Goal: Information Seeking & Learning: Compare options

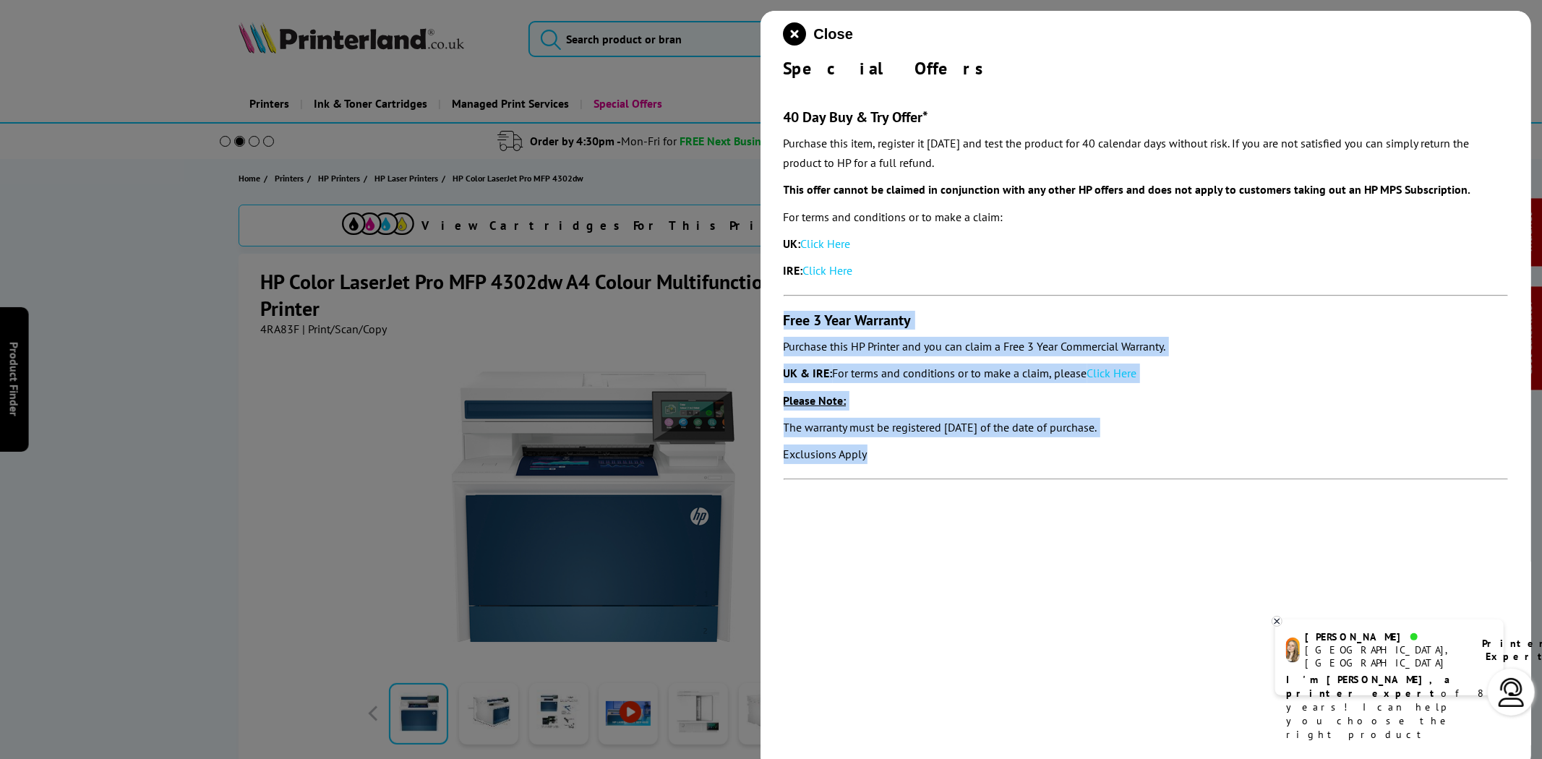
drag, startPoint x: 835, startPoint y: 408, endPoint x: 781, endPoint y: 324, distance: 100.1
click at [781, 324] on div "Close Special Offers 40 Day Buy & Try Offer* Purchase this item, register it wi…" at bounding box center [1145, 390] width 771 height 759
copy section "Free 3 Year Warranty Purchase this HP Printer and you can claim a Free 3 Year C…"
click at [1118, 374] on link "Click Here" at bounding box center [1112, 373] width 50 height 14
click at [785, 27] on icon "close modal" at bounding box center [795, 33] width 23 height 23
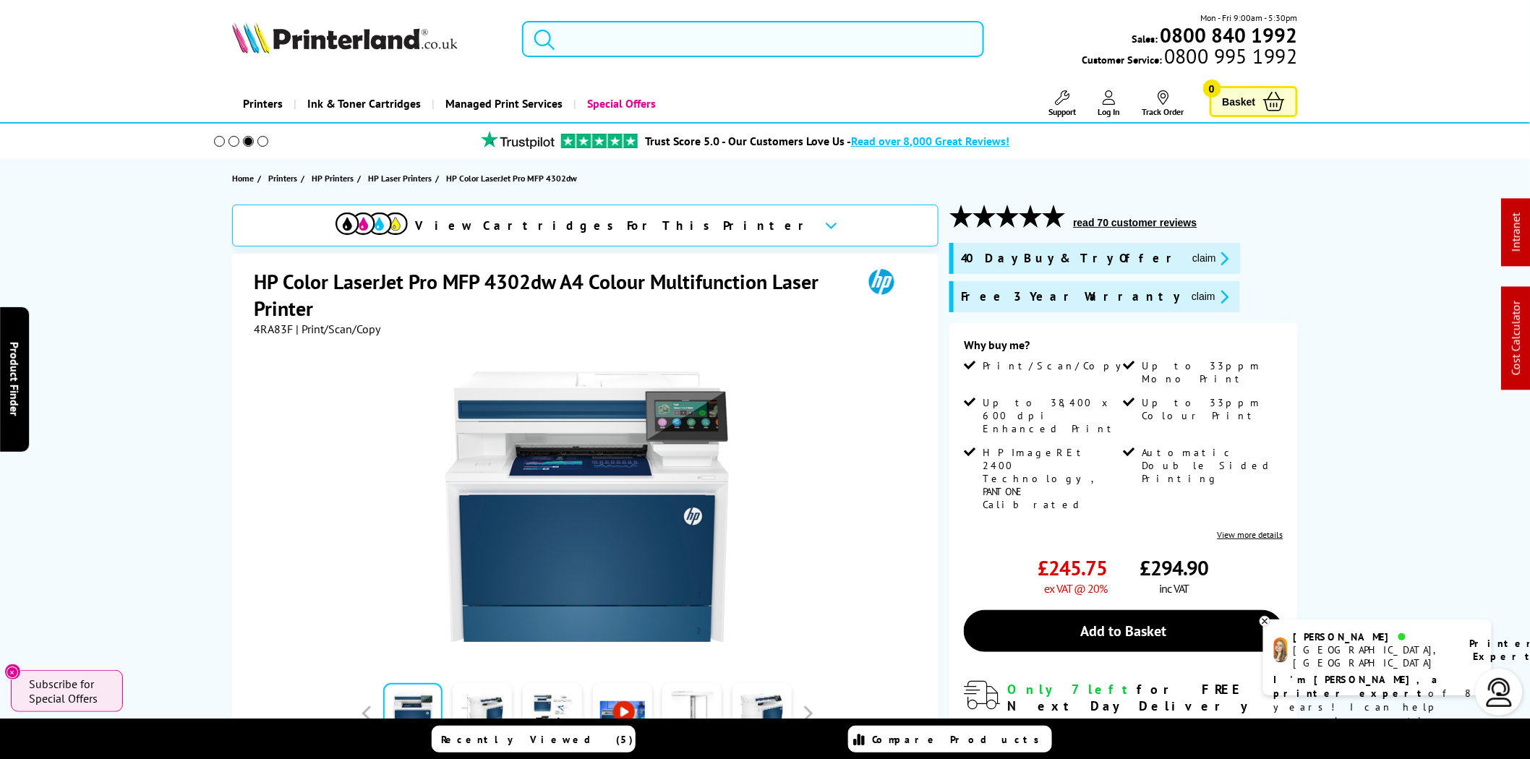
click at [402, 37] on img at bounding box center [345, 38] width 226 height 32
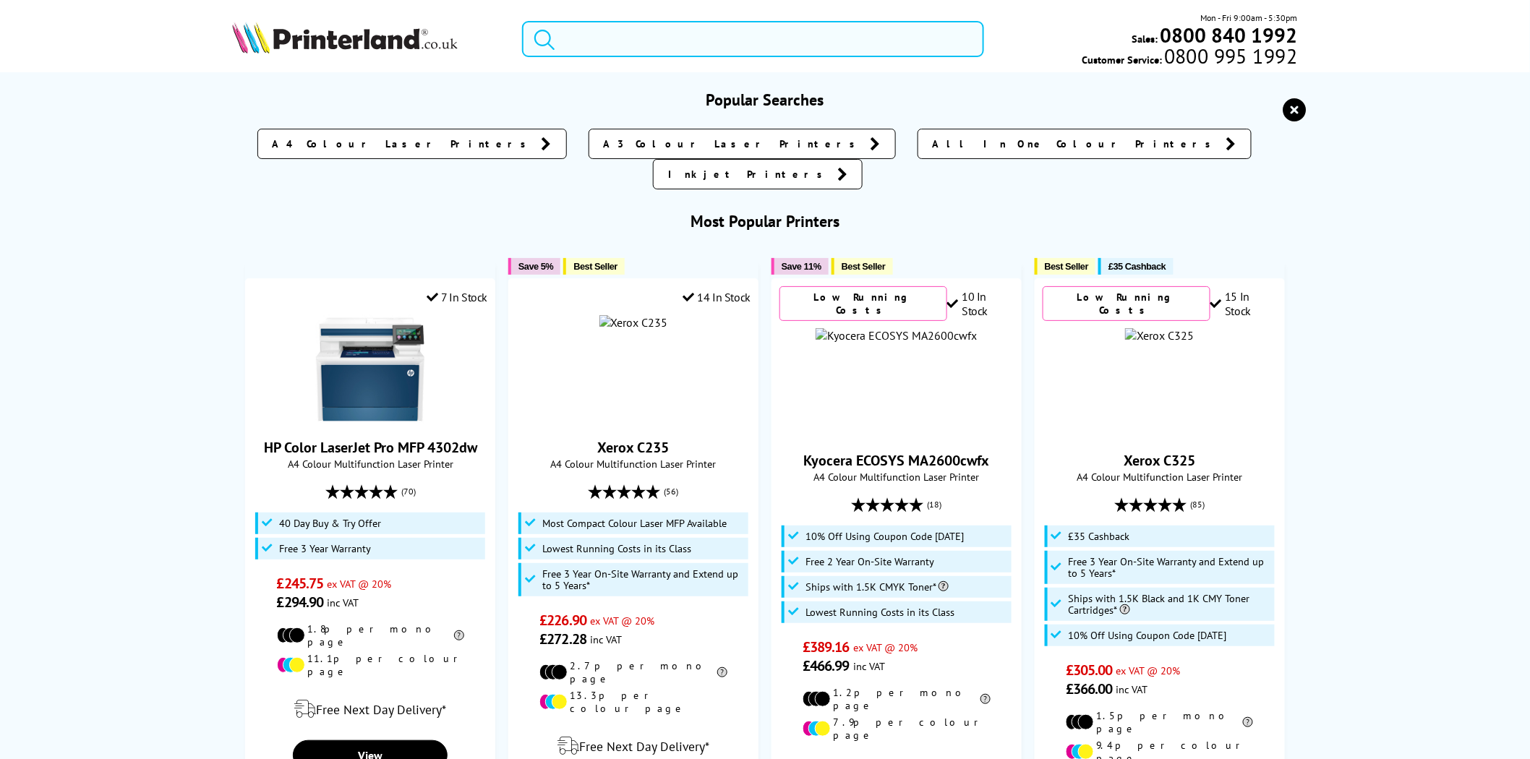
click at [728, 30] on input "search" at bounding box center [753, 39] width 462 height 36
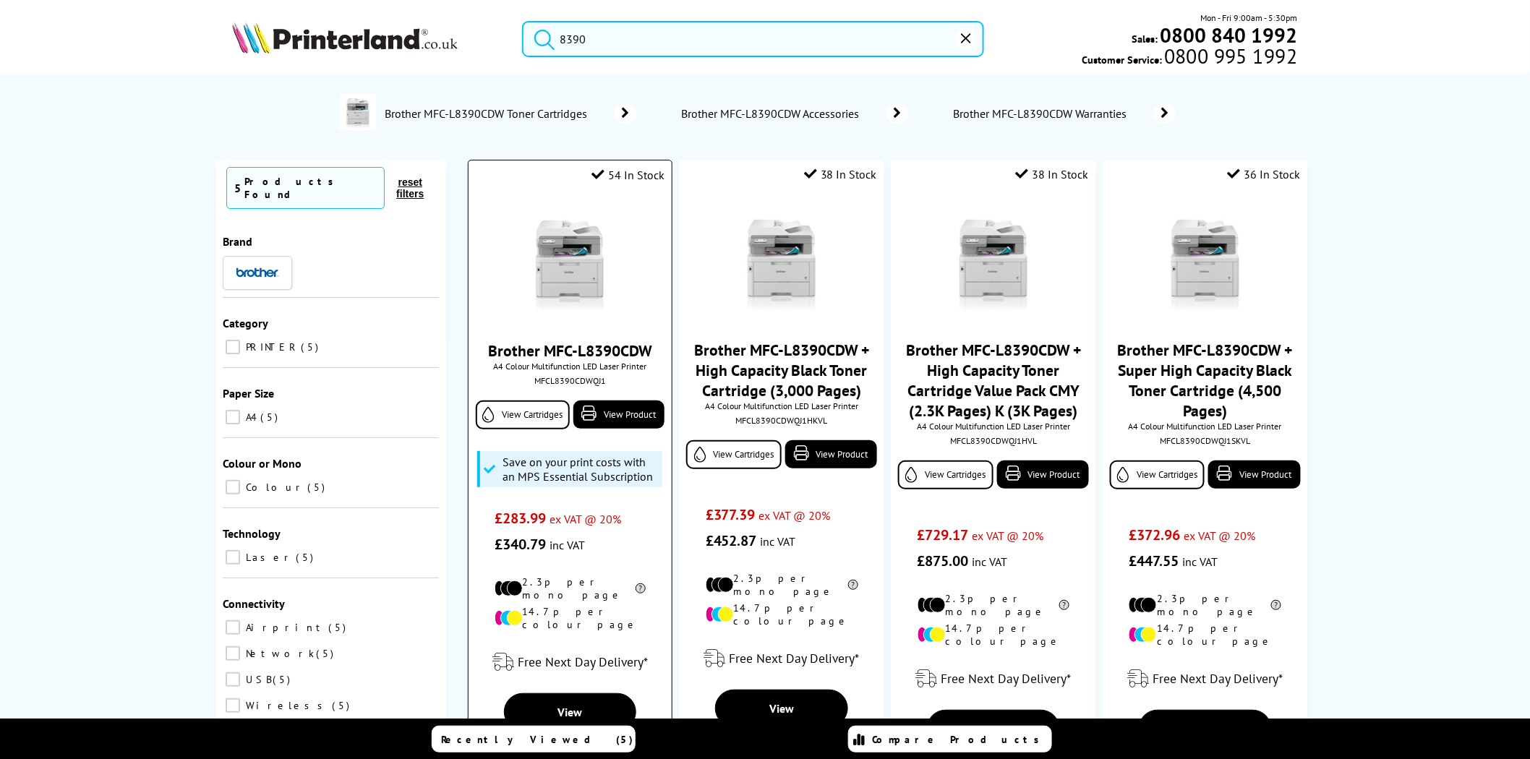
type input "8390"
click at [544, 241] on img at bounding box center [569, 261] width 108 height 108
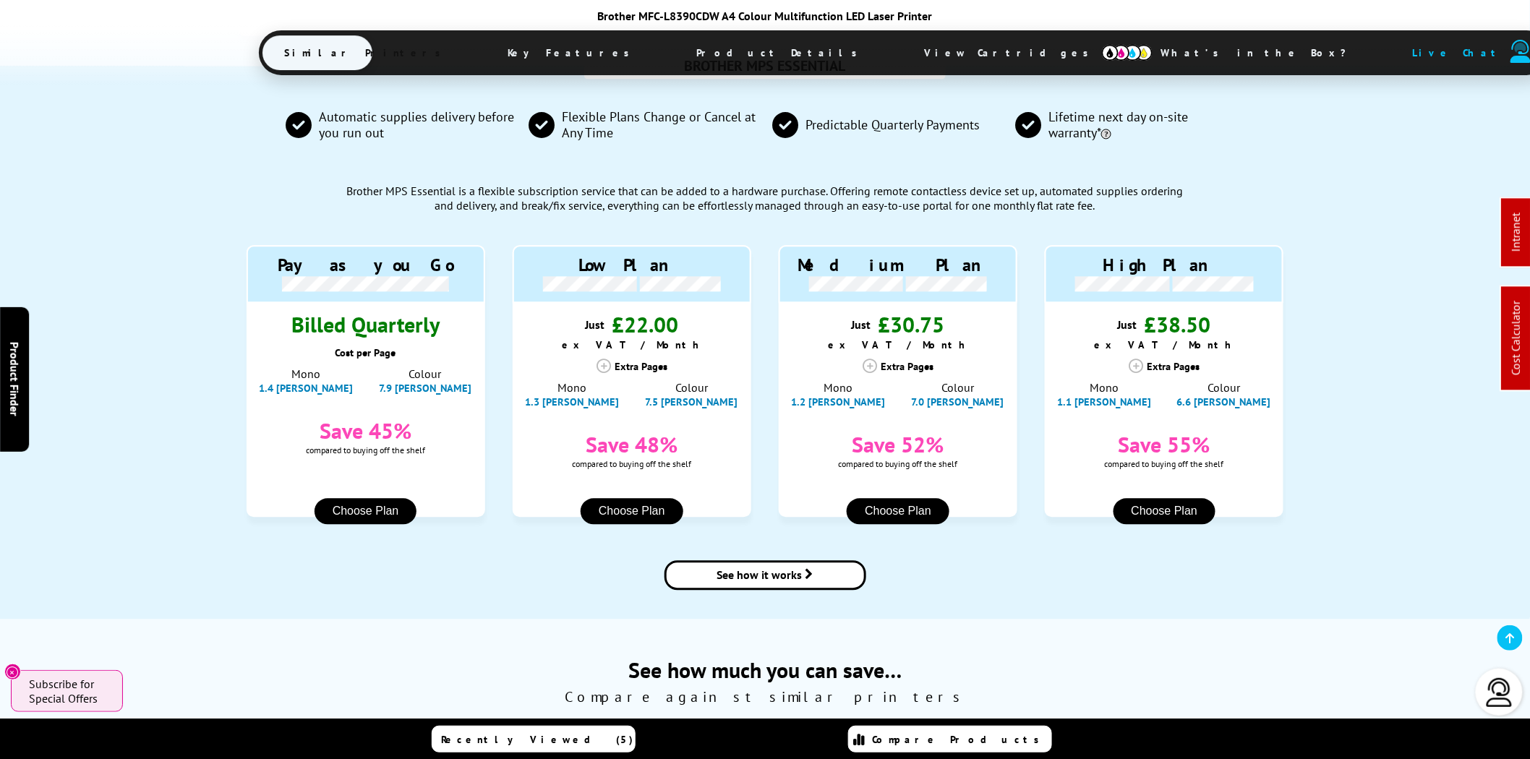
scroll to position [1254, 0]
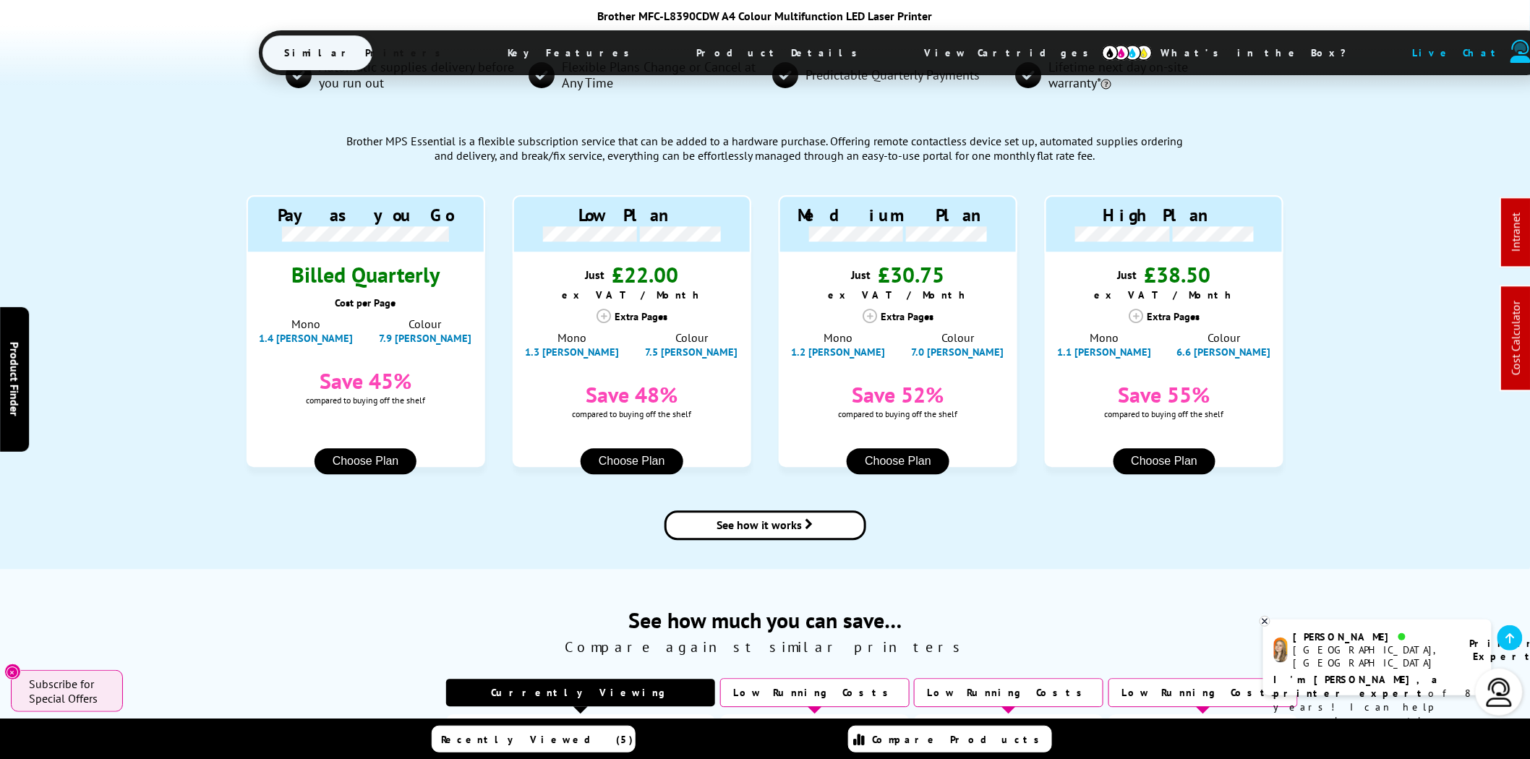
click at [267, 160] on div "Automatic supplies delivery before you run out Flexible Plans Change or Cancel …" at bounding box center [764, 292] width 1065 height 553
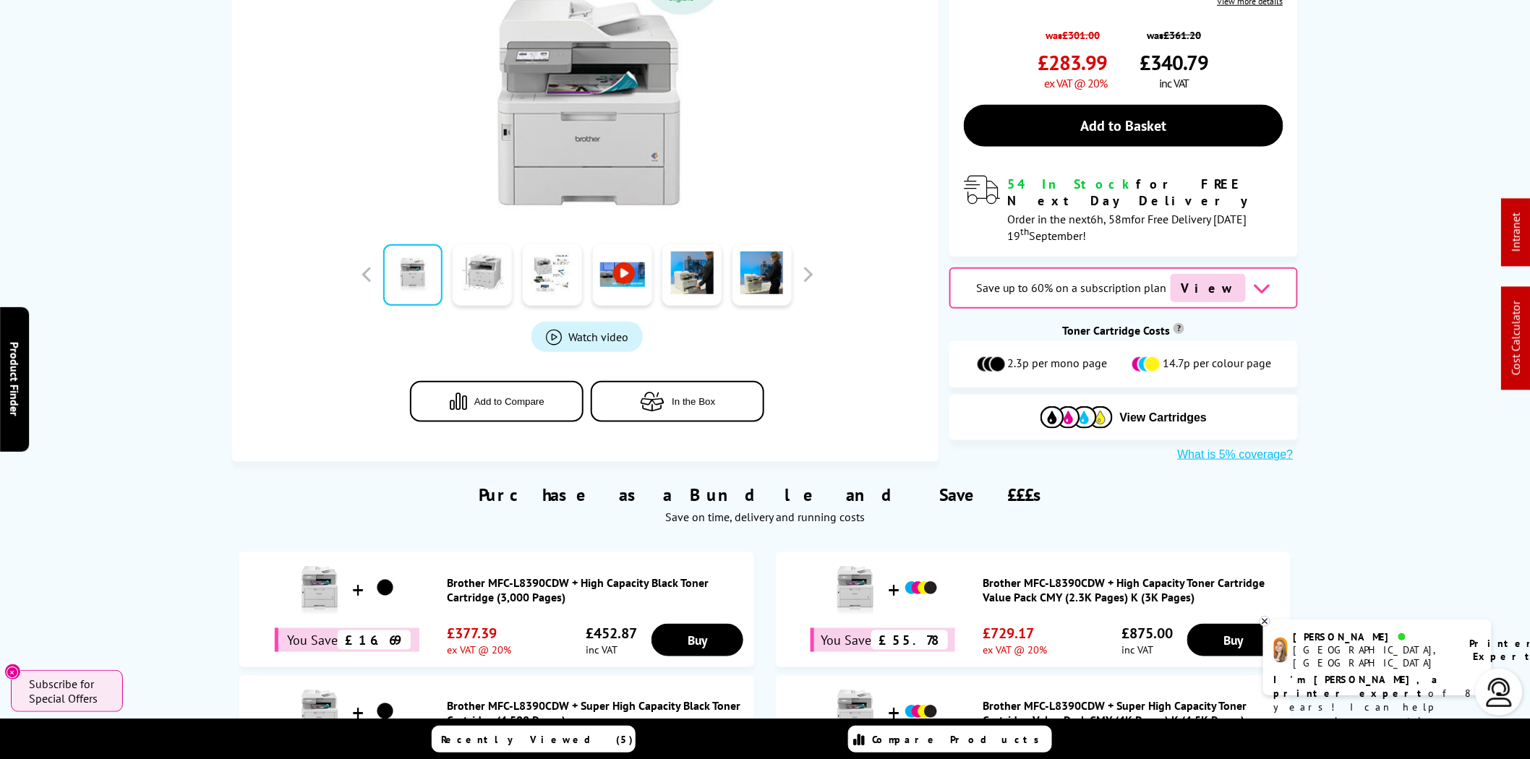
scroll to position [0, 0]
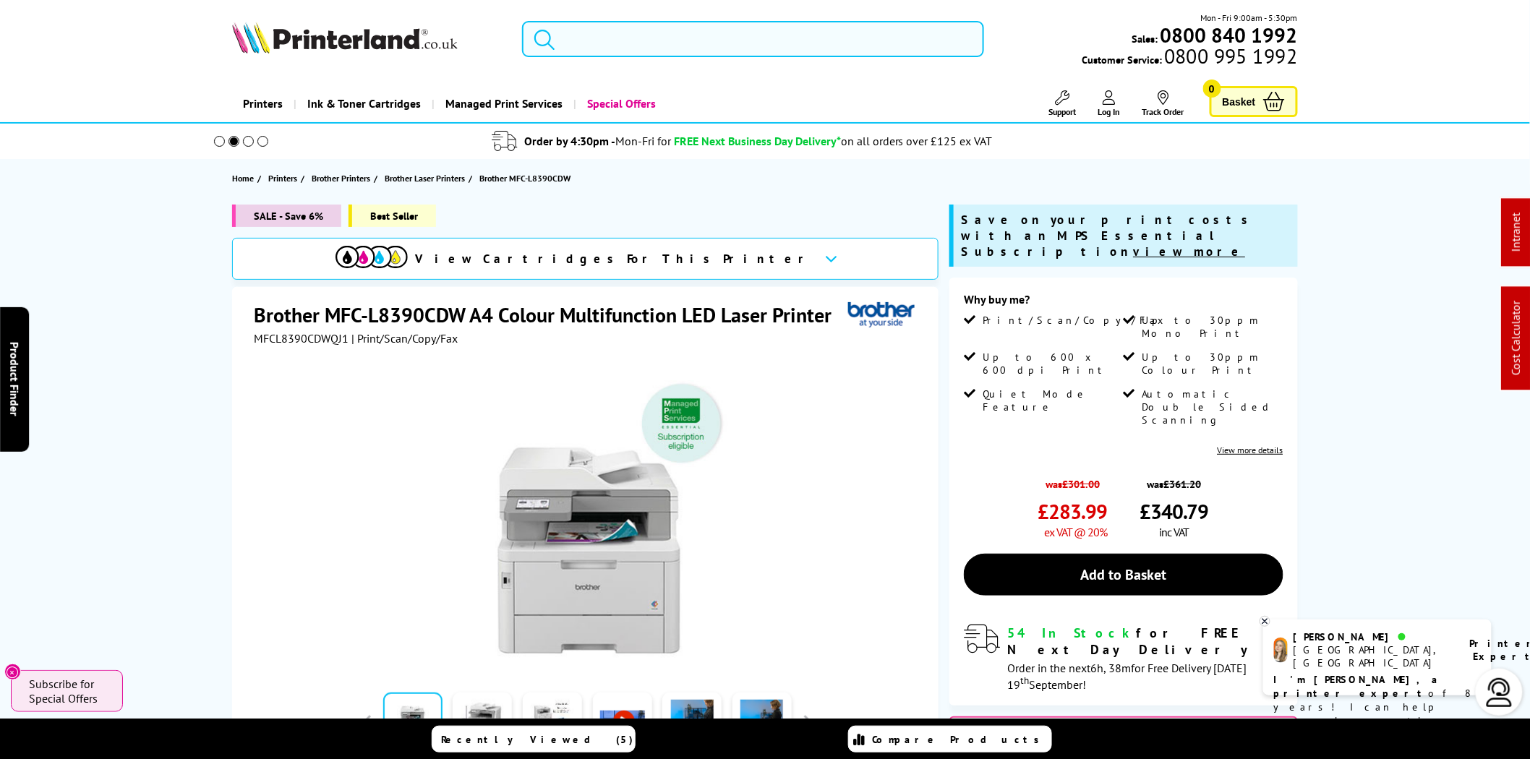
click at [596, 25] on input "search" at bounding box center [753, 39] width 462 height 36
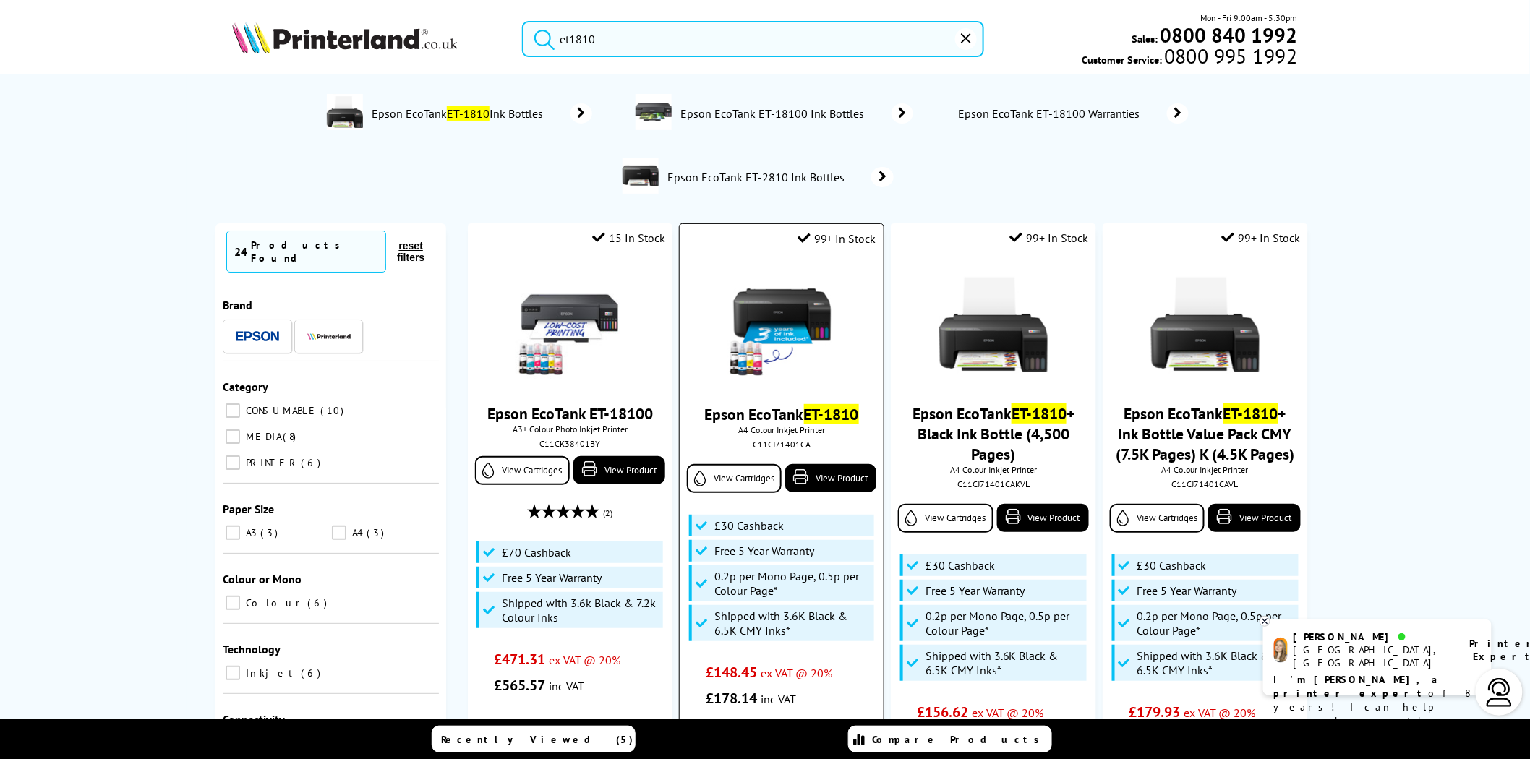
type input "et1810"
click at [790, 316] on img at bounding box center [781, 325] width 108 height 108
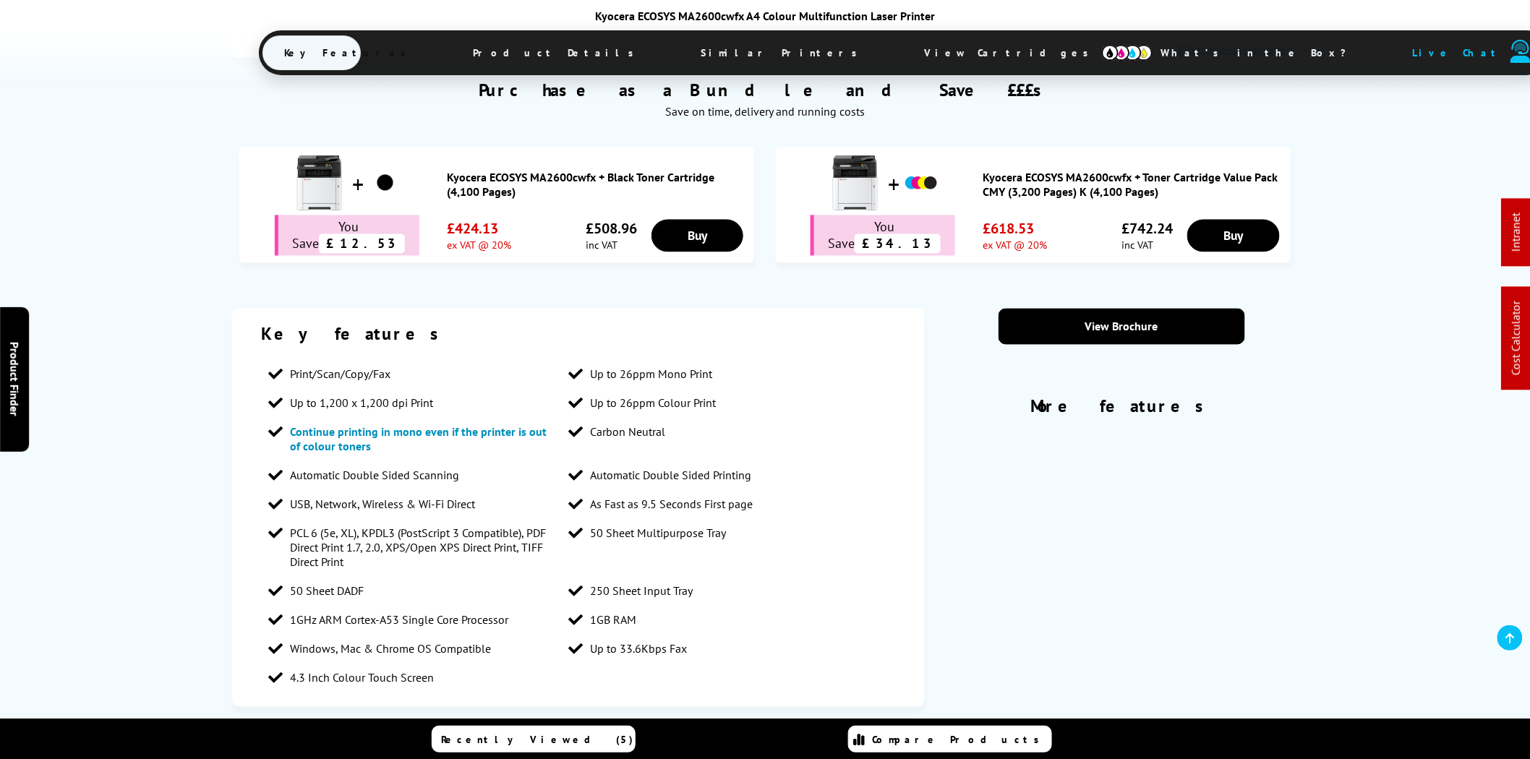
click at [902, 40] on span "View Cartridges" at bounding box center [1012, 53] width 221 height 38
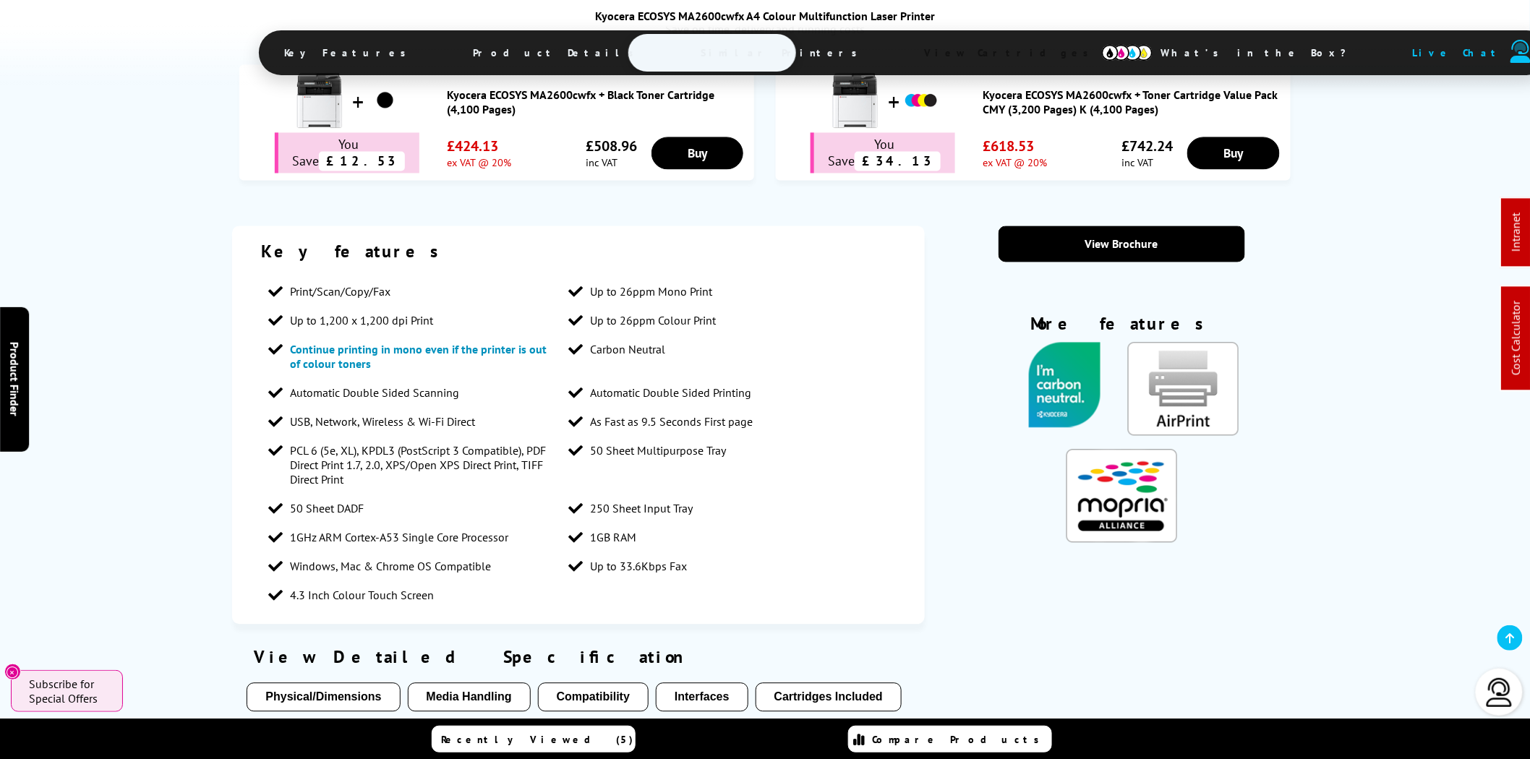
click at [902, 51] on span "View Cartridges" at bounding box center [1012, 53] width 221 height 38
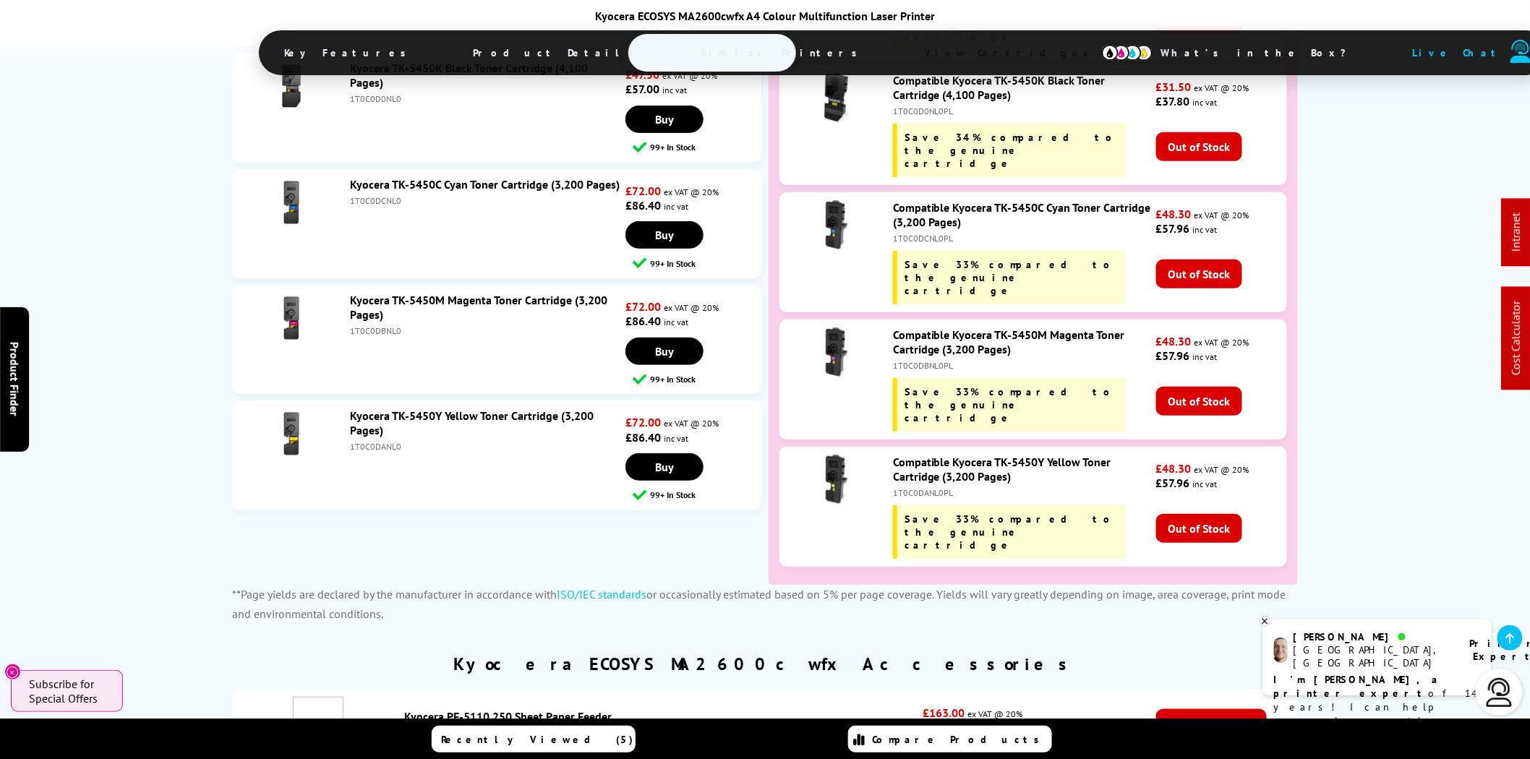
scroll to position [4367, 0]
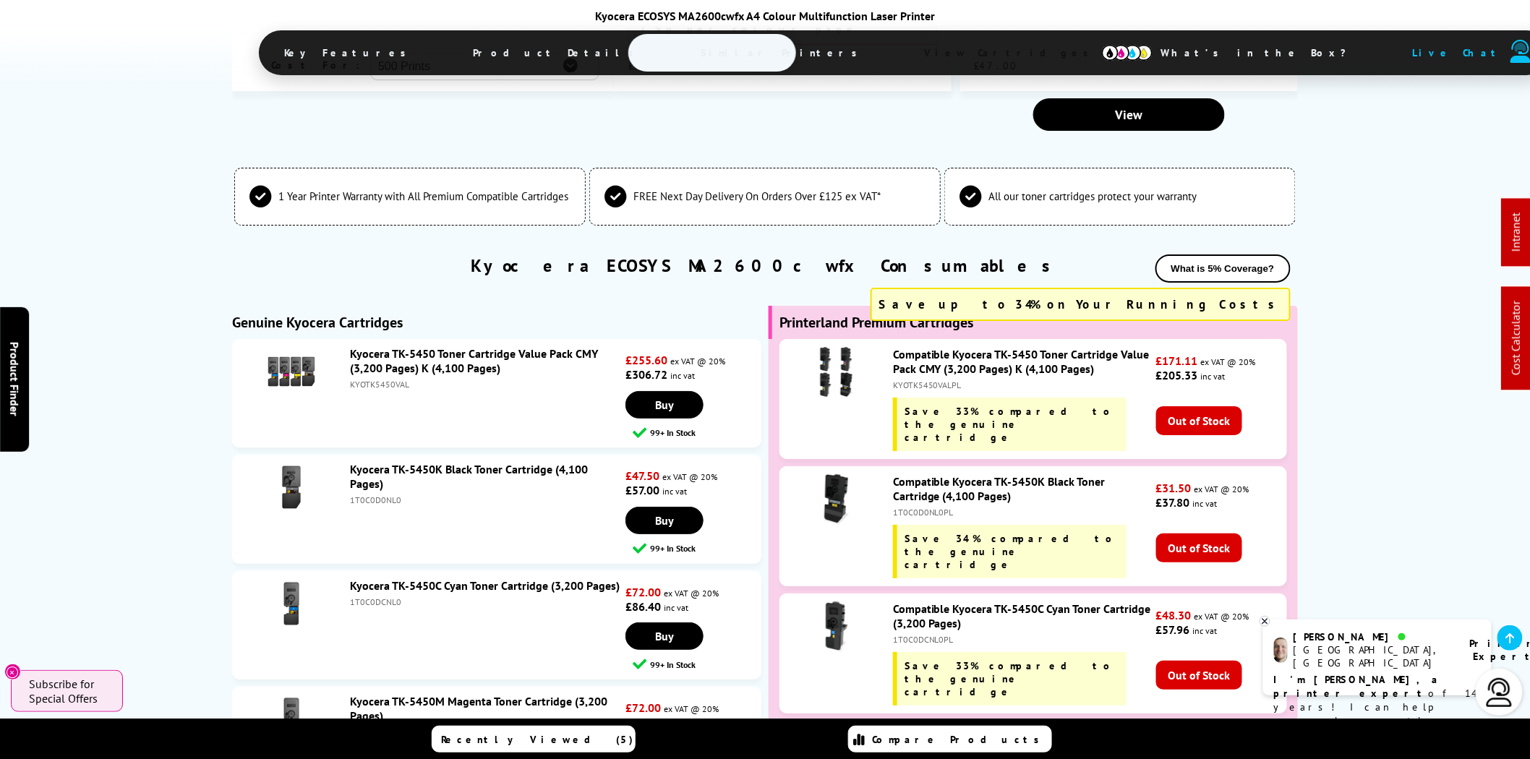
click at [365, 494] on div "1T0C0D0NL0" at bounding box center [486, 499] width 272 height 11
copy div "1T0C0D0NL0"
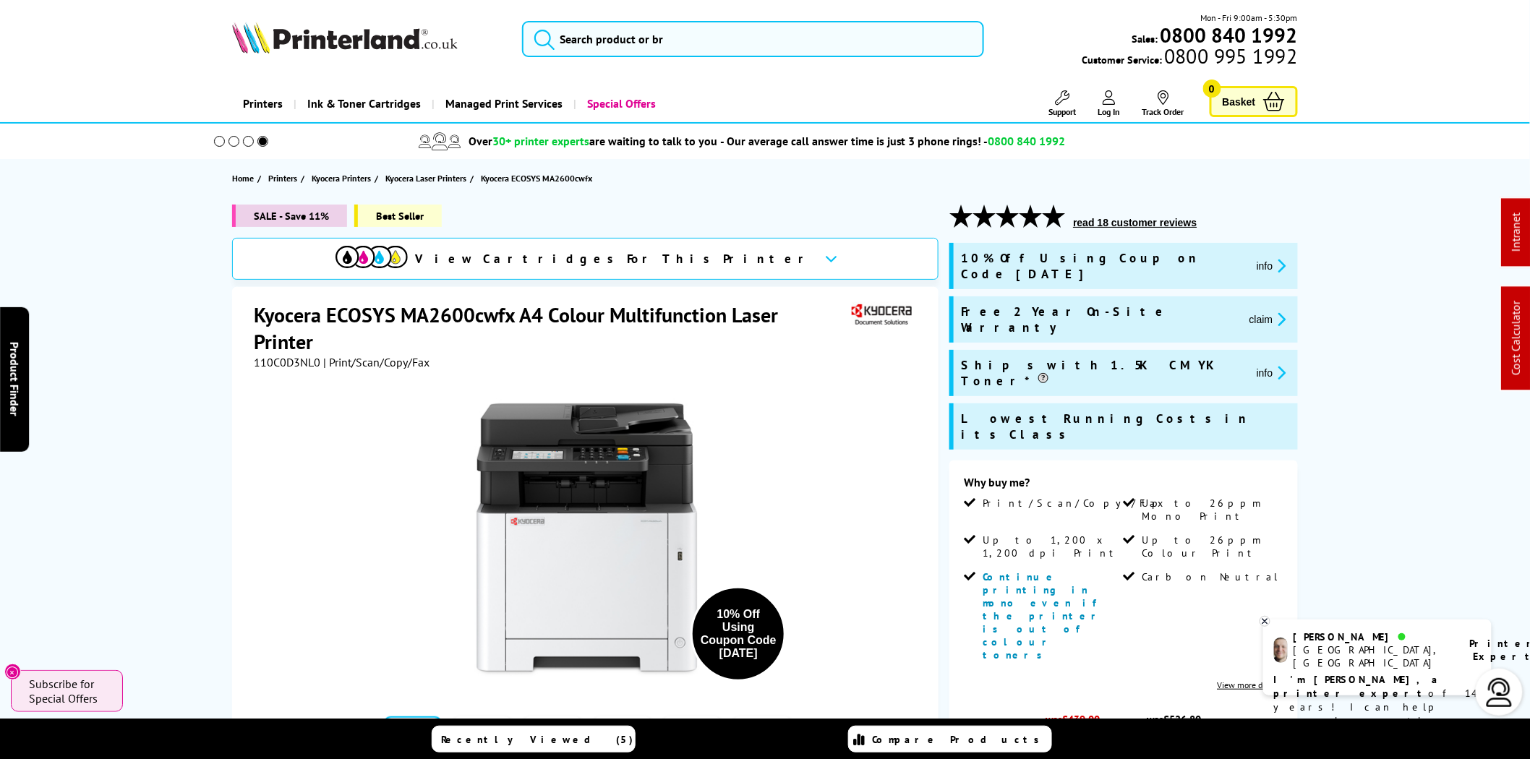
click at [1245, 311] on button "claim" at bounding box center [1268, 319] width 46 height 17
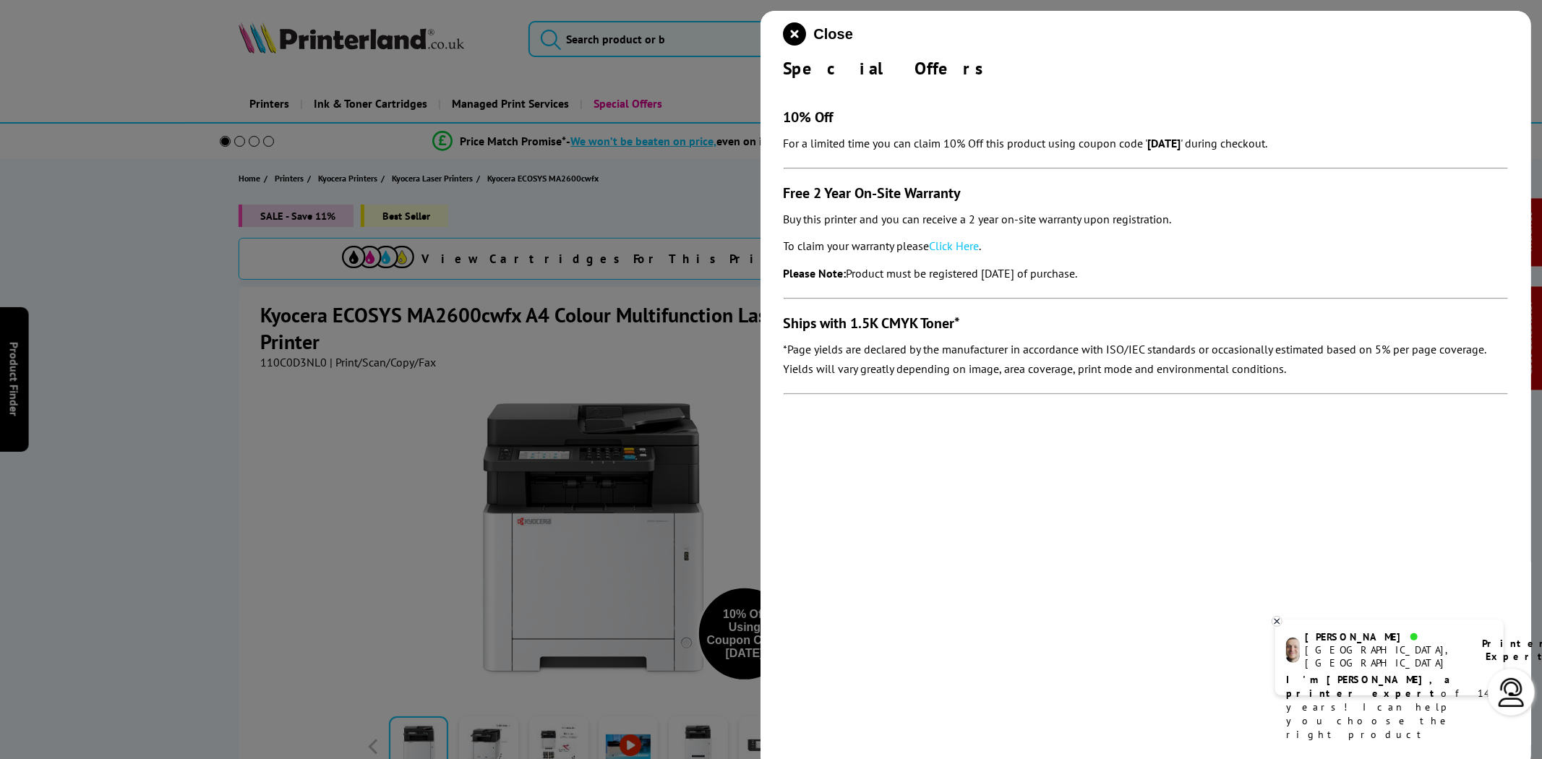
drag, startPoint x: 1151, startPoint y: 271, endPoint x: 784, endPoint y: 197, distance: 374.5
click at [784, 197] on section "10% Off For a limited time you can claim 10% Off this product using coupon code…" at bounding box center [1146, 245] width 725 height 330
copy section "Free 2 Year On-Site Warranty Buy this printer and you can receive a 2 year on-s…"
click at [971, 250] on link "Click Here" at bounding box center [955, 246] width 50 height 14
drag, startPoint x: 796, startPoint y: 25, endPoint x: 497, endPoint y: 100, distance: 307.9
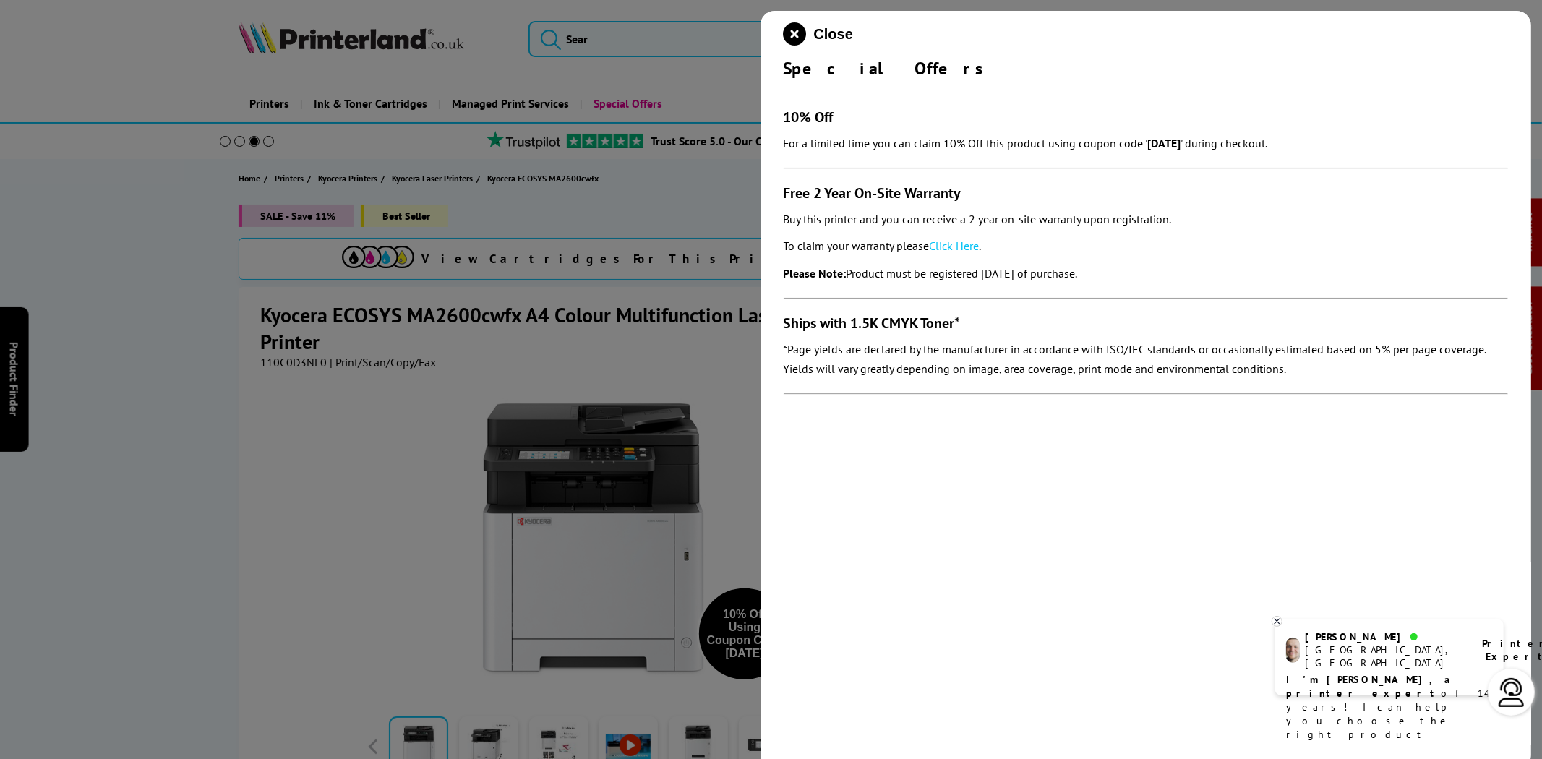
click at [796, 25] on icon "close modal" at bounding box center [795, 33] width 23 height 23
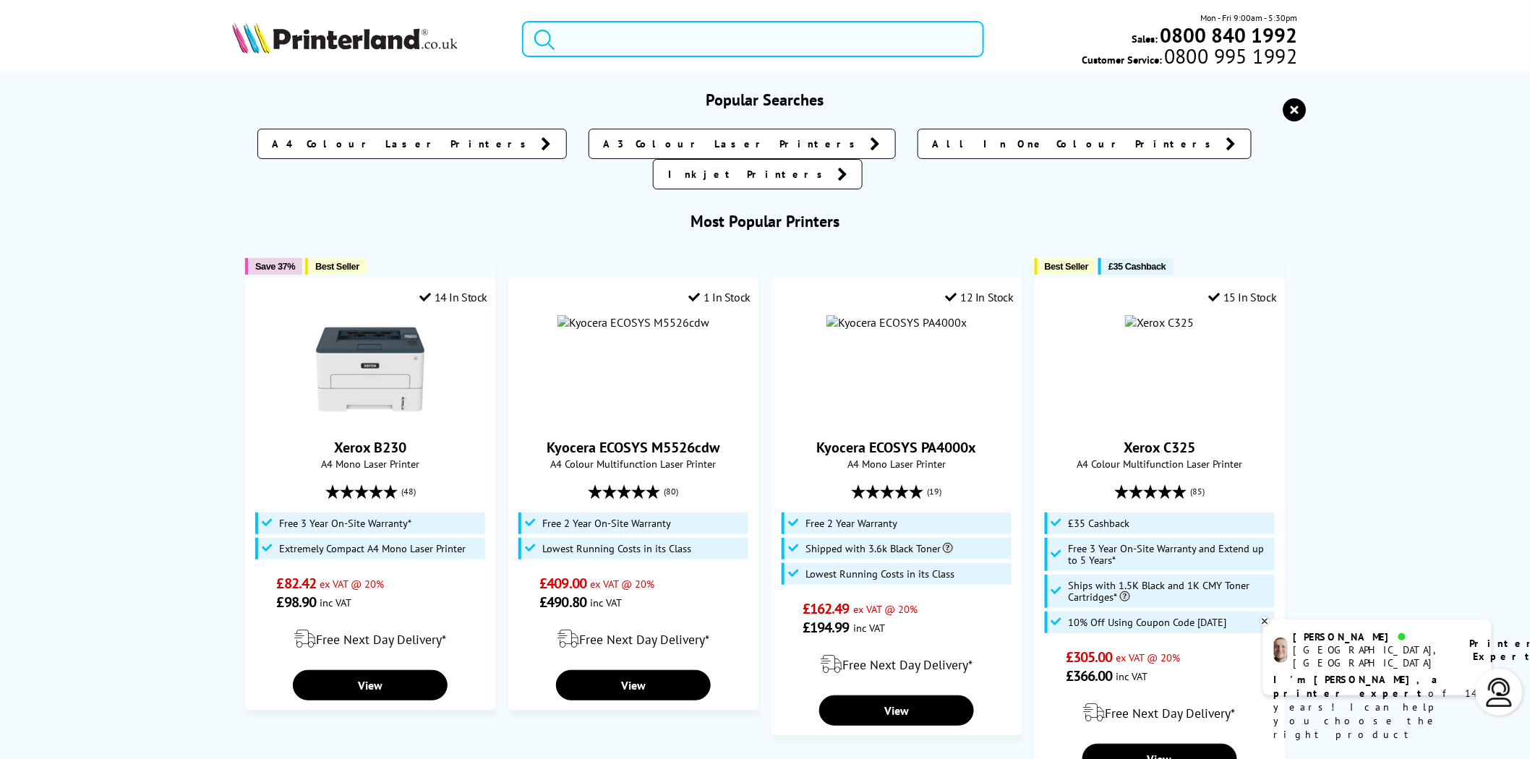
click at [646, 33] on input "search" at bounding box center [753, 39] width 462 height 36
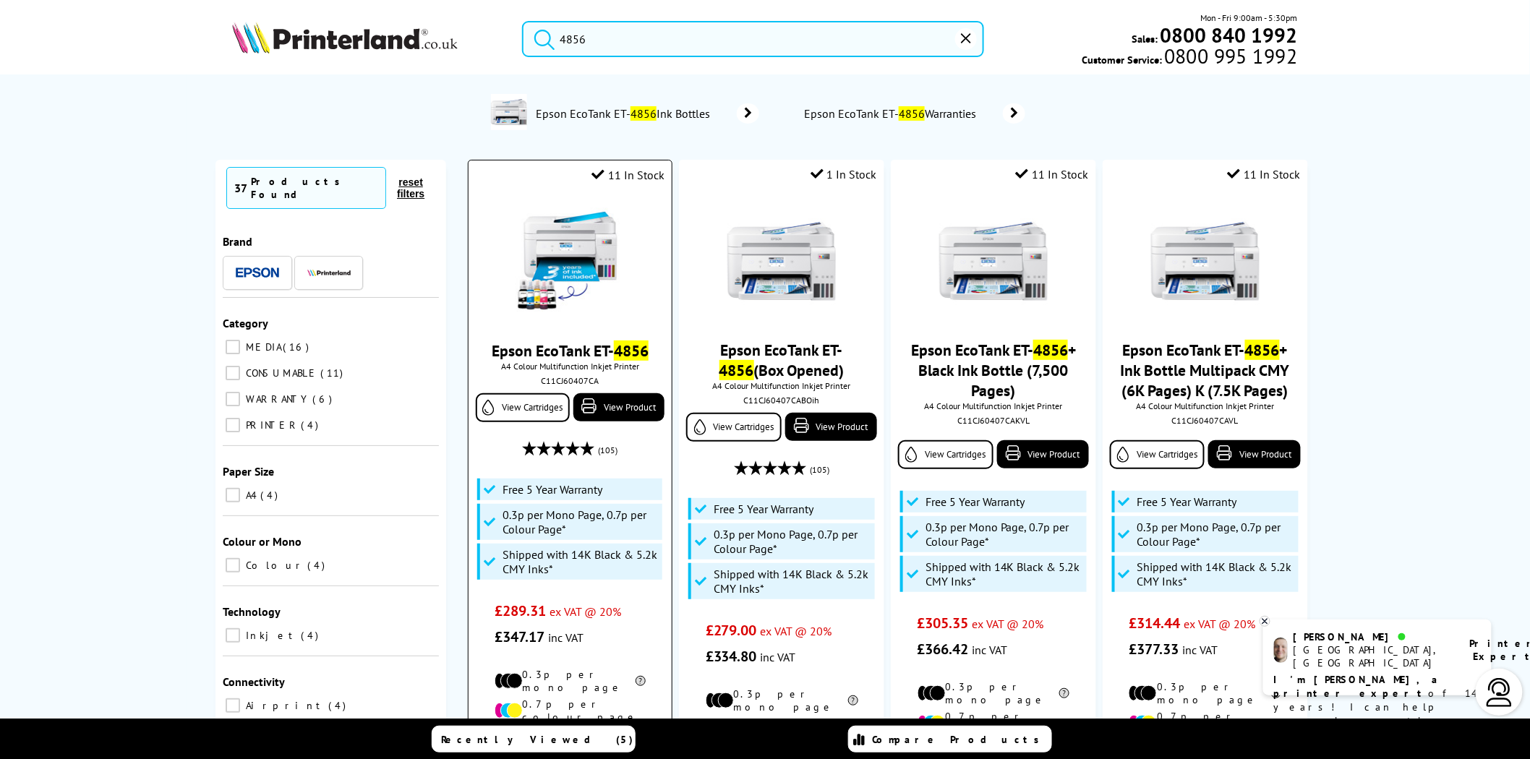
click at [546, 386] on div "C11CJ60407CA" at bounding box center [569, 380] width 181 height 11
copy div "C11CJ60407CA"
drag, startPoint x: 709, startPoint y: 42, endPoint x: 577, endPoint y: 42, distance: 132.3
click at [577, 42] on input "4856" at bounding box center [753, 39] width 462 height 36
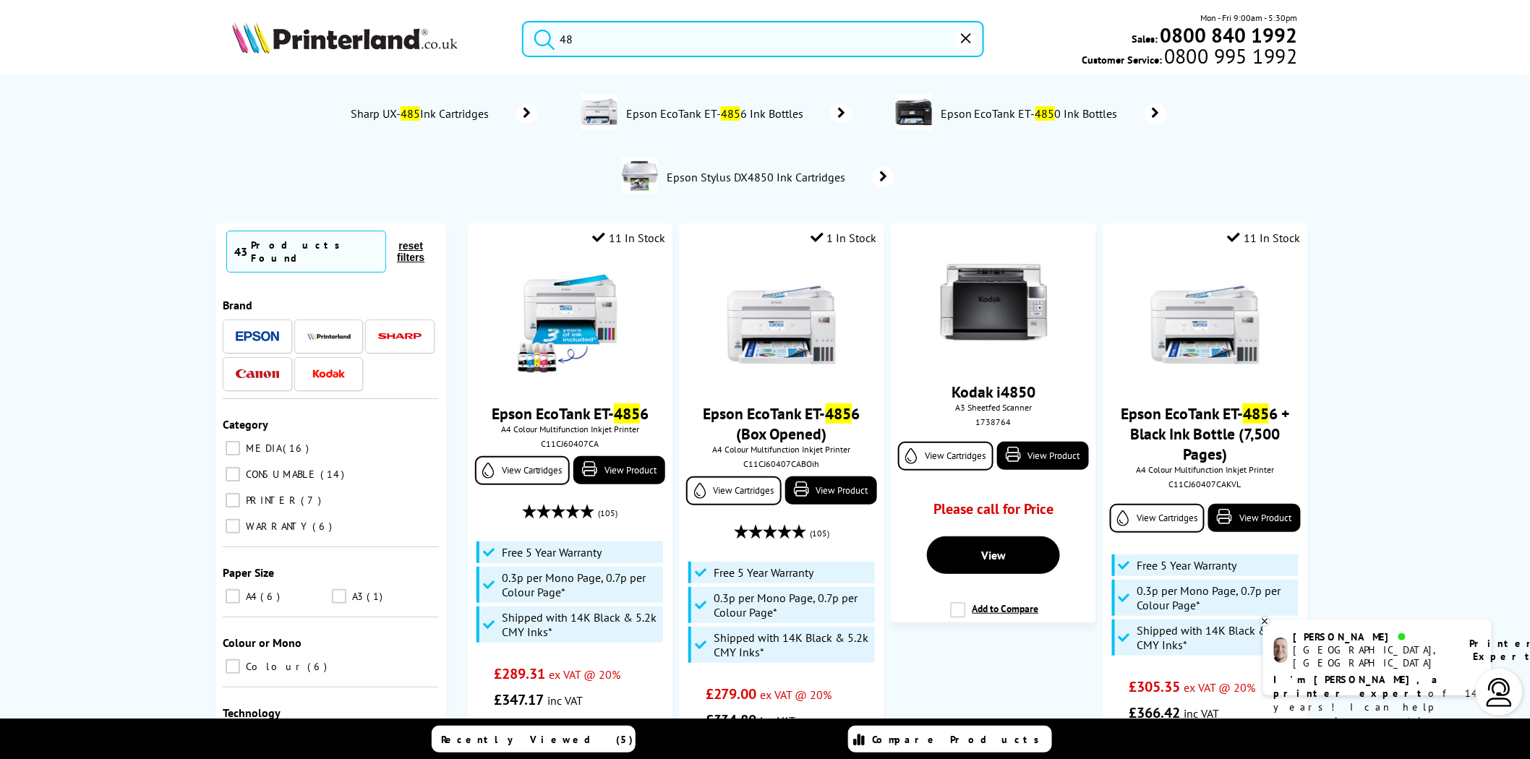
type input "4"
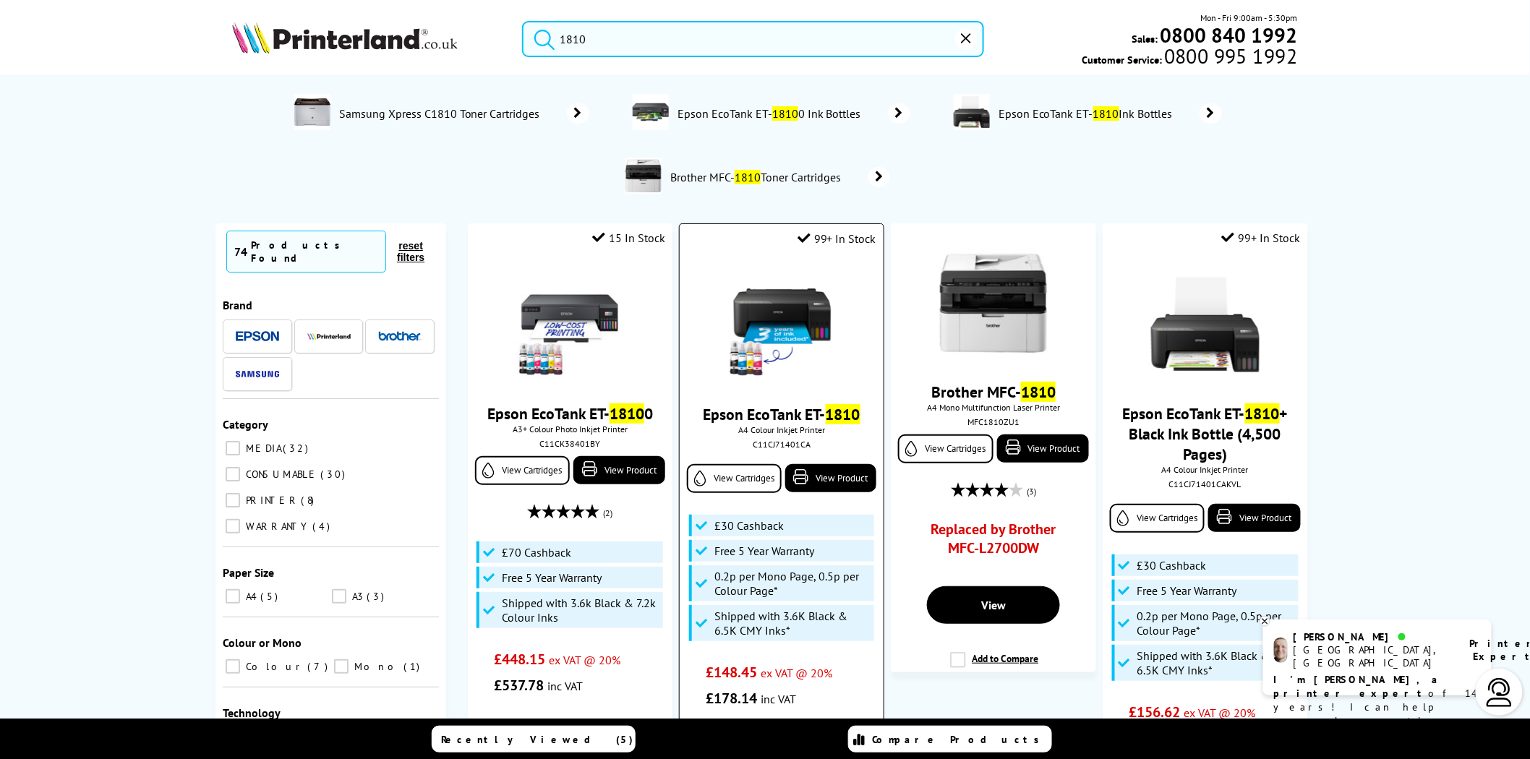
type input "1810"
click at [758, 316] on img at bounding box center [781, 325] width 108 height 108
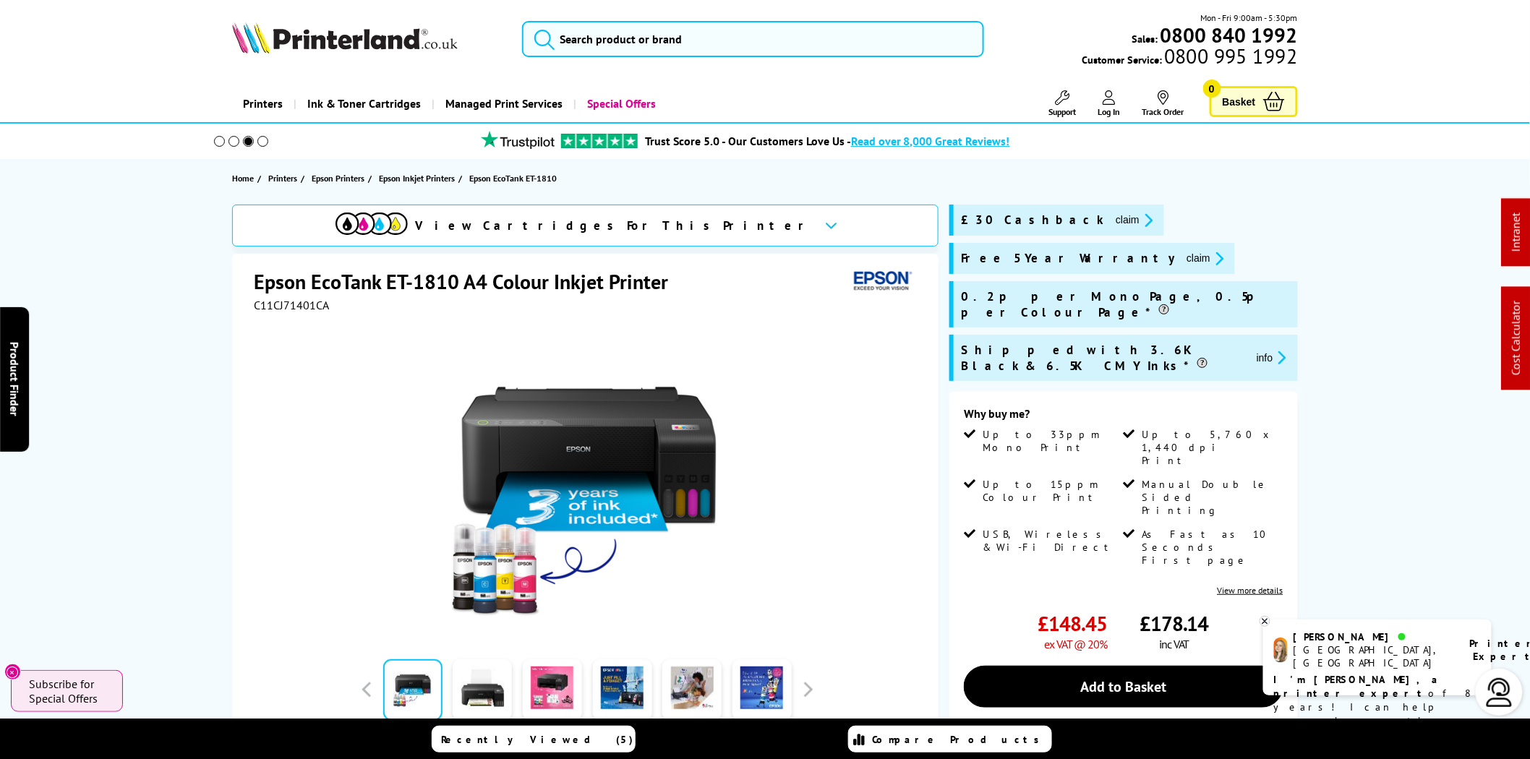
click at [1182, 255] on button "claim" at bounding box center [1205, 258] width 46 height 17
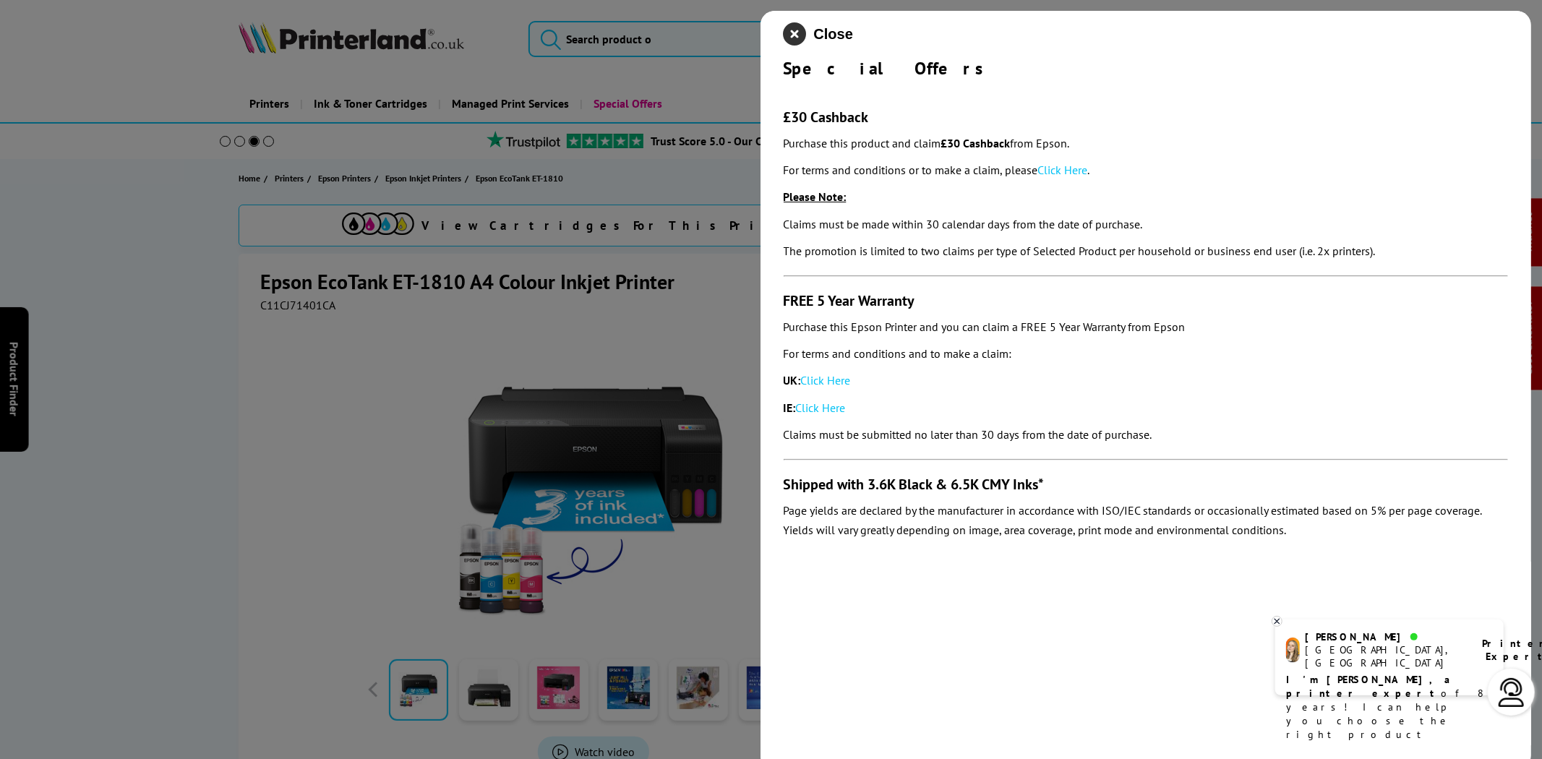
click at [797, 36] on icon "close modal" at bounding box center [795, 33] width 23 height 23
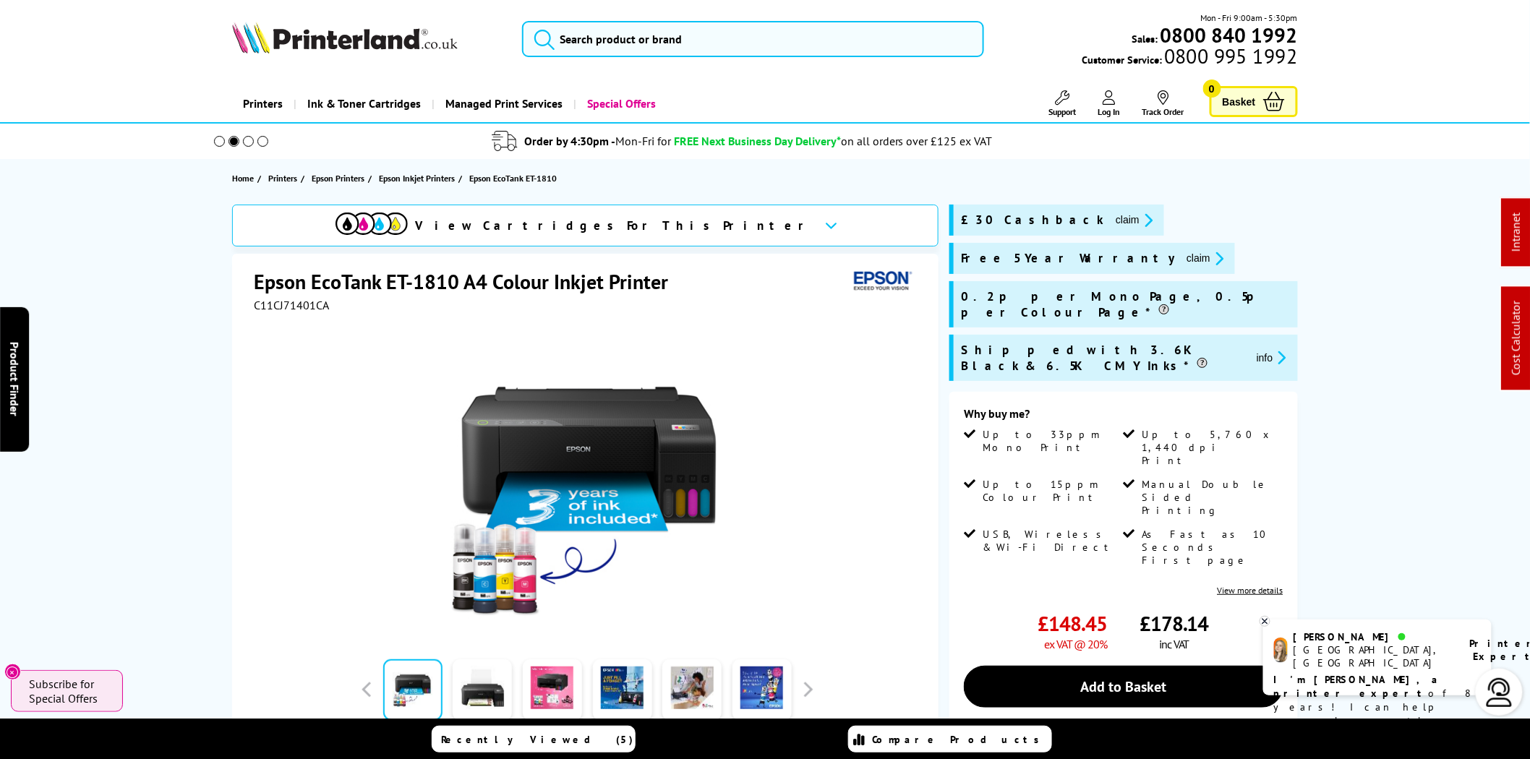
drag, startPoint x: 369, startPoint y: 51, endPoint x: 358, endPoint y: 45, distance: 13.3
click at [369, 51] on img at bounding box center [345, 38] width 226 height 32
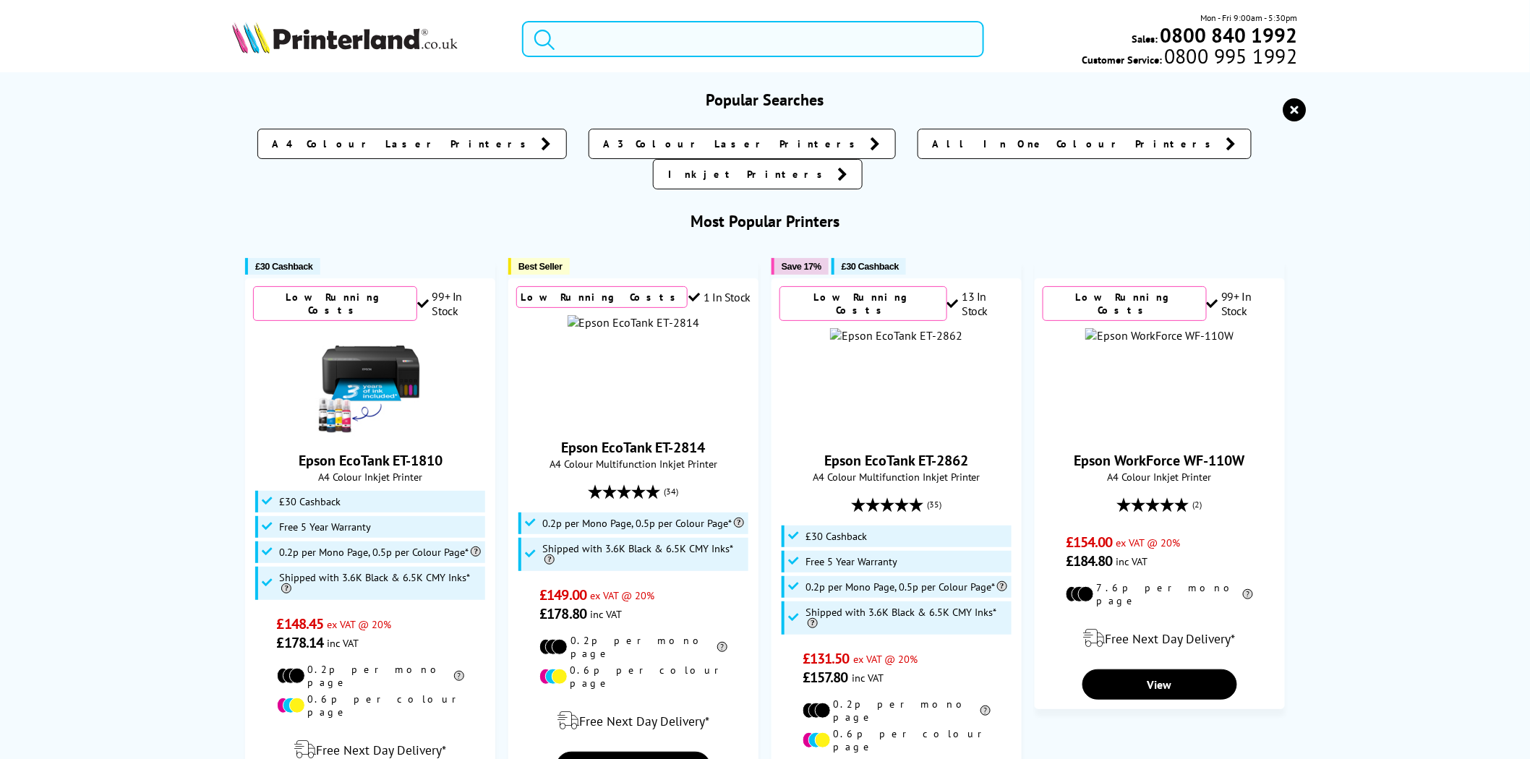
drag, startPoint x: 625, startPoint y: 56, endPoint x: 630, endPoint y: 49, distance: 8.2
click at [625, 56] on input "search" at bounding box center [753, 39] width 462 height 36
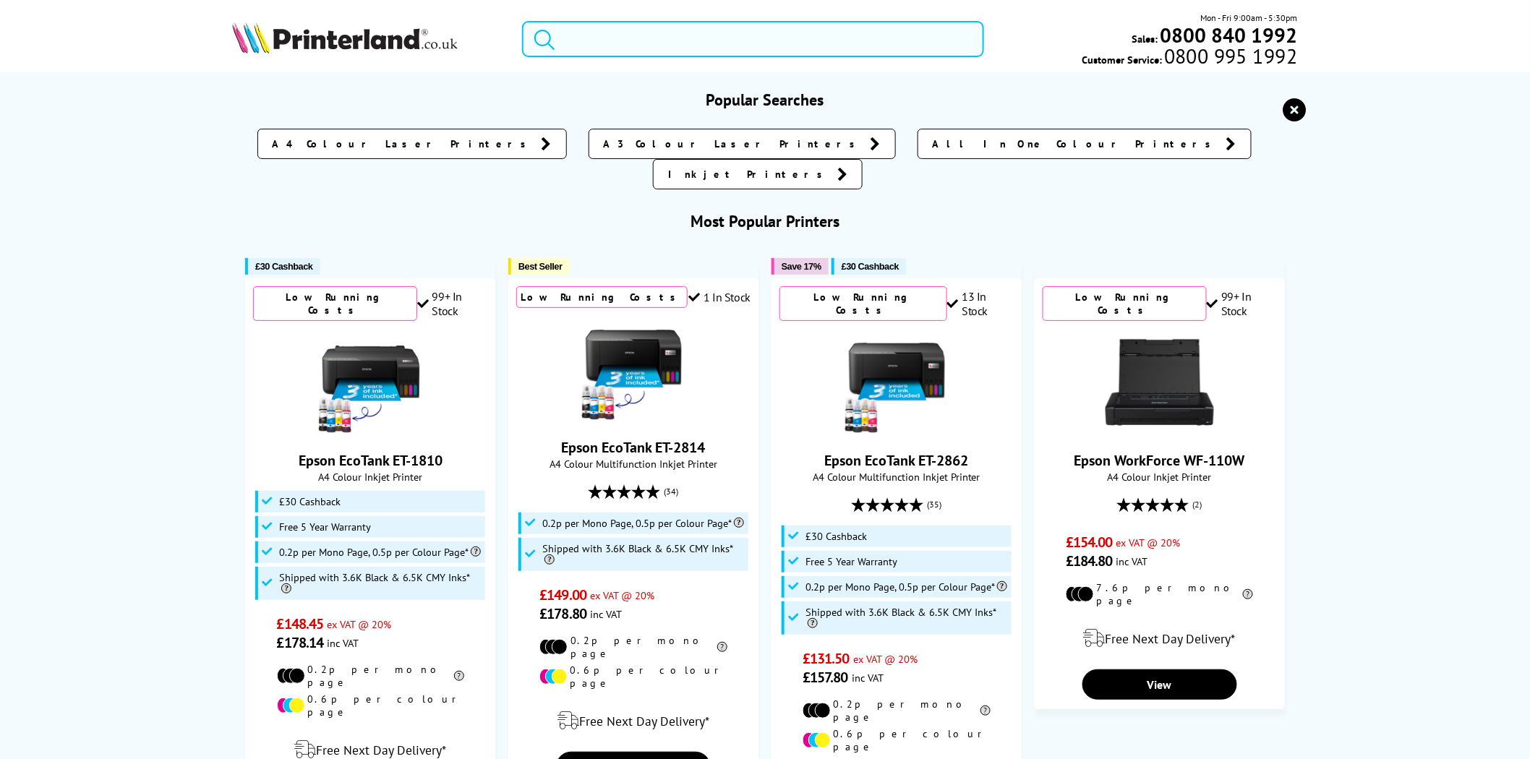
click at [630, 49] on input "search" at bounding box center [753, 39] width 462 height 36
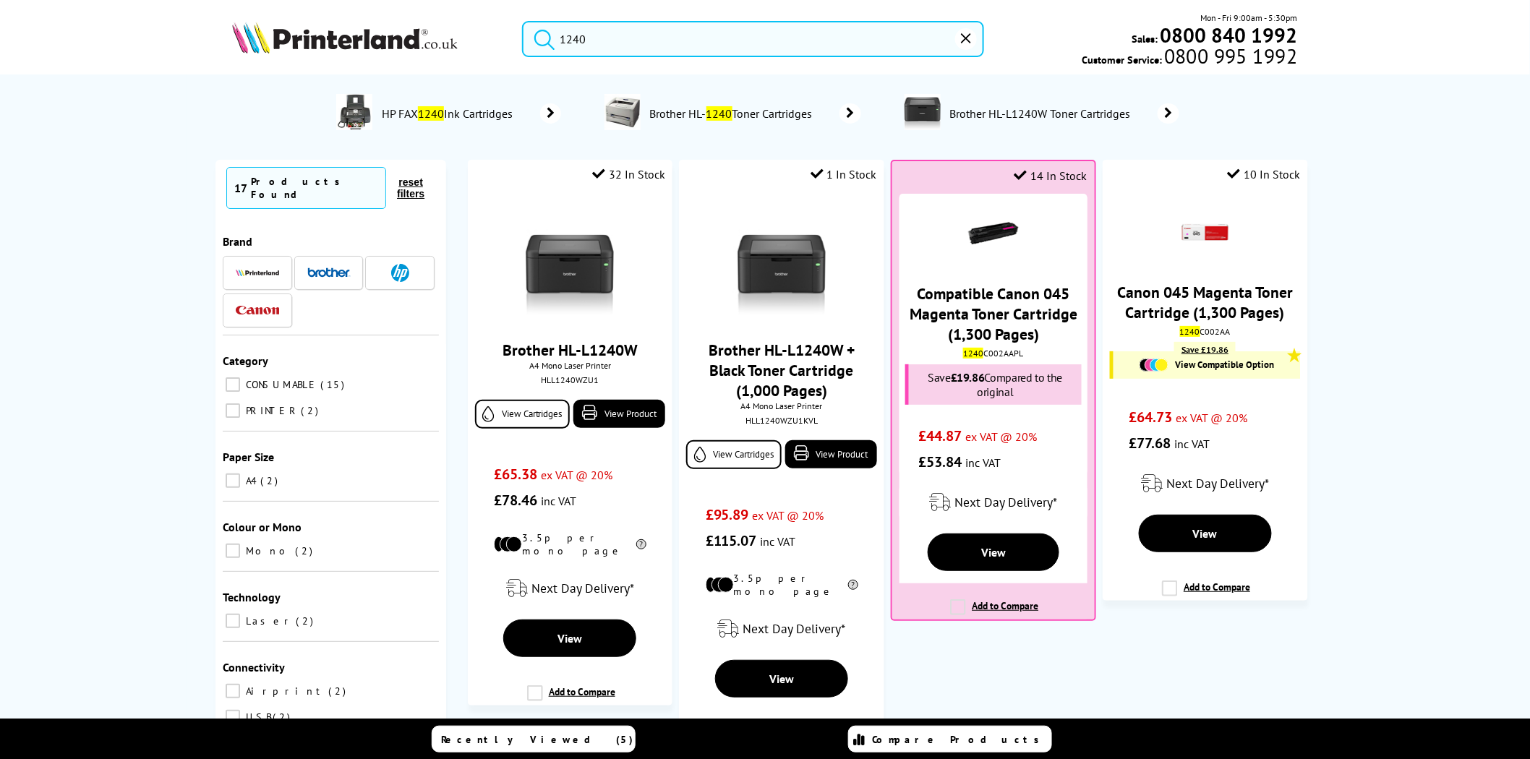
type input "1240"
click at [568, 386] on div "HLL1240WZU1" at bounding box center [569, 380] width 181 height 11
copy div "HLL1240WZU1"
drag, startPoint x: 609, startPoint y: 48, endPoint x: 502, endPoint y: 47, distance: 107.7
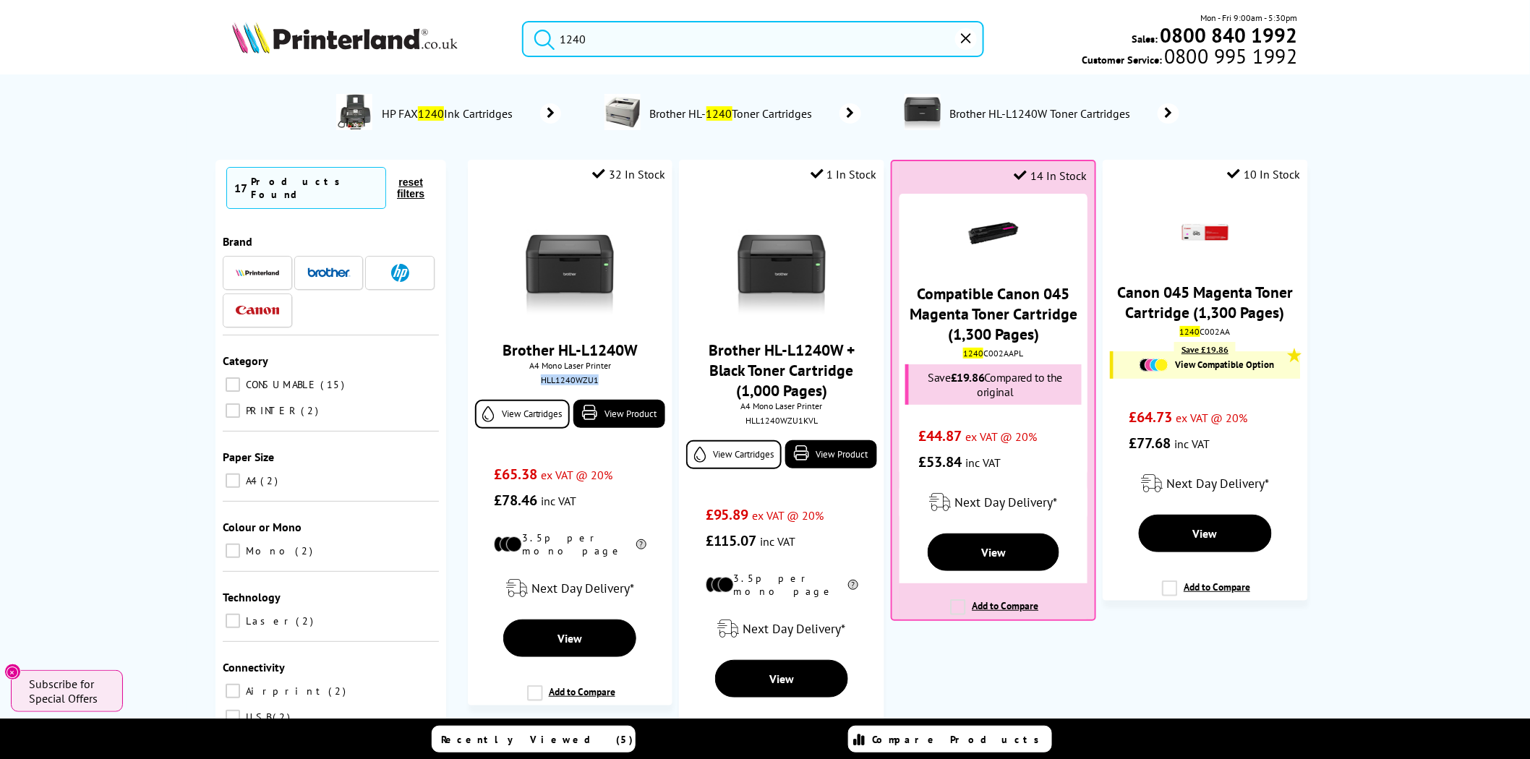
click at [506, 48] on div "1240" at bounding box center [744, 39] width 480 height 36
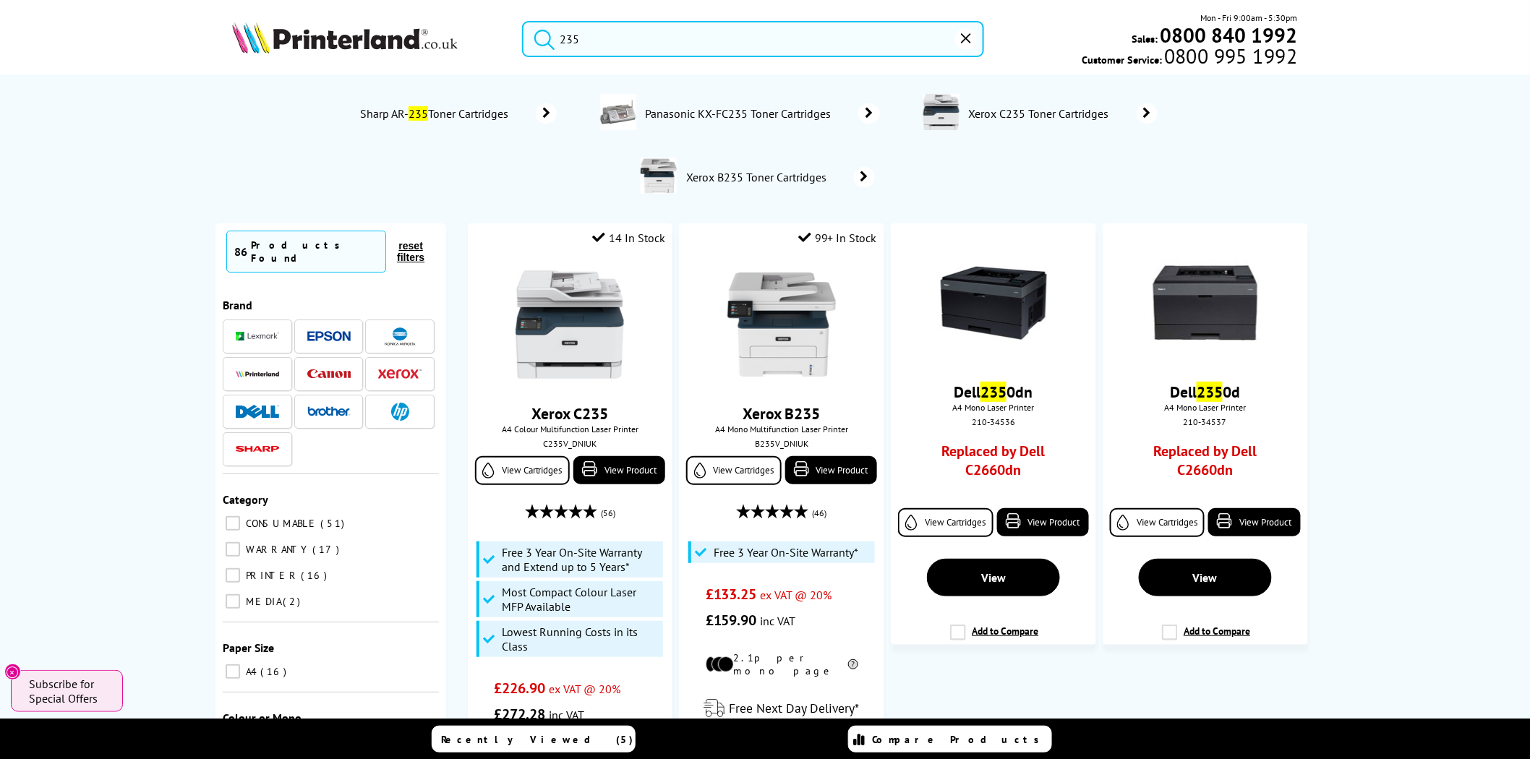
click at [600, 43] on input "235" at bounding box center [753, 39] width 462 height 36
drag, startPoint x: 602, startPoint y: 40, endPoint x: 523, endPoint y: 40, distance: 79.5
click at [523, 40] on form "235" at bounding box center [753, 39] width 462 height 36
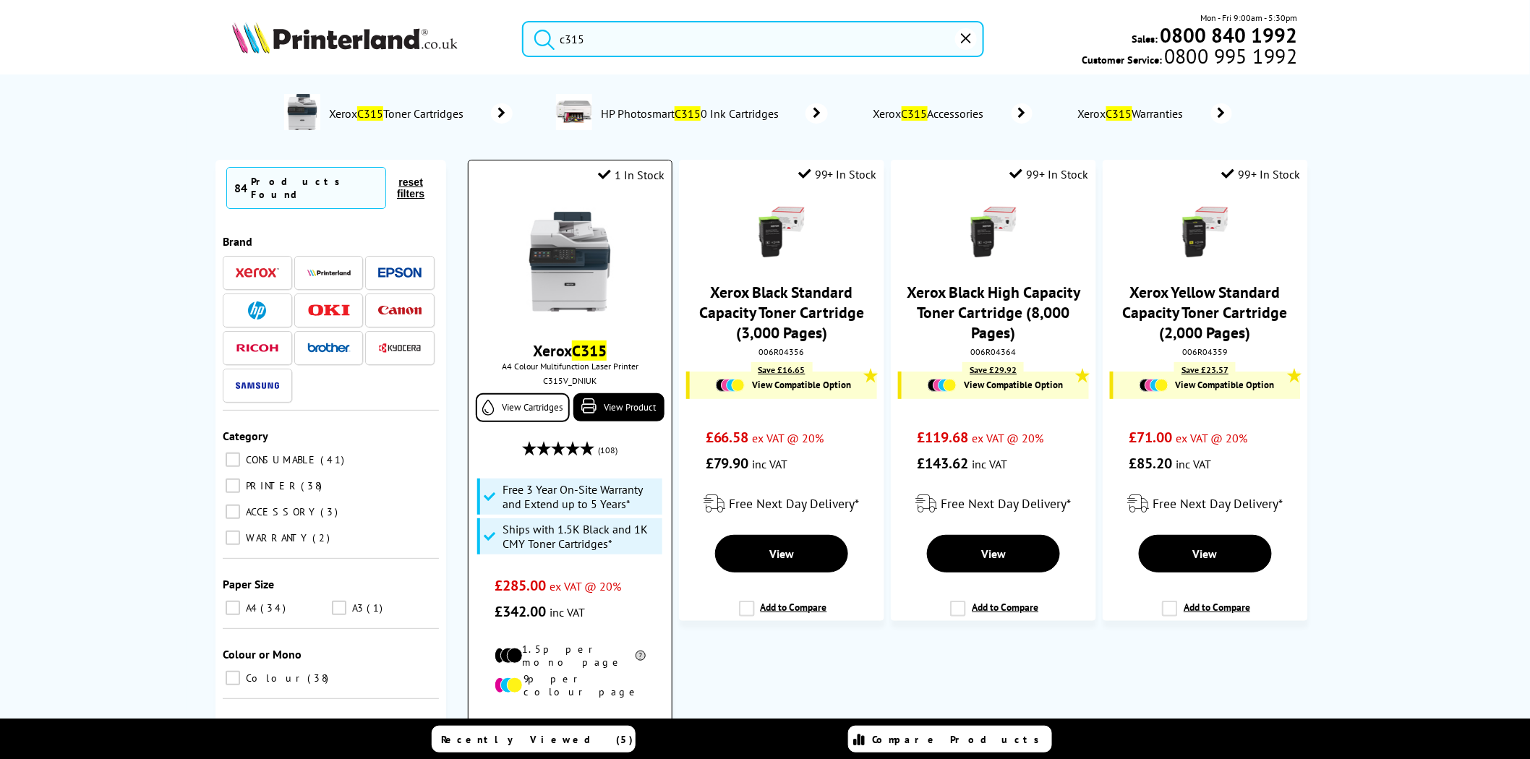
type input "c315"
click at [577, 283] on img at bounding box center [569, 261] width 108 height 108
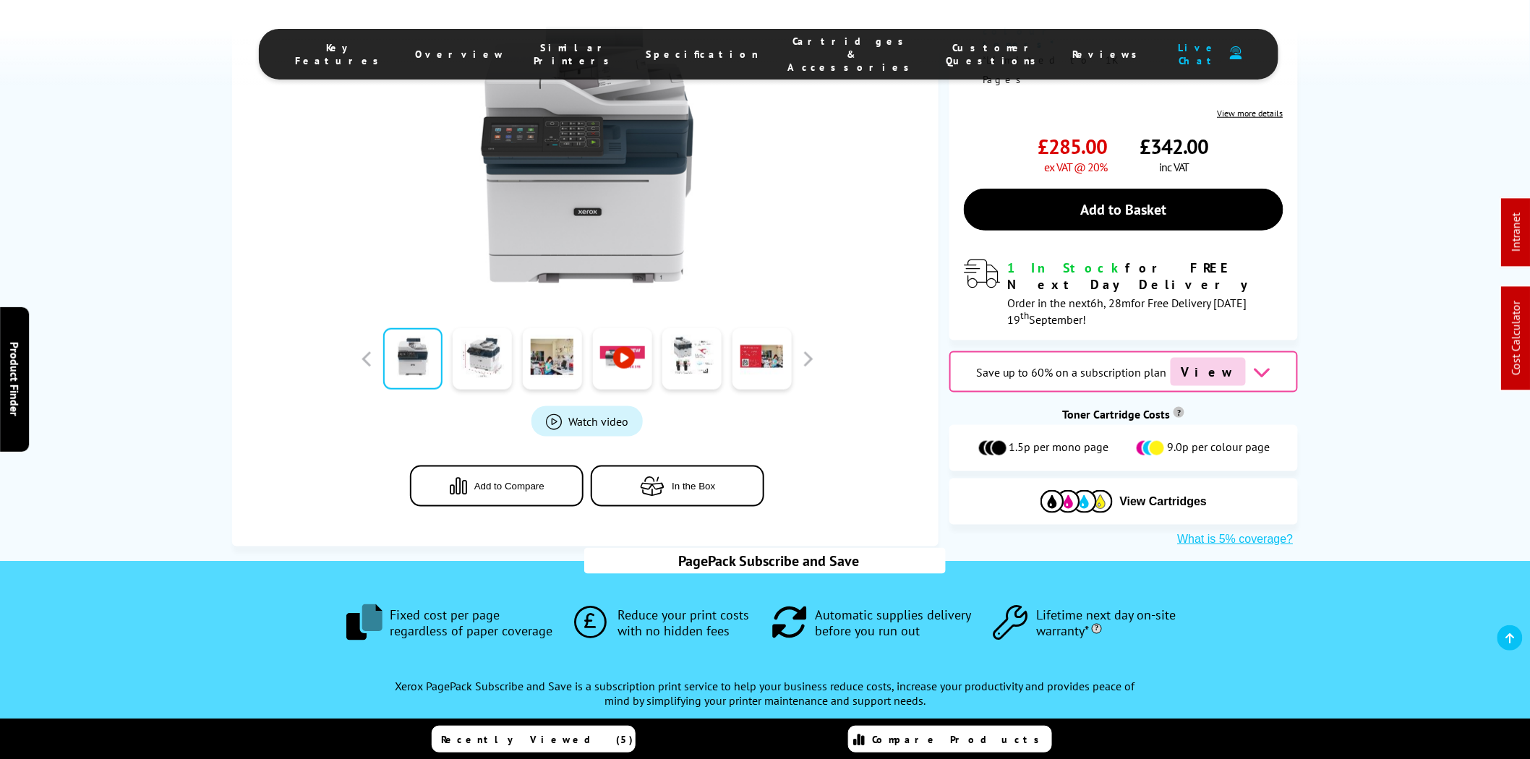
click at [800, 48] on span "Cartridges & Accessories" at bounding box center [851, 54] width 129 height 39
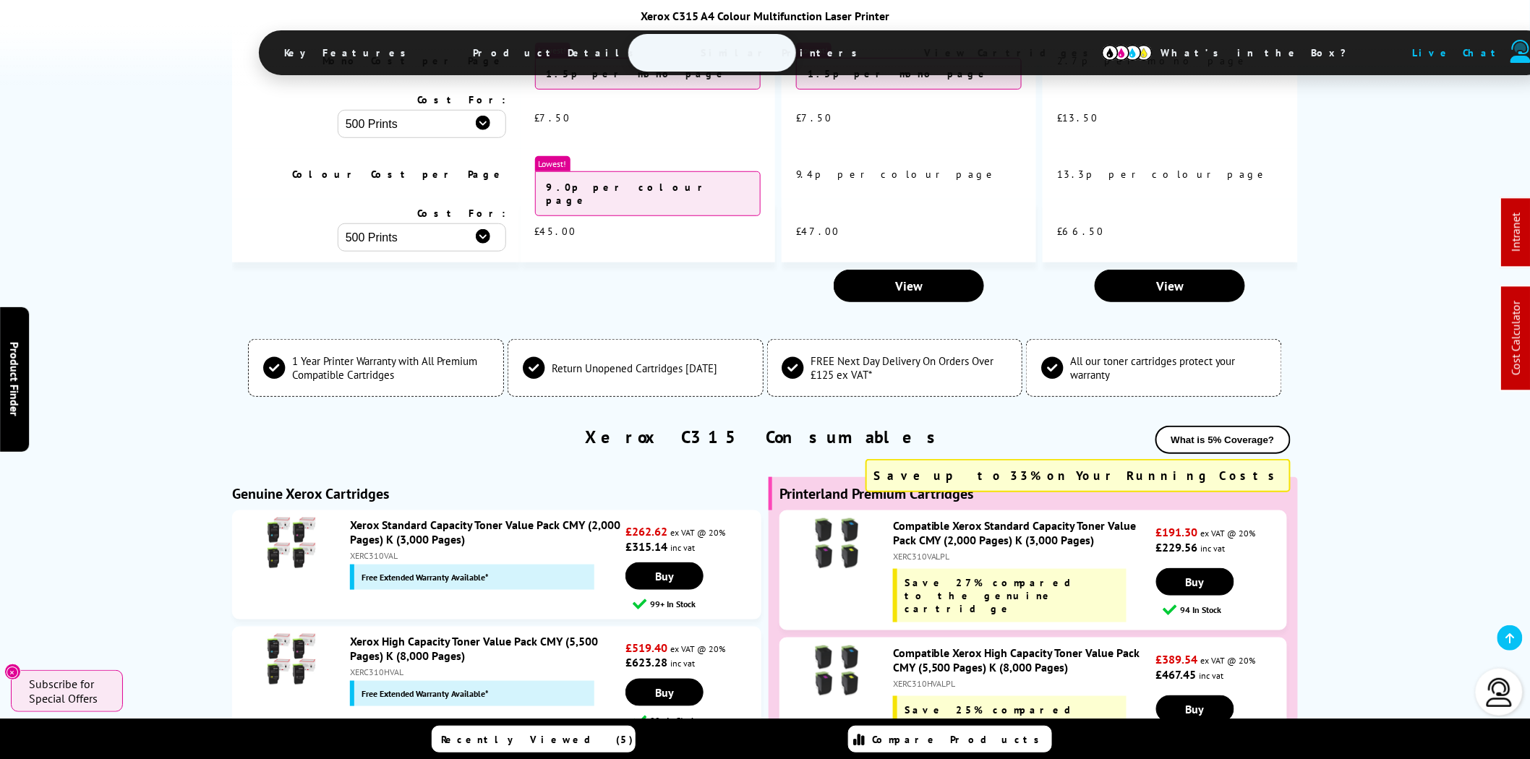
scroll to position [4959, 0]
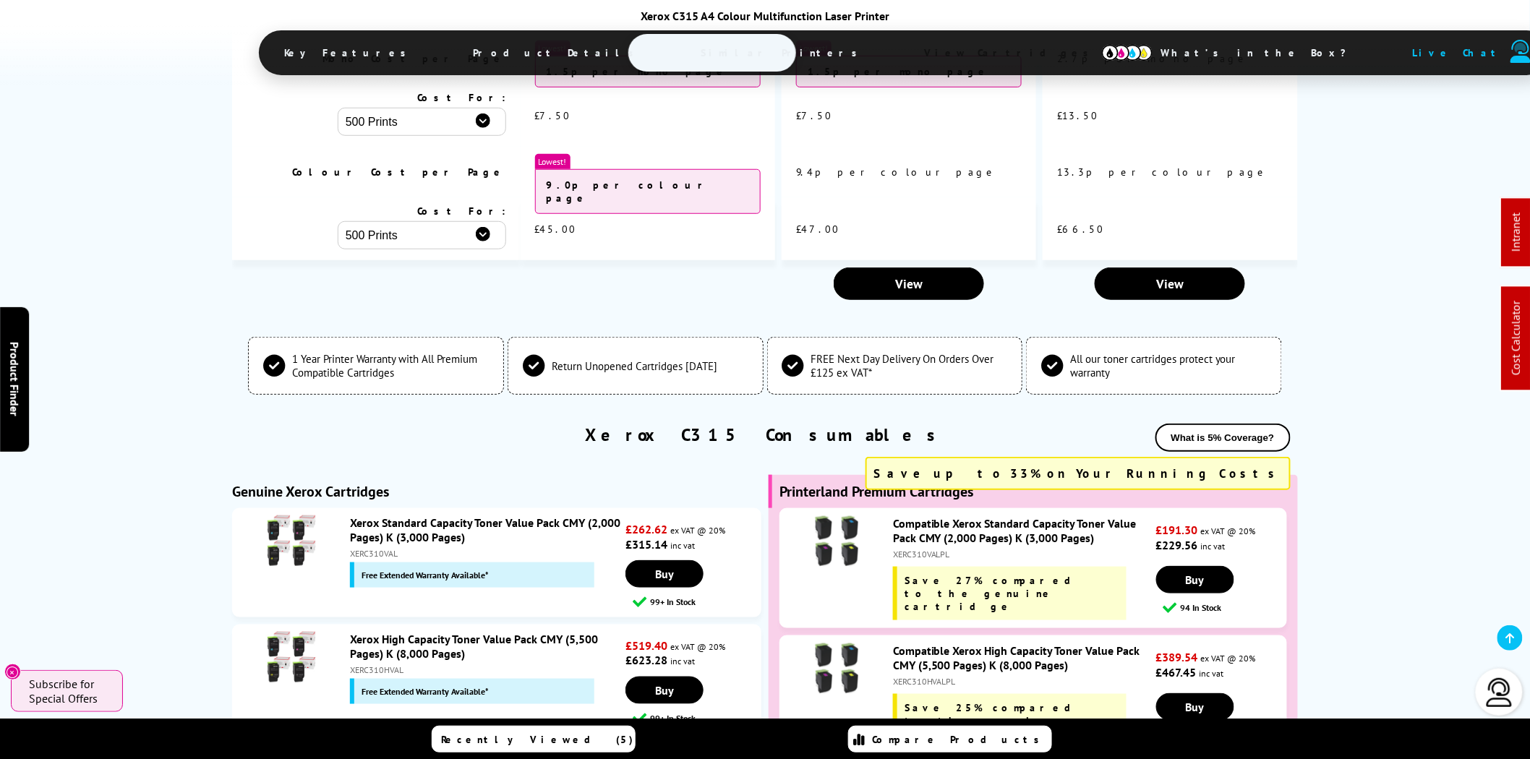
click at [925, 676] on div "XERC310HVALPL" at bounding box center [1023, 681] width 260 height 11
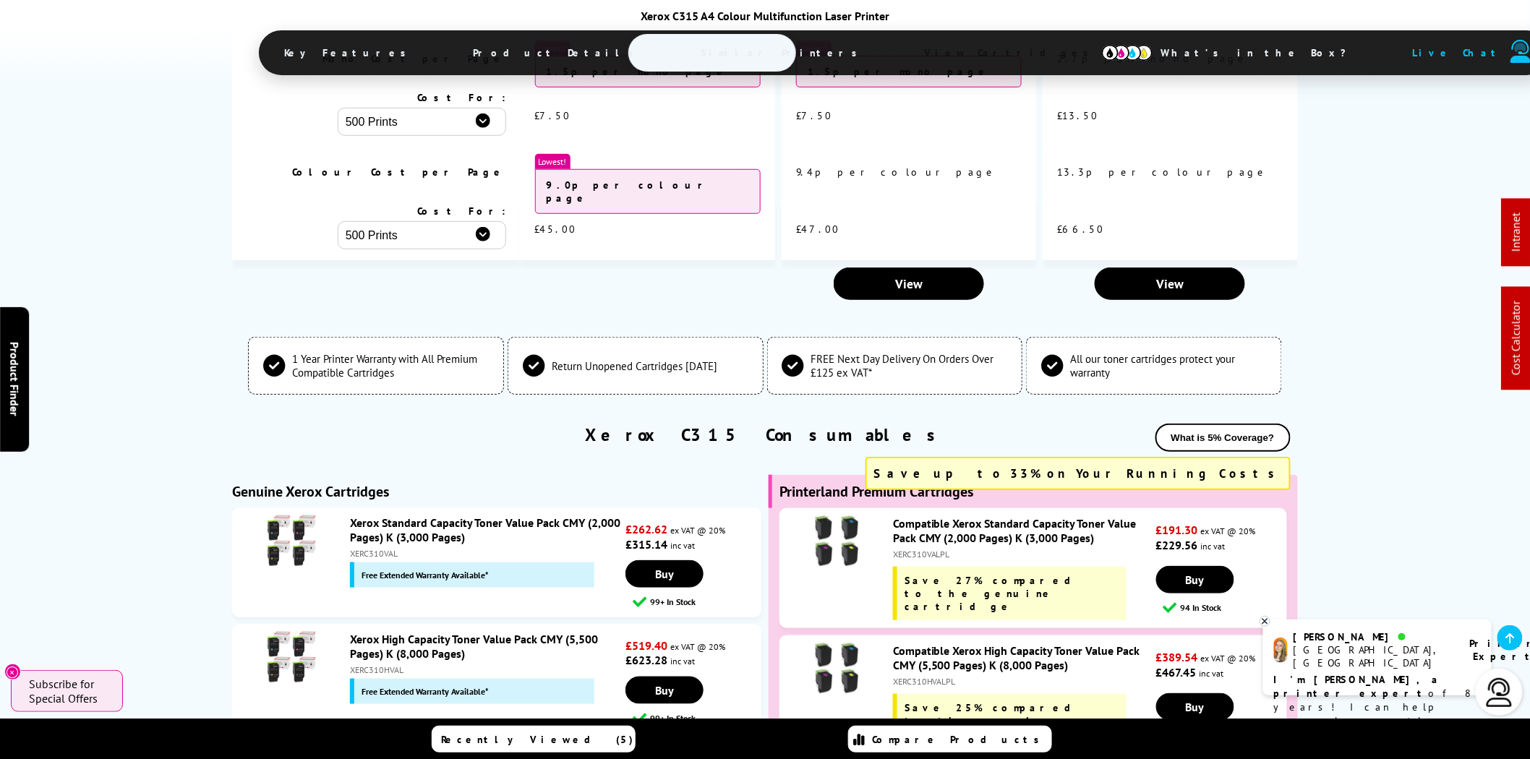
click at [925, 676] on div "XERC310HVALPL" at bounding box center [1023, 681] width 260 height 11
copy div "XERC310HVALPL"
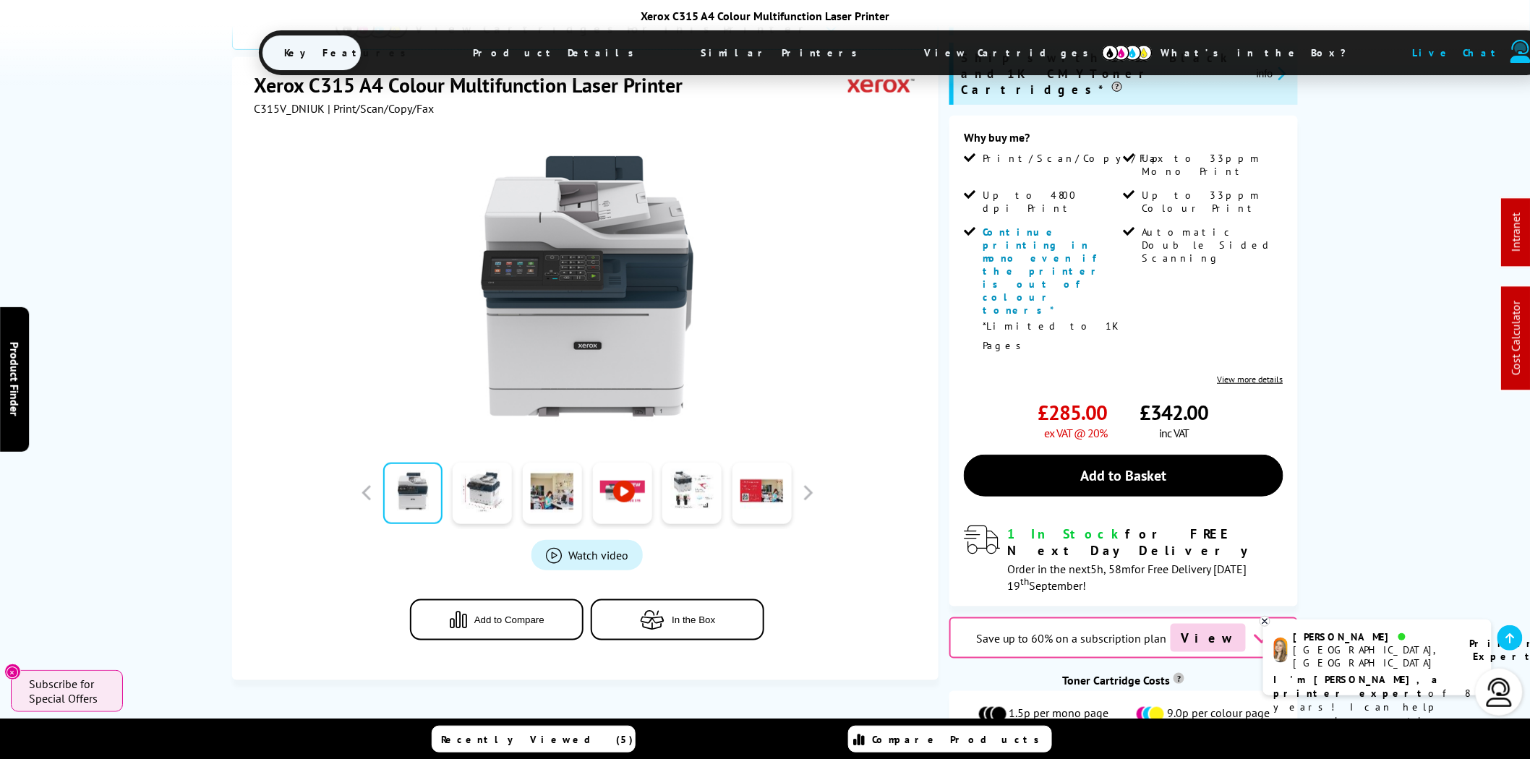
scroll to position [0, 0]
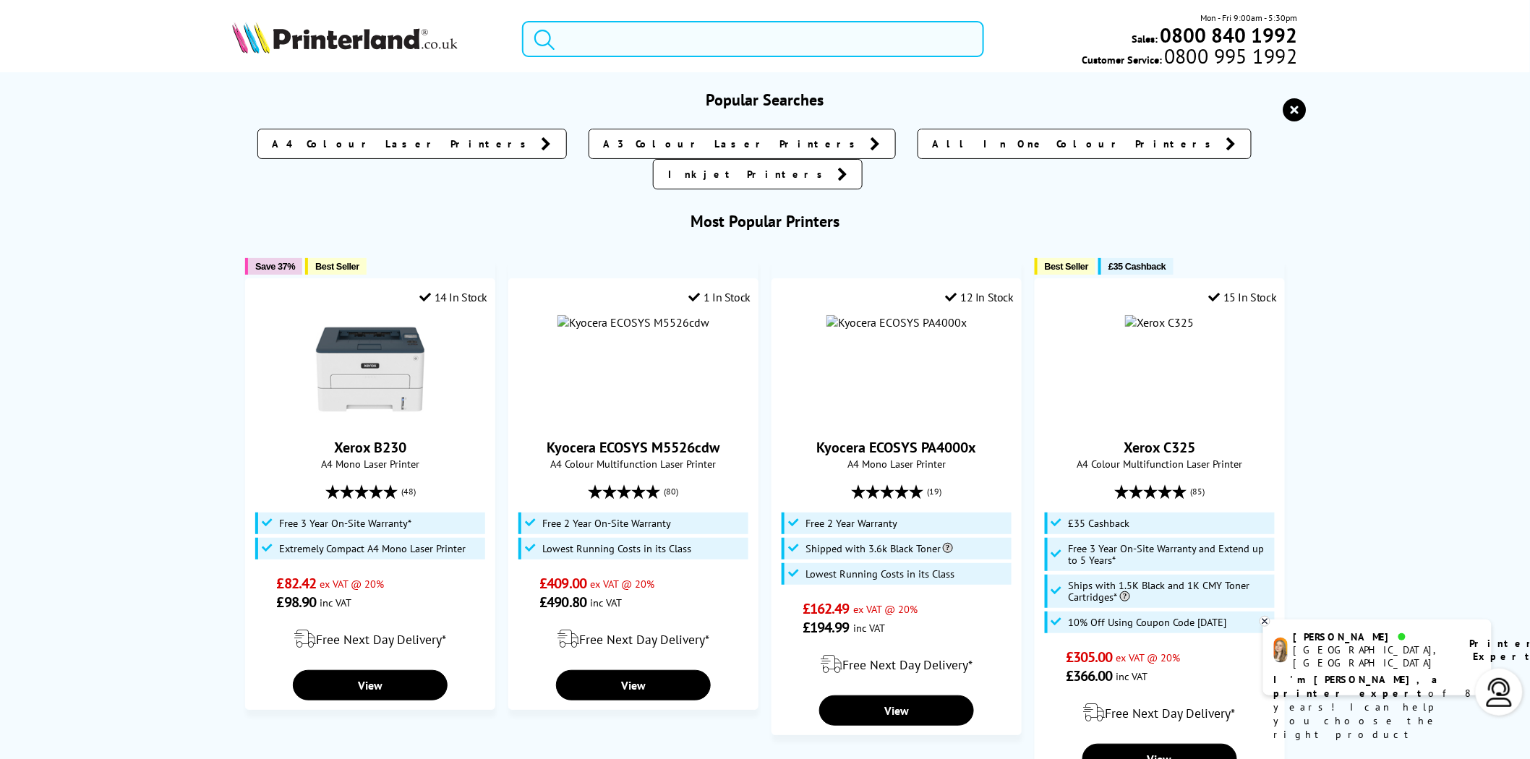
click at [768, 51] on input "search" at bounding box center [753, 39] width 462 height 36
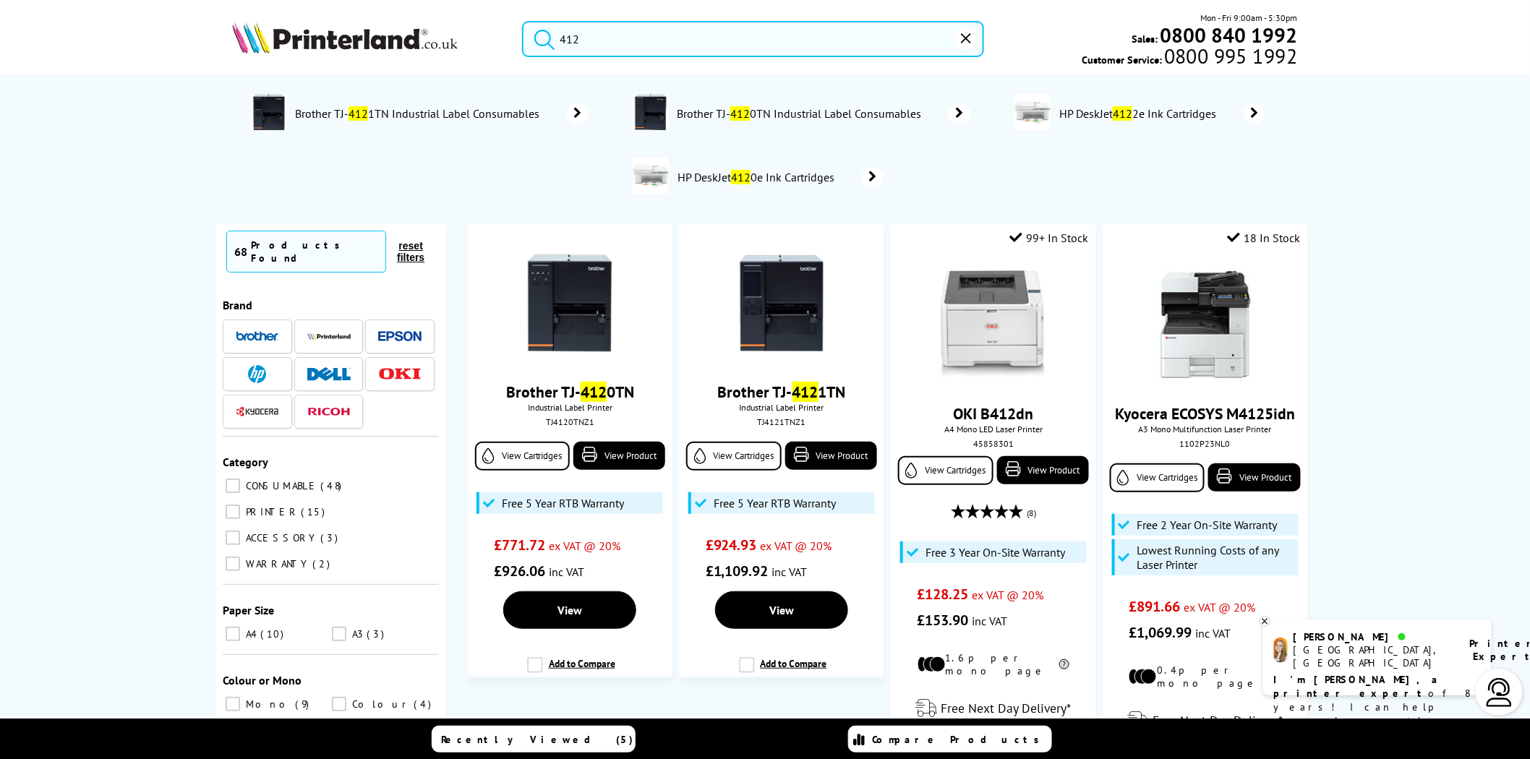
type input "412"
click at [369, 38] on img at bounding box center [345, 38] width 226 height 32
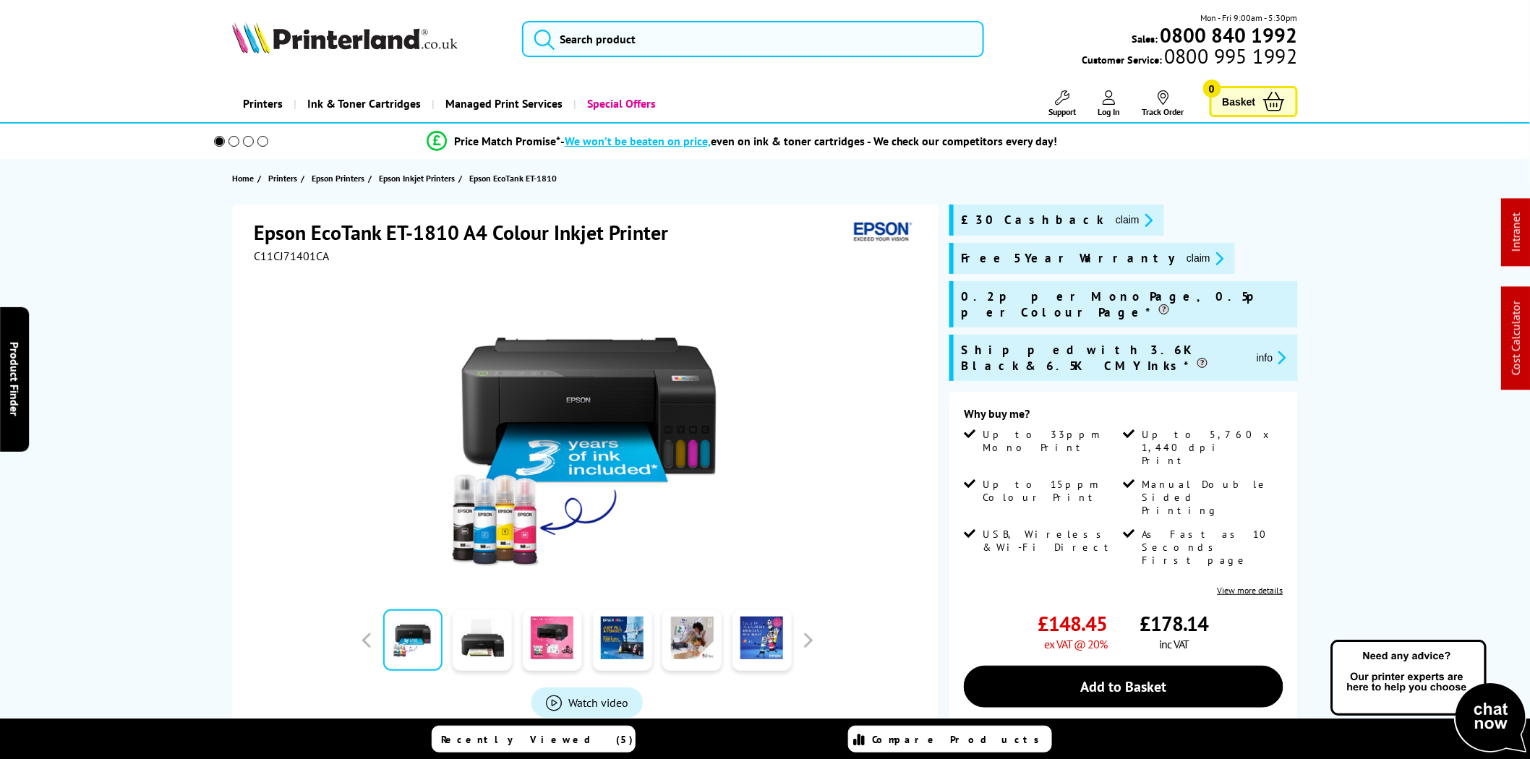
click at [1210, 254] on icon "promo-description" at bounding box center [1216, 258] width 13 height 15
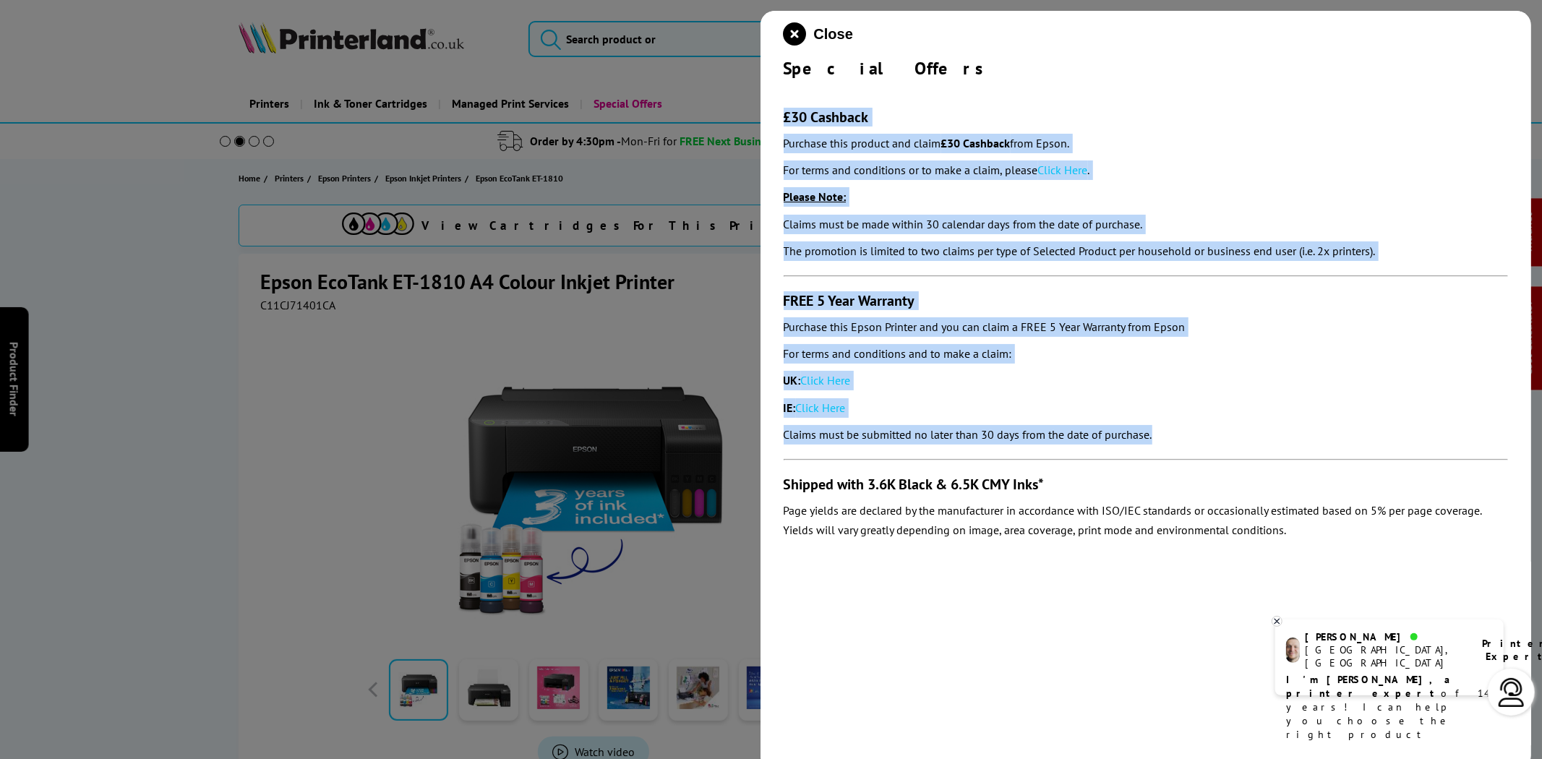
drag, startPoint x: 1097, startPoint y: 384, endPoint x: 774, endPoint y: 121, distance: 415.7
click at [774, 121] on div "Close Special Offers £30 Cashback Purchase this product and claim £30 Cashback …" at bounding box center [1145, 390] width 771 height 759
copy section "£30 Cashback Purchase this product and claim £30 Cashback from Epson. For terms…"
click at [1078, 170] on link "Click Here" at bounding box center [1063, 170] width 50 height 14
click at [833, 377] on link "Click Here" at bounding box center [826, 380] width 50 height 14
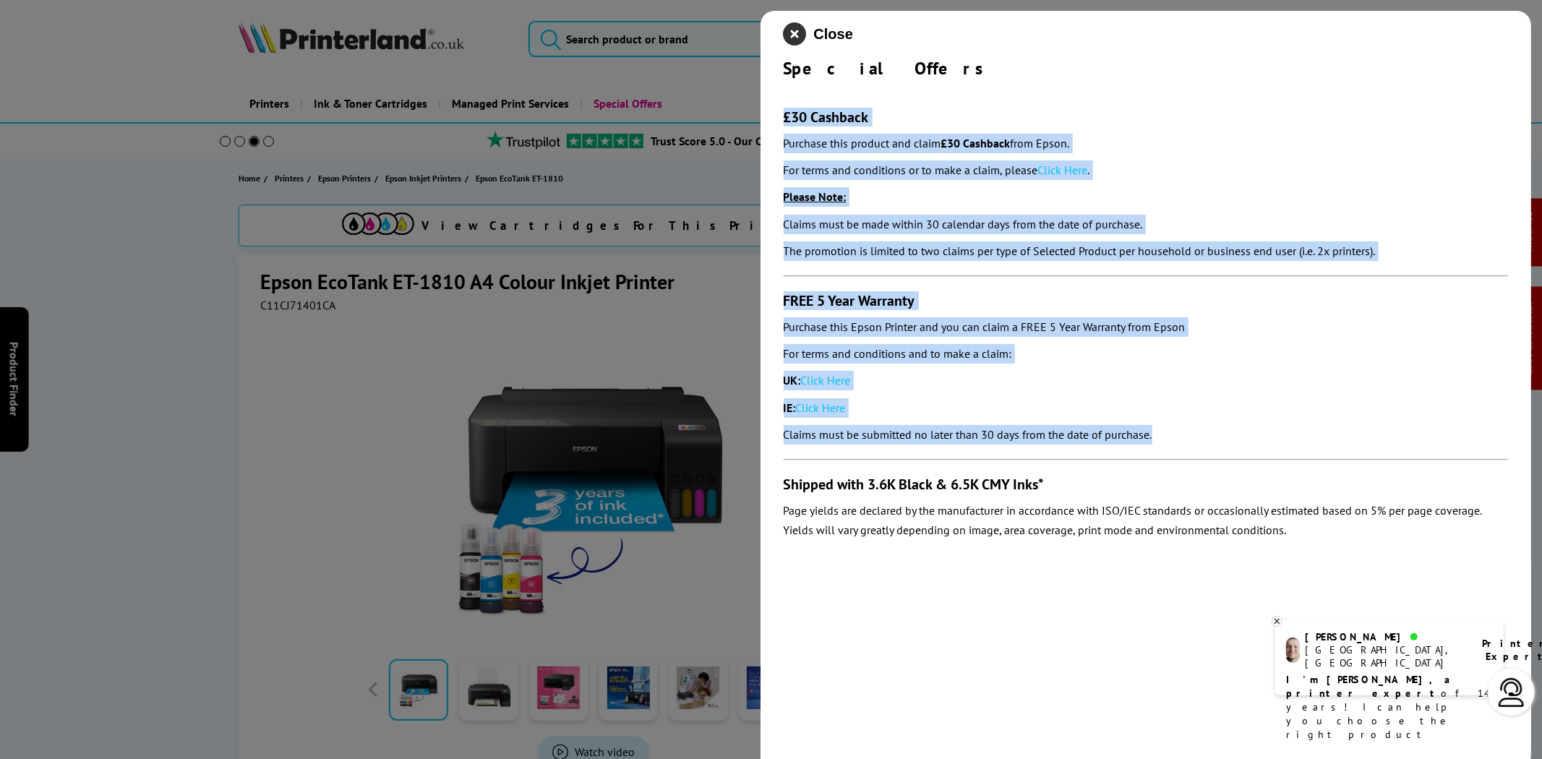
click at [794, 34] on icon "close modal" at bounding box center [795, 33] width 23 height 23
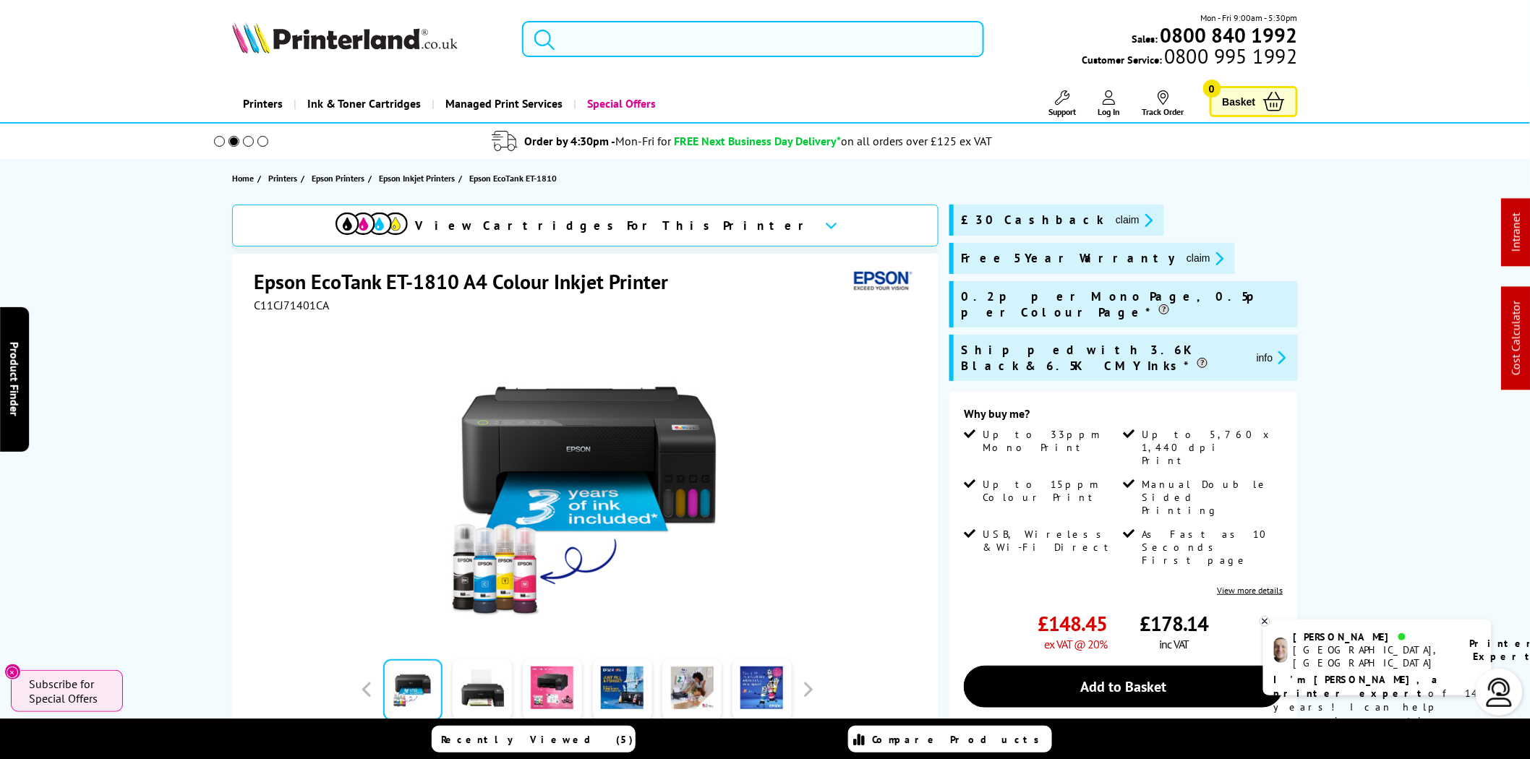
click at [653, 38] on input "search" at bounding box center [753, 39] width 462 height 36
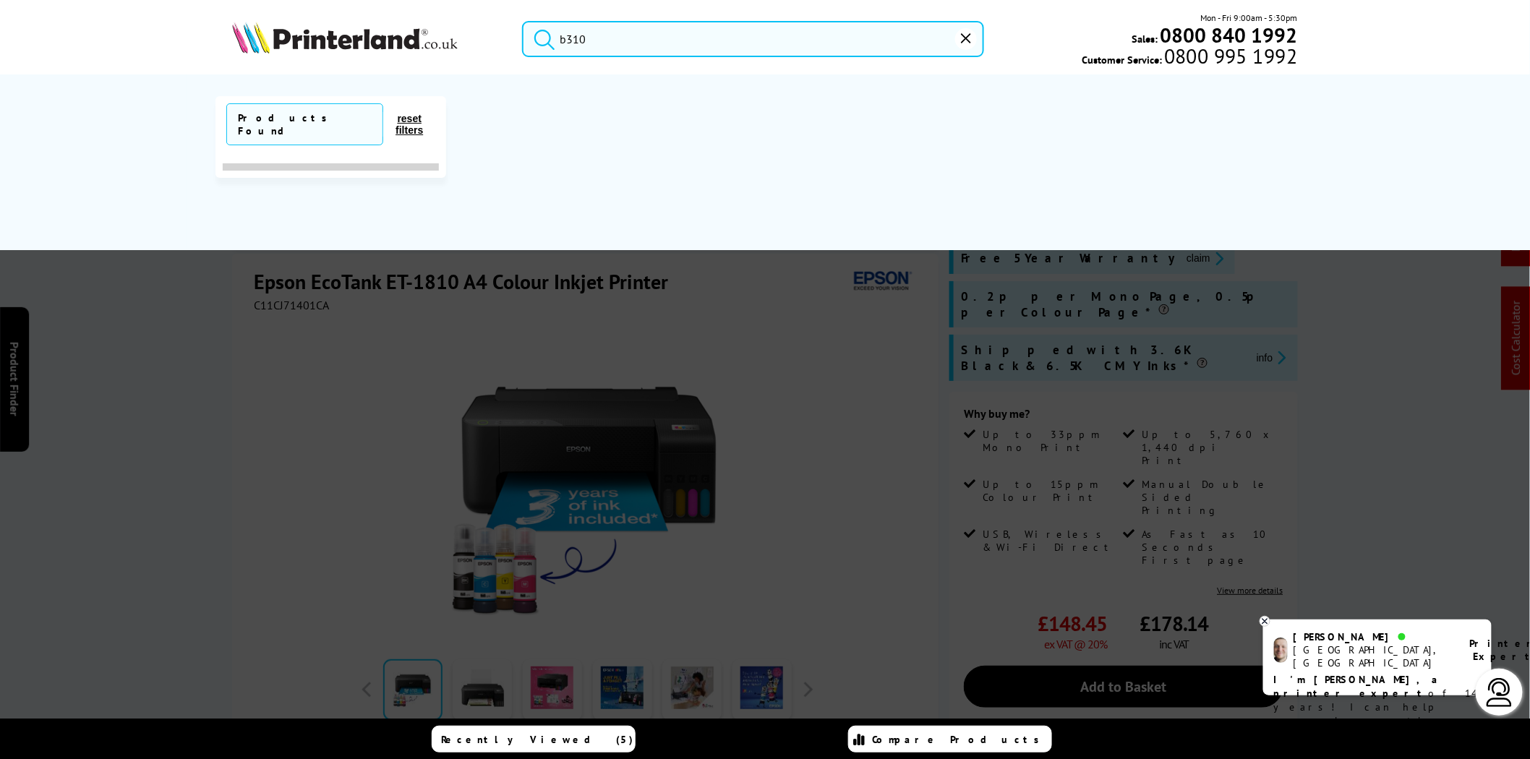
type input "b310"
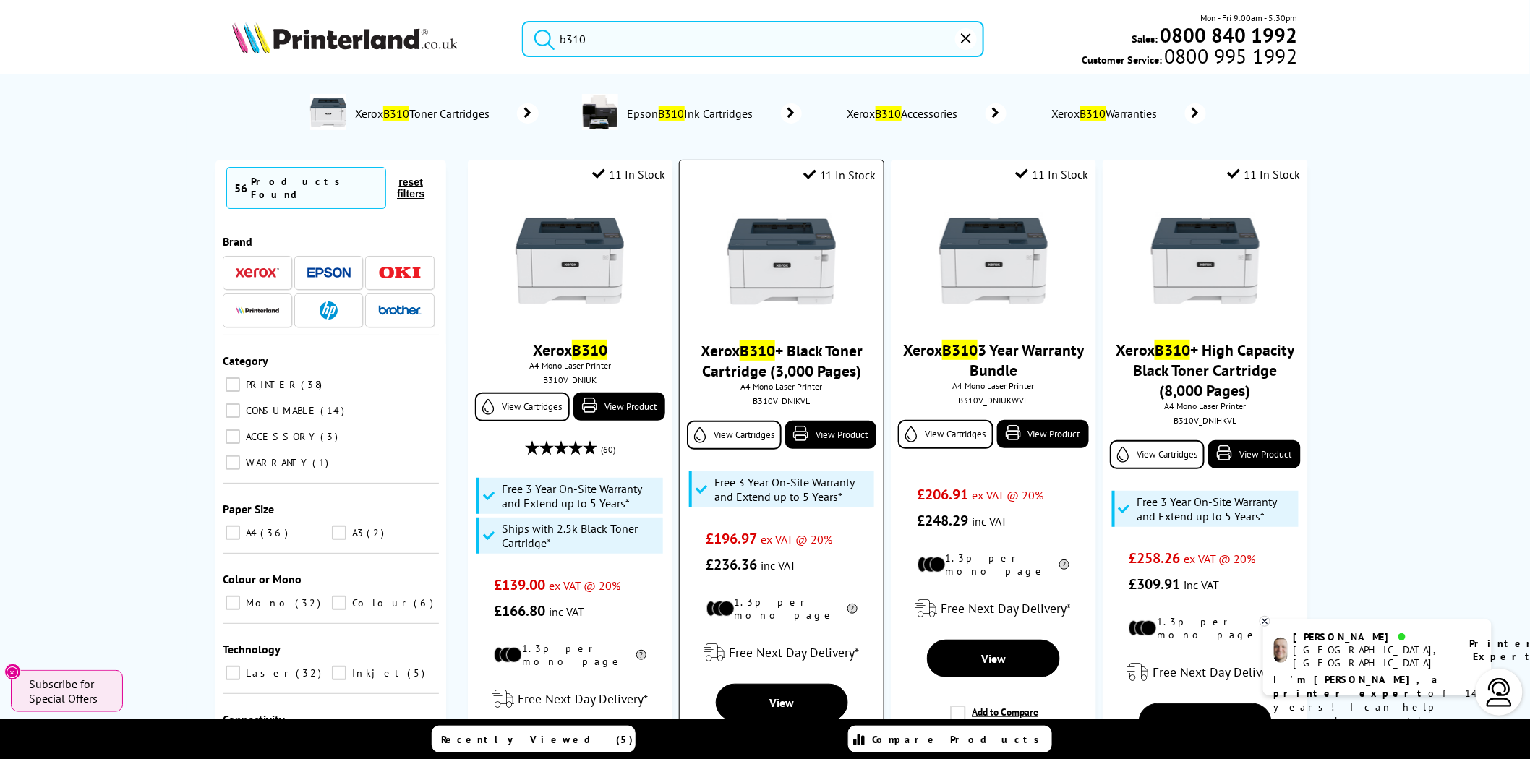
click at [777, 406] on div "B310V_DNIKVL" at bounding box center [780, 400] width 181 height 11
copy div "B310V_DNIKVL"
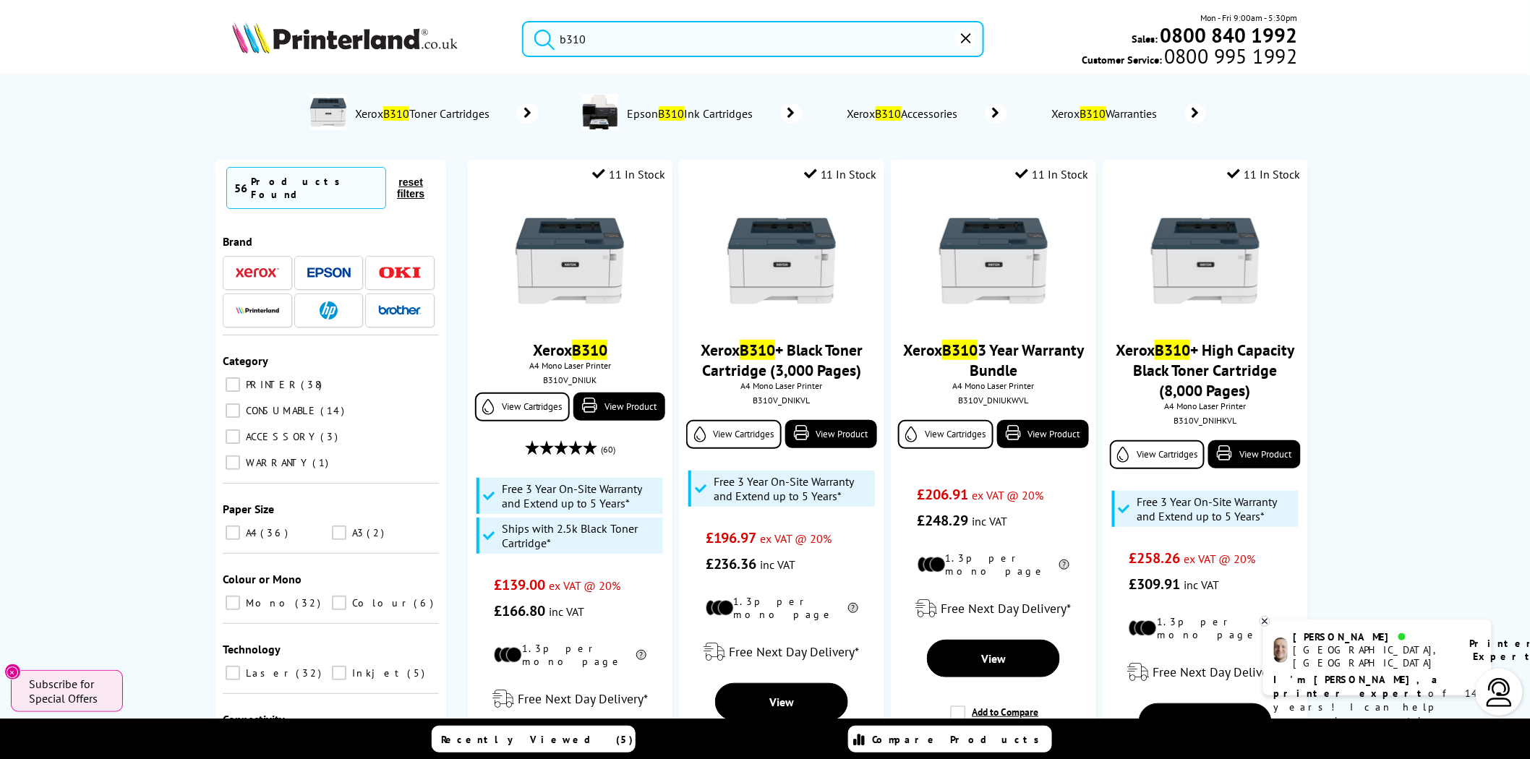
drag, startPoint x: 624, startPoint y: 47, endPoint x: 500, endPoint y: 42, distance: 123.7
click at [500, 42] on div "b310 Mon - Fri 9:00am - 5:30pm Sales: 0800 840 1992 Customer Service: 0800 995 …" at bounding box center [764, 43] width 1157 height 64
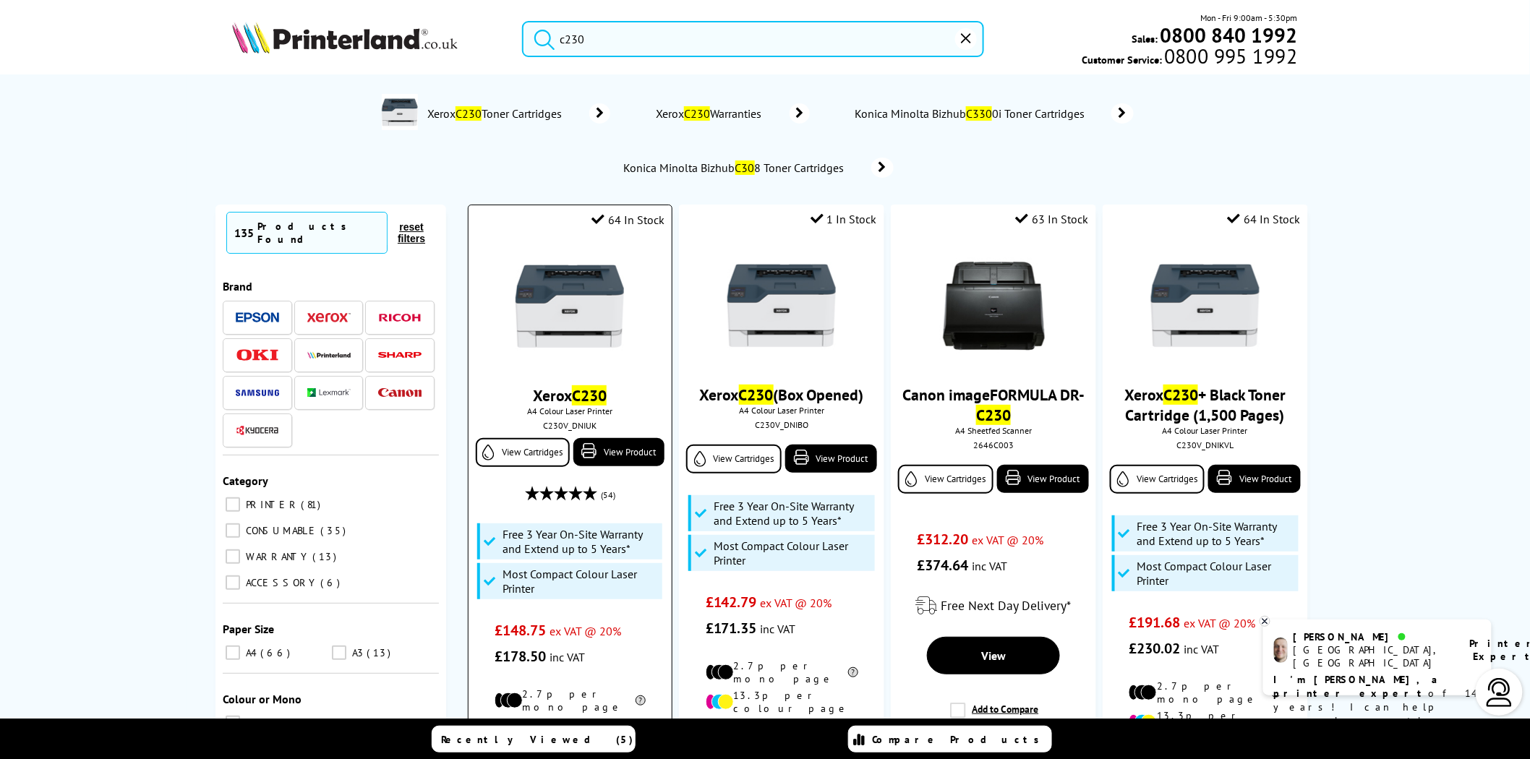
type input "c230"
click at [557, 328] on img at bounding box center [569, 306] width 108 height 108
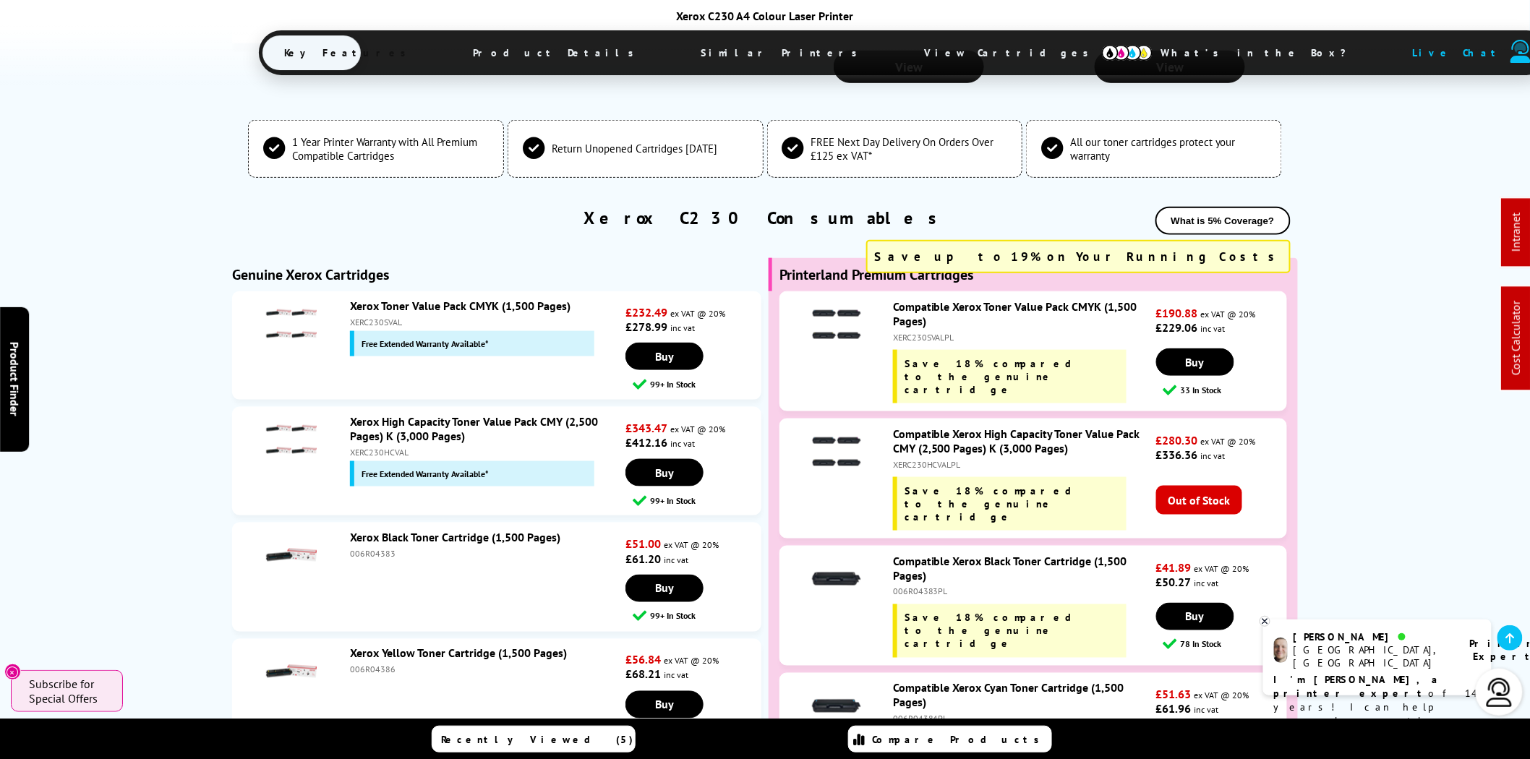
scroll to position [5415, 0]
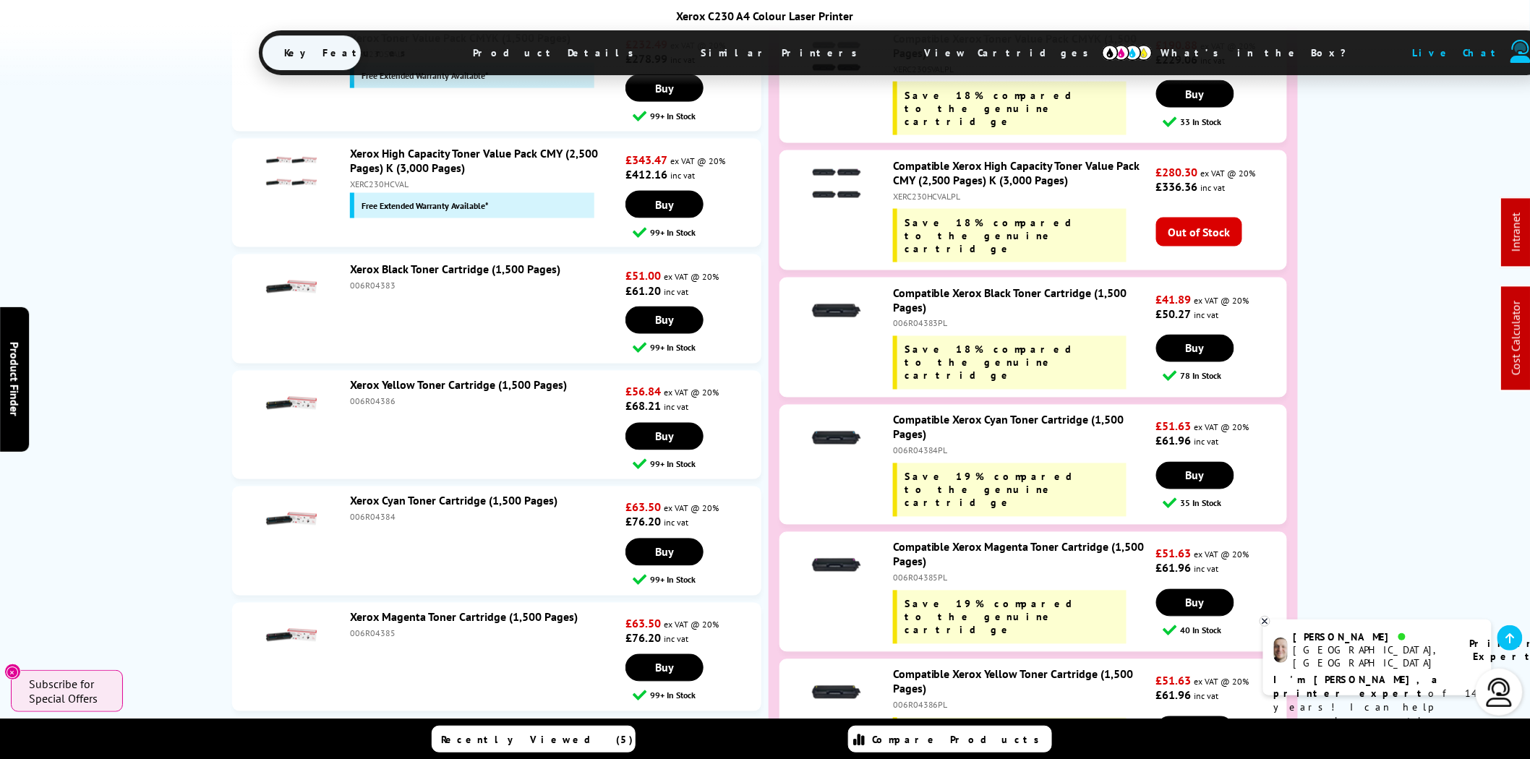
click at [385, 280] on div "006R04383" at bounding box center [486, 285] width 272 height 11
copy div "006R04383"
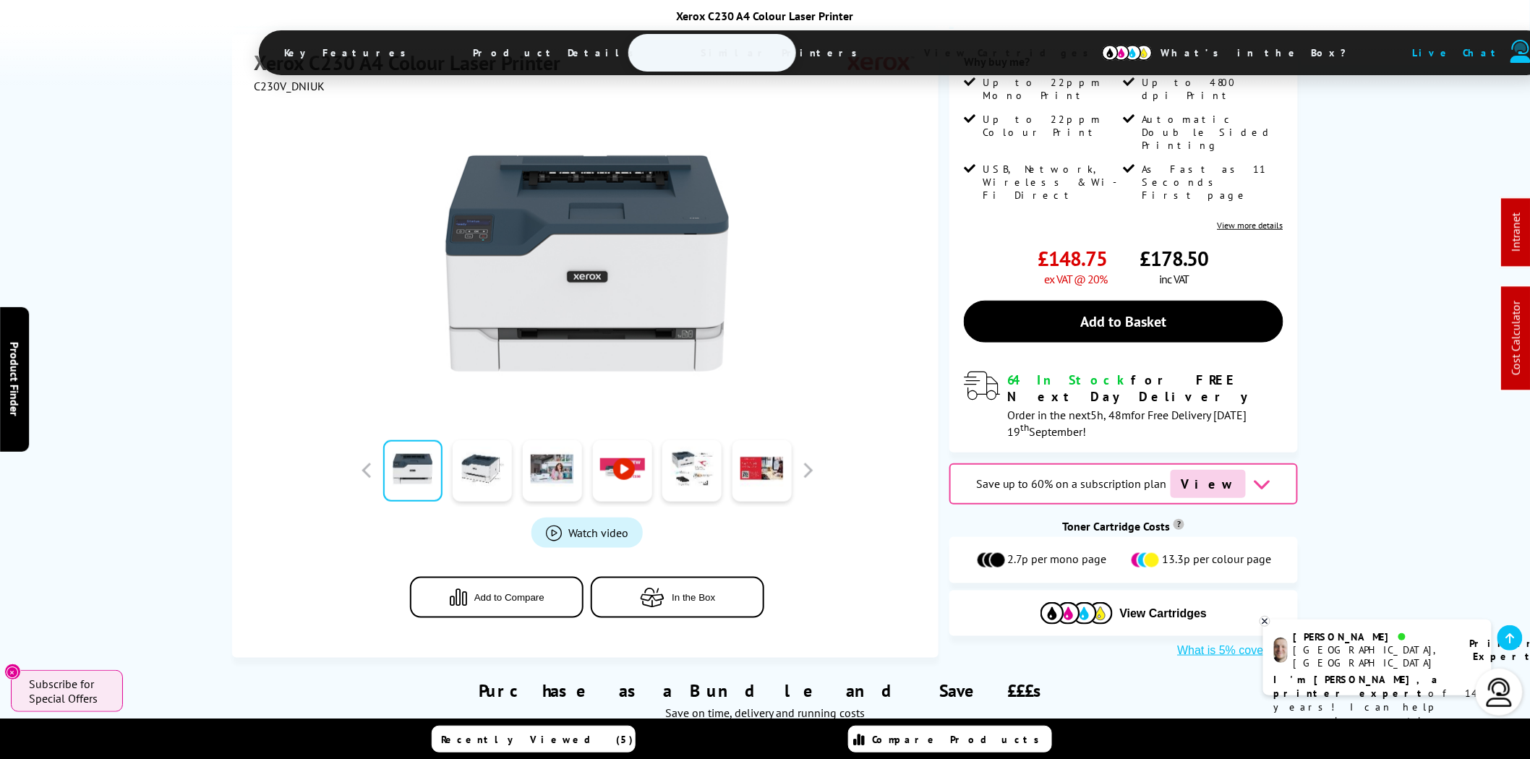
scroll to position [0, 0]
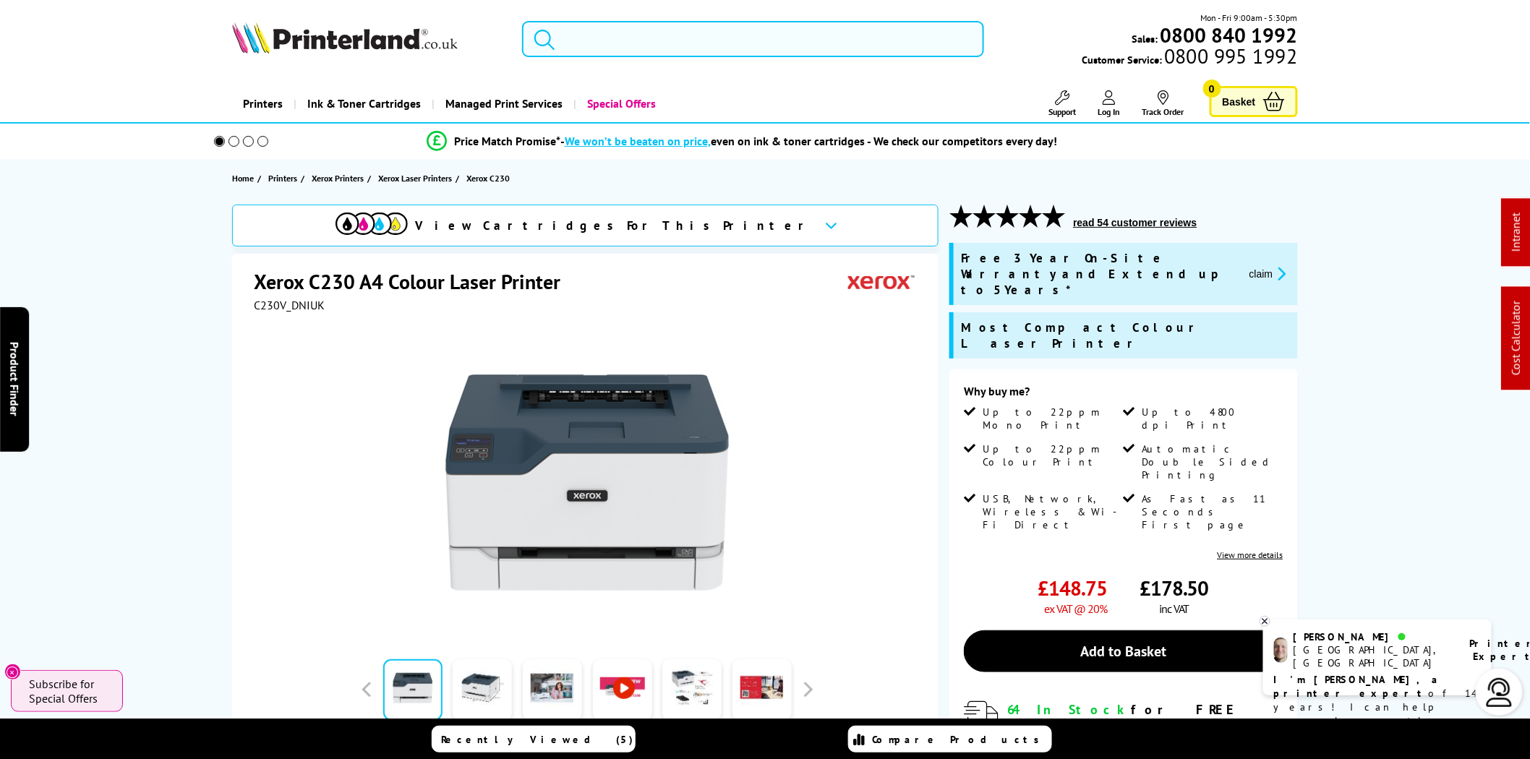
click at [710, 33] on input "search" at bounding box center [753, 39] width 462 height 36
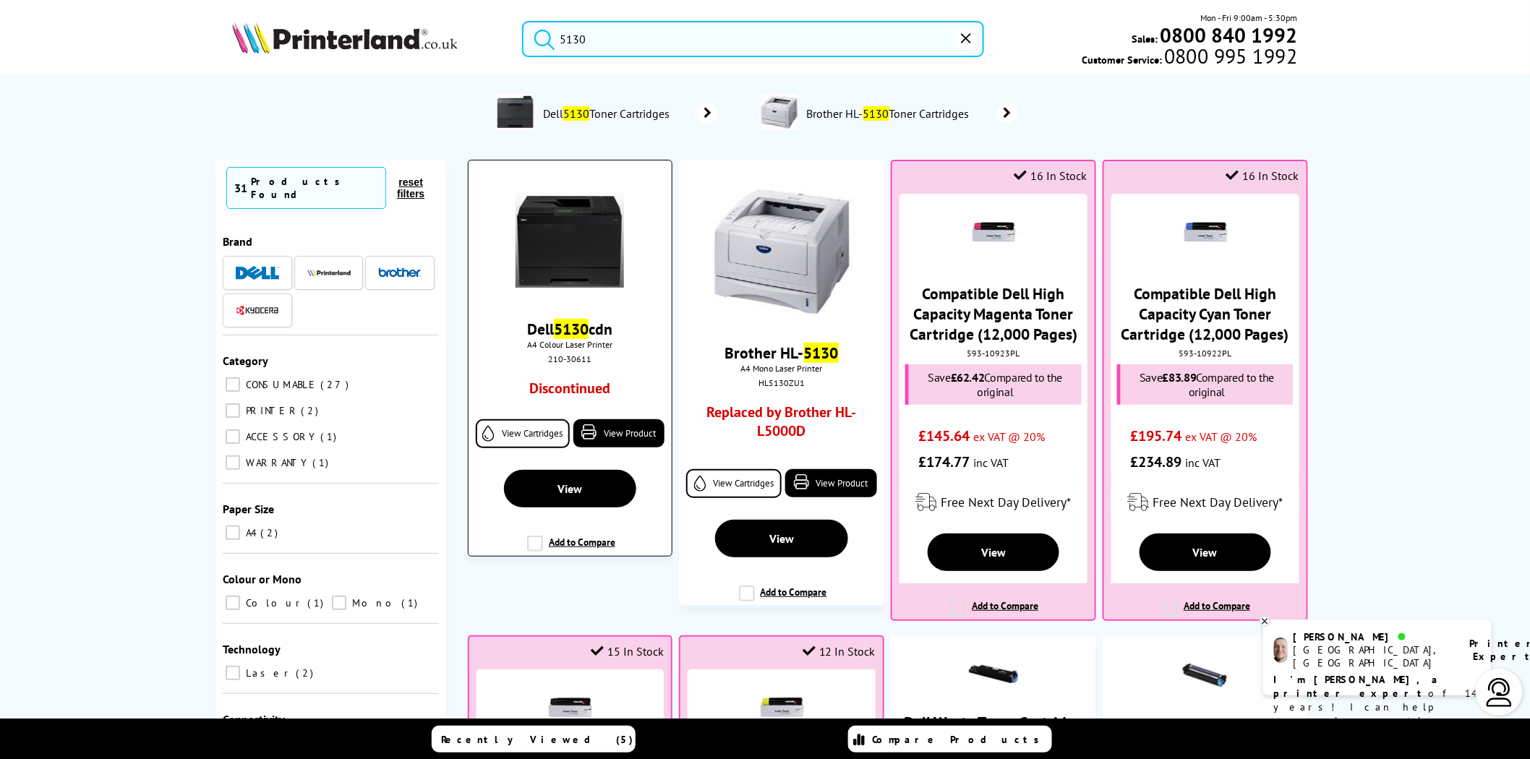
type input "5130"
click at [586, 242] on img at bounding box center [569, 240] width 108 height 108
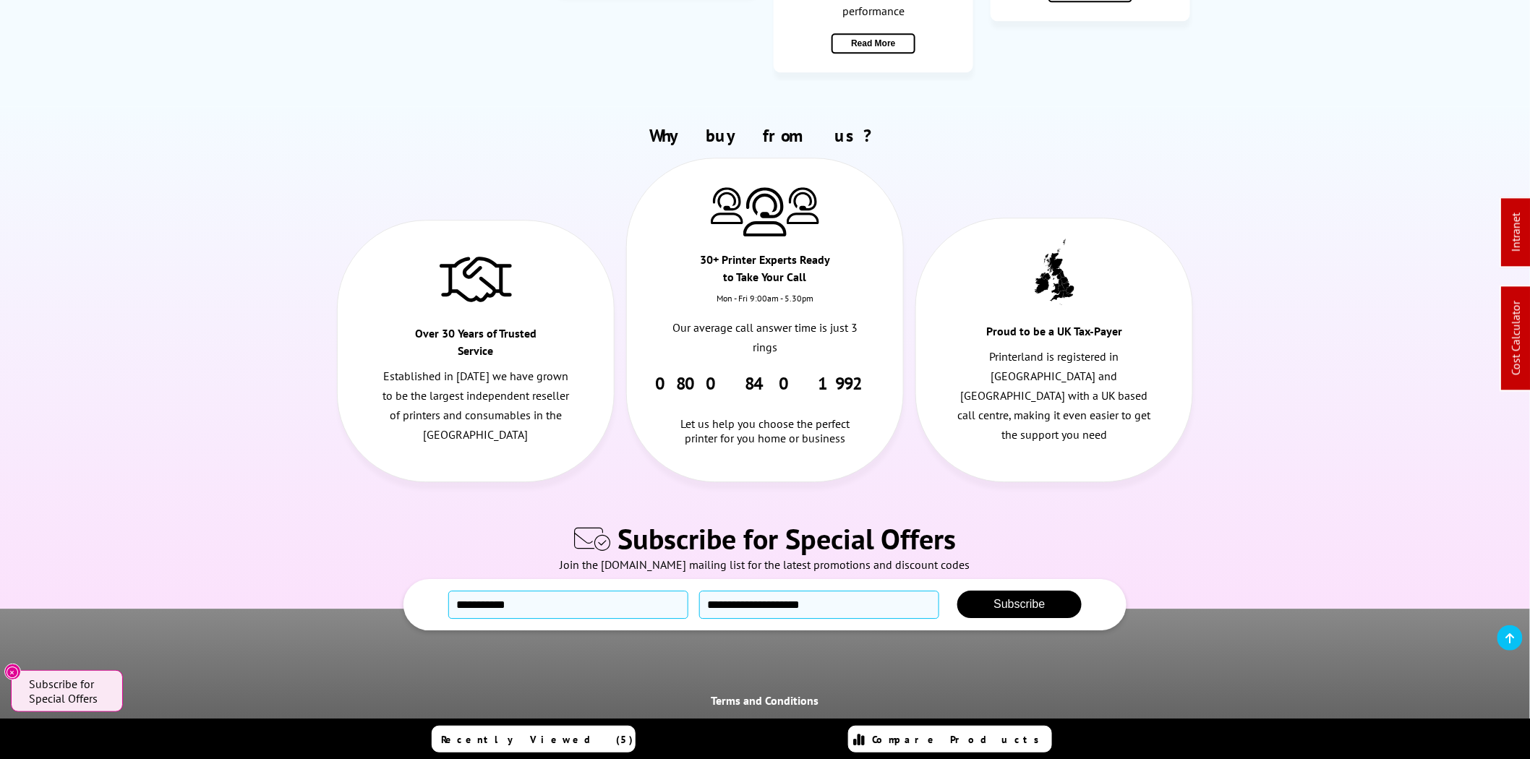
scroll to position [3767, 0]
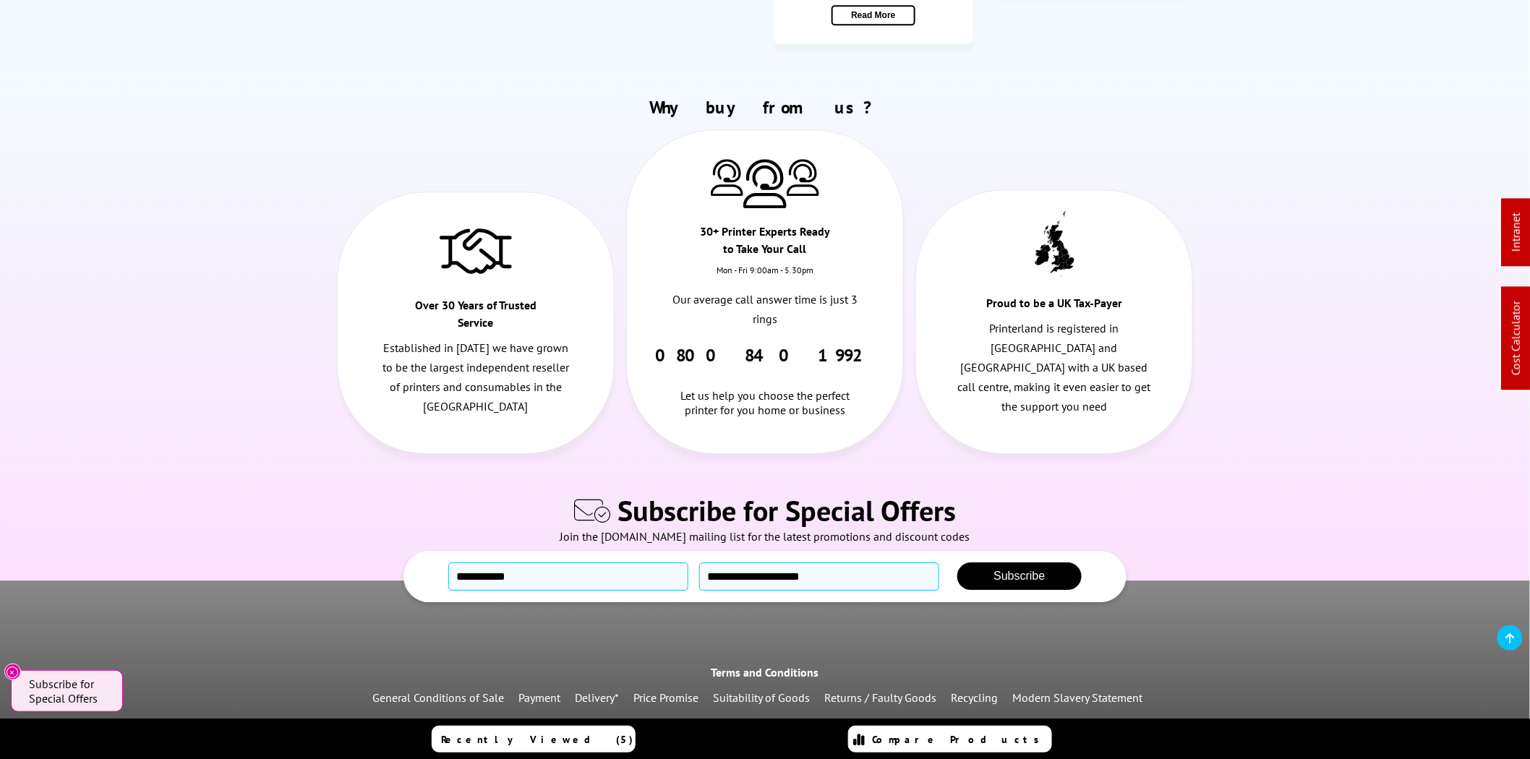
drag, startPoint x: 906, startPoint y: 632, endPoint x: 539, endPoint y: 623, distance: 367.3
copy div "[STREET_ADDRESS][PERSON_NAME]. WA14 5GL"
copy div "6 Edward Court, Altrincham Business Park, Altrincham, Cheshire. WA14 5GL"
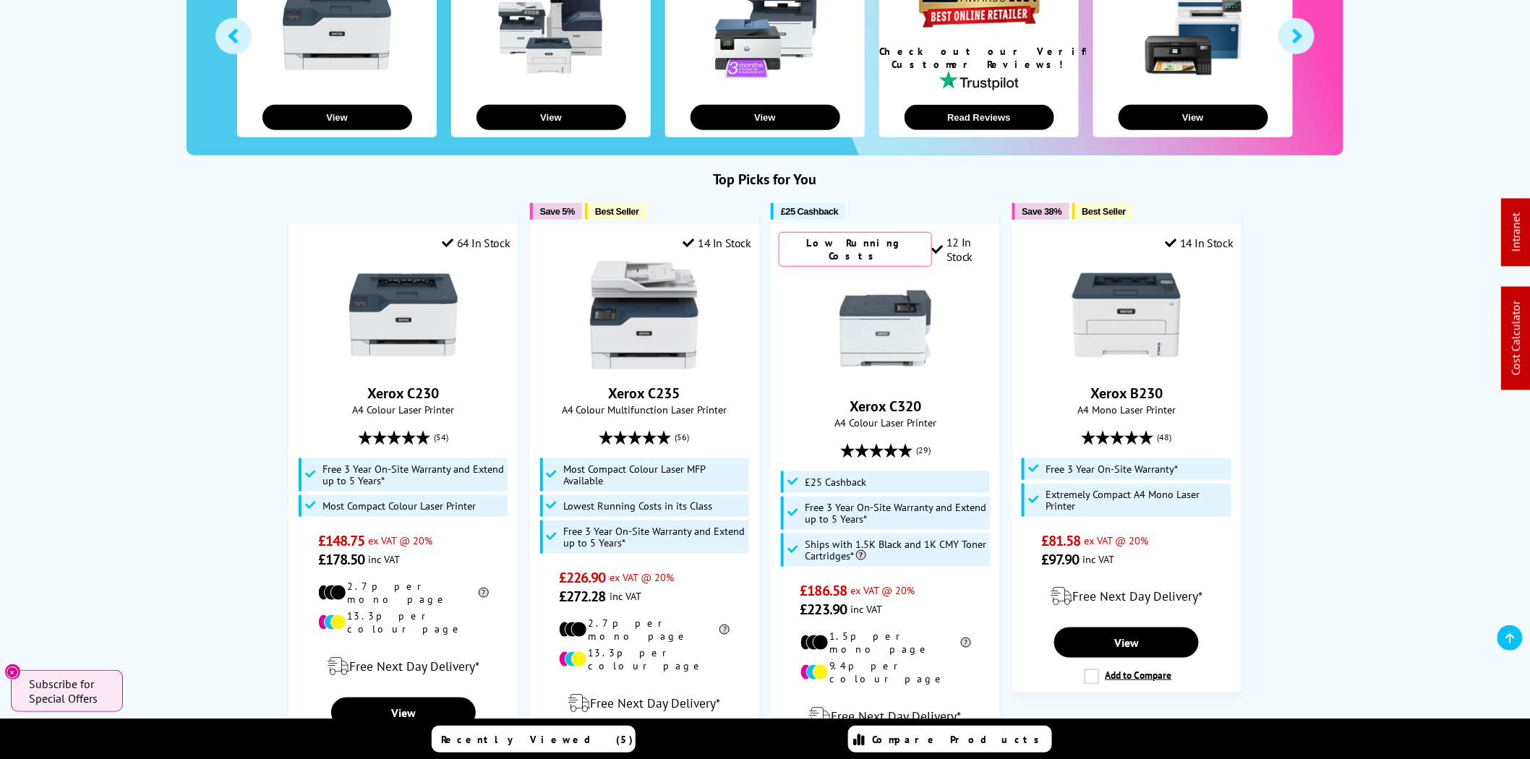
scroll to position [0, 0]
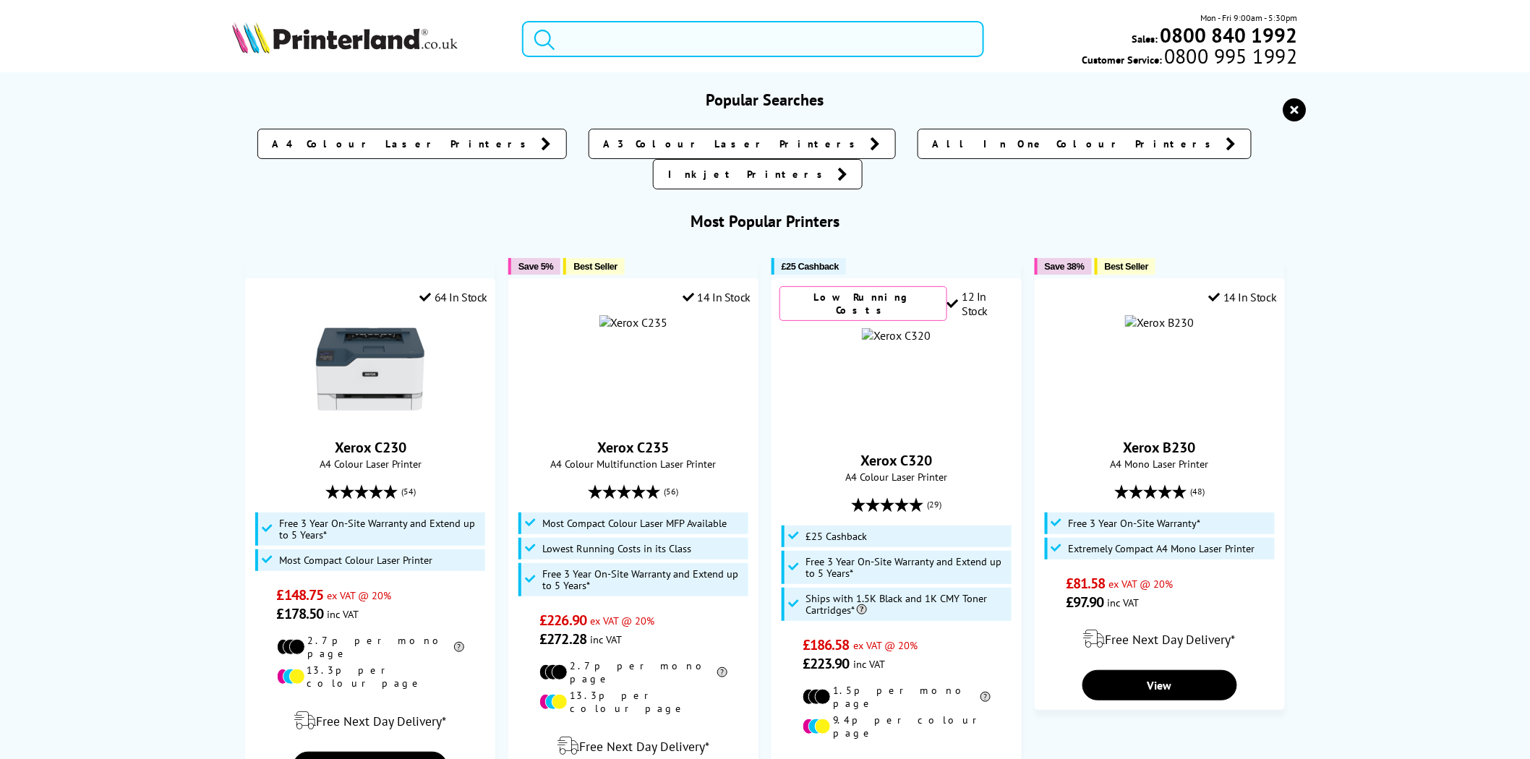
click at [656, 38] on input "search" at bounding box center [753, 39] width 462 height 36
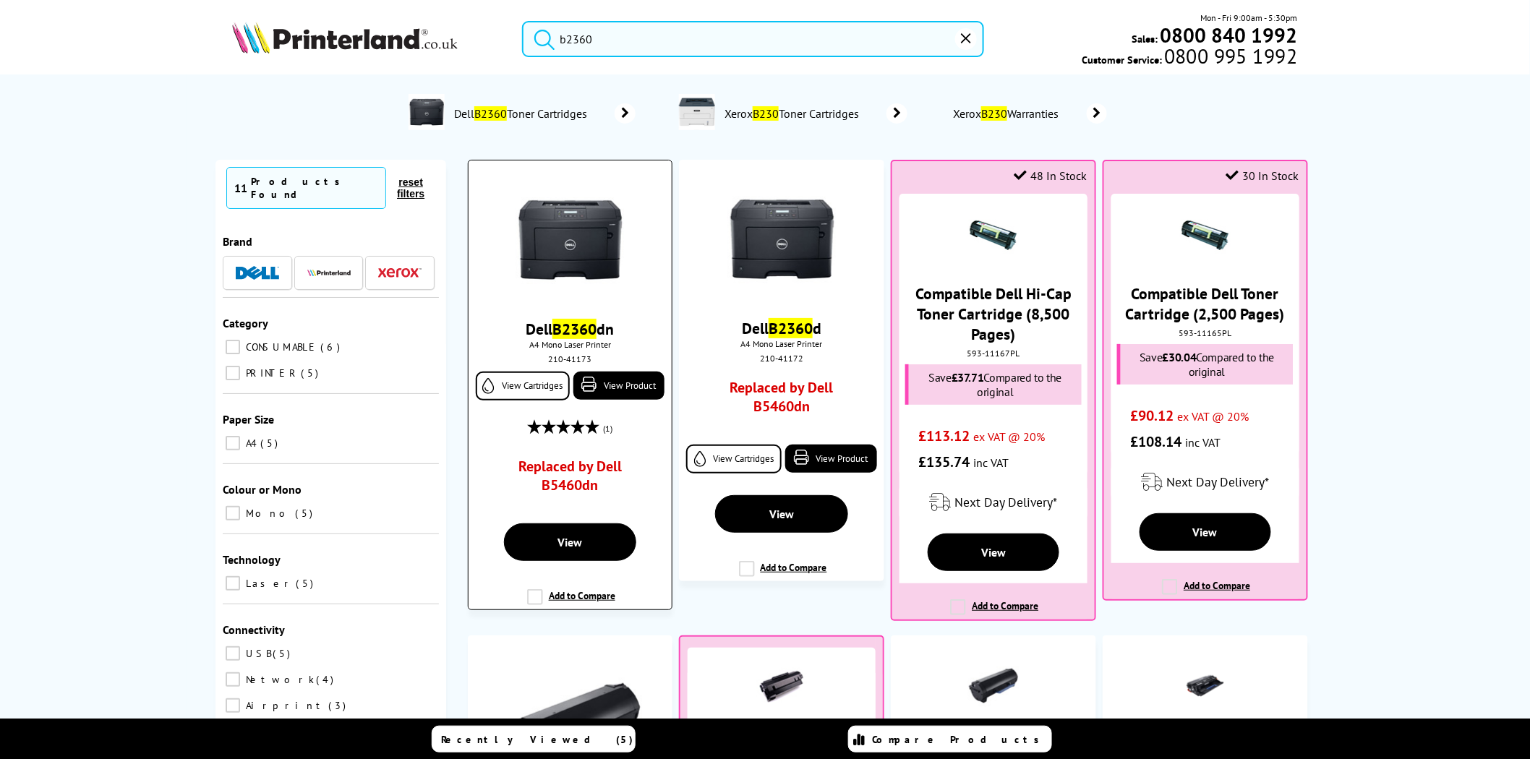
type input "b2360"
click at [590, 229] on img at bounding box center [569, 240] width 108 height 108
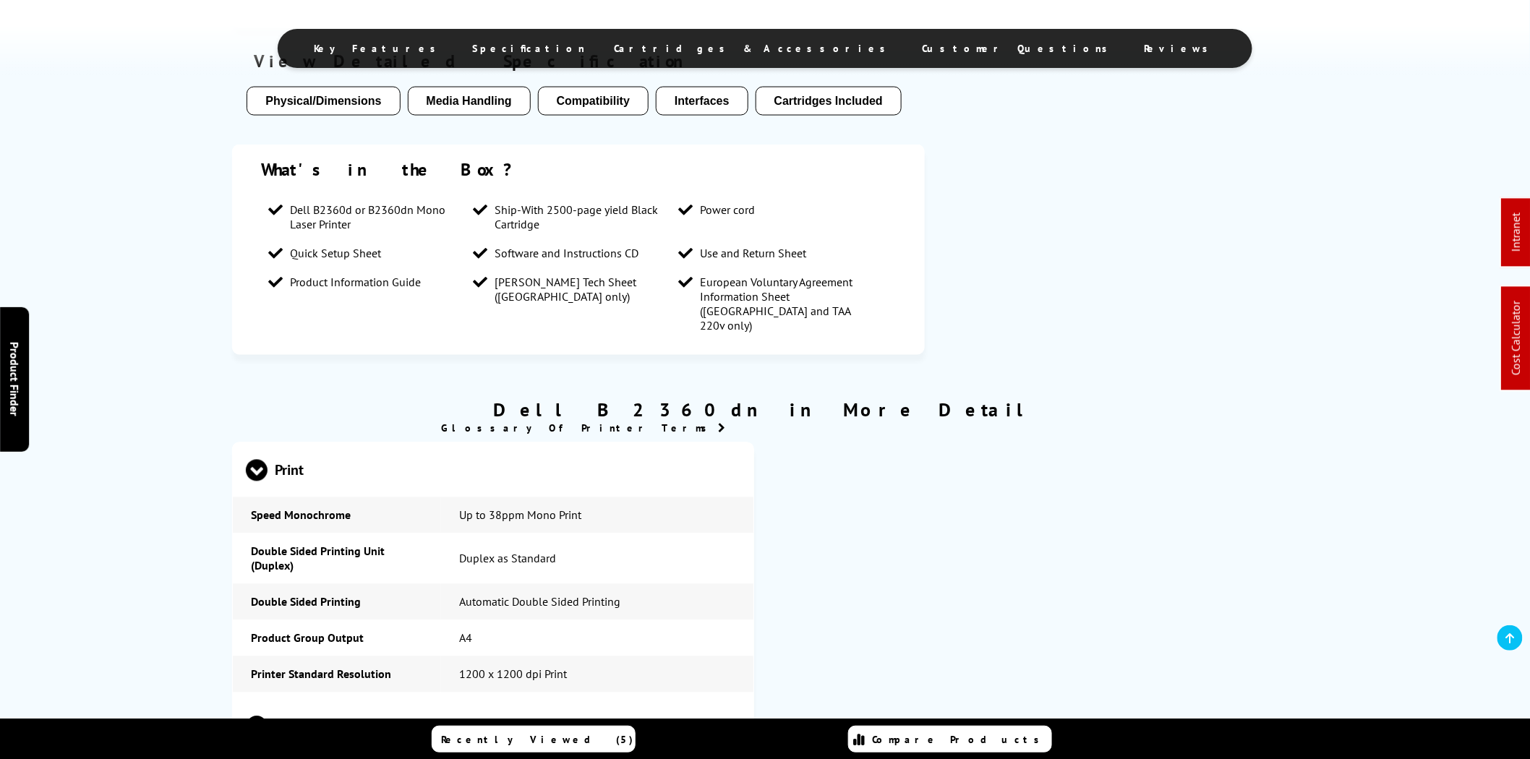
click at [752, 43] on span "Cartridges & Accessories" at bounding box center [753, 48] width 279 height 13
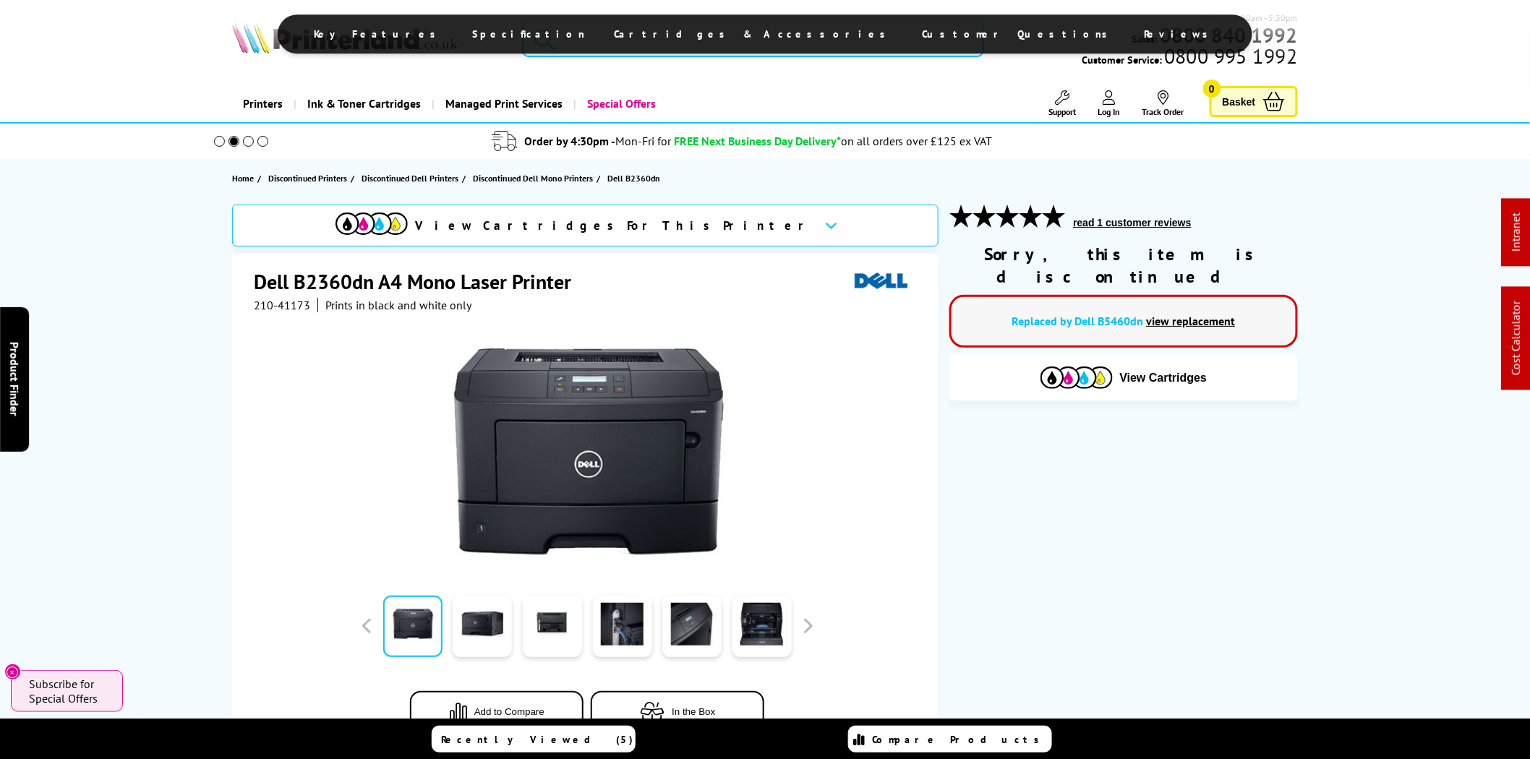
click at [752, 36] on input "search" at bounding box center [753, 39] width 462 height 36
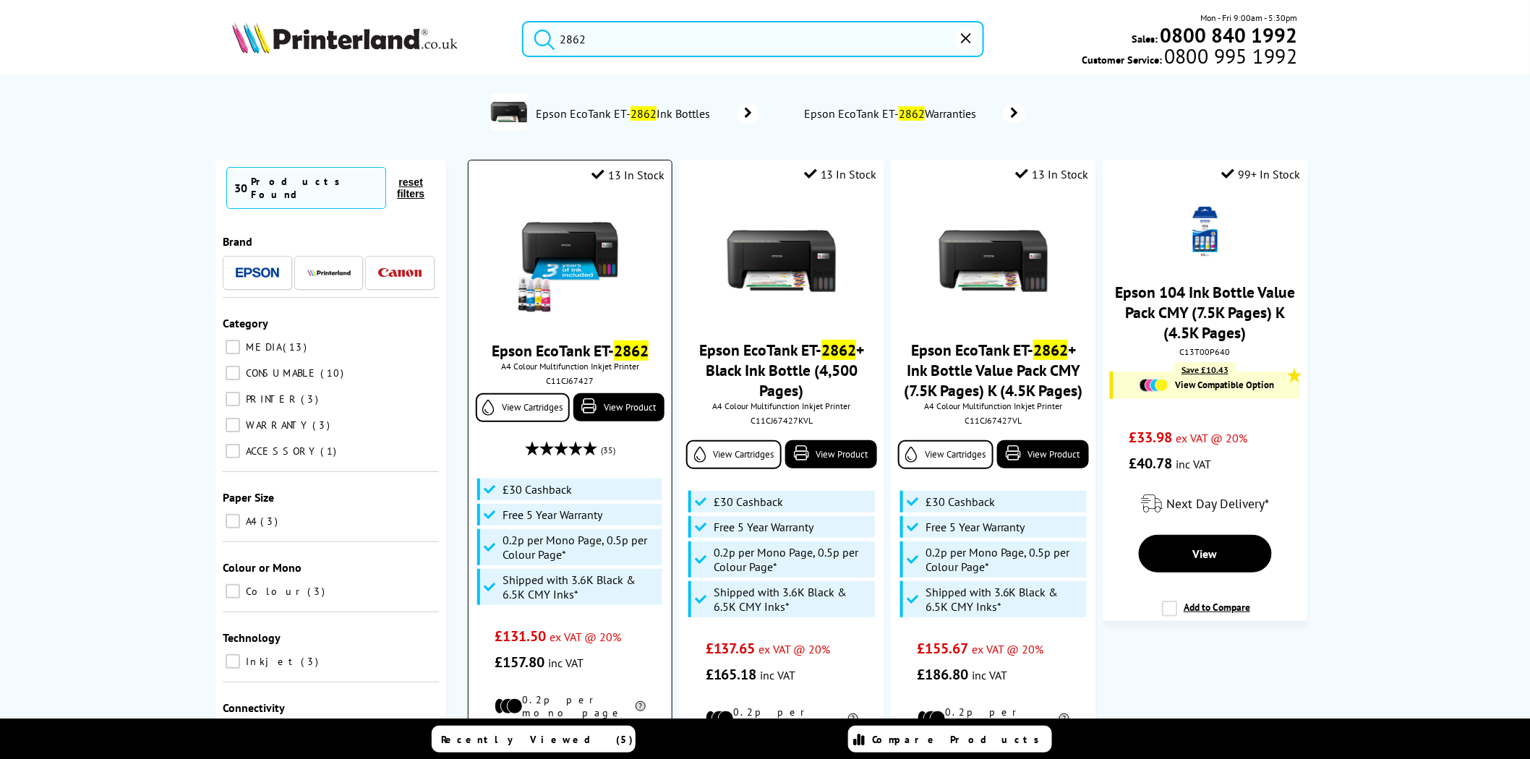
type input "2862"
click at [574, 385] on div "C11CJ67427" at bounding box center [569, 380] width 181 height 11
click at [572, 385] on div "C11CJ67427" at bounding box center [569, 380] width 181 height 11
copy div "C11CJ67427"
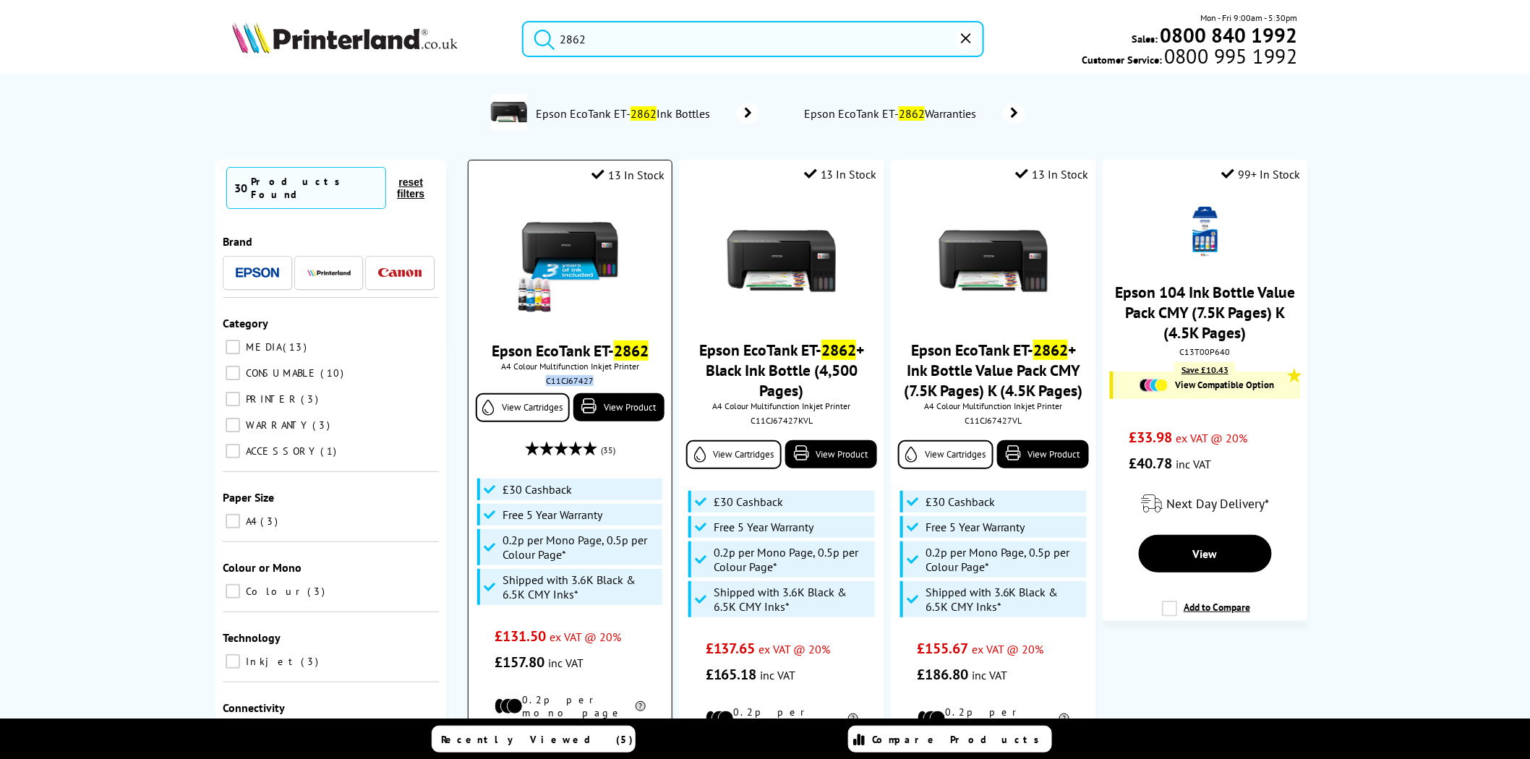
click at [588, 226] on img at bounding box center [569, 261] width 108 height 108
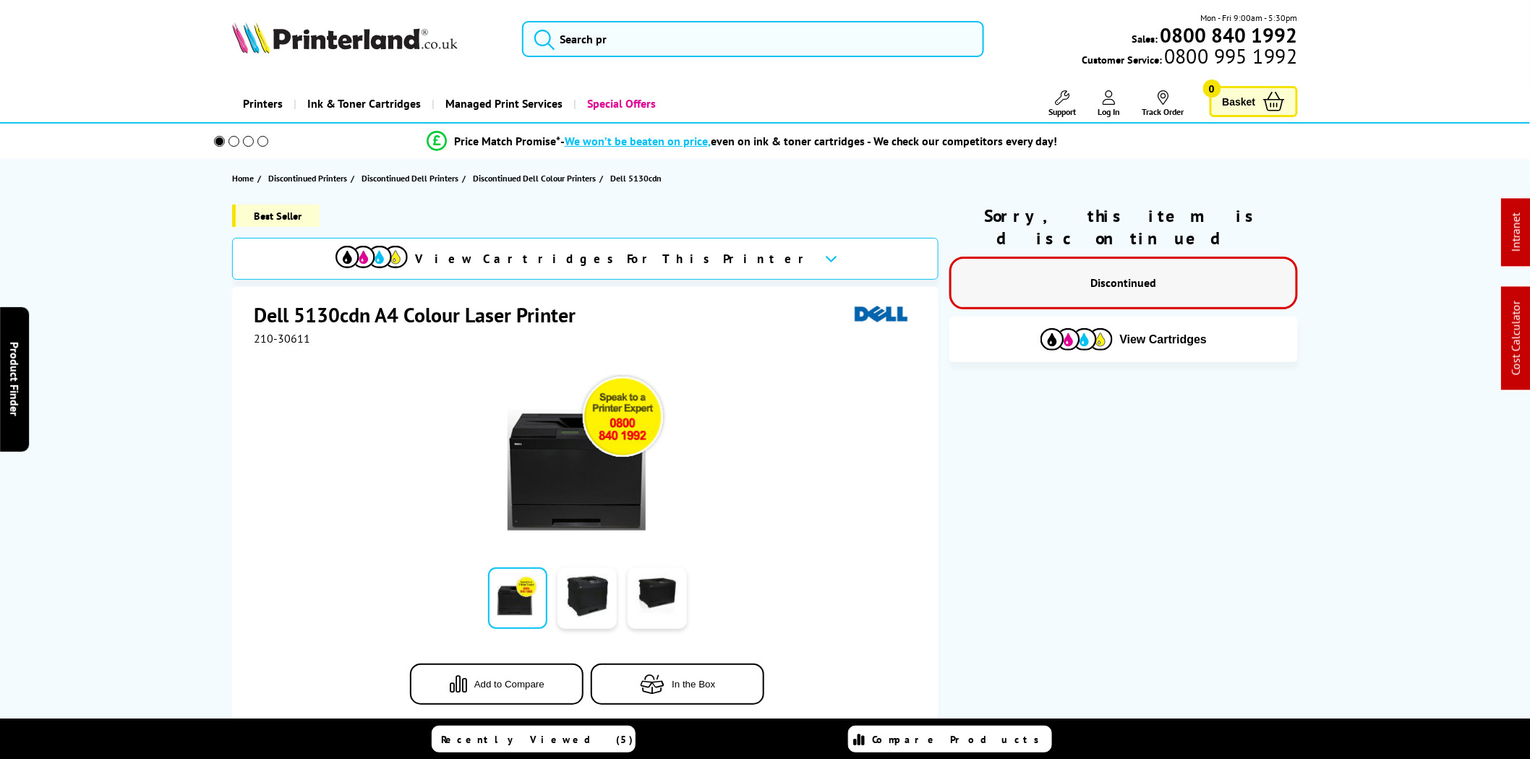
scroll to position [669, 0]
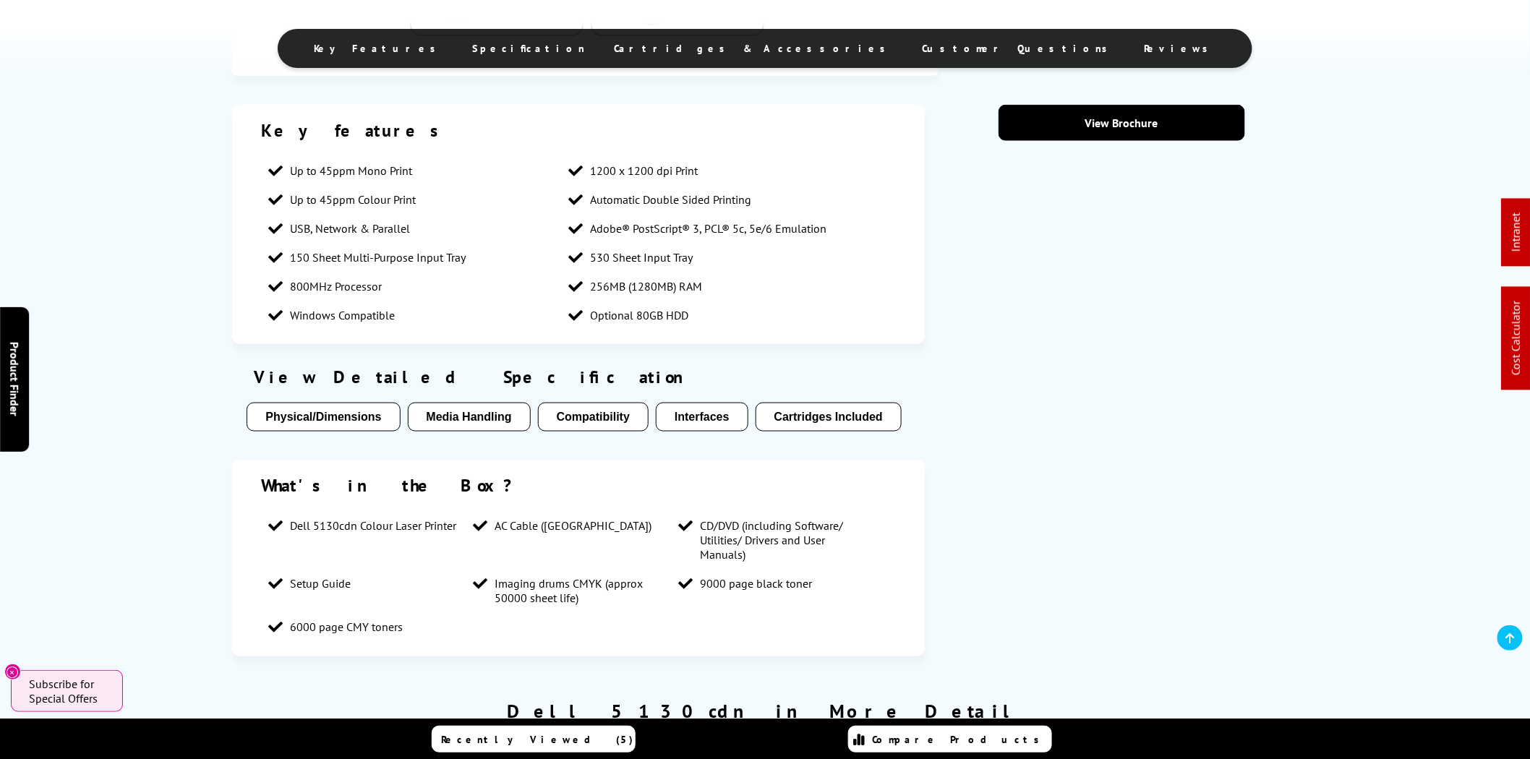
click at [763, 46] on span "Cartridges & Accessories" at bounding box center [753, 48] width 279 height 13
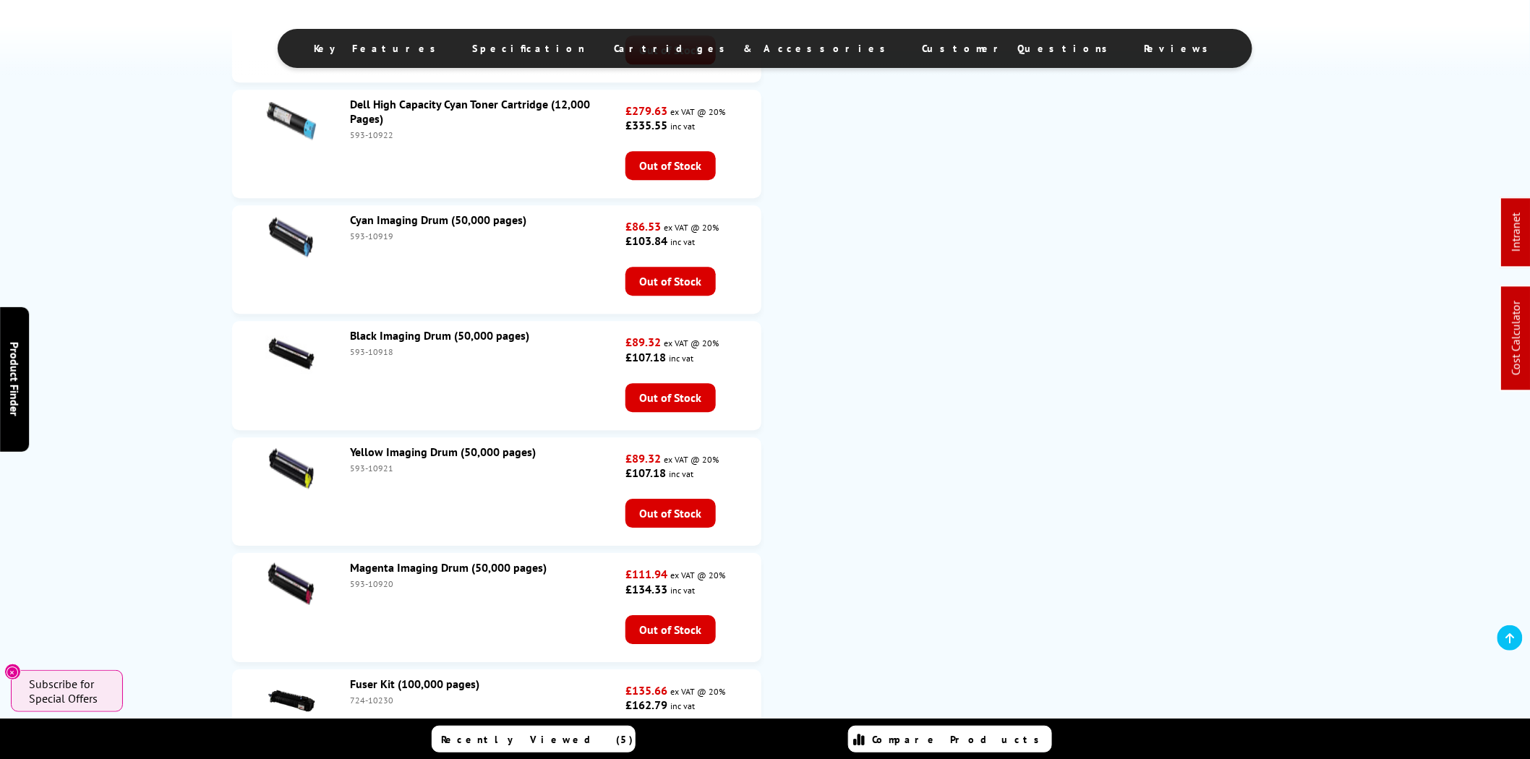
scroll to position [4229, 0]
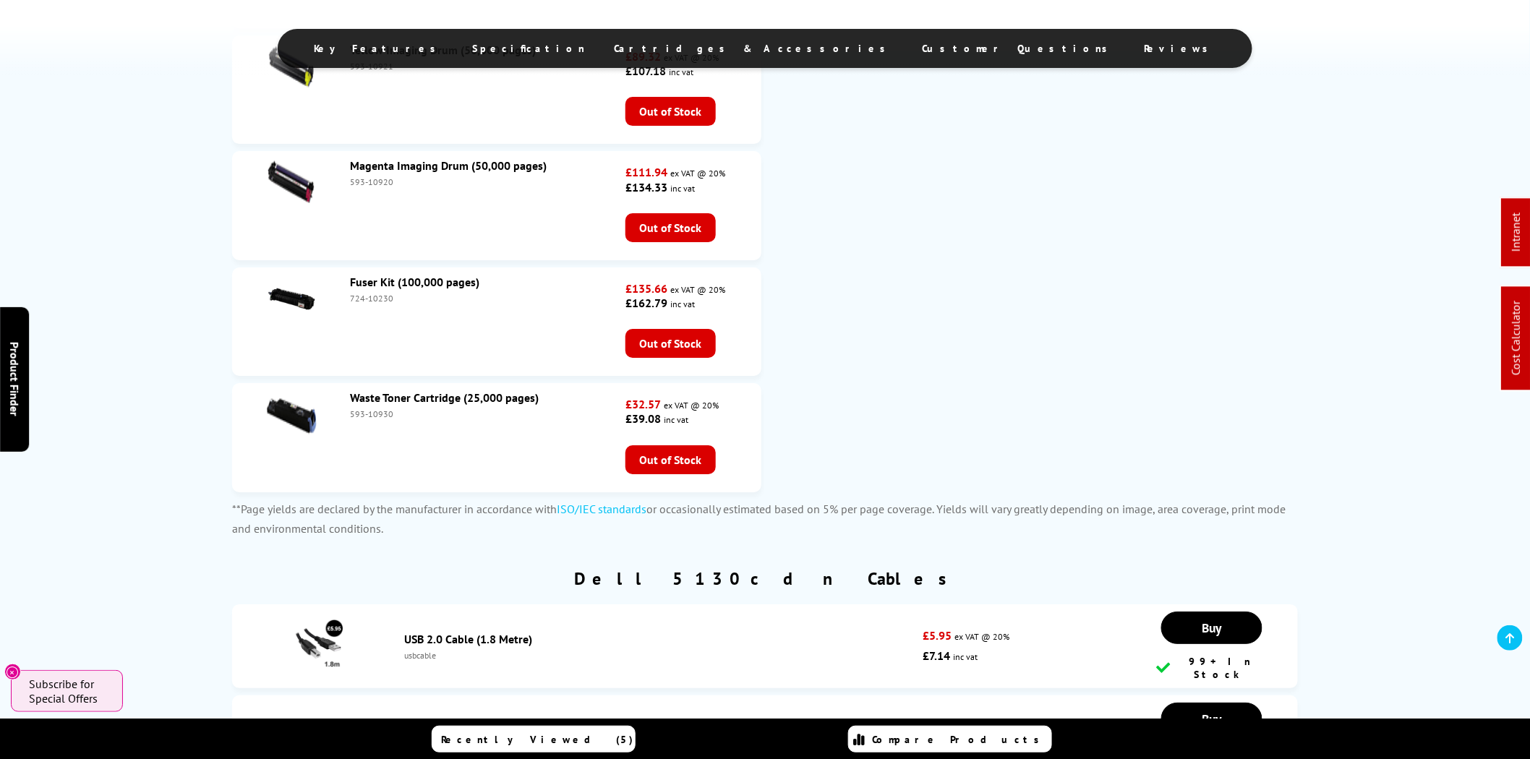
click at [377, 187] on div "593-10920" at bounding box center [486, 181] width 272 height 11
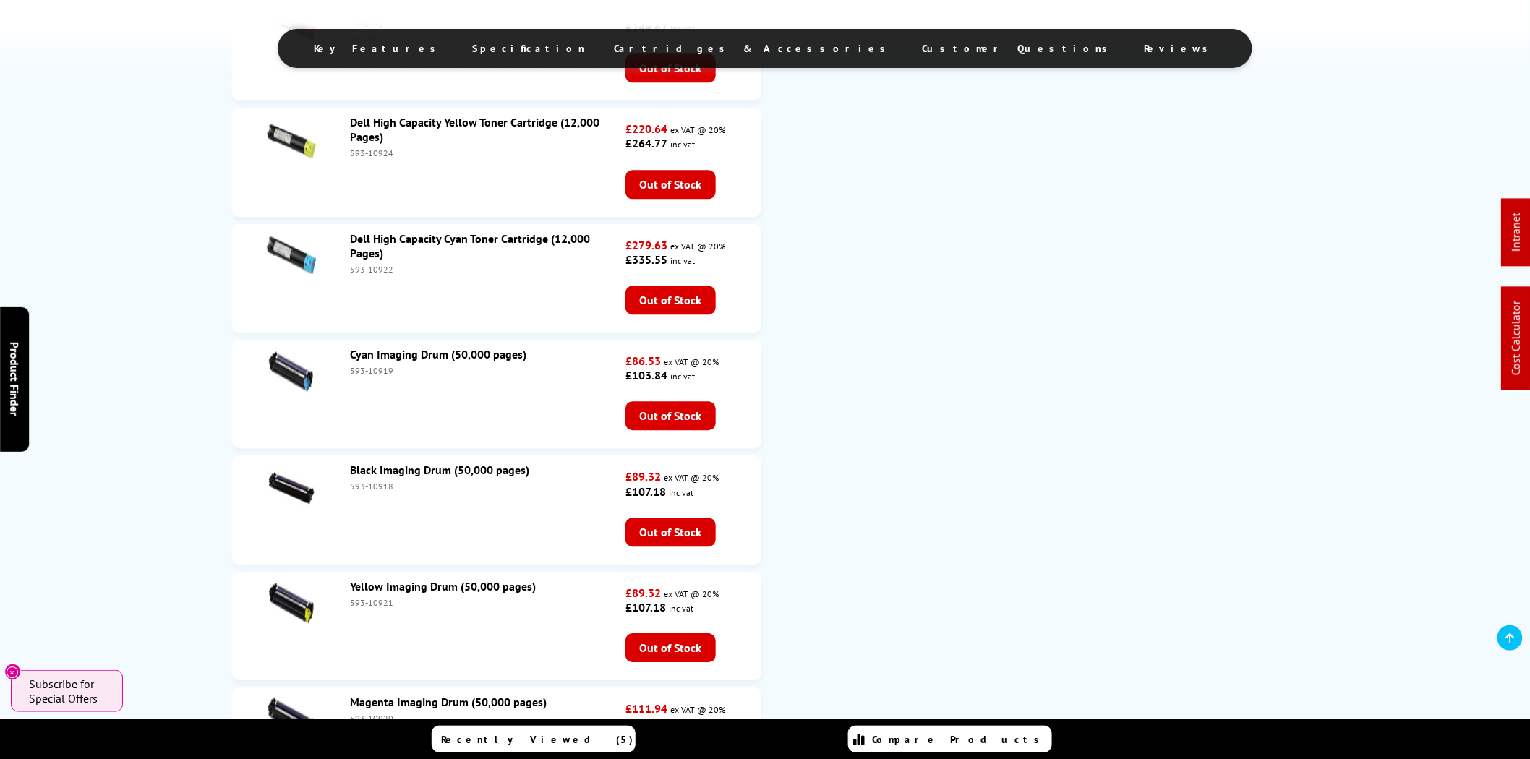
scroll to position [0, 0]
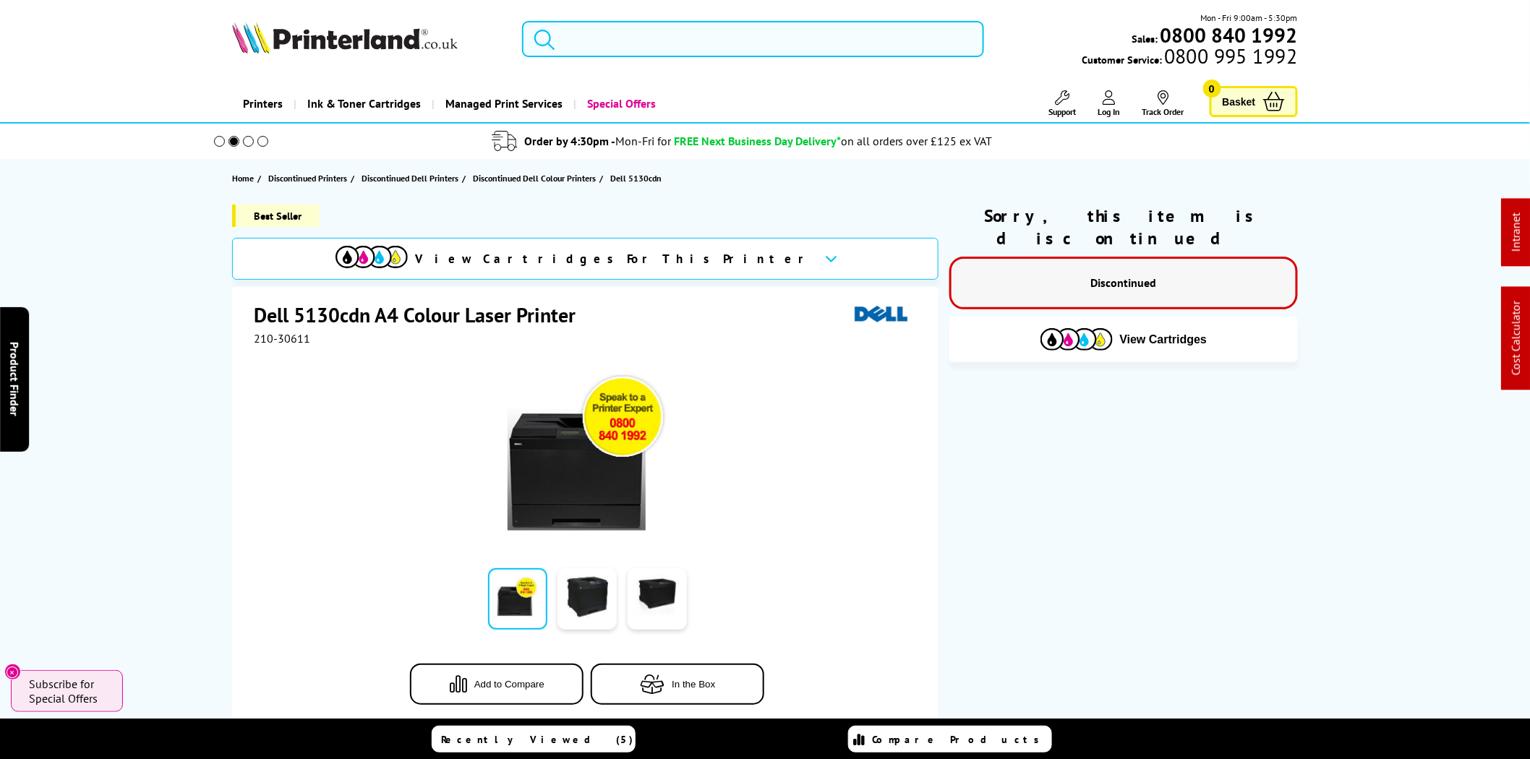
drag, startPoint x: 807, startPoint y: 47, endPoint x: 803, endPoint y: 35, distance: 13.0
click at [807, 47] on input "search" at bounding box center [753, 39] width 462 height 36
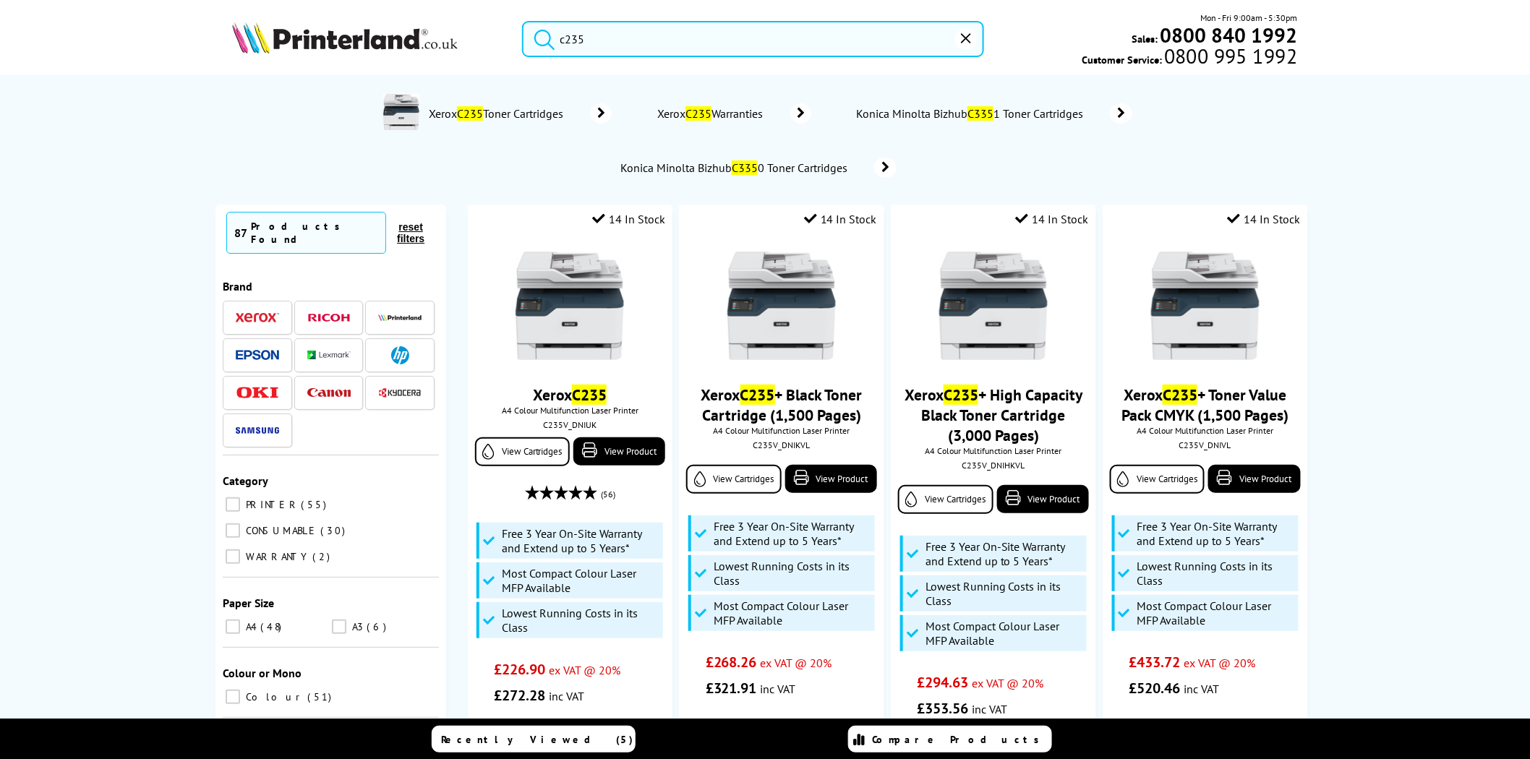
type input "c235"
drag, startPoint x: 530, startPoint y: 36, endPoint x: 489, endPoint y: 33, distance: 40.6
click at [489, 33] on div "c235 Mon - Fri 9:00am - 5:30pm Sales: 0800 840 1992 Customer Service: 0800 995 …" at bounding box center [764, 43] width 1157 height 64
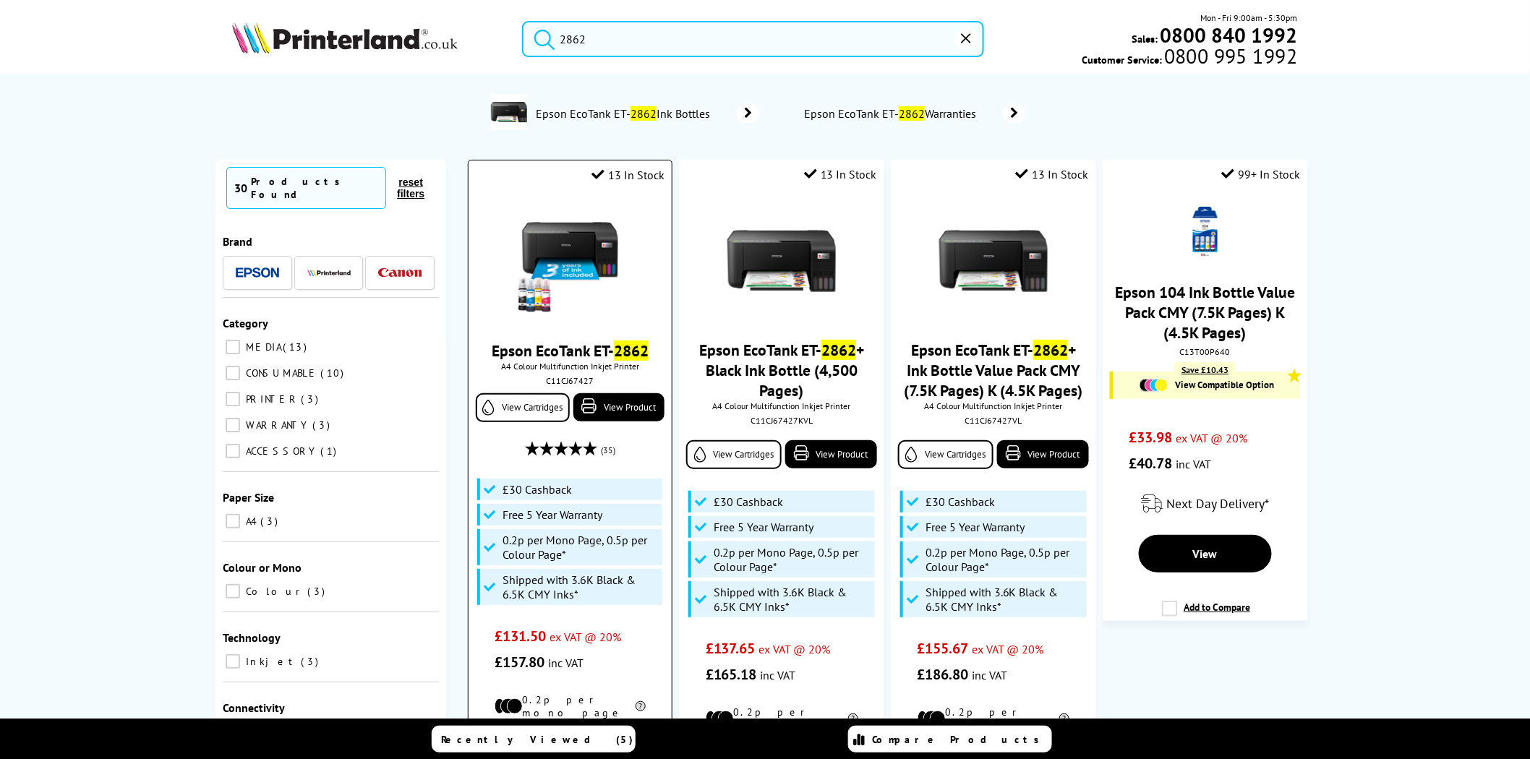
type input "2862"
click at [569, 384] on div "C11CJ67427" at bounding box center [569, 380] width 181 height 11
copy div "C11CJ67427"
drag, startPoint x: 618, startPoint y: 45, endPoint x: 443, endPoint y: 36, distance: 175.1
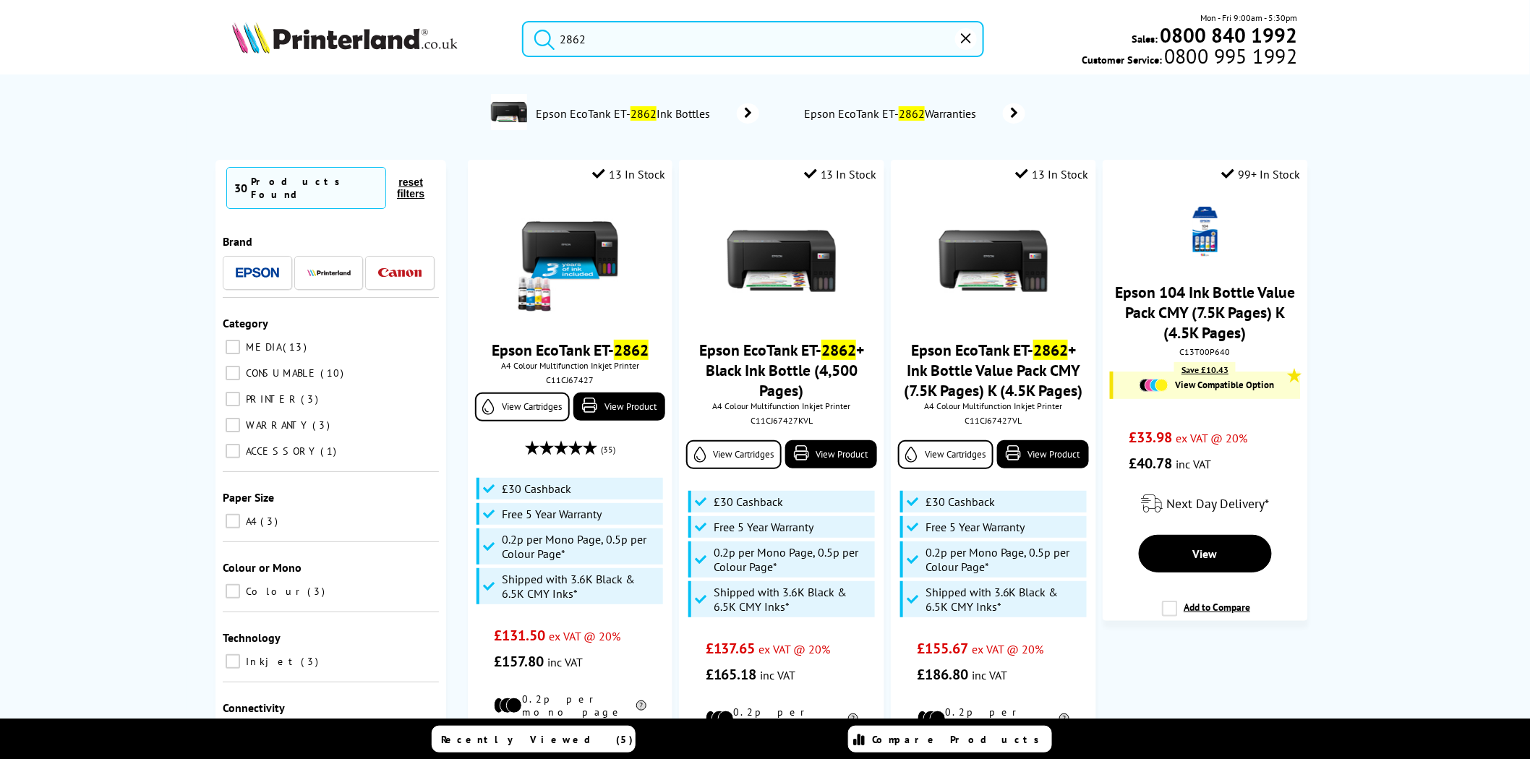
click at [443, 36] on div "2862 Mon - Fri 9:00am - 5:30pm Sales: 0800 840 1992 Customer Service: 0800 995 …" at bounding box center [764, 43] width 1157 height 64
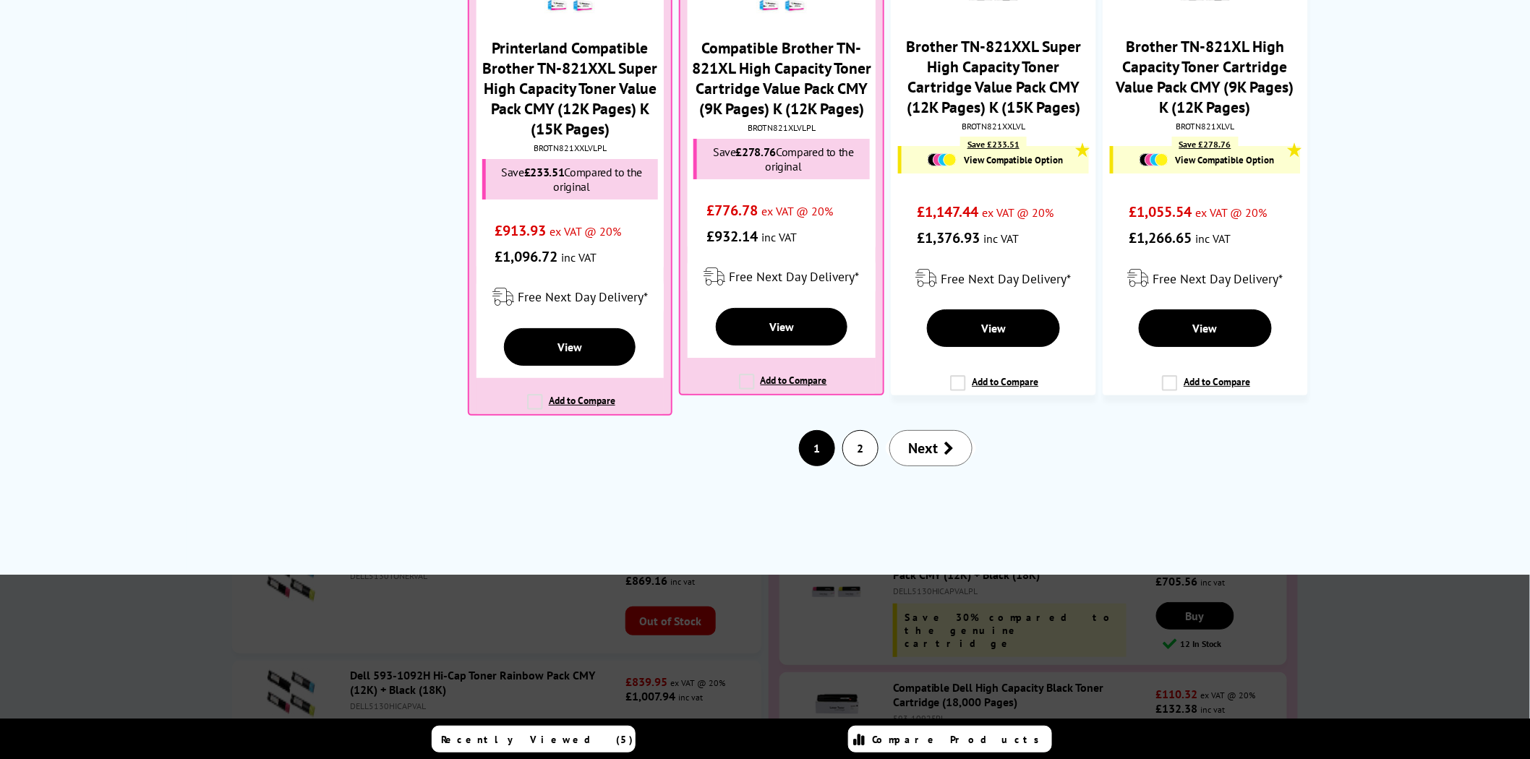
scroll to position [2142, 0]
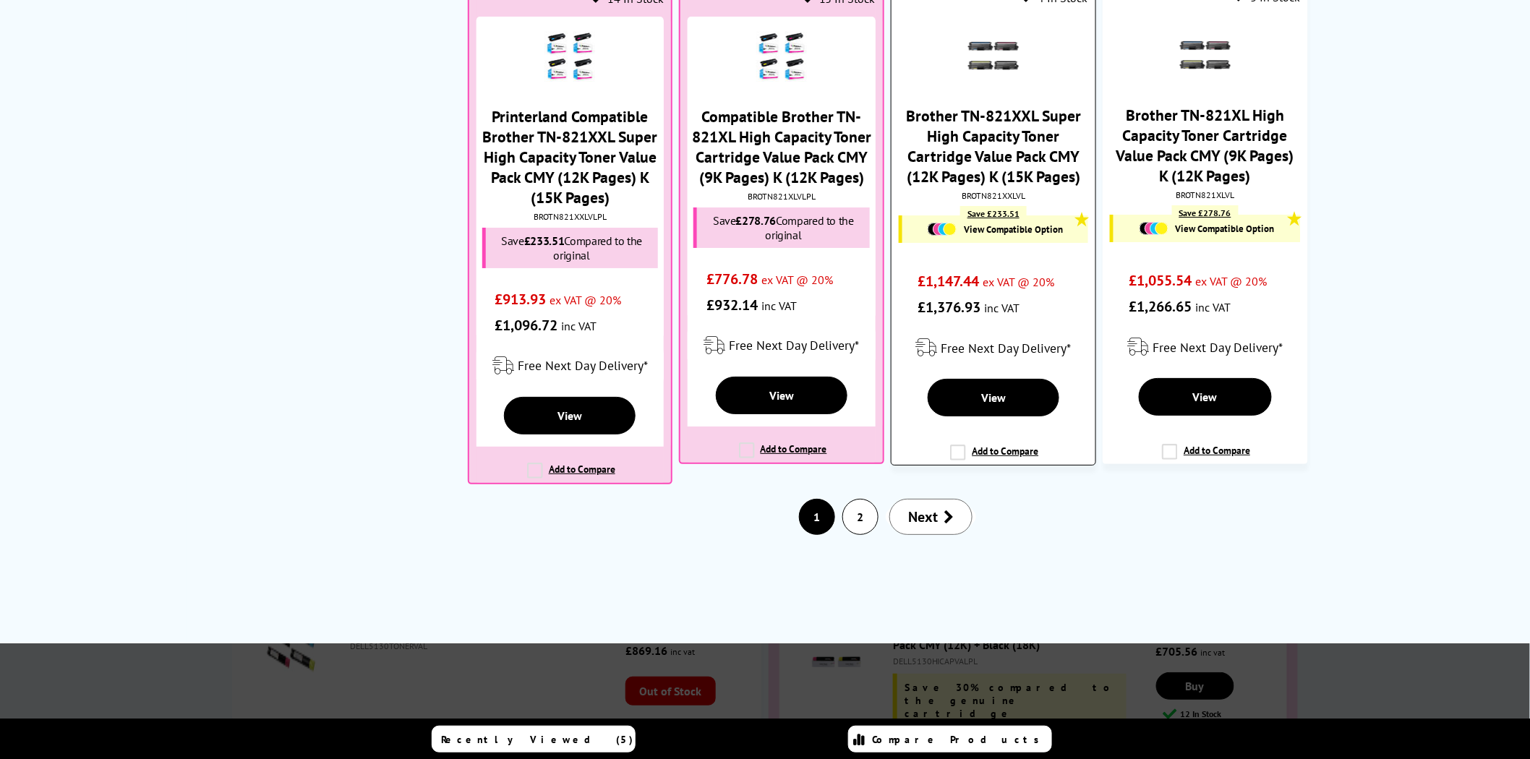
type input "tn821"
click at [992, 149] on link "Brother TN-821XXL Super High Capacity Toner Cartridge Value Pack CMY (12K Pages…" at bounding box center [993, 146] width 175 height 81
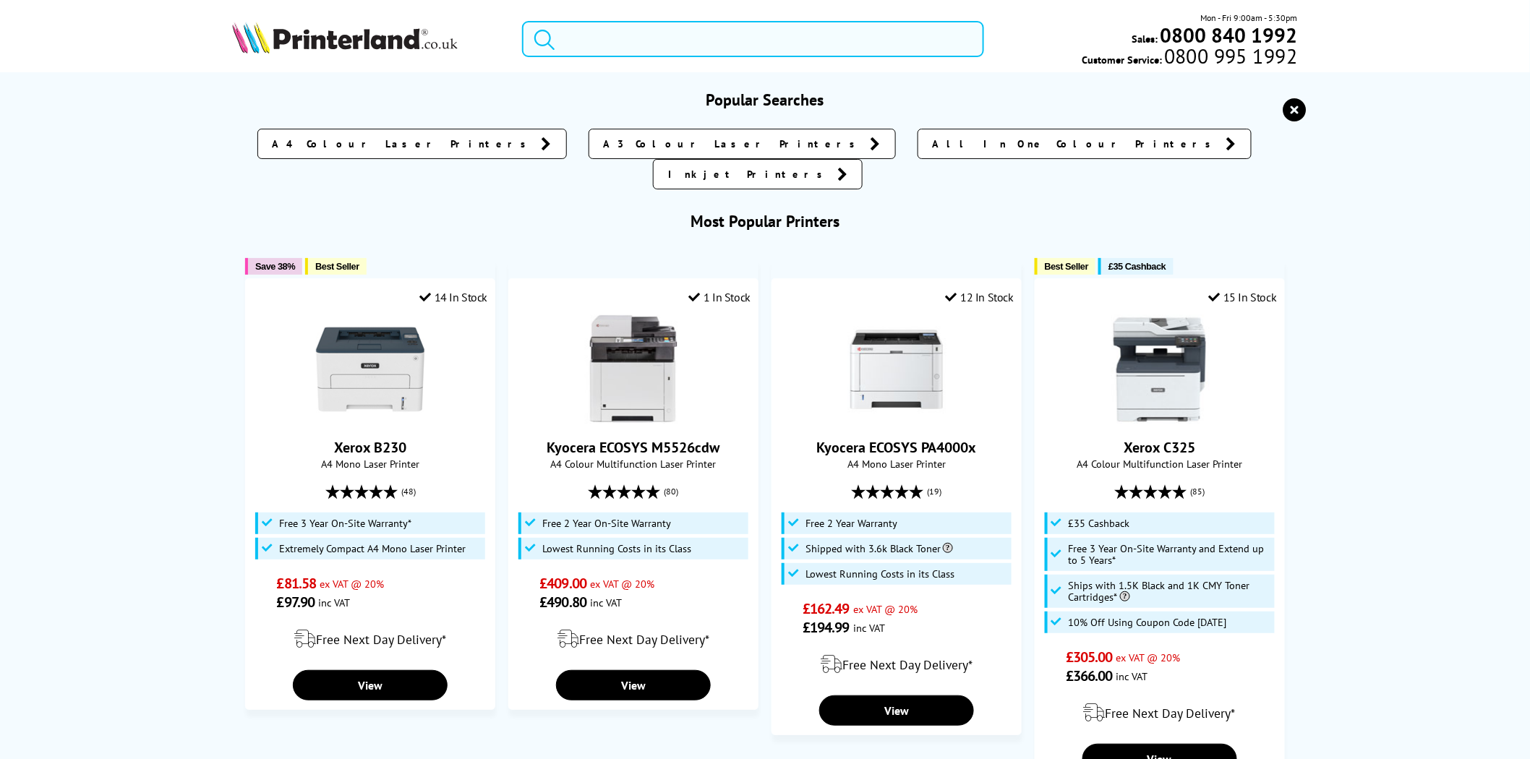
click at [645, 37] on input "search" at bounding box center [753, 39] width 462 height 36
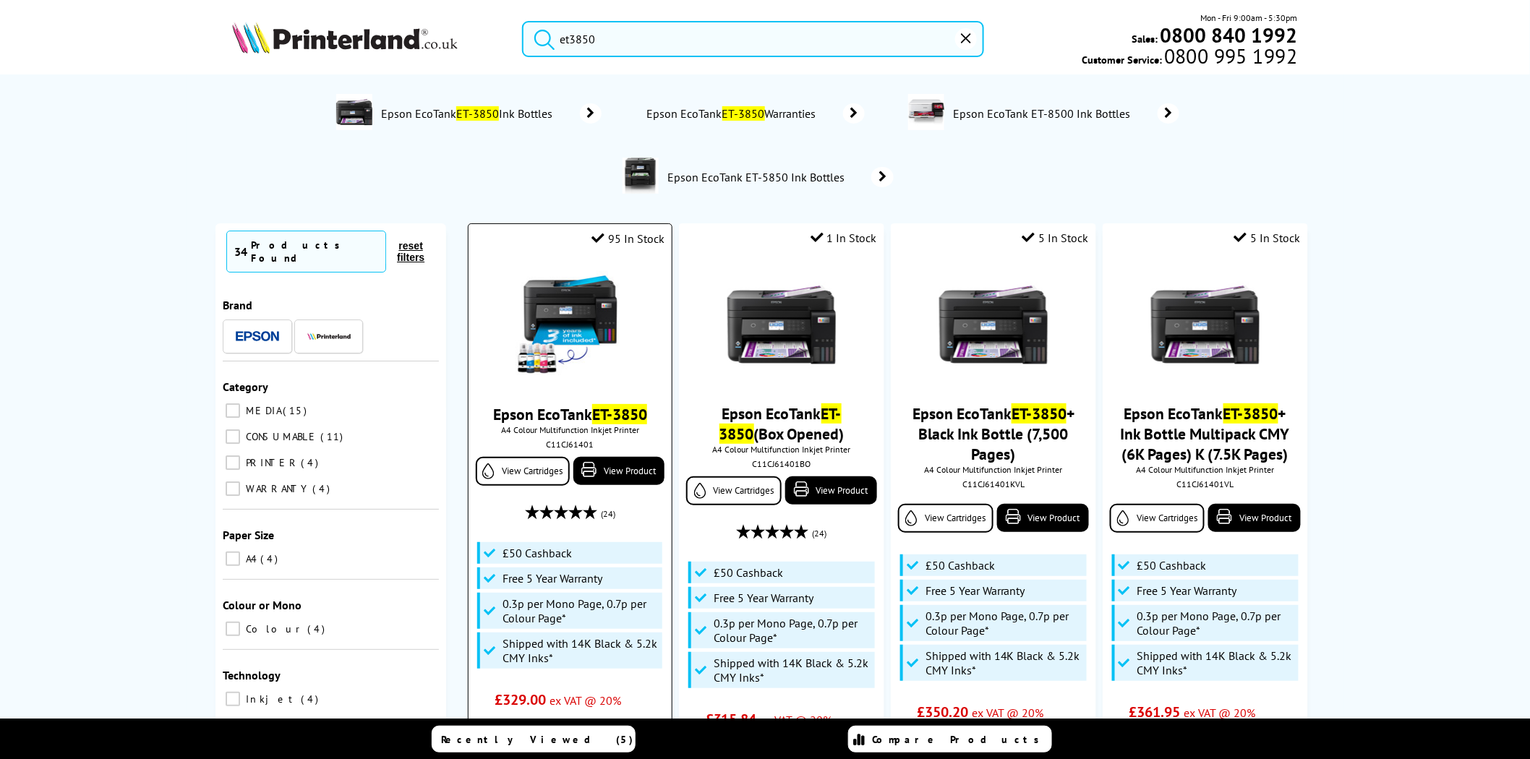
type input "et3850"
click at [545, 299] on img at bounding box center [569, 325] width 108 height 108
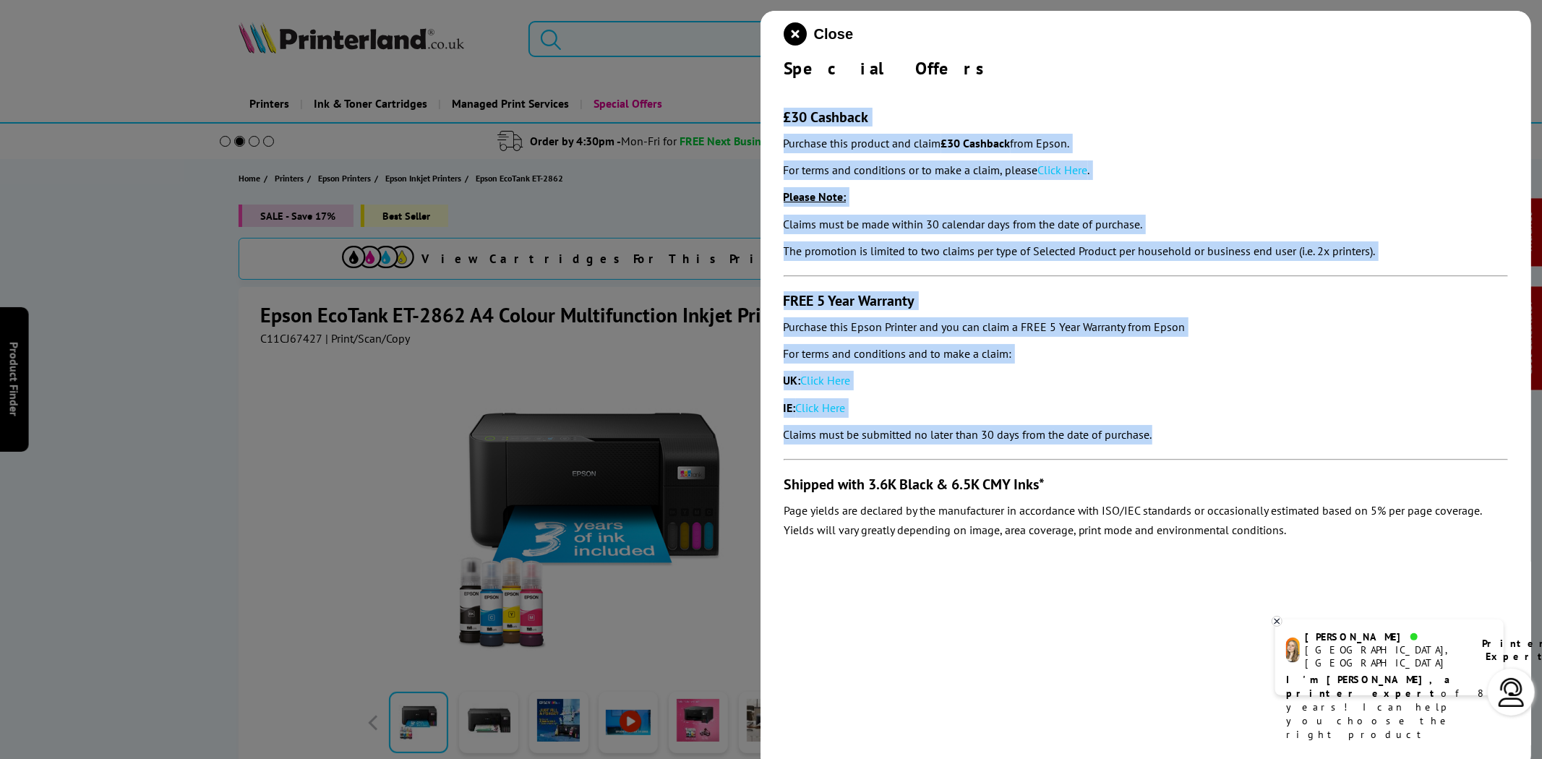
drag, startPoint x: 1198, startPoint y: 434, endPoint x: 781, endPoint y: 119, distance: 523.3
click at [781, 119] on div "Close Special Offers £30 Cashback Purchase this product and claim £30 Cashback …" at bounding box center [1145, 390] width 771 height 759
copy section "£30 Cashback Purchase this product and claim £30 Cashback from Epson. For terms…"
drag, startPoint x: 1078, startPoint y: 173, endPoint x: 1071, endPoint y: 171, distance: 7.8
click at [1078, 173] on link "Click Here" at bounding box center [1063, 170] width 50 height 14
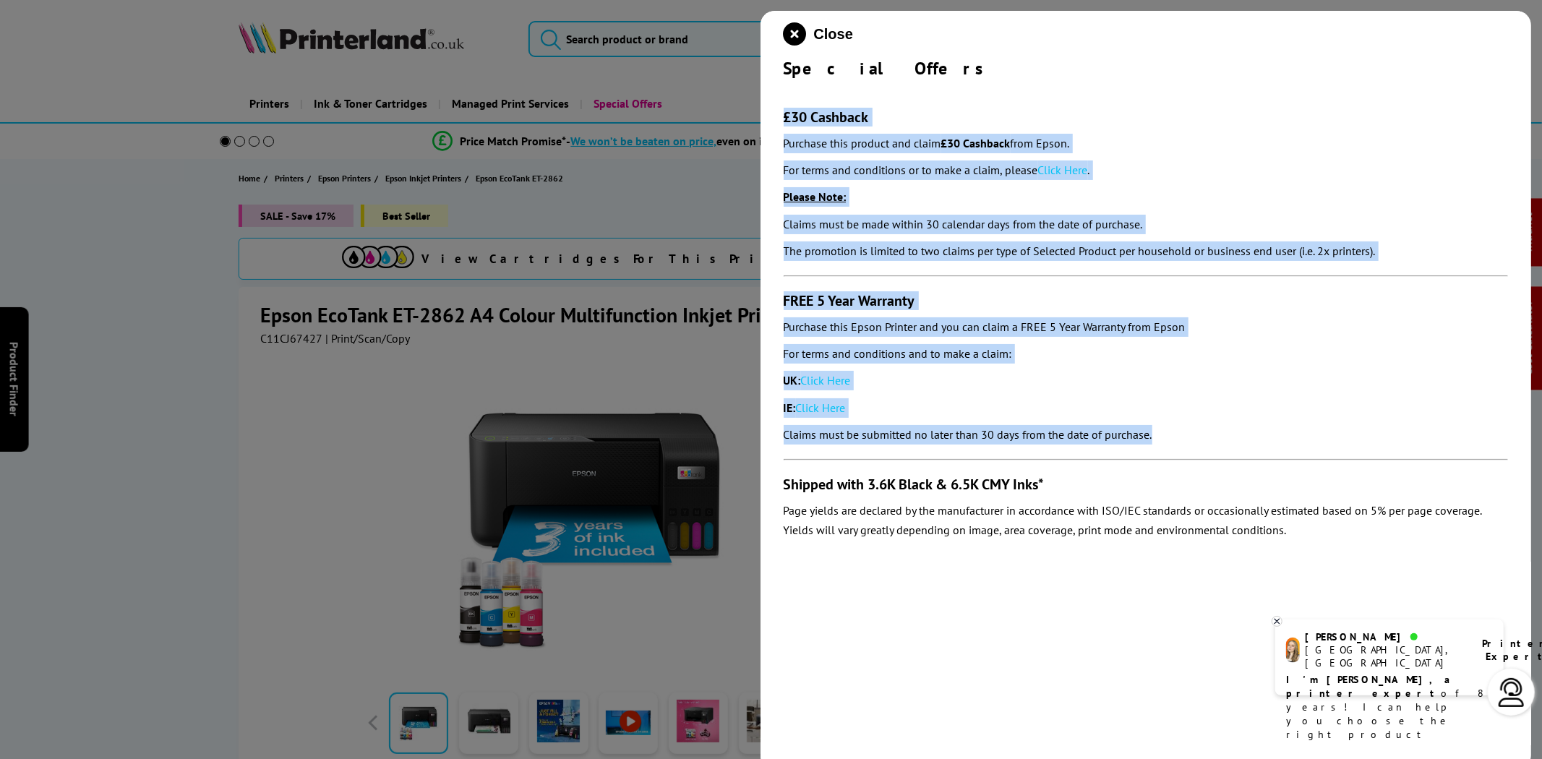
click at [847, 383] on link "Click Here" at bounding box center [826, 380] width 50 height 14
click at [799, 26] on icon "close modal" at bounding box center [795, 33] width 23 height 23
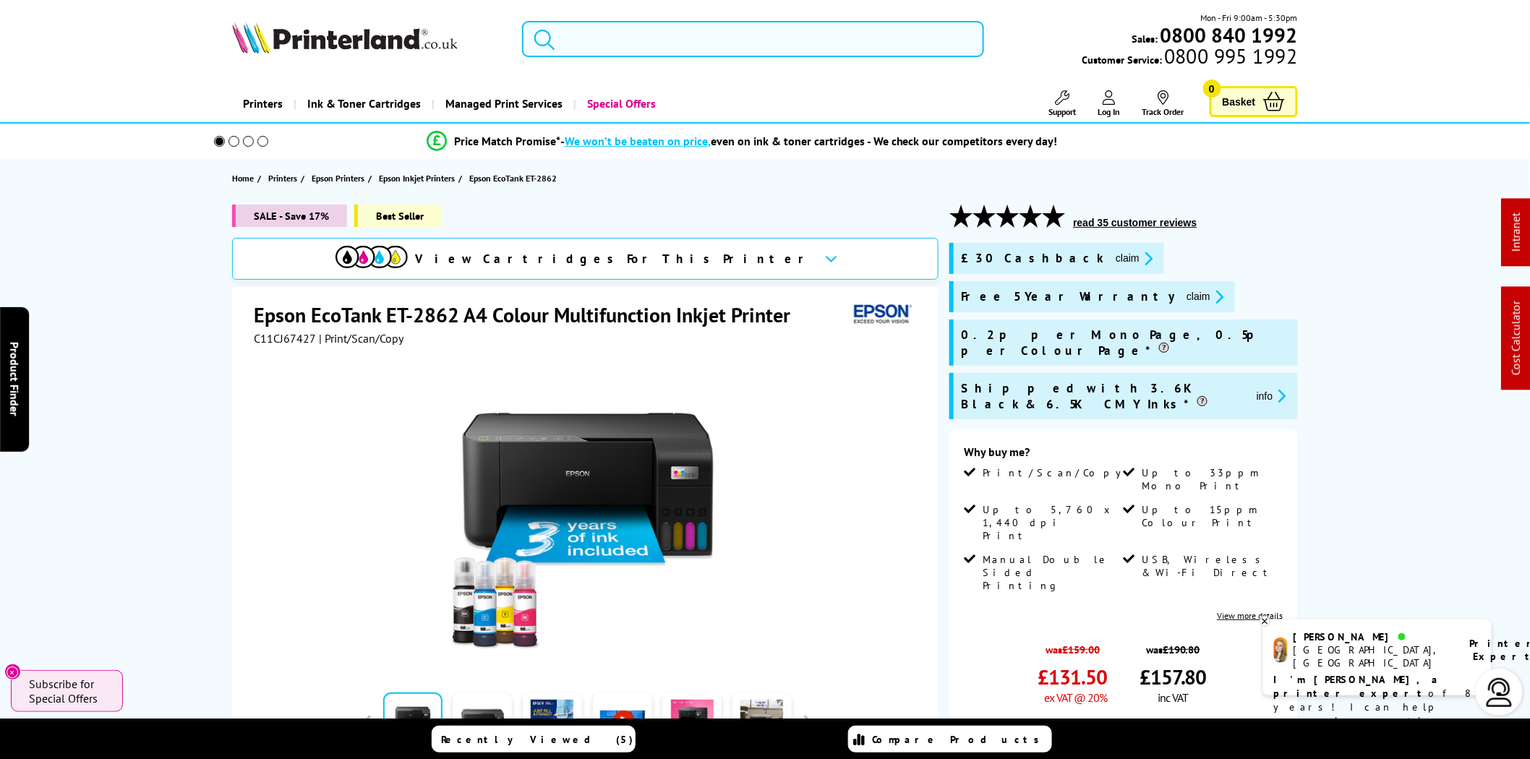
click at [623, 53] on input "search" at bounding box center [753, 39] width 462 height 36
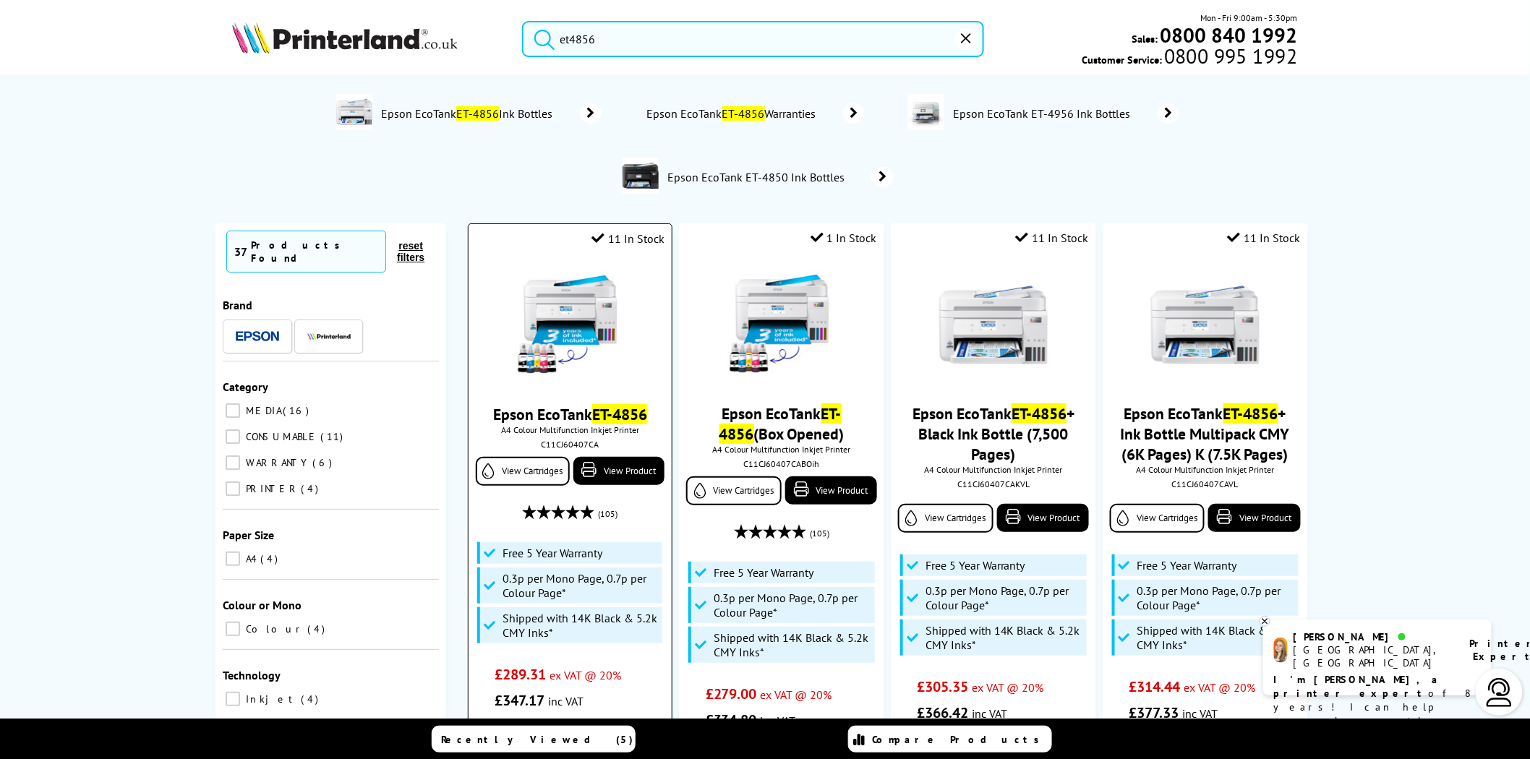
type input "et4856"
click at [572, 312] on img at bounding box center [569, 325] width 108 height 108
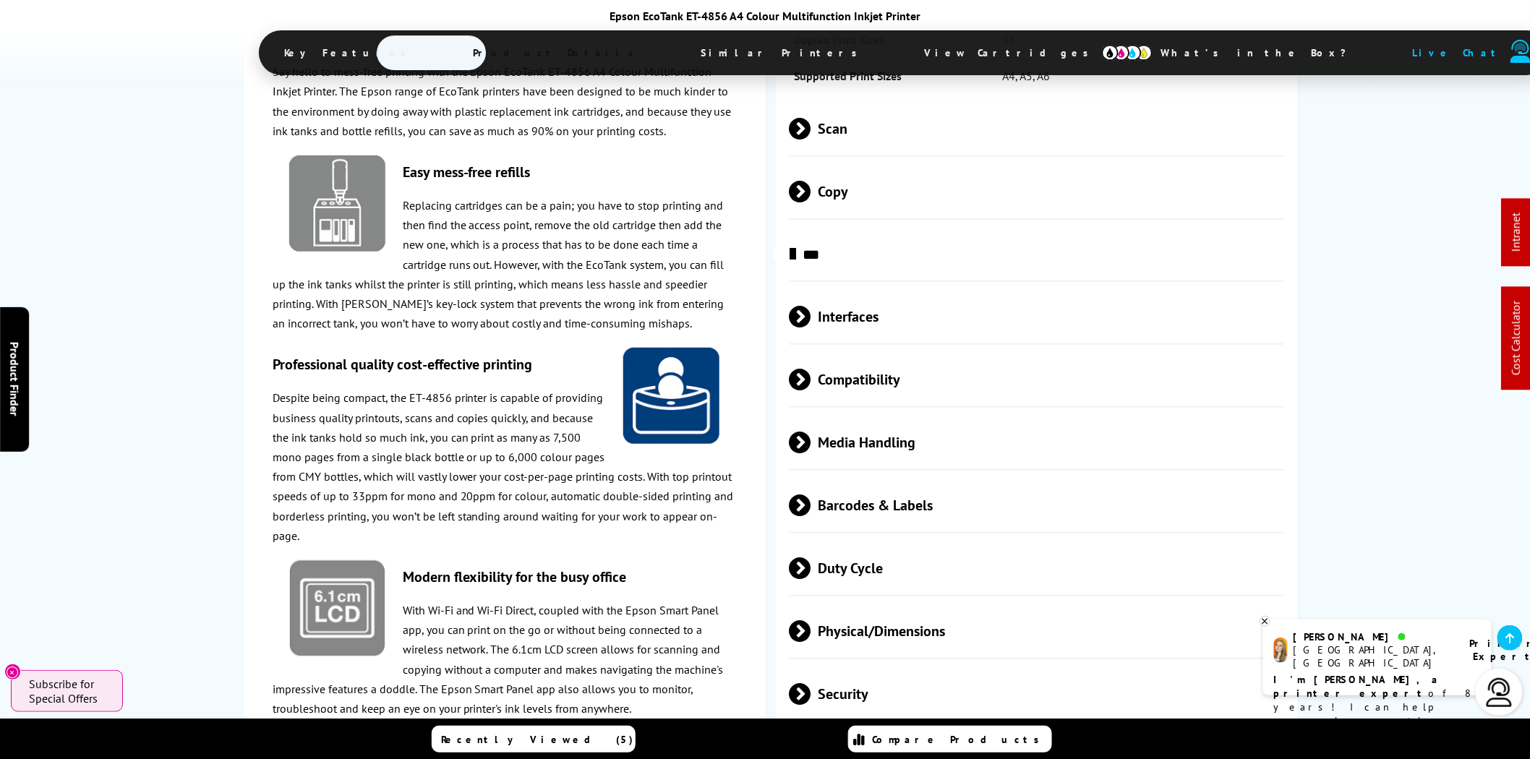
scroll to position [2641, 0]
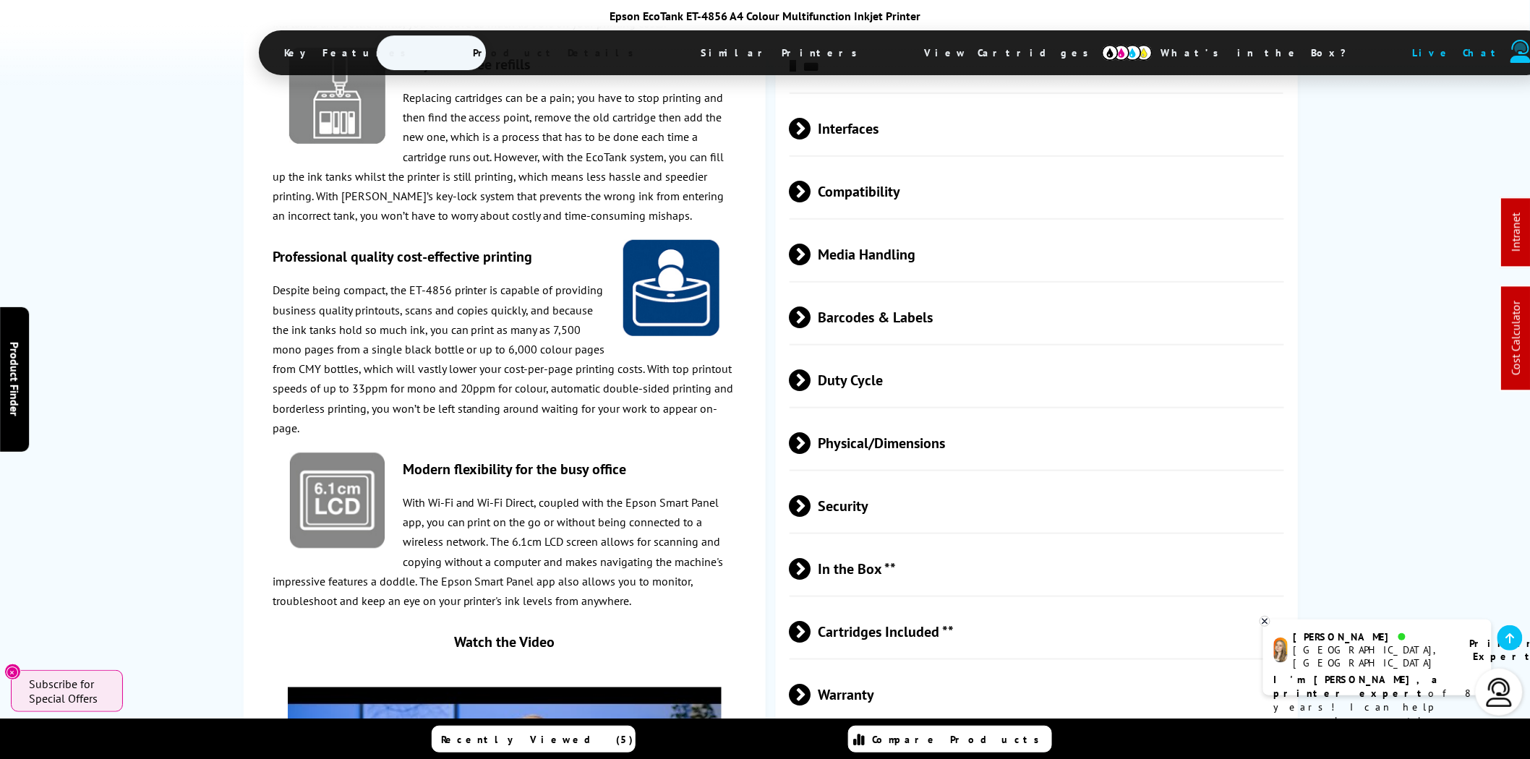
click at [909, 227] on span "Media Handling" at bounding box center [1036, 254] width 494 height 54
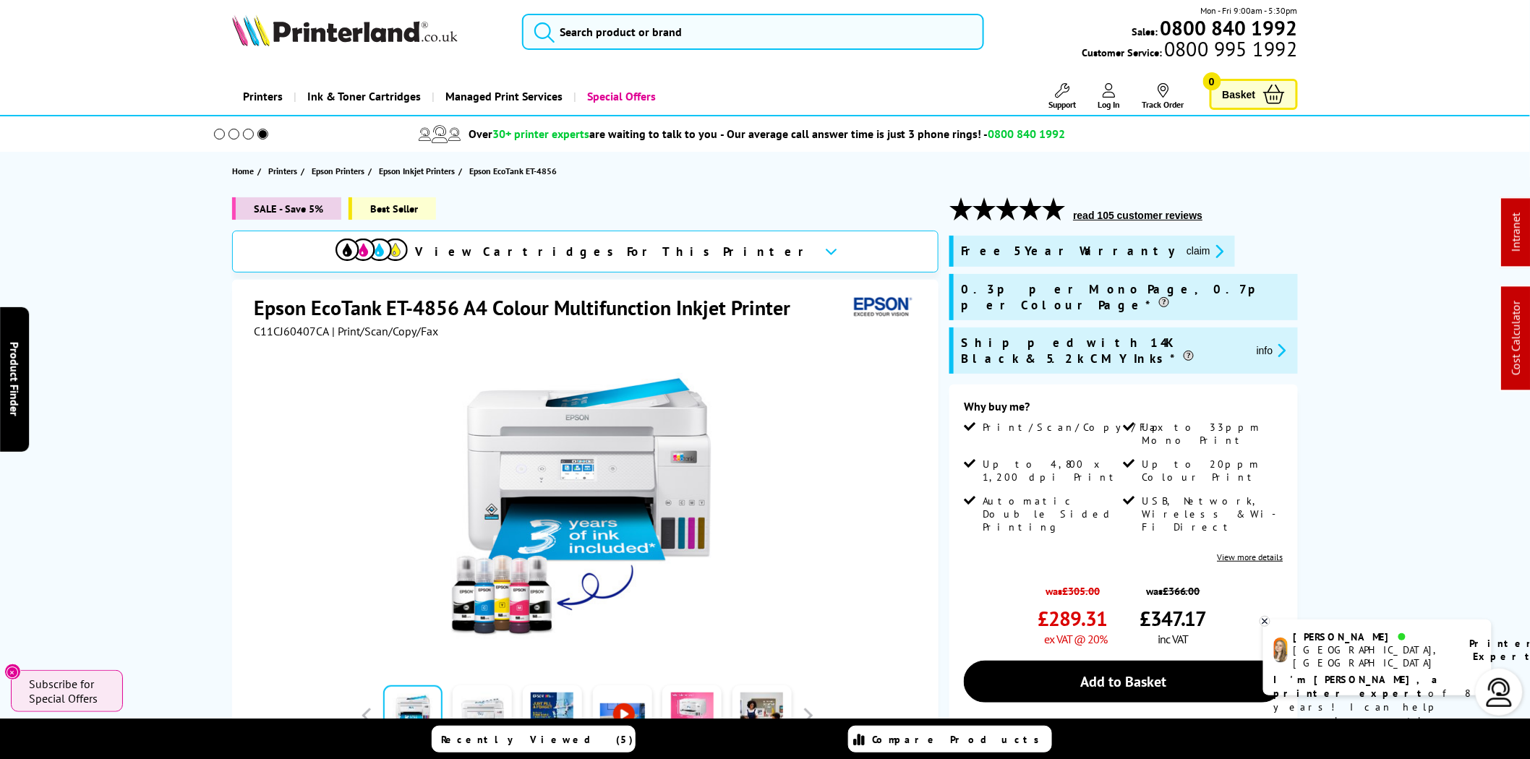
scroll to position [0, 0]
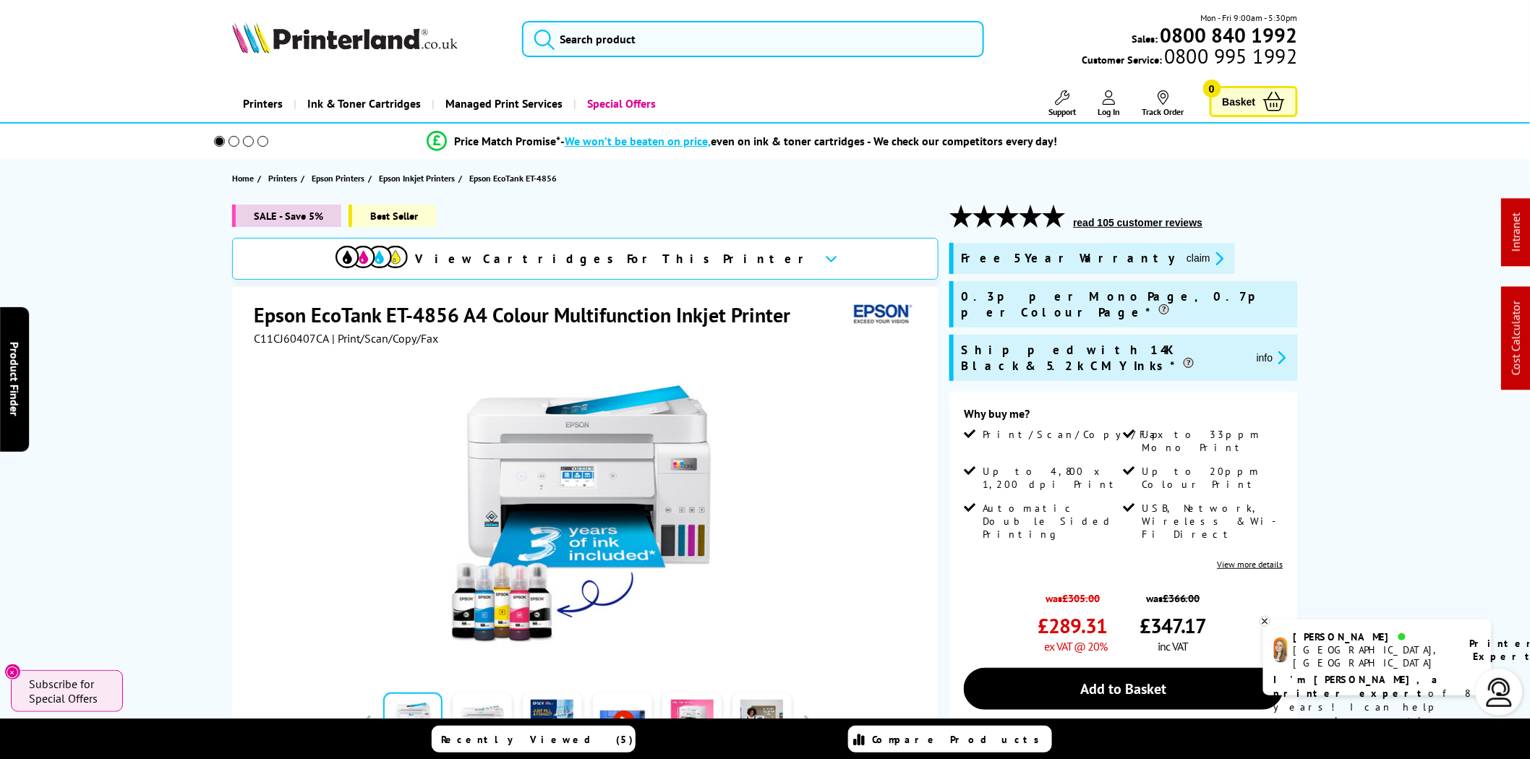
click at [280, 340] on span "C11CJ60407CA" at bounding box center [291, 338] width 75 height 14
copy span "C11CJ60407CA"
click at [645, 40] on input "search" at bounding box center [753, 39] width 462 height 36
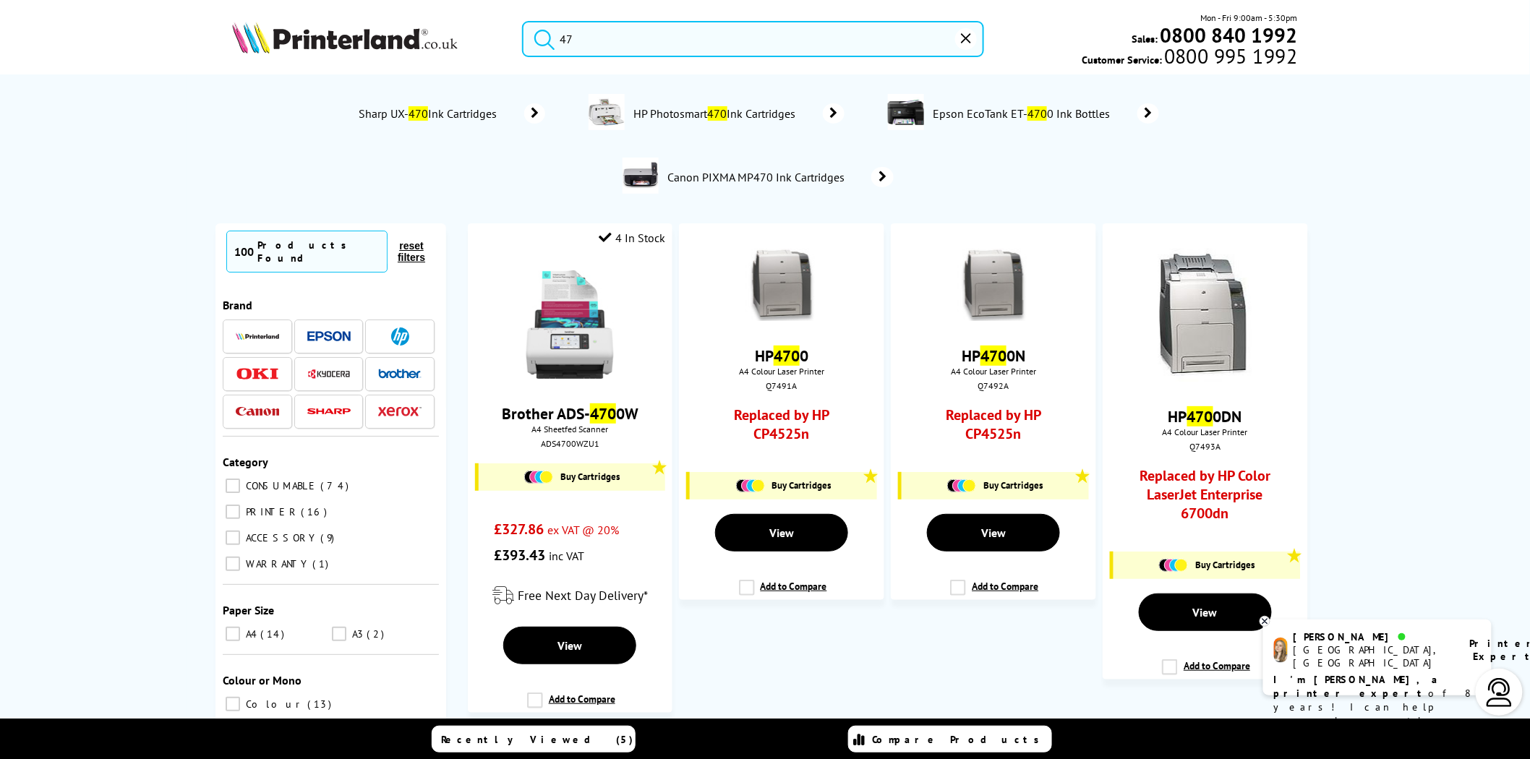
type input "4"
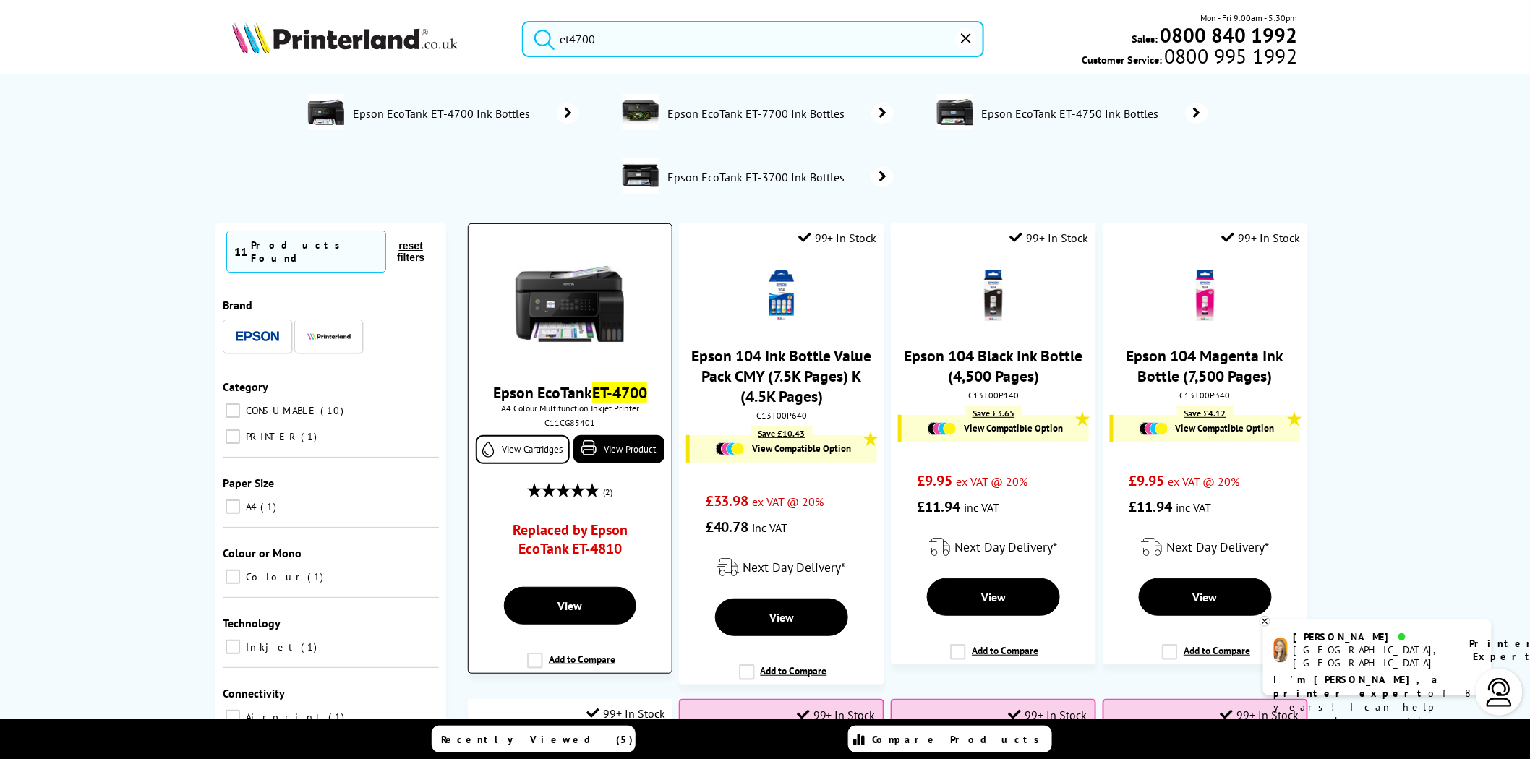
type input "et4700"
click at [544, 307] on img at bounding box center [569, 303] width 108 height 108
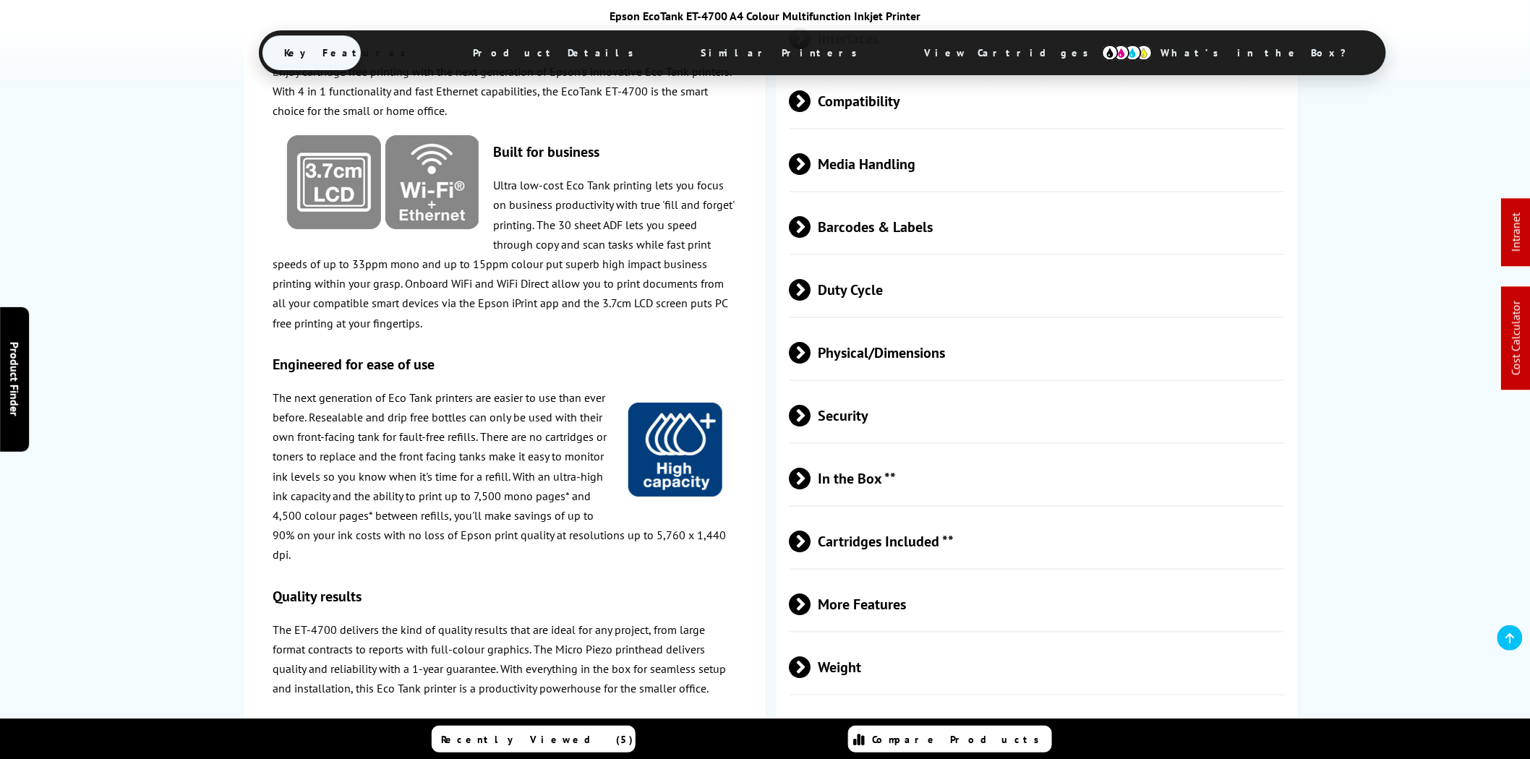
scroll to position [2055, 0]
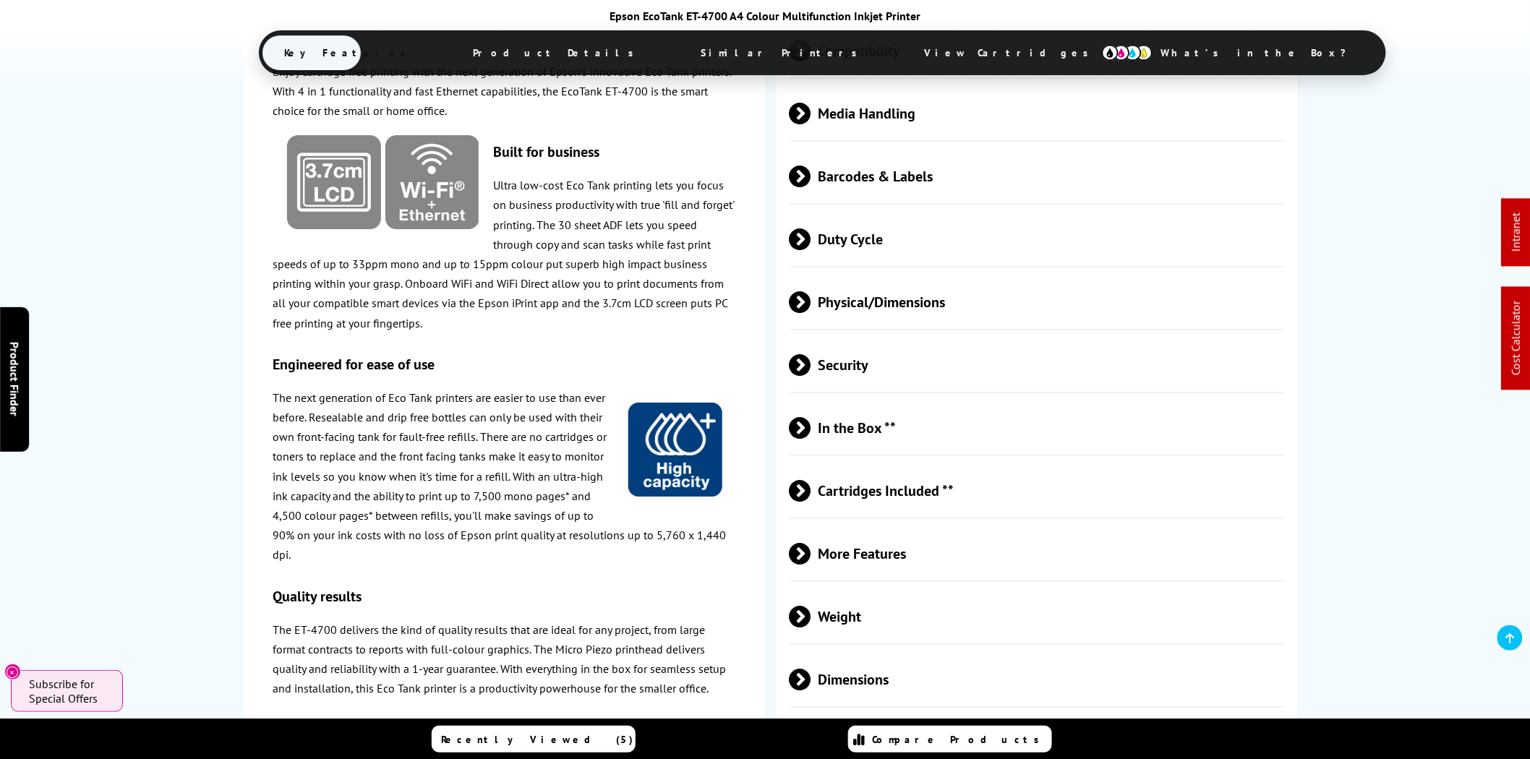
click at [915, 116] on span "Media Handling" at bounding box center [1036, 113] width 494 height 54
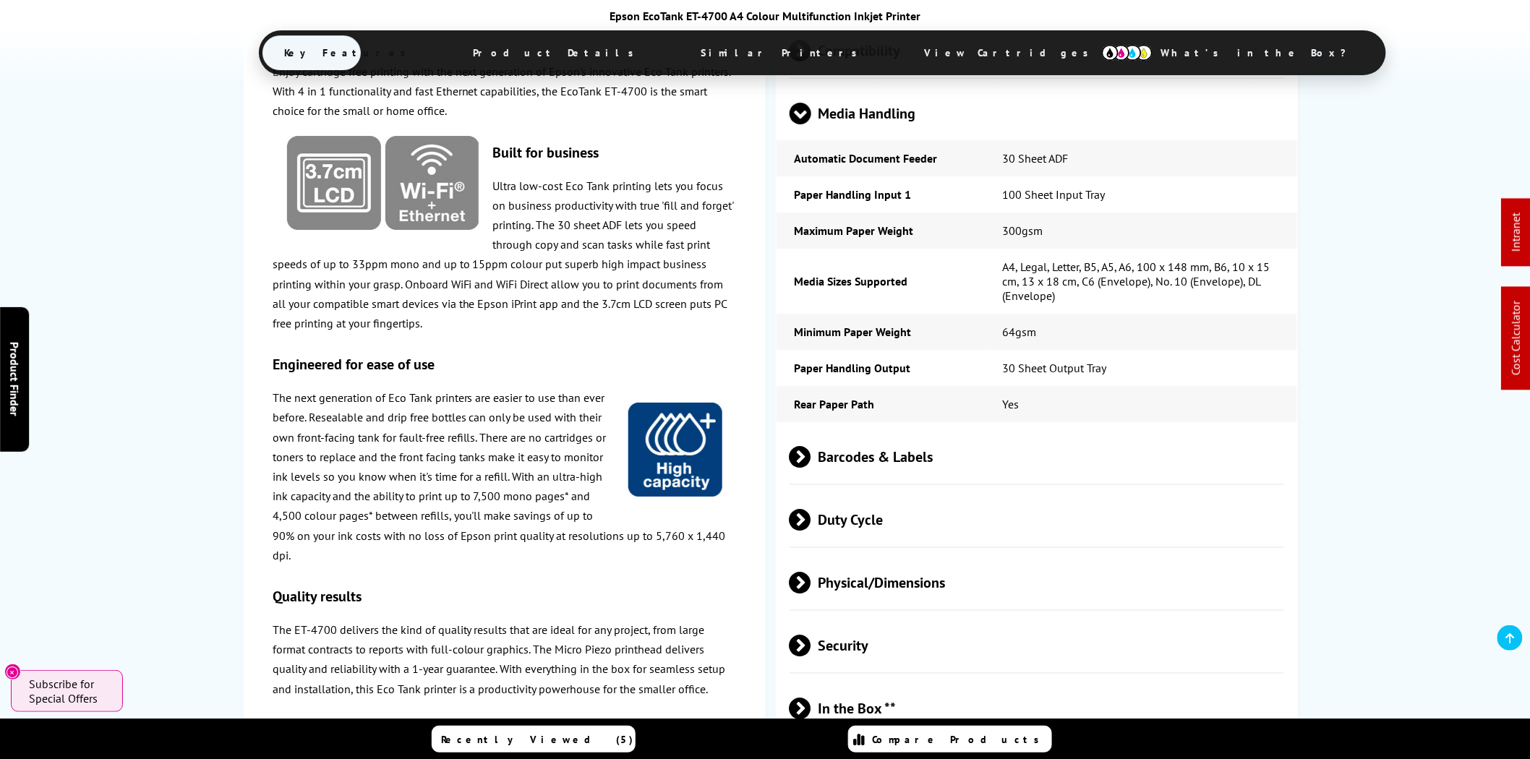
click at [911, 131] on span "Media Handling" at bounding box center [1036, 113] width 494 height 54
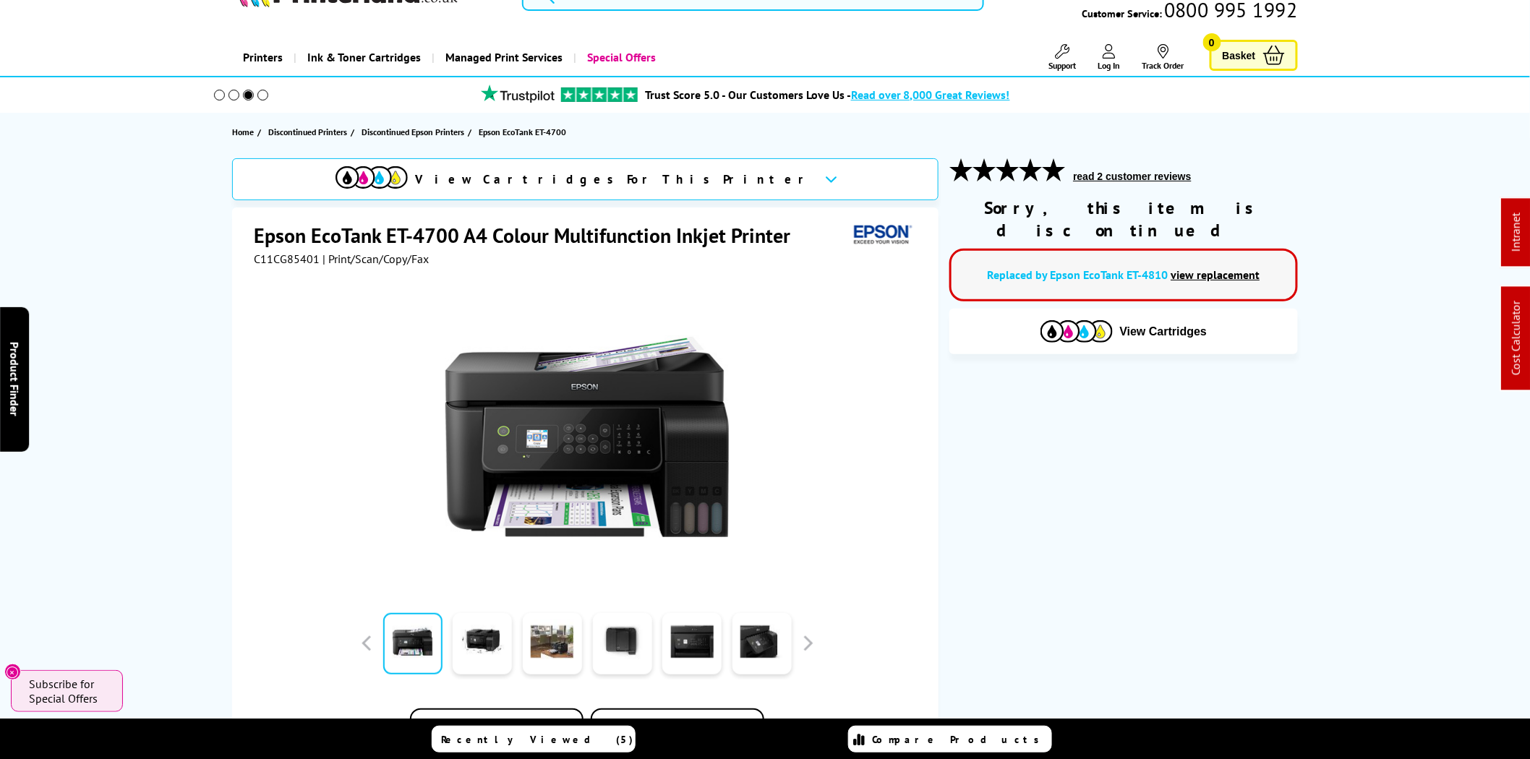
scroll to position [0, 0]
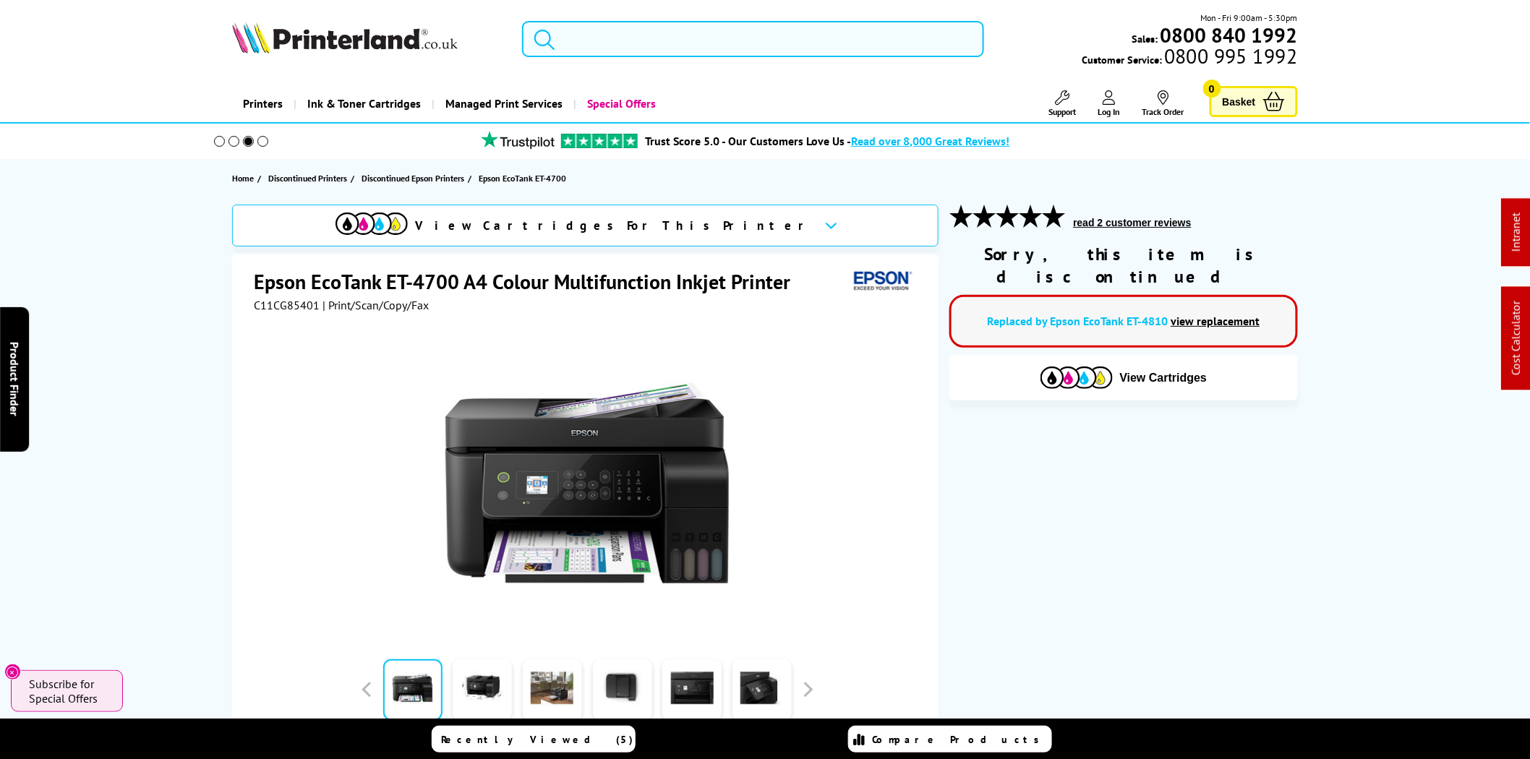
click at [641, 36] on input "search" at bounding box center [753, 39] width 462 height 36
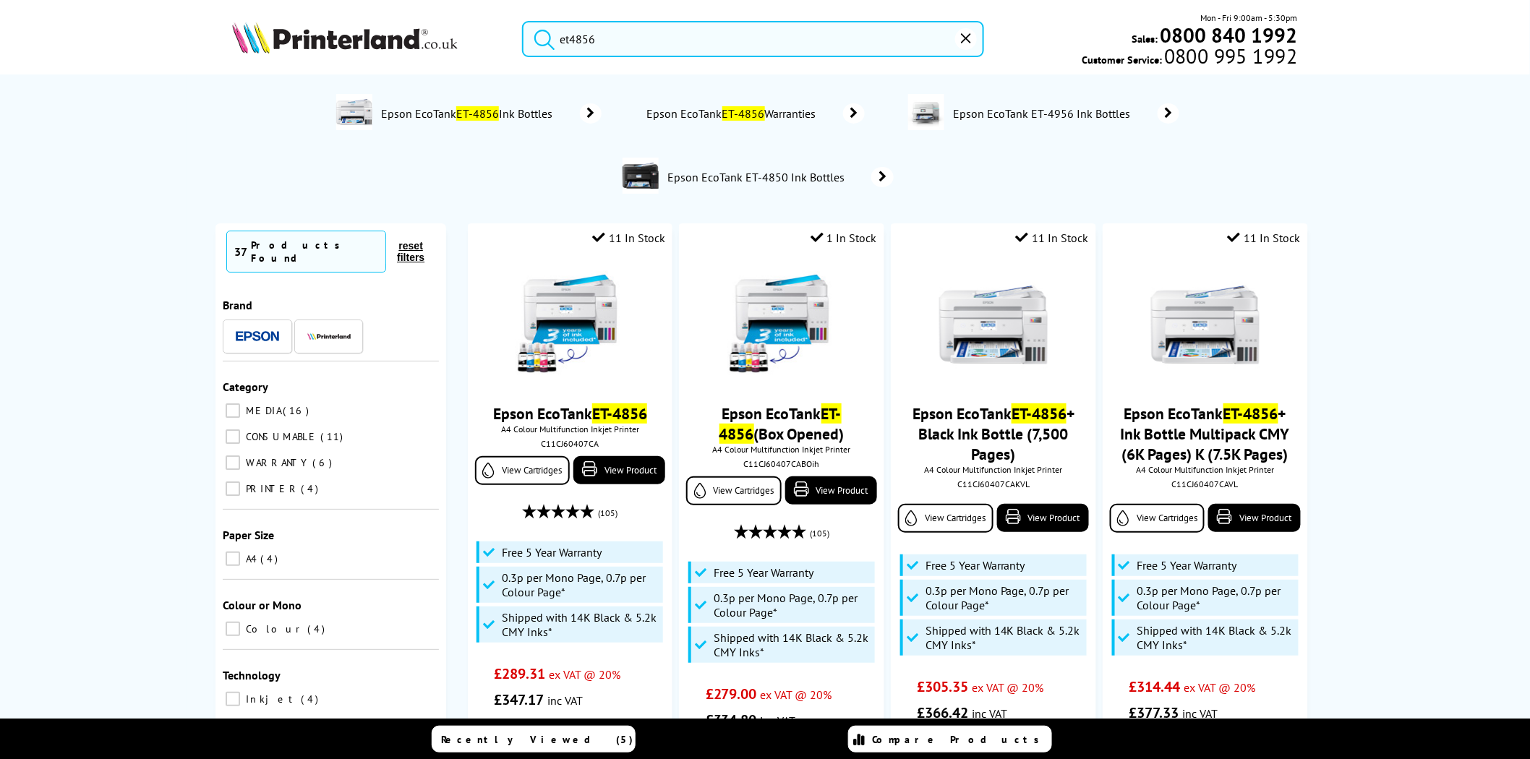
type input "et4856"
drag, startPoint x: 496, startPoint y: 33, endPoint x: 376, endPoint y: 22, distance: 120.5
click at [392, 32] on div "et4856 Mon - Fri 9:00am - 5:30pm Sales: 0800 840 1992 Customer Service: 0800 99…" at bounding box center [764, 43] width 1157 height 64
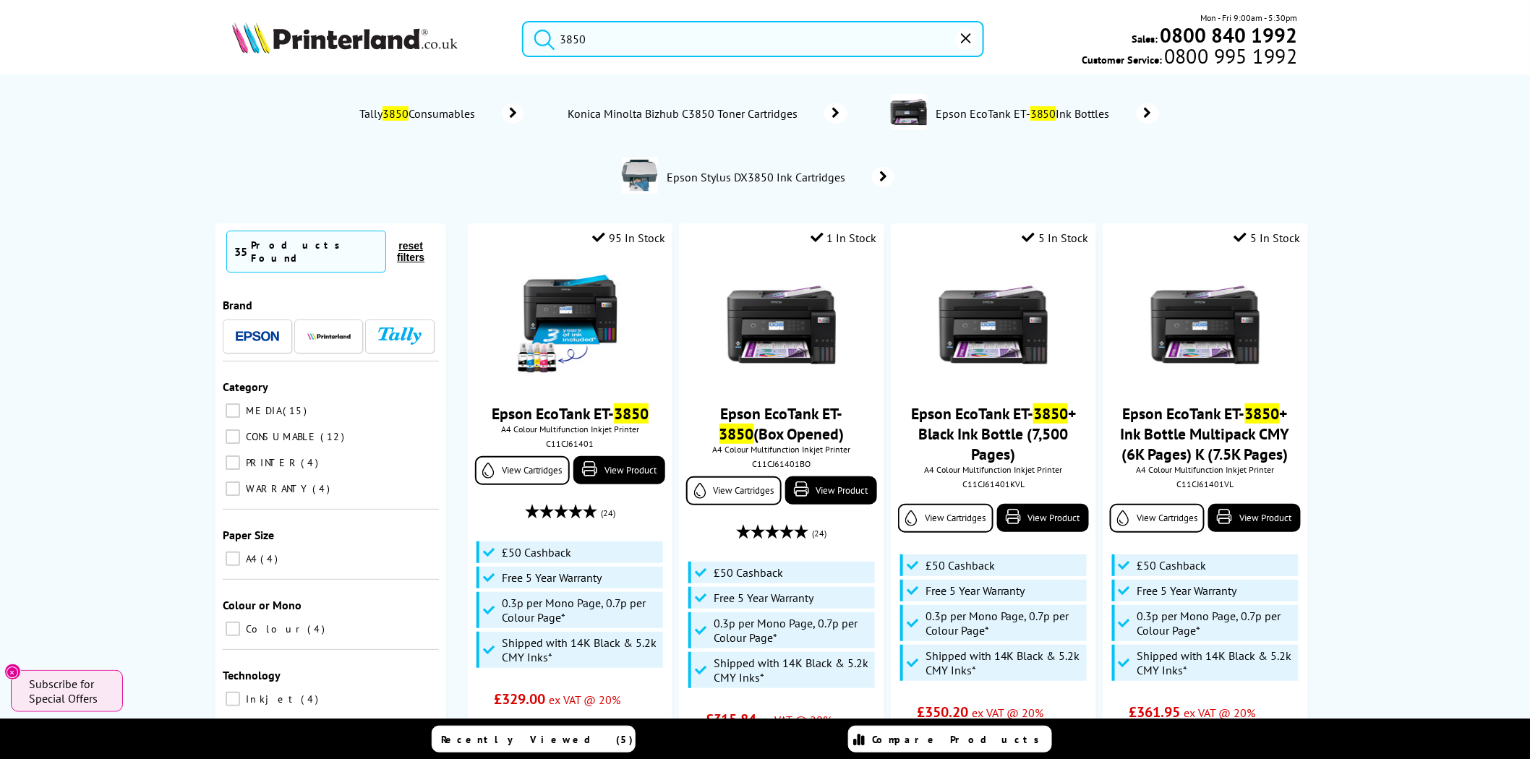
drag, startPoint x: 605, startPoint y: 40, endPoint x: 435, endPoint y: 17, distance: 171.5
click at [448, 27] on div "3850 Mon - Fri 9:00am - 5:30pm Sales: 0800 840 1992 Customer Service: 0800 995 …" at bounding box center [764, 43] width 1157 height 64
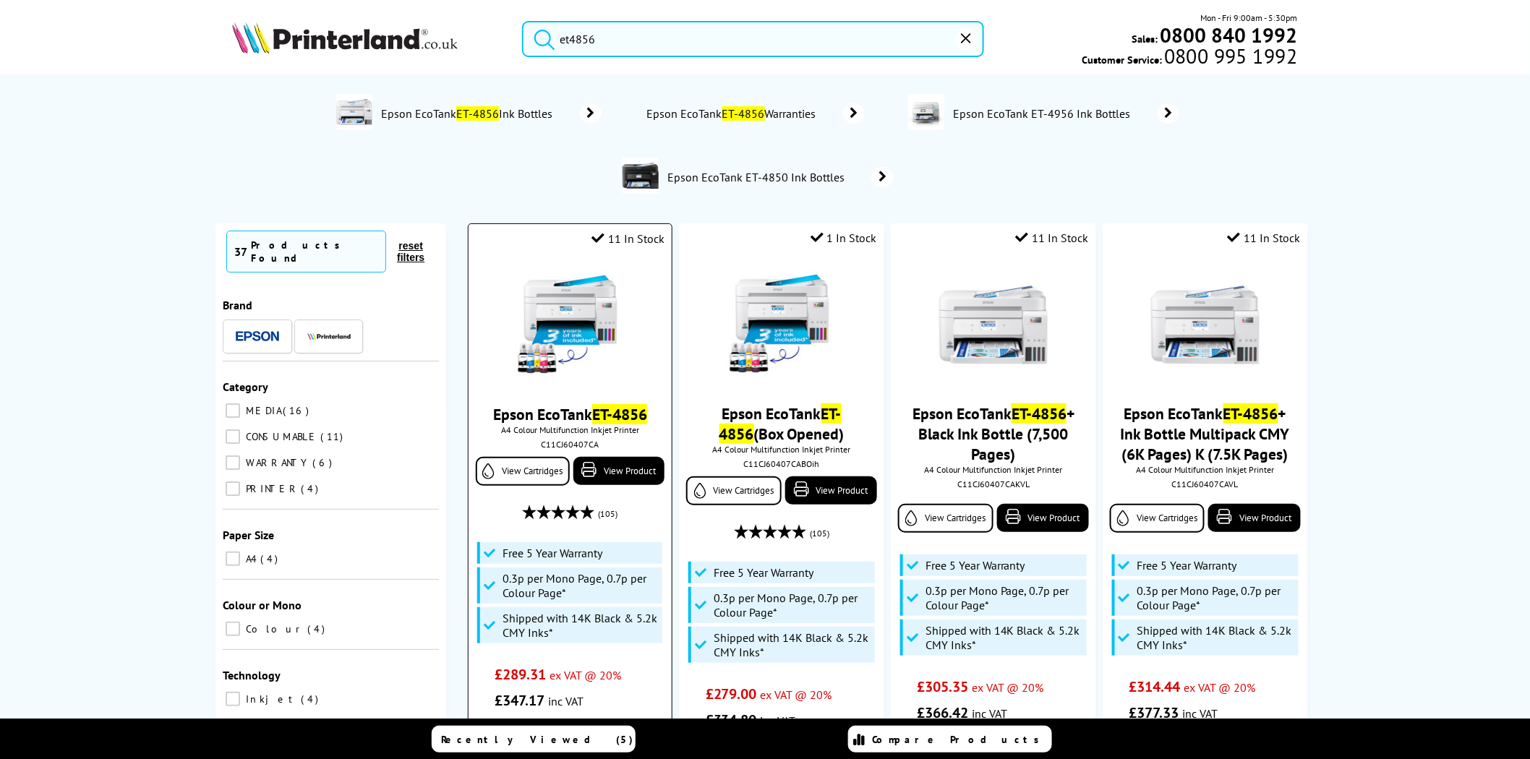
type input "et4856"
click at [557, 309] on img at bounding box center [569, 325] width 108 height 108
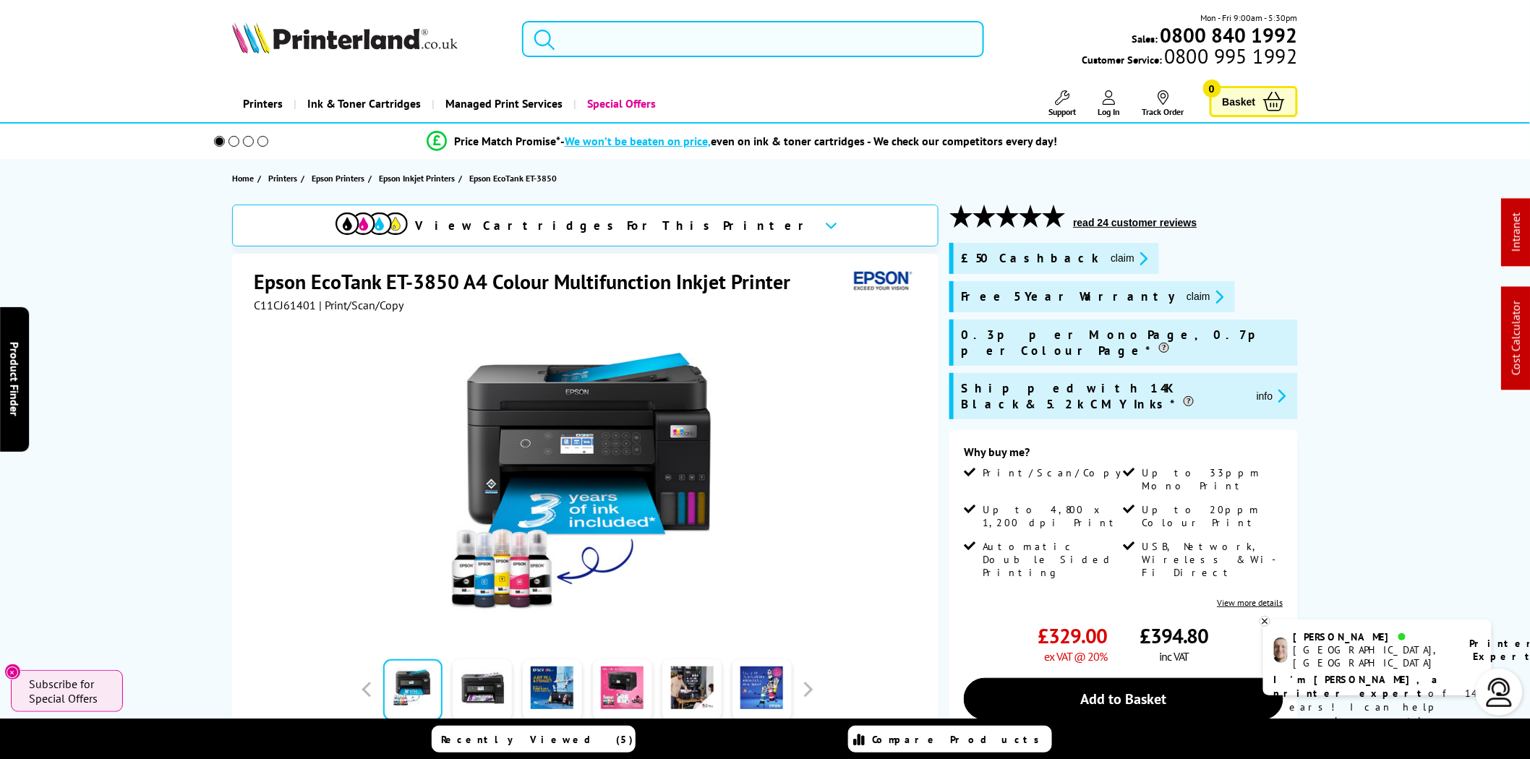
click at [726, 43] on input "search" at bounding box center [753, 39] width 462 height 36
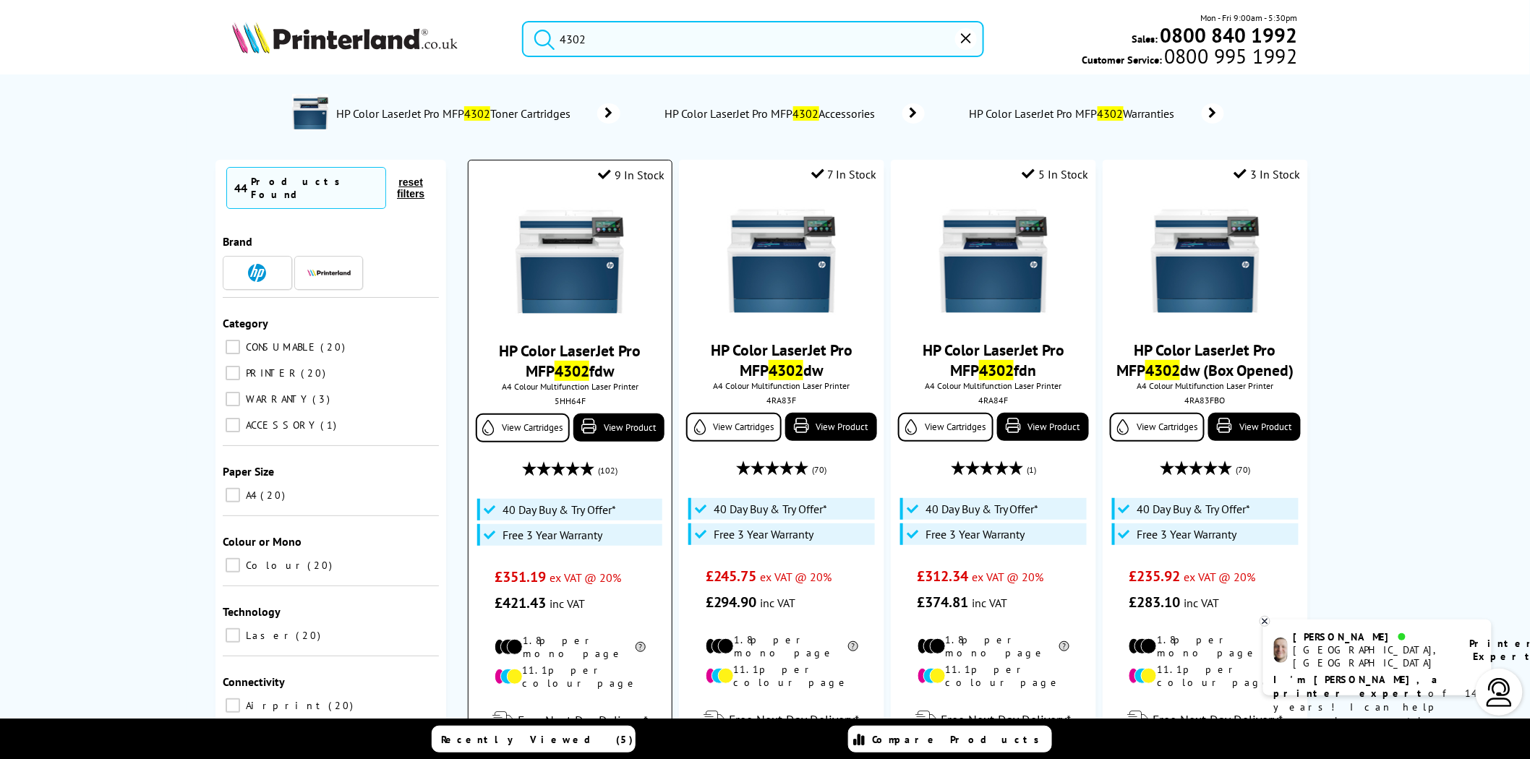
type input "4302"
click at [565, 287] on img at bounding box center [569, 261] width 108 height 108
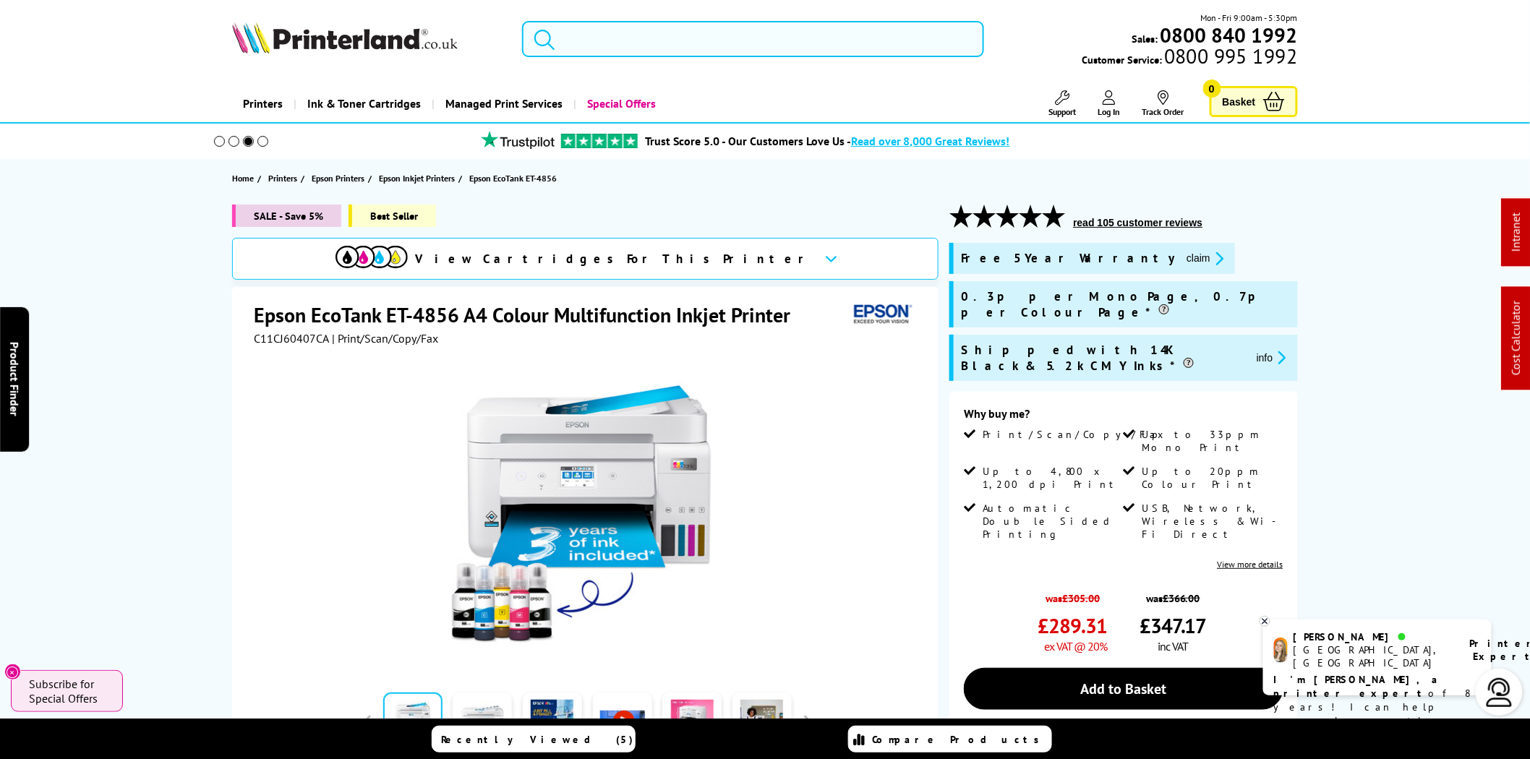
click at [570, 35] on input "search" at bounding box center [753, 39] width 462 height 36
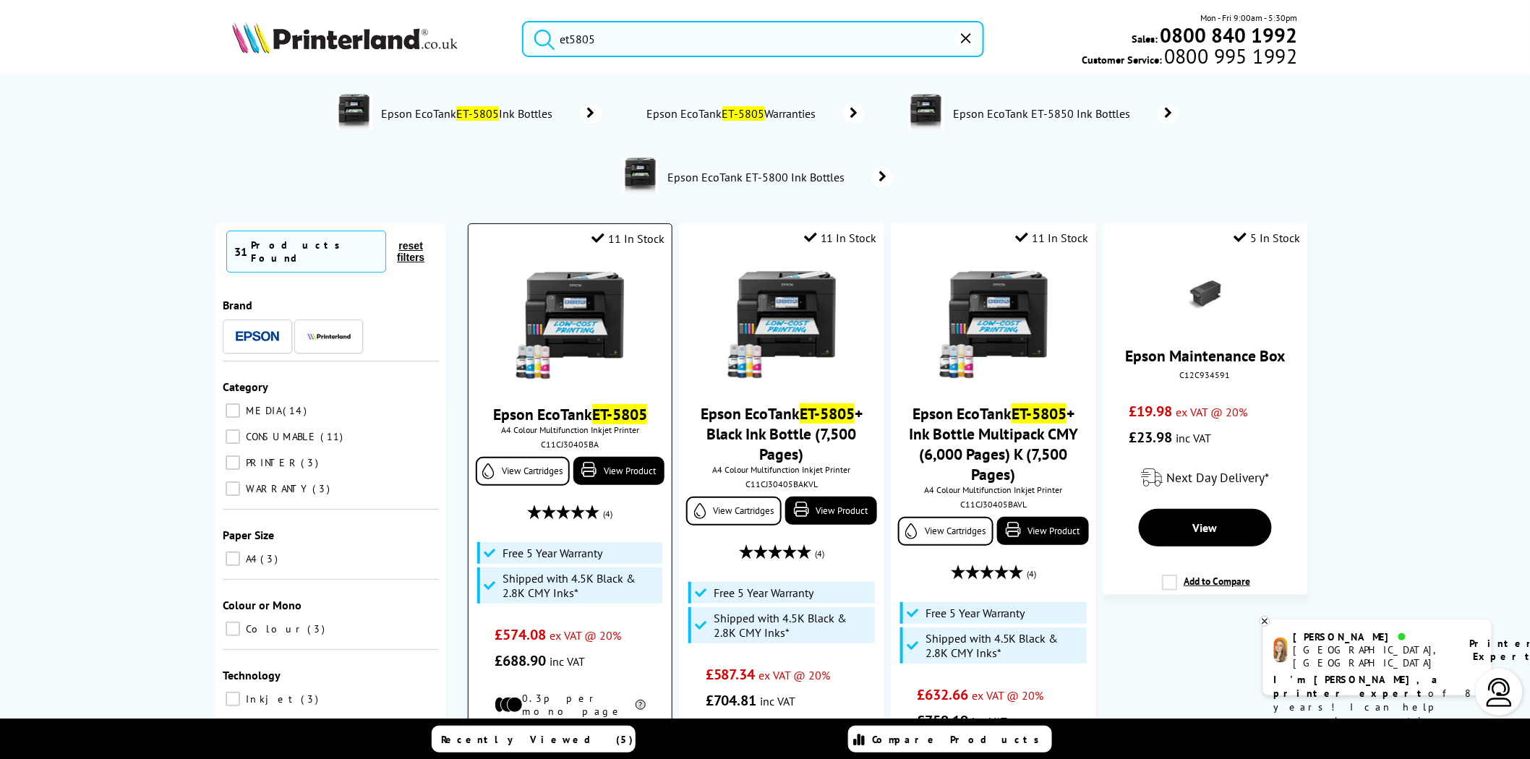
type input "et5805"
click at [593, 293] on img at bounding box center [569, 325] width 108 height 108
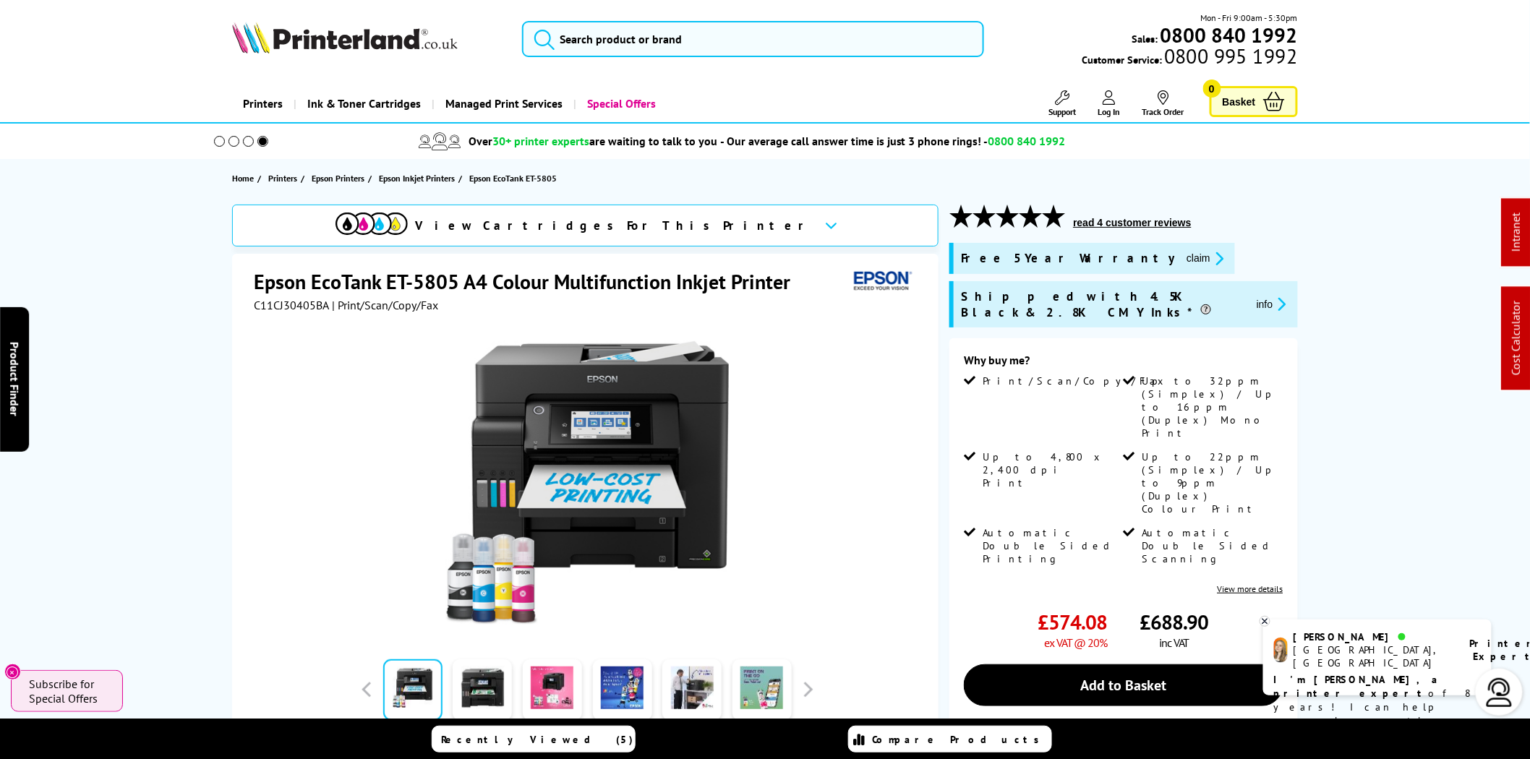
click at [307, 309] on span "C11CJ30405BA" at bounding box center [291, 305] width 75 height 14
copy span "C11CJ30405BA"
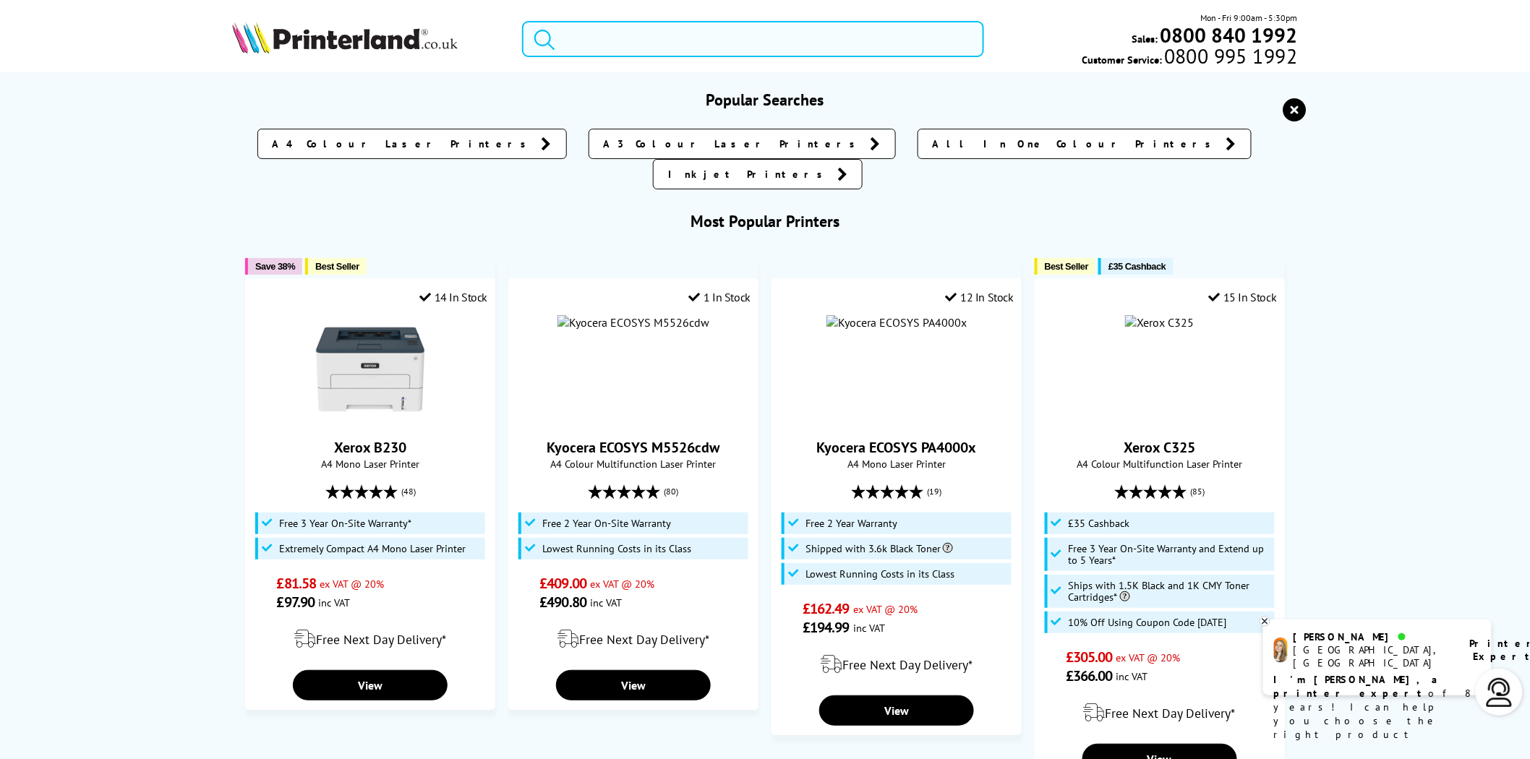
click at [754, 35] on input "search" at bounding box center [753, 39] width 462 height 36
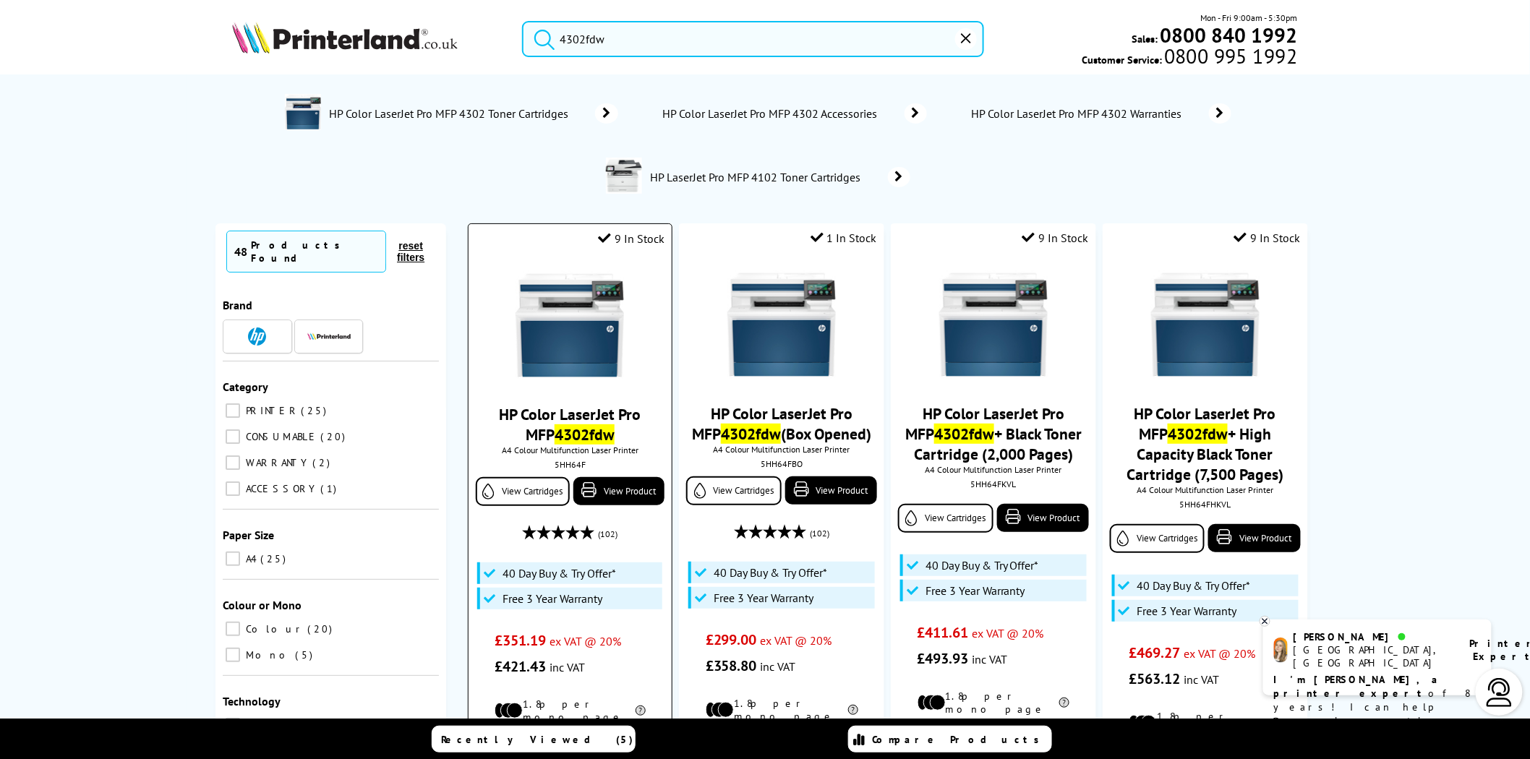
type input "4302fdw"
click at [575, 324] on img at bounding box center [569, 325] width 108 height 108
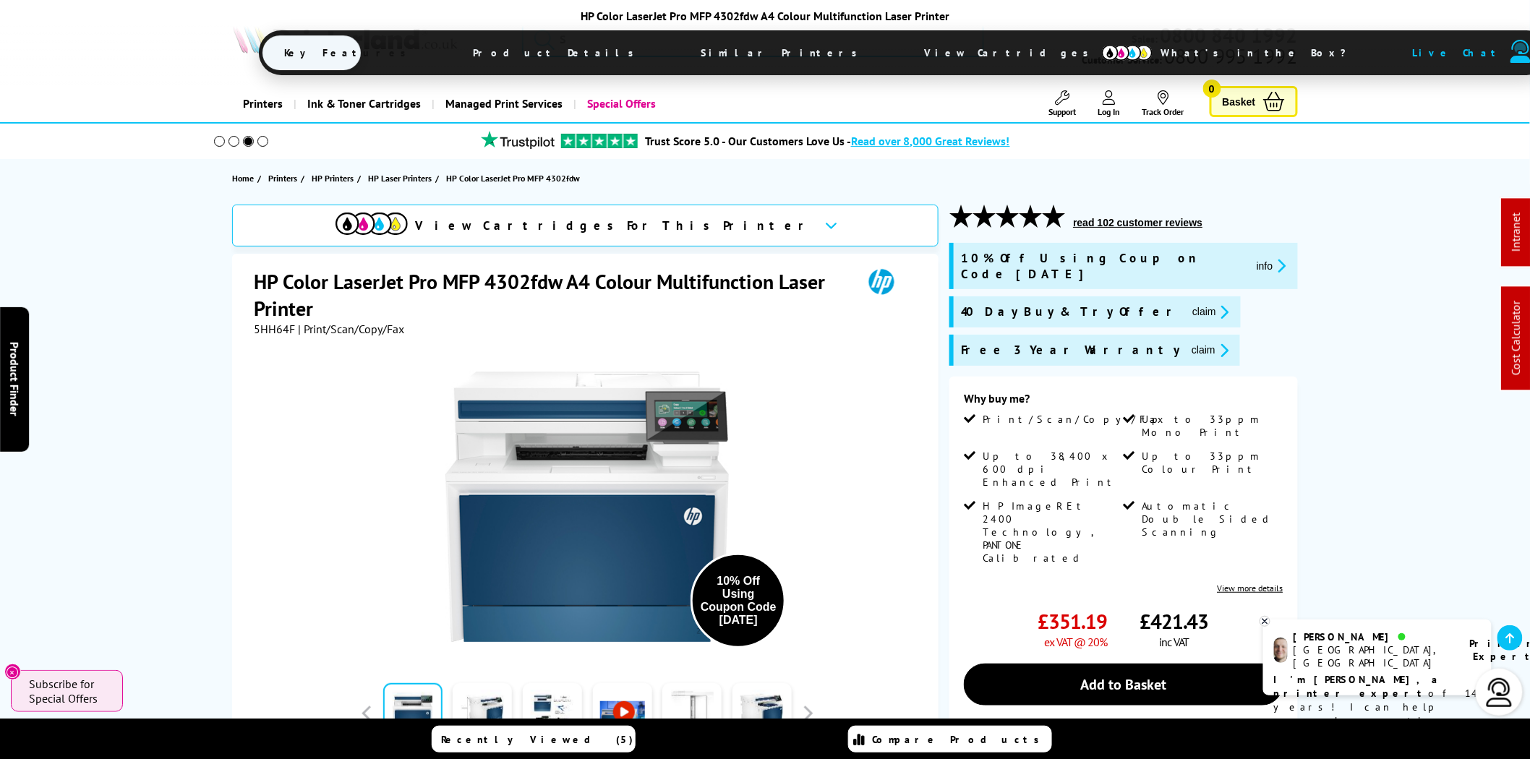
scroll to position [937, 0]
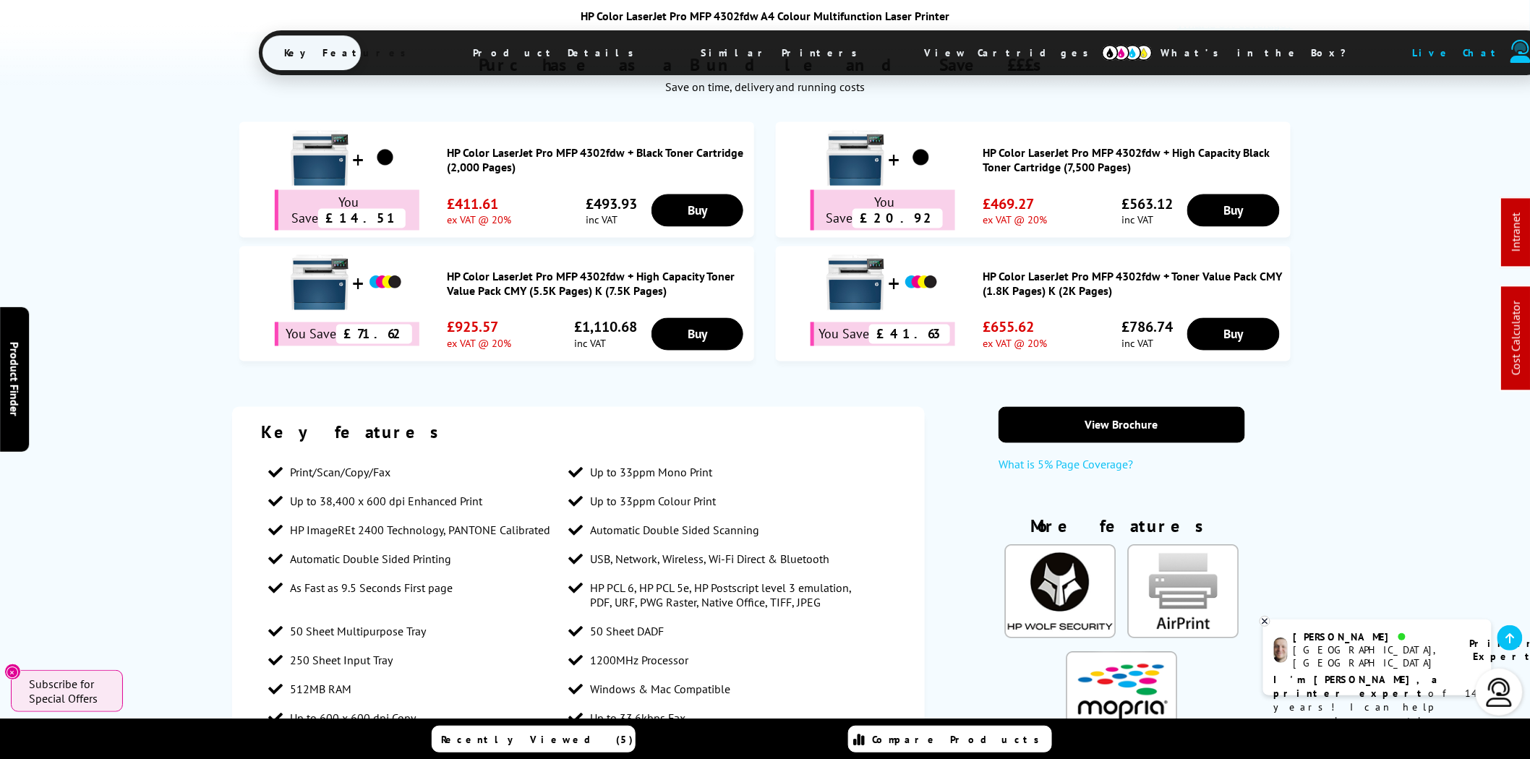
click at [902, 52] on span "View Cartridges" at bounding box center [1012, 53] width 221 height 38
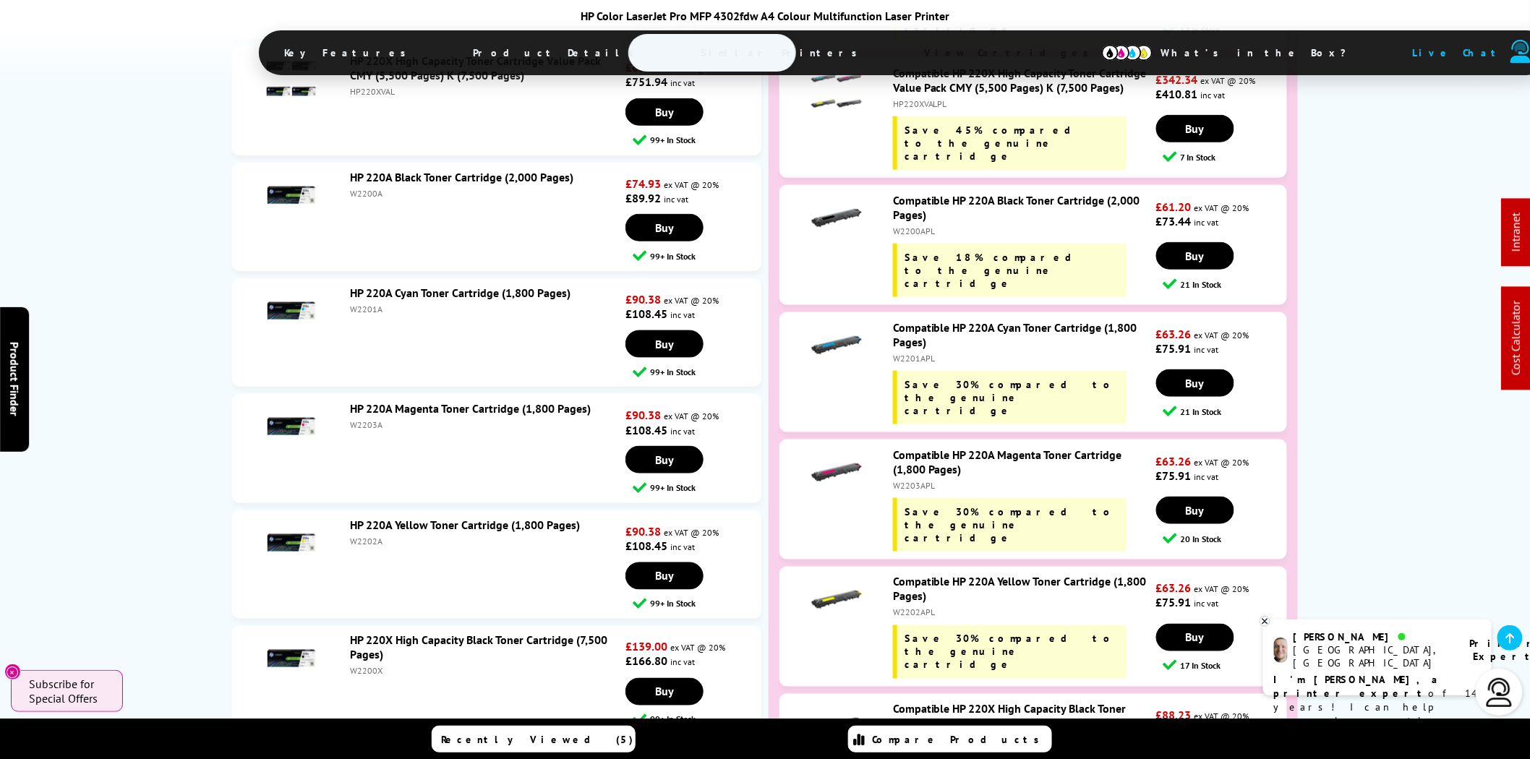
scroll to position [5968, 0]
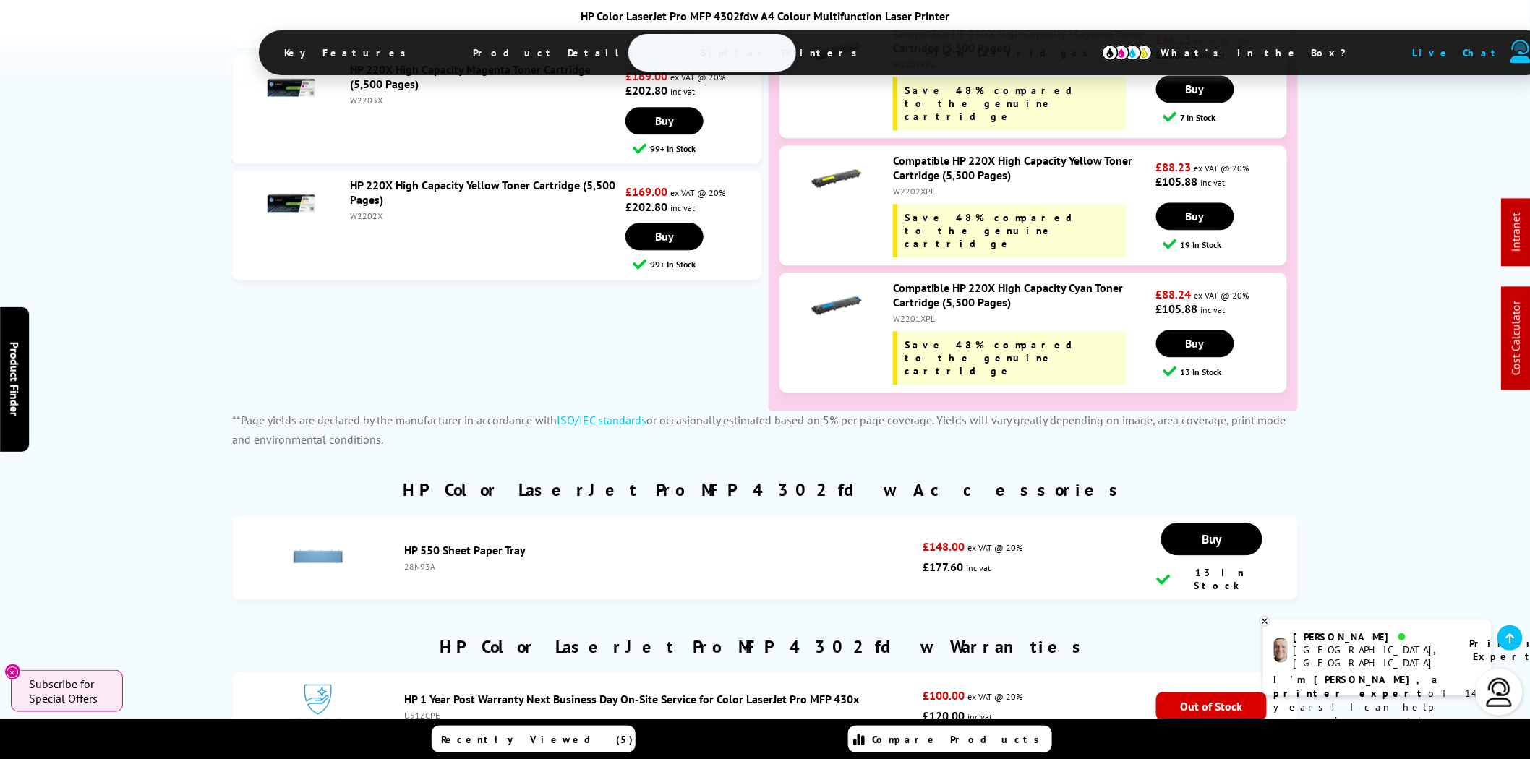
click at [116, 253] on div "1 Year Printer Warranty with All Premium Compatible Cartridges Return Unopened …" at bounding box center [765, 364] width 1530 height 2818
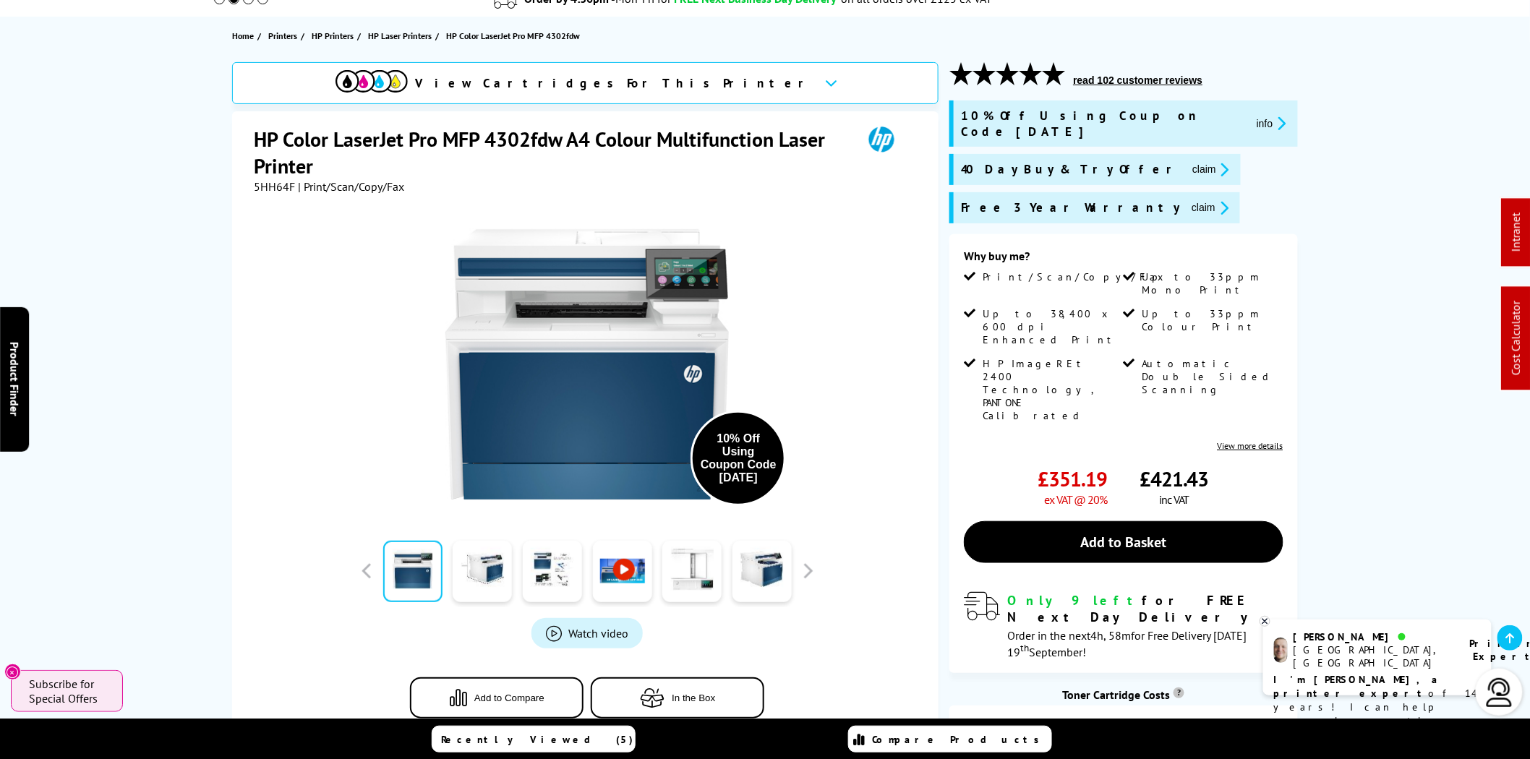
scroll to position [0, 0]
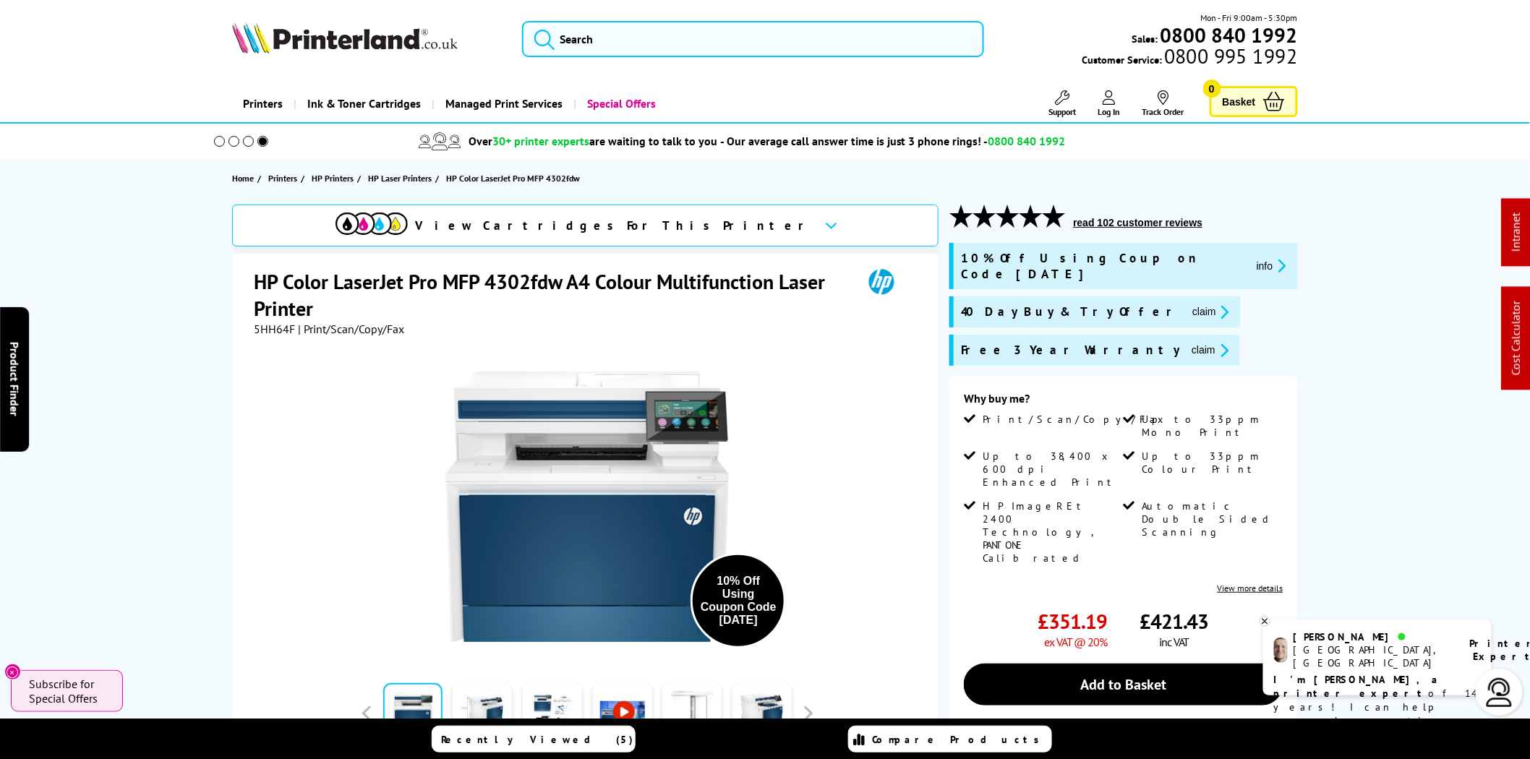
click at [269, 327] on span "5HH64F" at bounding box center [274, 329] width 41 height 14
copy span "5HH64F"
click at [603, 47] on input "search" at bounding box center [753, 39] width 462 height 36
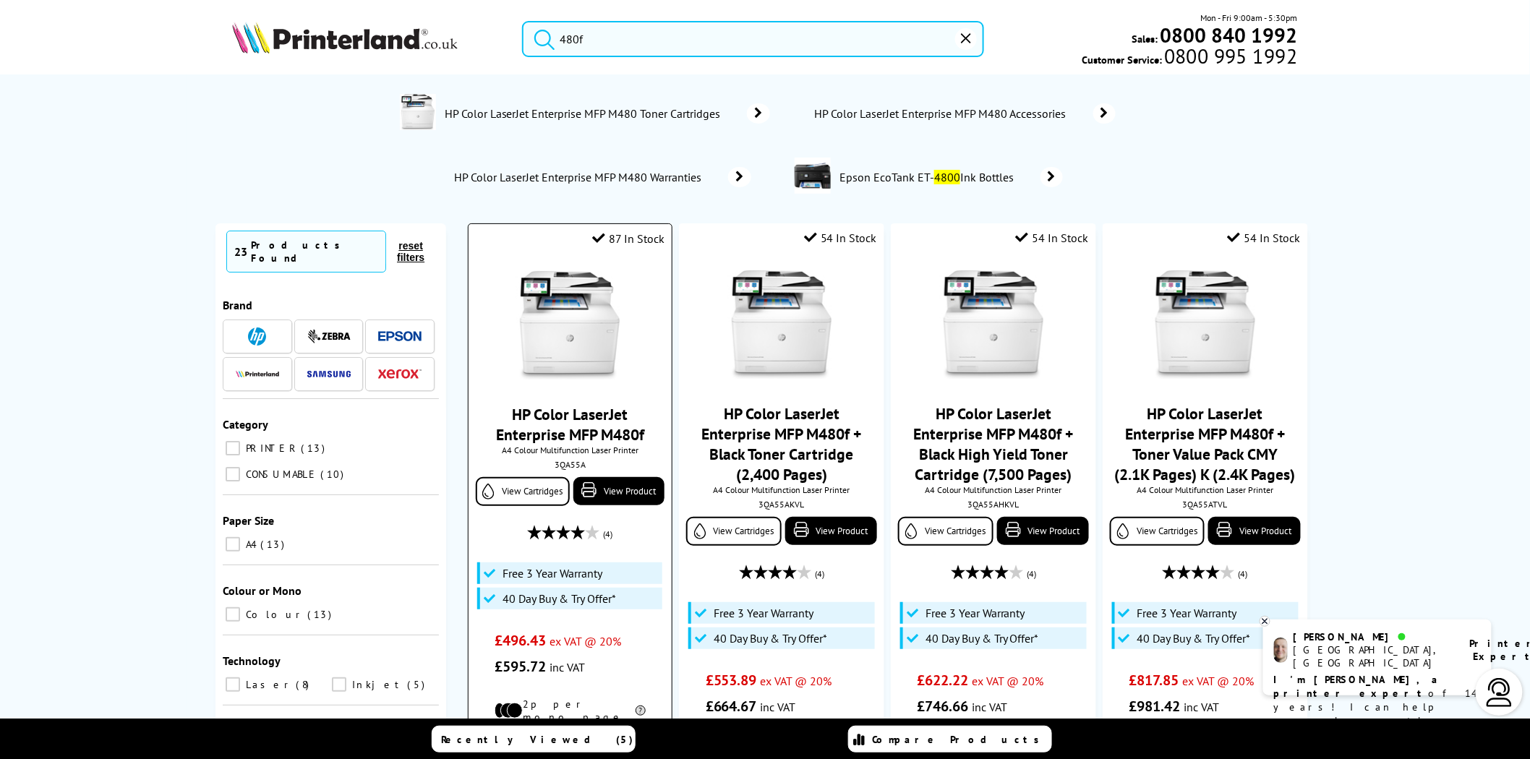
type input "480f"
click at [545, 296] on img at bounding box center [569, 325] width 108 height 108
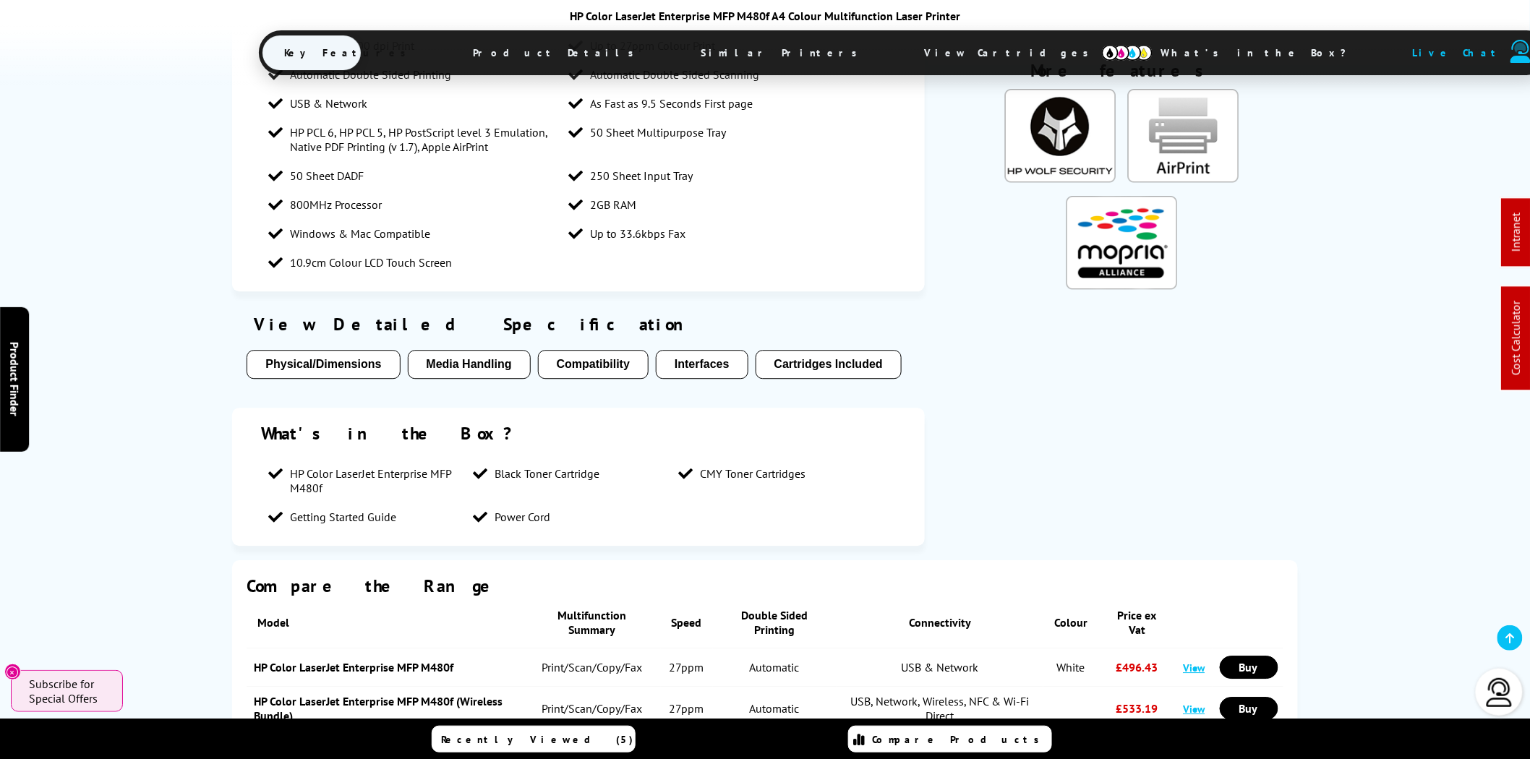
click at [902, 58] on span "View Cartridges" at bounding box center [1012, 53] width 221 height 38
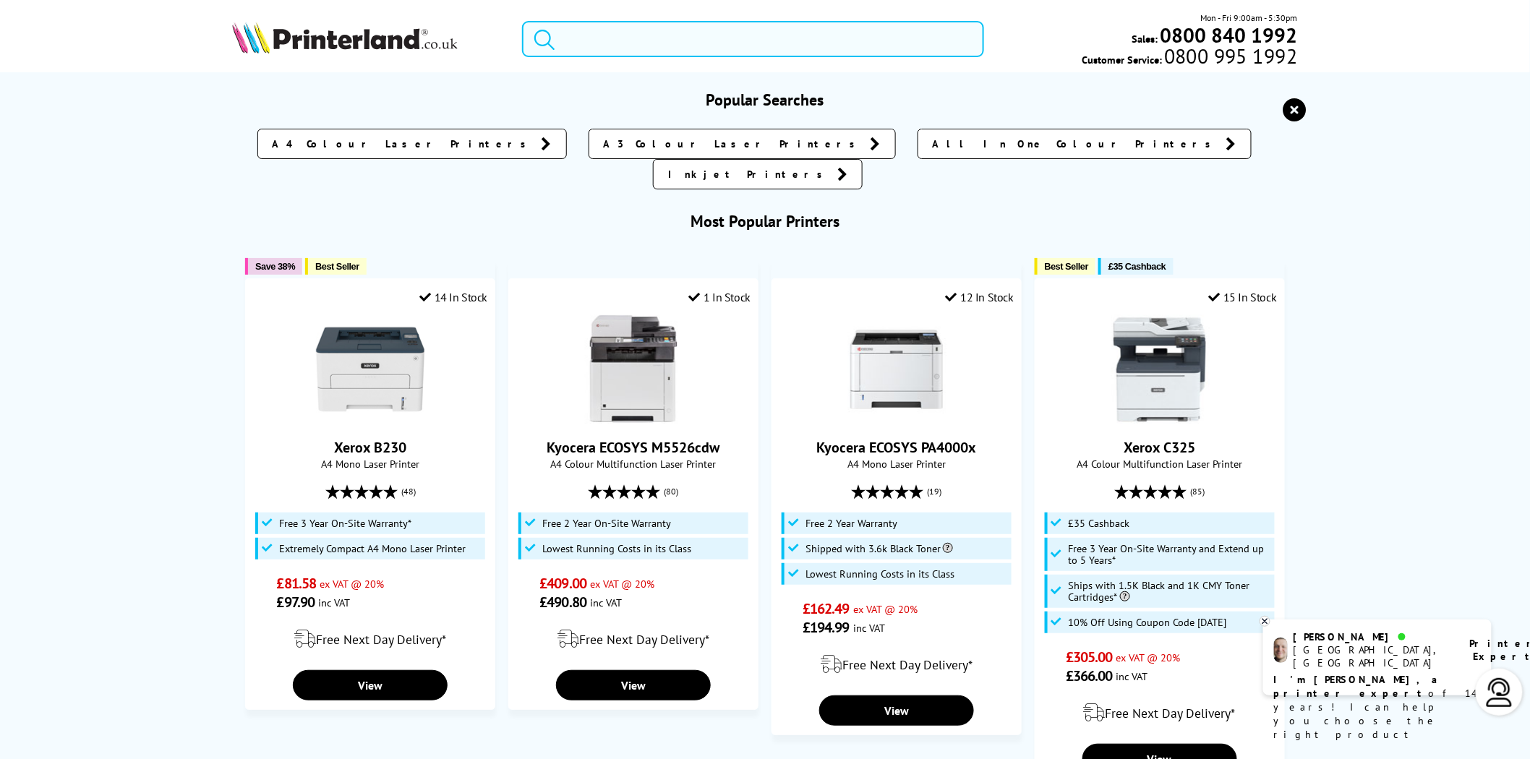
click at [623, 40] on input "search" at bounding box center [753, 39] width 462 height 36
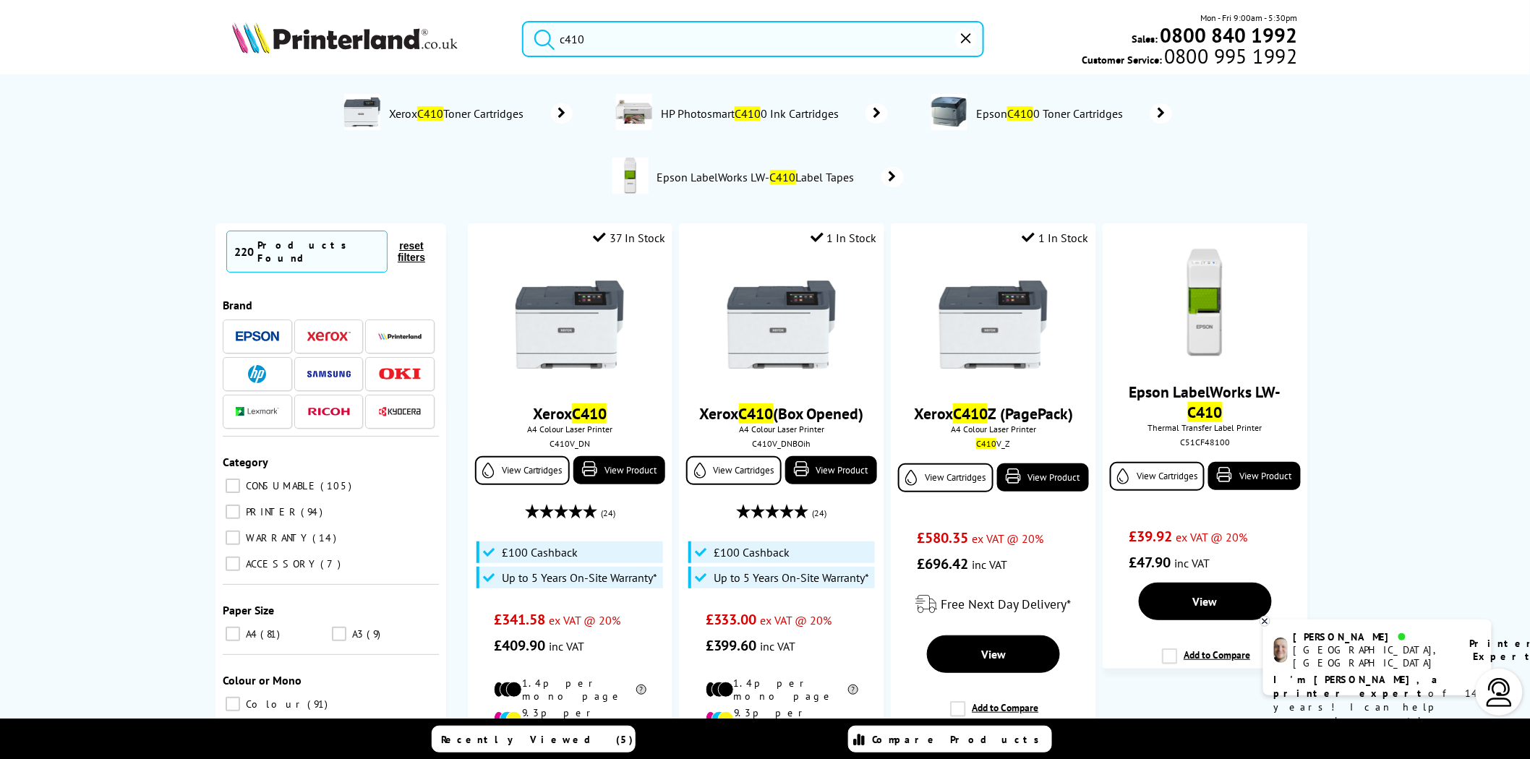
drag, startPoint x: 679, startPoint y: 46, endPoint x: 445, endPoint y: 46, distance: 234.2
click at [448, 46] on div "c410 Mon - Fri 9:00am - 5:30pm Sales: 0800 840 1992 Customer Service: 0800 995 …" at bounding box center [764, 43] width 1157 height 64
type input "c410"
click at [783, 40] on input "c410" at bounding box center [753, 39] width 462 height 36
drag, startPoint x: 752, startPoint y: 40, endPoint x: 525, endPoint y: 40, distance: 227.0
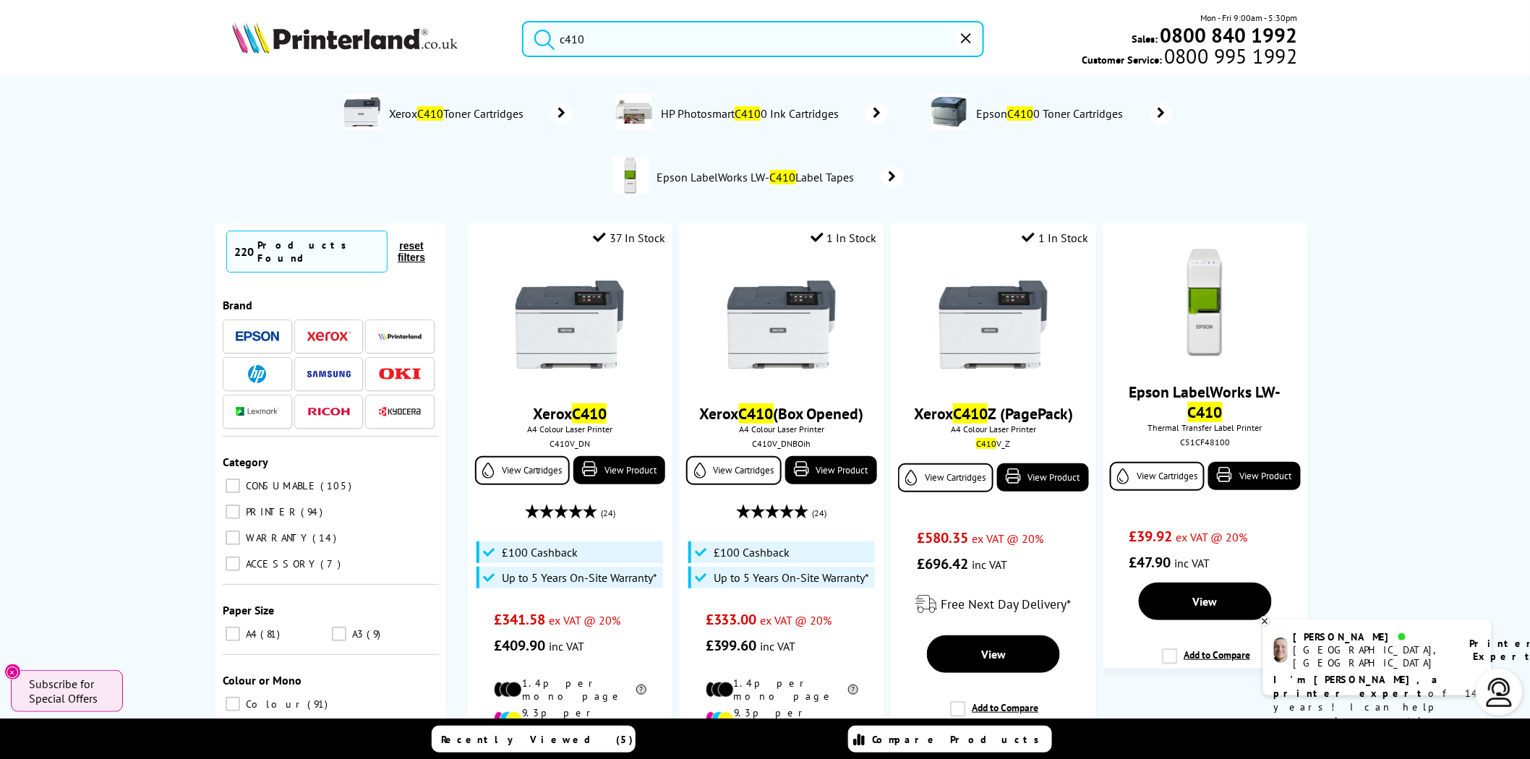
click at [528, 40] on form "c410" at bounding box center [753, 39] width 462 height 36
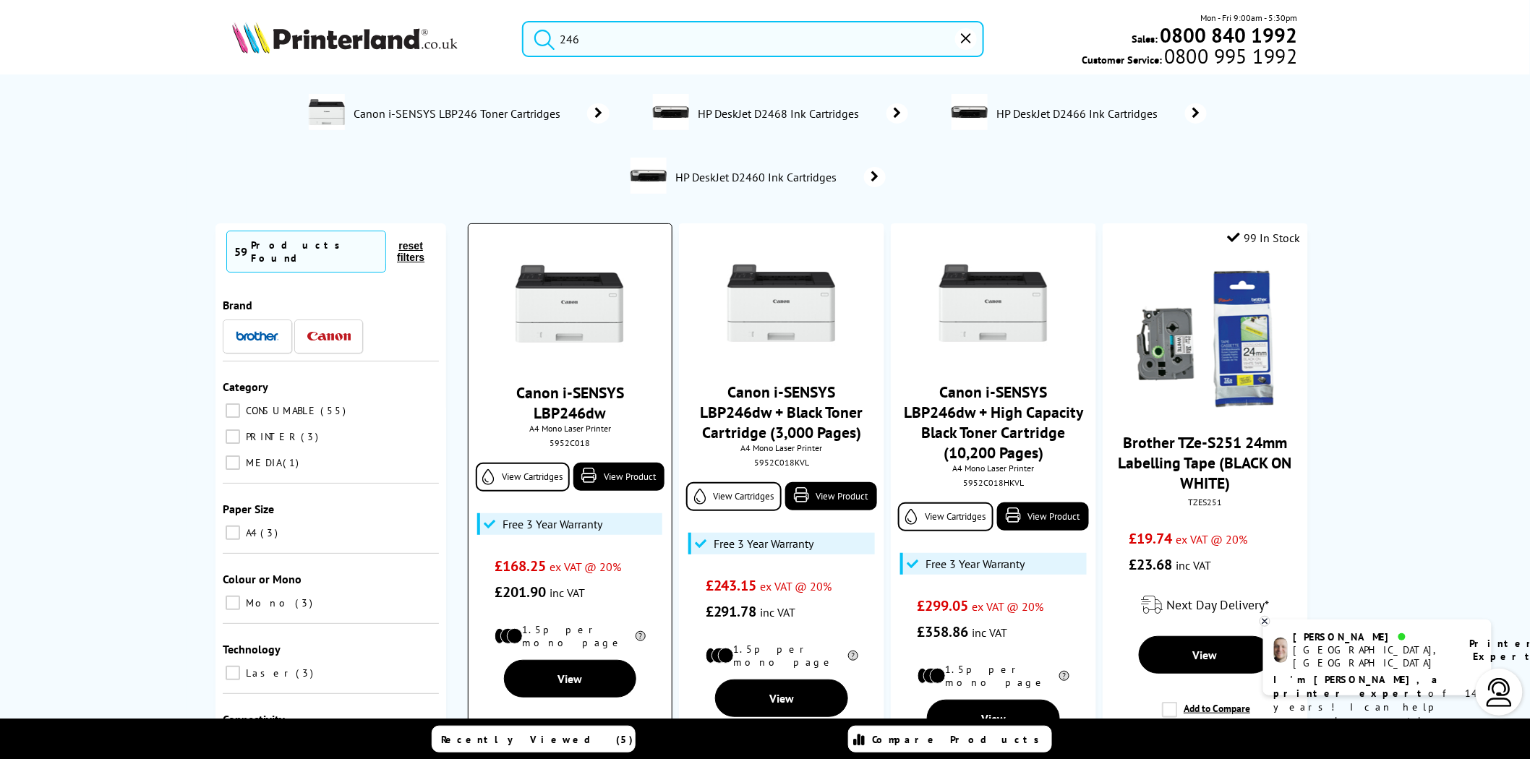
type input "246"
click at [573, 442] on div "5952C018" at bounding box center [569, 442] width 181 height 11
click at [597, 465] on link "View Product" at bounding box center [618, 477] width 91 height 28
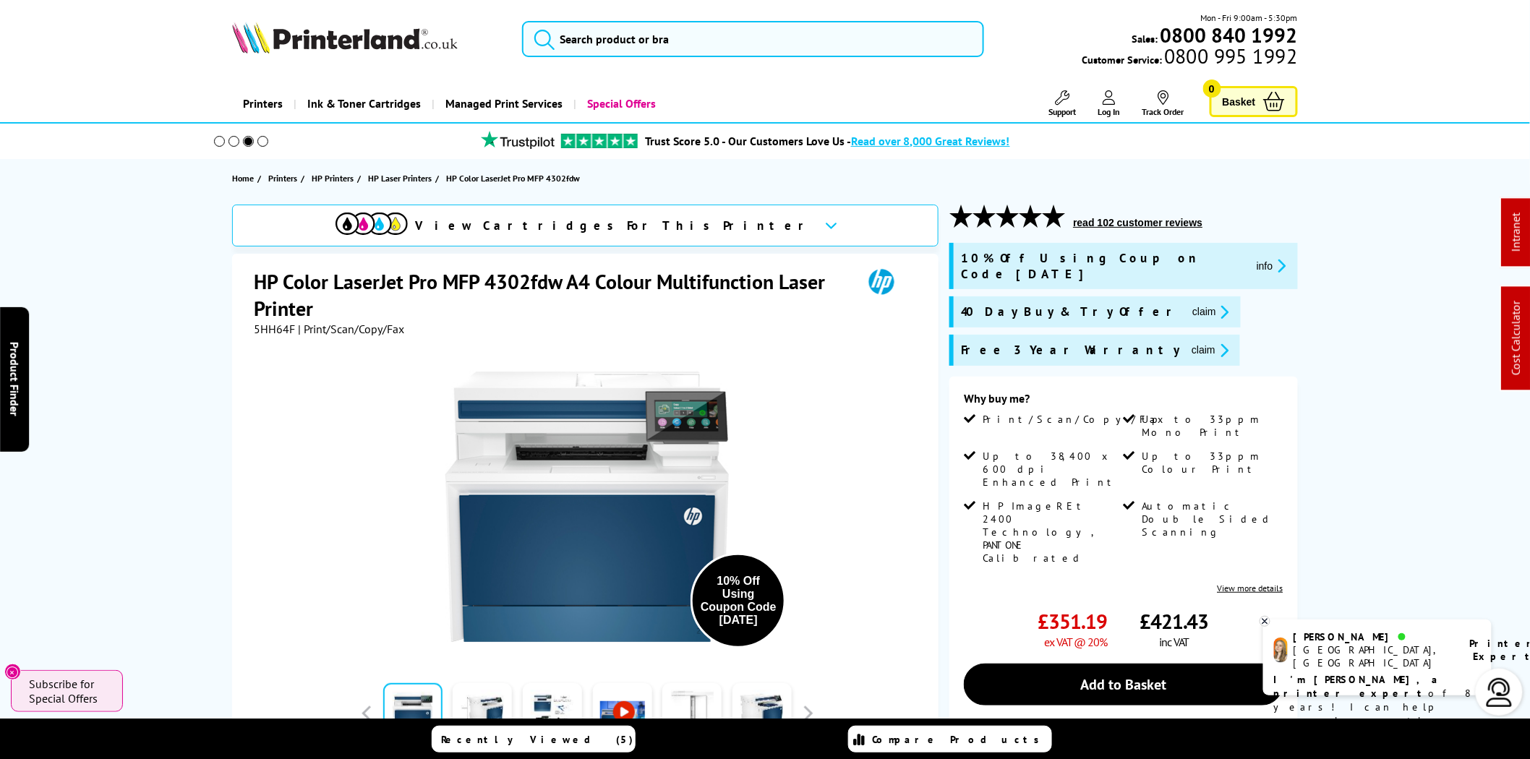
click at [1187, 342] on button "claim" at bounding box center [1210, 350] width 46 height 17
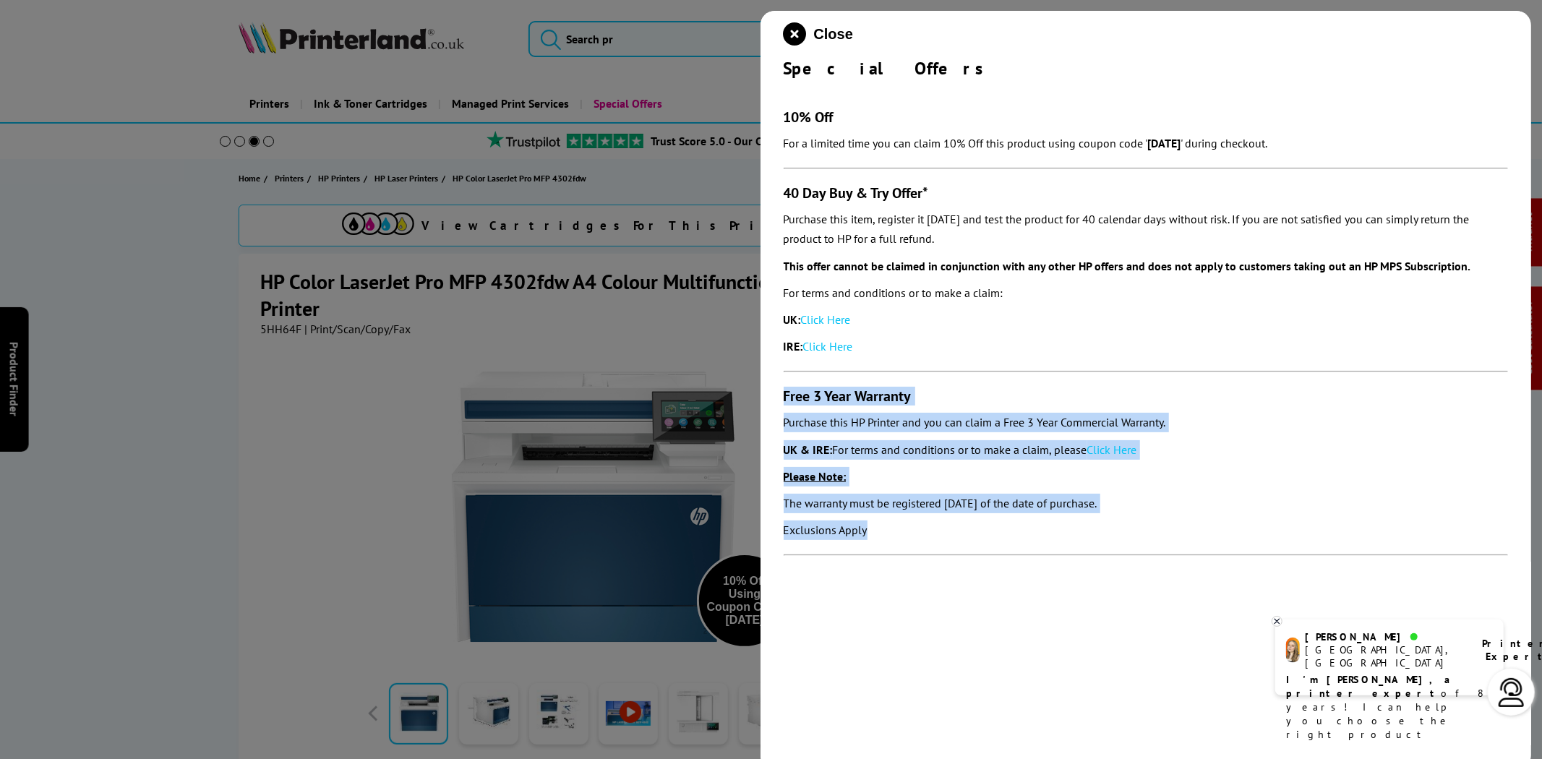
drag, startPoint x: 909, startPoint y: 529, endPoint x: 783, endPoint y: 392, distance: 186.7
click at [784, 392] on section "10% Off For a limited time you can claim 10% Off this product using coupon code…" at bounding box center [1146, 325] width 725 height 491
copy section "Free 3 Year Warranty Purchase this HP Printer and you can claim a Free 3 Year C…"
click at [1116, 450] on link "Click Here" at bounding box center [1112, 449] width 50 height 14
click at [799, 40] on icon "close modal" at bounding box center [795, 33] width 23 height 23
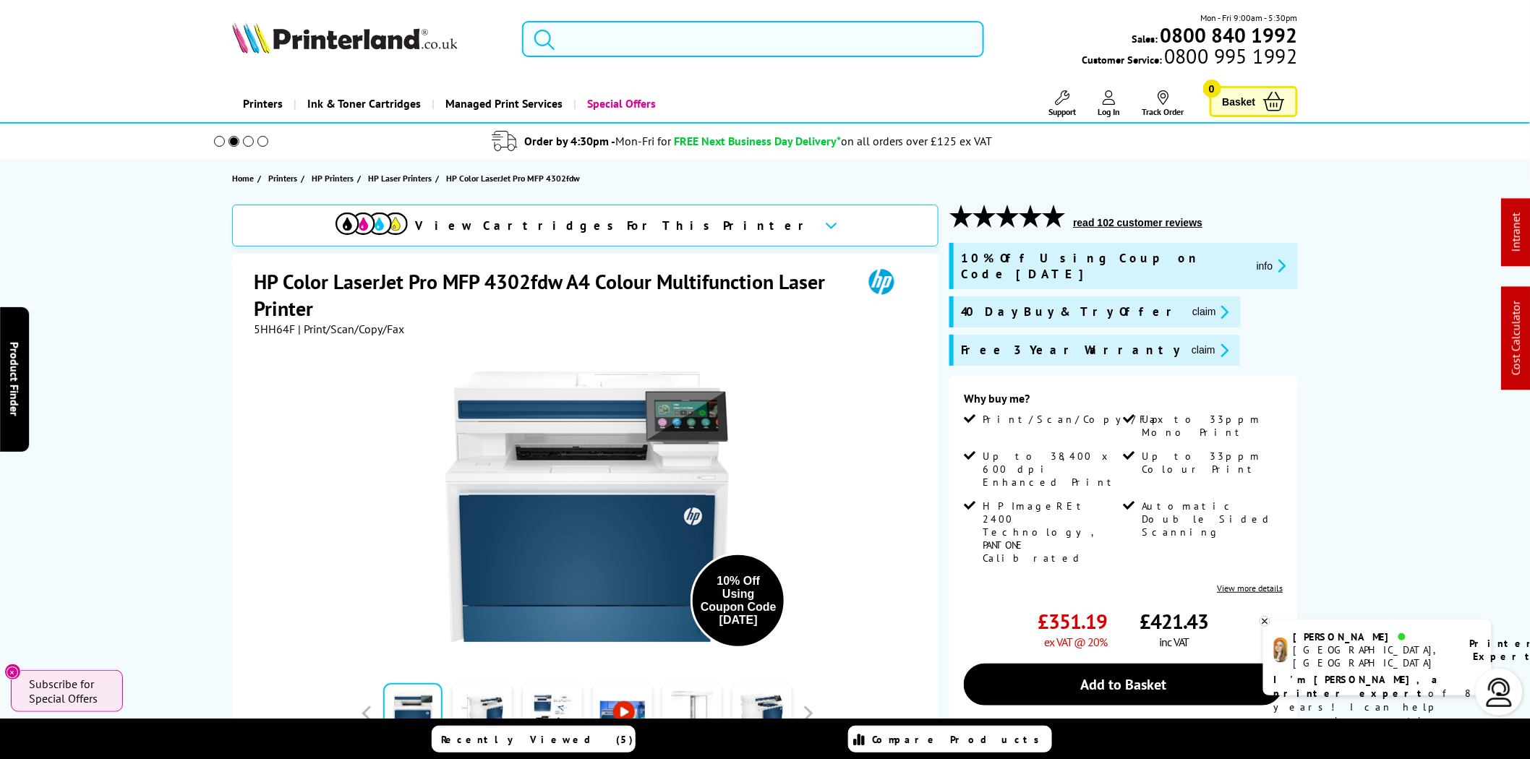
click at [649, 35] on input "search" at bounding box center [753, 39] width 462 height 36
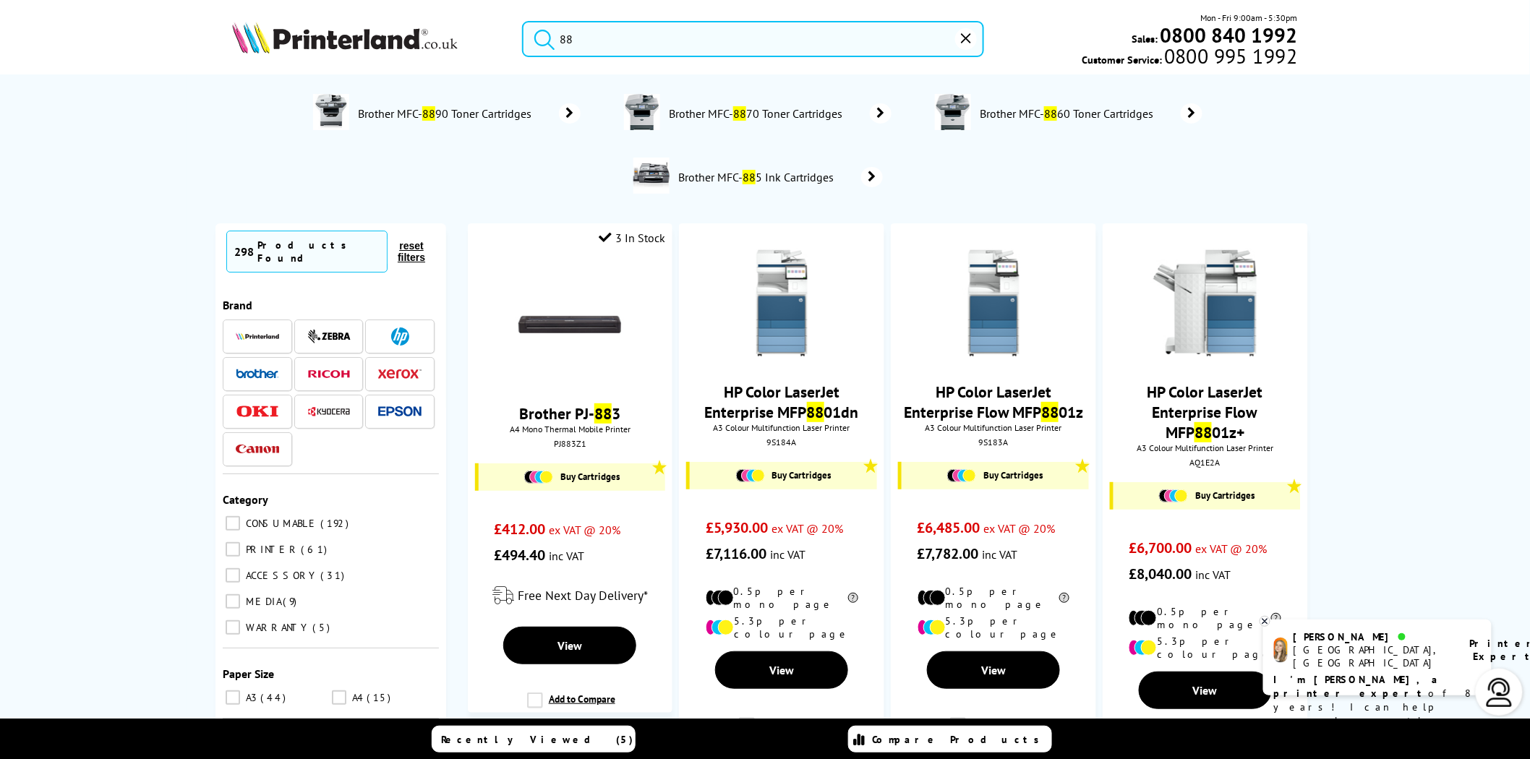
type input "8"
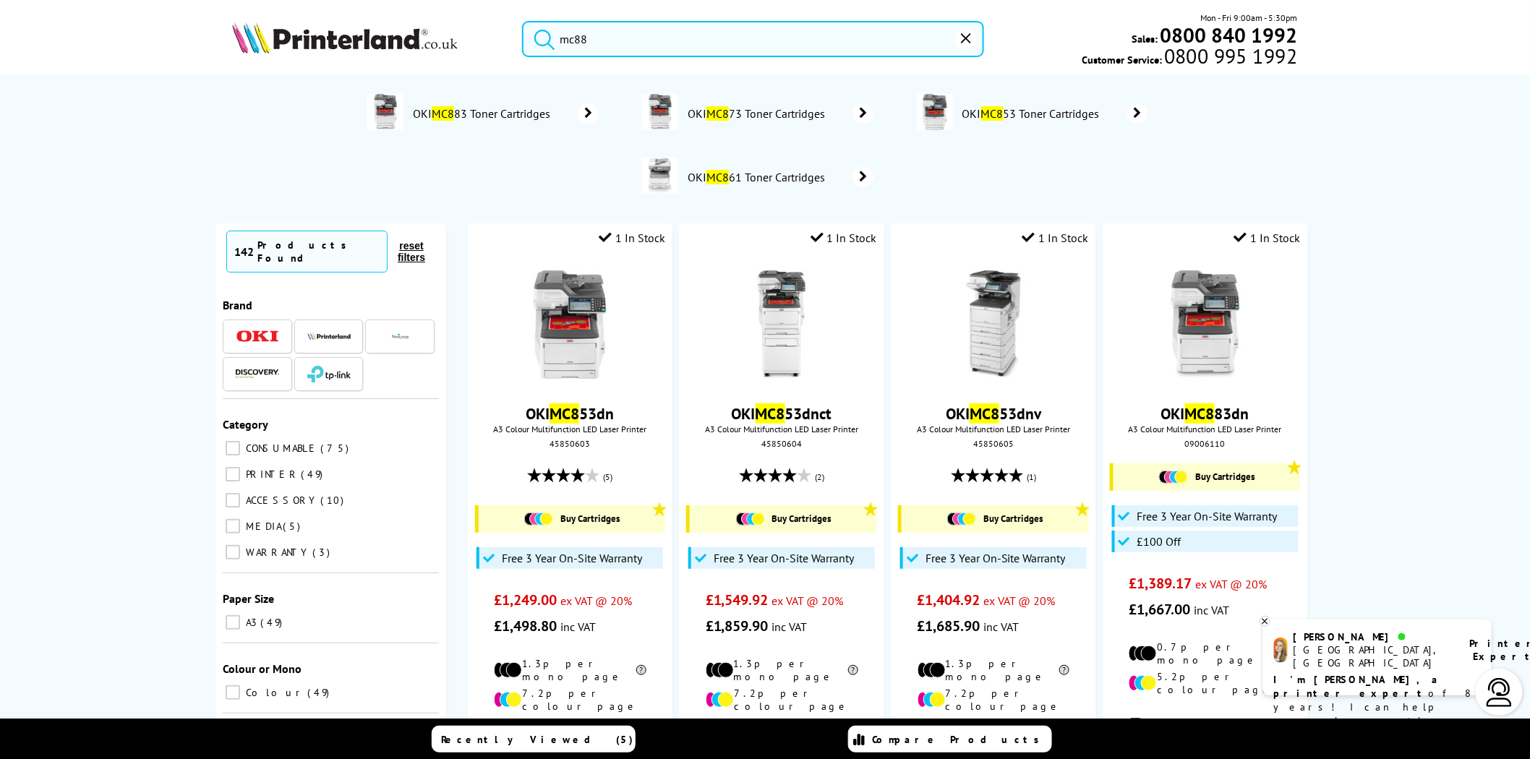
click at [523, 21] on button "submit" at bounding box center [541, 37] width 36 height 32
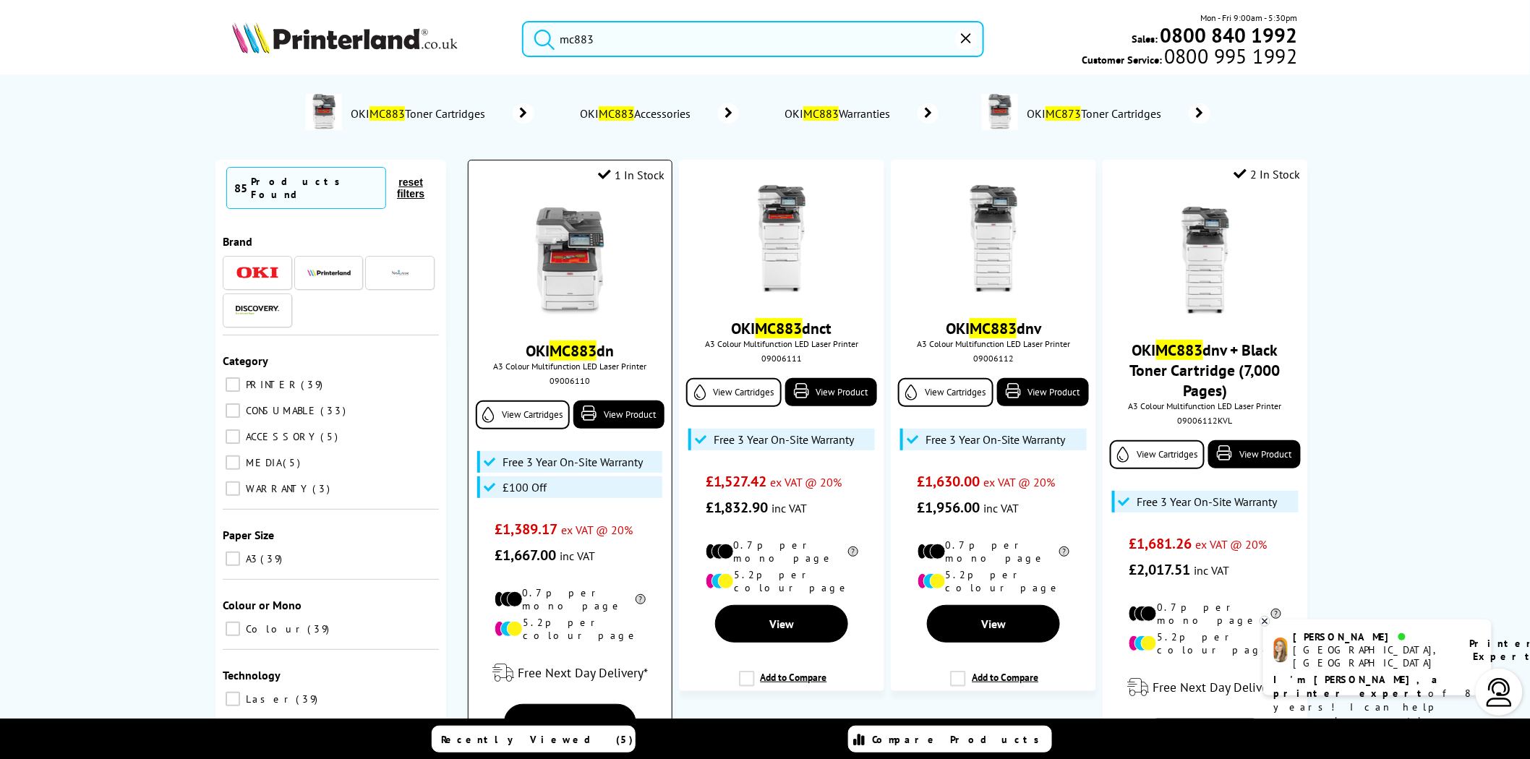
type input "mc883"
click at [583, 266] on img at bounding box center [569, 261] width 108 height 108
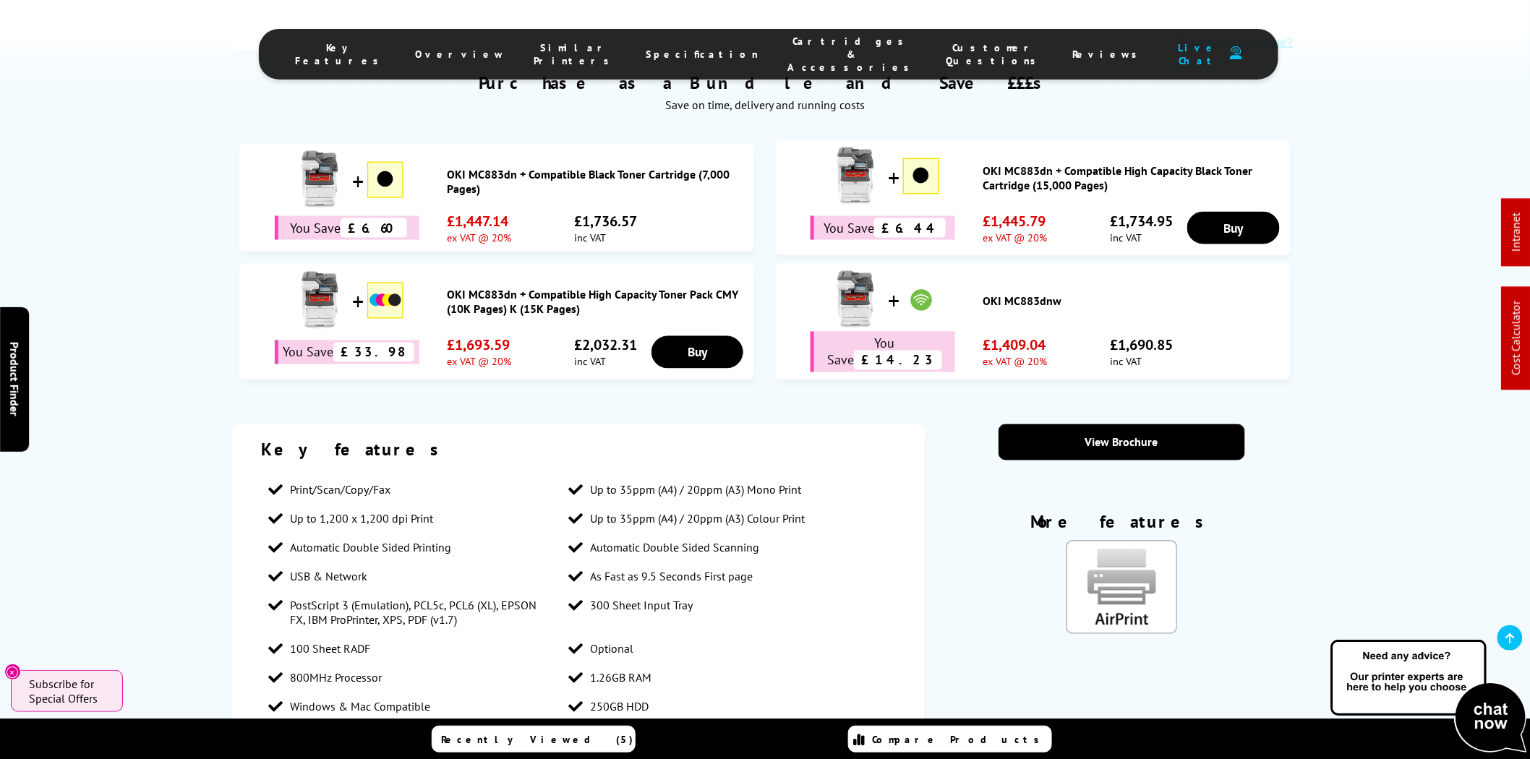
click at [822, 51] on span "Cartridges & Accessories" at bounding box center [851, 54] width 129 height 39
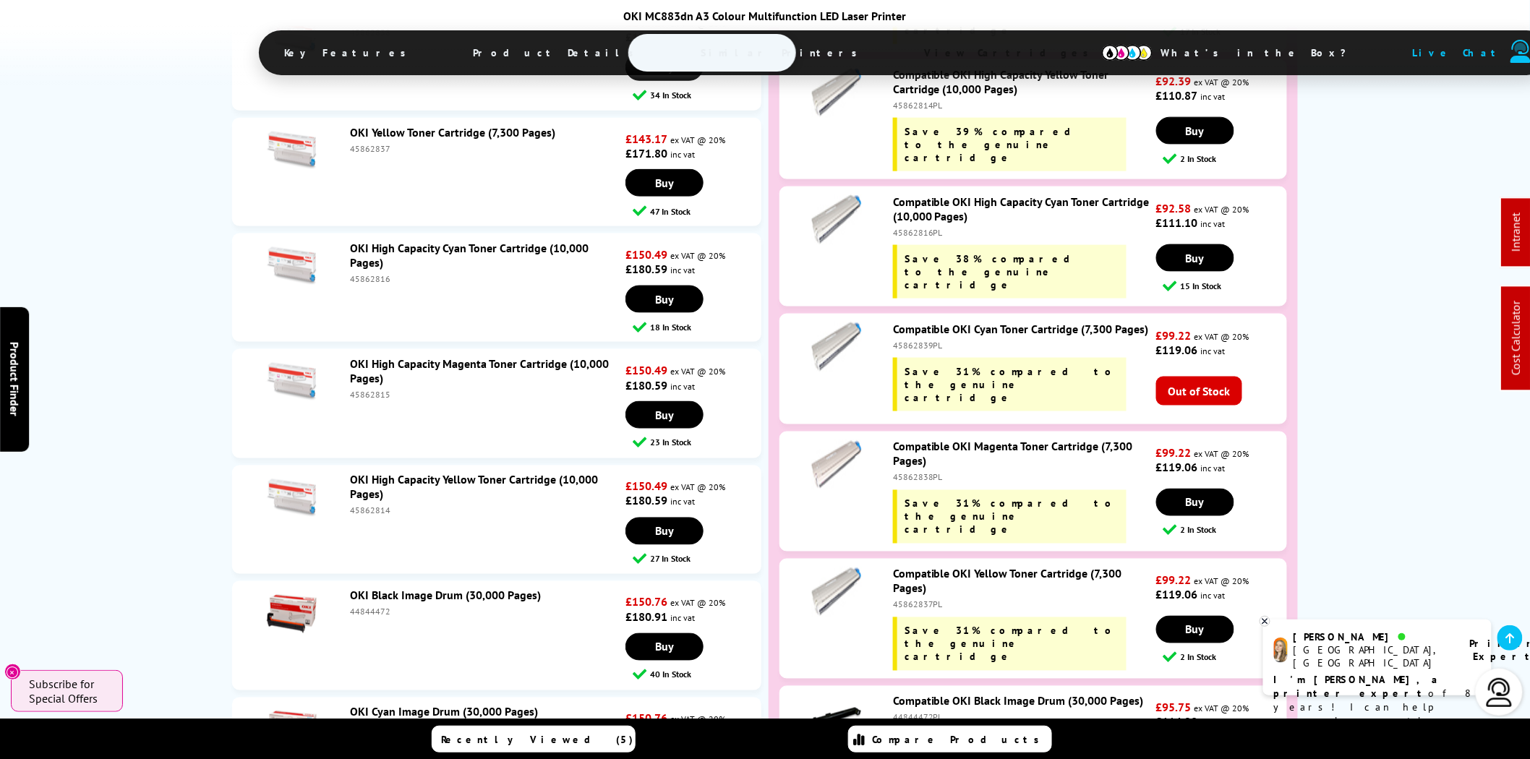
scroll to position [5708, 0]
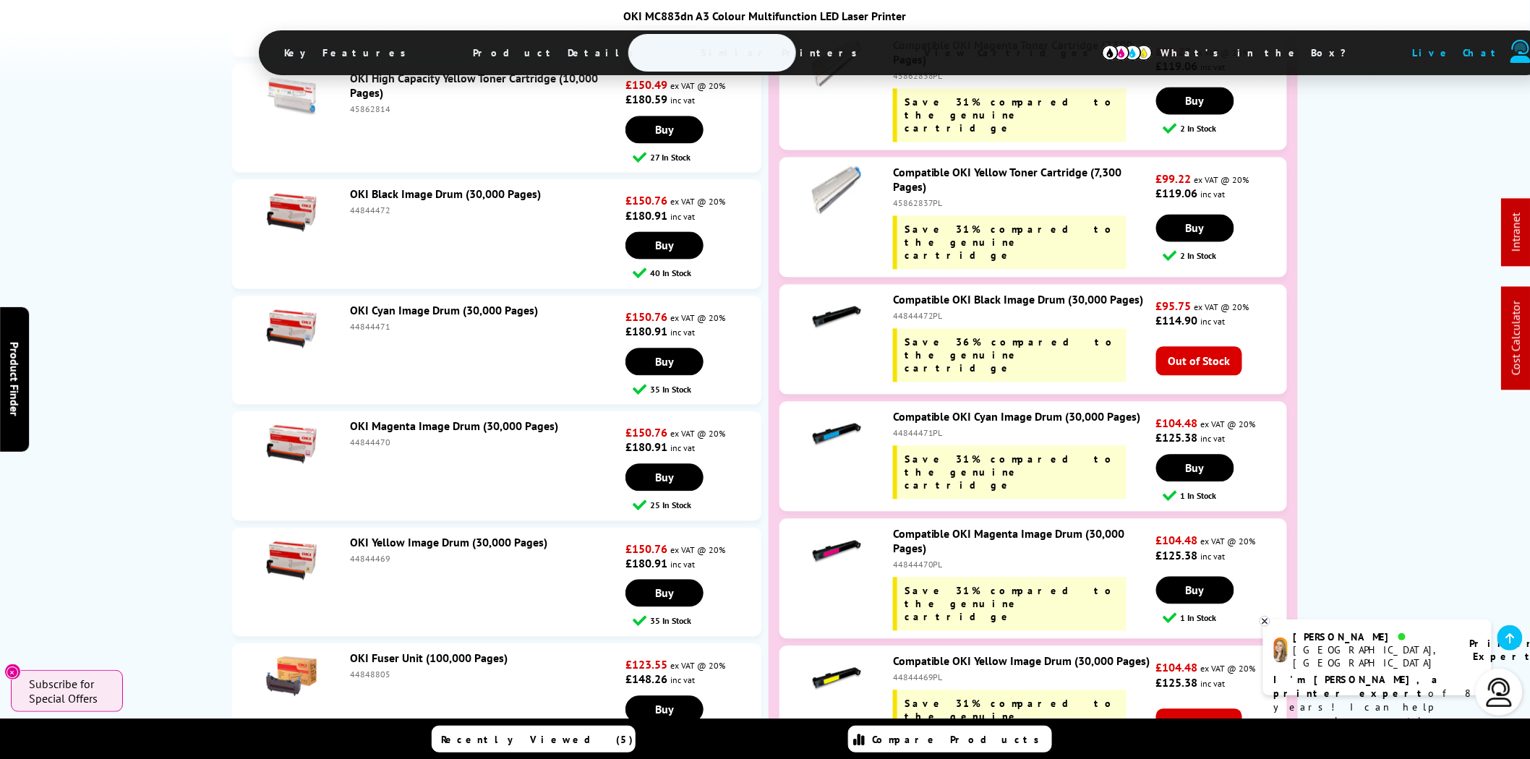
click at [369, 322] on div "44844471" at bounding box center [486, 327] width 272 height 11
copy div "44844471"
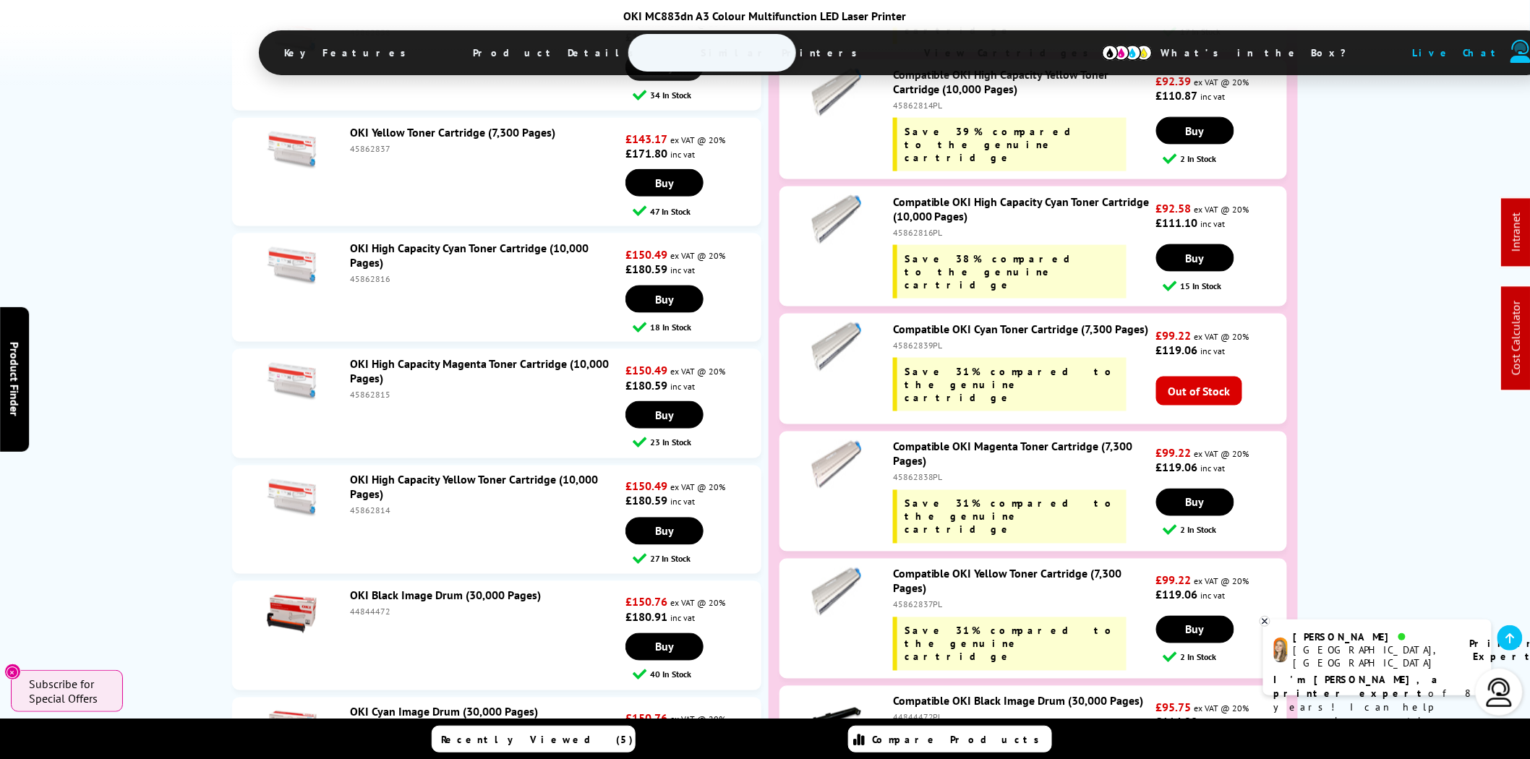
click at [371, 273] on div "45862816" at bounding box center [486, 278] width 272 height 11
copy div "45862816"
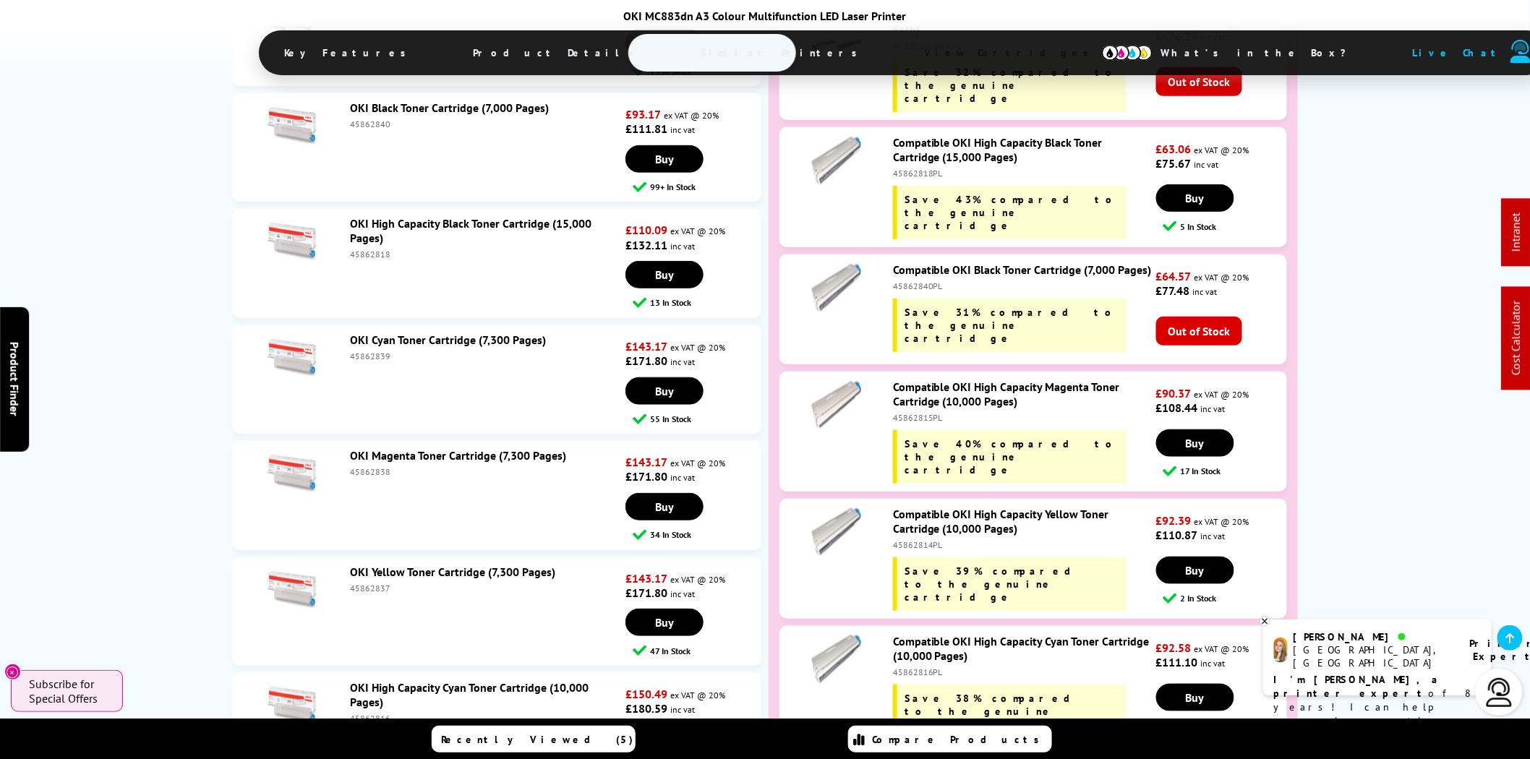
scroll to position [4771, 0]
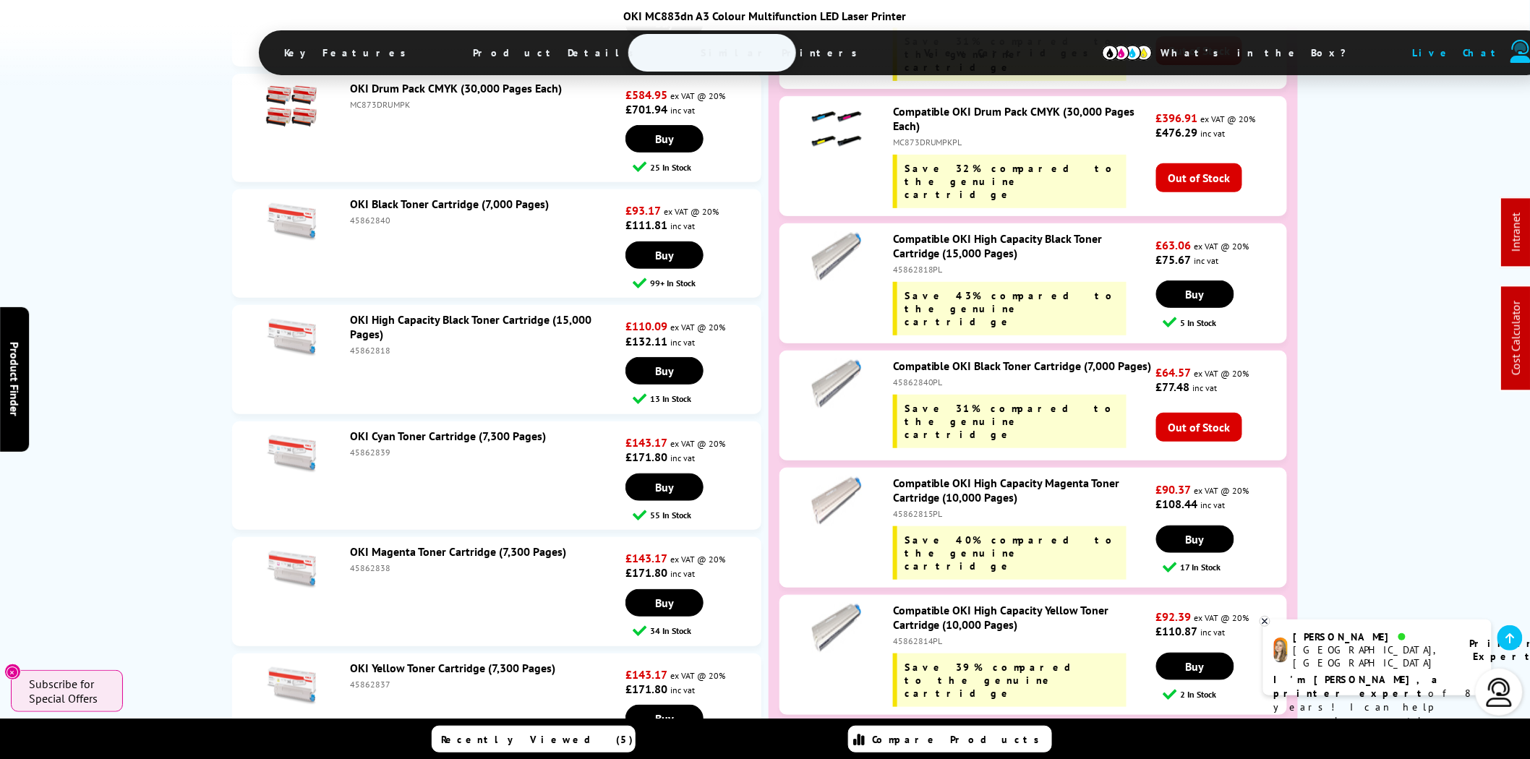
click at [371, 345] on div "45862818" at bounding box center [486, 350] width 272 height 11
copy div "45862818"
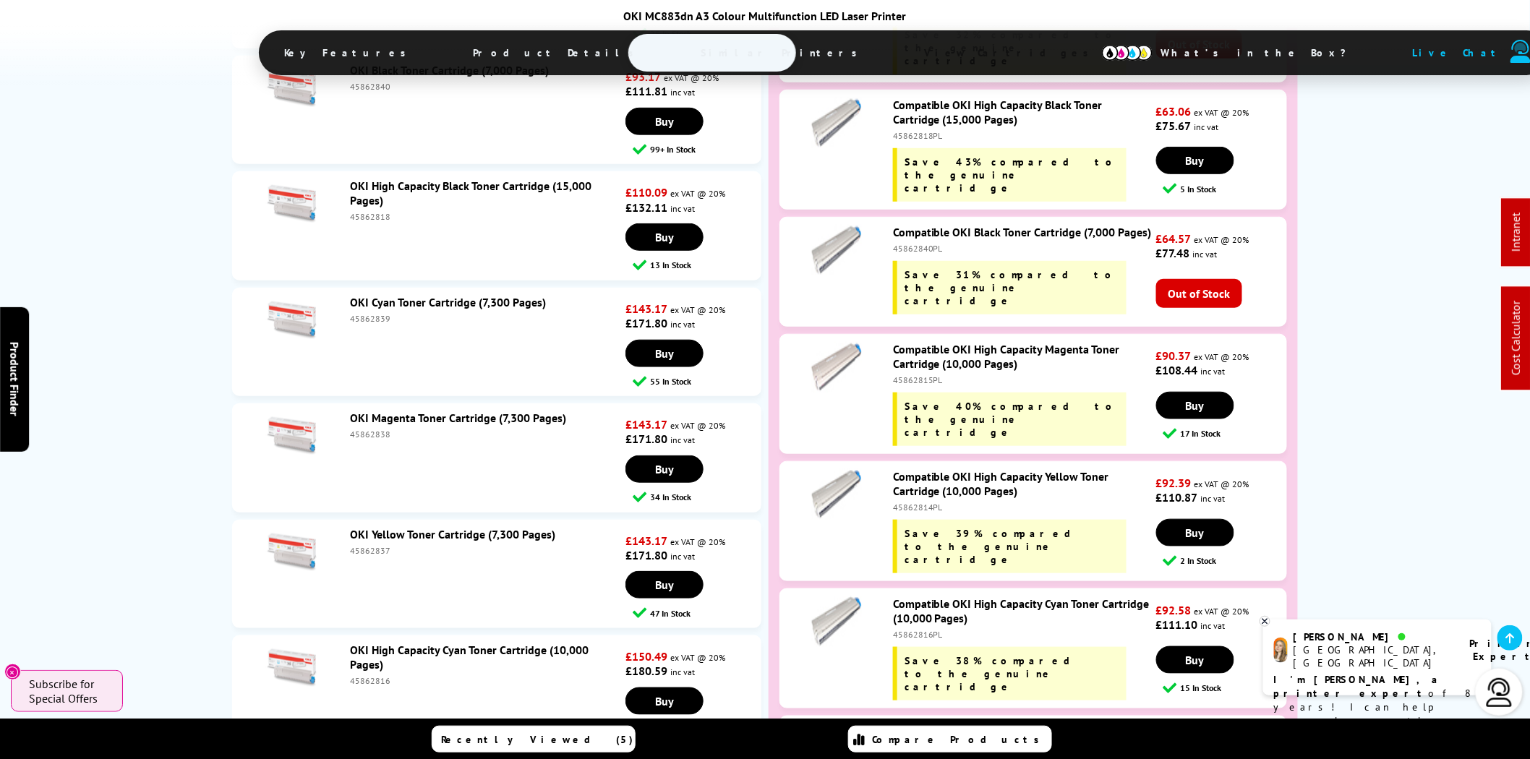
scroll to position [5440, 0]
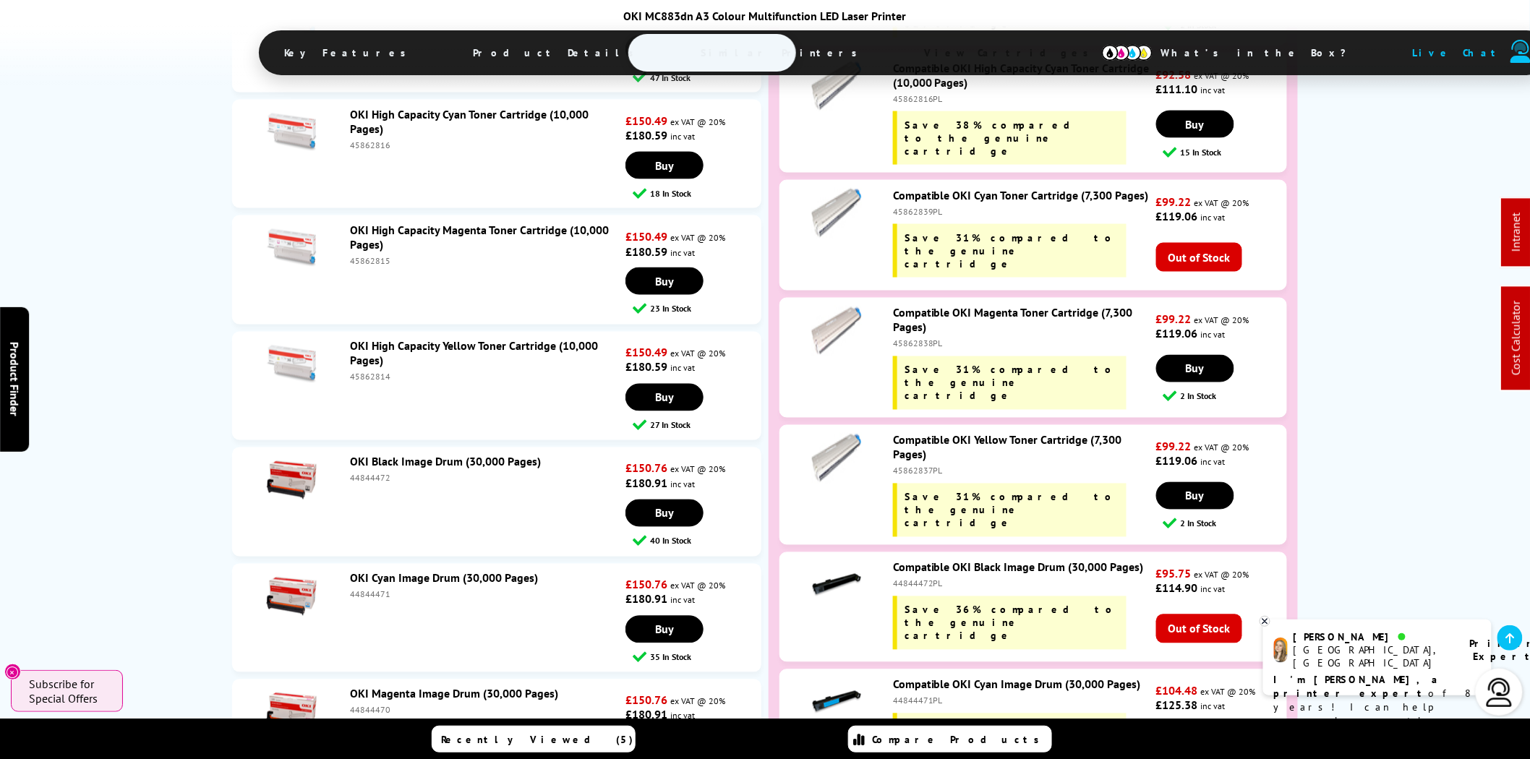
click at [369, 589] on div "44844471" at bounding box center [486, 594] width 272 height 11
copy div "44844471"
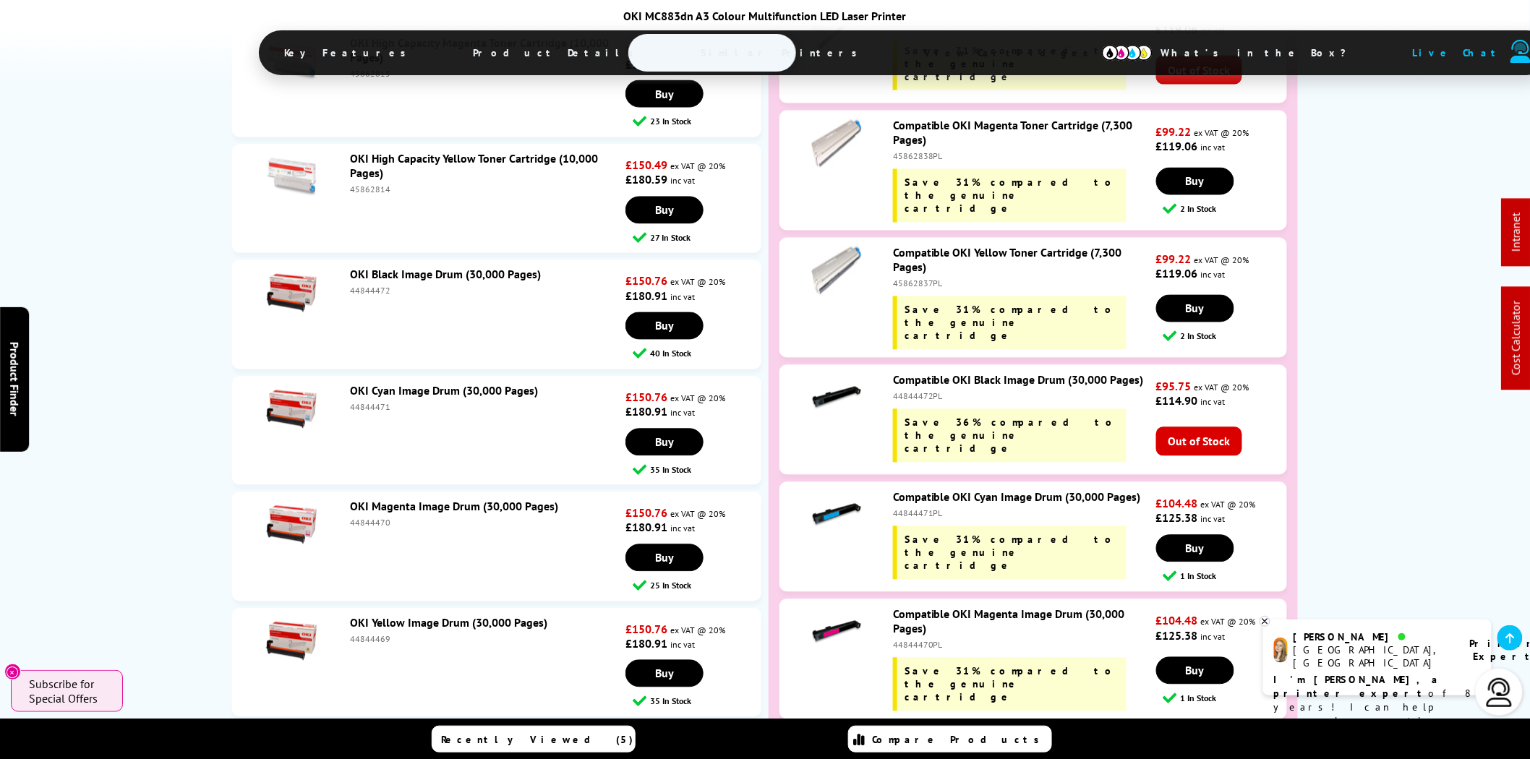
scroll to position [5708, 0]
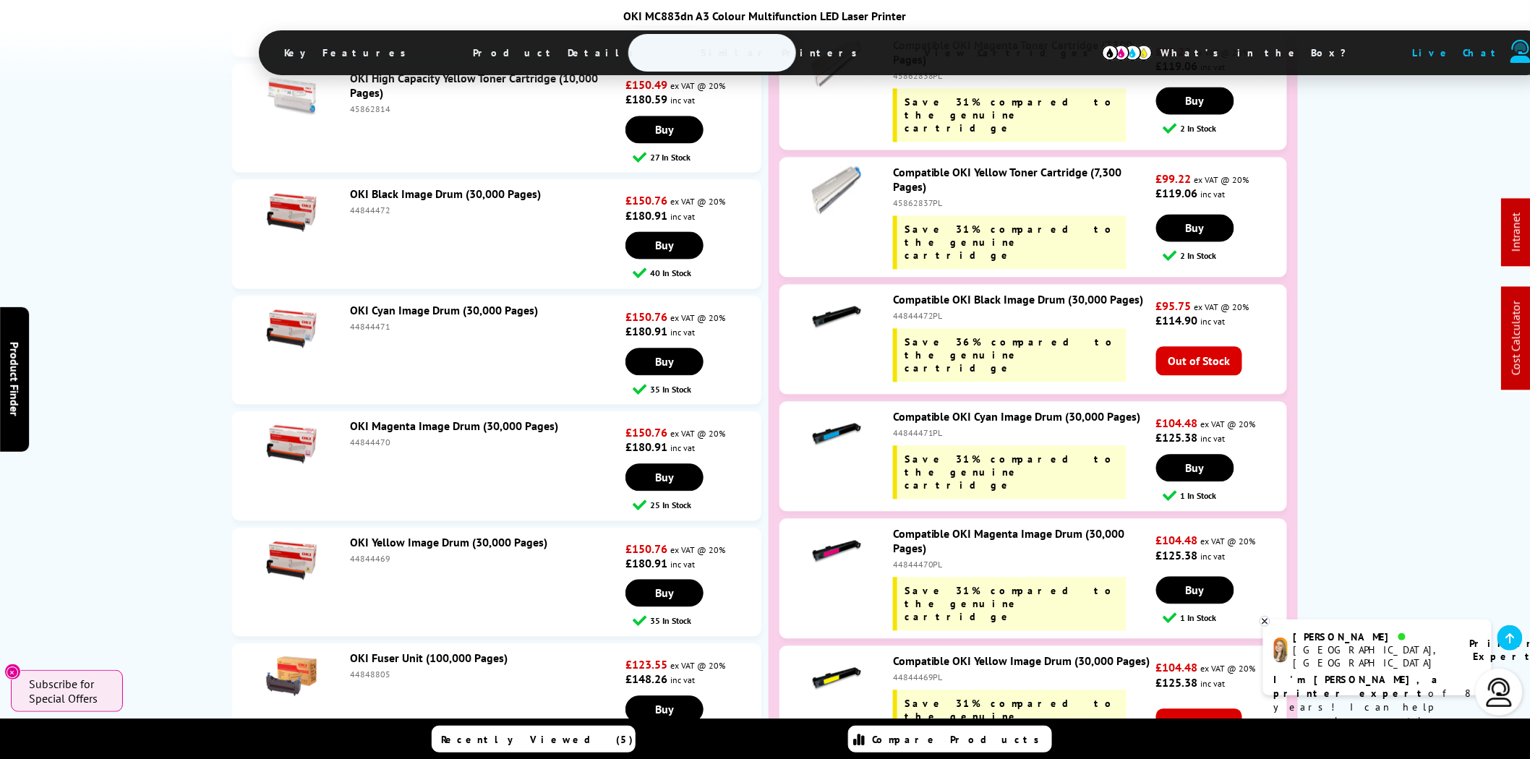
copy div "44844471"
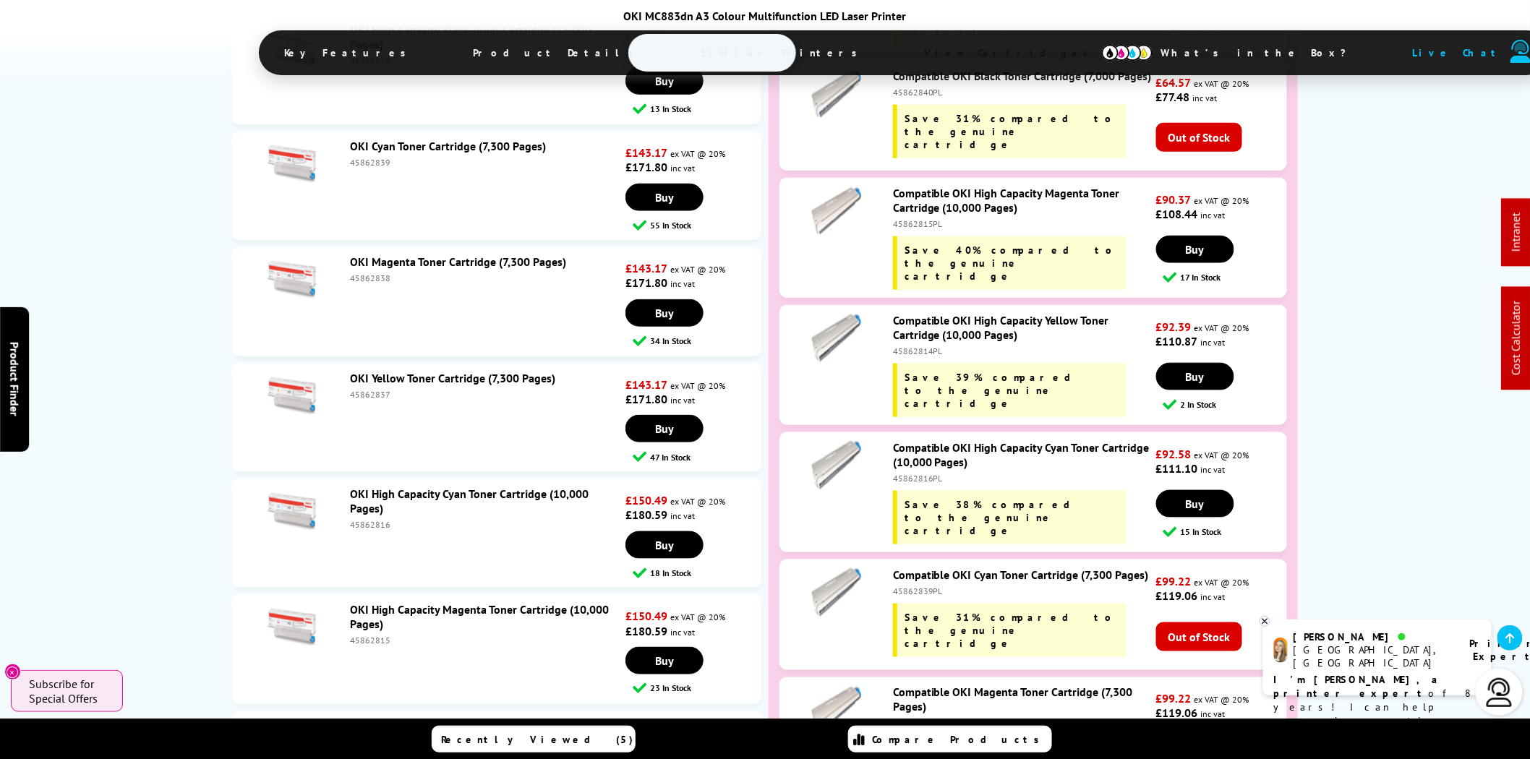
scroll to position [0, 0]
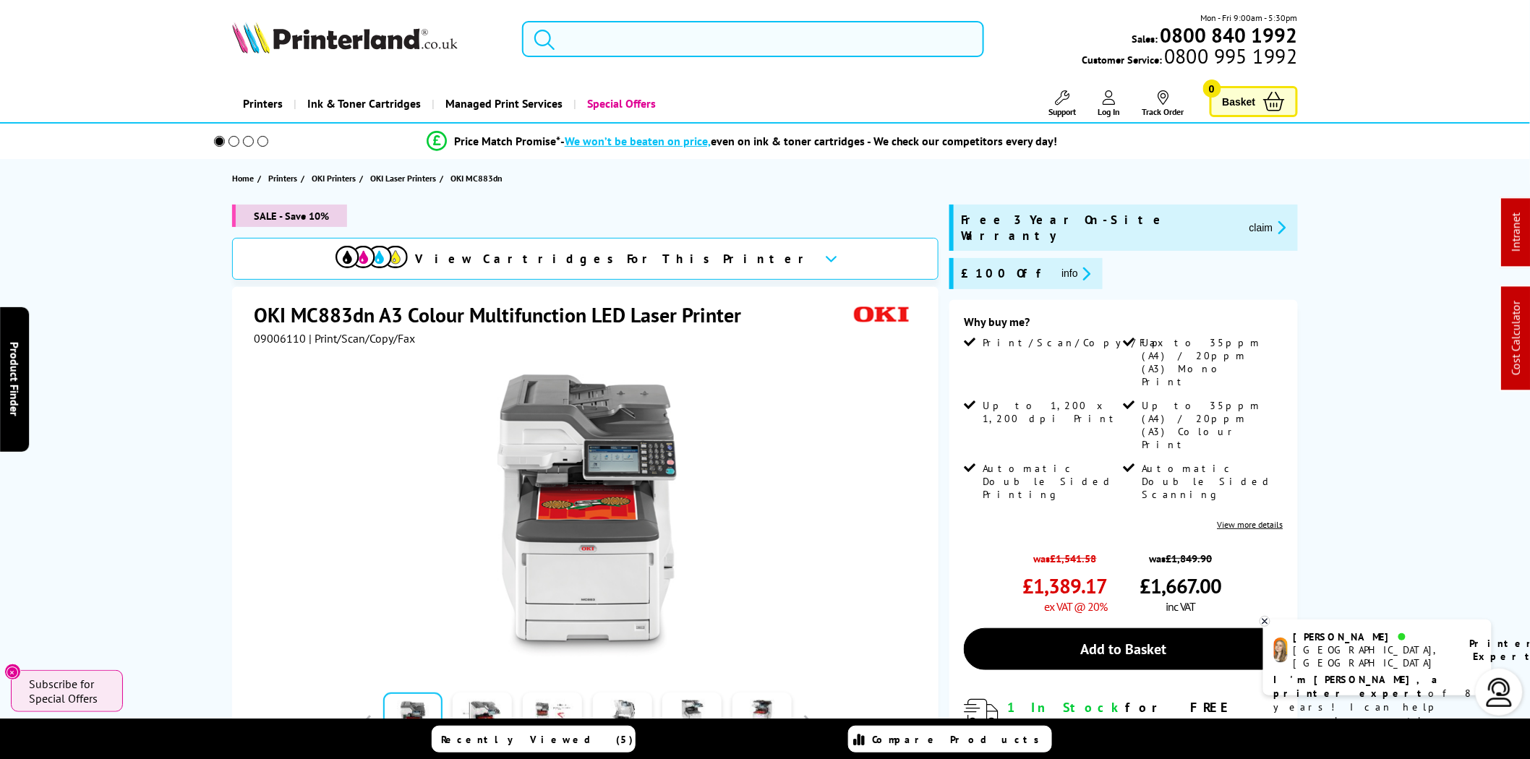
click at [807, 41] on input "search" at bounding box center [753, 39] width 462 height 36
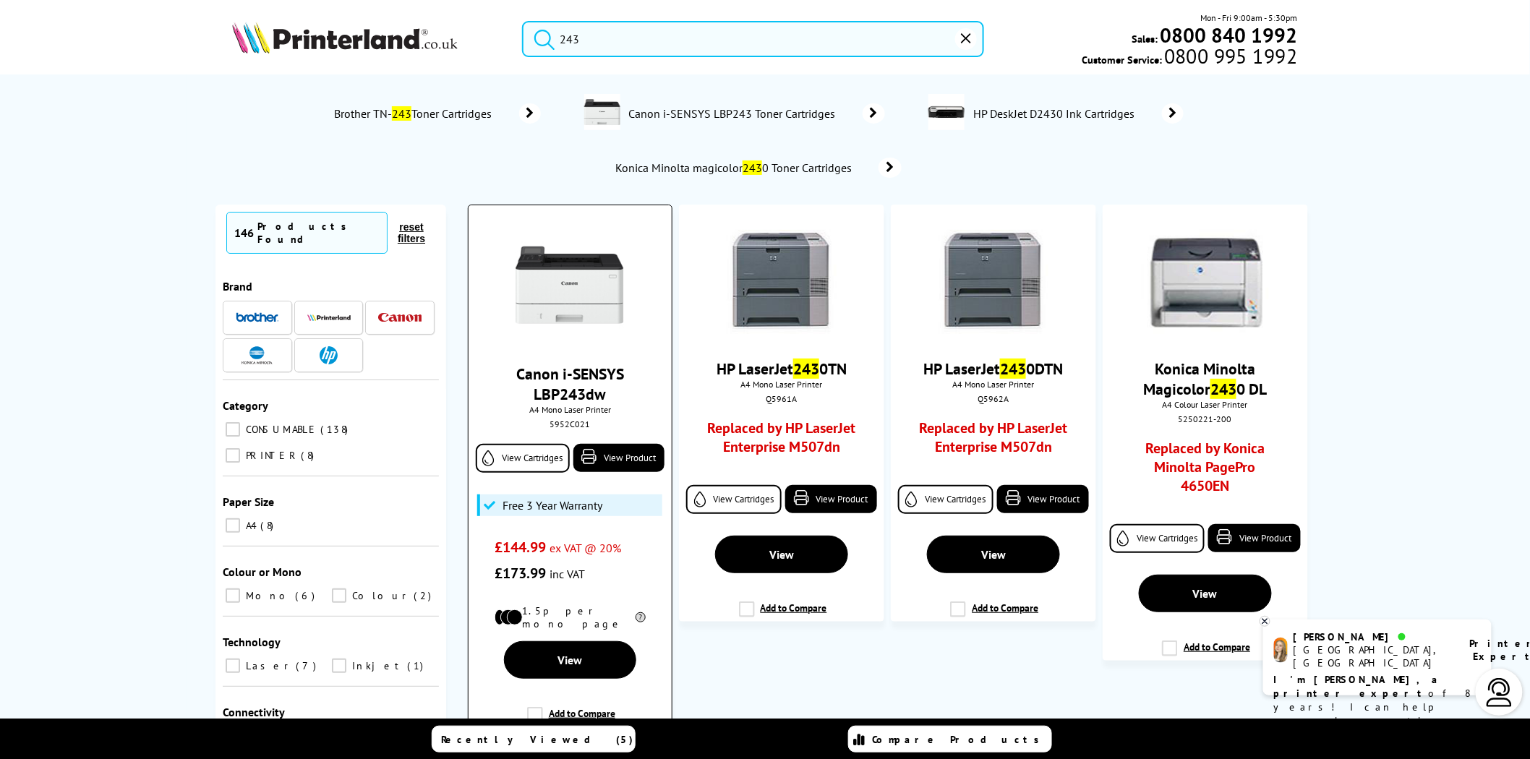
type input "243"
click at [581, 279] on img at bounding box center [569, 285] width 108 height 108
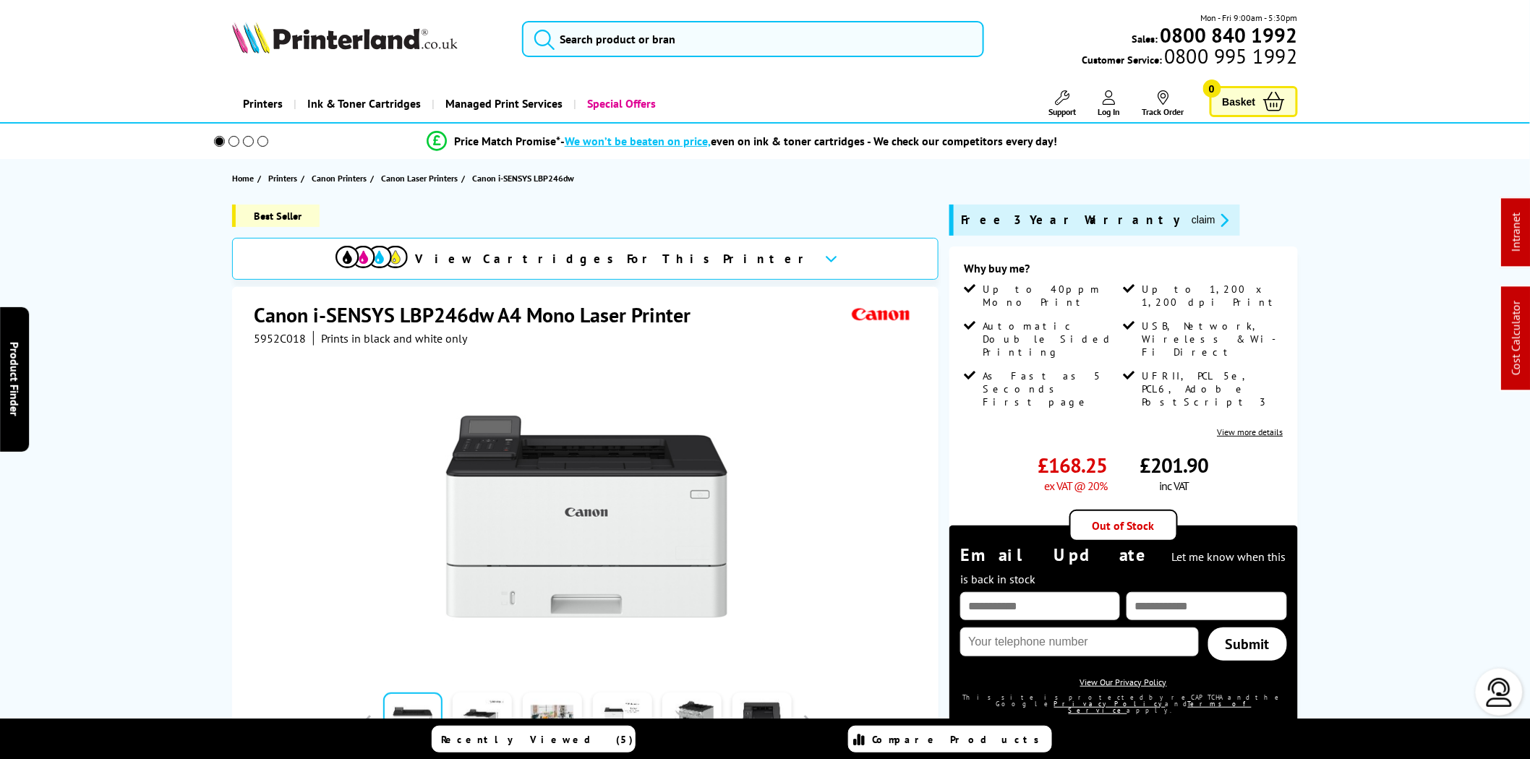
drag, startPoint x: 0, startPoint y: 0, endPoint x: 835, endPoint y: 352, distance: 906.1
click at [822, 300] on div "Canon i-SENSYS LBP246dw A4 Mono Laser Printer 5952C018 Prints in black and whit…" at bounding box center [585, 598] width 706 height 623
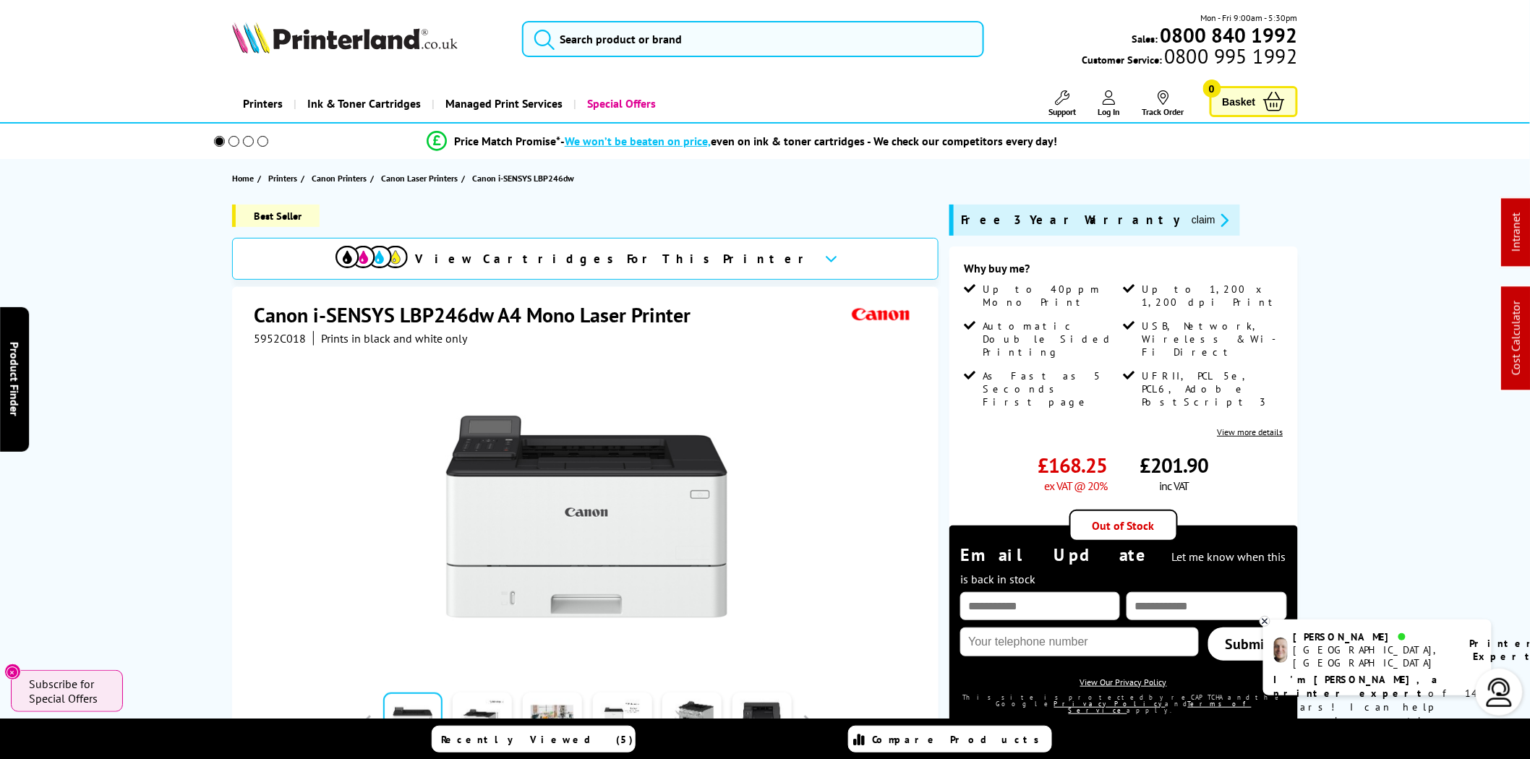
click at [283, 340] on span "5952C018" at bounding box center [280, 338] width 52 height 14
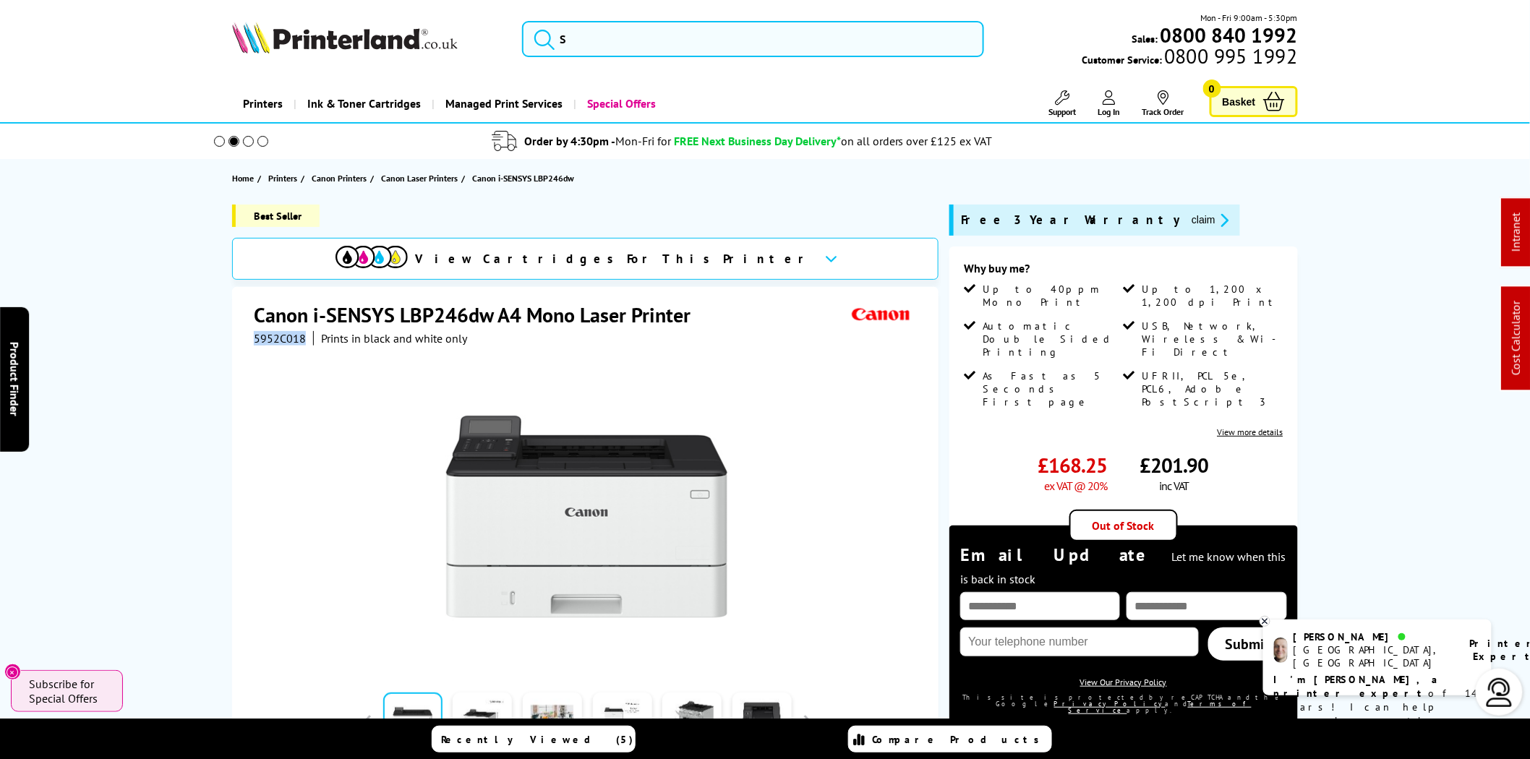
click at [283, 340] on span "5952C018" at bounding box center [280, 338] width 52 height 14
copy span "5952C018"
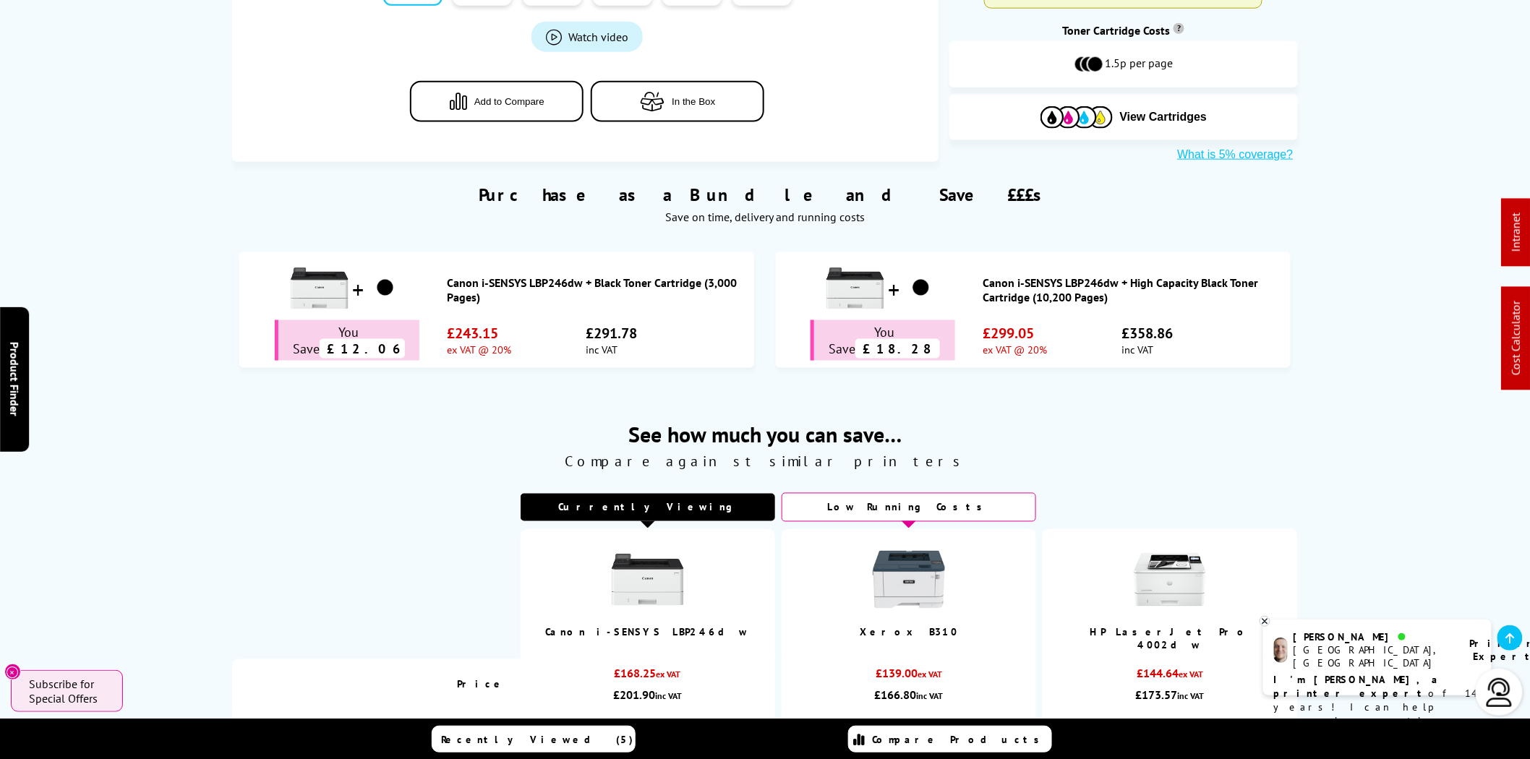
scroll to position [803, 0]
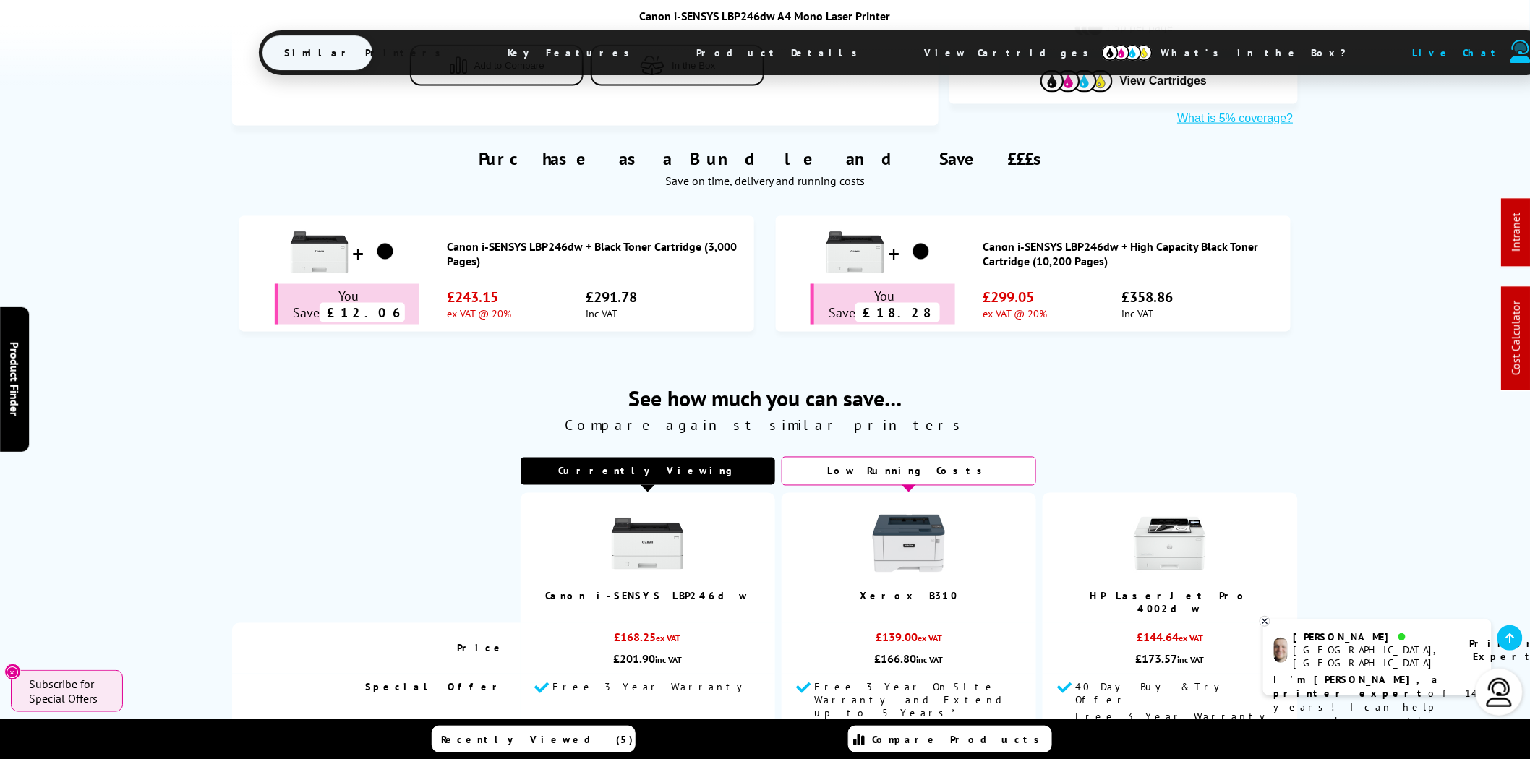
click at [1102, 52] on img at bounding box center [1127, 53] width 51 height 16
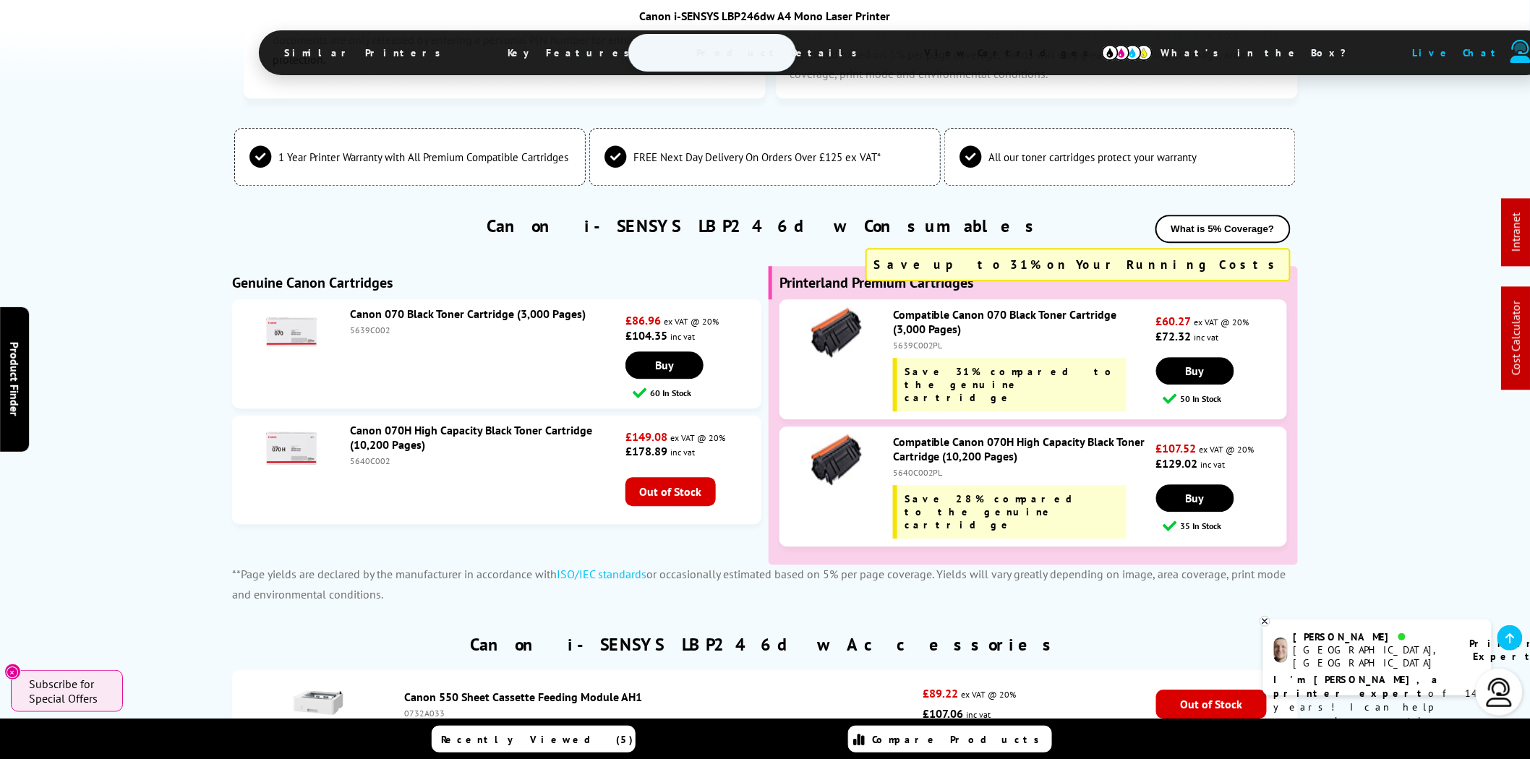
scroll to position [3741, 0]
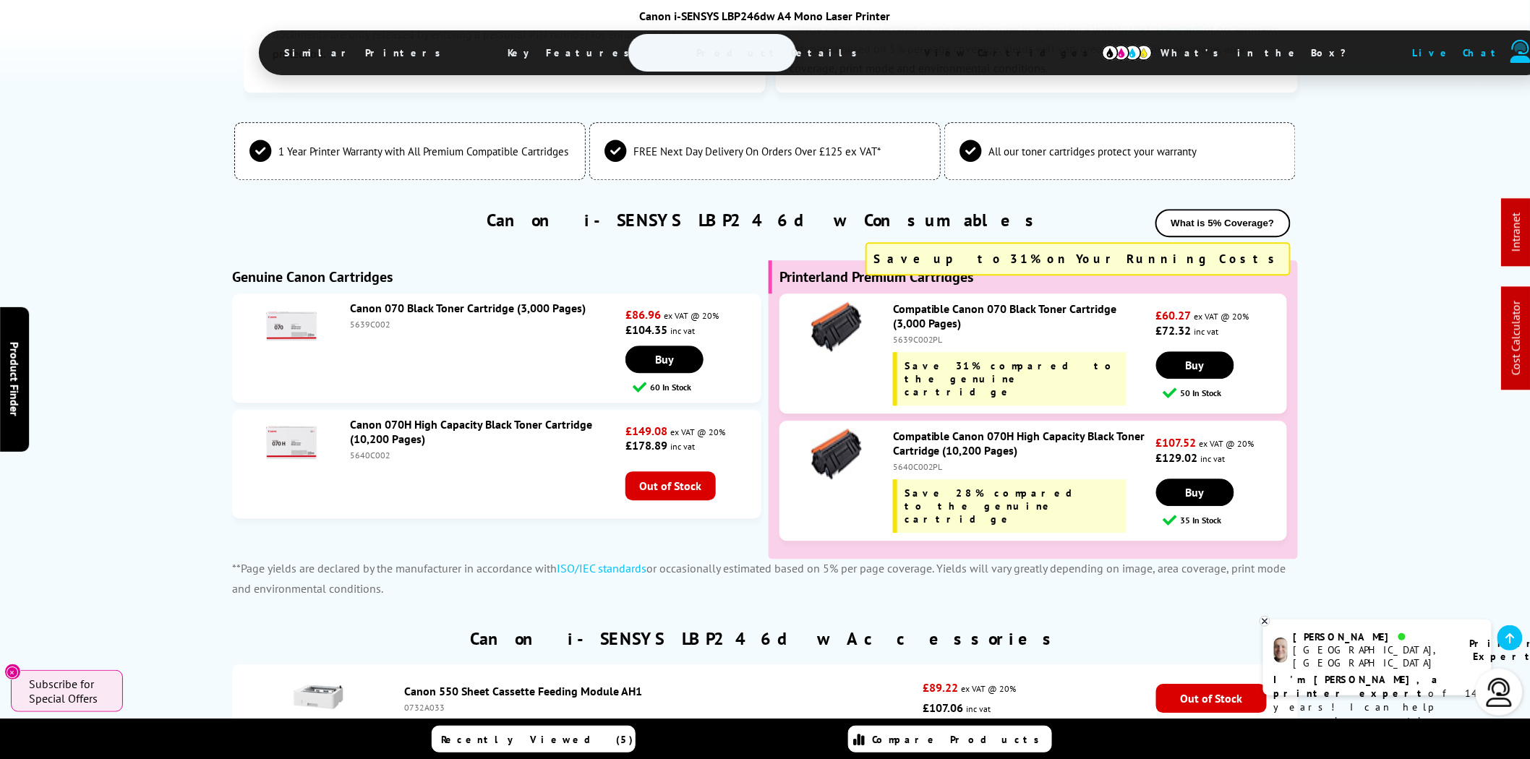
click at [421, 417] on link "Canon 070H High Capacity Black Toner Cartridge (10,200 Pages)" at bounding box center [471, 431] width 242 height 29
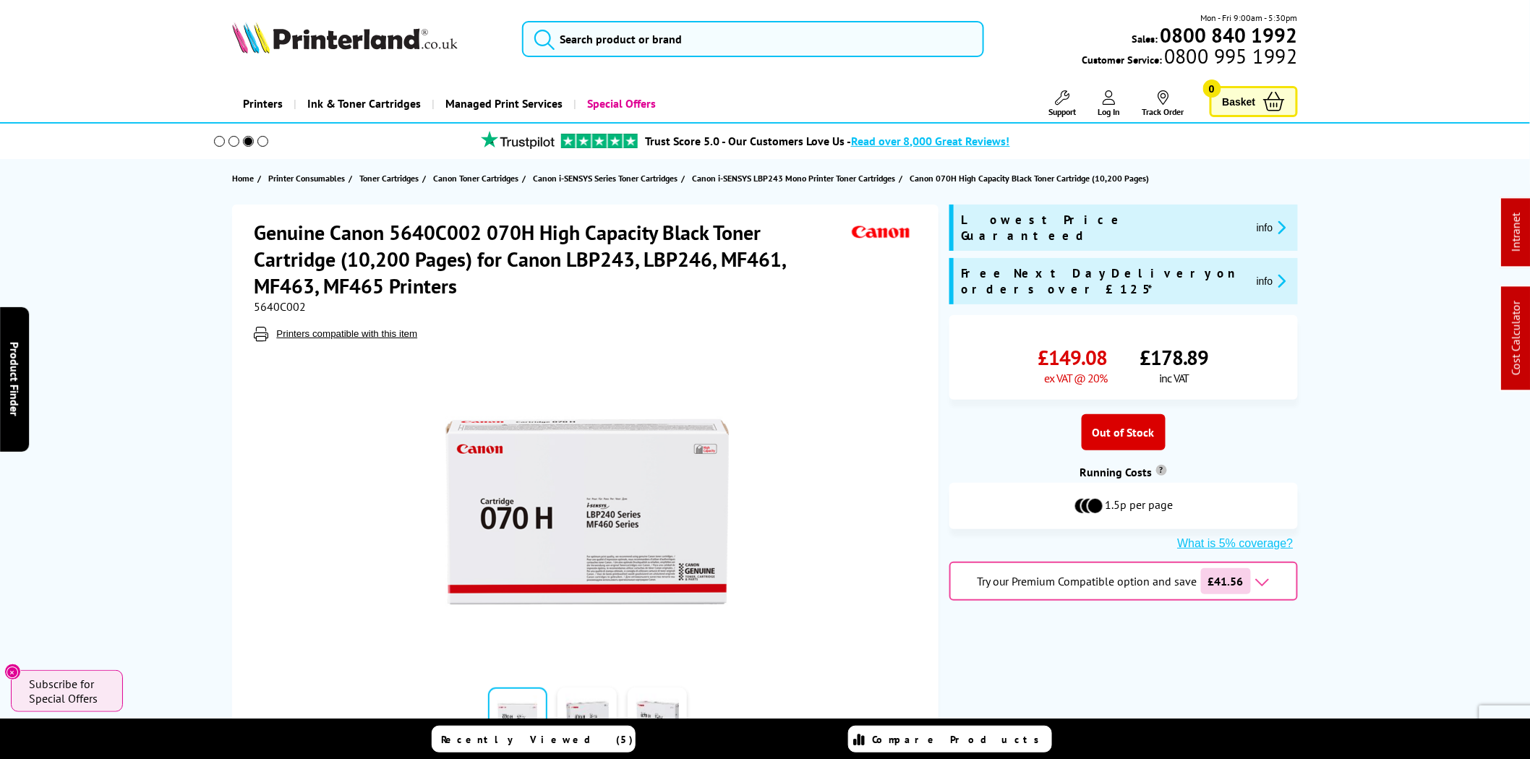
click at [372, 38] on img at bounding box center [345, 38] width 226 height 32
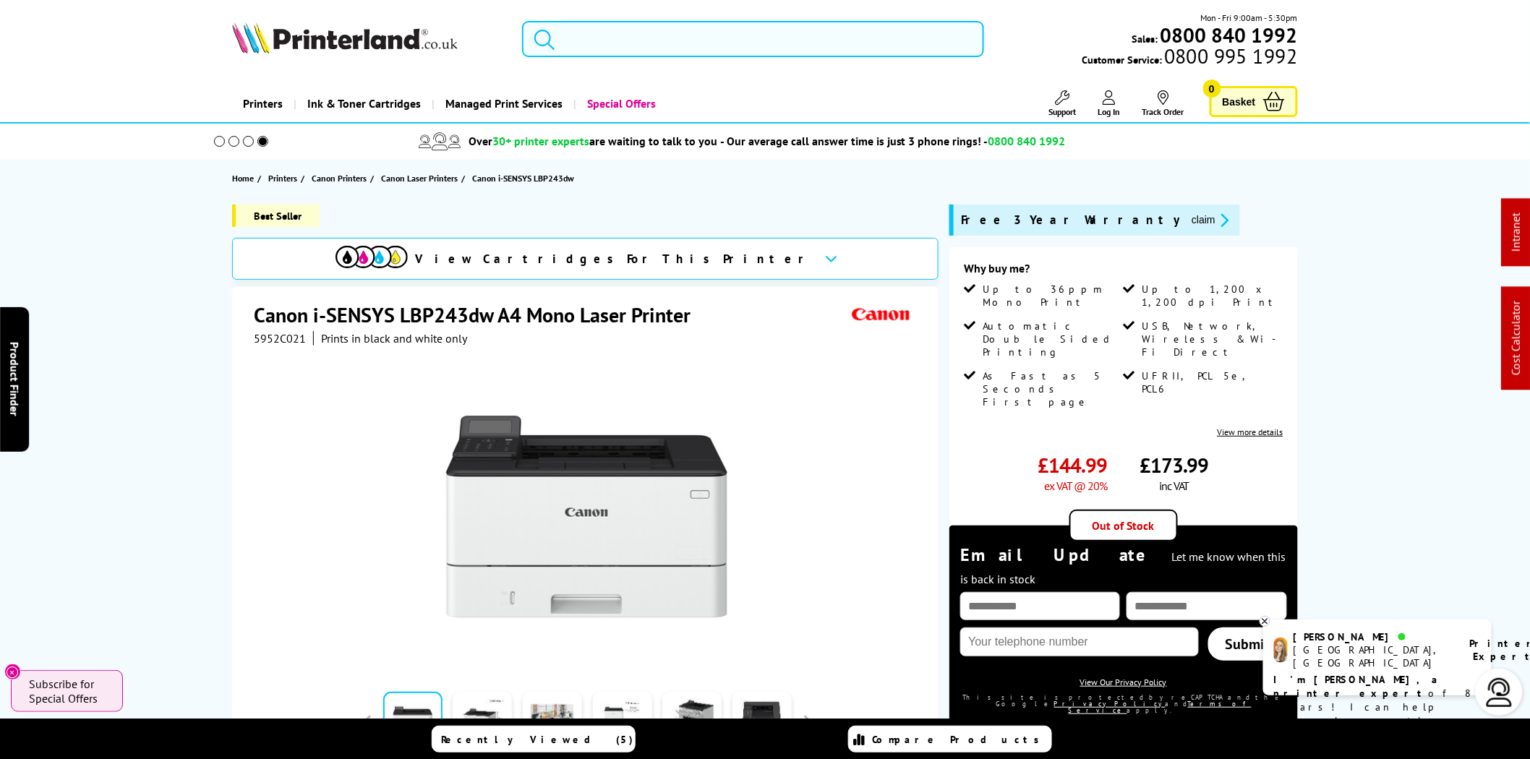
click at [565, 34] on input "search" at bounding box center [753, 39] width 462 height 36
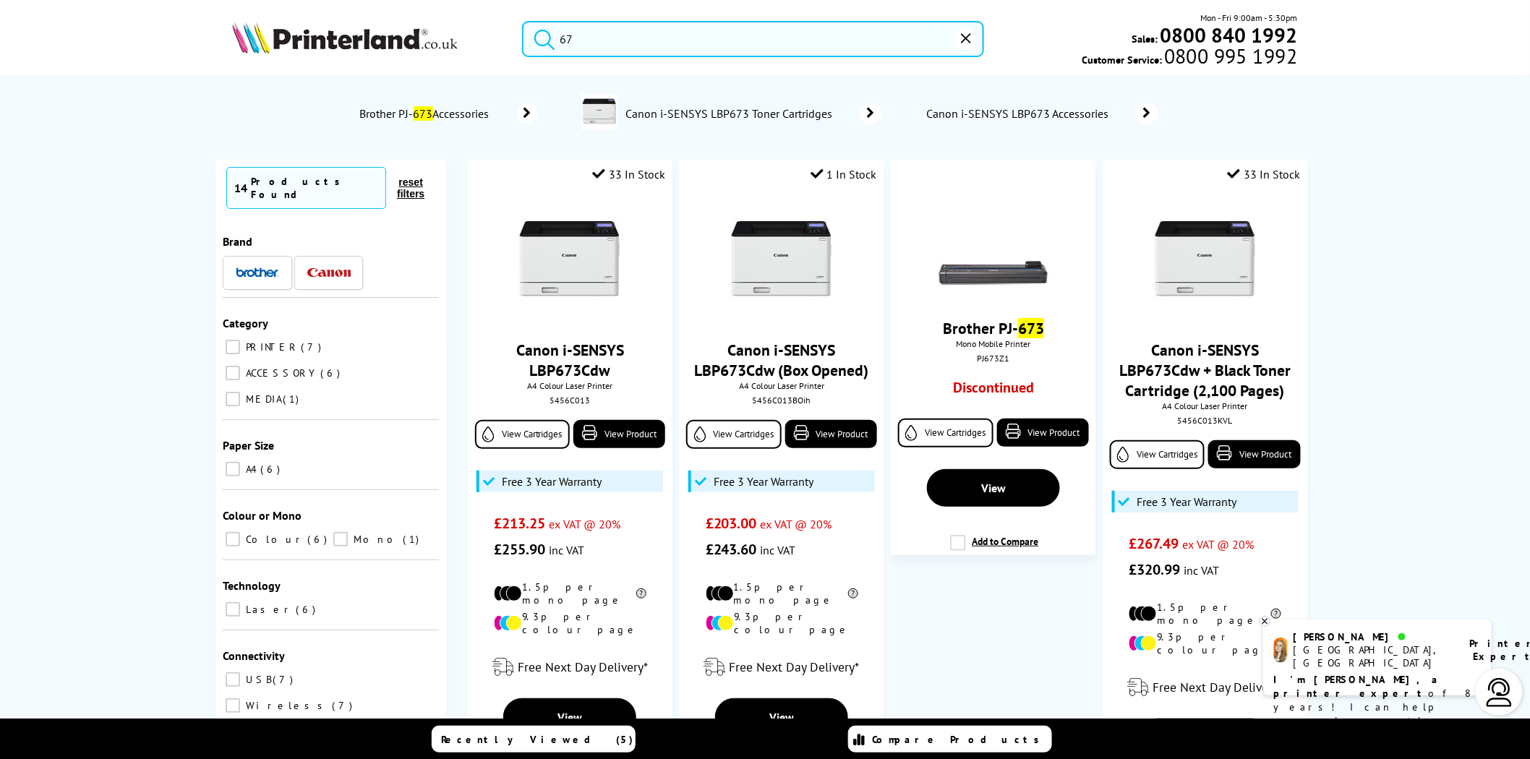
type input "6"
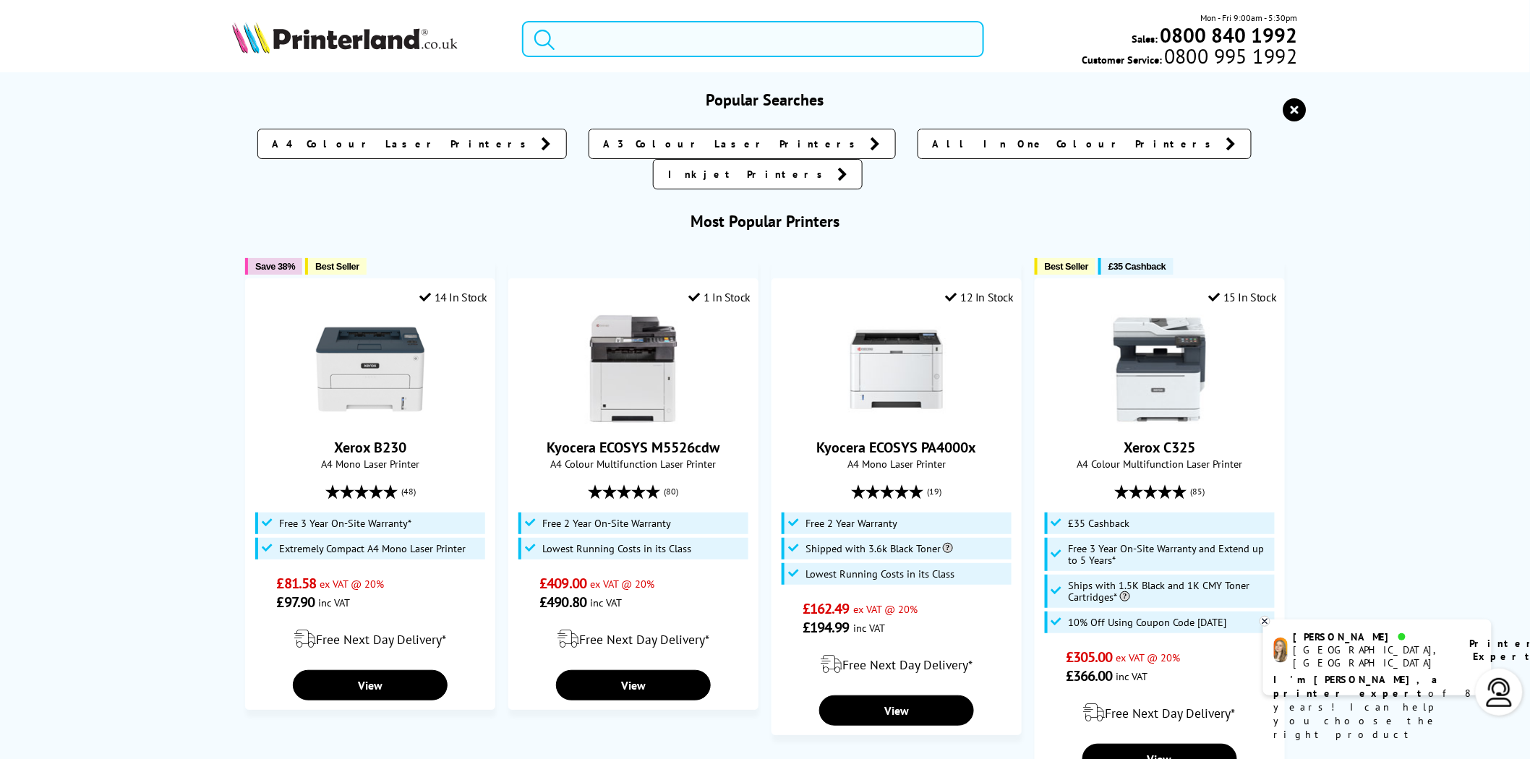
click at [609, 37] on input "search" at bounding box center [753, 39] width 462 height 36
paste input "5952C018"
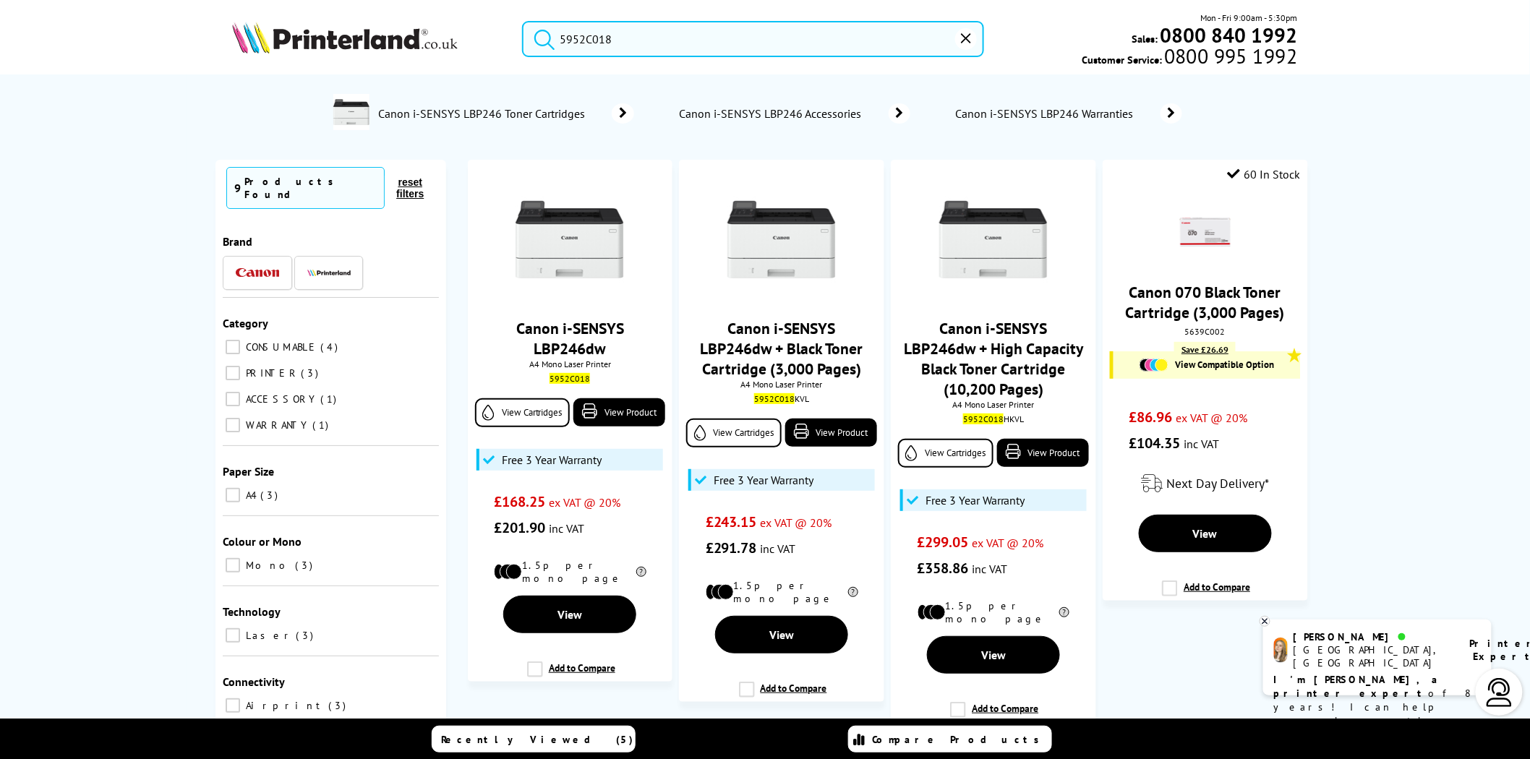
type input "5952C018"
click at [626, 37] on input "5952C018" at bounding box center [753, 39] width 462 height 36
click at [494, 22] on div "5952C018 Mon - Fri 9:00am - 5:30pm Sales: 0800 840 1992 Customer Service: 0800 …" at bounding box center [764, 43] width 1157 height 64
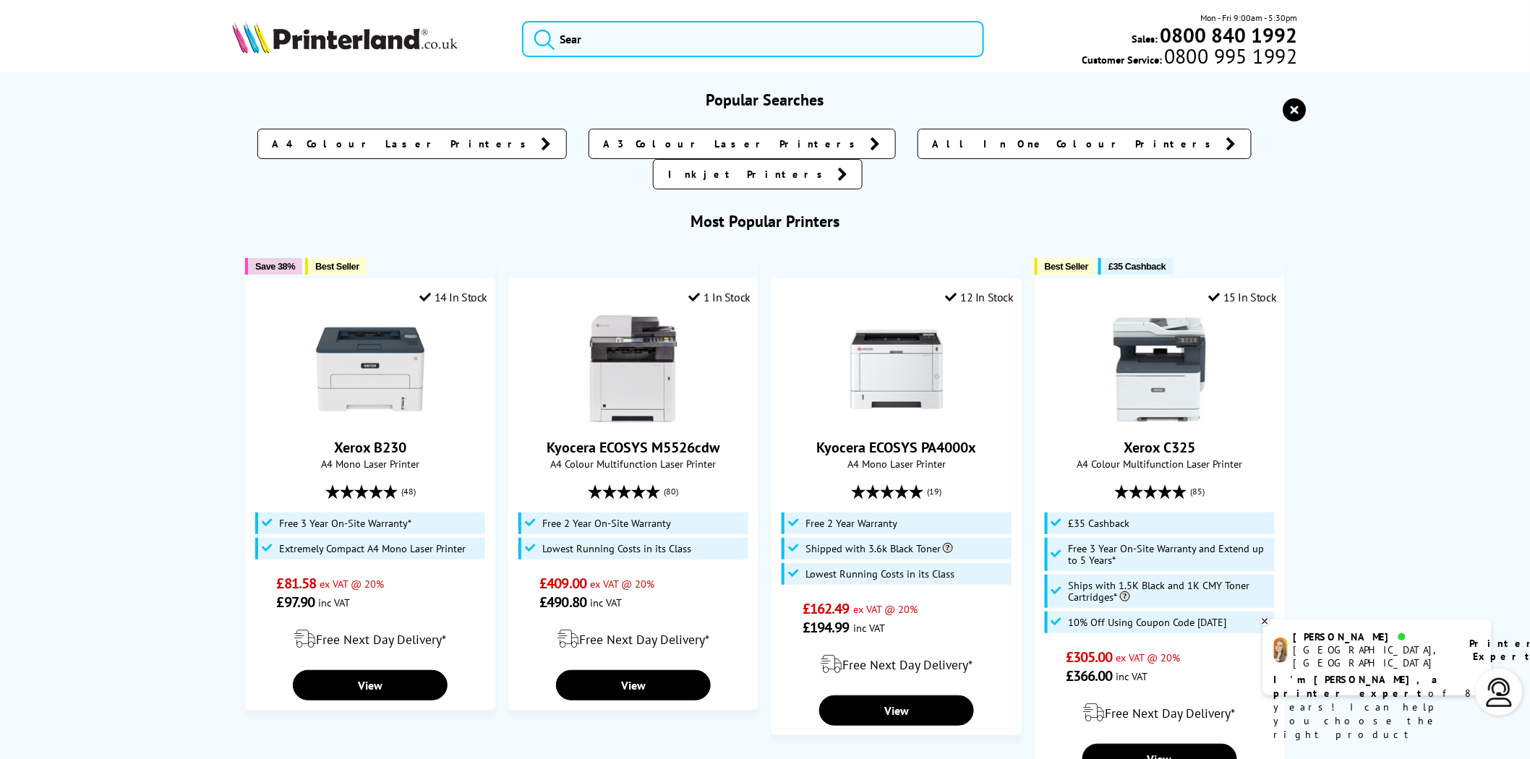
click at [500, 25] on link at bounding box center [367, 39] width 271 height 35
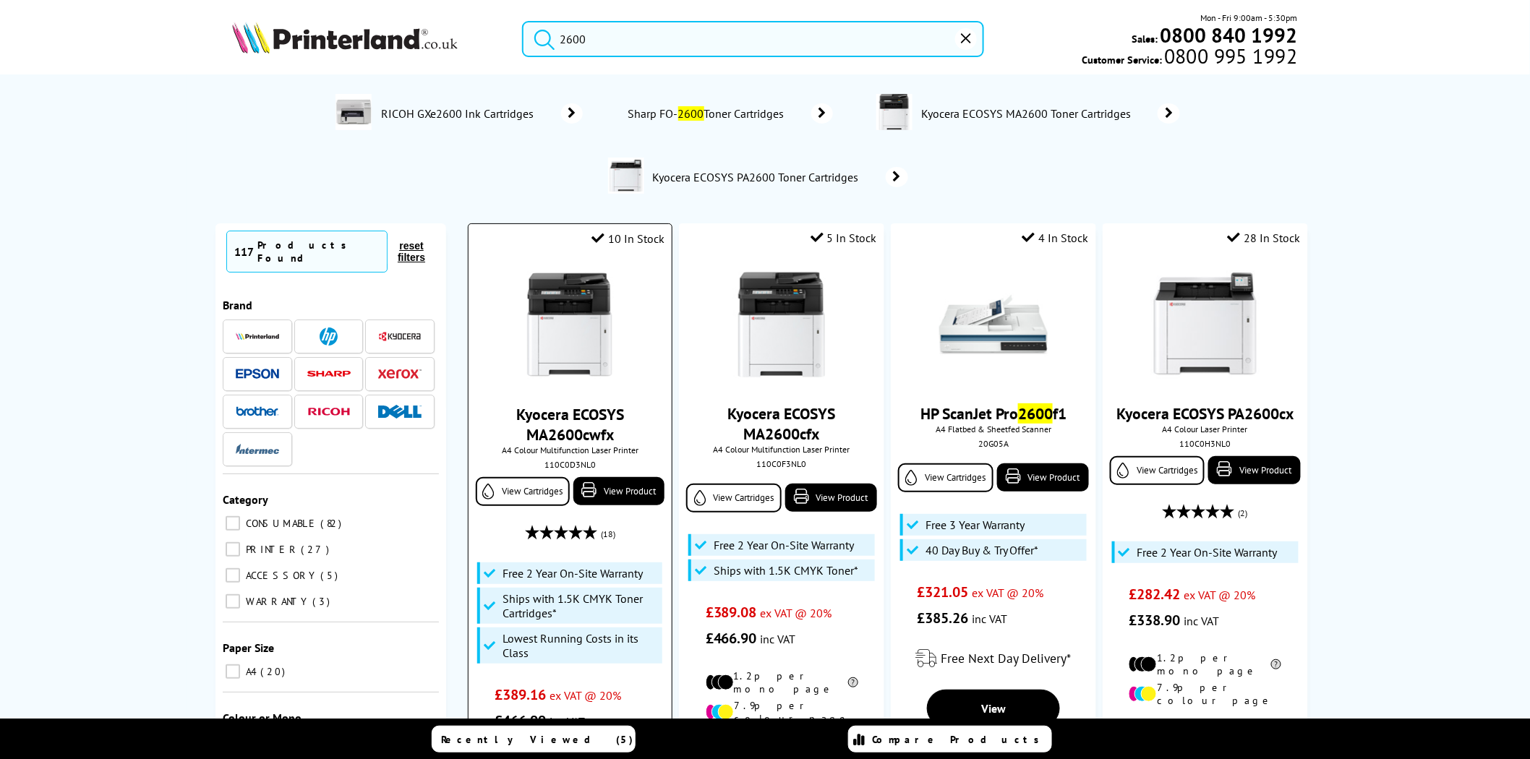
type input "2600"
click at [572, 463] on div "110C0D3NL0" at bounding box center [569, 464] width 181 height 11
copy div "110C0D3NL0"
click at [652, 53] on input "2600" at bounding box center [753, 39] width 462 height 36
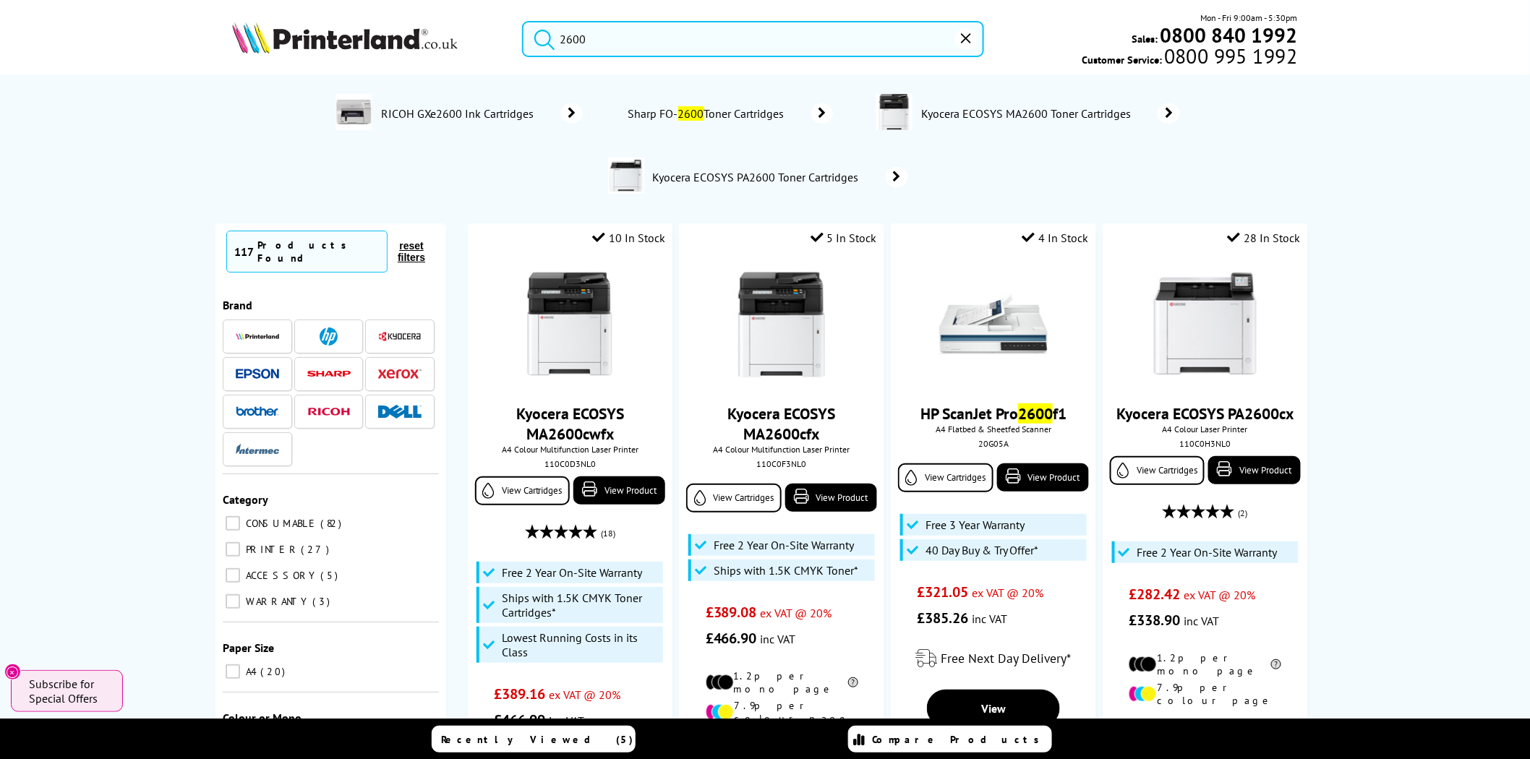
drag, startPoint x: 575, startPoint y: 40, endPoint x: 533, endPoint y: 33, distance: 42.5
click at [536, 34] on form "2600" at bounding box center [753, 39] width 462 height 36
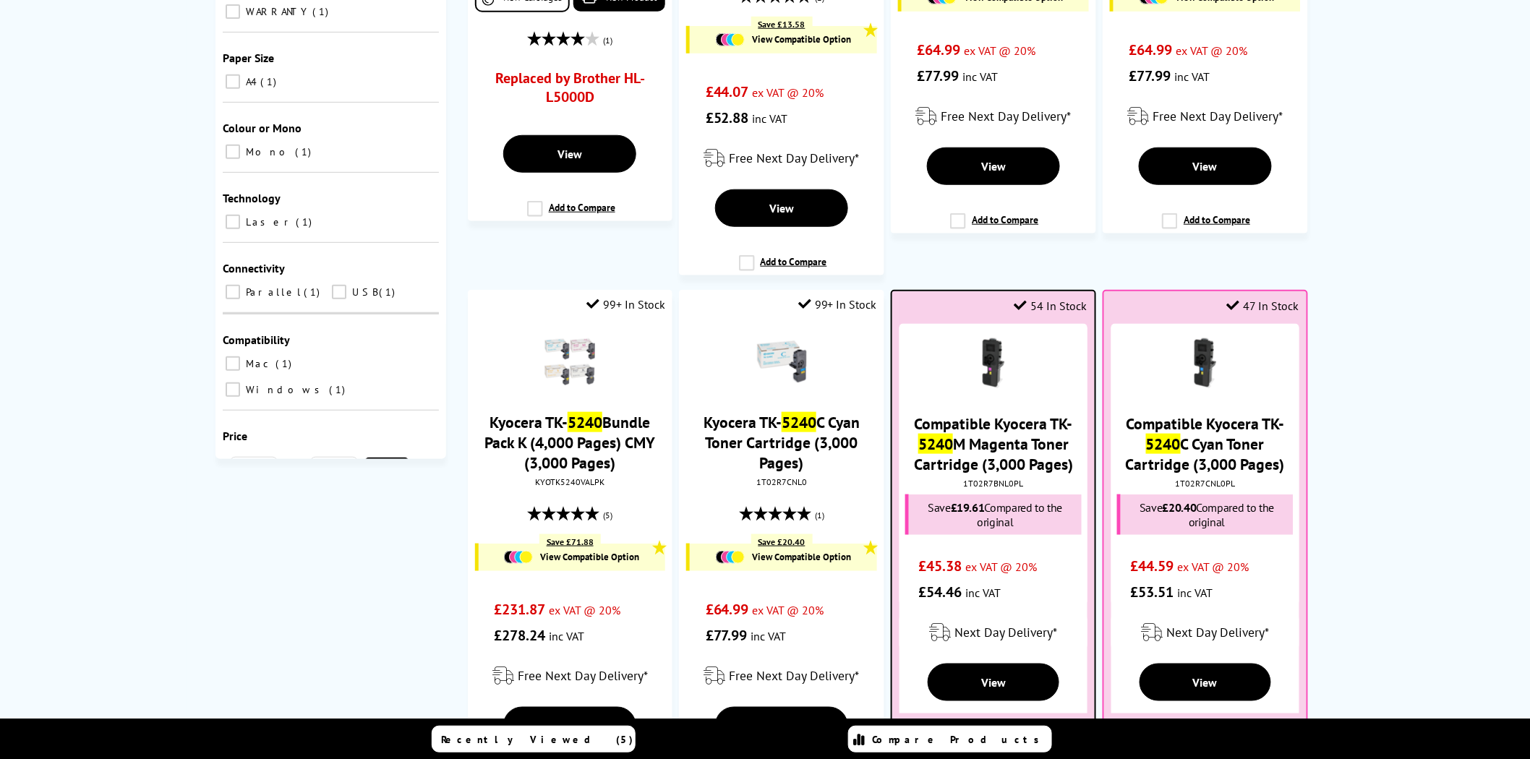
scroll to position [536, 0]
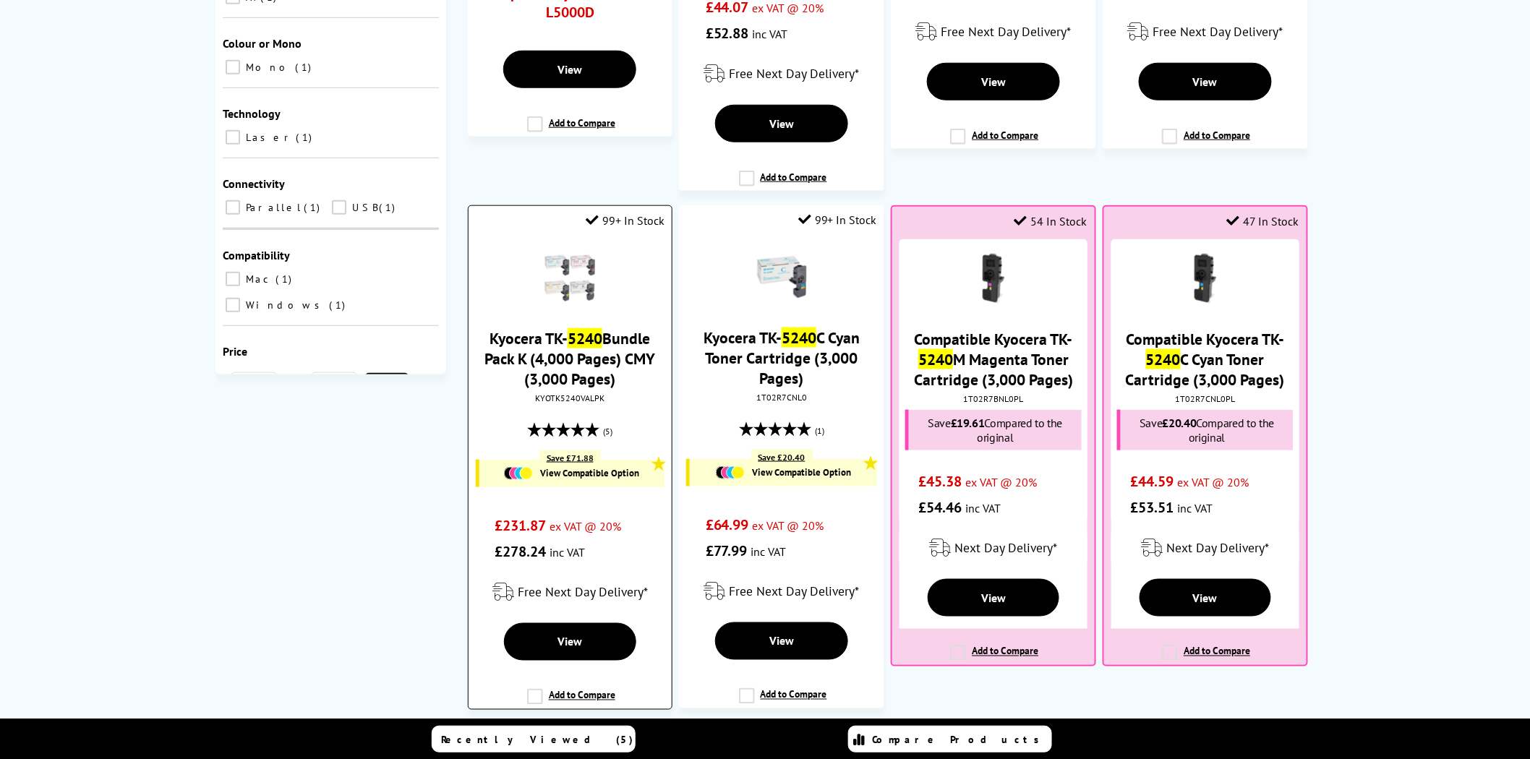
type input "5240"
click at [591, 401] on div "KYOTK5240VALPK" at bounding box center [569, 398] width 181 height 11
copy div "KYOTK5240VALPK"
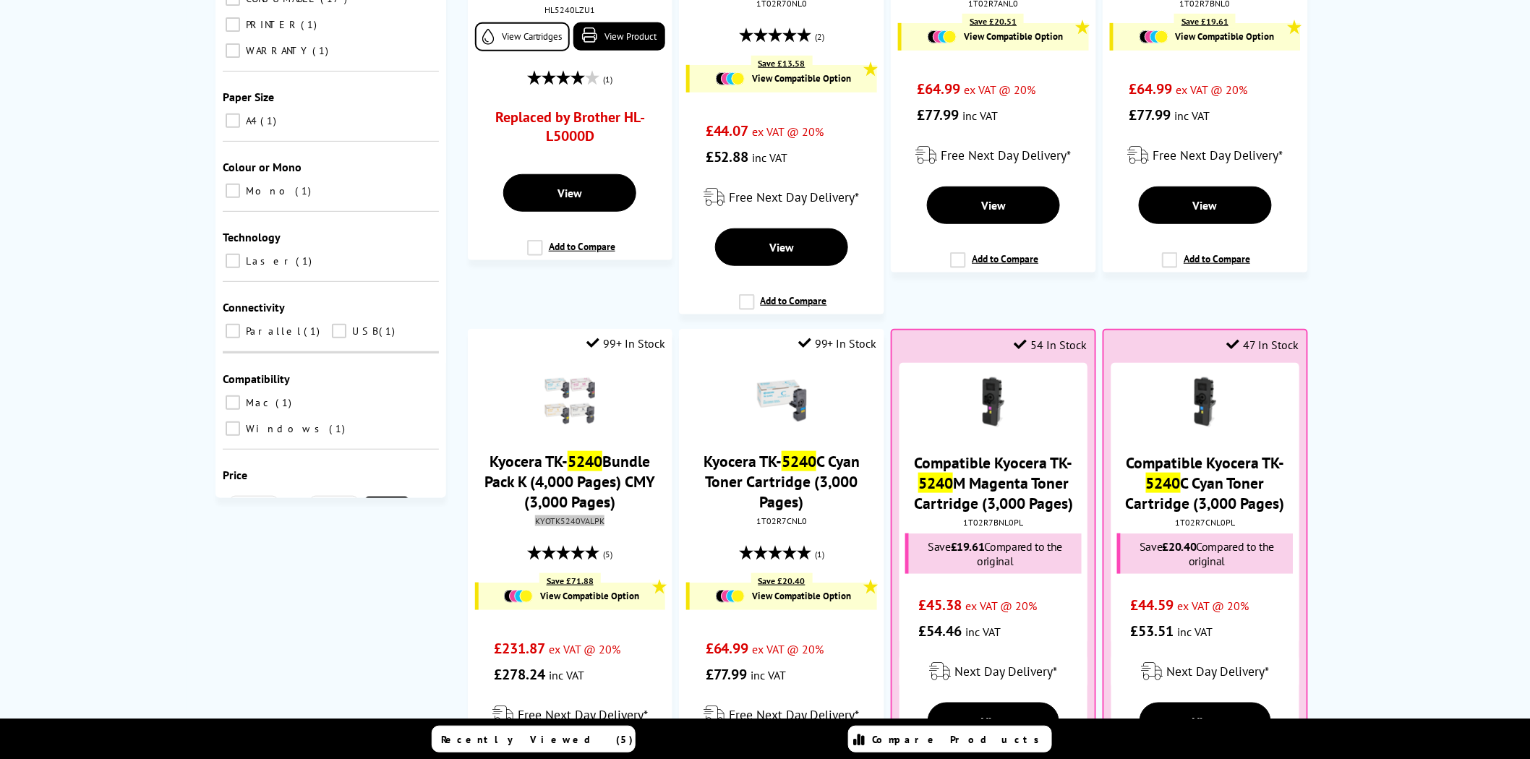
scroll to position [0, 0]
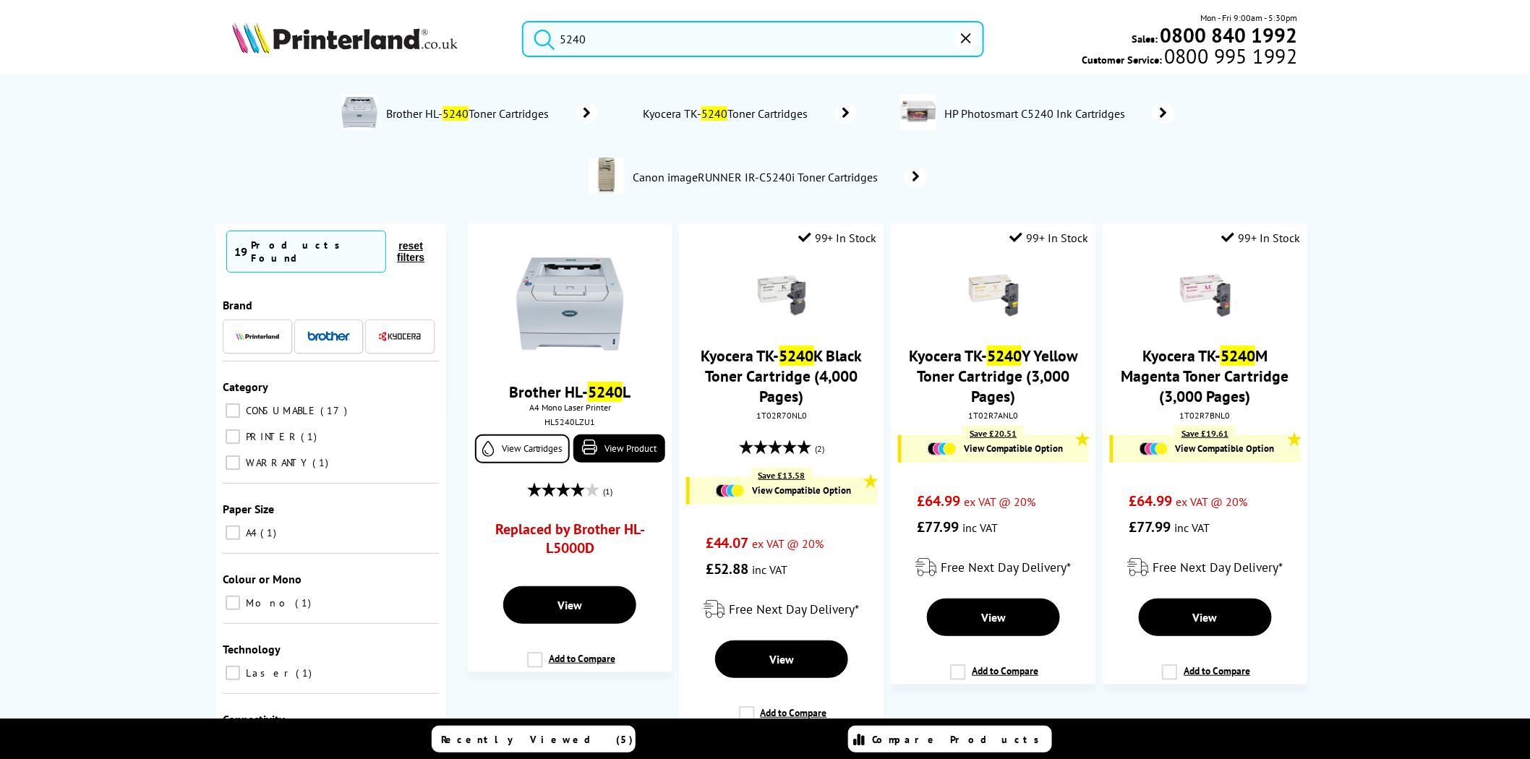
drag, startPoint x: 604, startPoint y: 40, endPoint x: 442, endPoint y: 40, distance: 161.9
click at [442, 40] on div "5240 Mon - Fri 9:00am - 5:30pm Sales: 0800 840 1992 Customer Service: 0800 995 …" at bounding box center [764, 43] width 1157 height 64
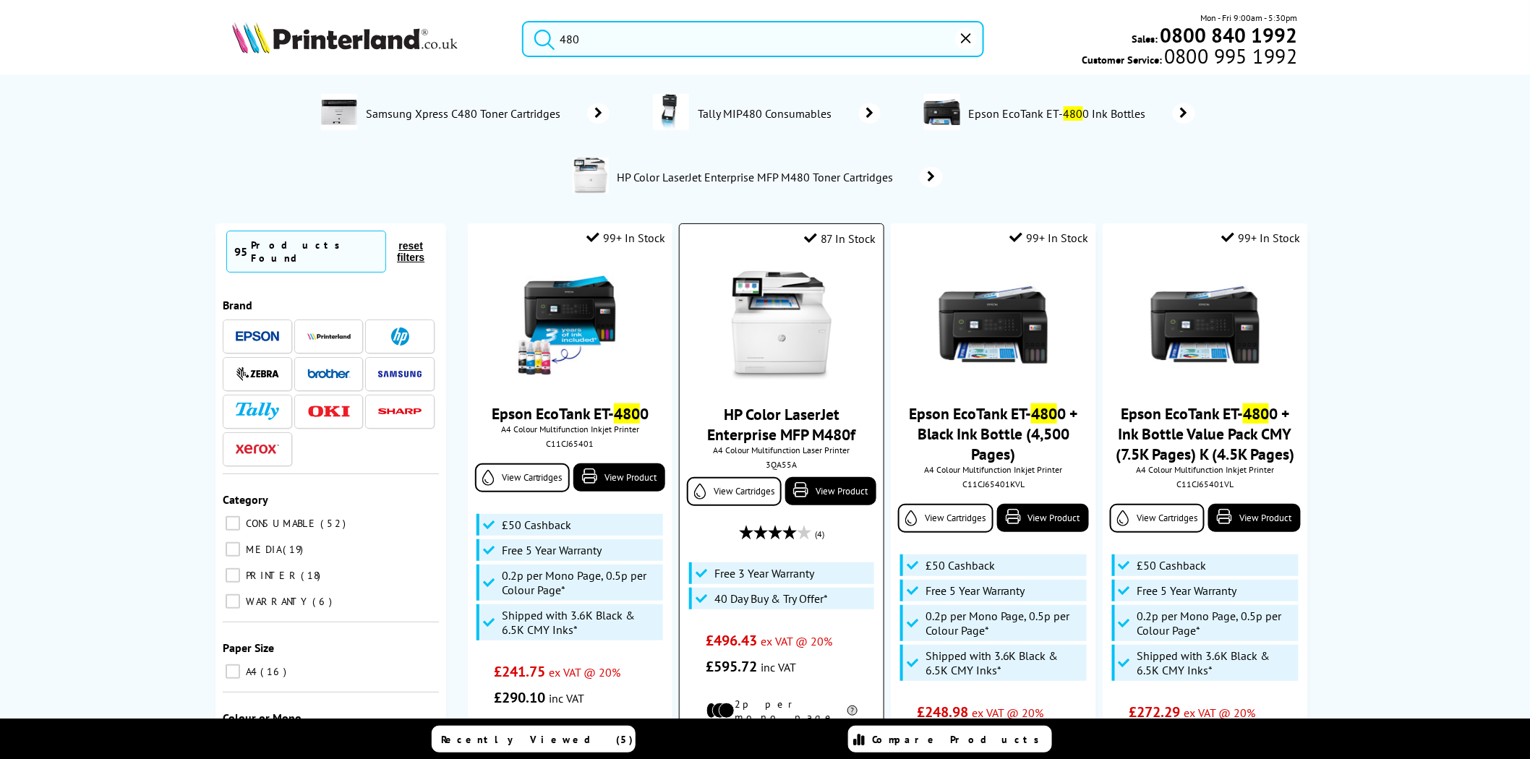
type input "480"
click at [781, 467] on div "3QA55A" at bounding box center [780, 464] width 181 height 11
copy div "3QA55A"
click at [389, 46] on img at bounding box center [345, 38] width 226 height 32
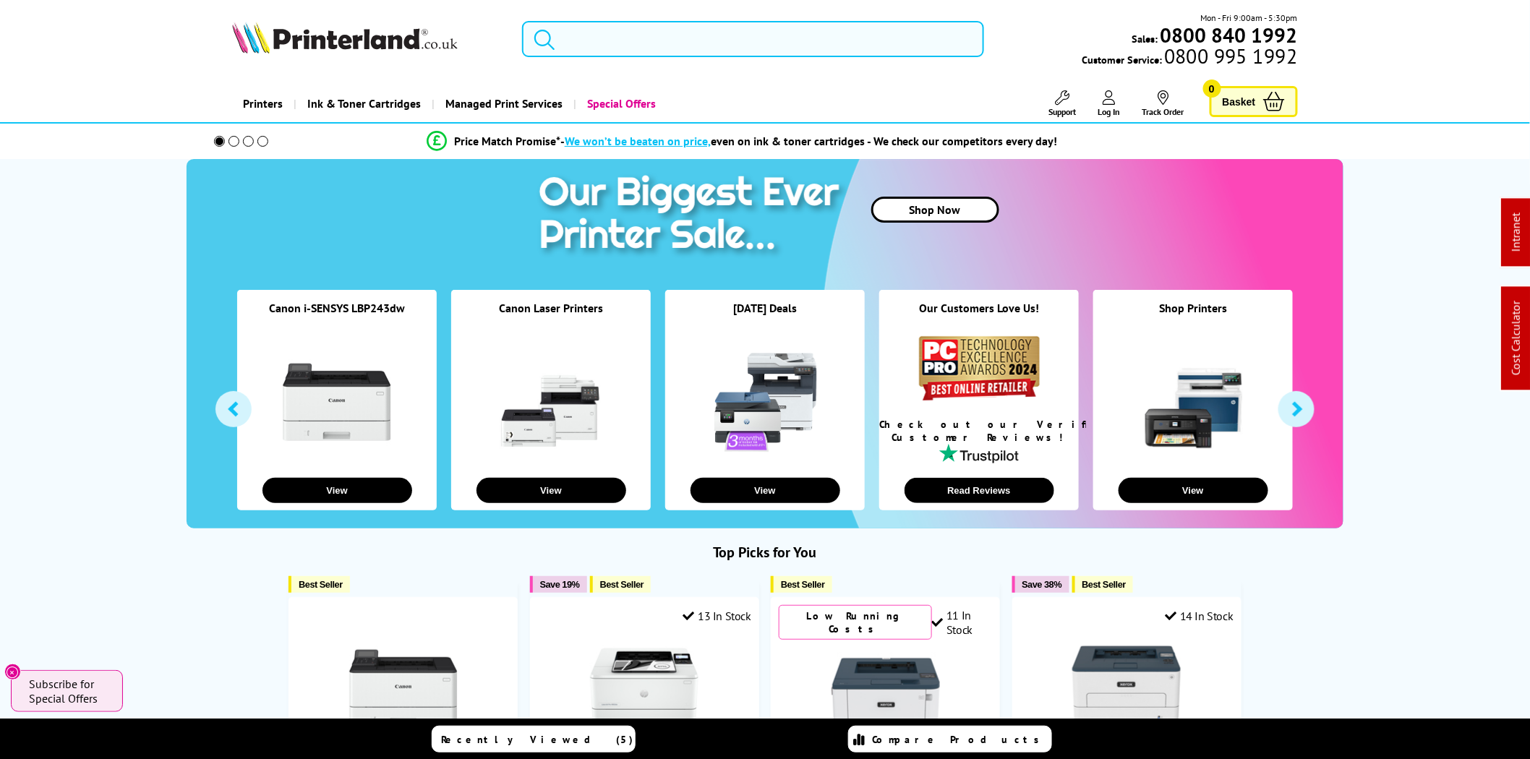
click at [570, 32] on input "search" at bounding box center [753, 39] width 462 height 36
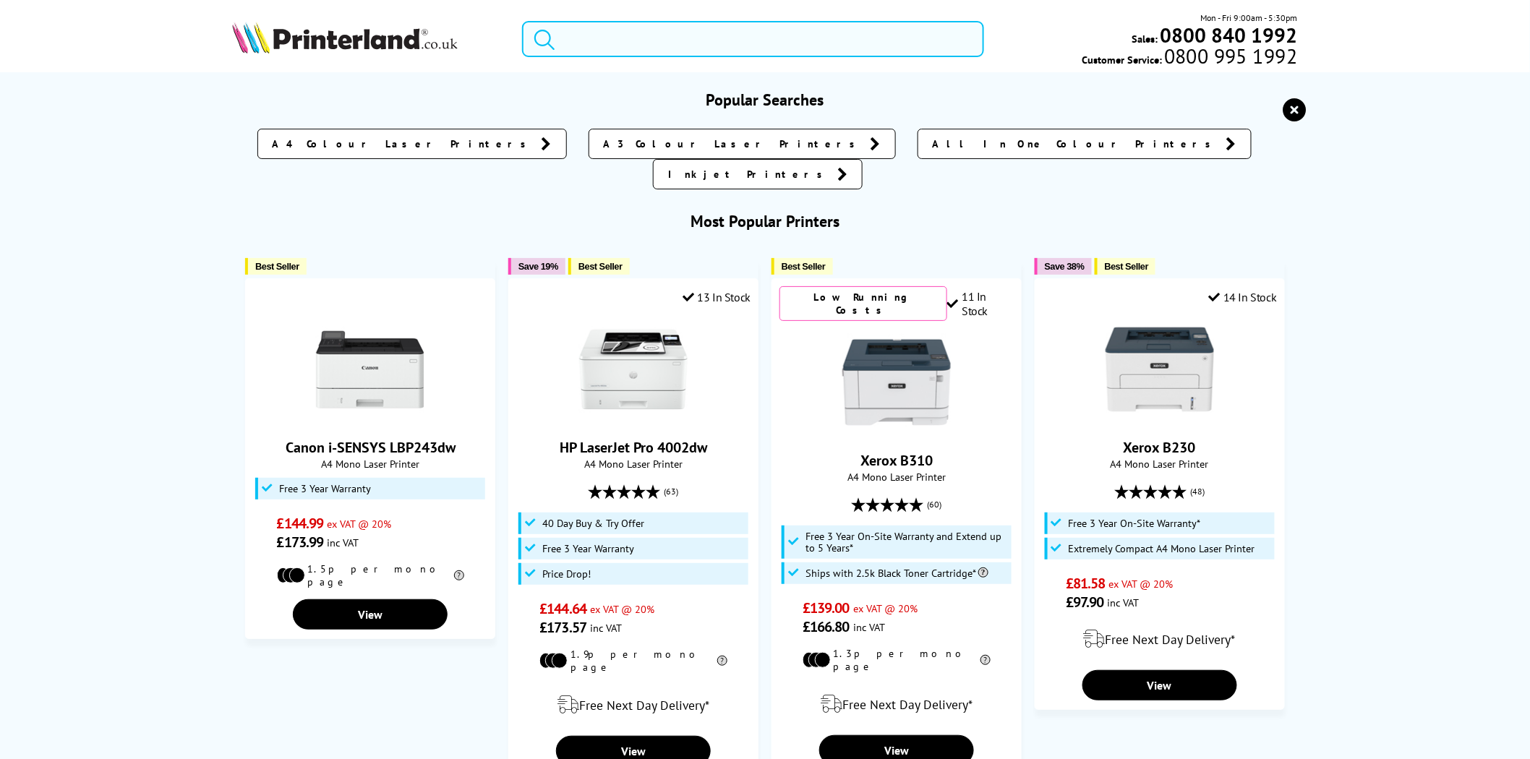
paste input "110C153NL0"
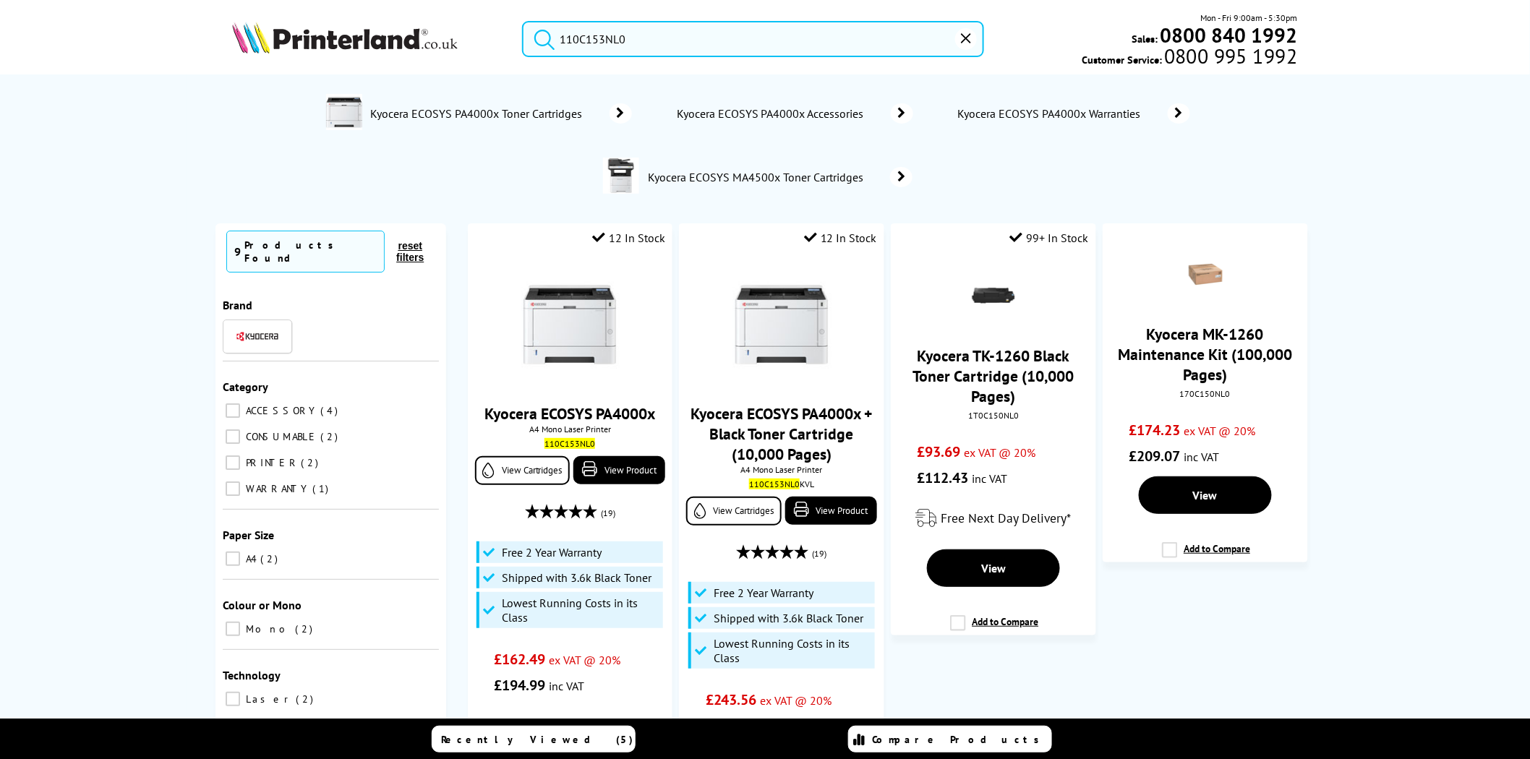
type input "110C153NL0"
drag, startPoint x: 652, startPoint y: 40, endPoint x: 503, endPoint y: 38, distance: 148.9
click at [507, 38] on div "110C153NL0" at bounding box center [744, 39] width 480 height 36
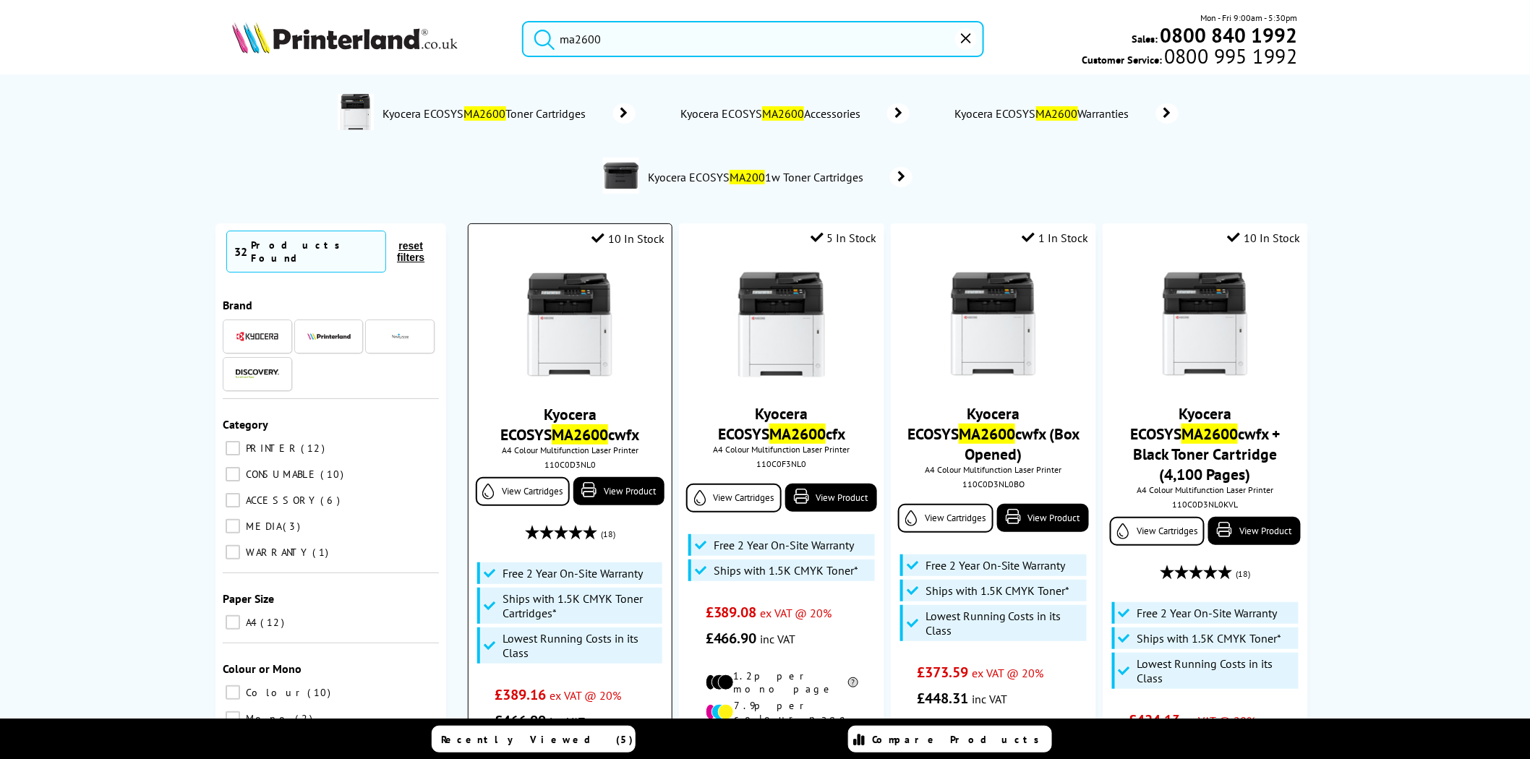
type input "ma2600"
click at [584, 302] on img at bounding box center [569, 325] width 108 height 108
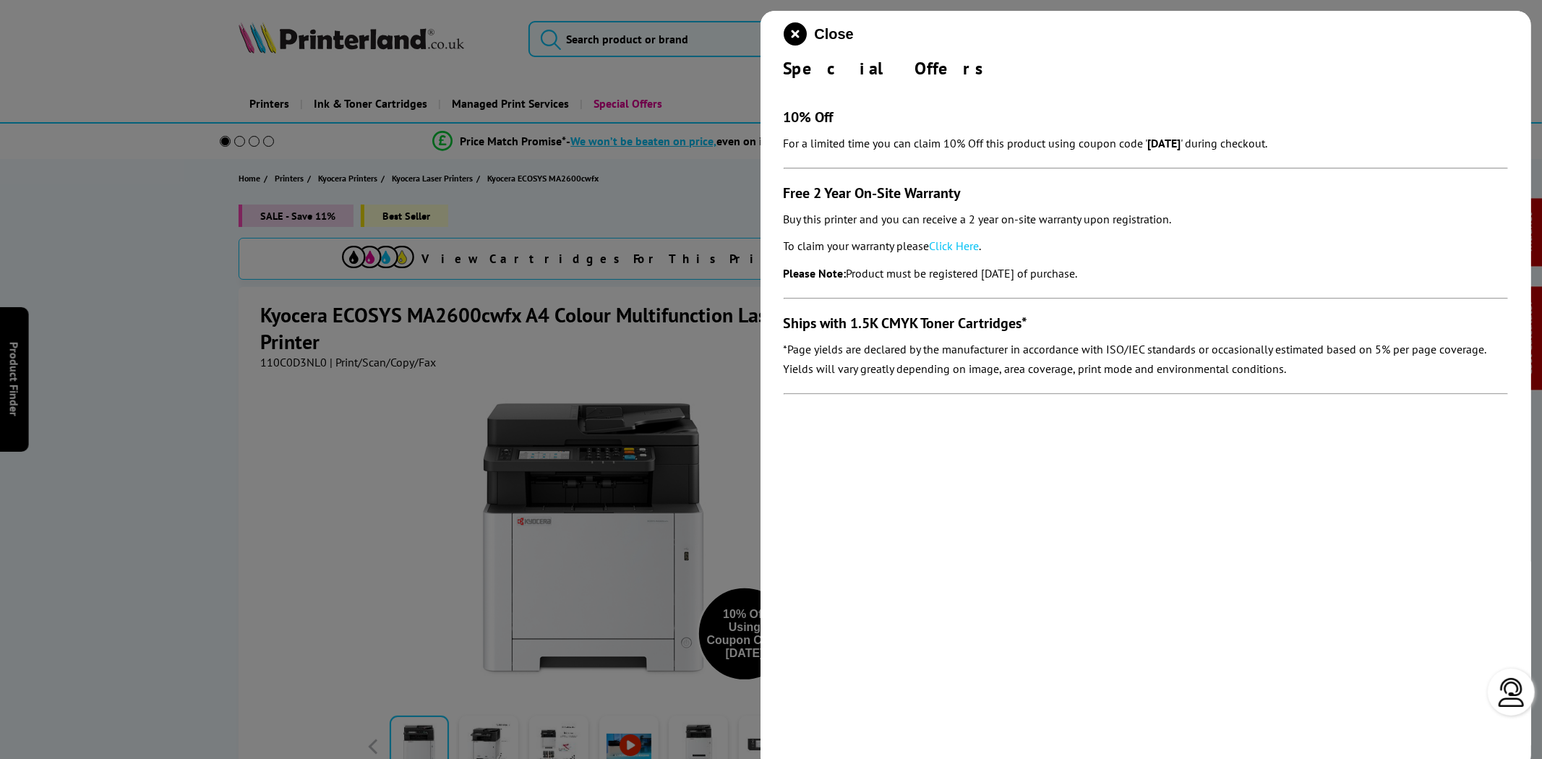
drag, startPoint x: 1042, startPoint y: 261, endPoint x: 779, endPoint y: 188, distance: 273.1
click at [779, 188] on div "Close Special Offers 10% Off For a limited time you can claim 10% Off this prod…" at bounding box center [1145, 390] width 771 height 759
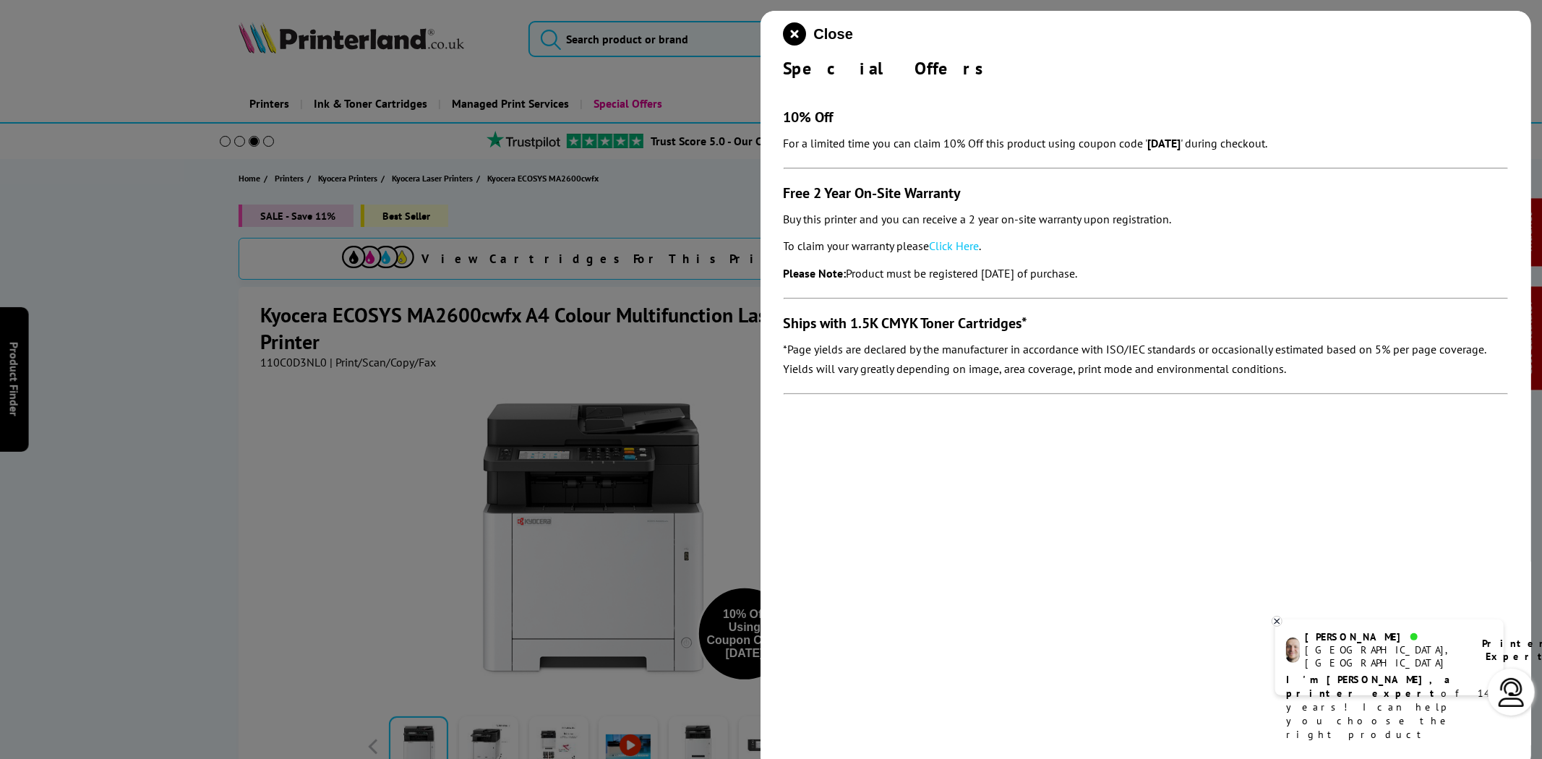
drag, startPoint x: 955, startPoint y: 243, endPoint x: 942, endPoint y: 240, distance: 13.3
click at [955, 243] on link "Click Here" at bounding box center [955, 246] width 50 height 14
drag, startPoint x: 784, startPoint y: 25, endPoint x: 757, endPoint y: 22, distance: 27.6
click at [784, 25] on icon "close modal" at bounding box center [795, 33] width 23 height 23
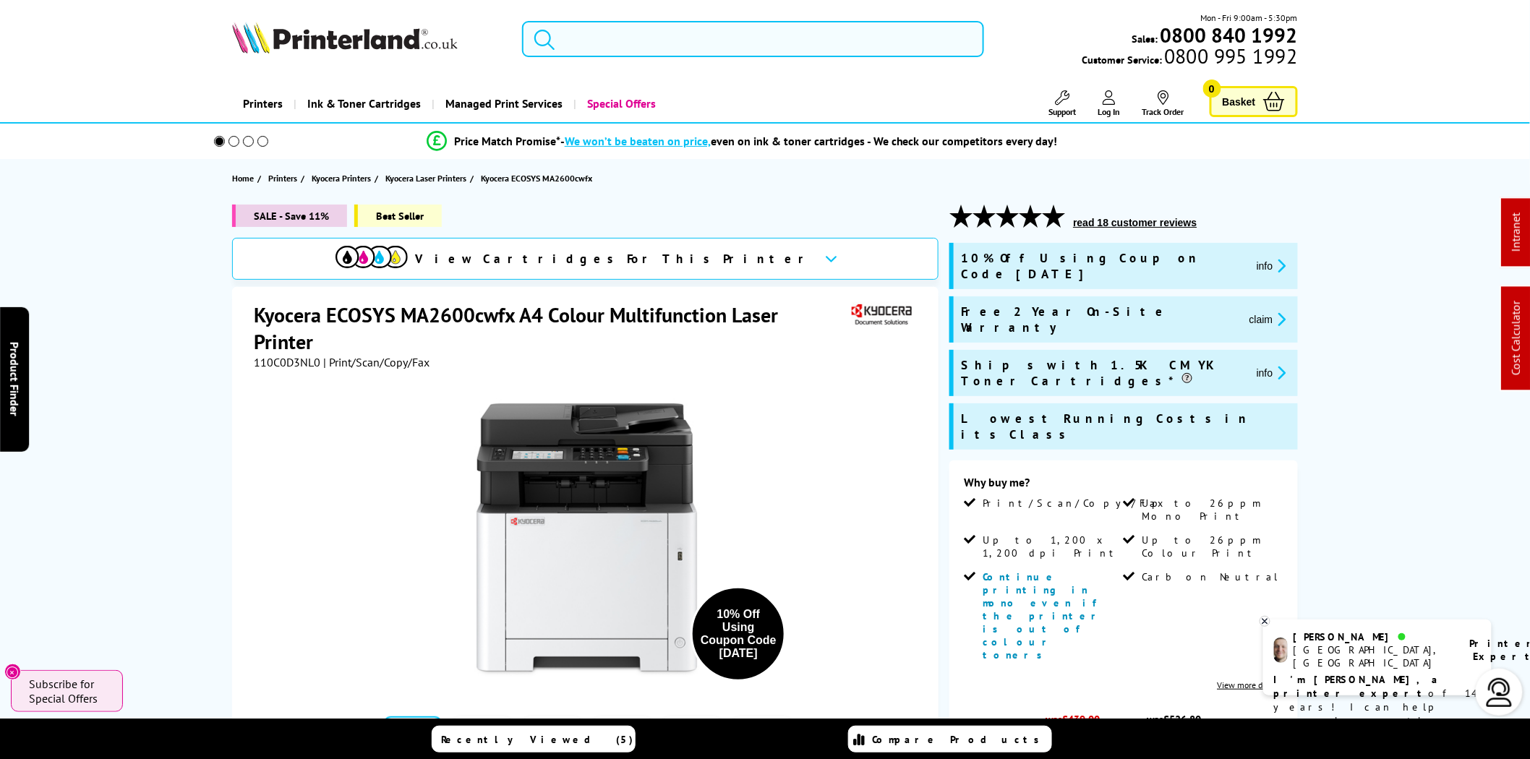
click at [630, 43] on input "search" at bounding box center [753, 39] width 462 height 36
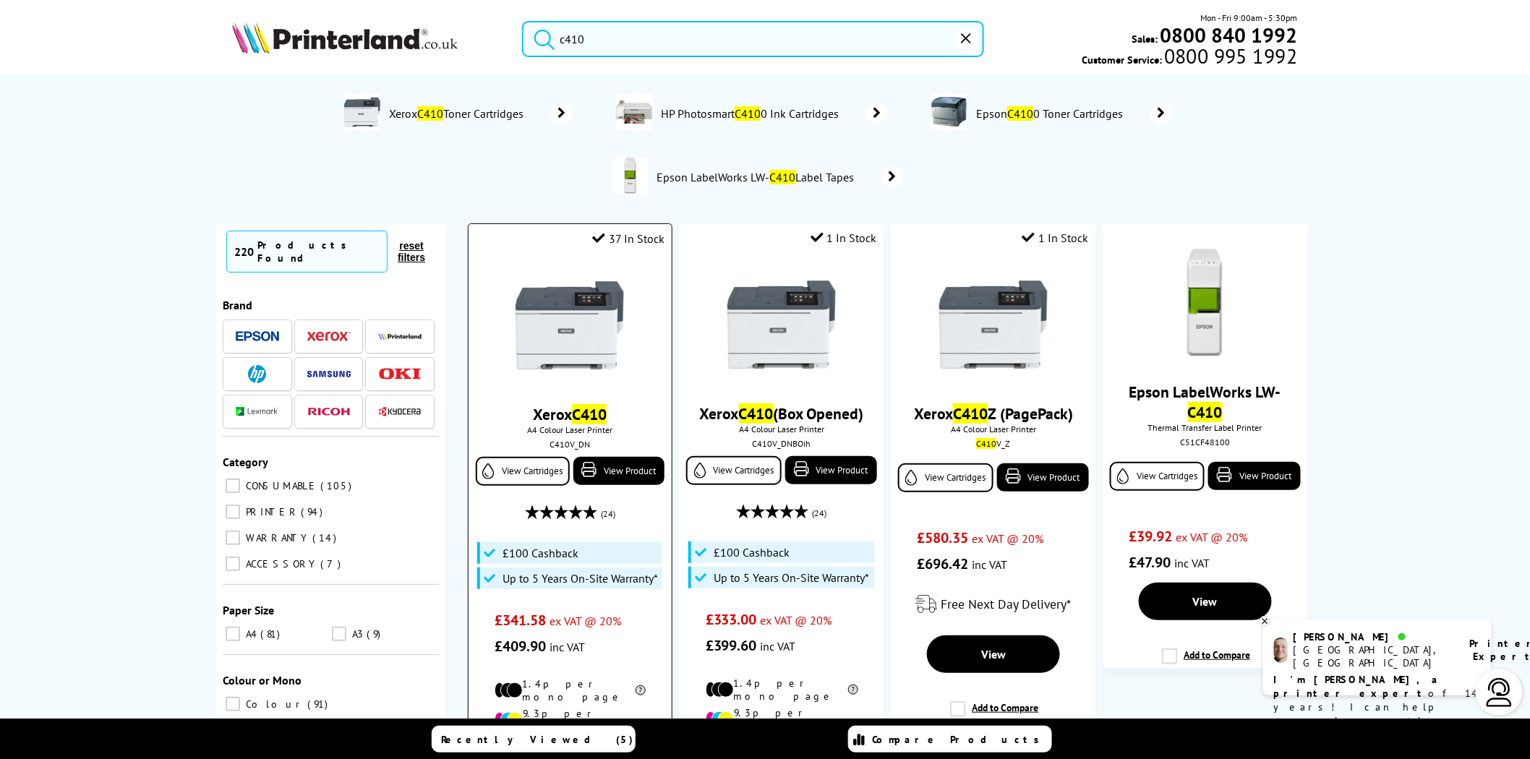
type input "c410"
click at [557, 334] on img at bounding box center [569, 325] width 108 height 108
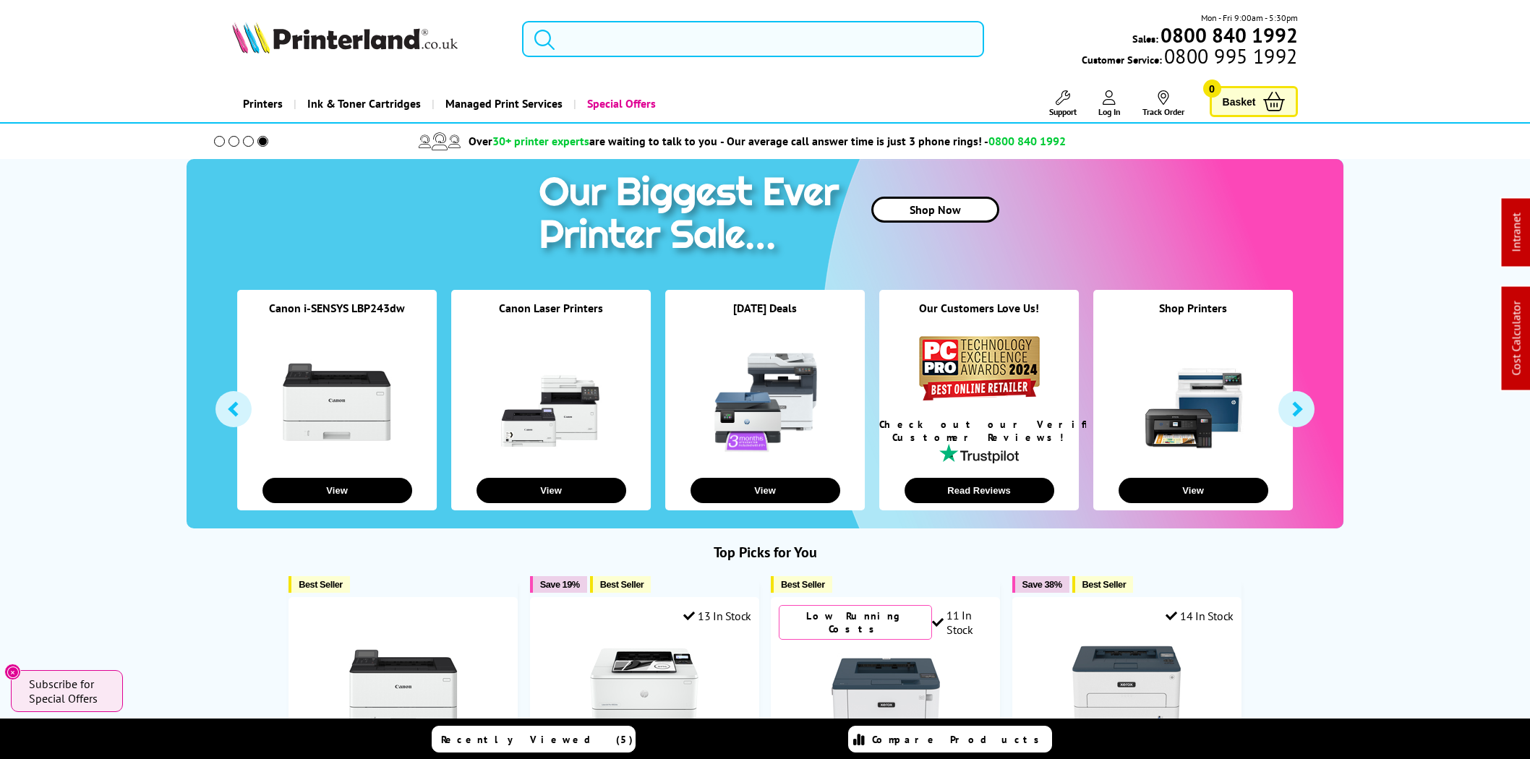
click at [620, 39] on input "search" at bounding box center [753, 39] width 462 height 36
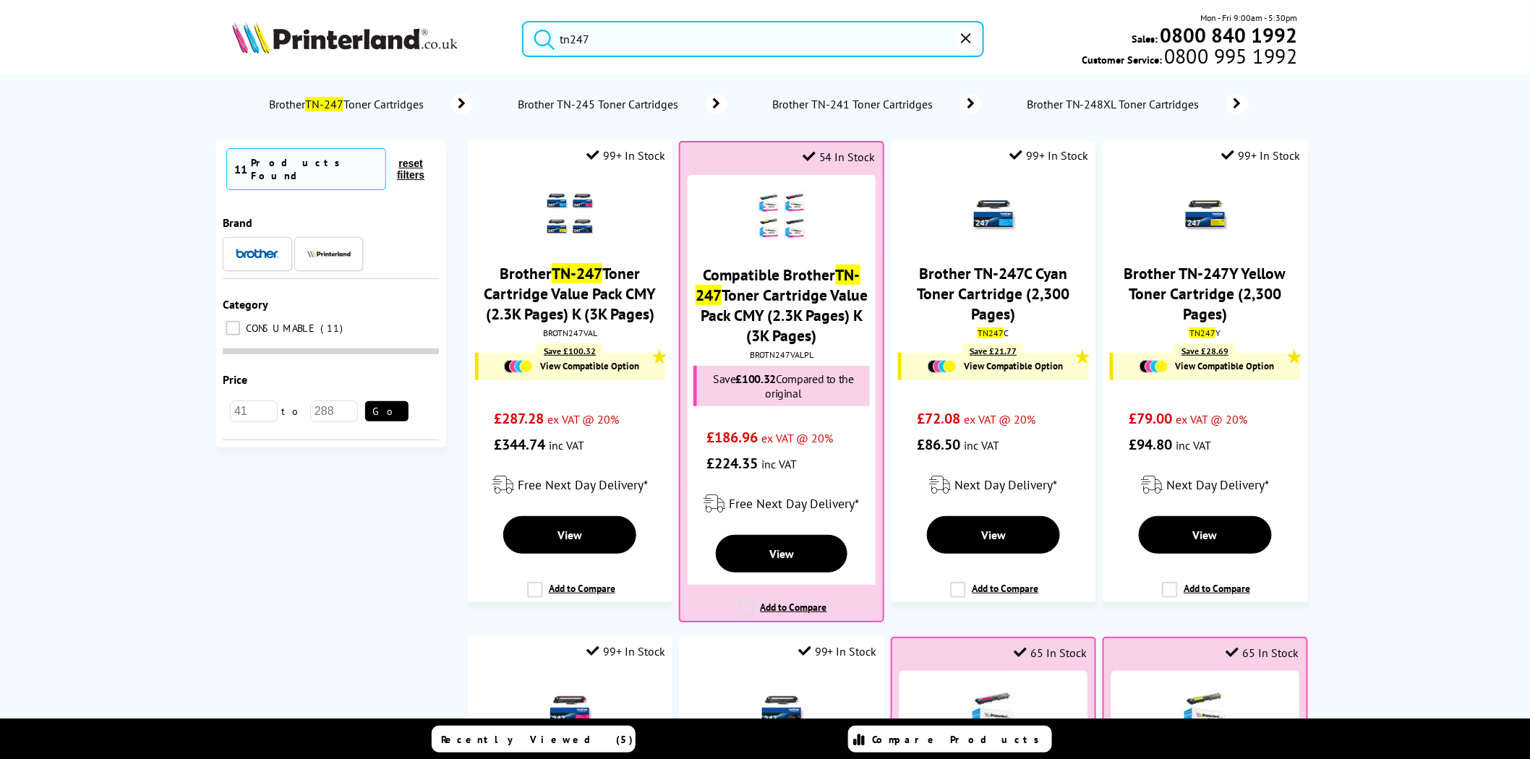
click at [612, 43] on input "tn247" at bounding box center [753, 39] width 462 height 36
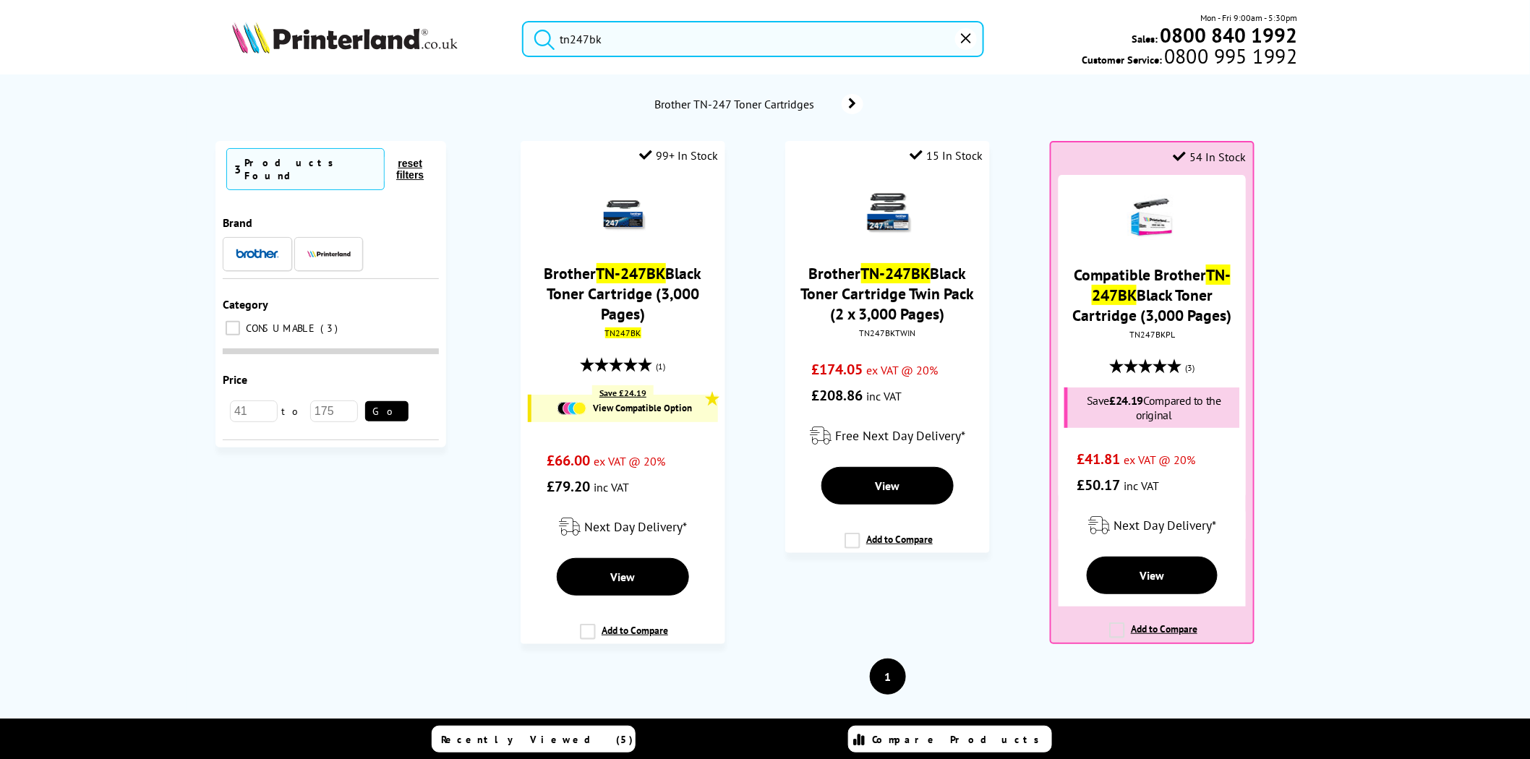
click at [651, 29] on input "tn247bk" at bounding box center [753, 39] width 462 height 36
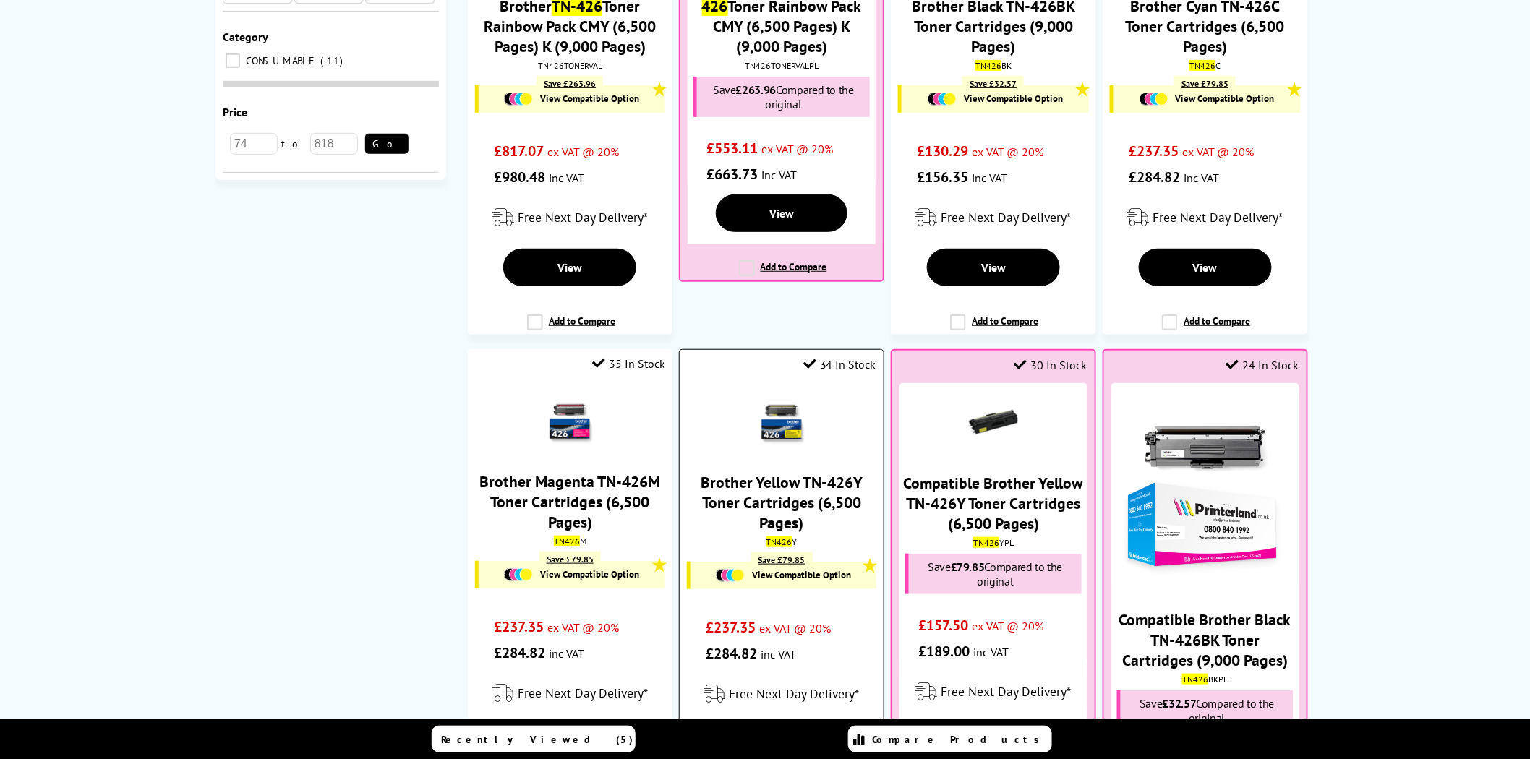
scroll to position [937, 0]
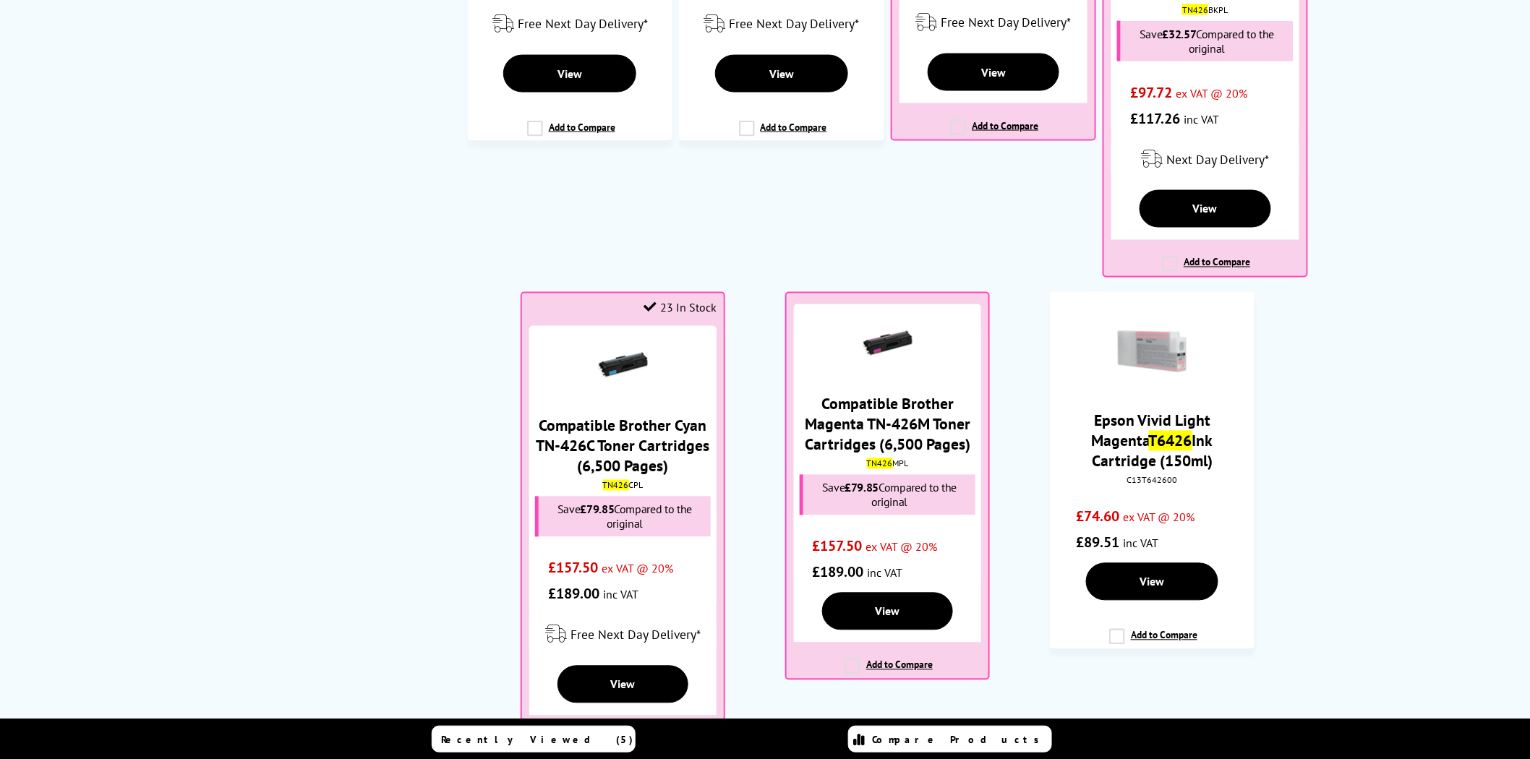
type input "tn426"
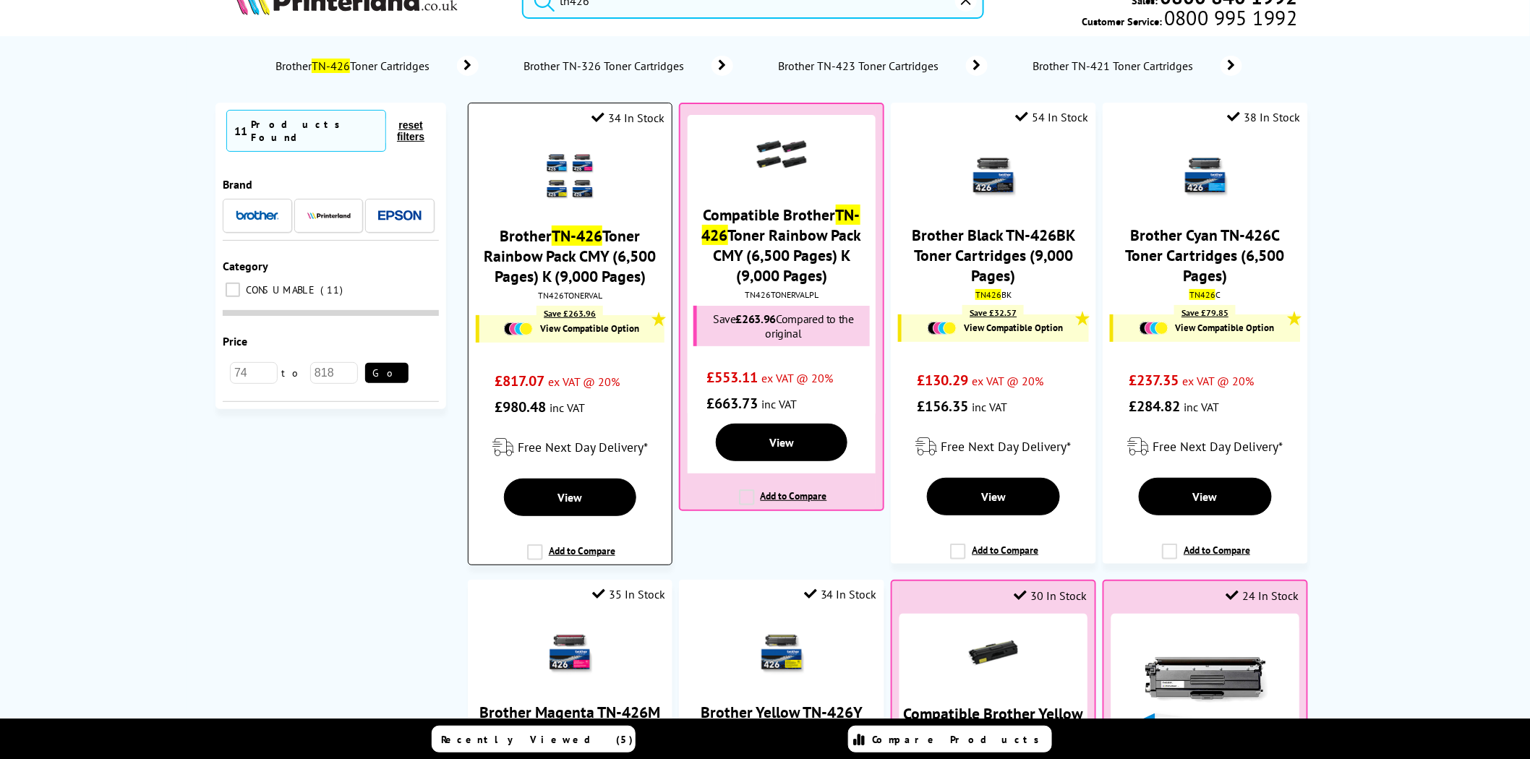
scroll to position [0, 0]
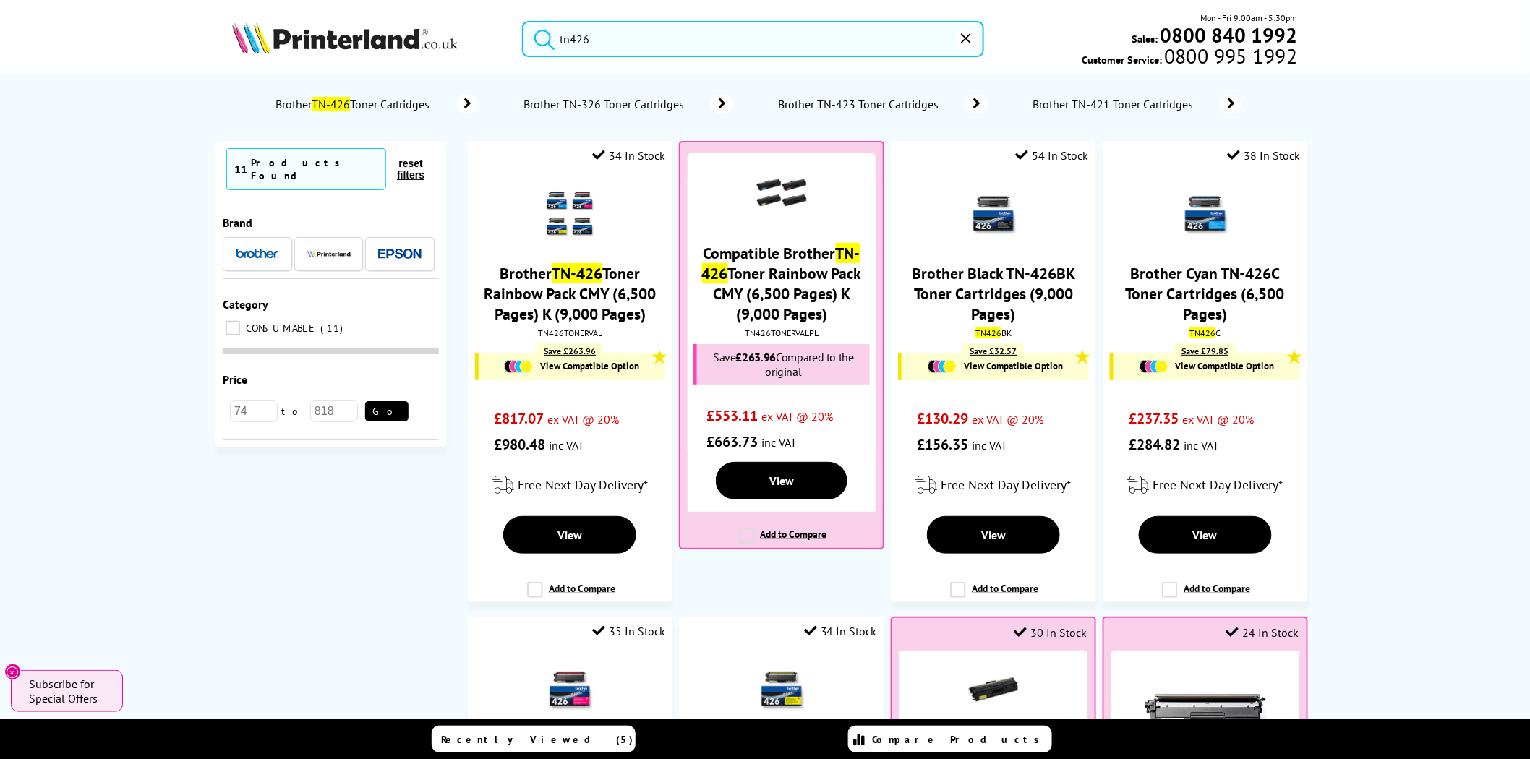
drag, startPoint x: 611, startPoint y: 47, endPoint x: 494, endPoint y: 41, distance: 116.5
click at [494, 41] on div "tn426 Mon - Fri 9:00am - 5:30pm Sales: 0800 840 1992 Customer Service: 0800 995…" at bounding box center [764, 43] width 1157 height 64
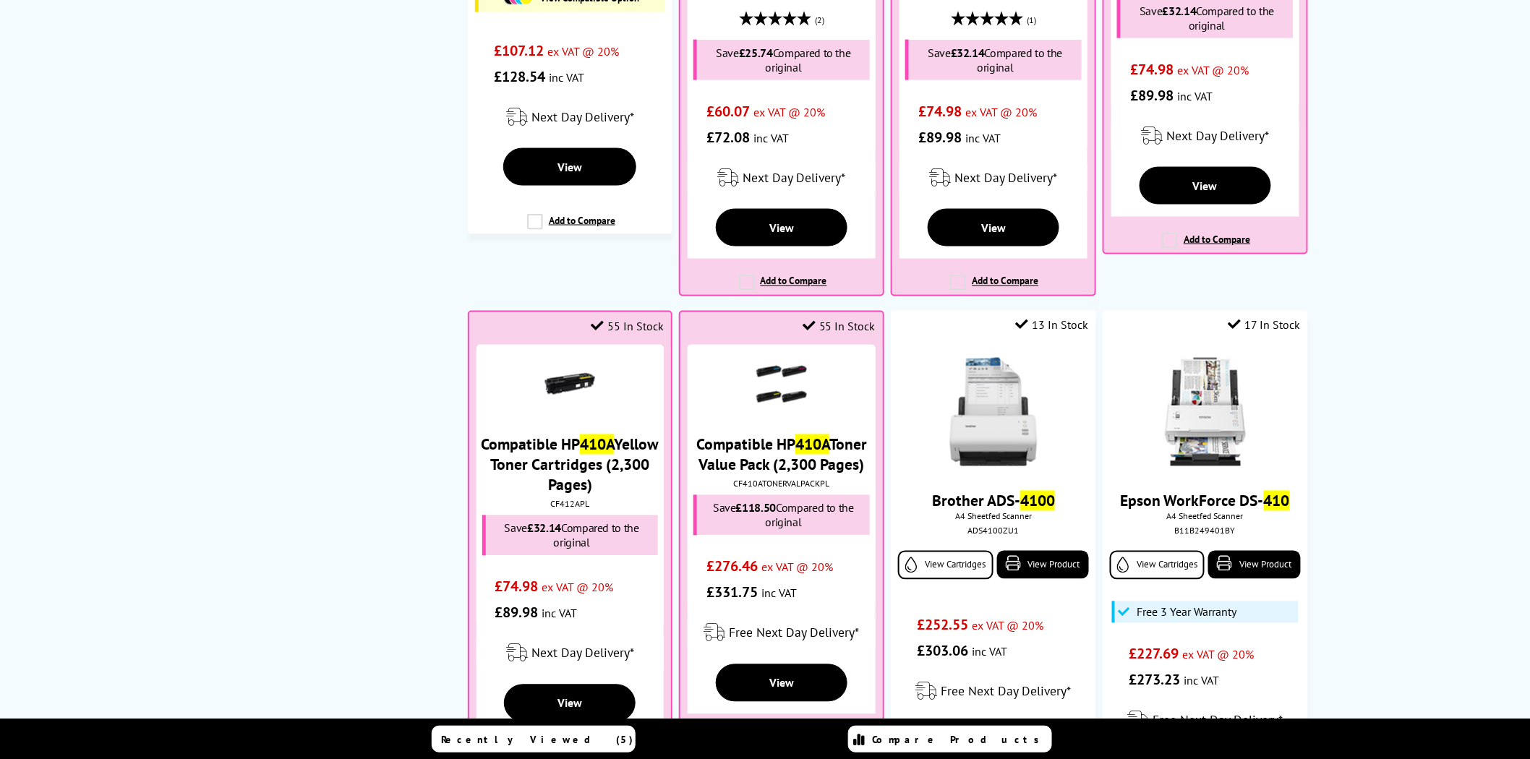
scroll to position [937, 0]
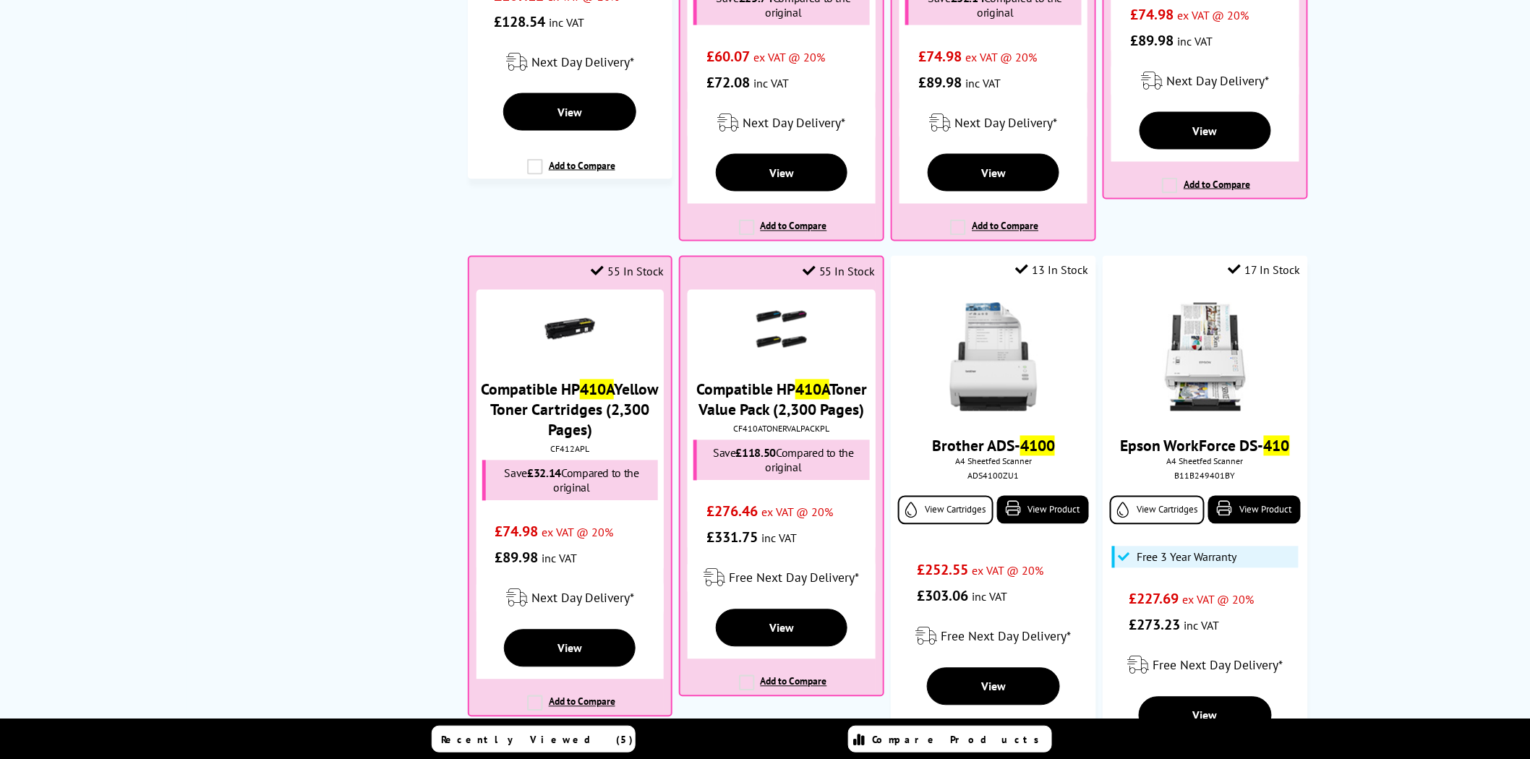
type input "410a"
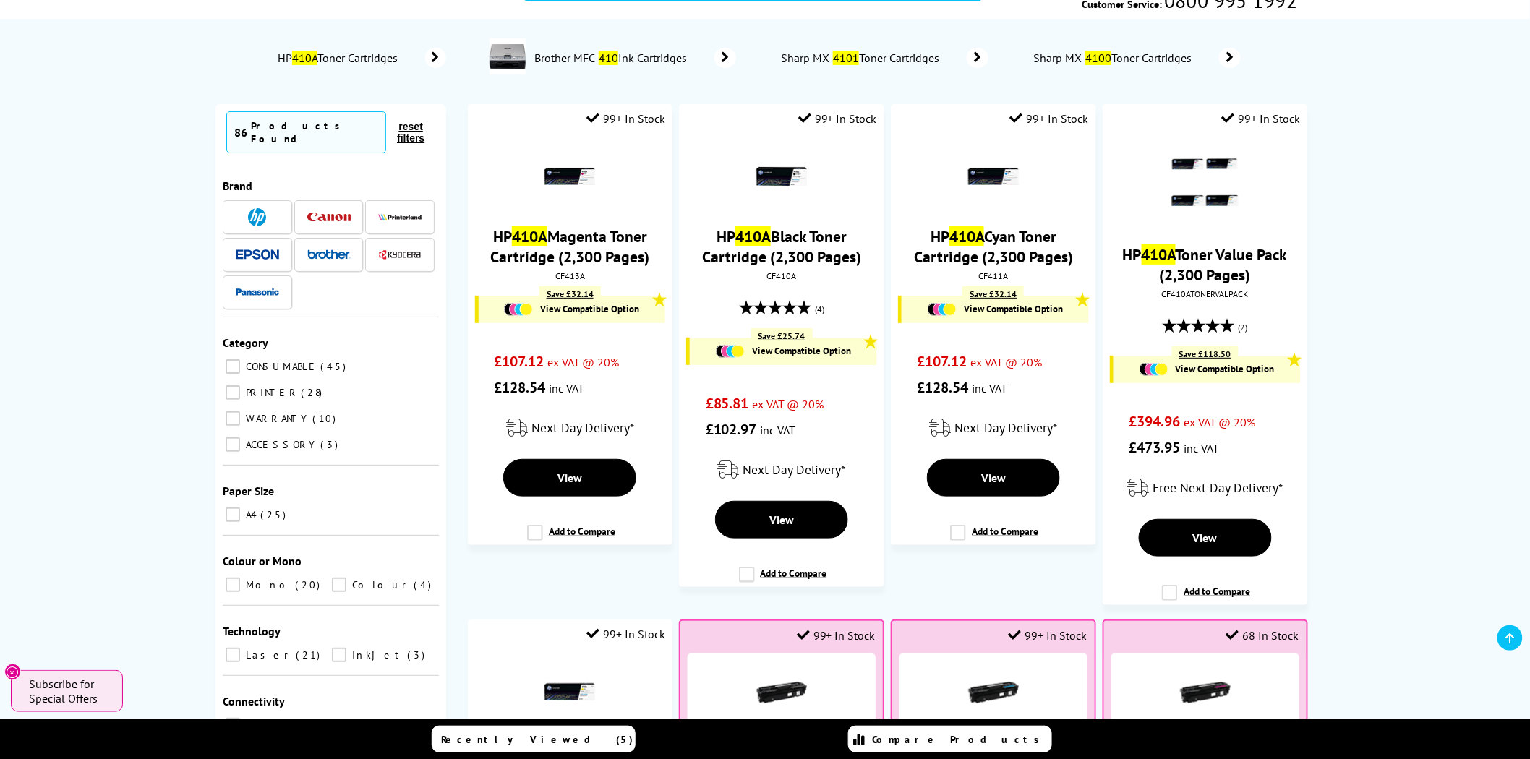
scroll to position [0, 0]
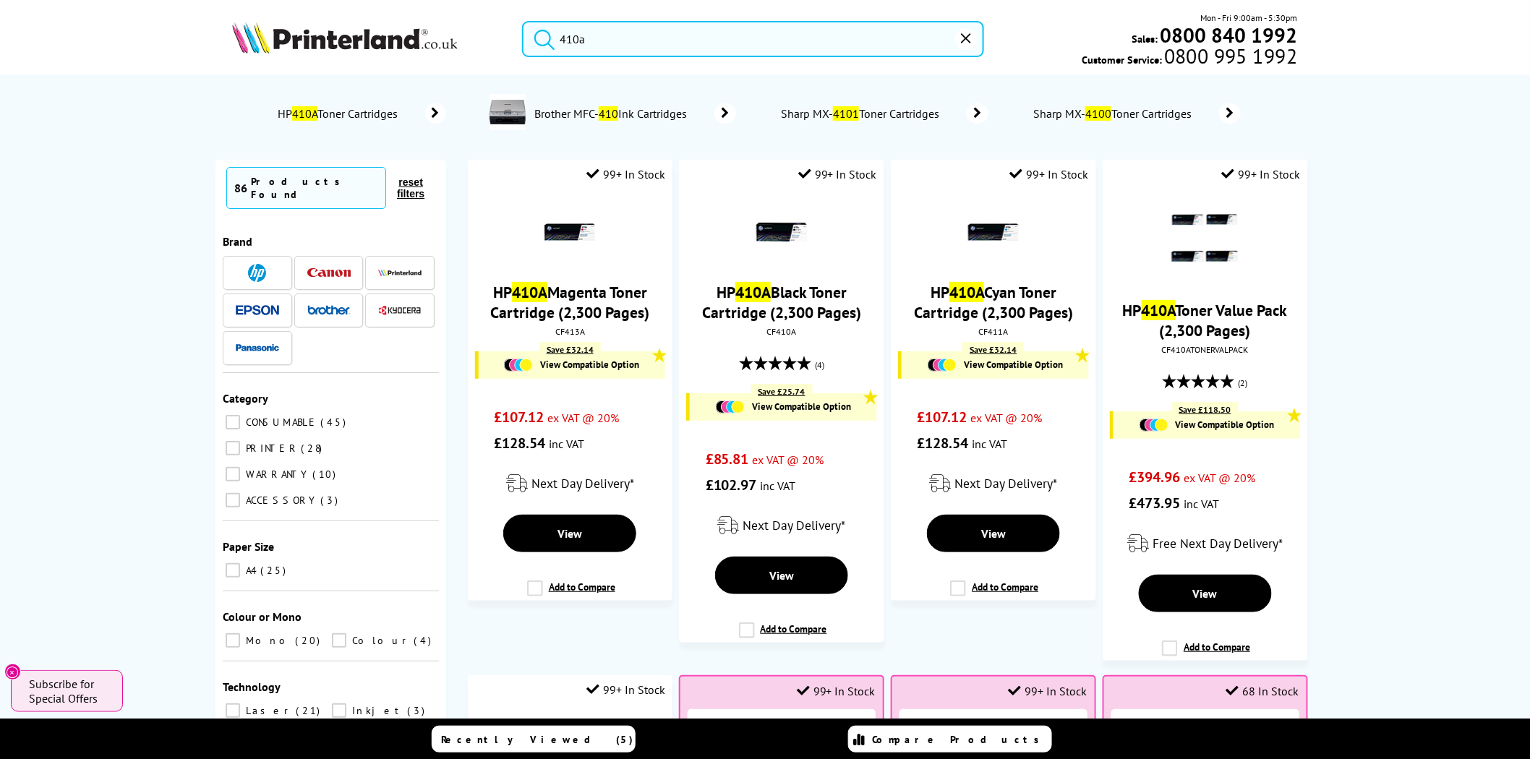
click at [484, 39] on div "410a Mon - Fri 9:00am - 5:30pm Sales: 0800 840 1992 Customer Service: 0800 995 …" at bounding box center [764, 43] width 1157 height 64
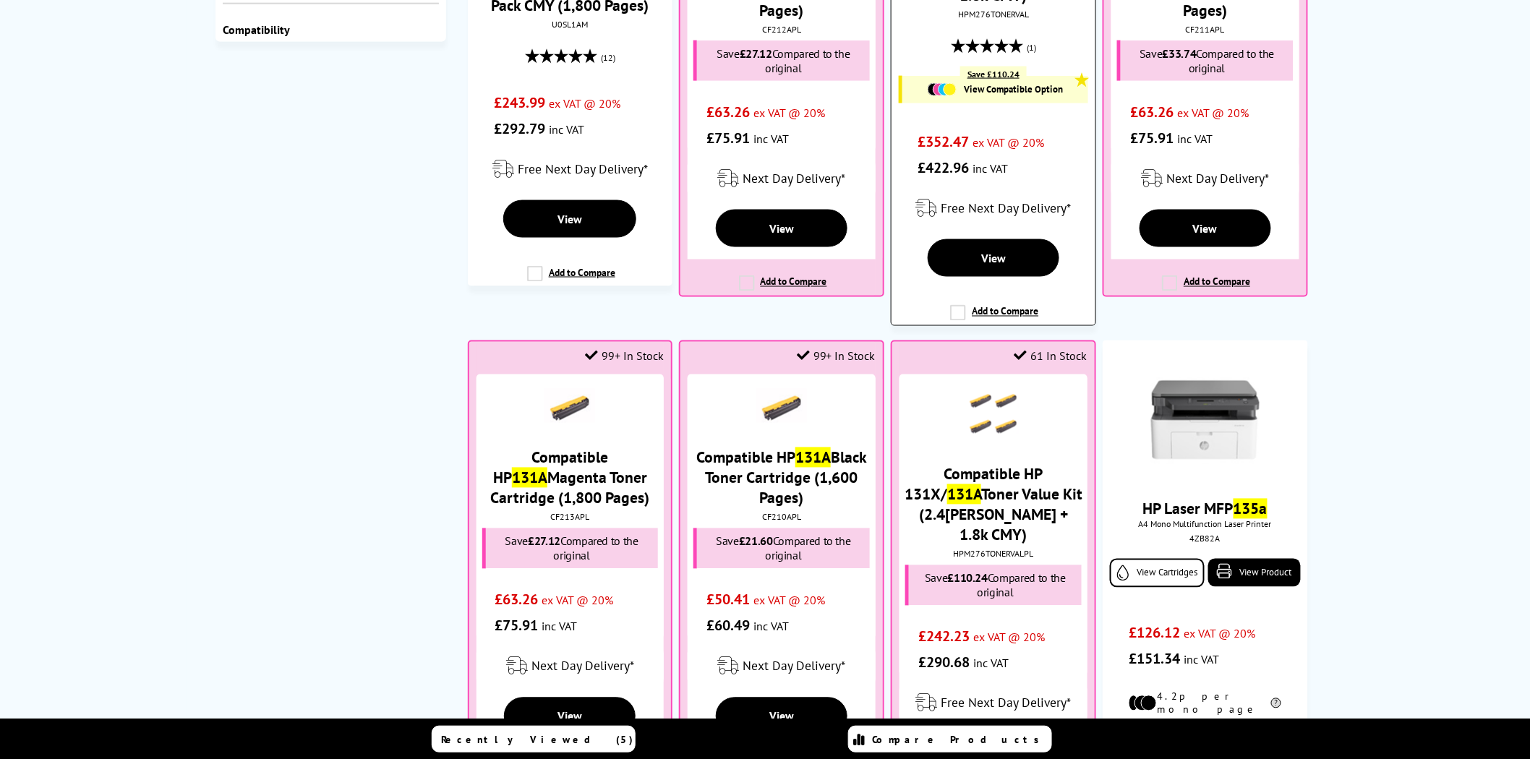
scroll to position [937, 0]
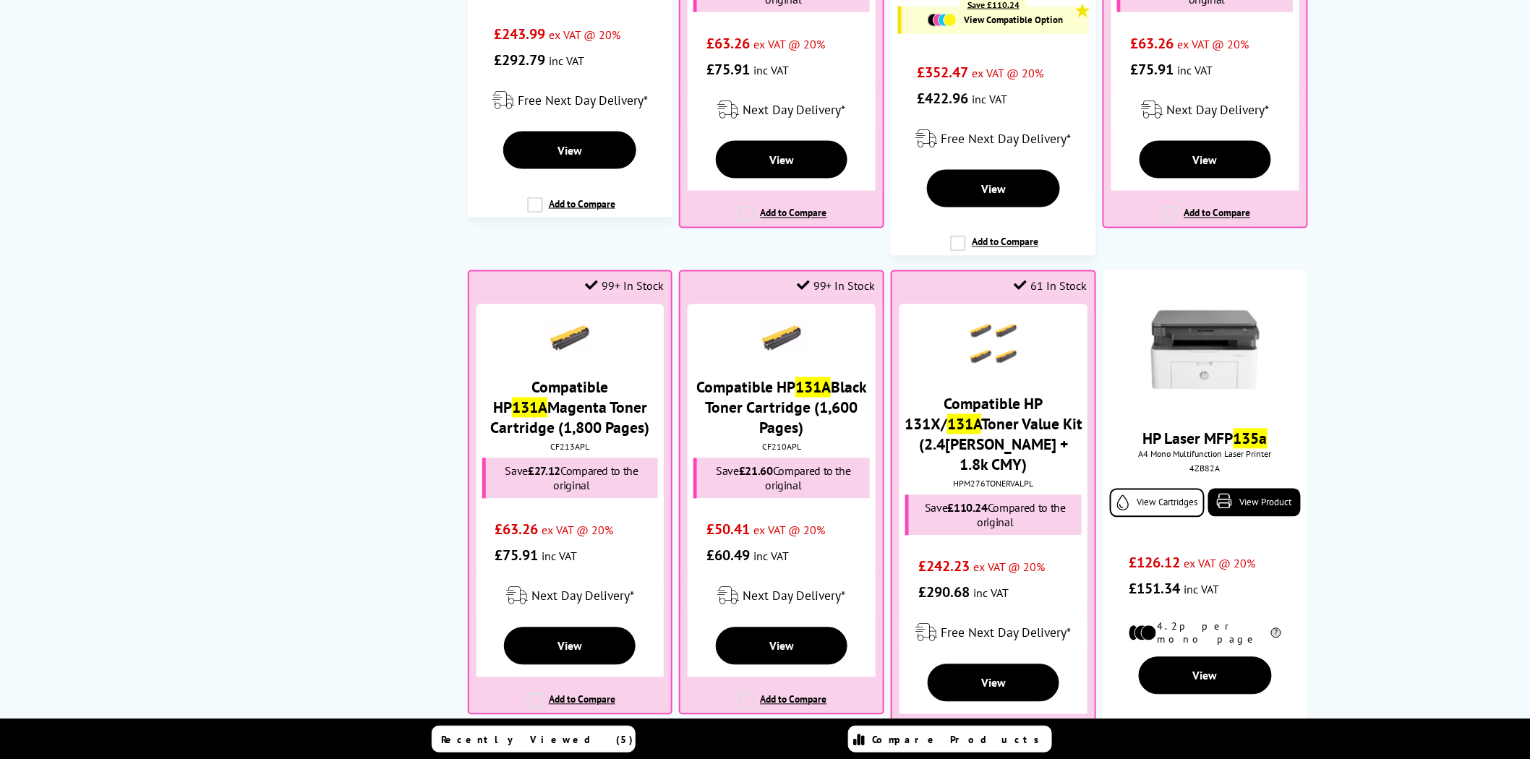
type input "131a"
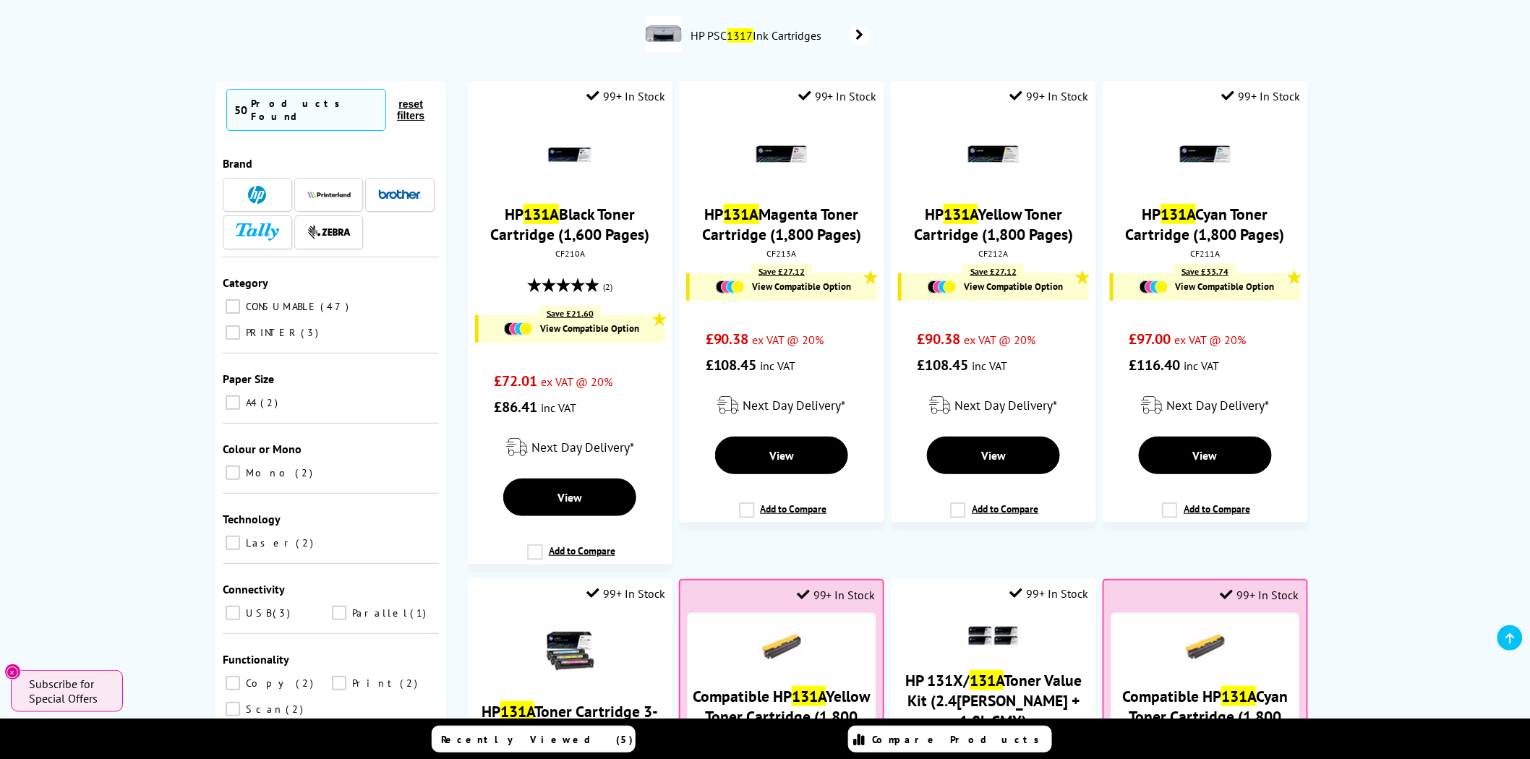
scroll to position [134, 0]
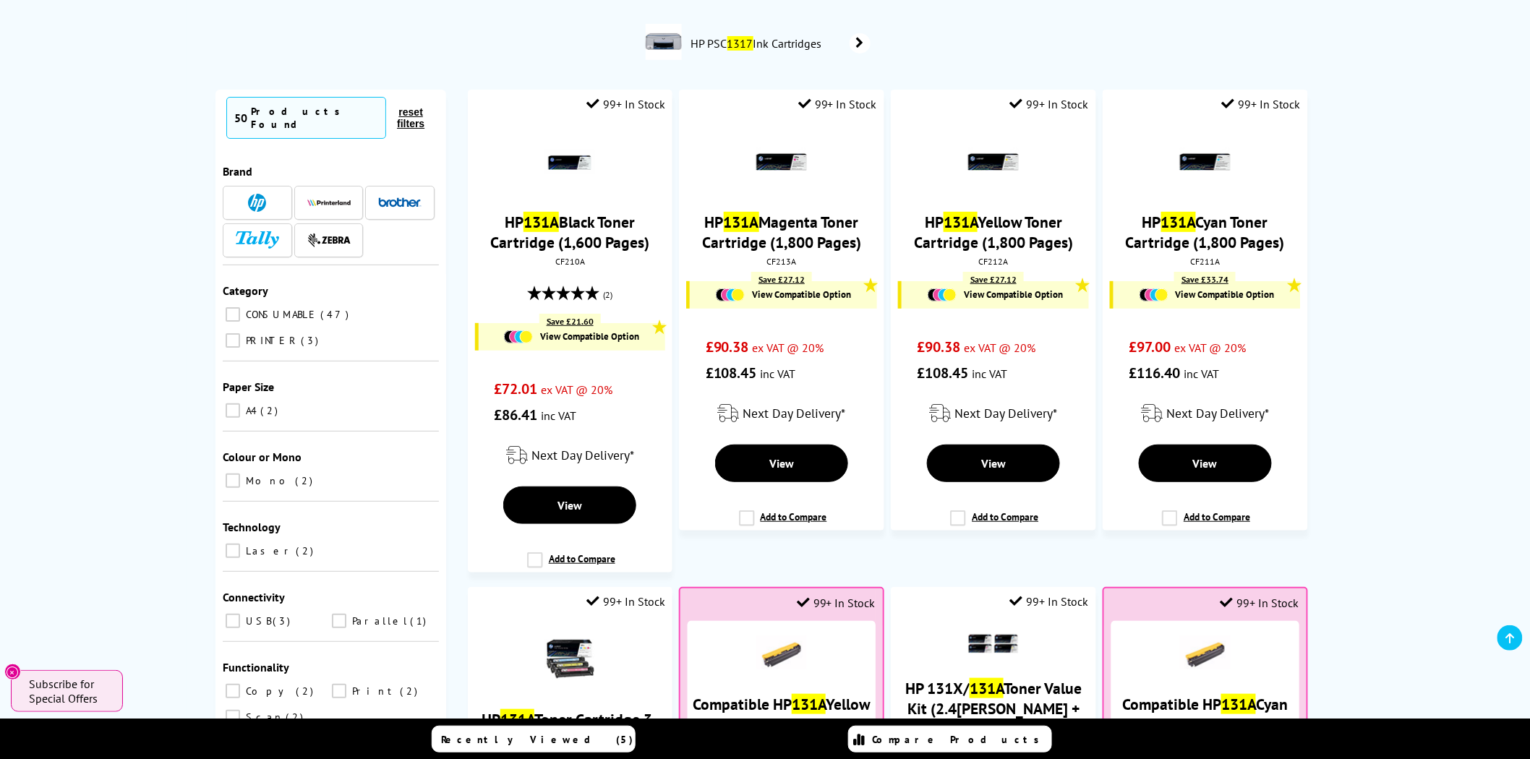
drag, startPoint x: 466, startPoint y: 94, endPoint x: 229, endPoint y: 23, distance: 246.8
click at [219, 12] on div "Brother DCP-J1310DW Ink Cartridges HP Photosmart 1315 Ink Cartridges HP PSC 131…" at bounding box center [765, 11] width 1128 height 127
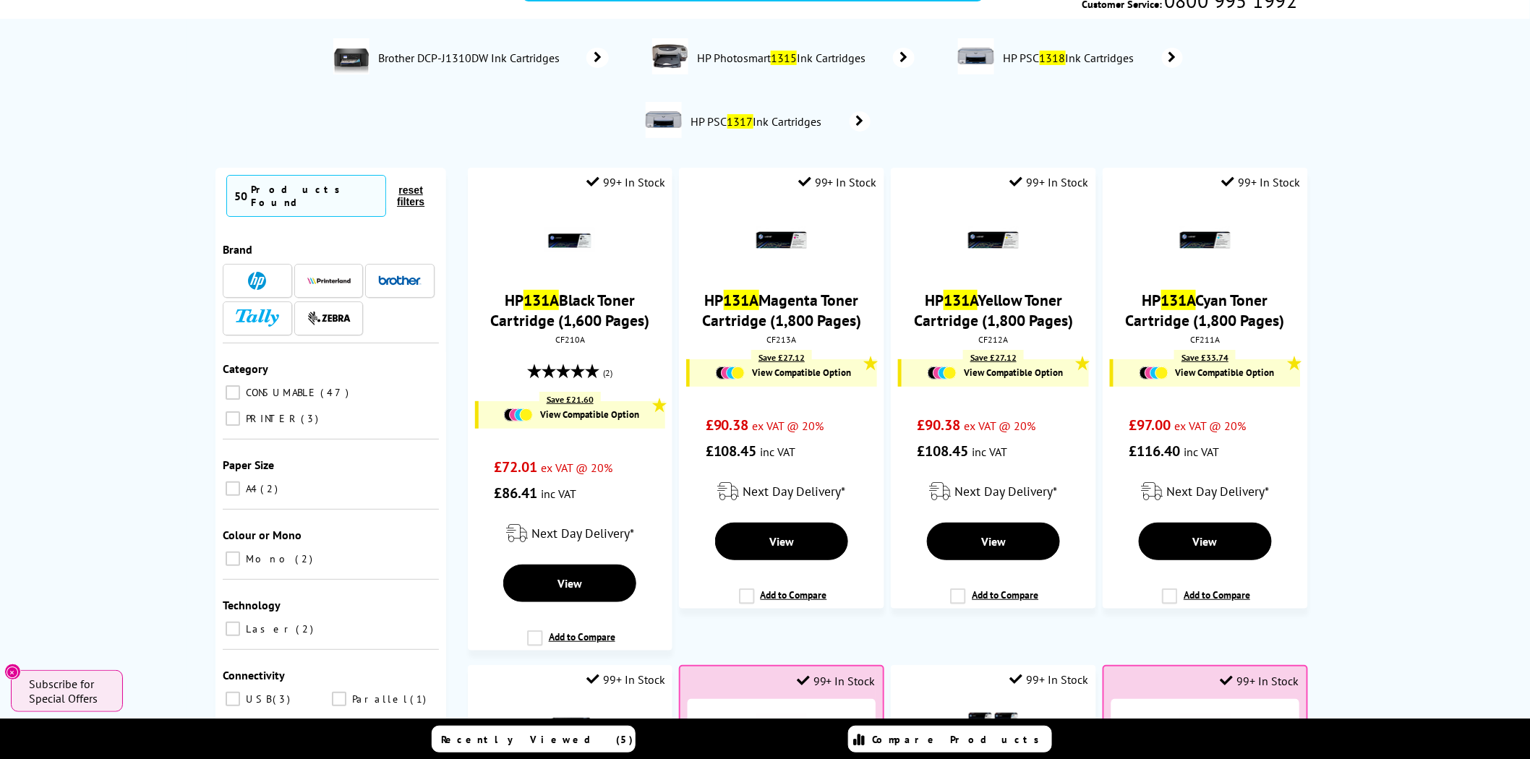
scroll to position [0, 0]
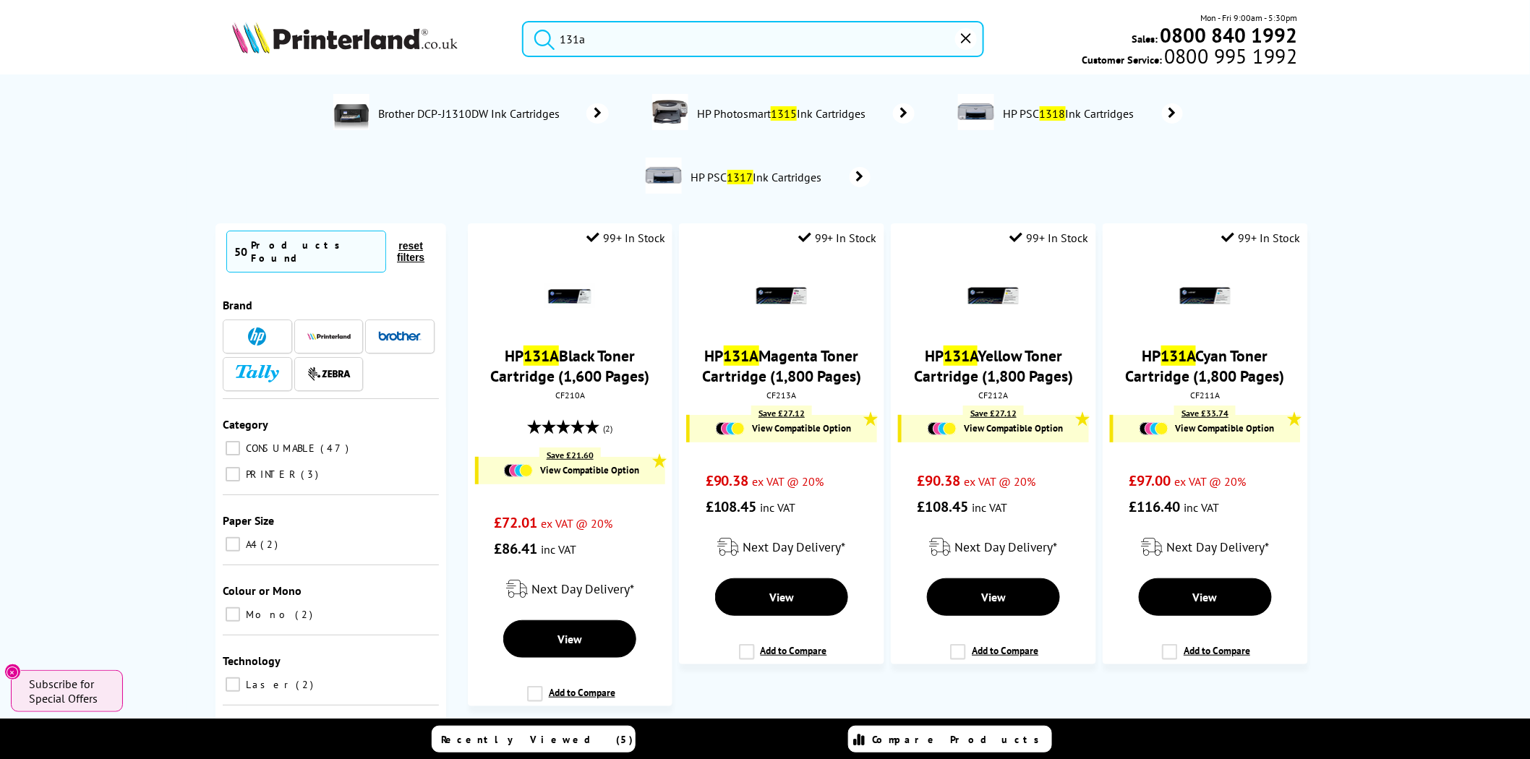
drag, startPoint x: 528, startPoint y: 36, endPoint x: 502, endPoint y: 35, distance: 26.1
click at [506, 35] on div "131a" at bounding box center [744, 39] width 480 height 36
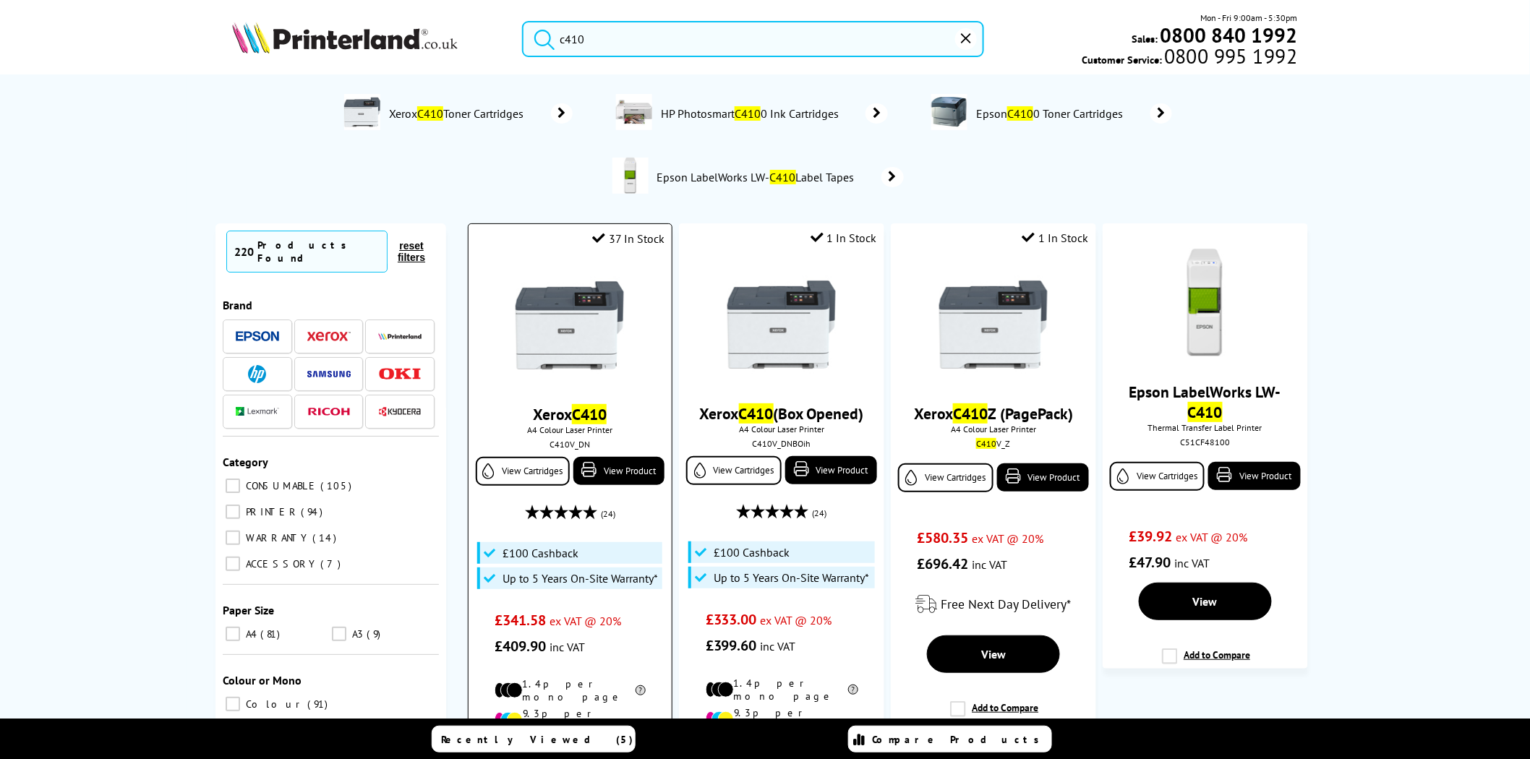
type input "c410"
click at [580, 320] on img at bounding box center [569, 325] width 108 height 108
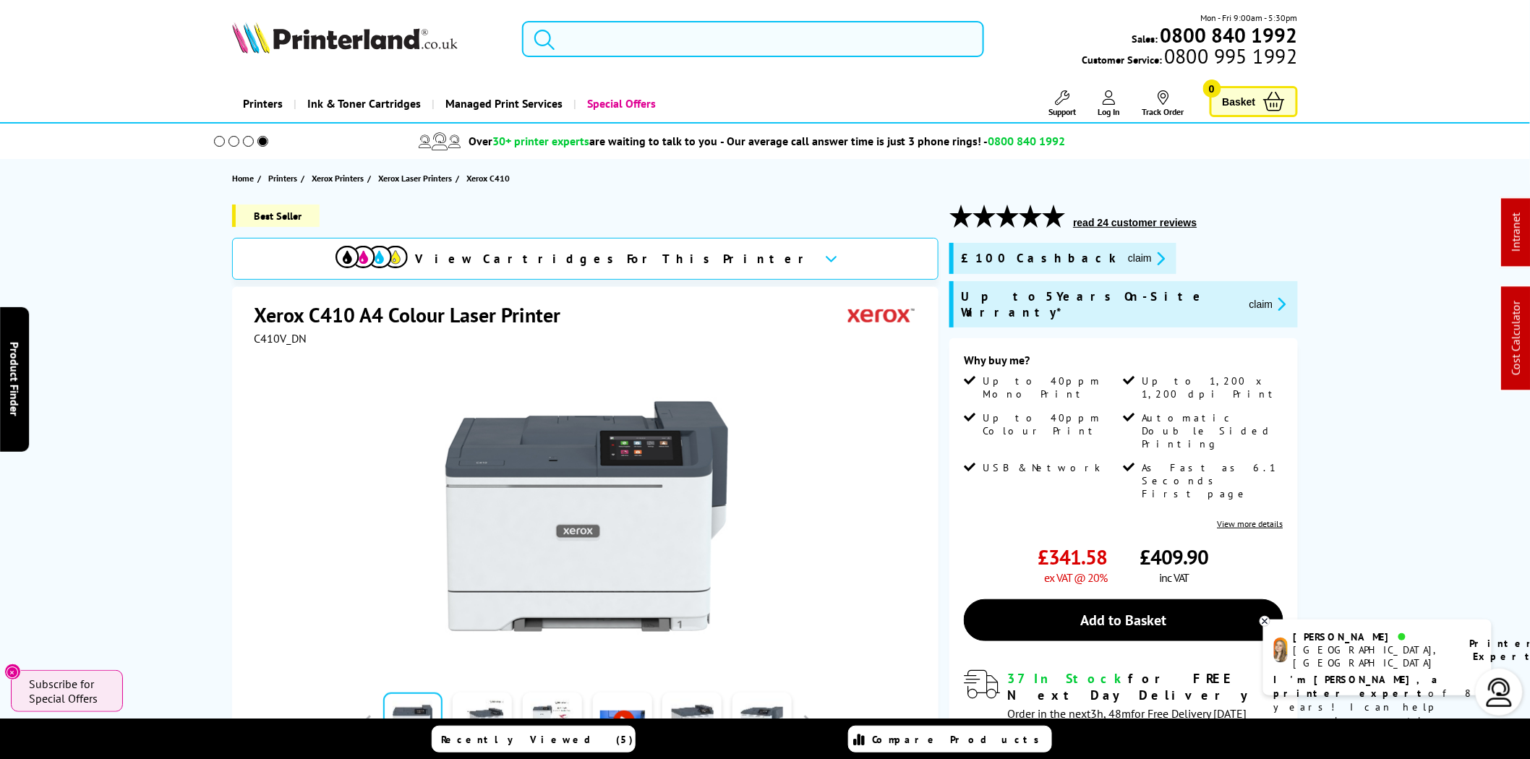
click at [654, 47] on input "search" at bounding box center [753, 39] width 462 height 36
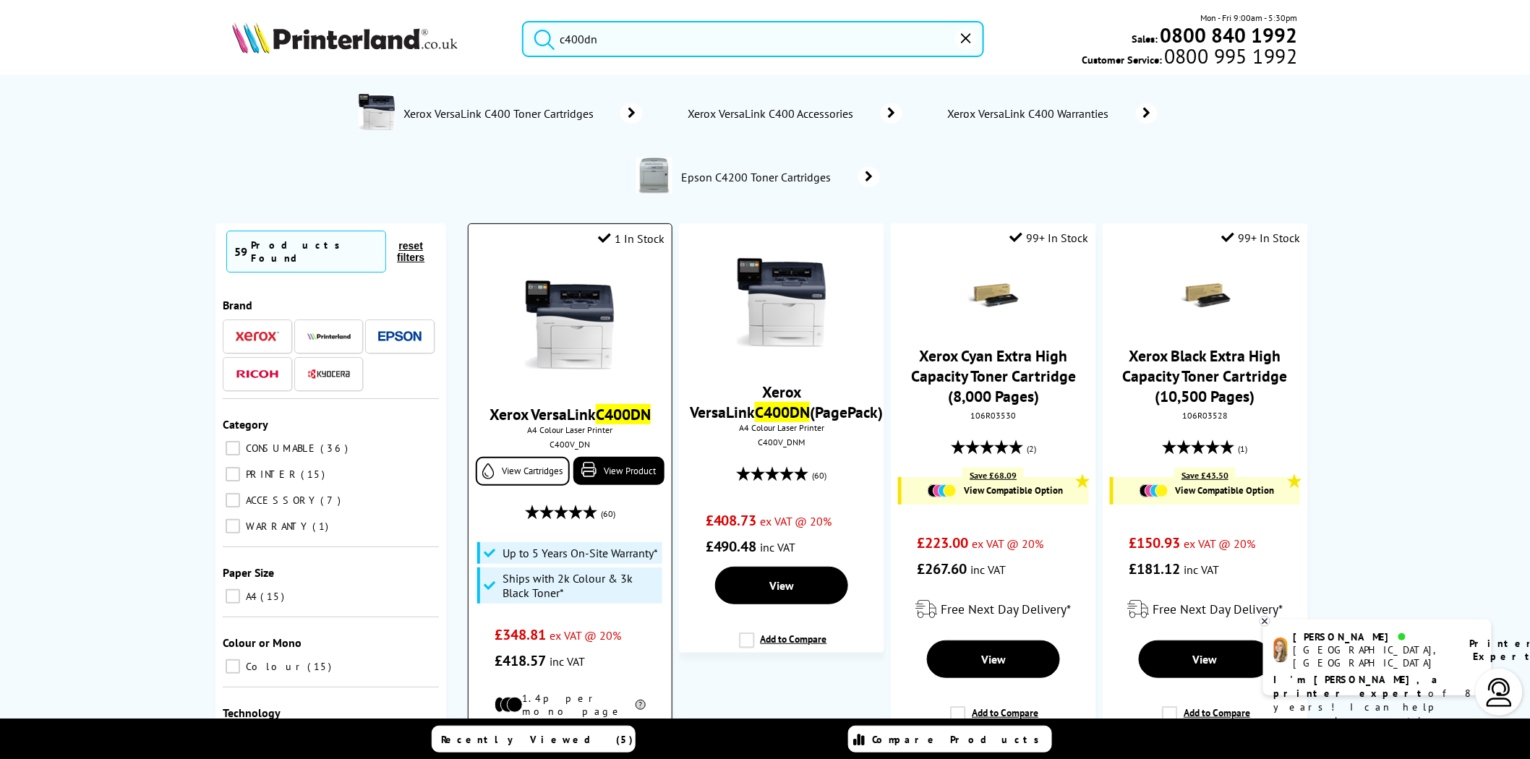
type input "c400dn"
click at [545, 338] on img at bounding box center [569, 325] width 108 height 108
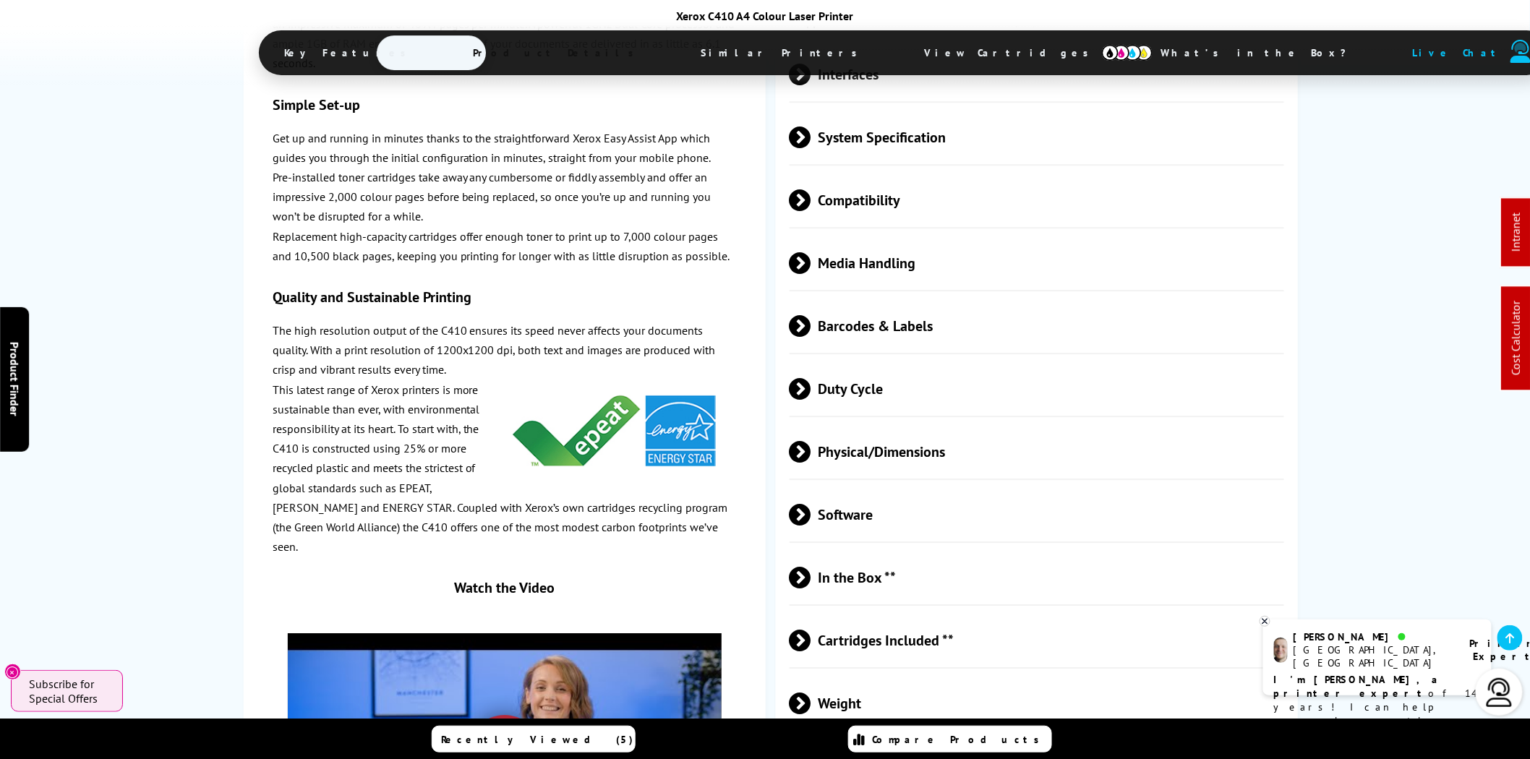
scroll to position [4015, 0]
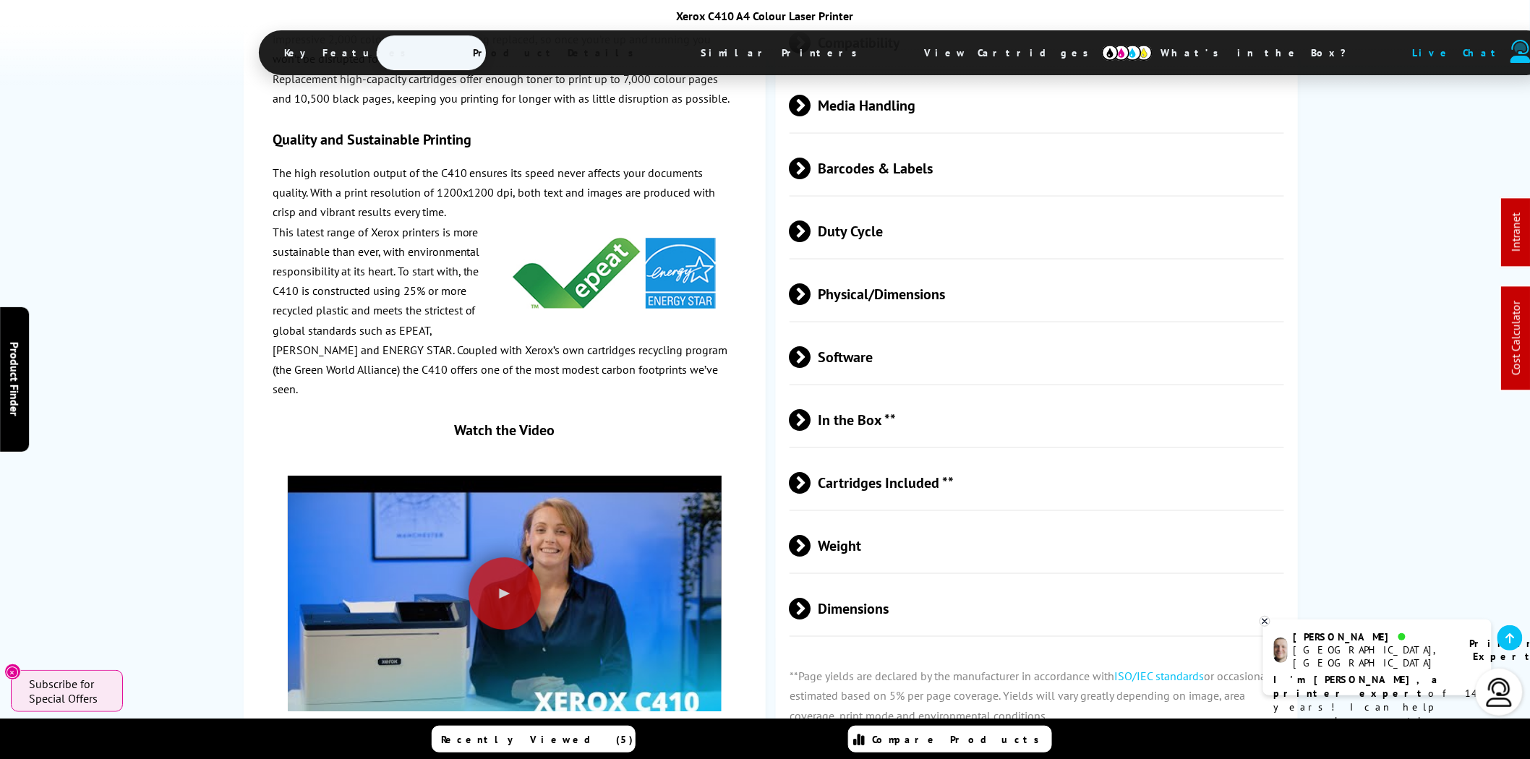
click at [945, 455] on span "Cartridges Included **" at bounding box center [1036, 482] width 494 height 54
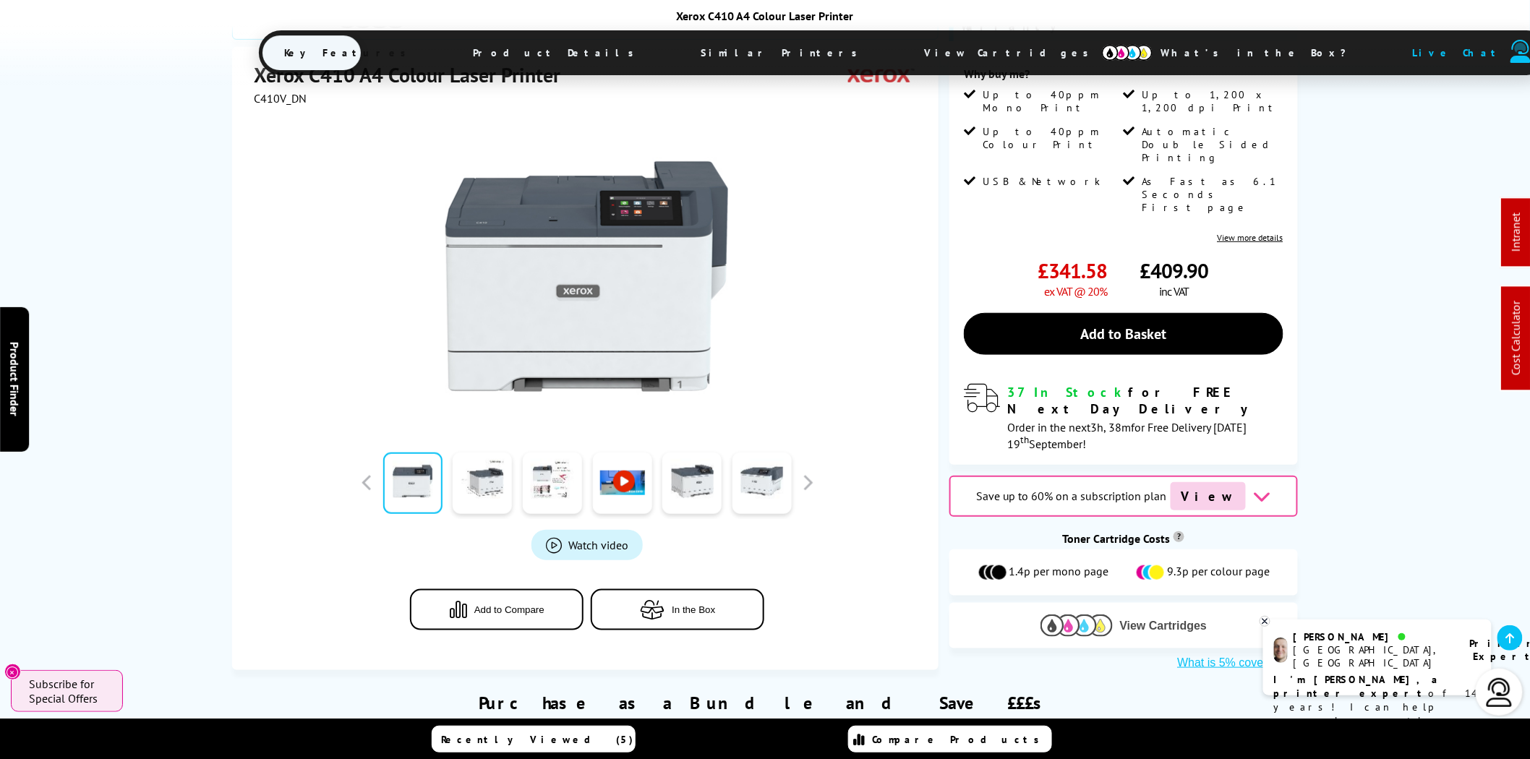
scroll to position [267, 0]
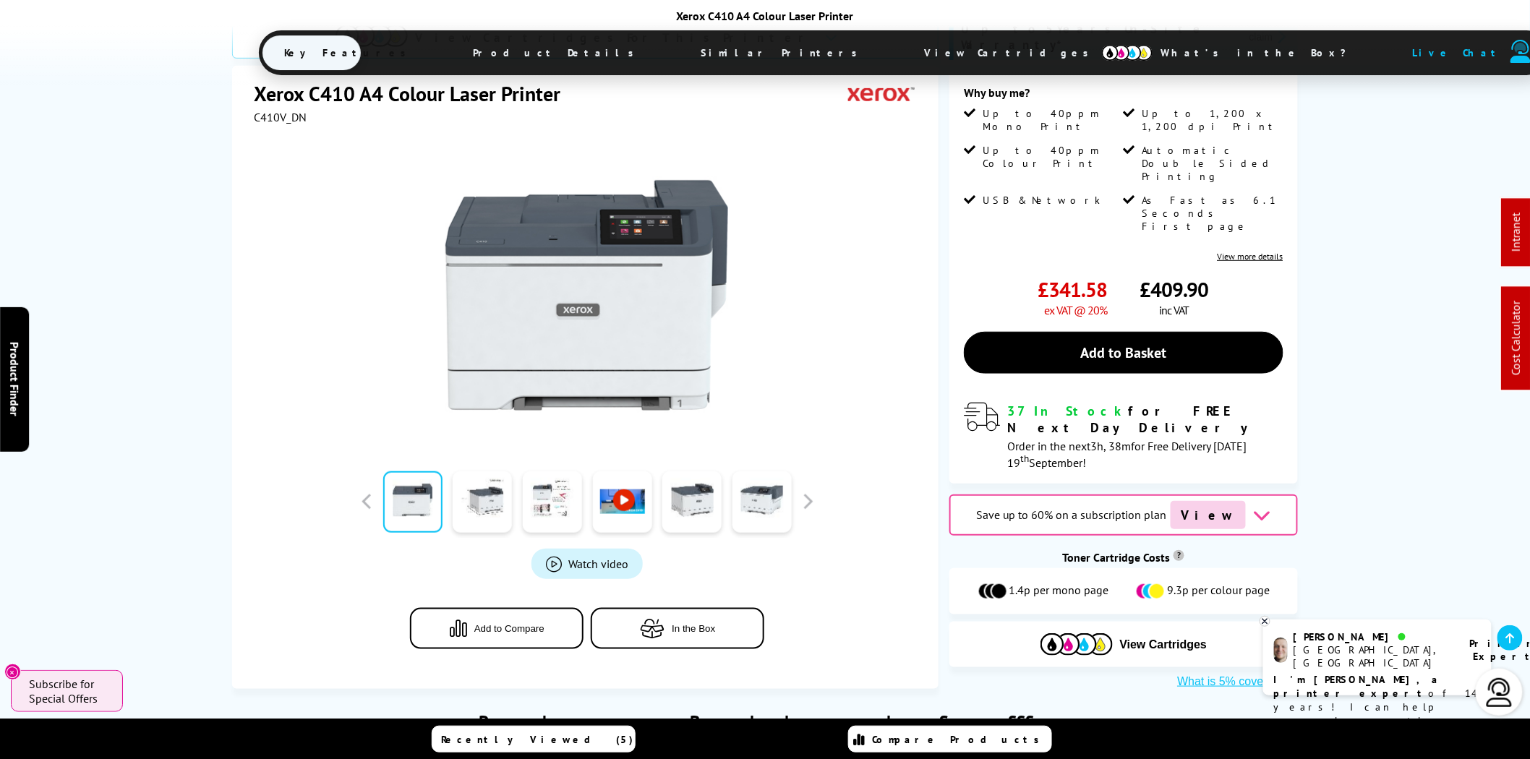
click at [820, 260] on div at bounding box center [587, 287] width 666 height 327
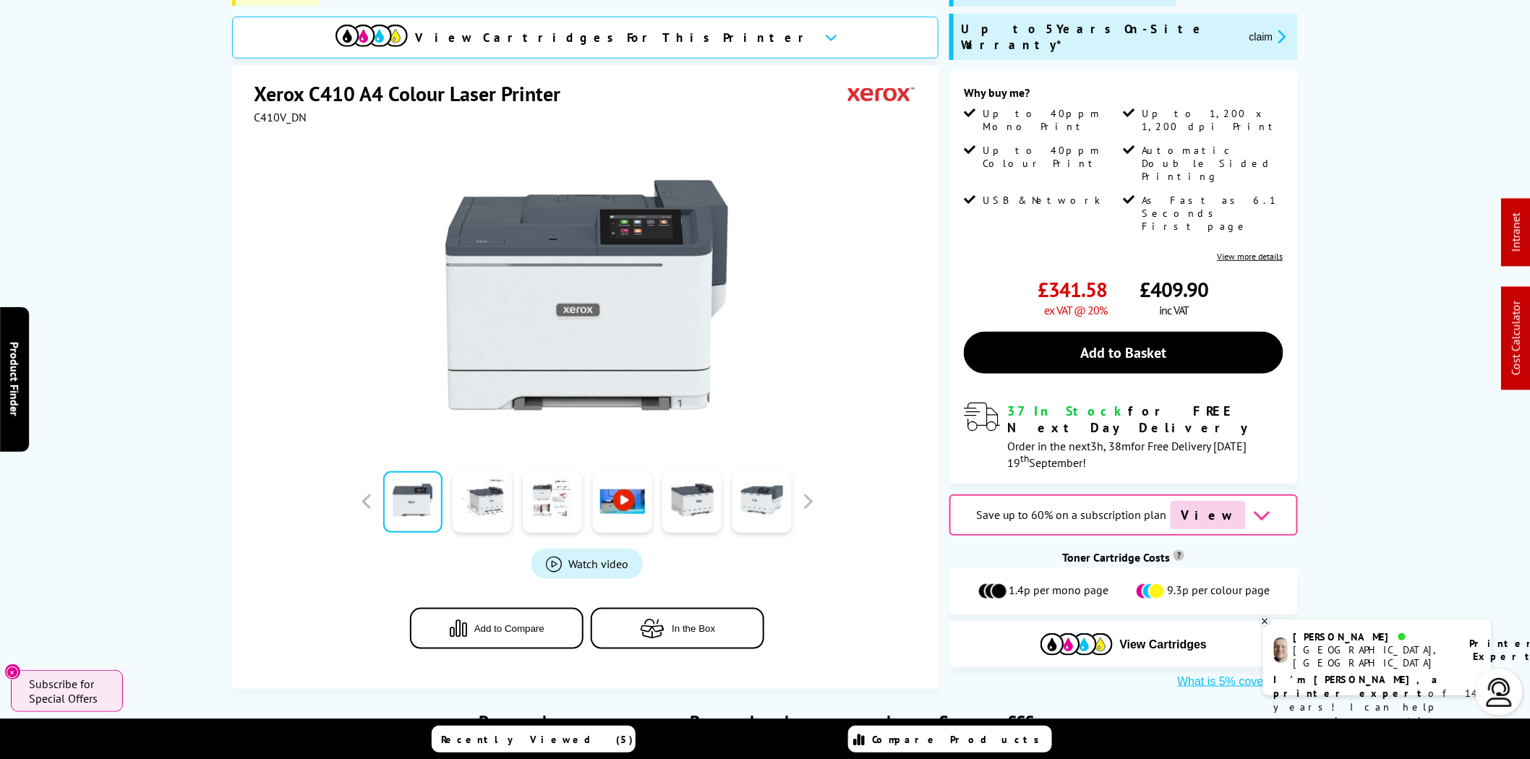
scroll to position [0, 0]
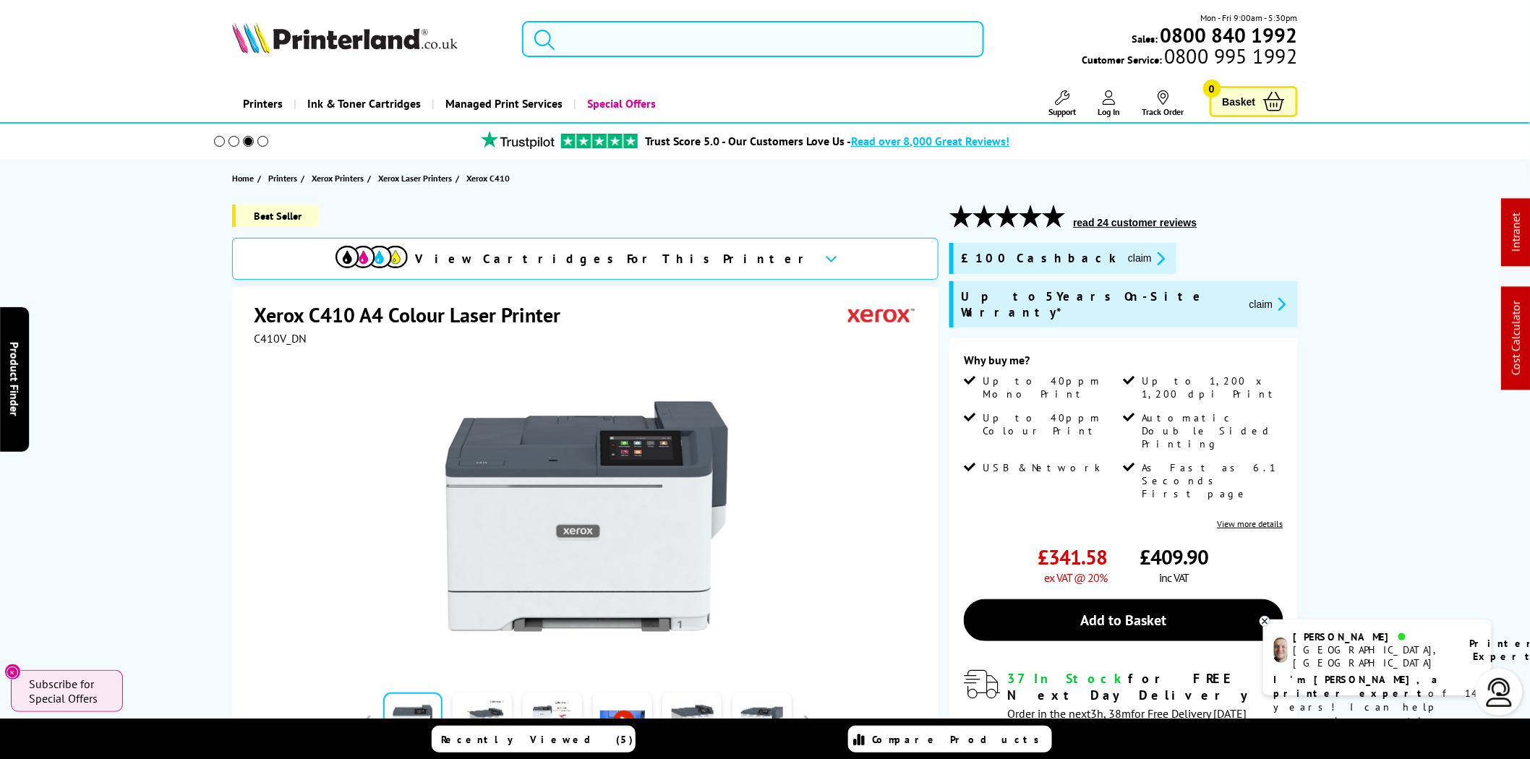
click at [691, 39] on input "search" at bounding box center [753, 39] width 462 height 36
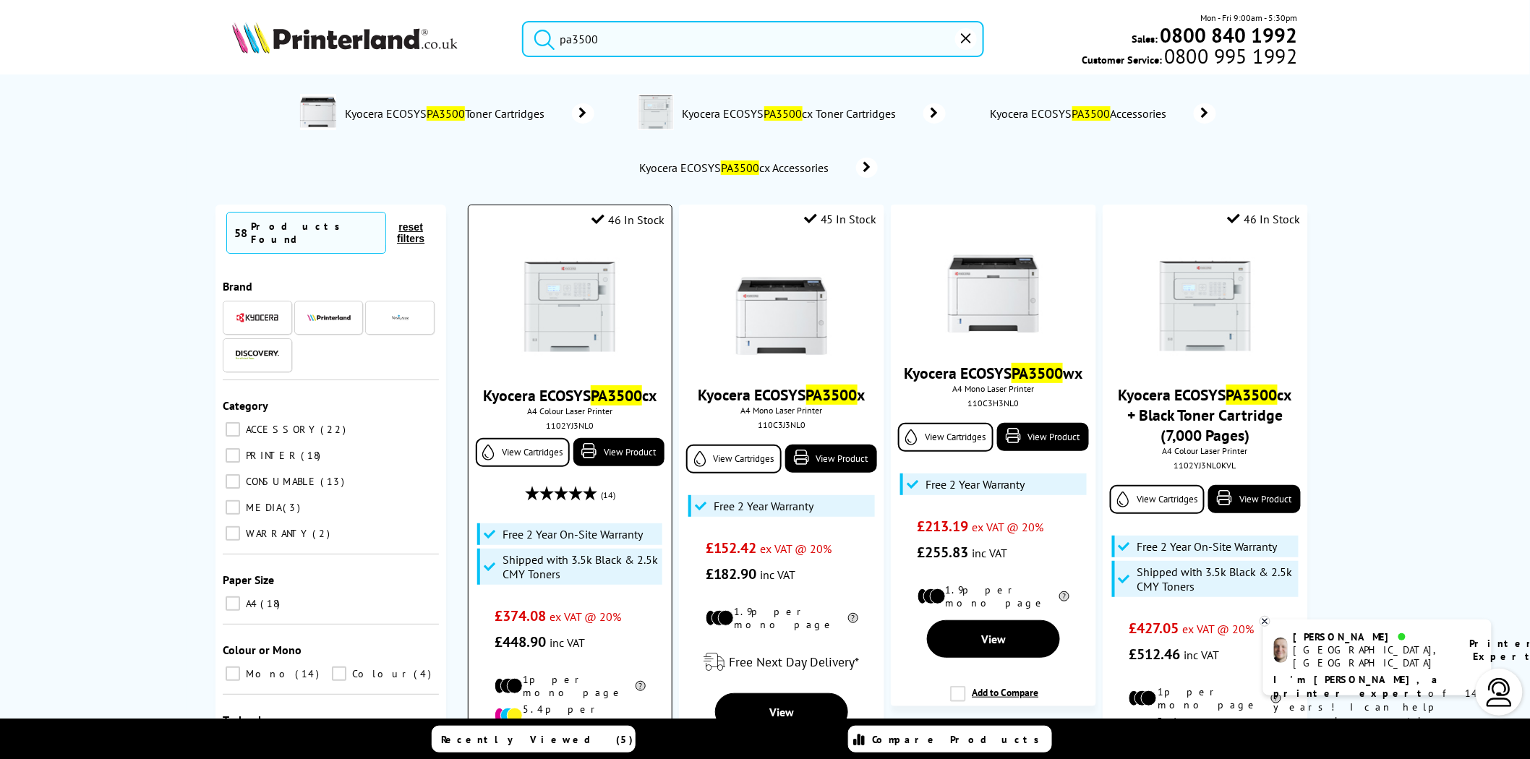
type input "pa3500"
click at [567, 300] on img at bounding box center [569, 306] width 108 height 108
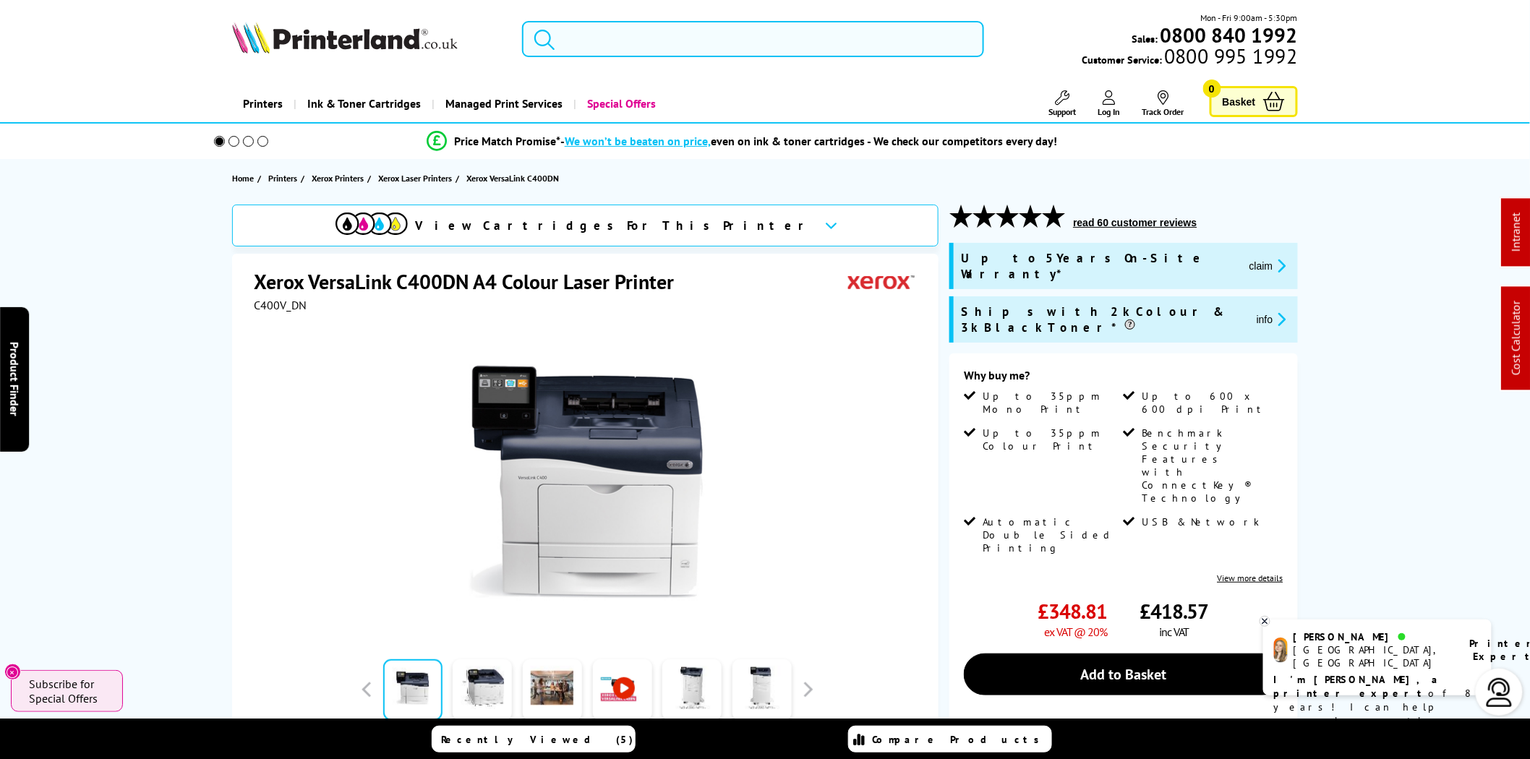
click at [808, 39] on input "search" at bounding box center [753, 39] width 462 height 36
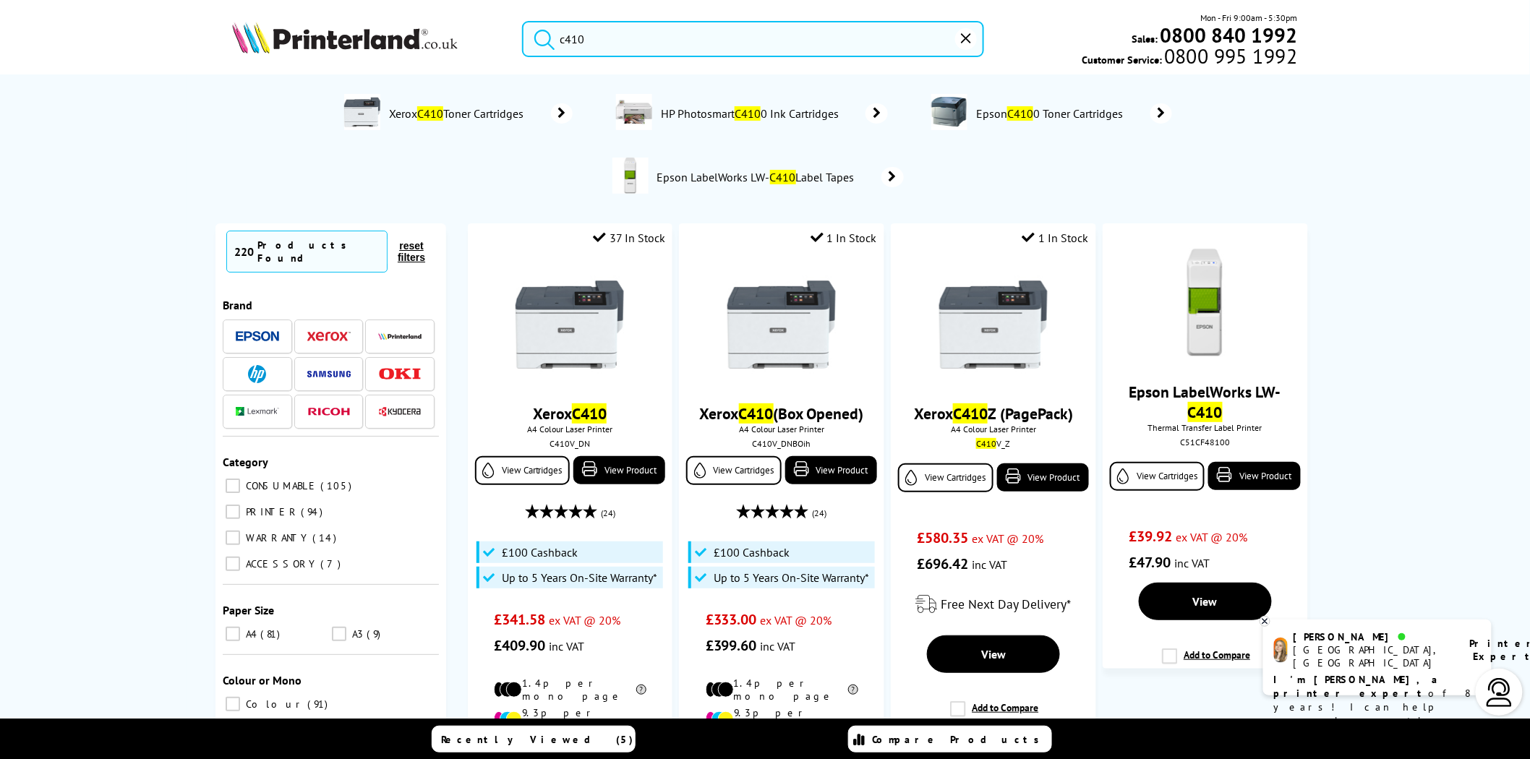
type input "c410"
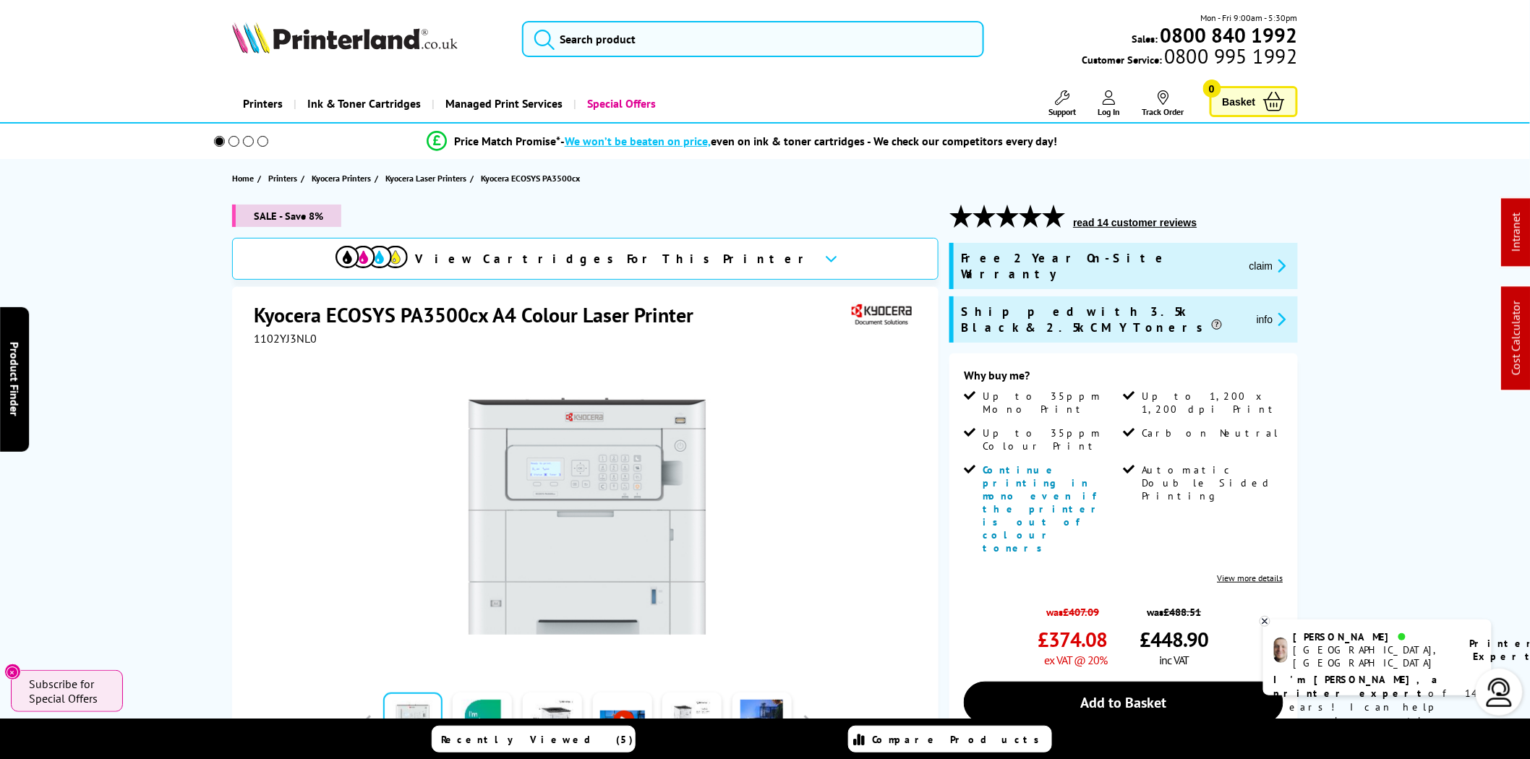
click at [377, 455] on div at bounding box center [587, 509] width 666 height 327
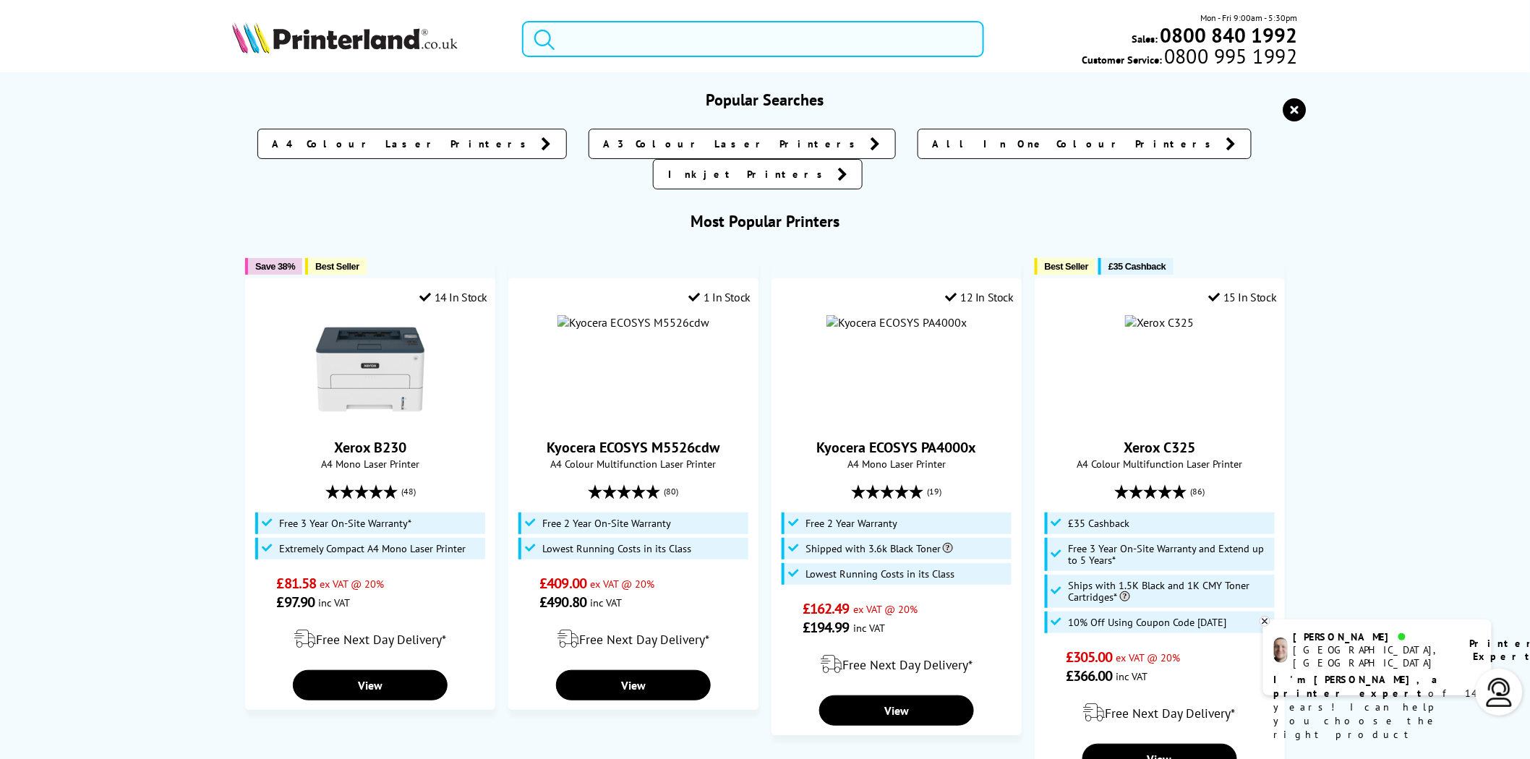
click at [609, 43] on input "search" at bounding box center [753, 39] width 462 height 36
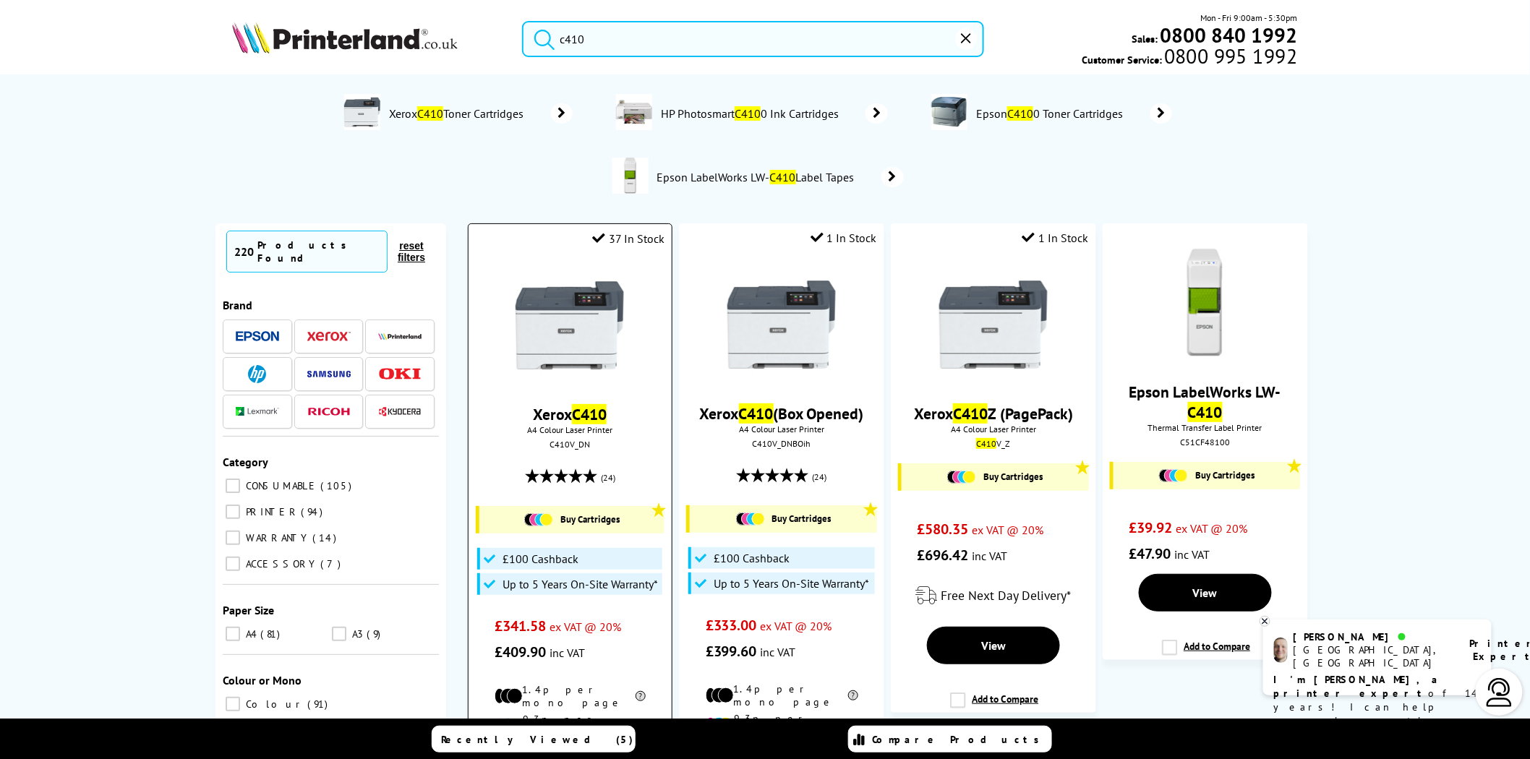
type input "c410"
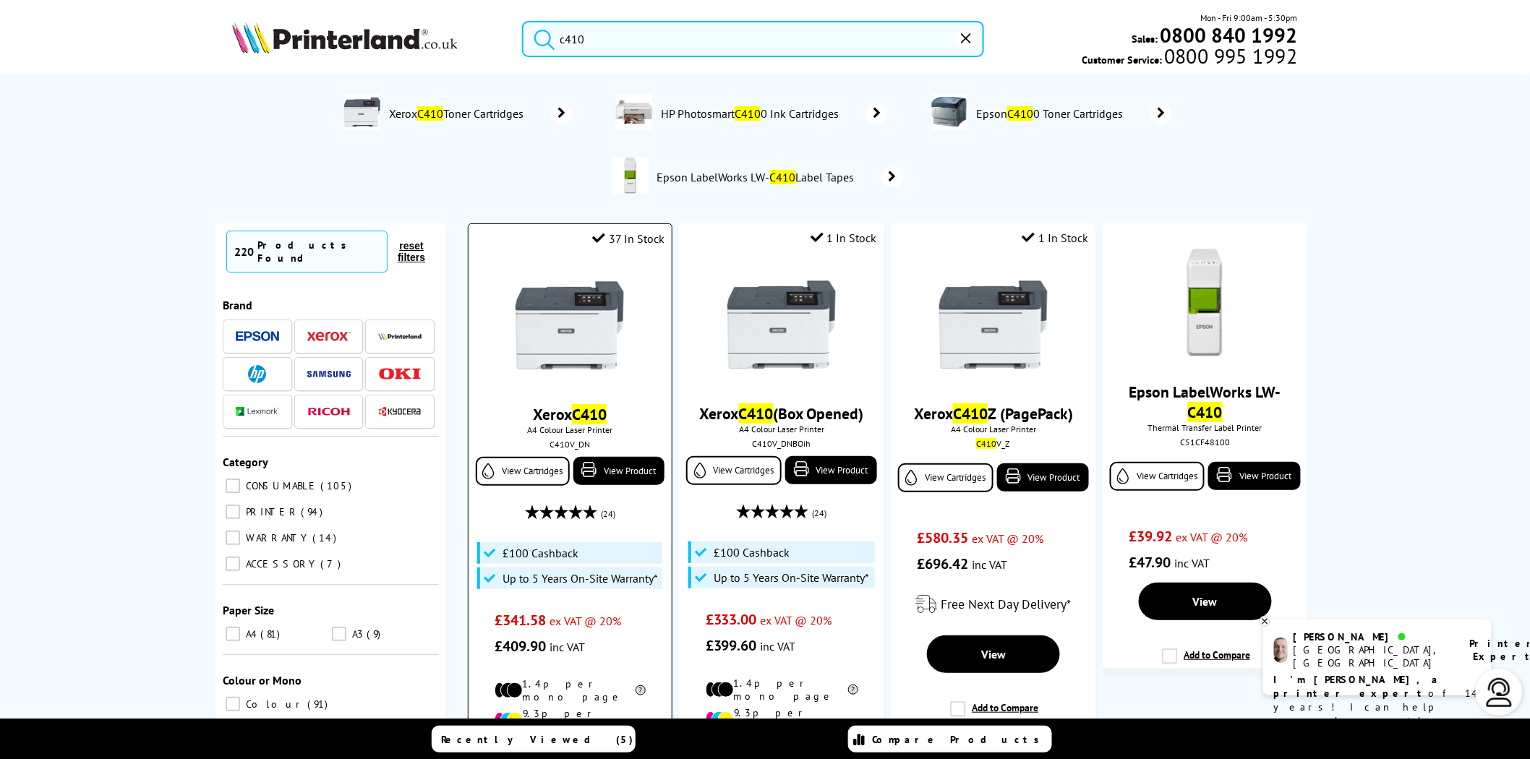
click at [548, 312] on img at bounding box center [569, 325] width 108 height 108
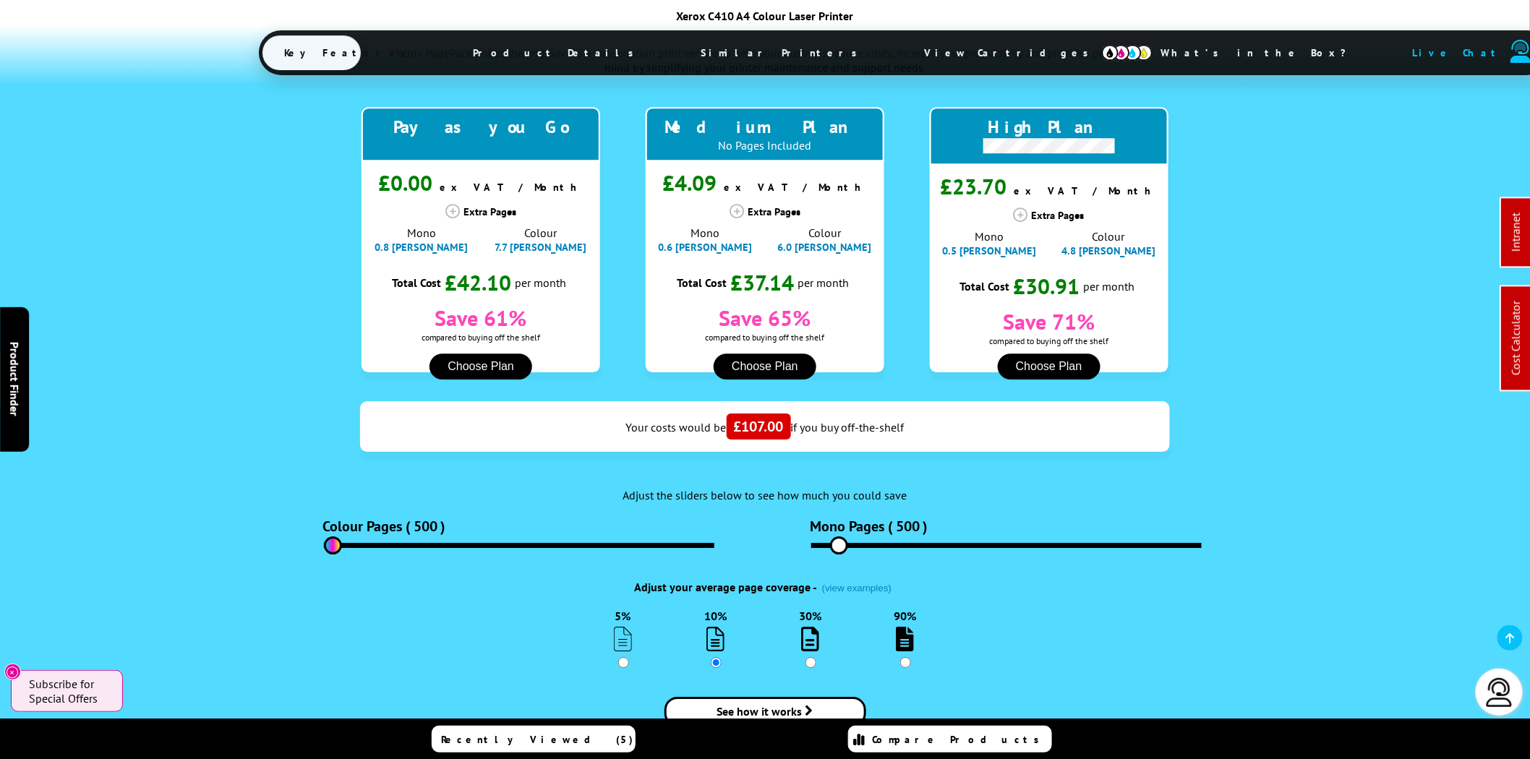
drag, startPoint x: 355, startPoint y: 493, endPoint x: 316, endPoint y: 493, distance: 39.0
type input "0"
click at [324, 543] on input "range" at bounding box center [519, 545] width 390 height 5
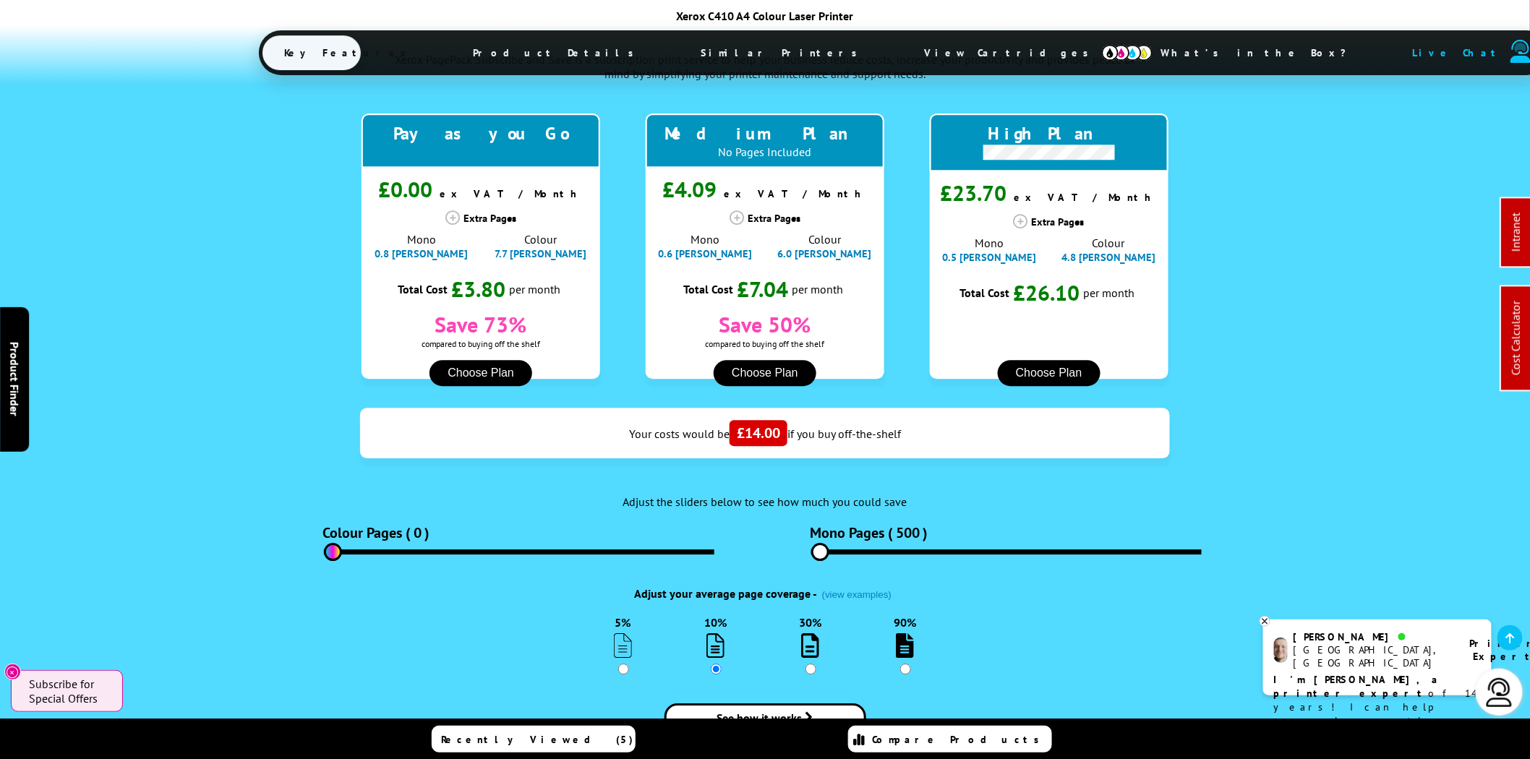
drag, startPoint x: 840, startPoint y: 486, endPoint x: 768, endPoint y: 488, distance: 72.3
type input "0"
click at [811, 549] on input "range" at bounding box center [1006, 551] width 390 height 5
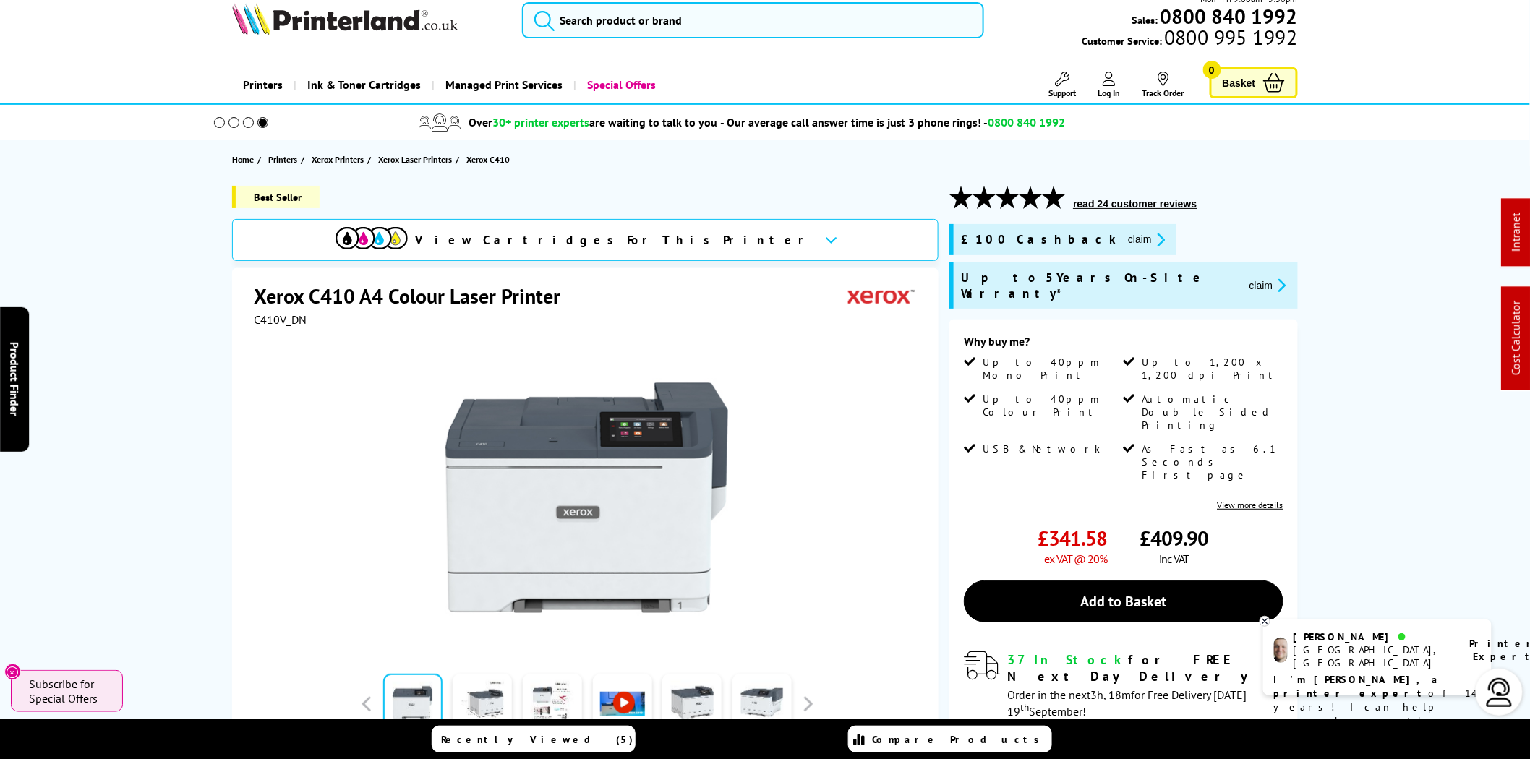
scroll to position [0, 0]
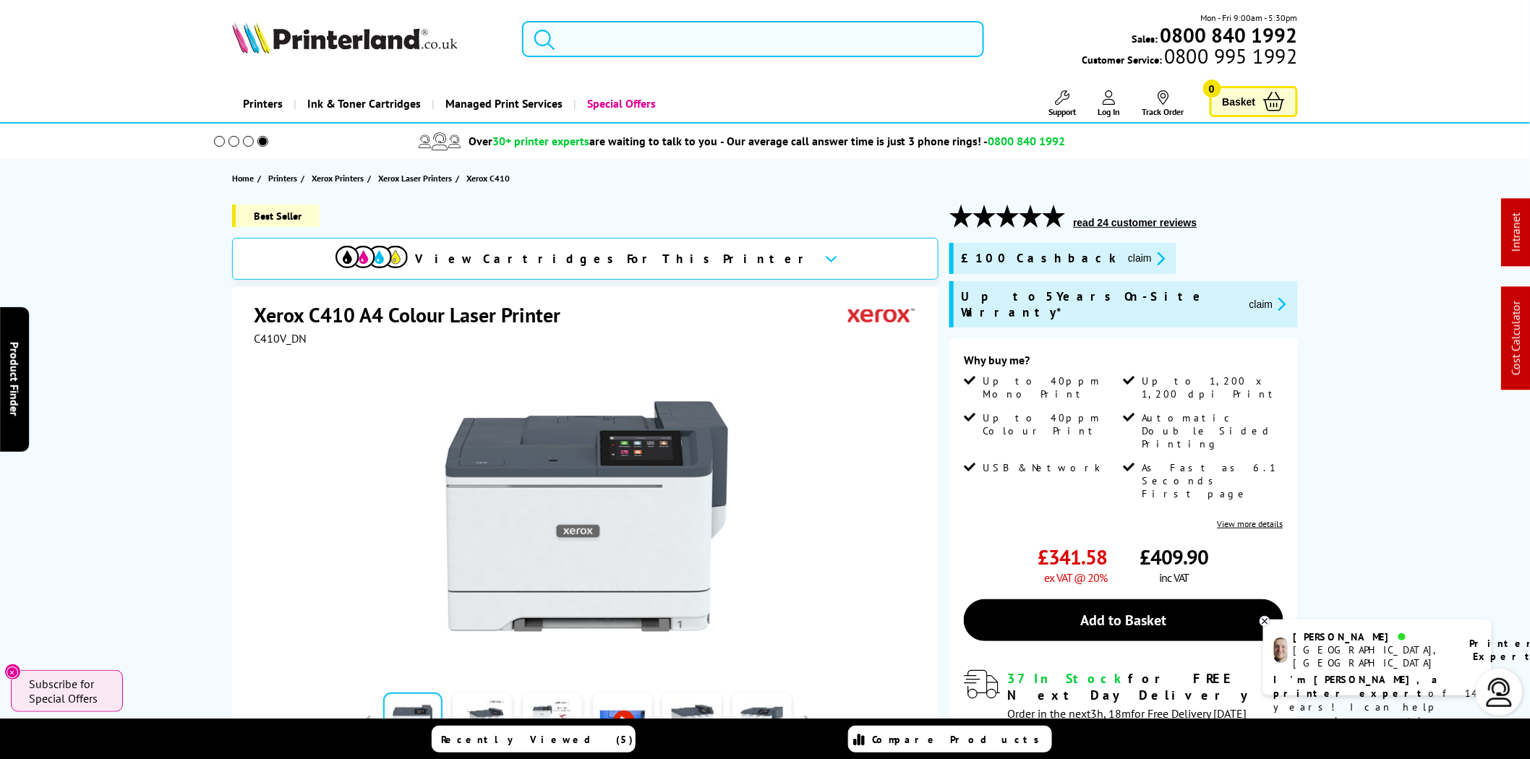
click at [663, 38] on input "search" at bounding box center [753, 39] width 462 height 36
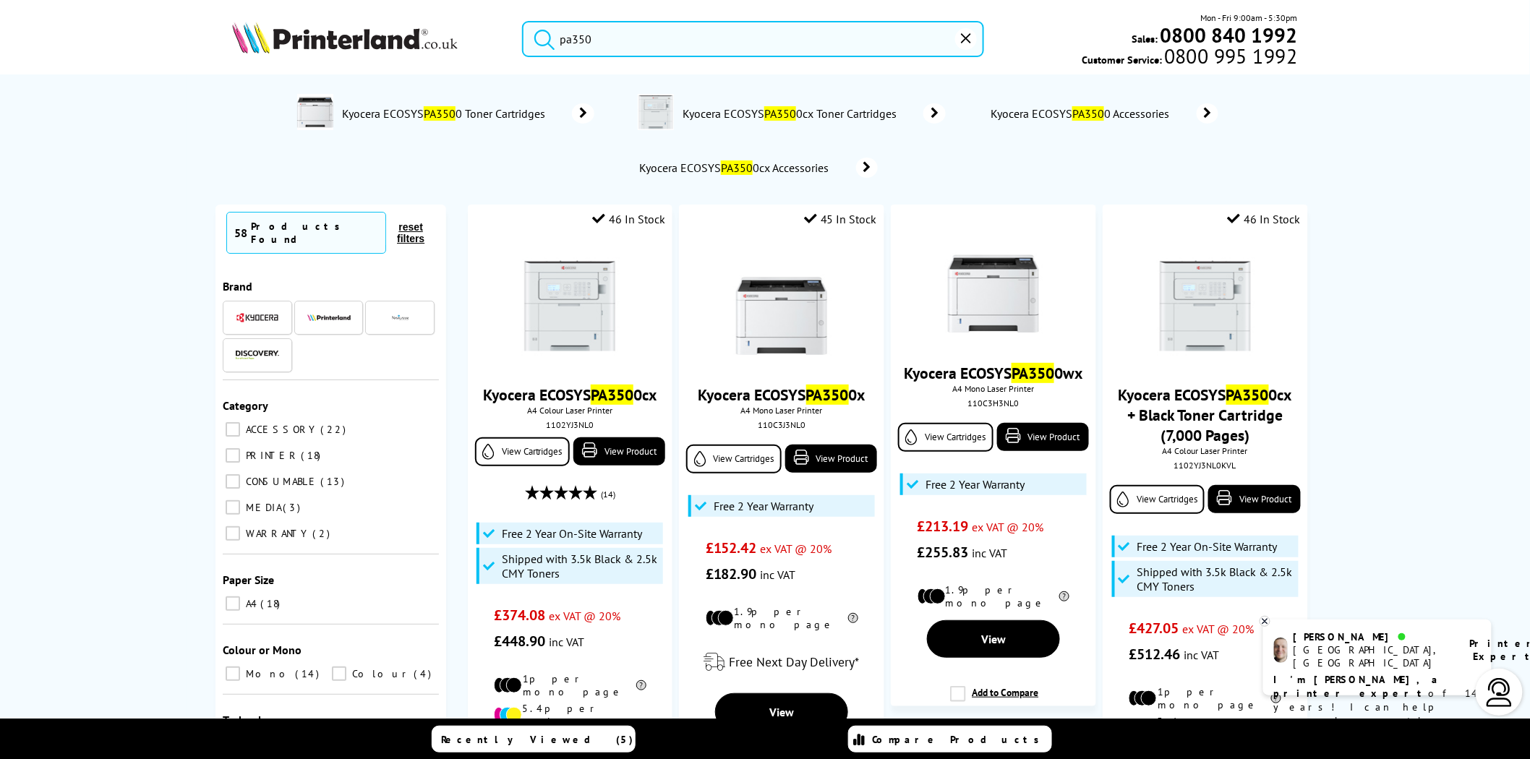
type input "pa350"
drag, startPoint x: 638, startPoint y: 30, endPoint x: 471, endPoint y: 25, distance: 167.8
click at [591, 46] on input "pa350" at bounding box center [753, 39] width 462 height 36
drag, startPoint x: 615, startPoint y: 40, endPoint x: 494, endPoint y: 26, distance: 122.2
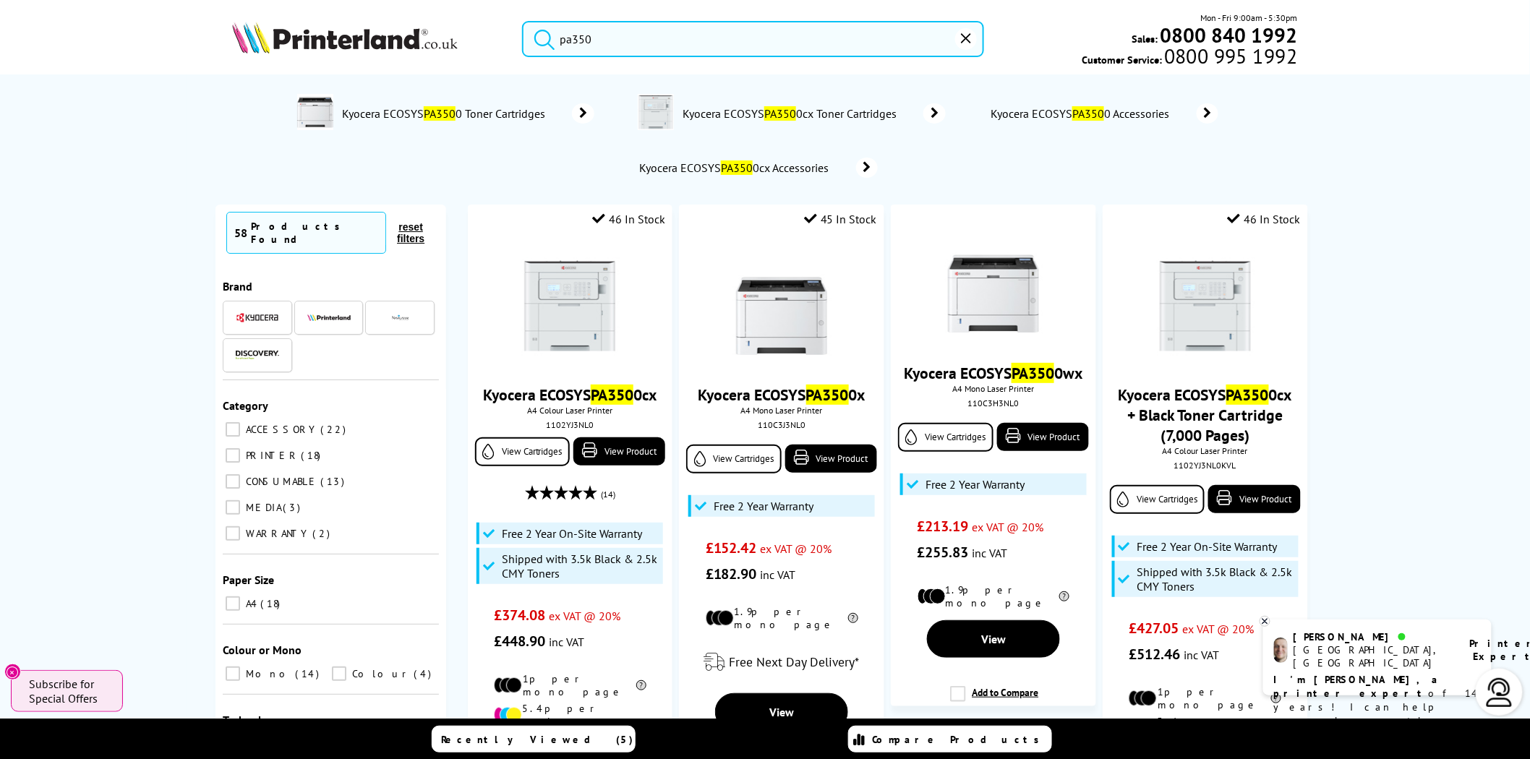
click at [497, 27] on div "pa350 Mon - Fri 9:00am - 5:30pm Sales: 0800 840 1992 Customer Service: 0800 995…" at bounding box center [764, 43] width 1157 height 64
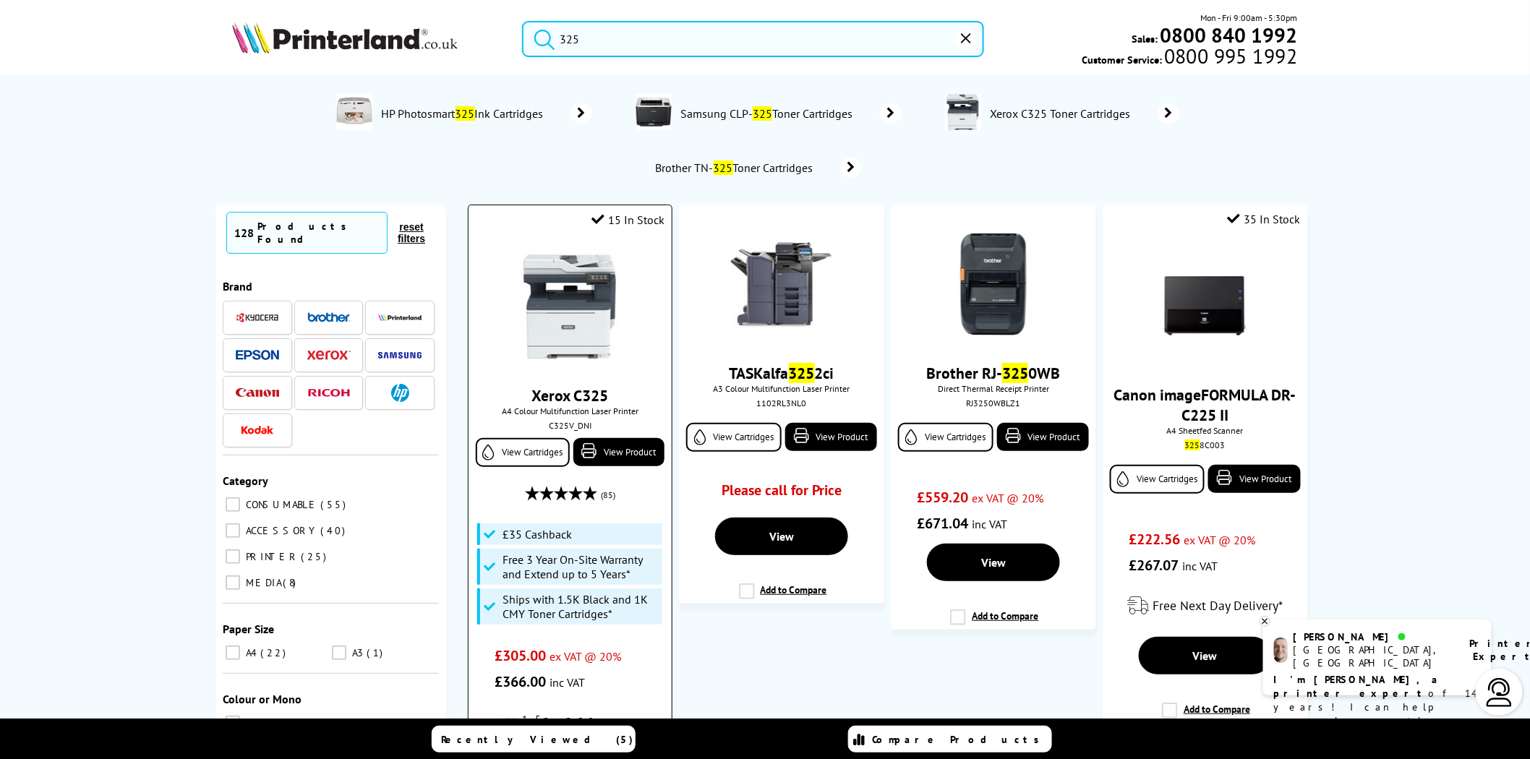
type input "325"
click at [587, 278] on img at bounding box center [569, 306] width 108 height 108
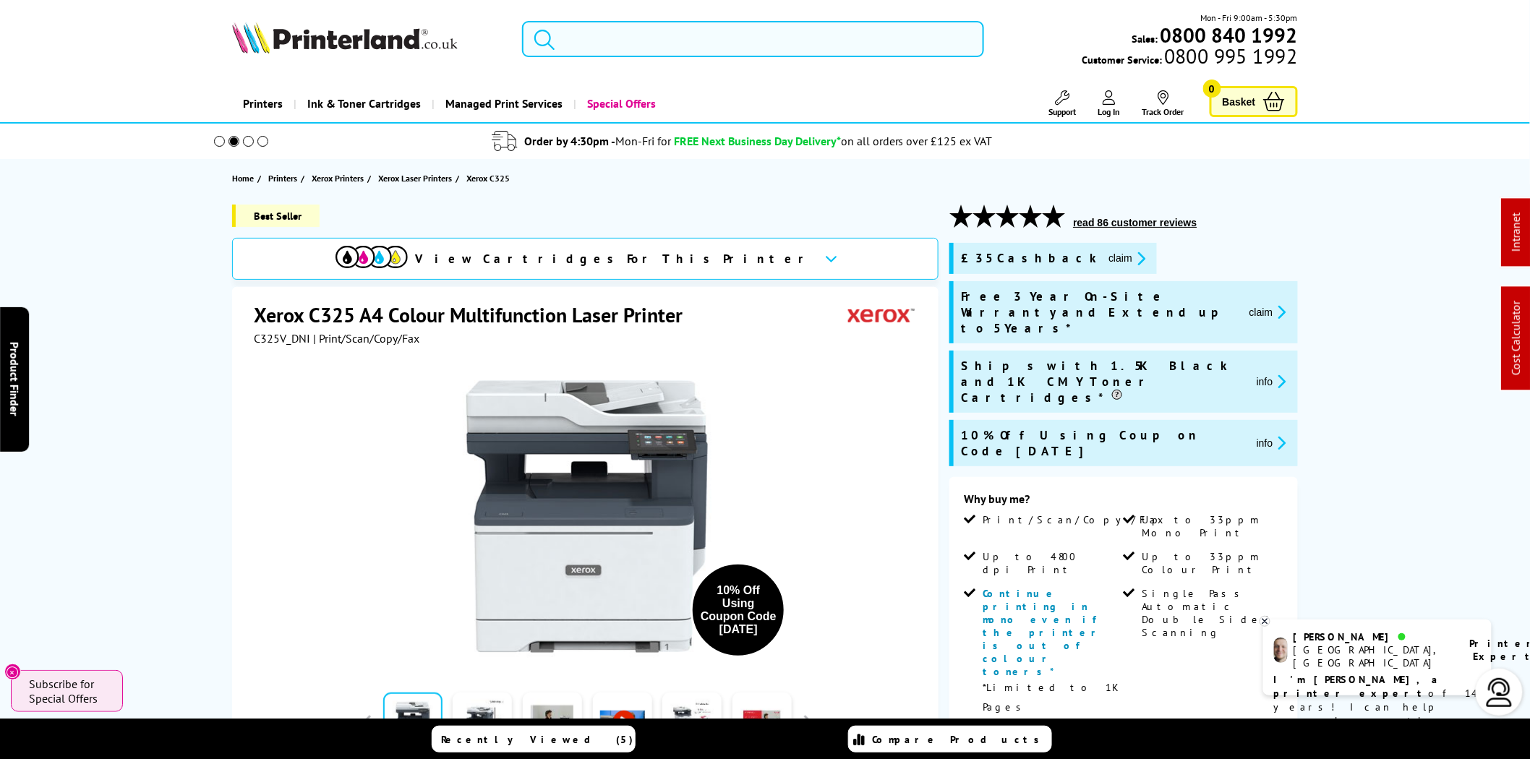
click at [925, 38] on input "search" at bounding box center [753, 39] width 462 height 36
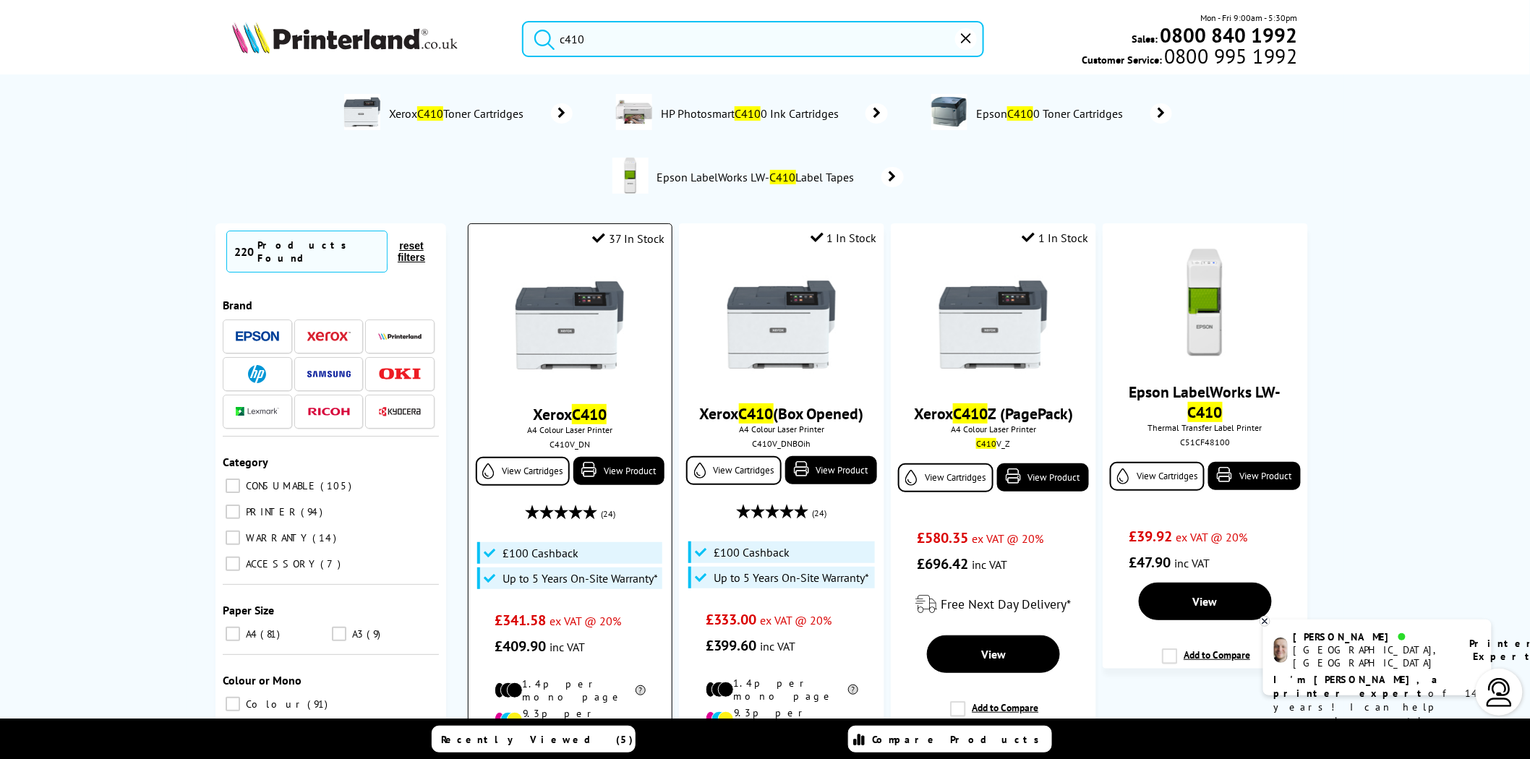
type input "c410"
click at [589, 320] on img at bounding box center [569, 325] width 108 height 108
drag, startPoint x: 579, startPoint y: 43, endPoint x: 471, endPoint y: 43, distance: 107.7
click at [471, 43] on div "c410 Mon - Fri 9:00am - 5:30pm Sales: 0800 840 1992 Customer Service: 0800 995 …" at bounding box center [764, 43] width 1157 height 64
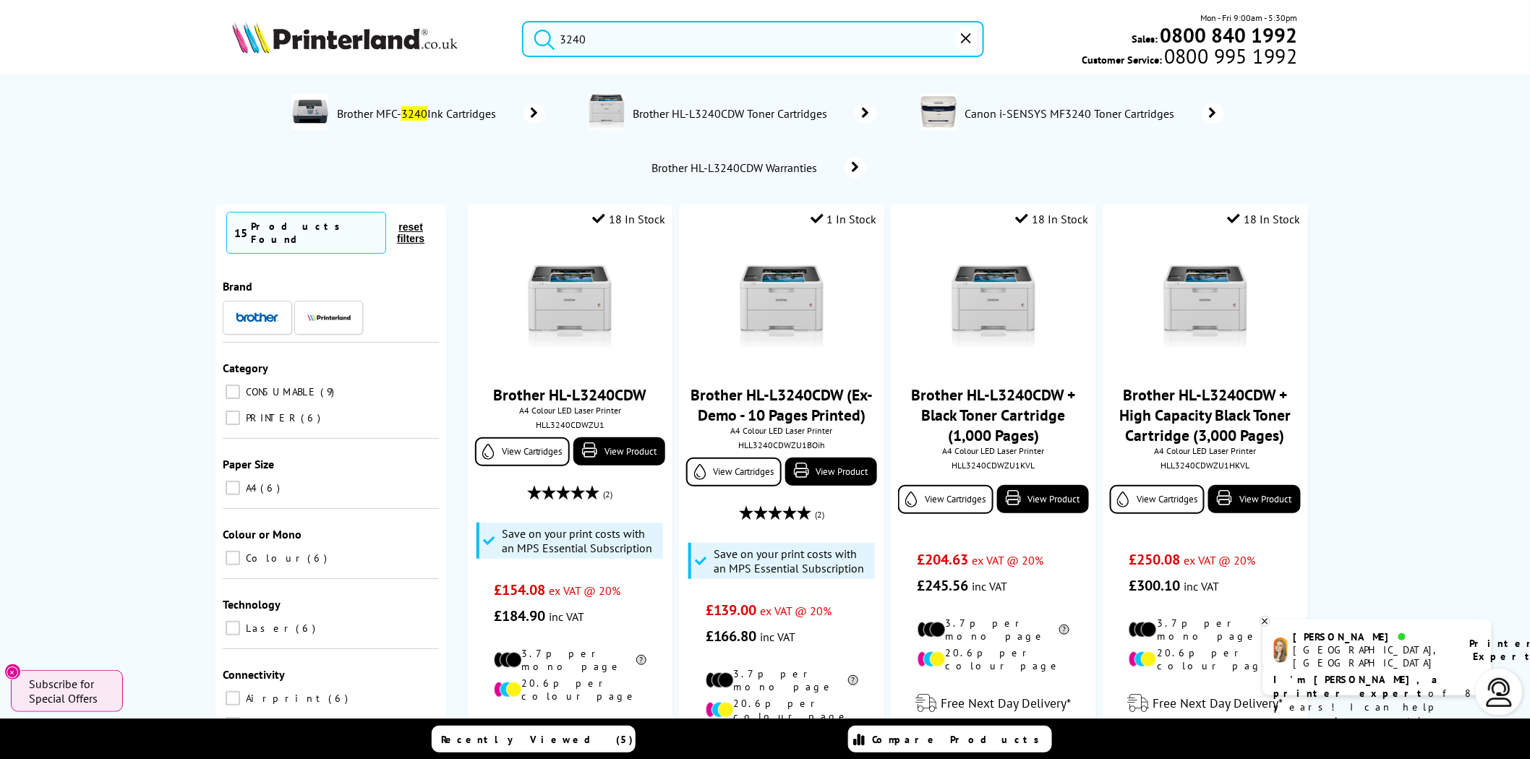
drag, startPoint x: 575, startPoint y: 48, endPoint x: 536, endPoint y: 48, distance: 39.0
click at [536, 48] on form "3240" at bounding box center [753, 39] width 462 height 36
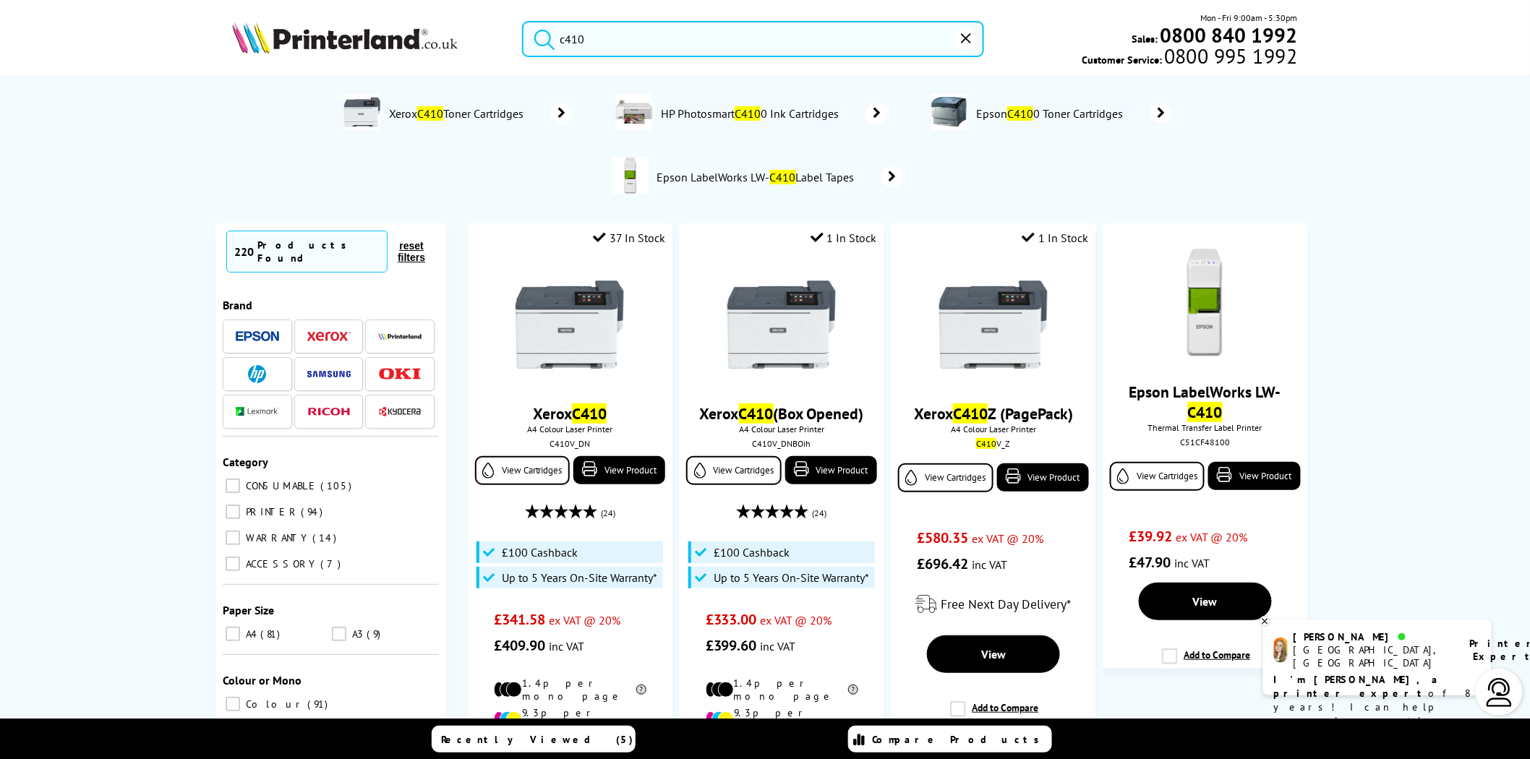
type input "c410"
click at [360, 55] on picture at bounding box center [345, 49] width 226 height 14
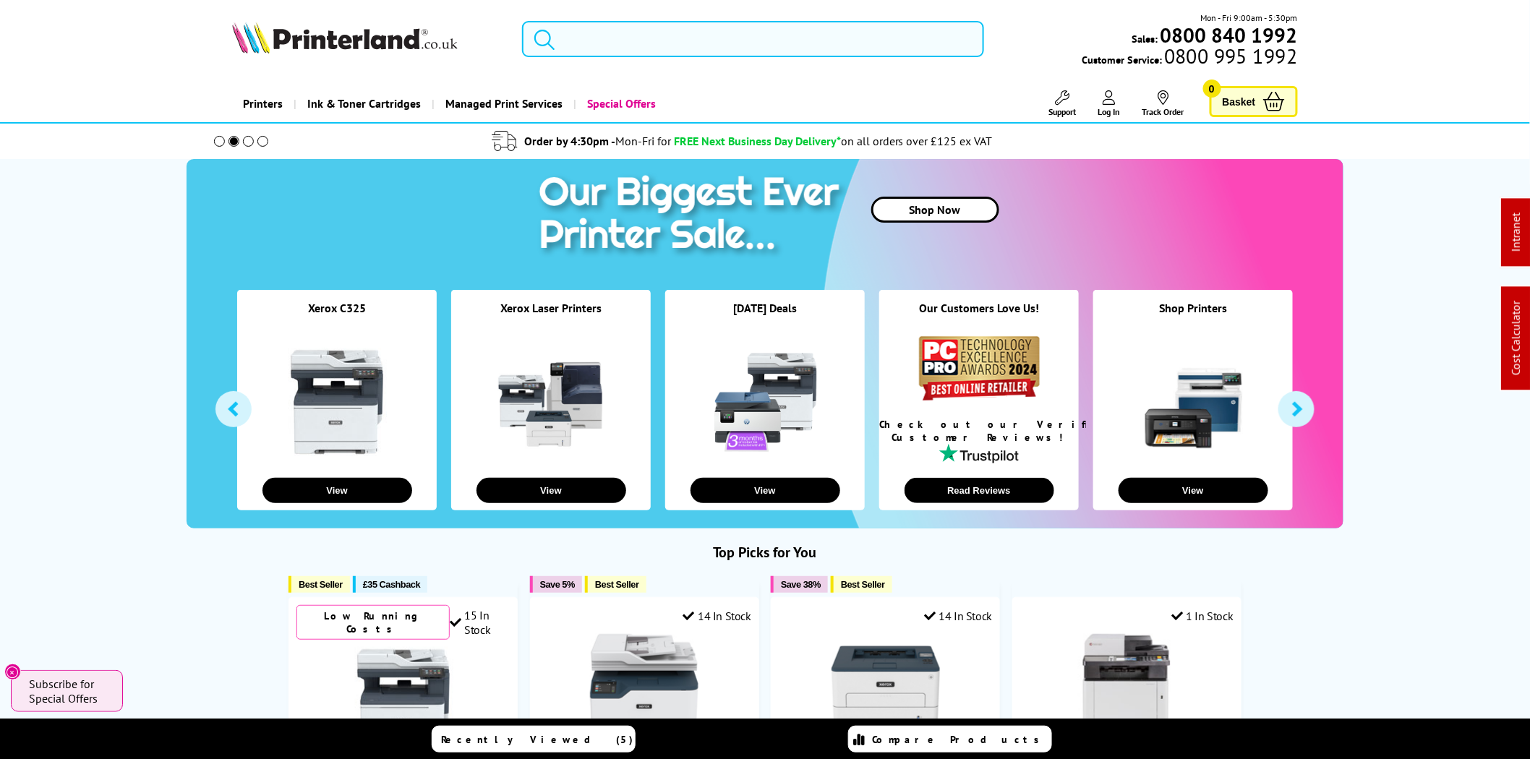
click at [711, 44] on input "search" at bounding box center [753, 39] width 462 height 36
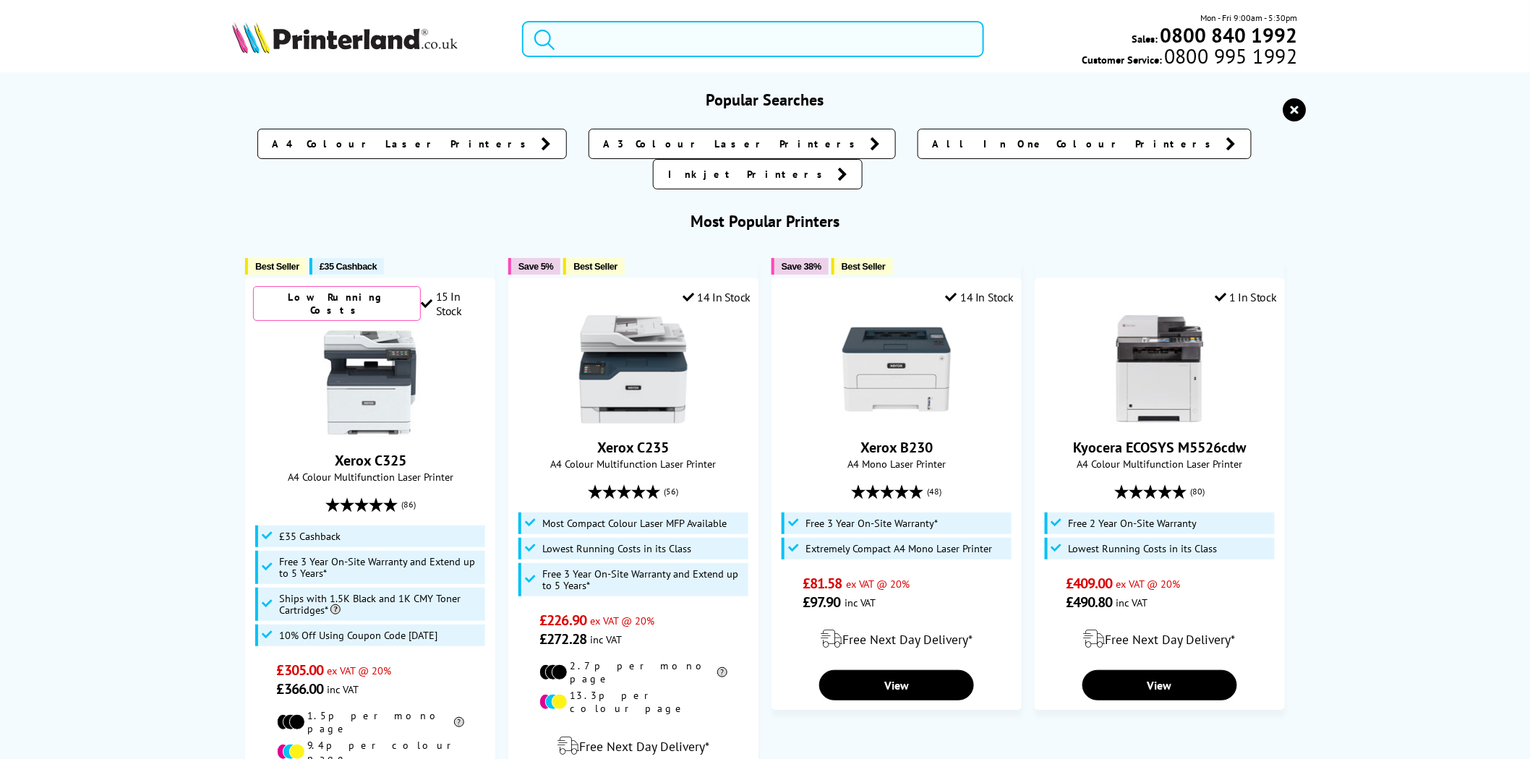
click at [619, 30] on input "search" at bounding box center [753, 39] width 462 height 36
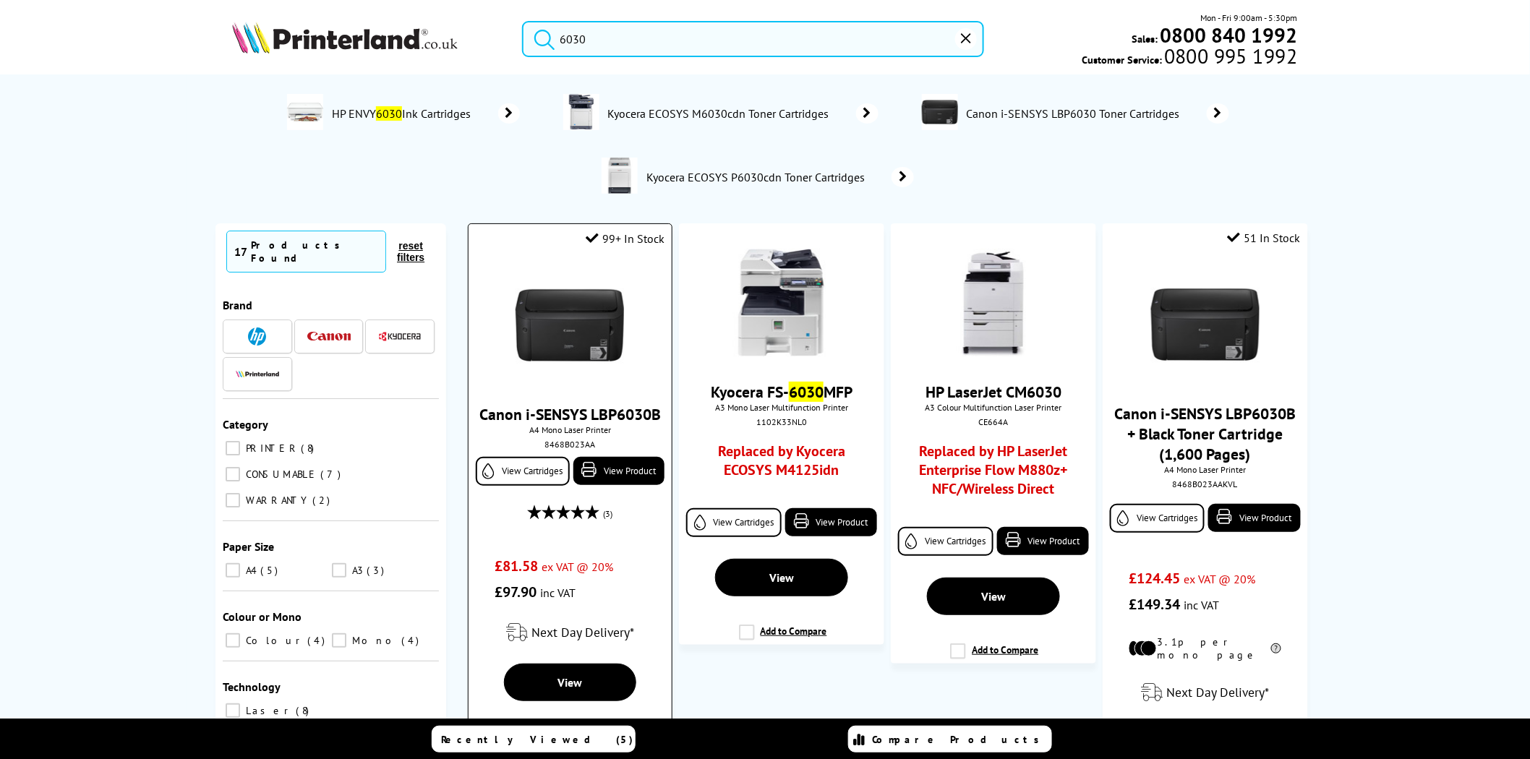
type input "6030"
click at [574, 317] on img at bounding box center [569, 325] width 108 height 108
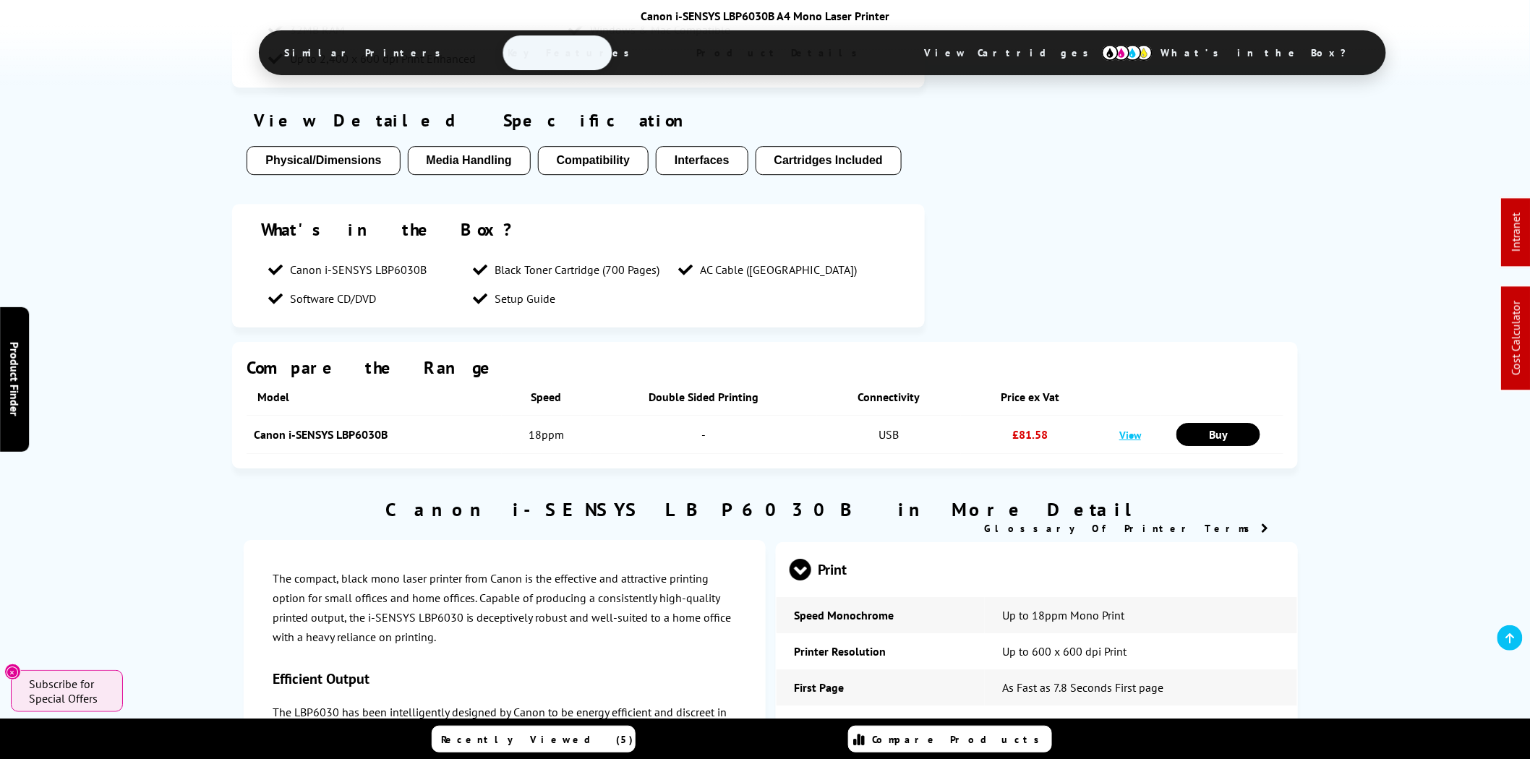
scroll to position [2677, 0]
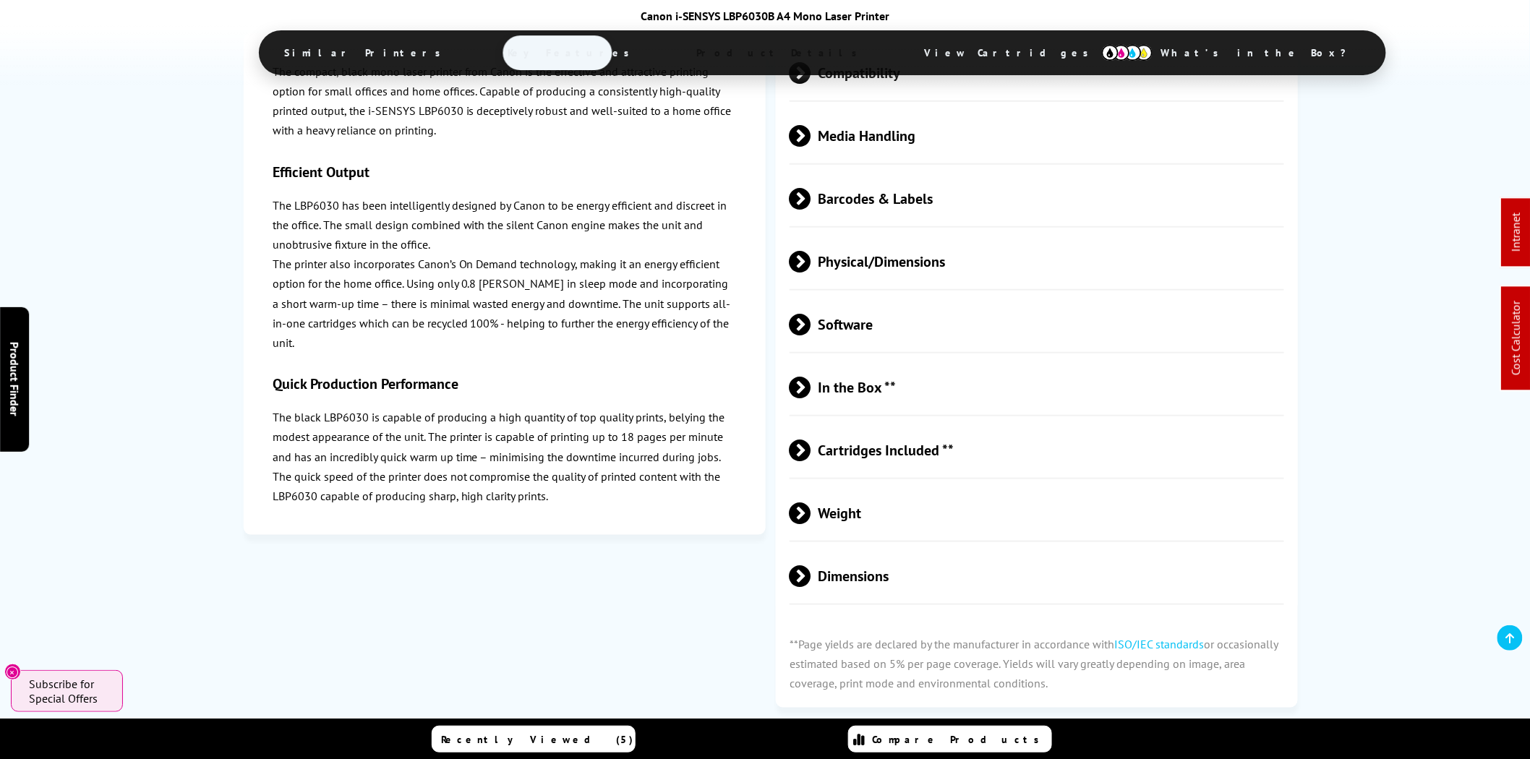
click at [912, 246] on span "Physical/Dimensions" at bounding box center [1036, 262] width 494 height 54
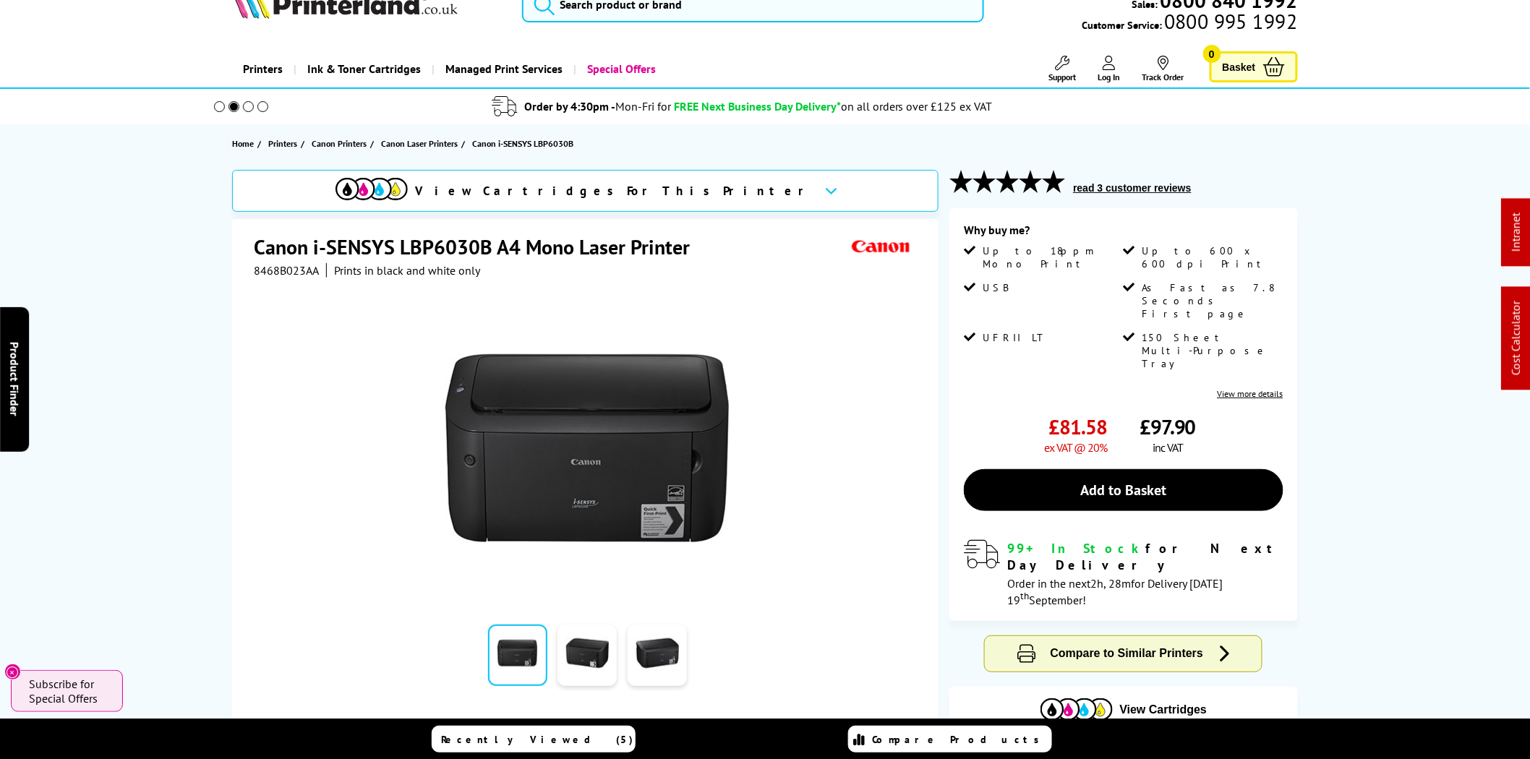
scroll to position [0, 0]
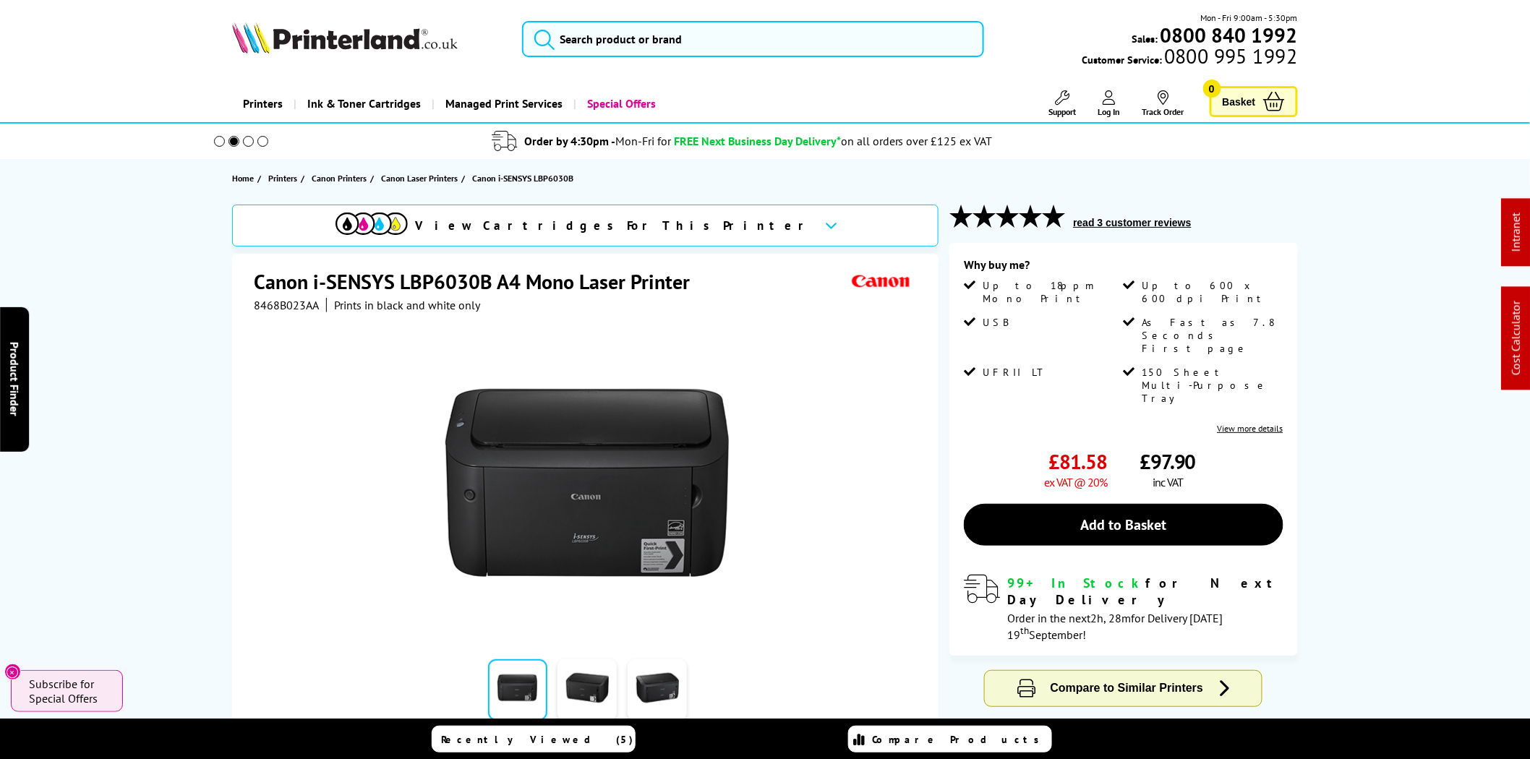
click at [362, 41] on img at bounding box center [345, 38] width 226 height 32
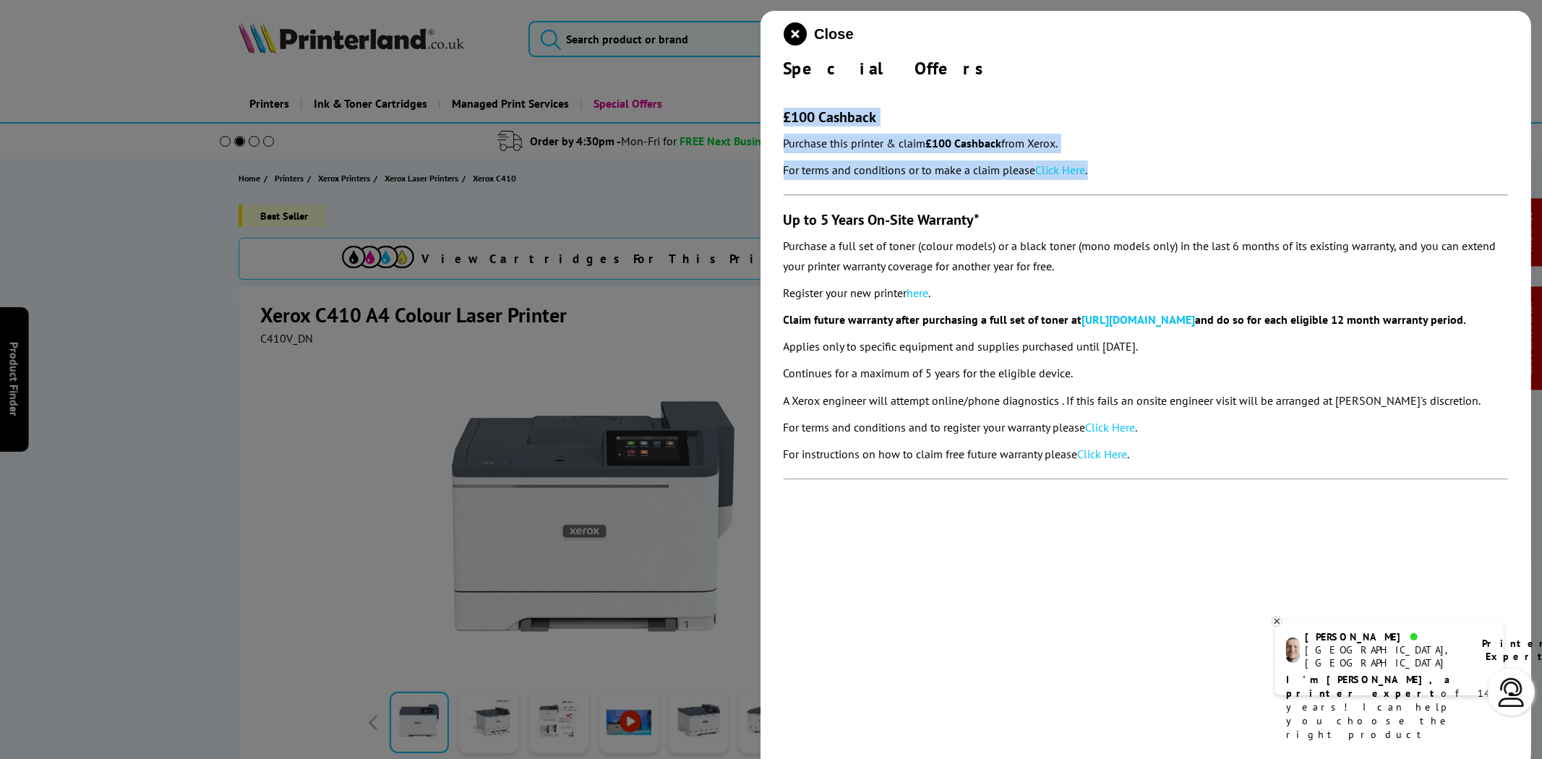
drag, startPoint x: 992, startPoint y: 169, endPoint x: 779, endPoint y: 113, distance: 220.4
click at [779, 113] on div "Close Special Offers £100 Cashback Purchase this printer & claim £100 Cashback …" at bounding box center [1145, 390] width 771 height 759
copy section "£100 Cashback Purchase this printer & claim £100 Cashback from Xerox. For terms…"
click at [792, 39] on icon "close modal" at bounding box center [795, 33] width 23 height 23
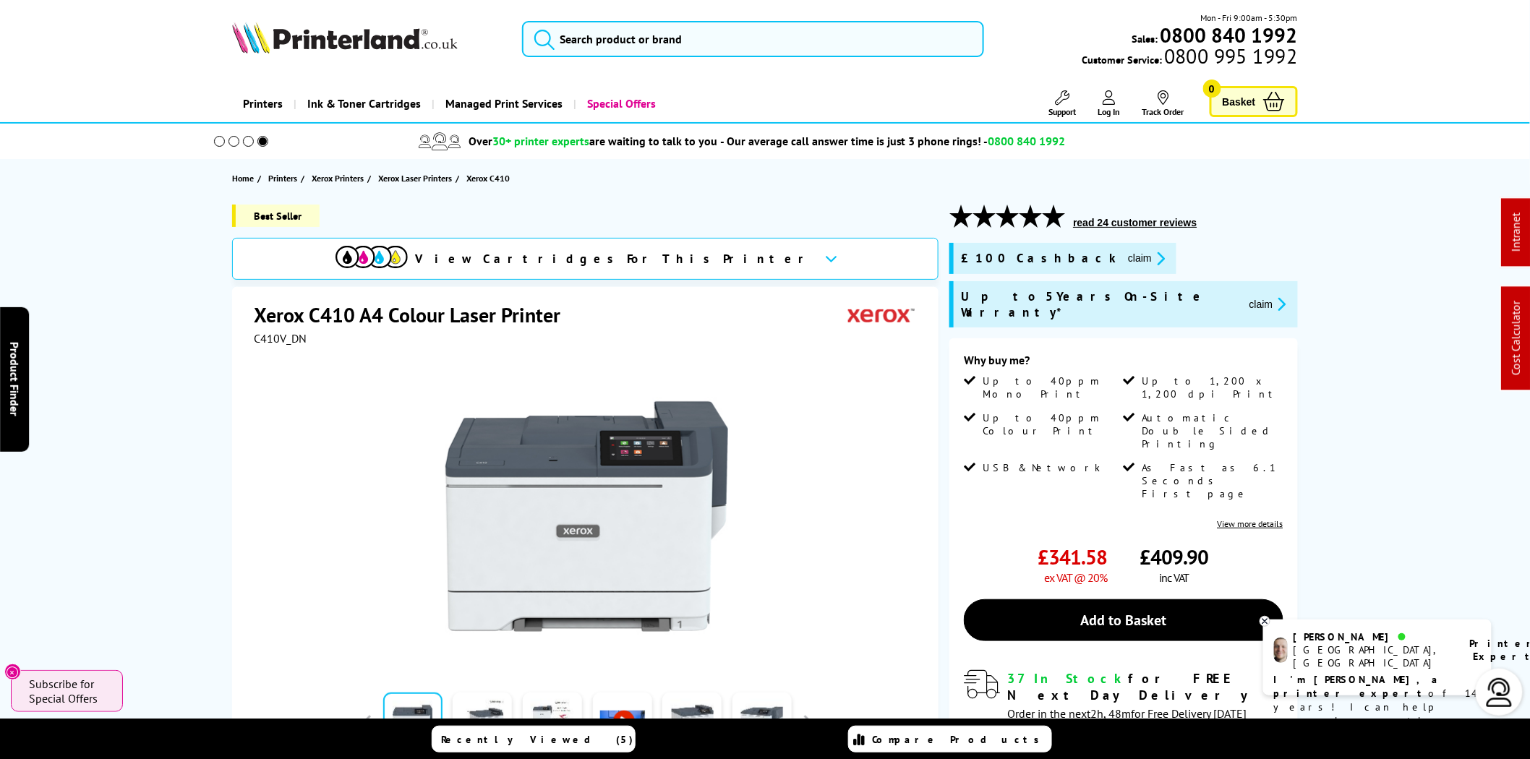
click at [370, 46] on img at bounding box center [345, 38] width 226 height 32
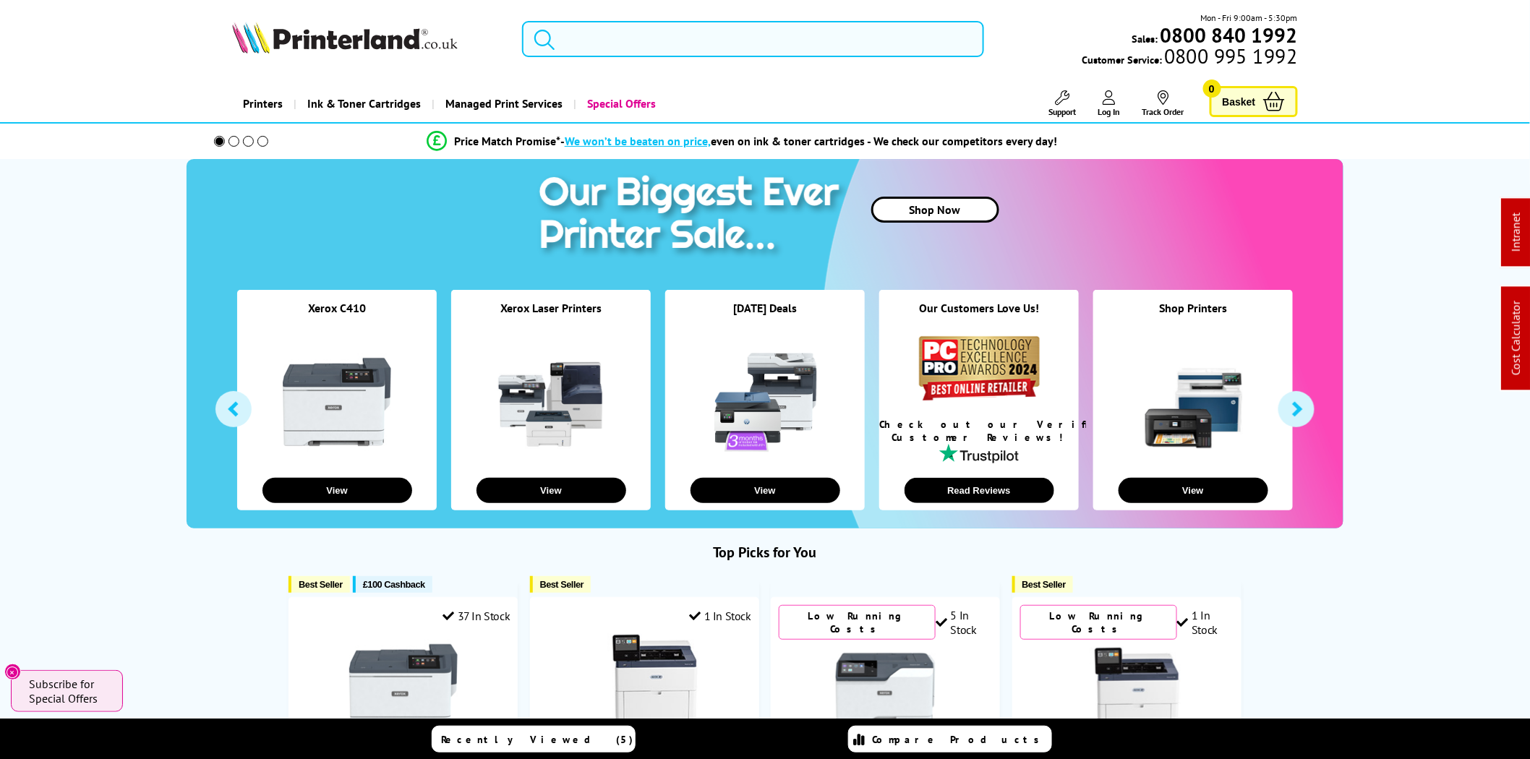
click at [612, 43] on input "search" at bounding box center [753, 39] width 462 height 36
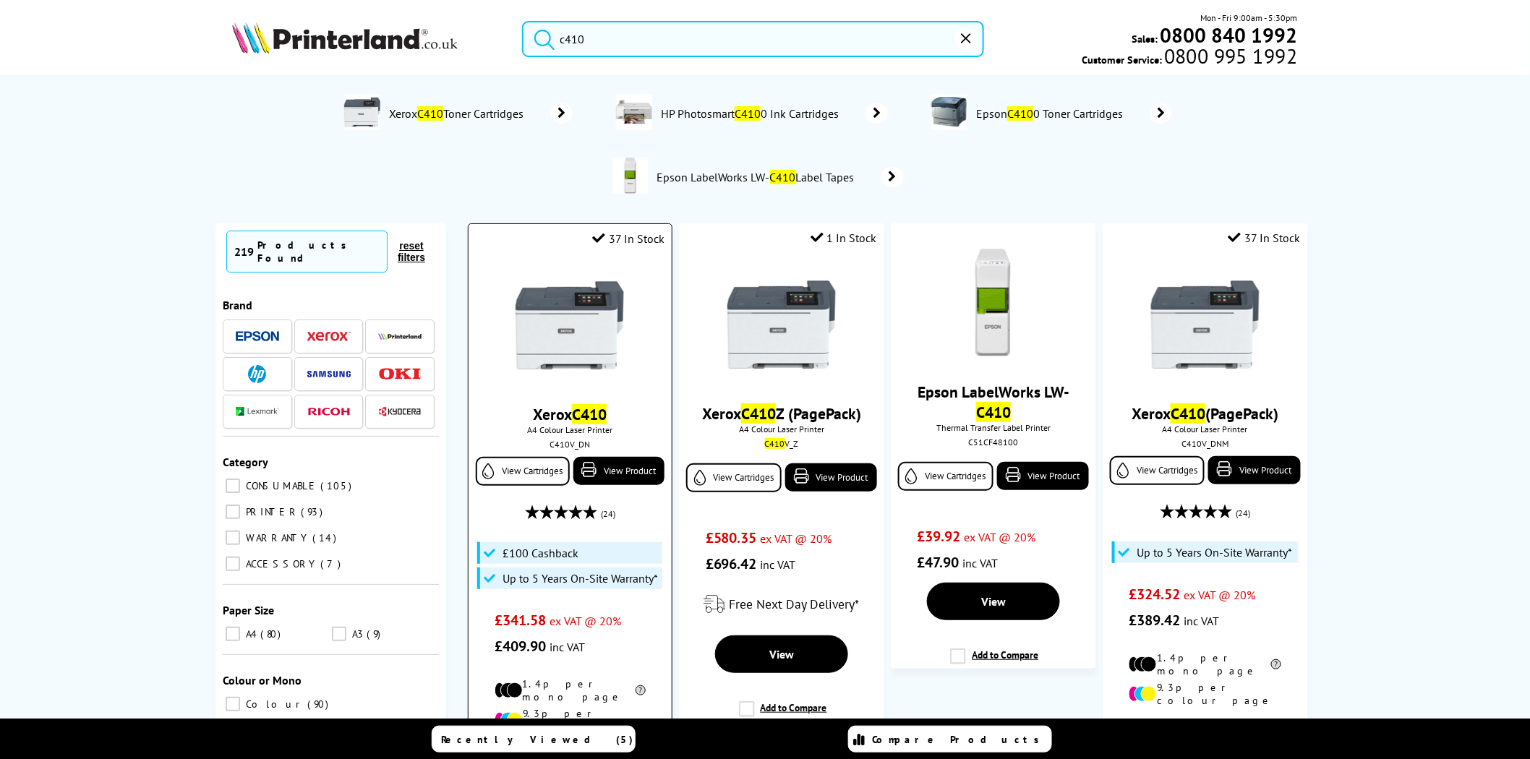
type input "c410"
click at [602, 322] on img at bounding box center [569, 325] width 108 height 108
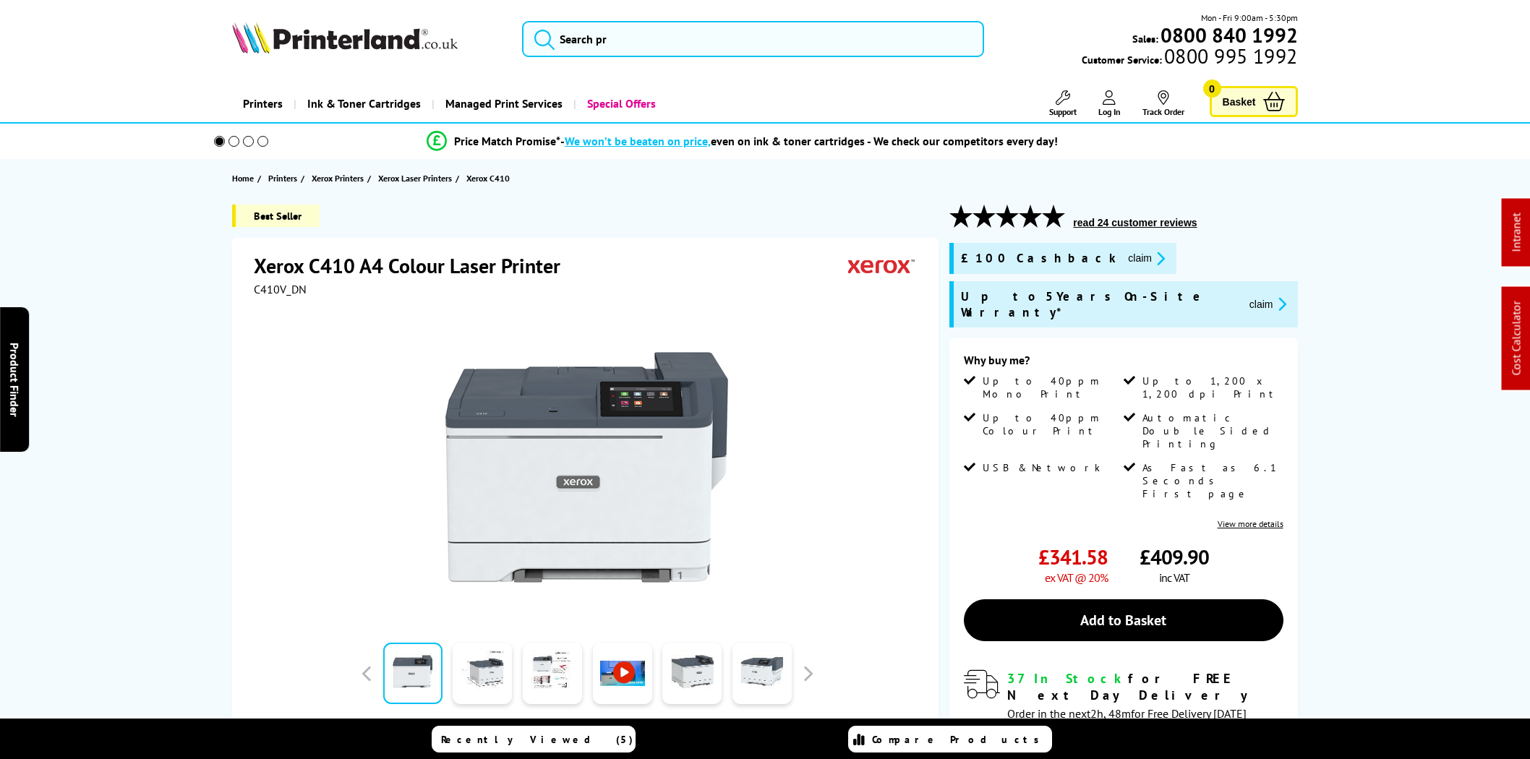
click at [1245, 296] on button "claim" at bounding box center [1268, 304] width 46 height 17
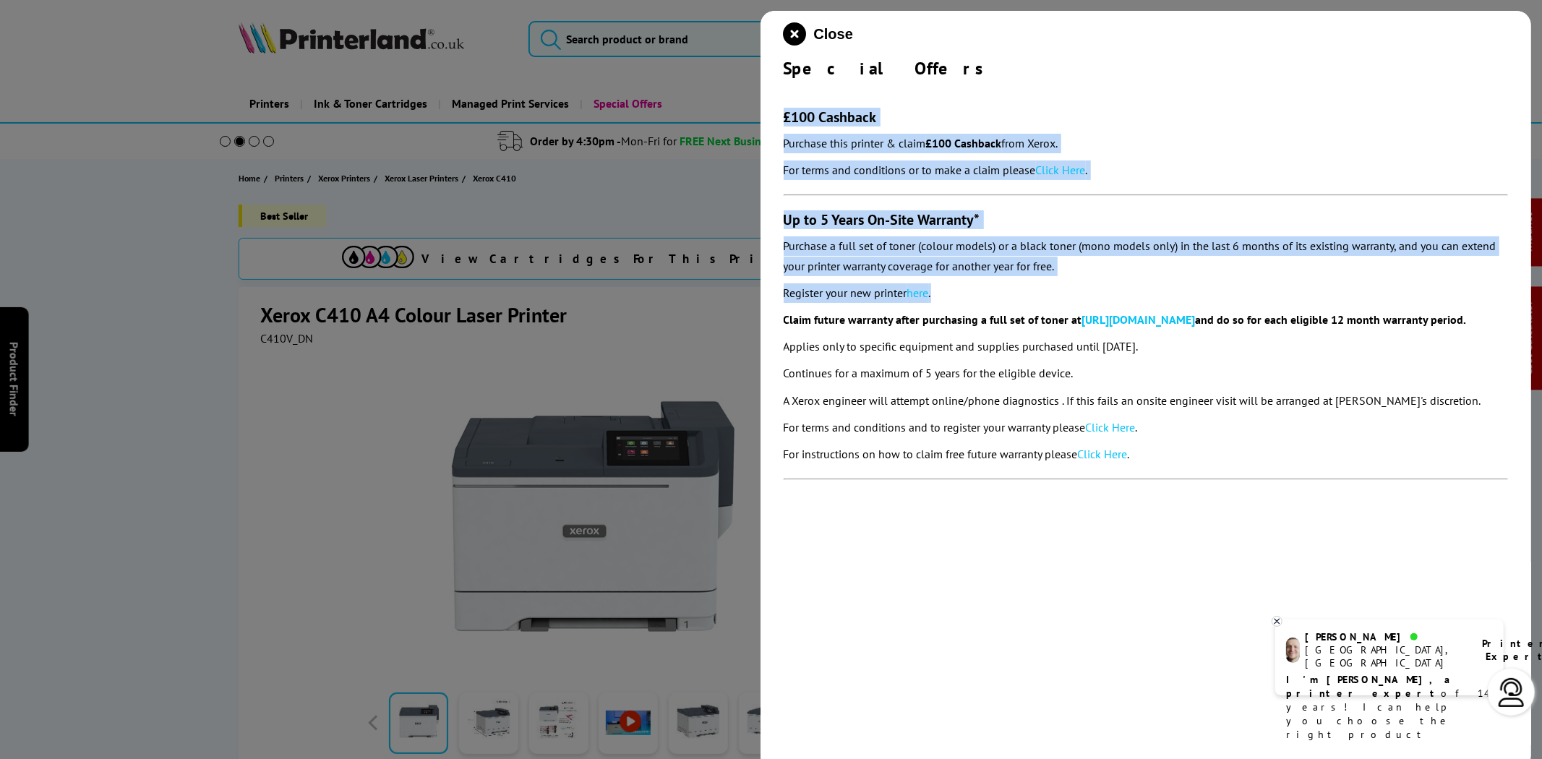
drag, startPoint x: 987, startPoint y: 293, endPoint x: 776, endPoint y: 98, distance: 287.0
click at [776, 98] on div "Close Special Offers £100 Cashback Purchase this printer & claim £100 Cashback …" at bounding box center [1145, 390] width 771 height 759
copy section "£100 Cashback Purchase this printer & claim £100 Cashback from Xerox. For terms…"
click at [1063, 171] on link "Click Here" at bounding box center [1061, 170] width 50 height 14
click at [798, 29] on icon "close modal" at bounding box center [795, 33] width 23 height 23
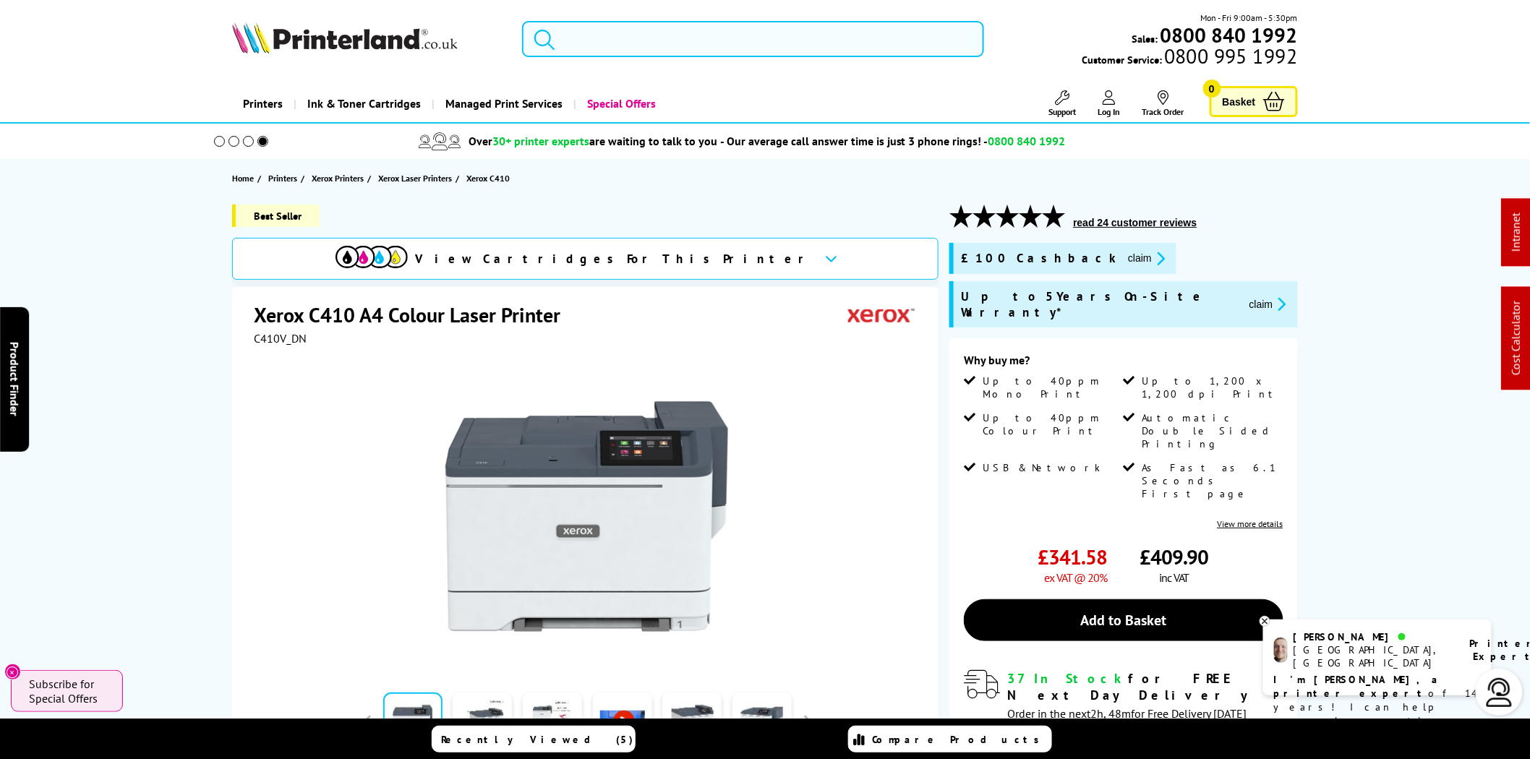
click at [680, 30] on input "search" at bounding box center [753, 39] width 462 height 36
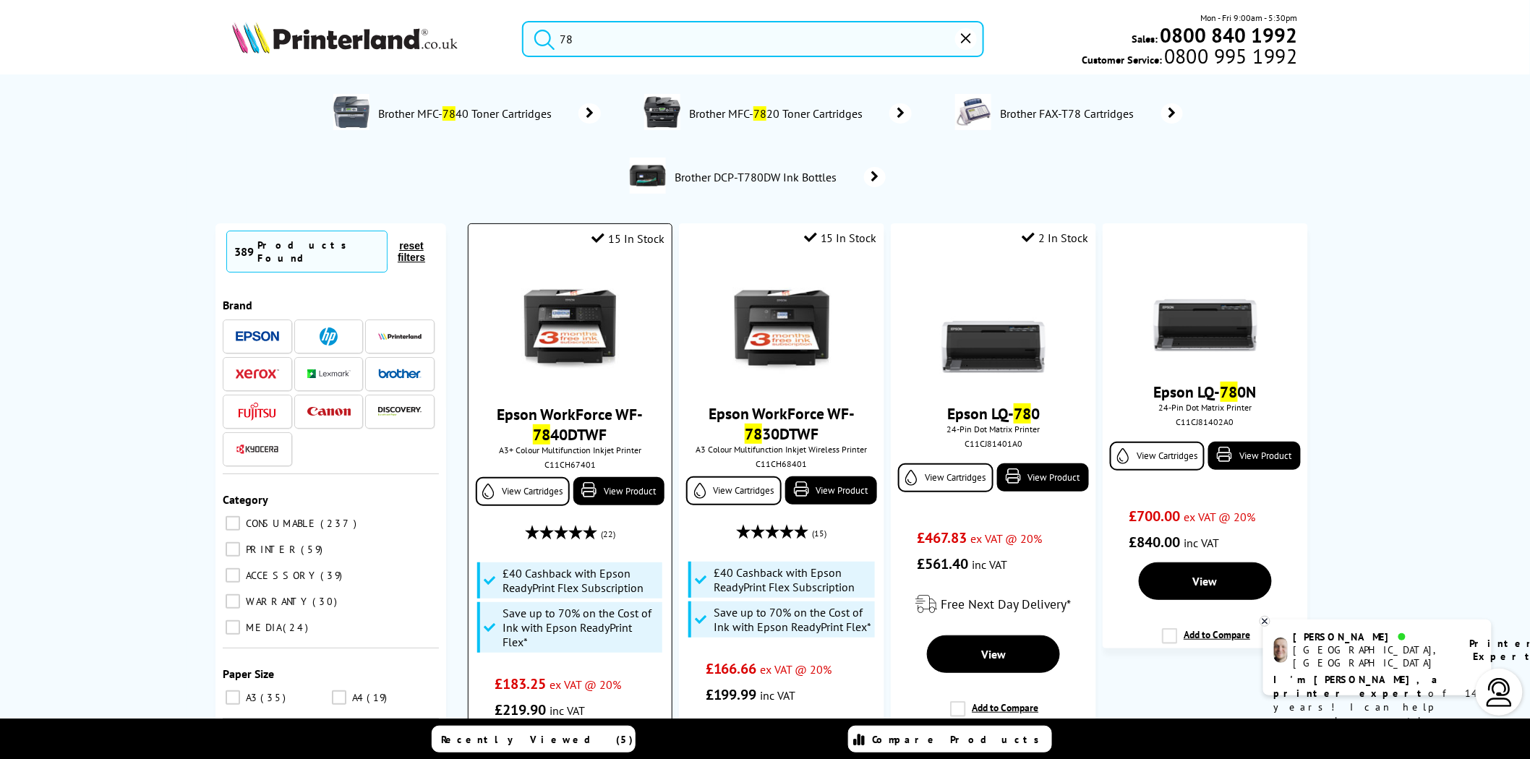
type input "78"
click at [569, 319] on img at bounding box center [569, 325] width 108 height 108
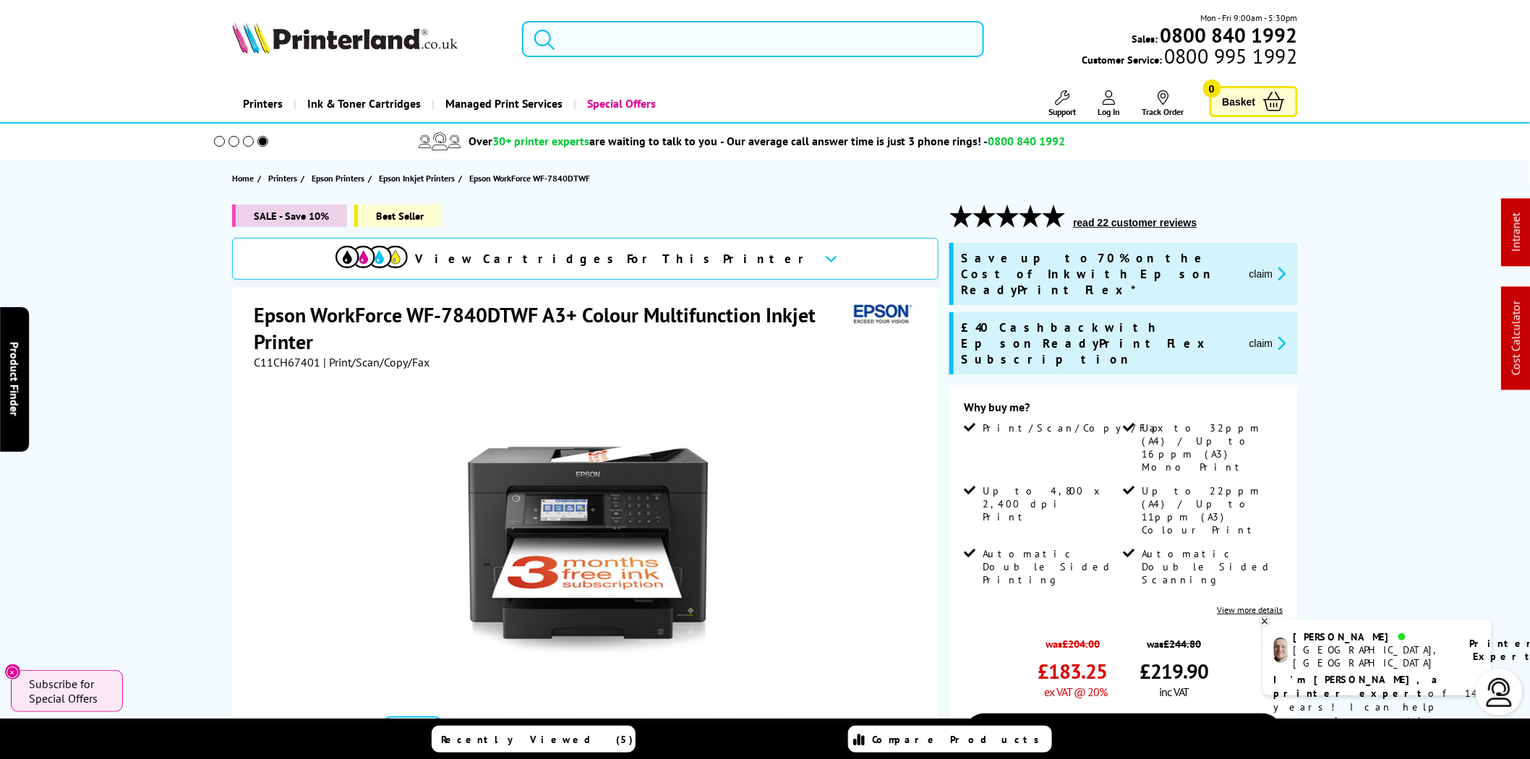
click at [631, 40] on input "search" at bounding box center [753, 39] width 462 height 36
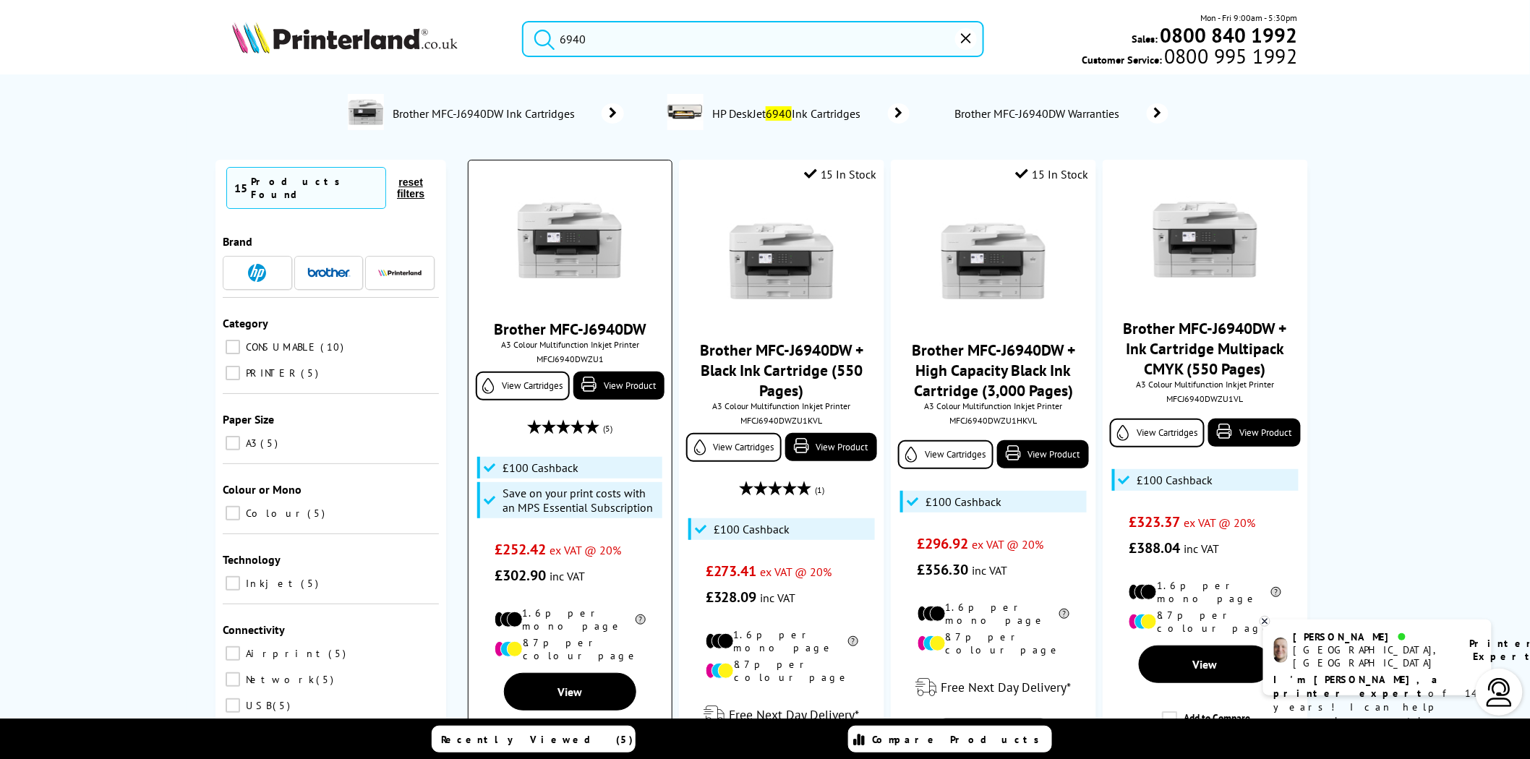
type input "6940"
click at [555, 246] on img at bounding box center [569, 240] width 108 height 108
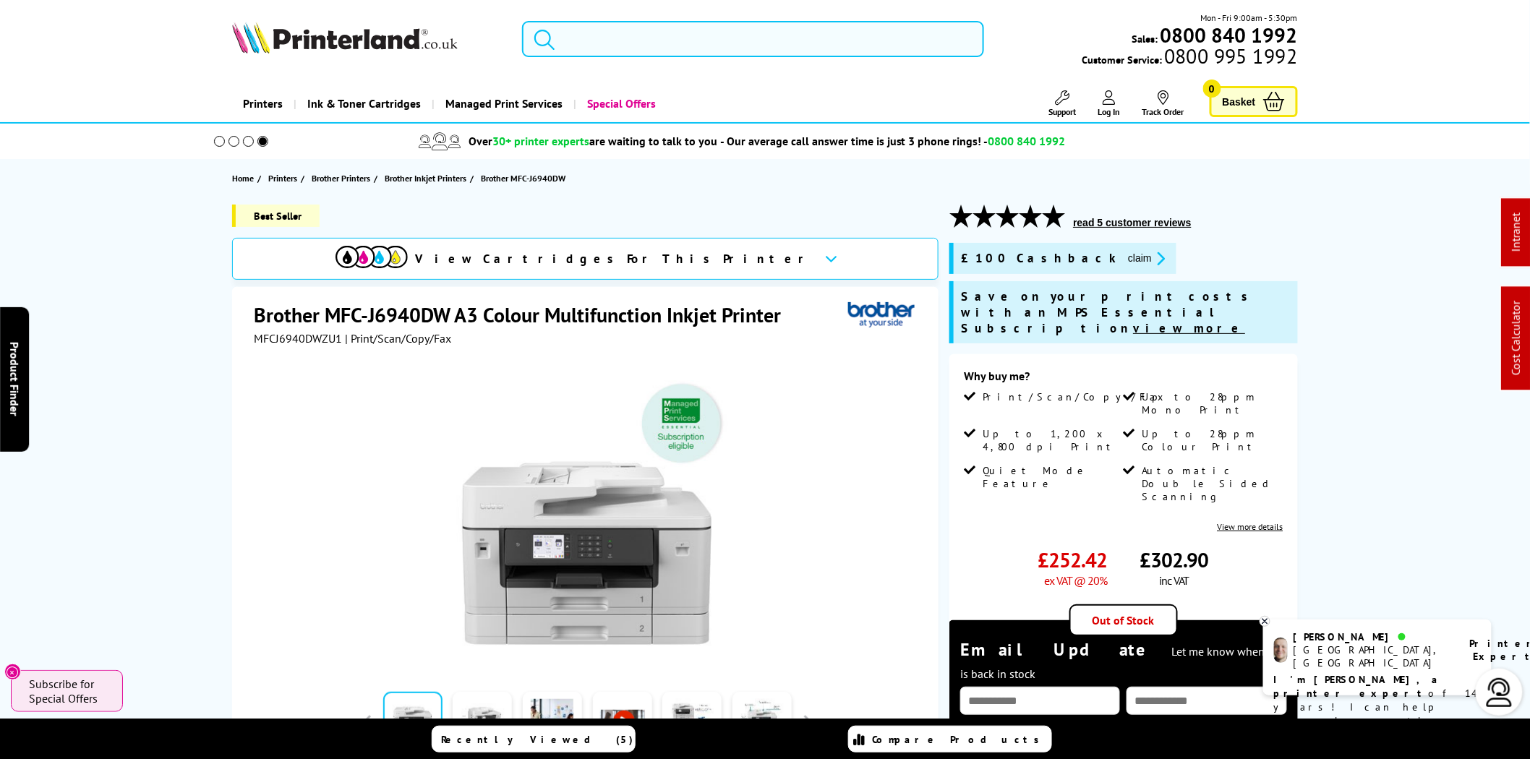
click at [725, 43] on input "search" at bounding box center [753, 39] width 462 height 36
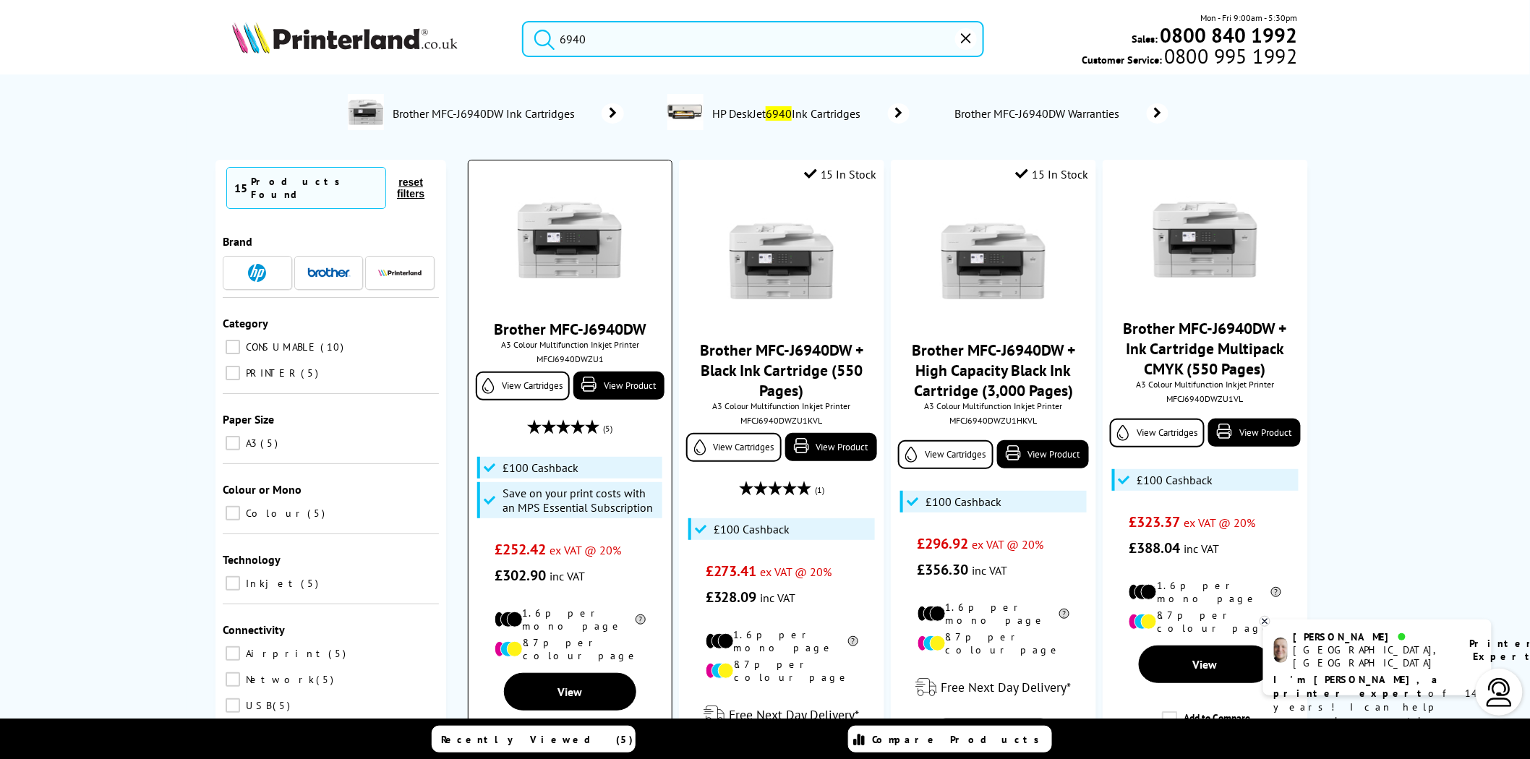
type input "6940"
click at [557, 254] on img at bounding box center [569, 240] width 108 height 108
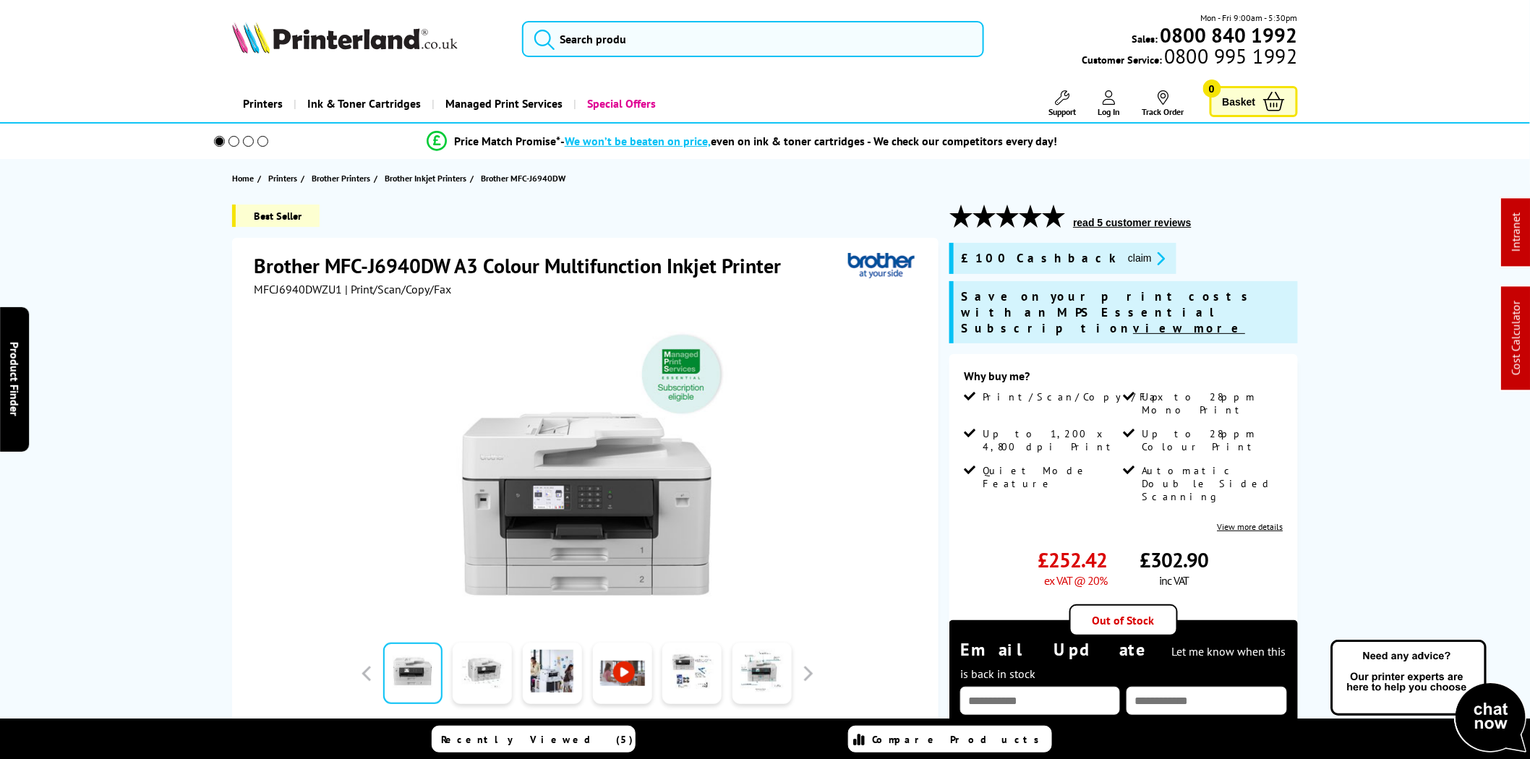
click at [291, 294] on span "MFCJ6940DWZU1" at bounding box center [298, 289] width 88 height 14
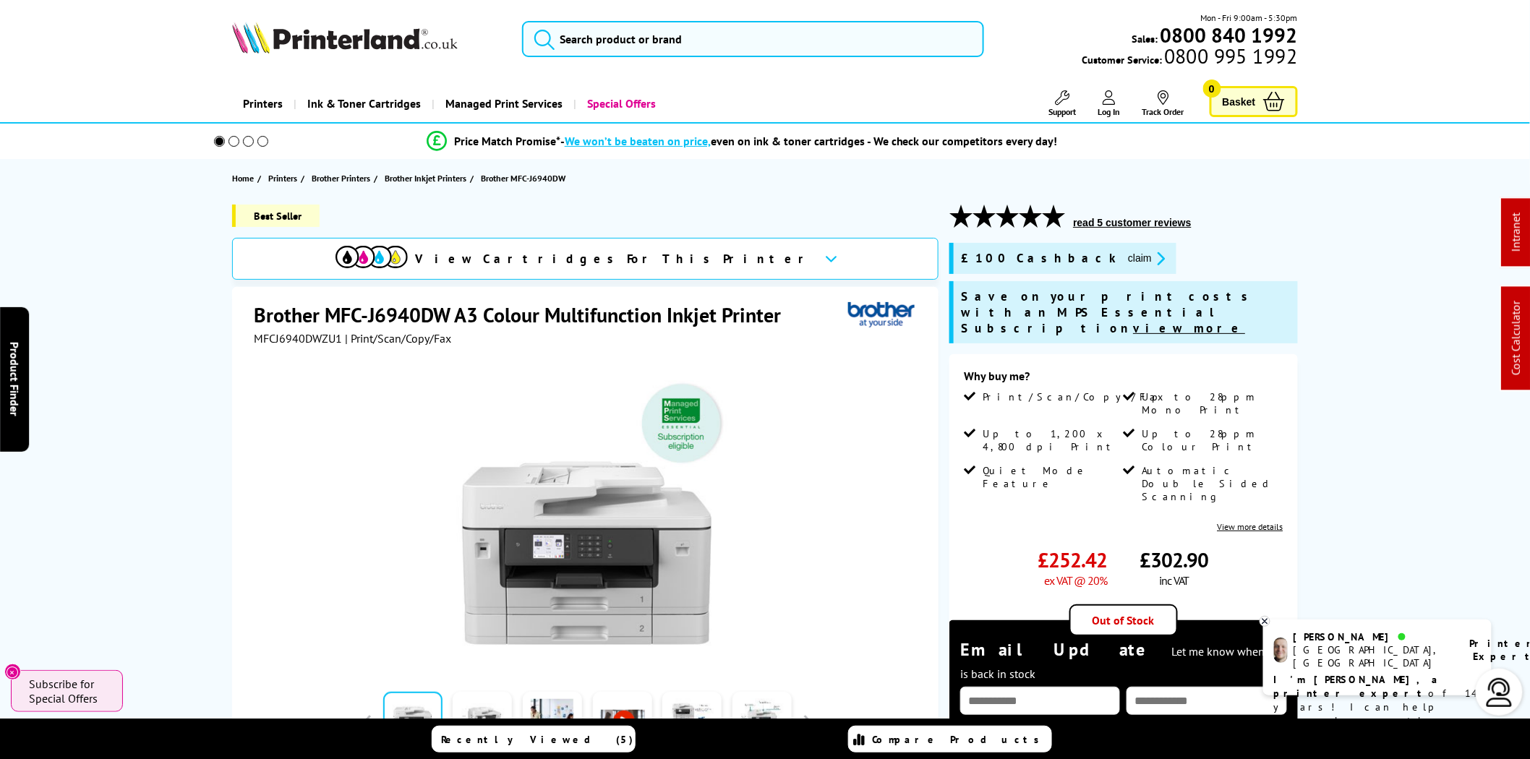
drag, startPoint x: 291, startPoint y: 294, endPoint x: 270, endPoint y: 341, distance: 51.2
click at [270, 341] on span "MFCJ6940DWZU1" at bounding box center [298, 338] width 88 height 14
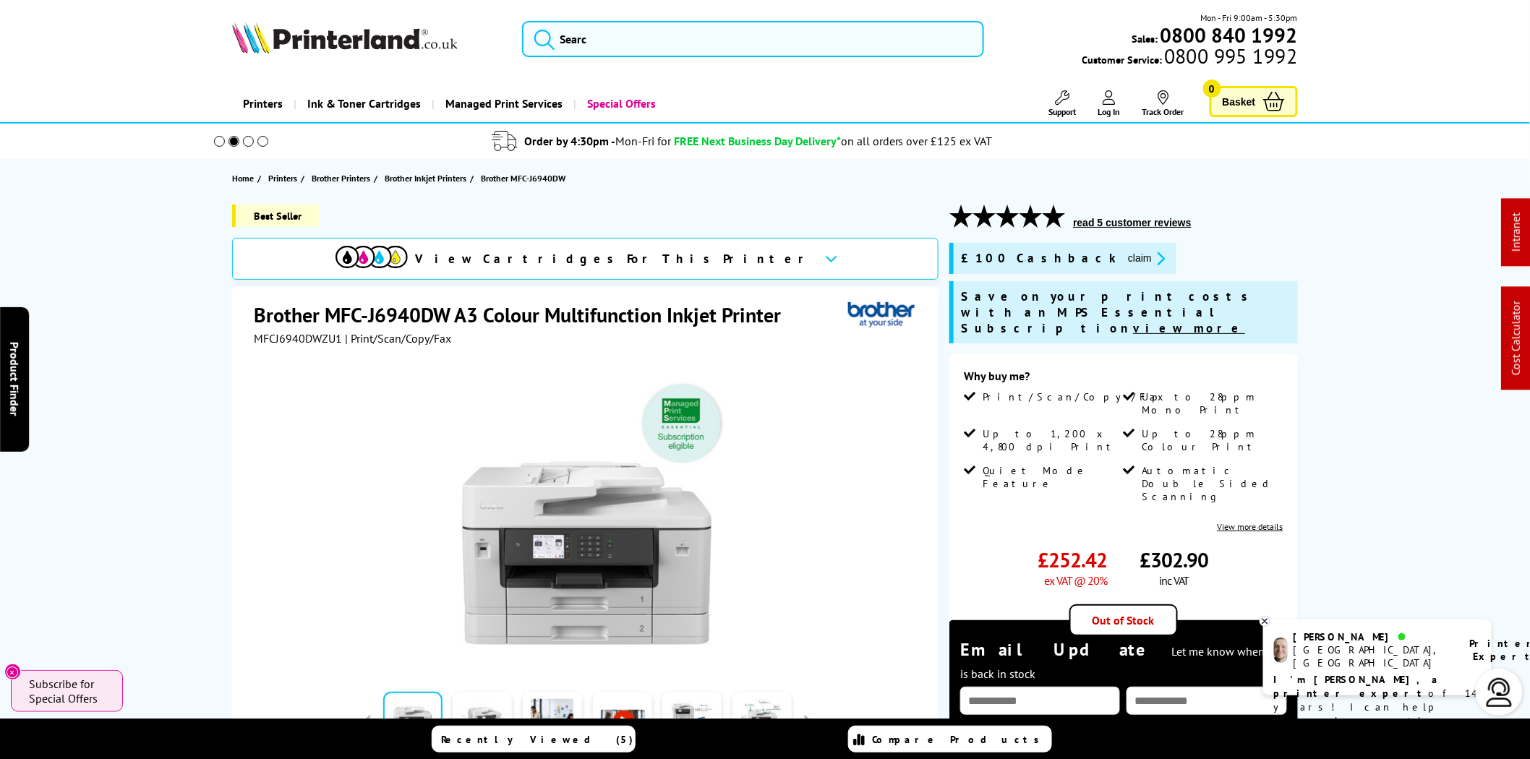
click at [270, 346] on div at bounding box center [587, 509] width 666 height 327
click at [270, 340] on span "MFCJ6940DWZU1" at bounding box center [298, 338] width 88 height 14
copy span "MFCJ6940DWZU1"
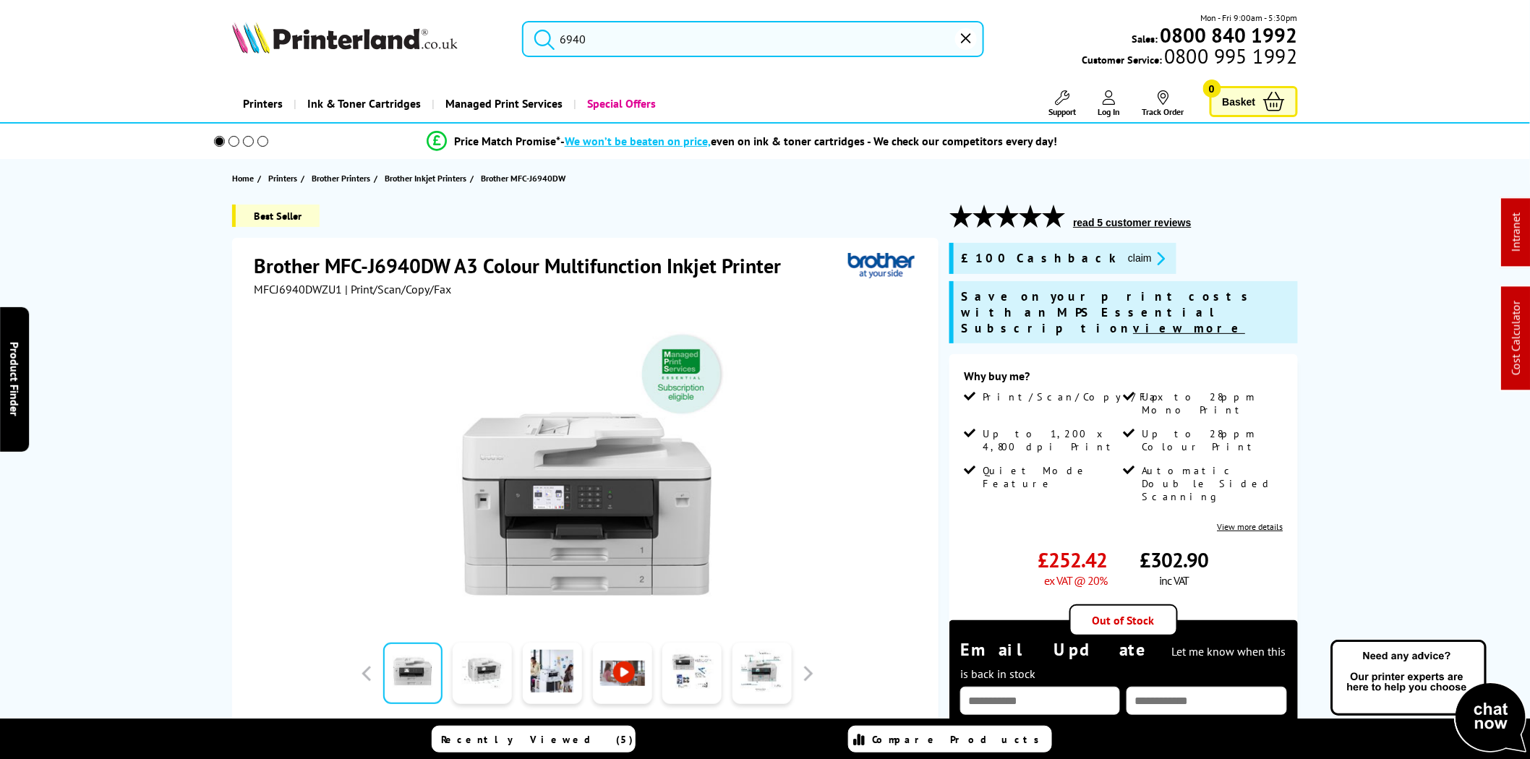
click at [617, 43] on input "6940" at bounding box center [753, 39] width 462 height 36
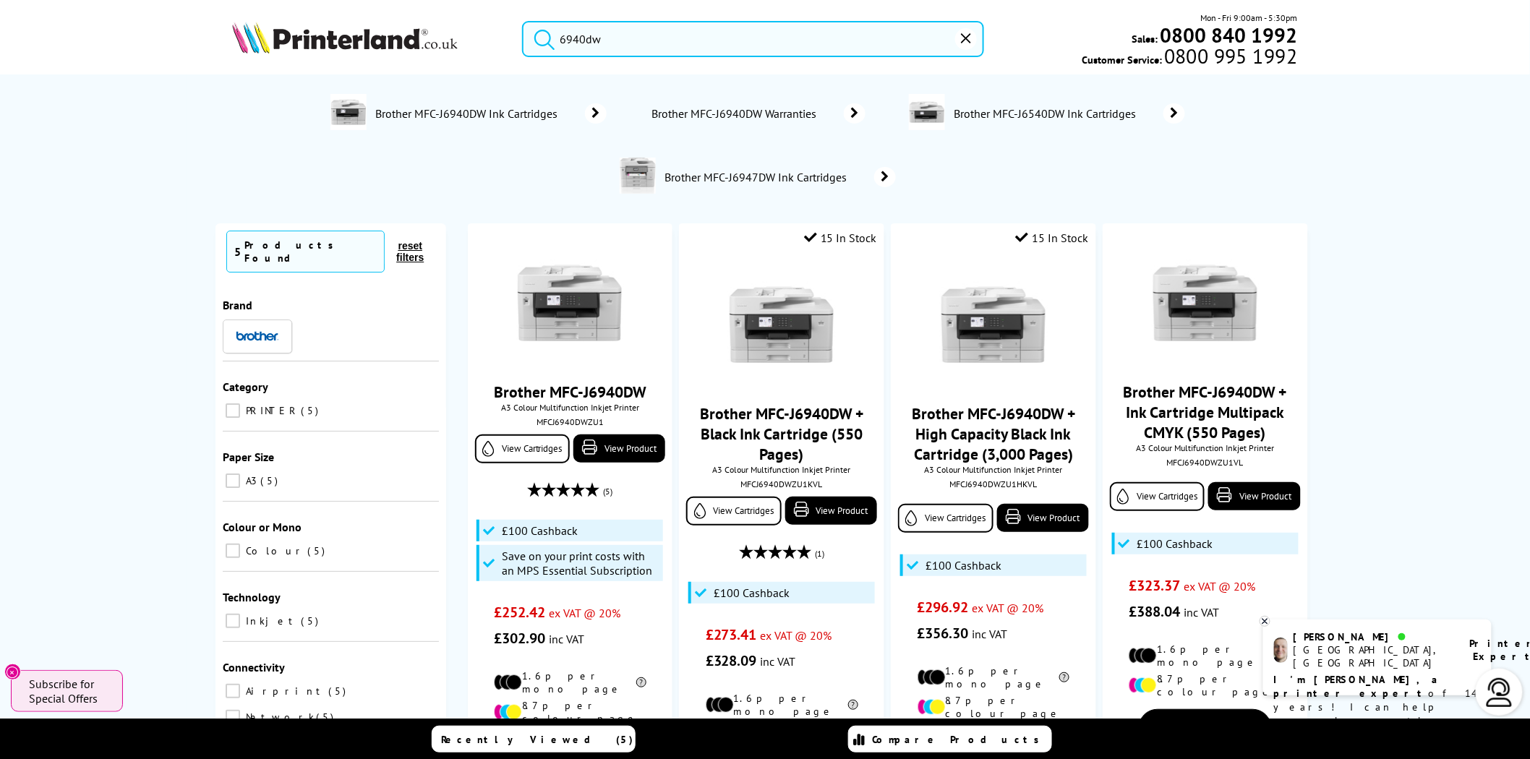
drag, startPoint x: 575, startPoint y: 34, endPoint x: 405, endPoint y: 27, distance: 170.0
click at [406, 32] on div "6940dw Mon - Fri 9:00am - 5:30pm Sales: 0800 840 1992 Customer Service: 0800 99…" at bounding box center [764, 43] width 1157 height 64
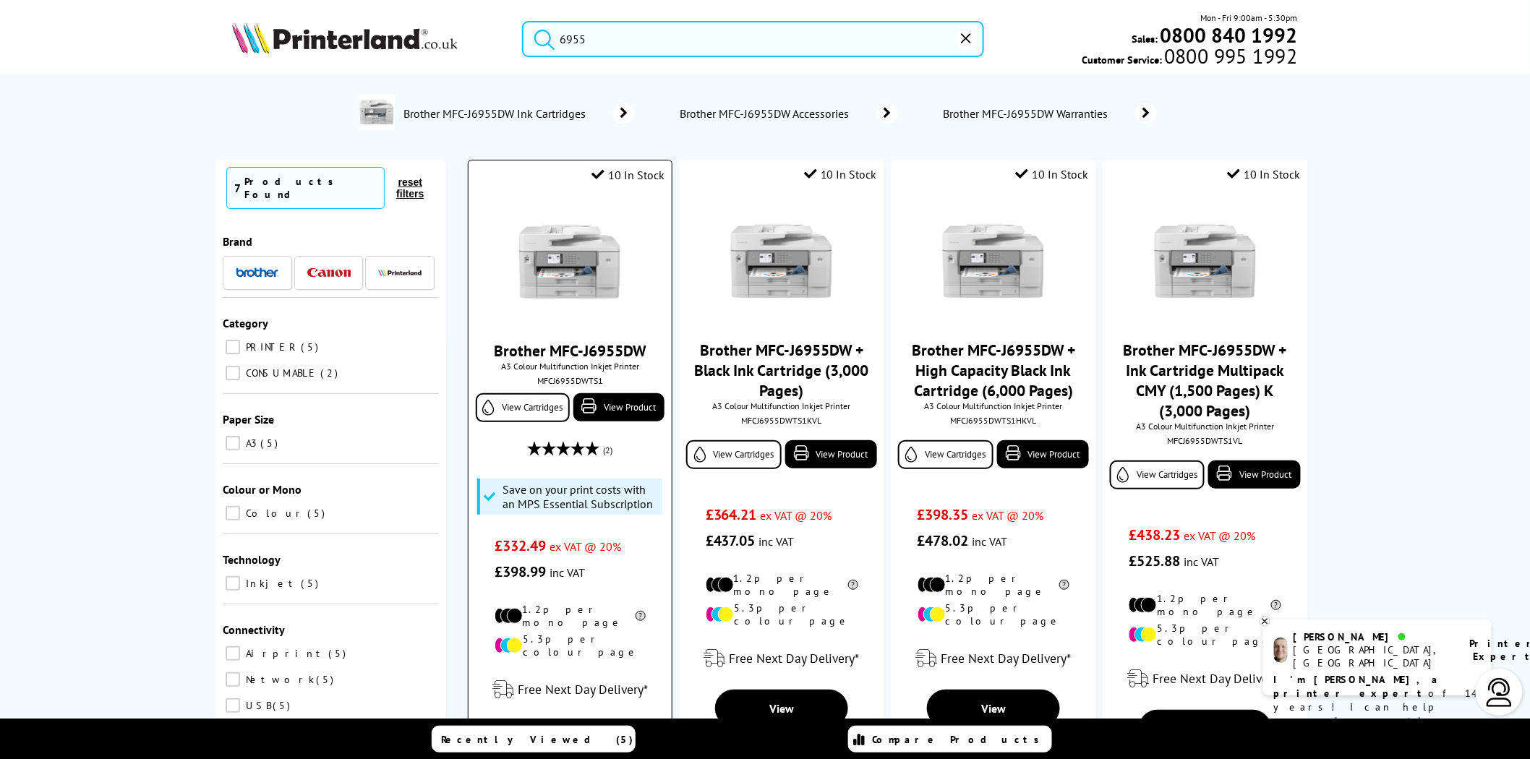
type input "6955"
click at [549, 240] on img at bounding box center [569, 261] width 108 height 108
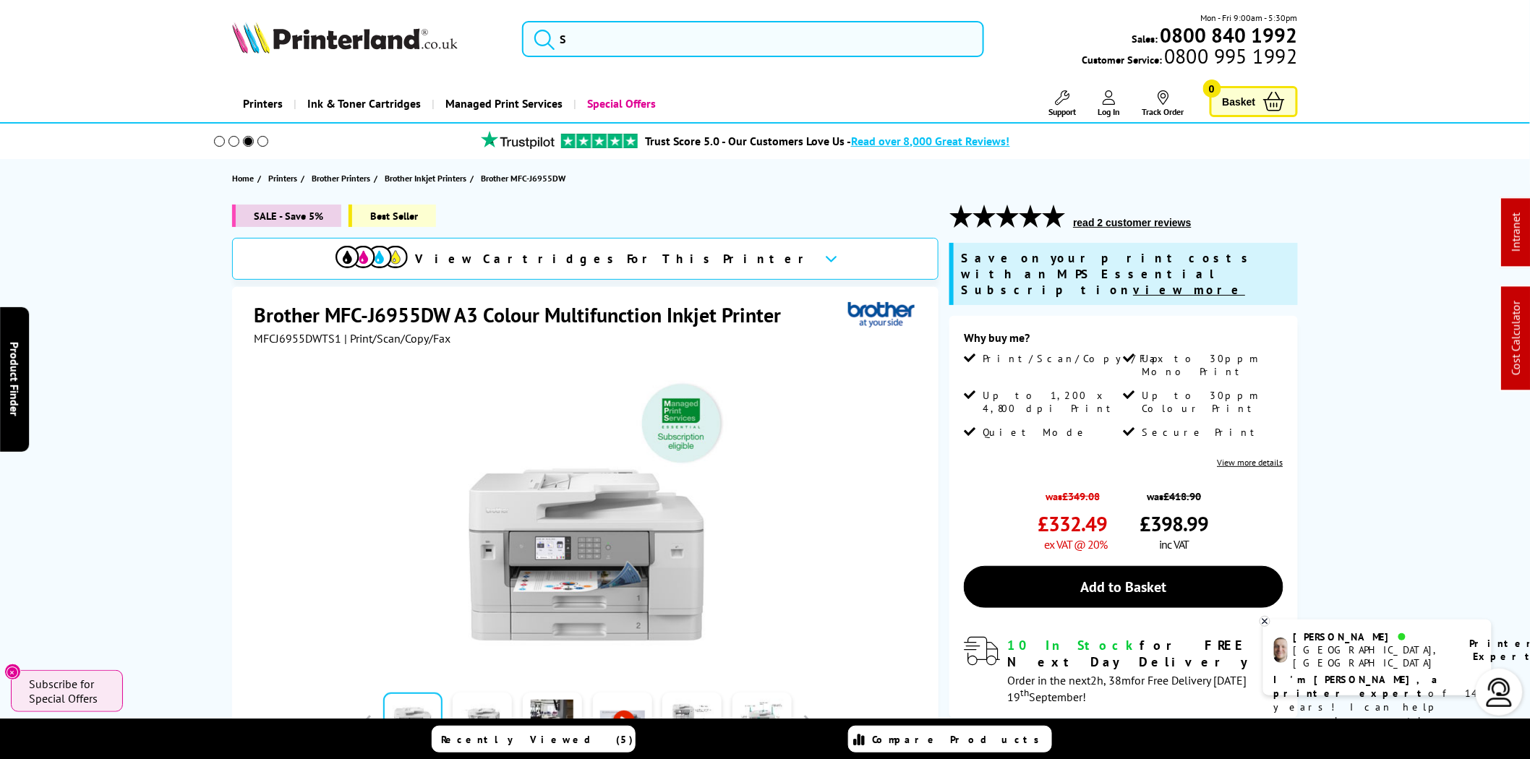
click at [372, 27] on img at bounding box center [345, 38] width 226 height 32
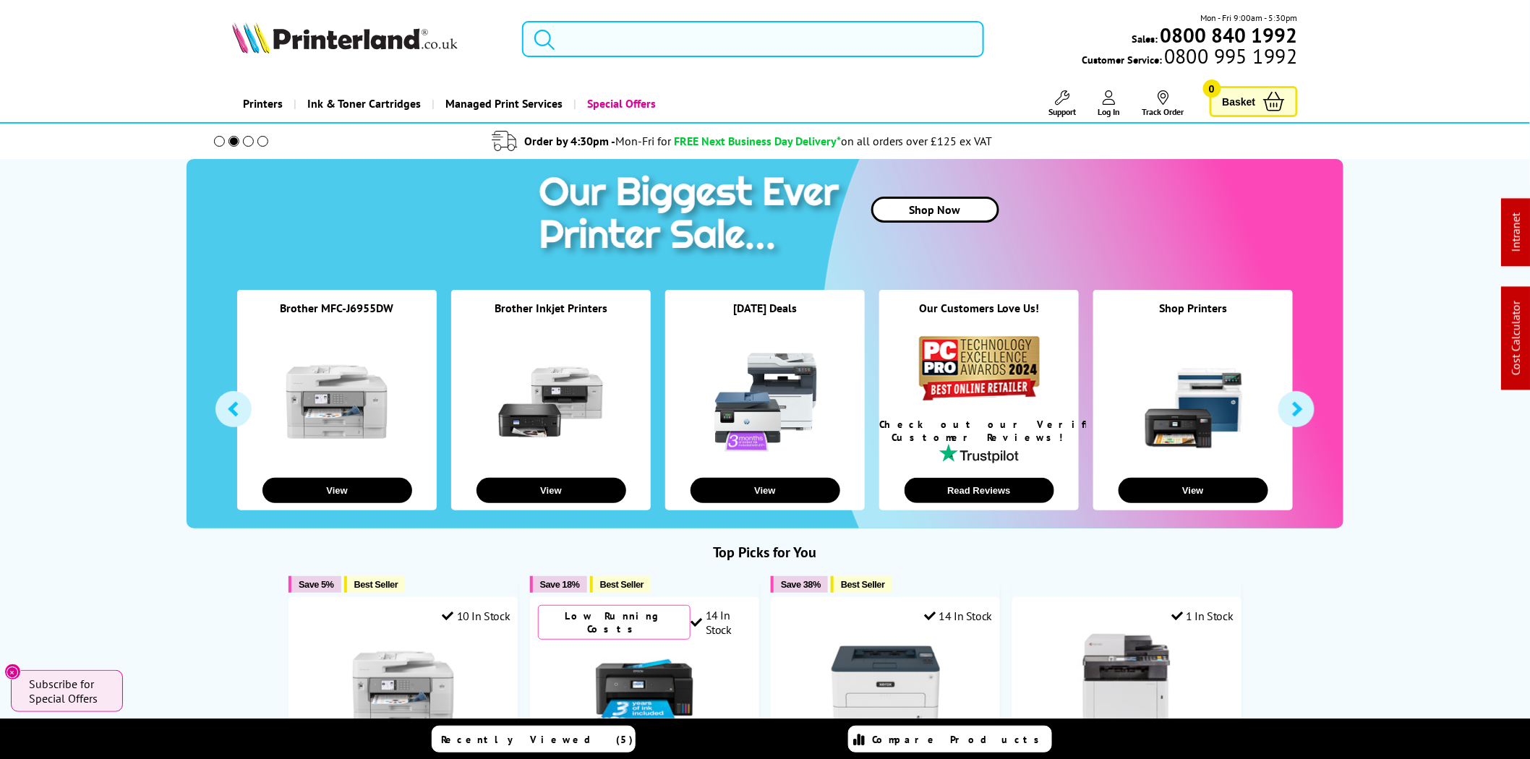
click at [728, 43] on input "search" at bounding box center [753, 39] width 462 height 36
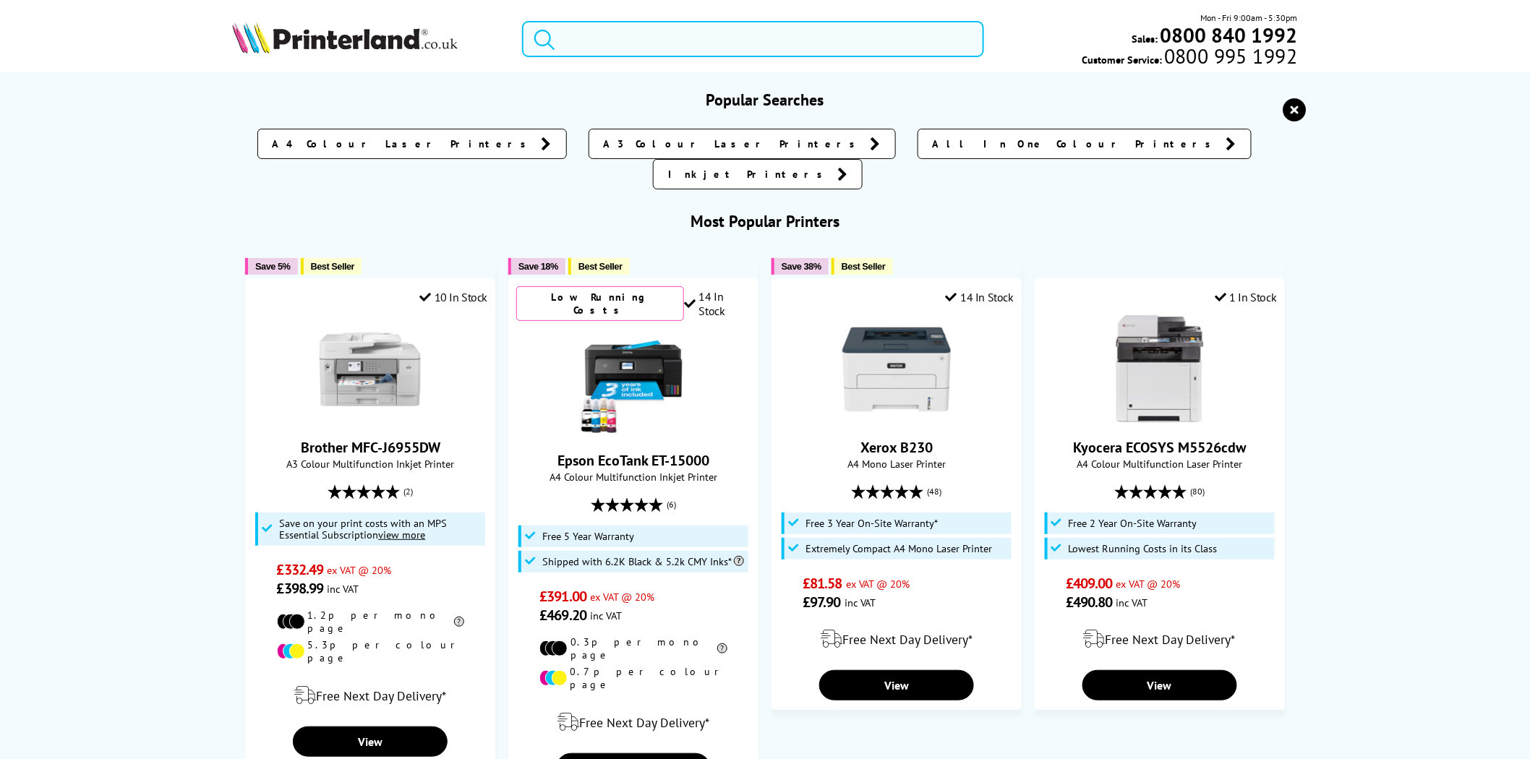
paste input "Laminator"
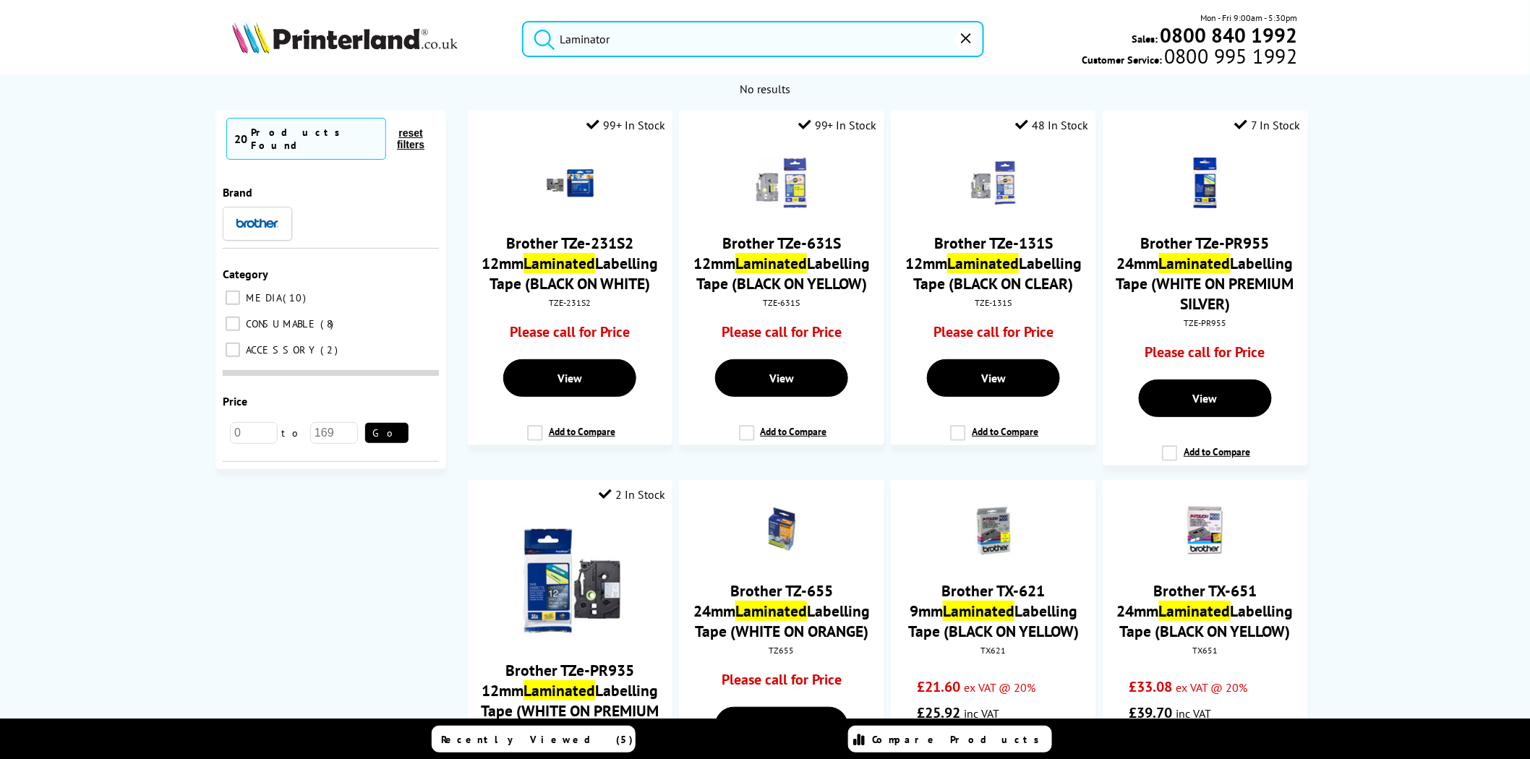
type input "Laminator"
drag, startPoint x: 520, startPoint y: 39, endPoint x: 319, endPoint y: 17, distance: 202.8
click at [348, 33] on div "Laminator Mon - Fri 9:00am - 5:30pm Sales: 0800 840 1992 Customer Service: 0800…" at bounding box center [764, 43] width 1157 height 64
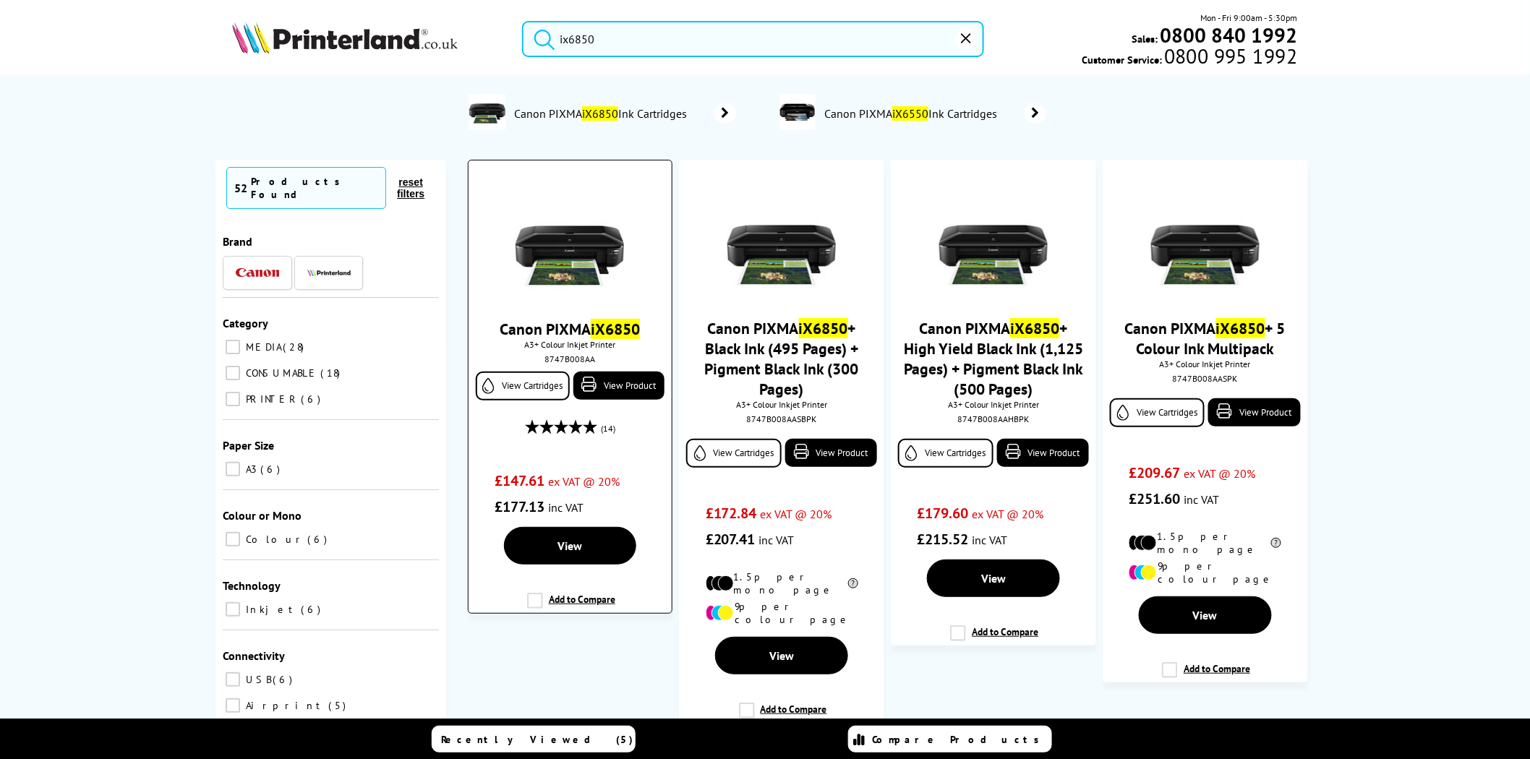
type input "ix6850"
click at [578, 362] on div "8747B008AA" at bounding box center [569, 358] width 181 height 11
copy div "8747B008AA"
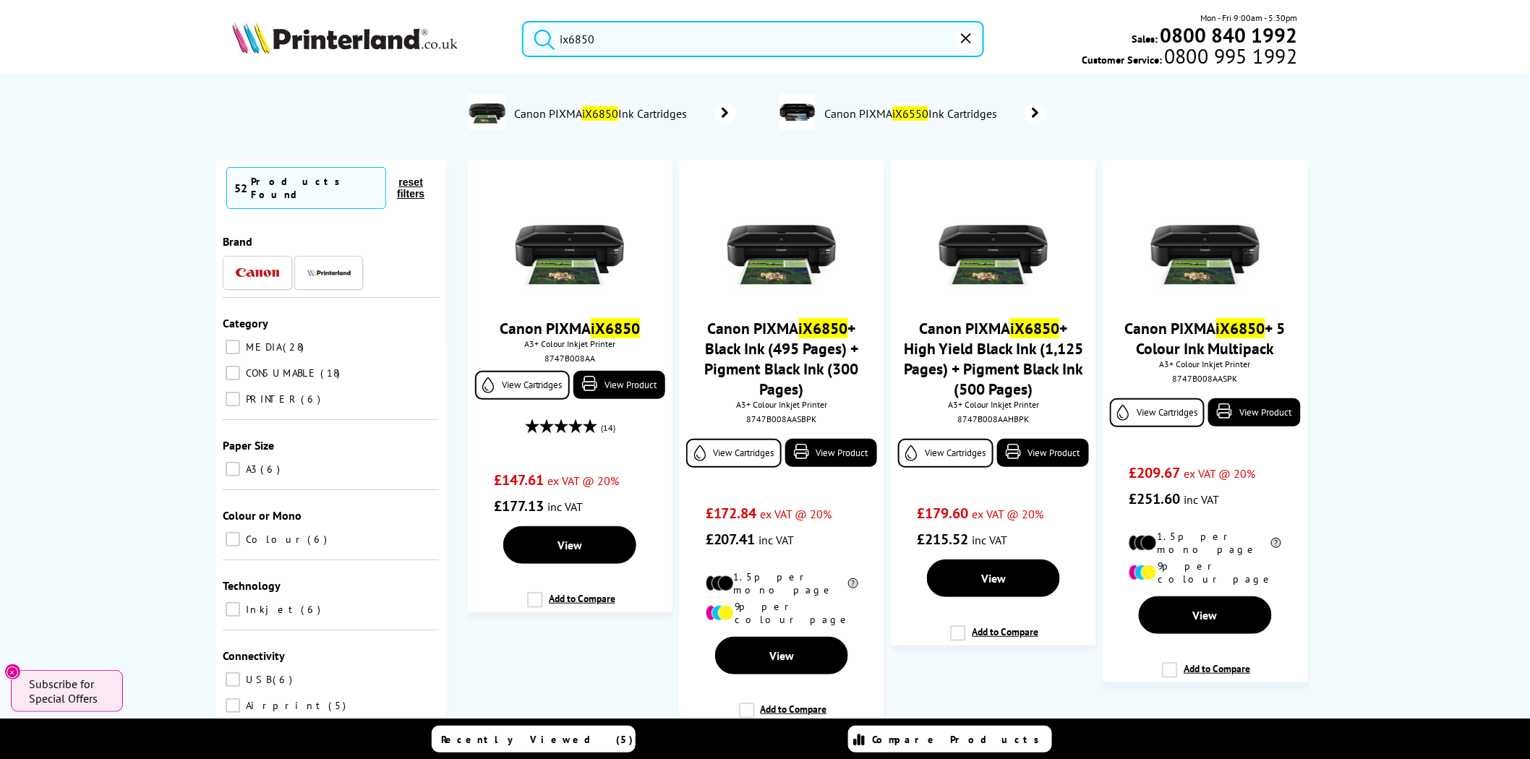
drag, startPoint x: 627, startPoint y: 34, endPoint x: 497, endPoint y: 42, distance: 131.1
click at [497, 42] on div "ix6850 Mon - Fri 9:00am - 5:30pm Sales: 0800 840 1992 Customer Service: 0800 99…" at bounding box center [764, 43] width 1157 height 64
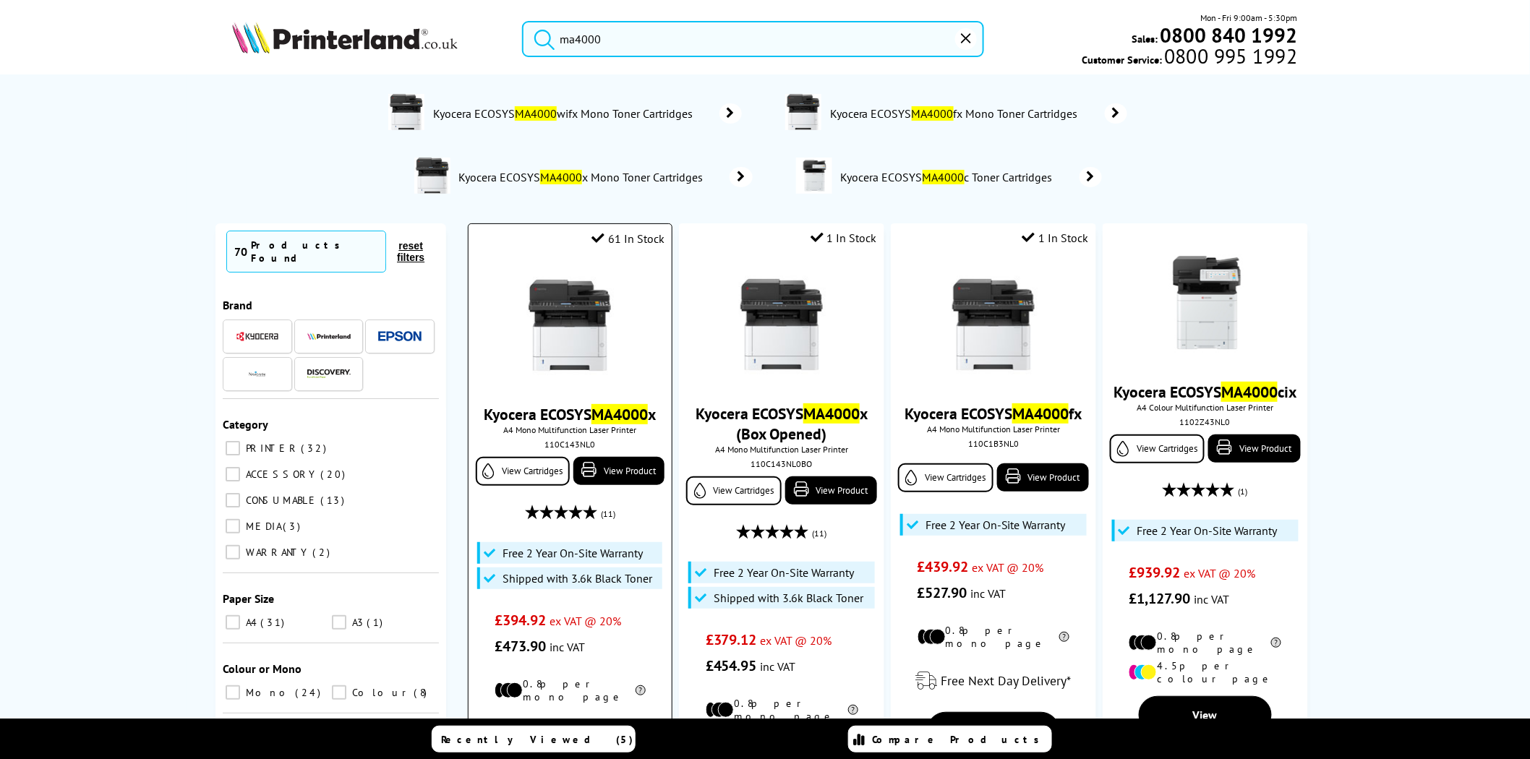
type input "ma4000"
click at [575, 316] on img at bounding box center [569, 325] width 108 height 108
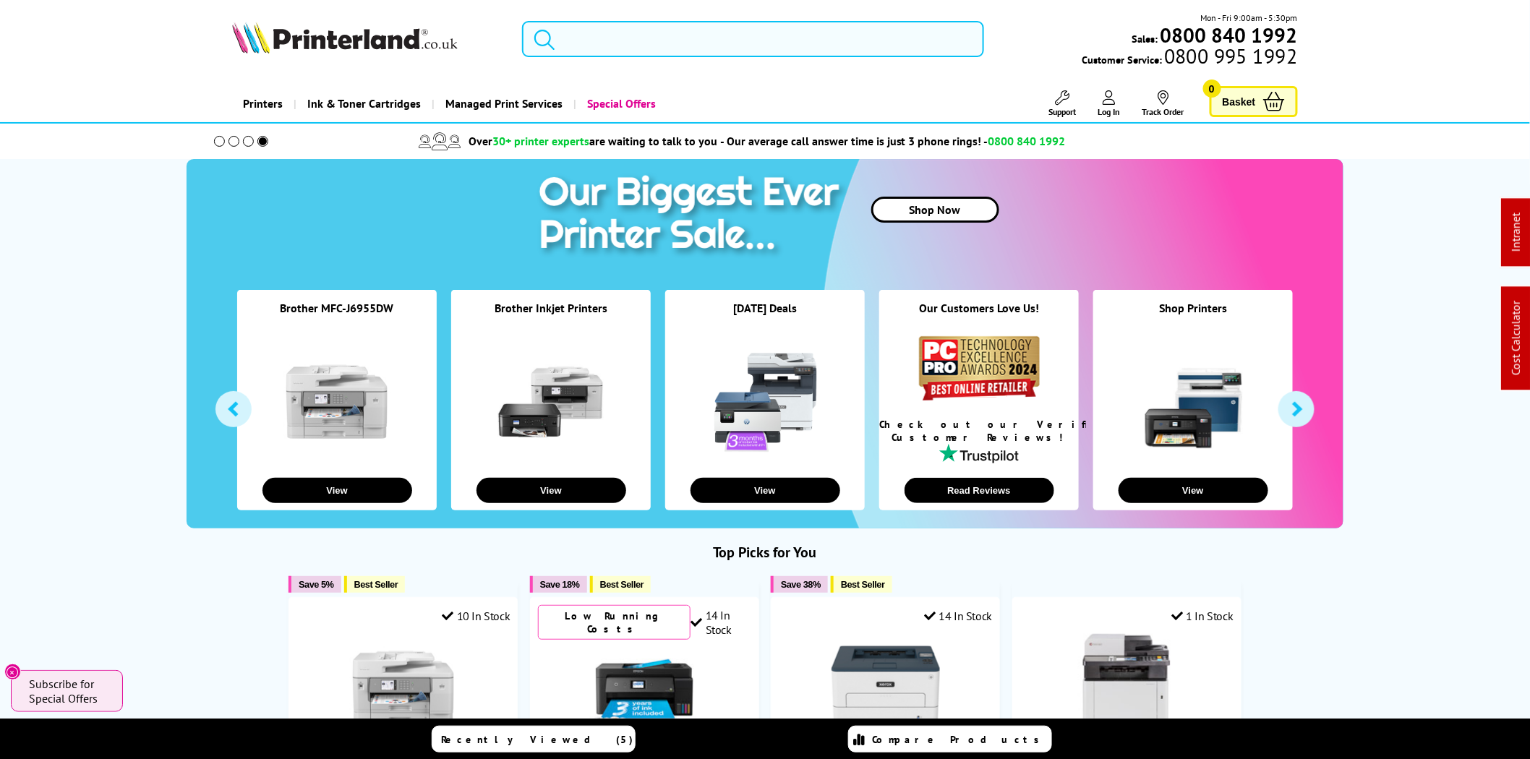
click at [770, 40] on input "search" at bounding box center [753, 39] width 462 height 36
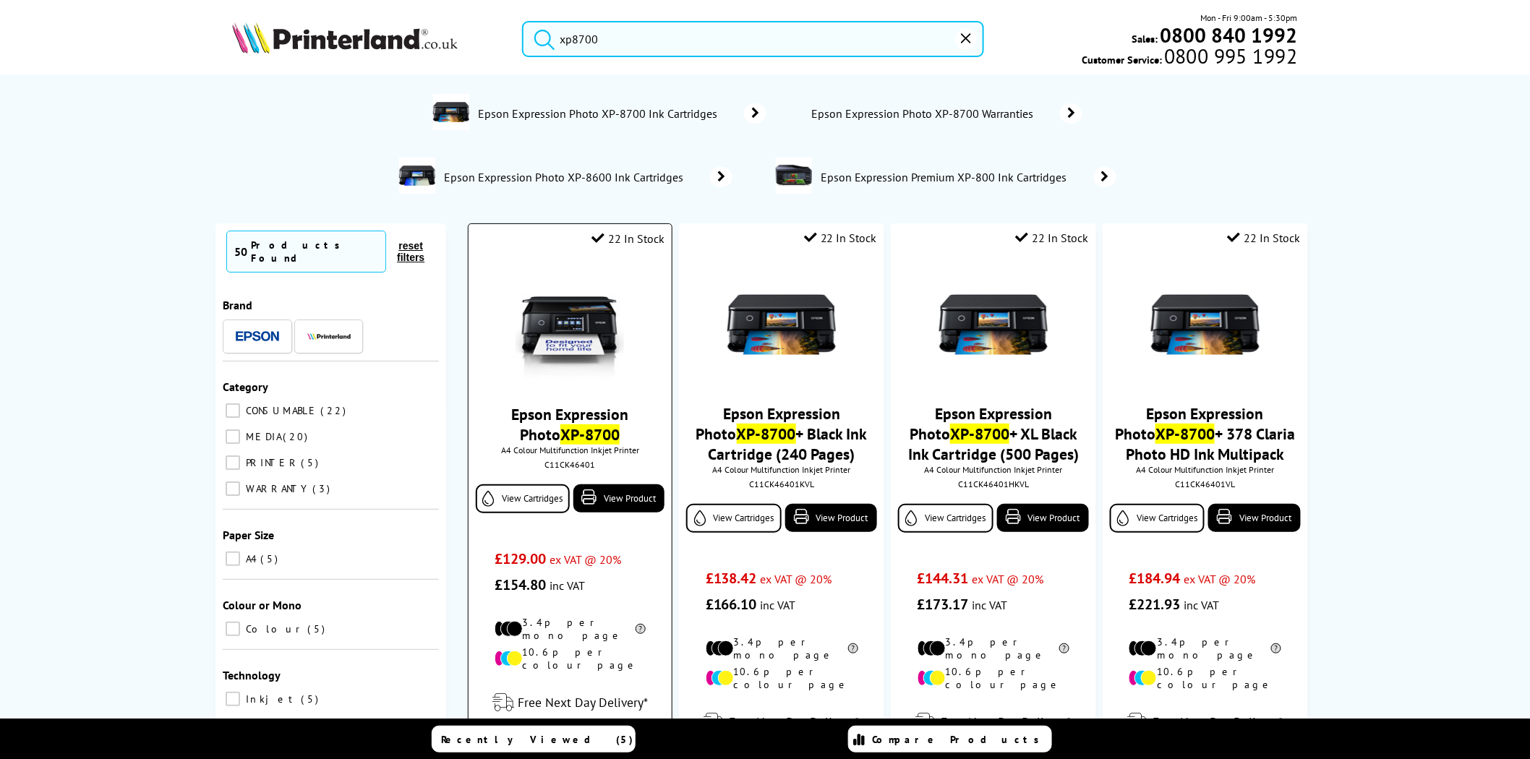
type input "xp8700"
click at [602, 321] on img at bounding box center [569, 325] width 108 height 108
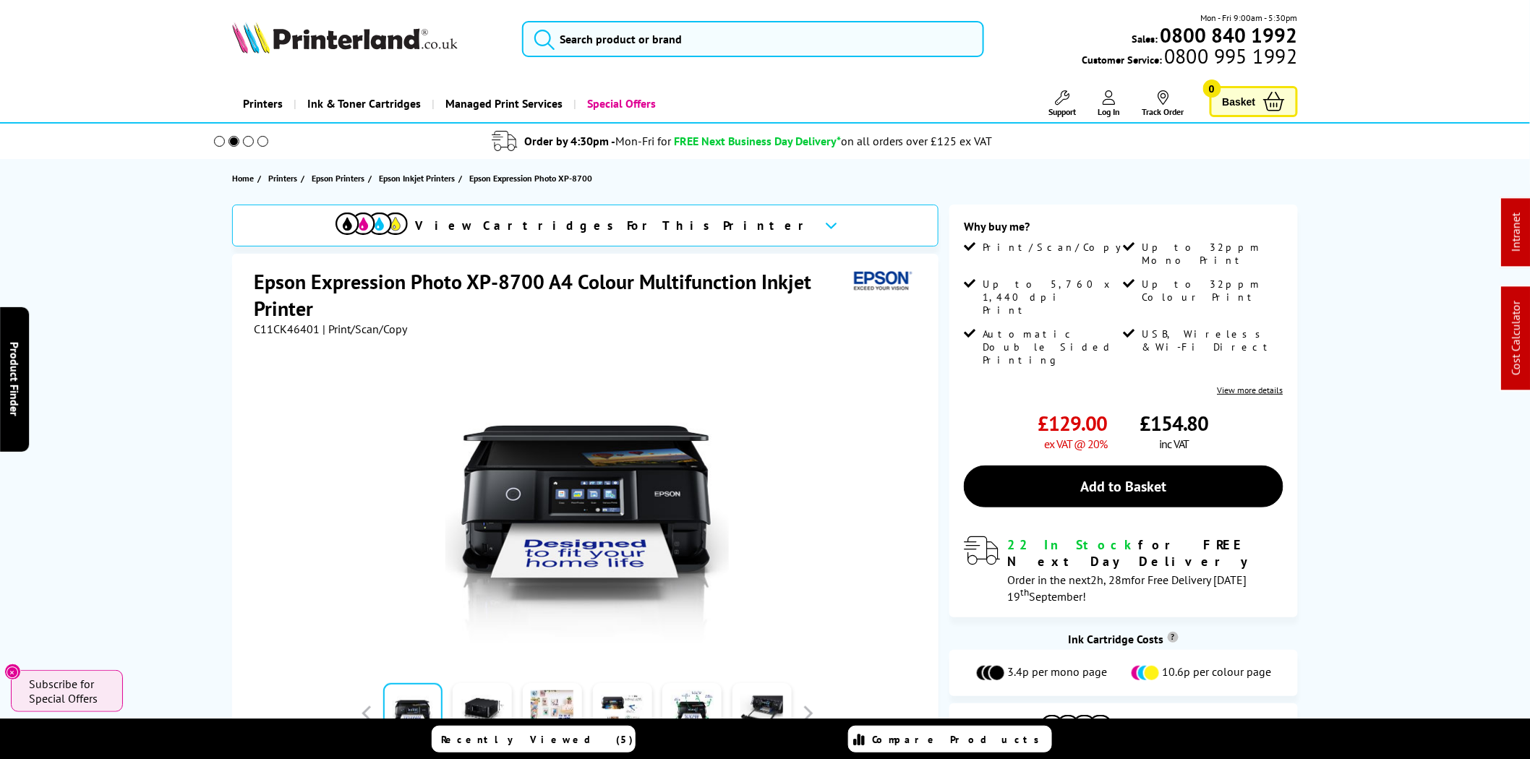
click at [334, 37] on img at bounding box center [345, 38] width 226 height 32
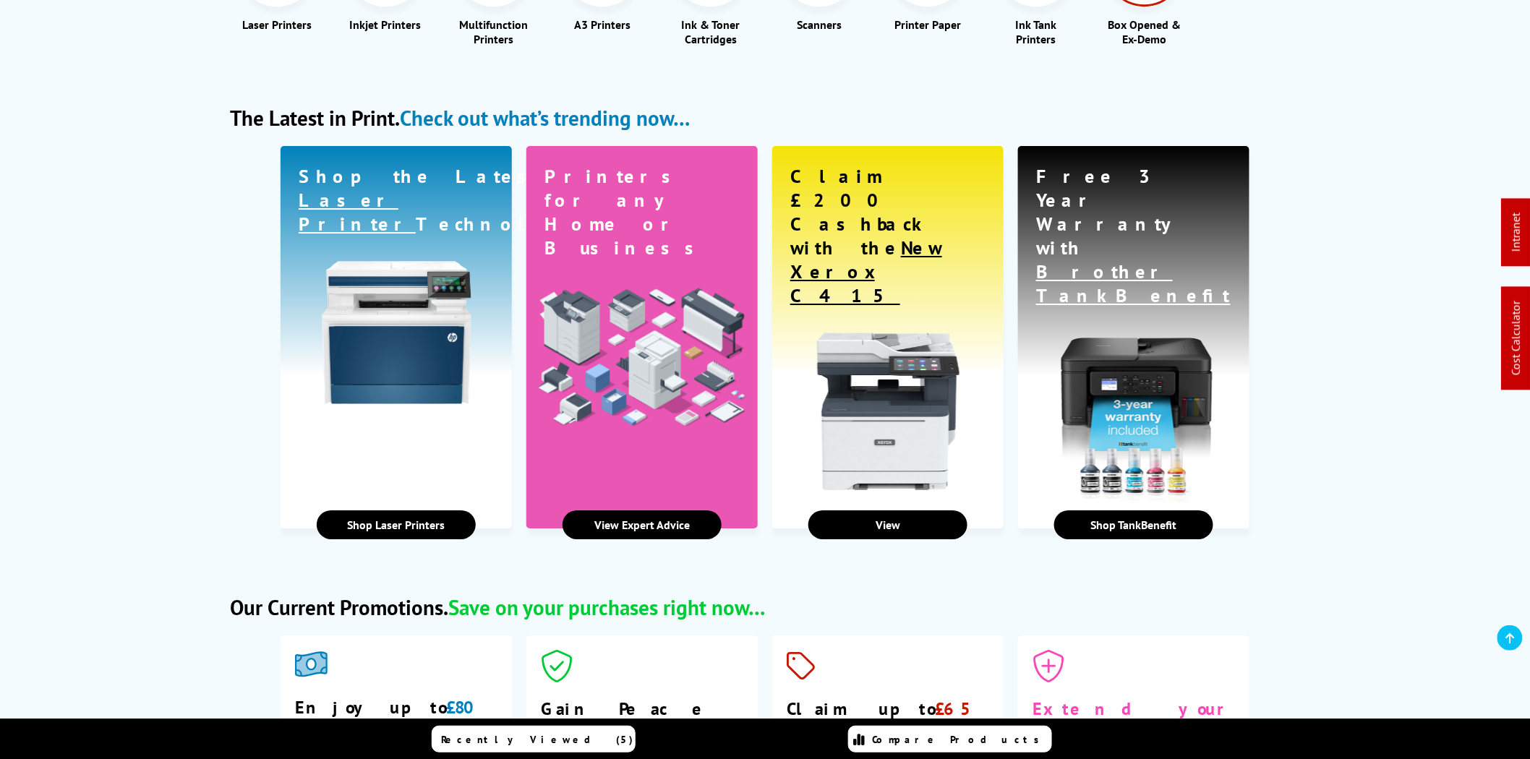
scroll to position [2142, 0]
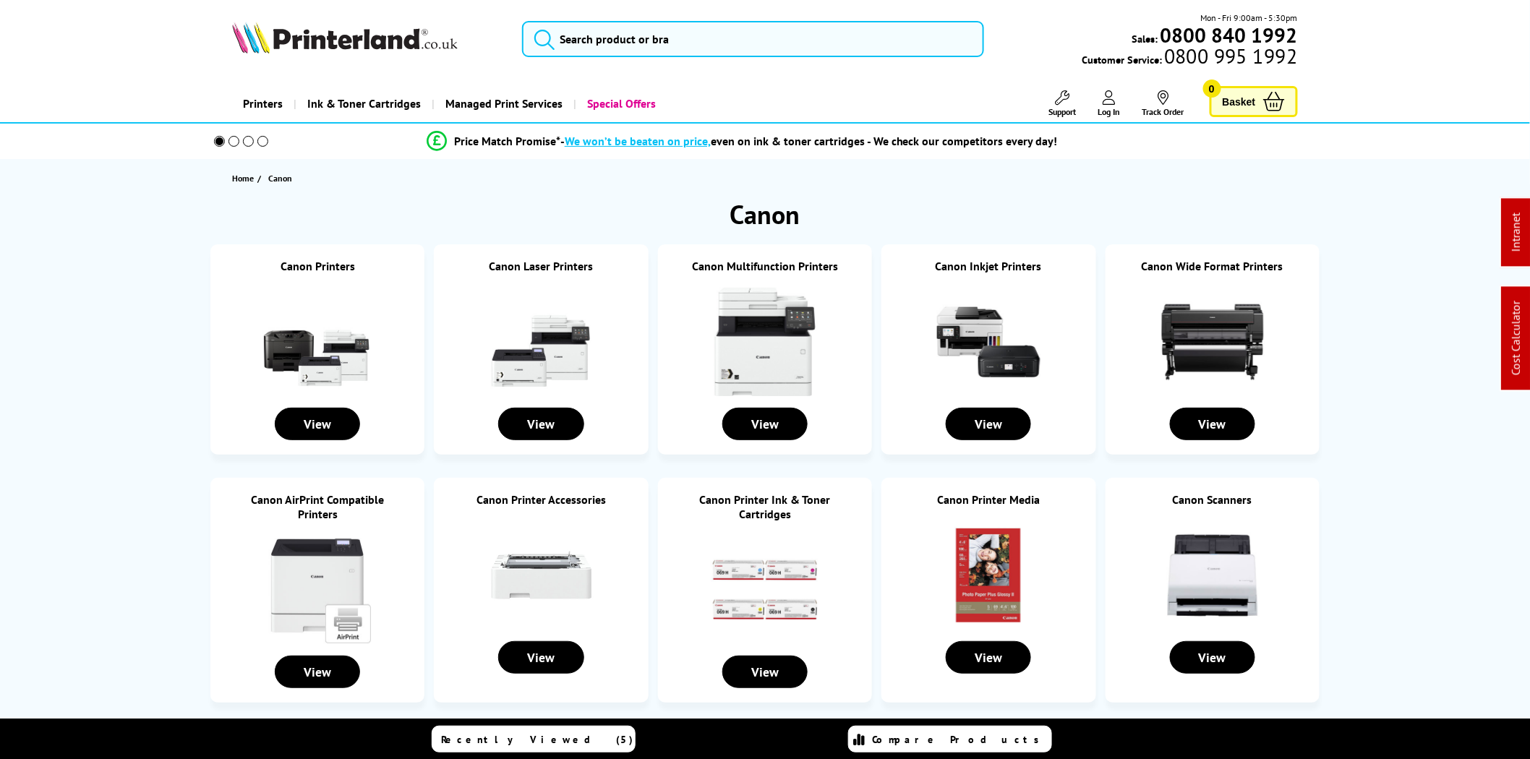
click at [999, 266] on link "Canon Inkjet Printers" at bounding box center [988, 266] width 106 height 14
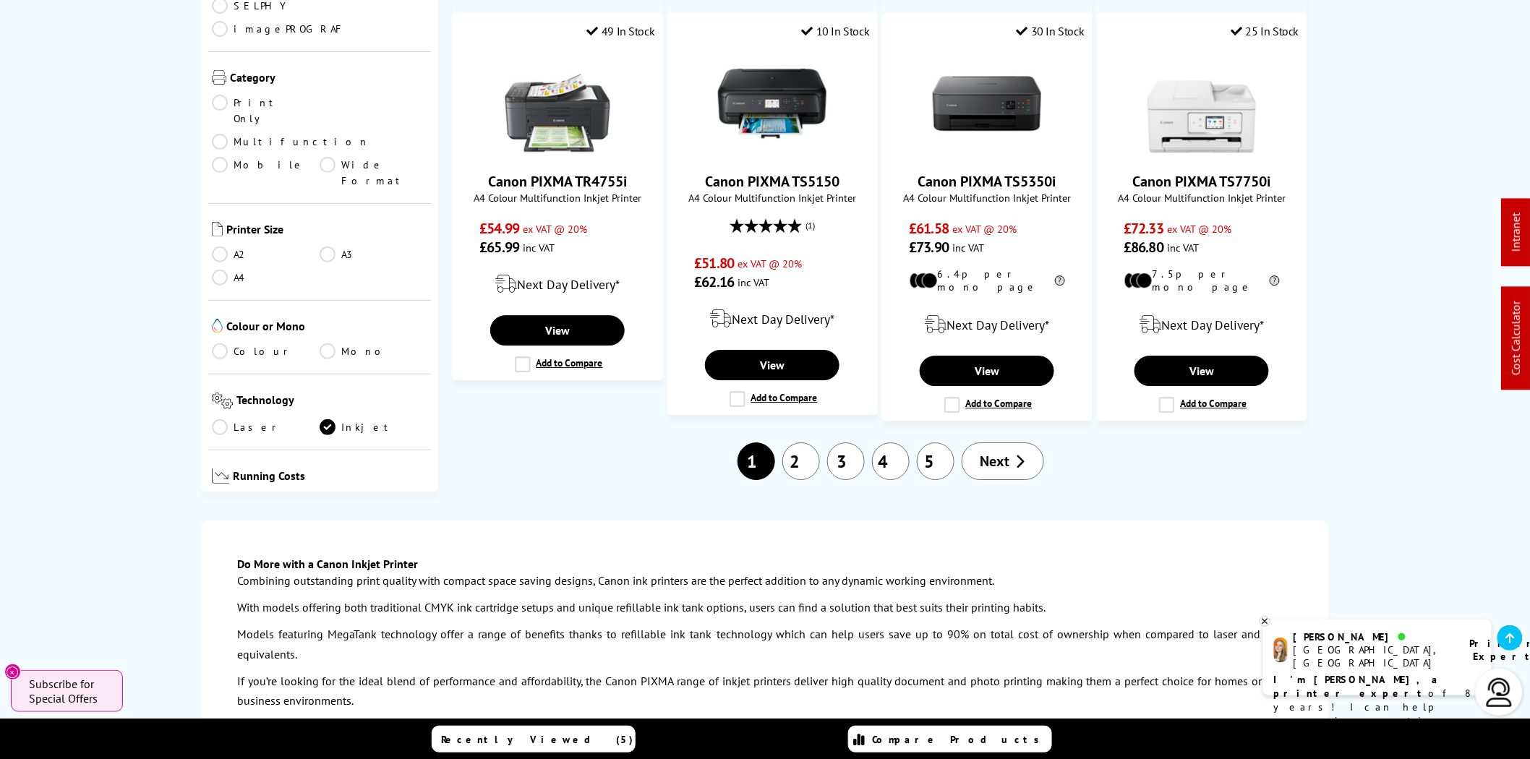
scroll to position [1606, 0]
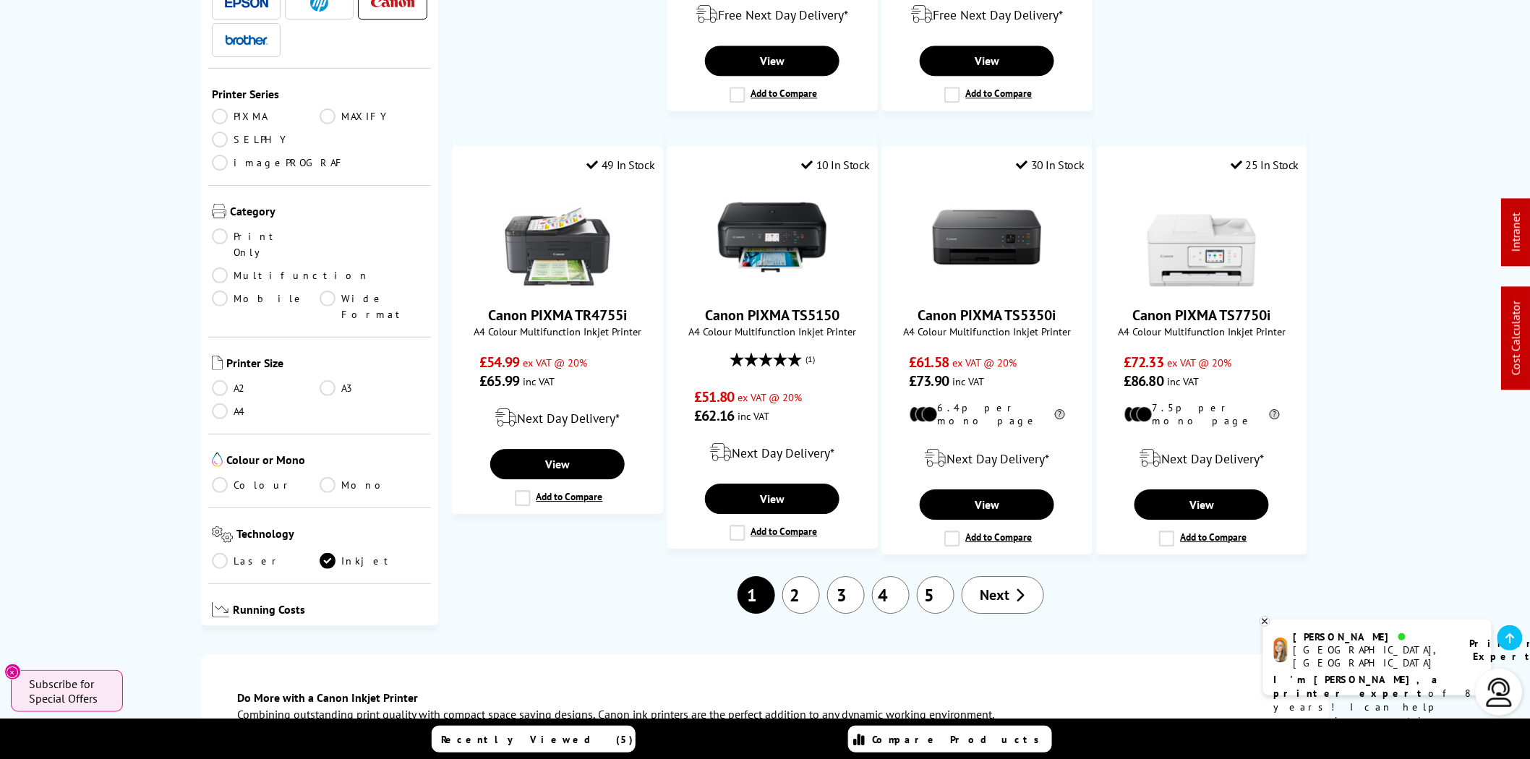
click at [800, 576] on link "2" at bounding box center [801, 595] width 38 height 38
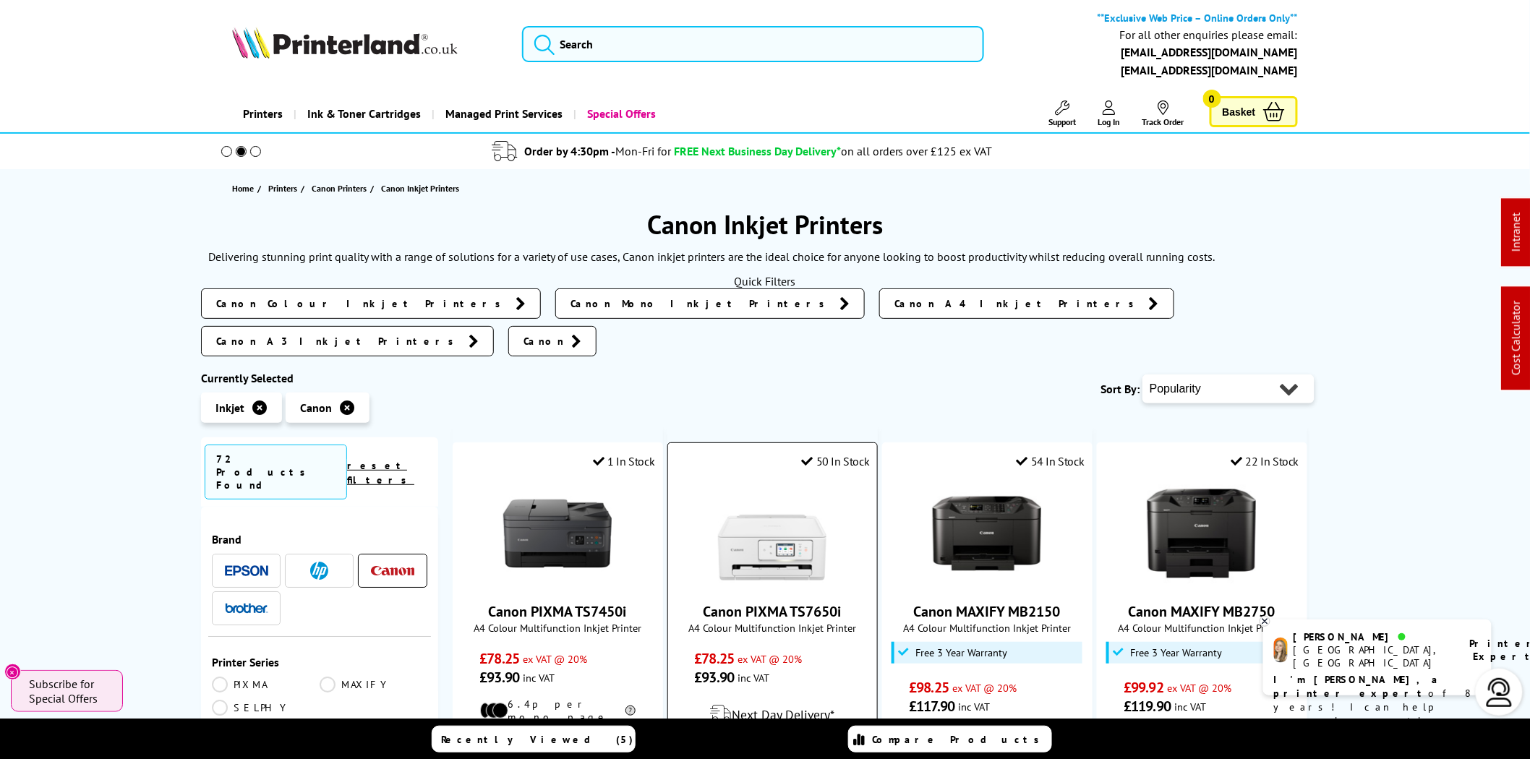
click at [794, 519] on img at bounding box center [772, 533] width 108 height 108
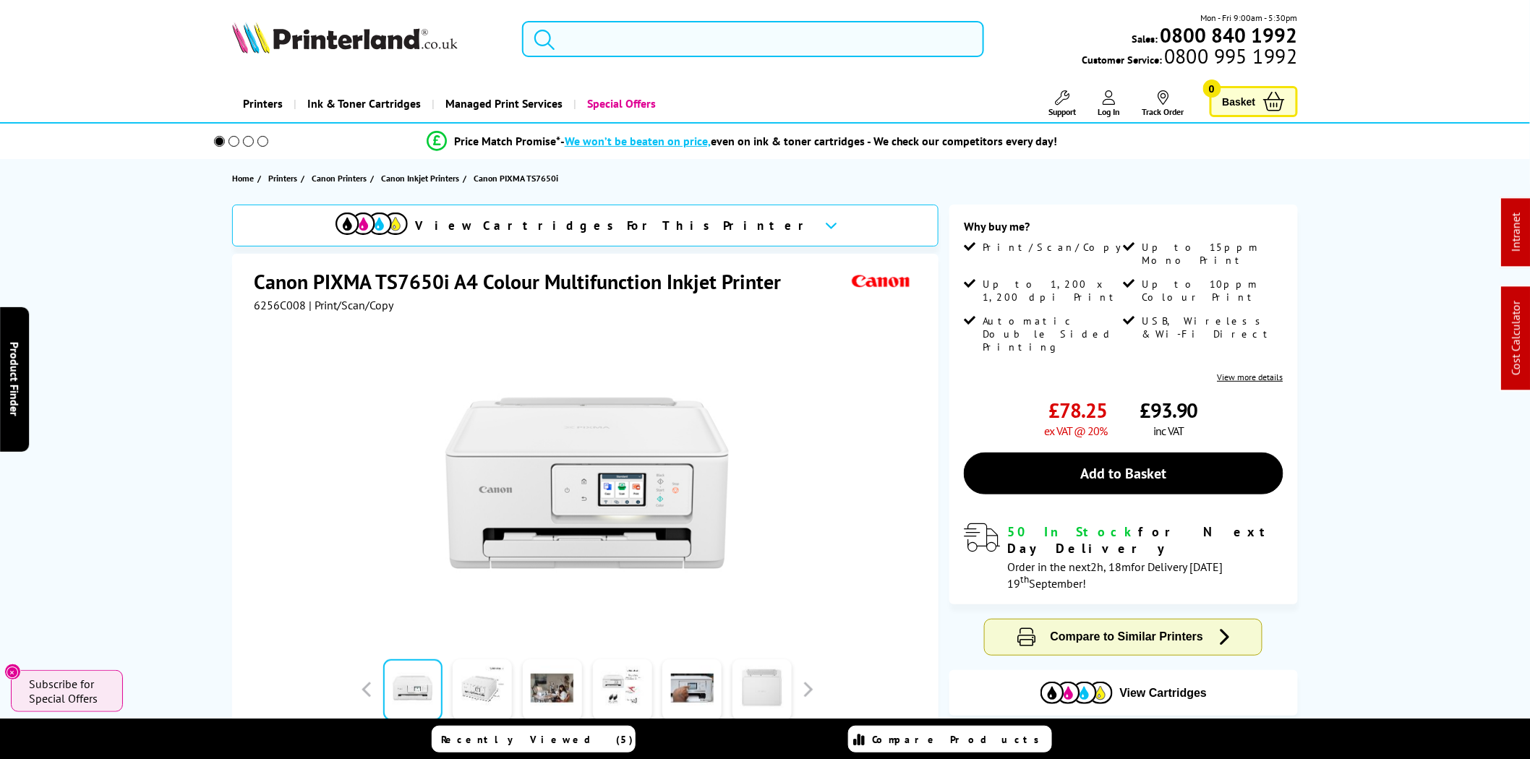
click at [583, 38] on input "search" at bounding box center [753, 39] width 462 height 36
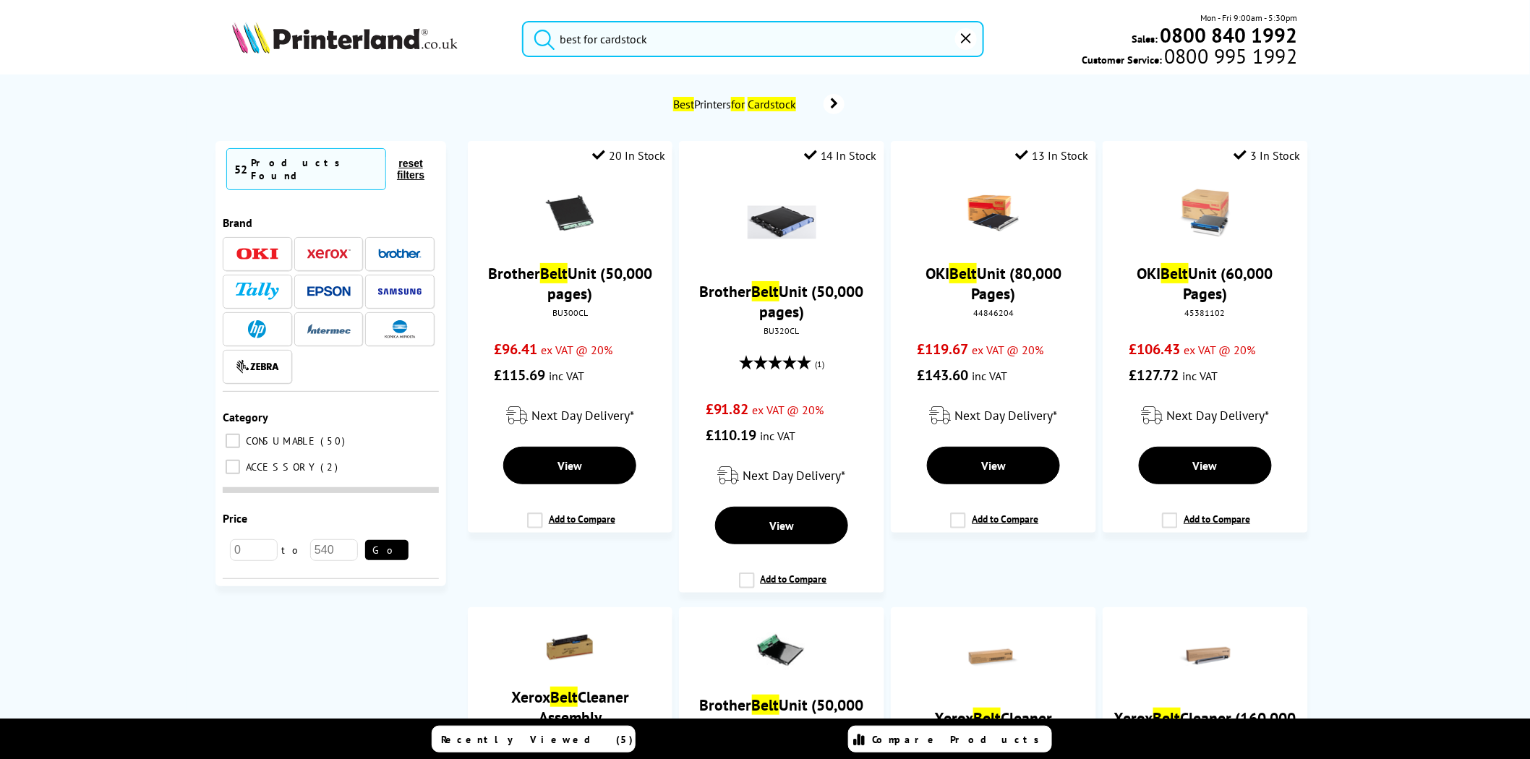
type input "best for cardstock"
click at [523, 21] on button "submit" at bounding box center [541, 37] width 36 height 32
drag, startPoint x: 681, startPoint y: 40, endPoint x: 333, endPoint y: 44, distance: 348.4
click at [333, 44] on div "best for cardstock Mon - Fri 9:00am - 5:30pm Sales: 0800 840 1992 Customer Serv…" at bounding box center [764, 43] width 1157 height 64
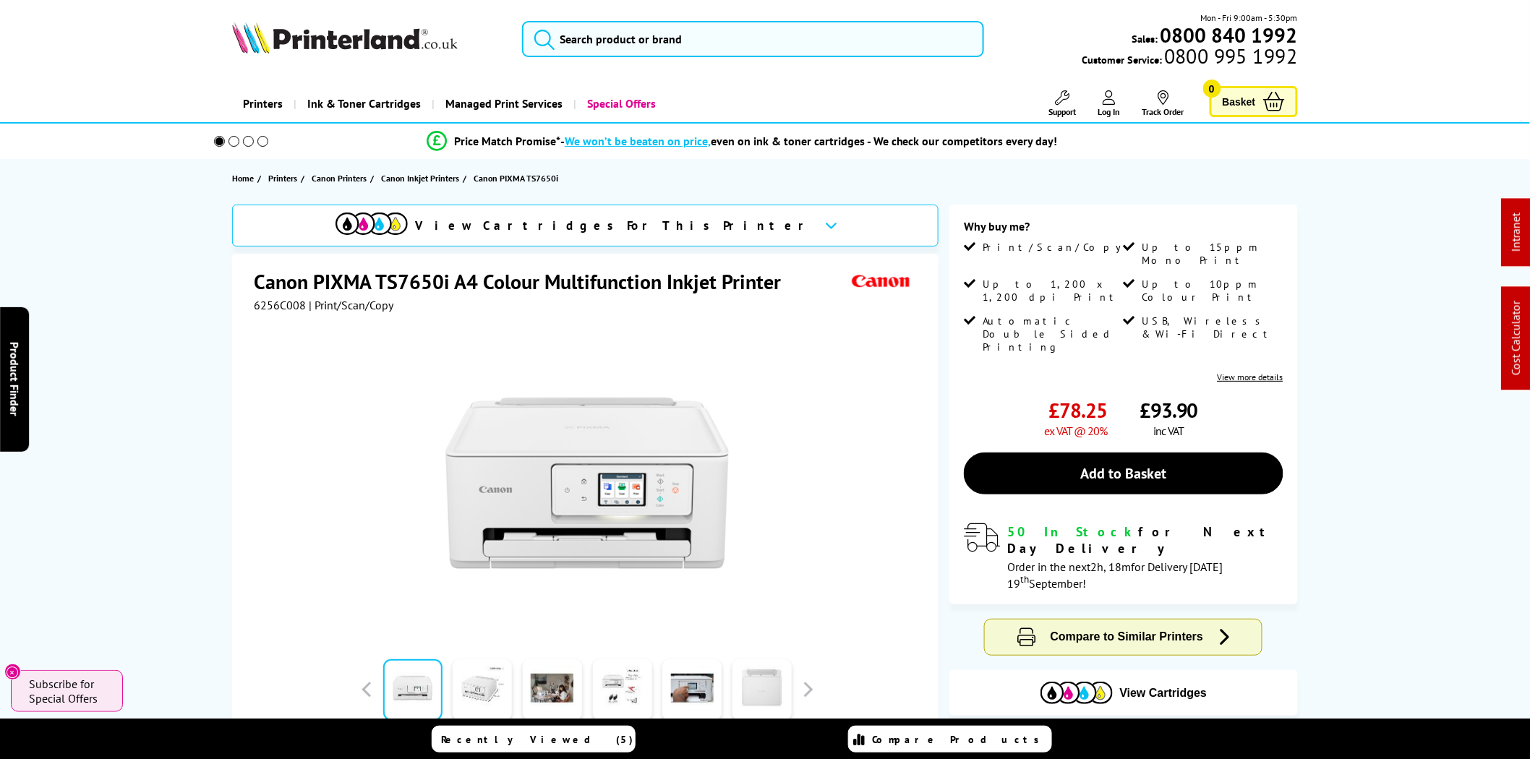
click at [365, 36] on img at bounding box center [345, 38] width 226 height 32
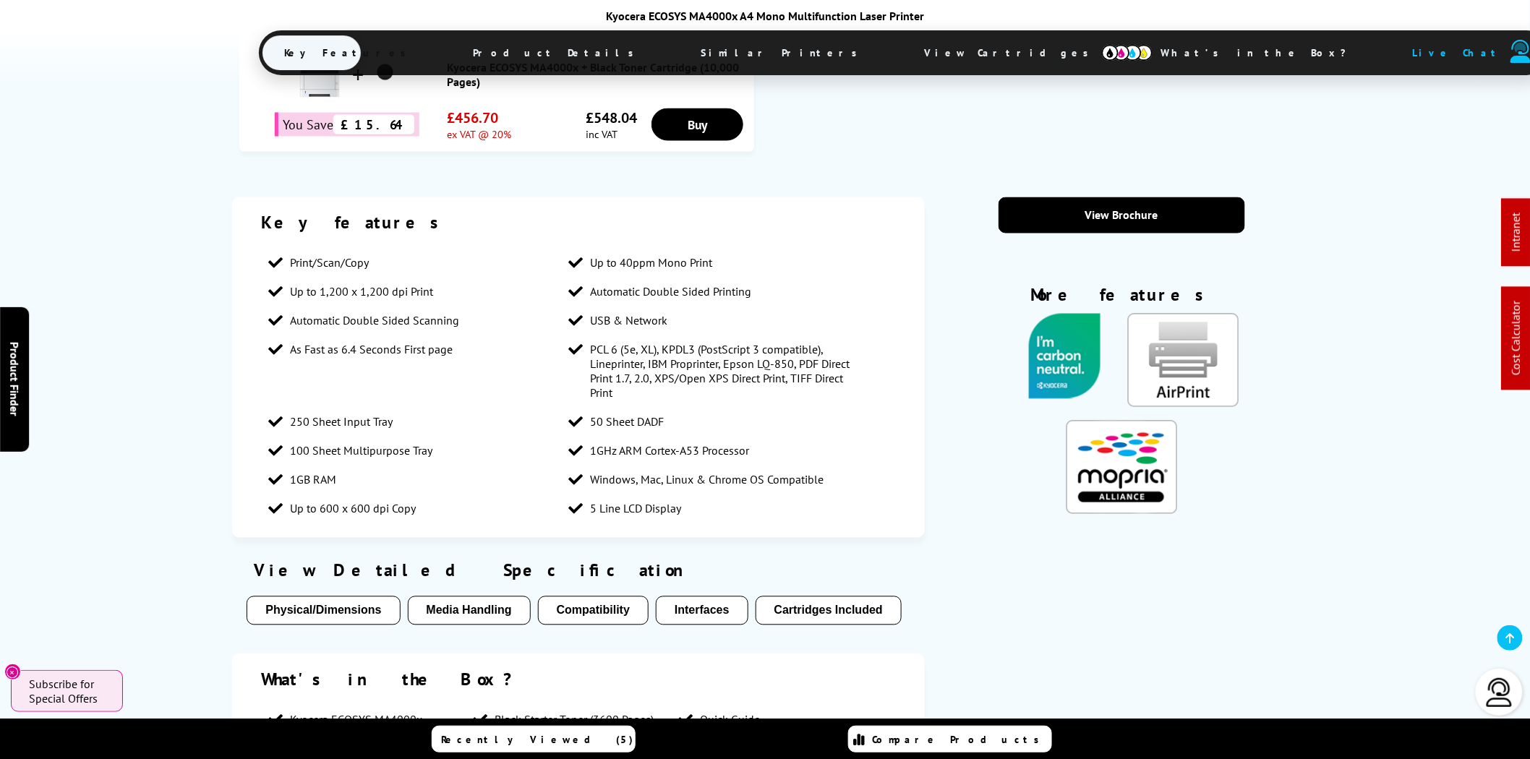
click at [902, 49] on span "View Cartridges" at bounding box center [1012, 53] width 221 height 38
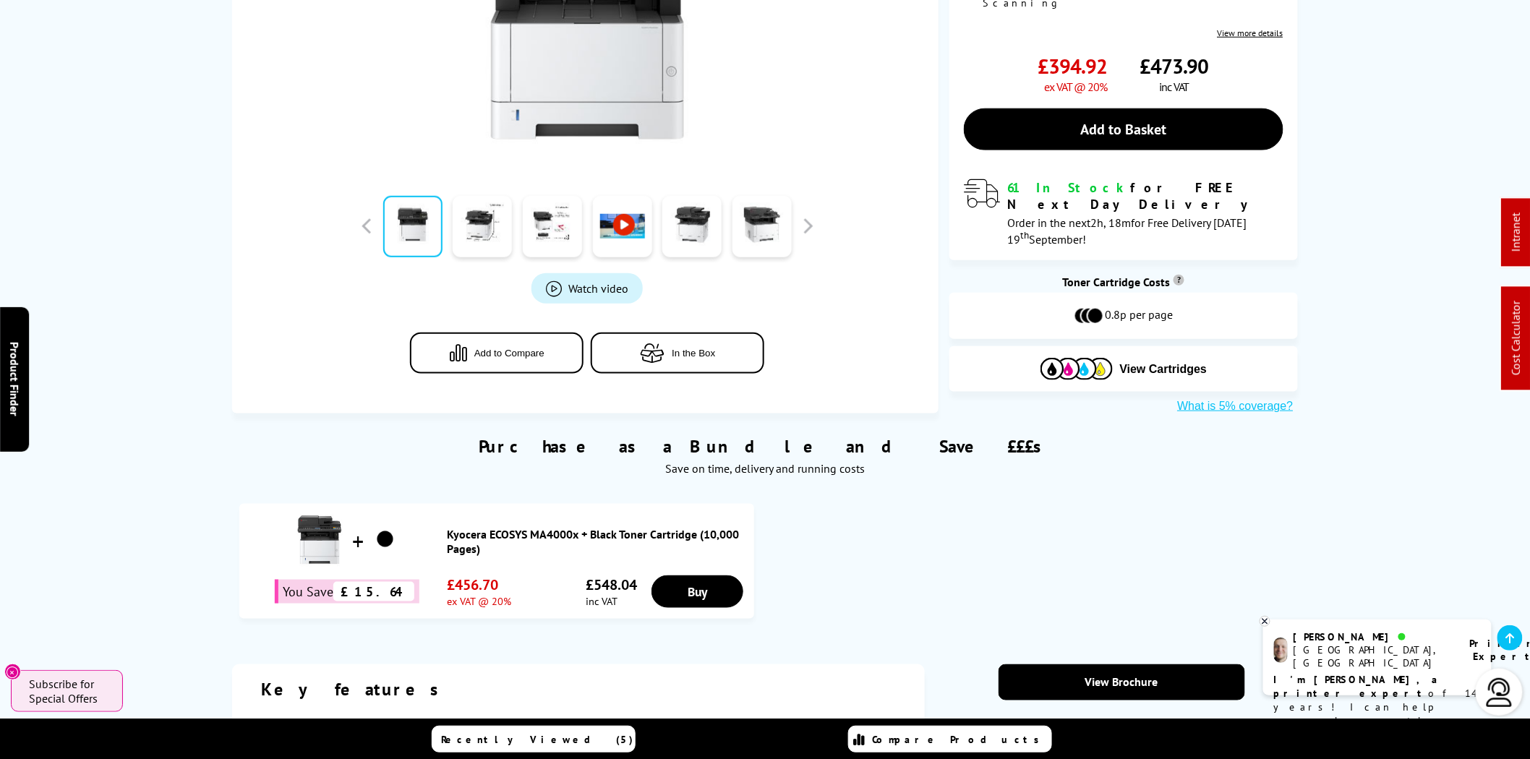
scroll to position [58, 0]
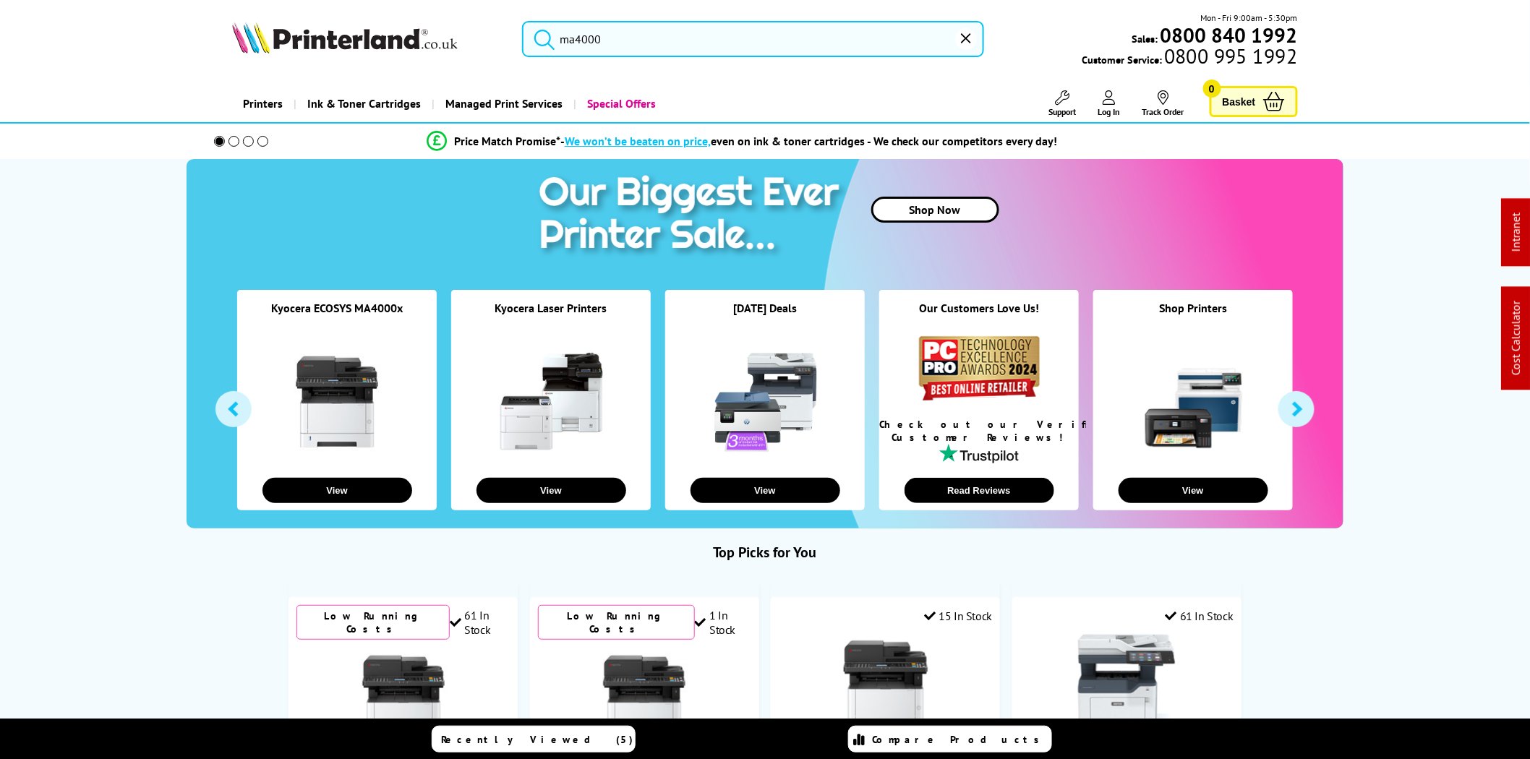
click at [681, 40] on input "ma4000" at bounding box center [753, 39] width 462 height 36
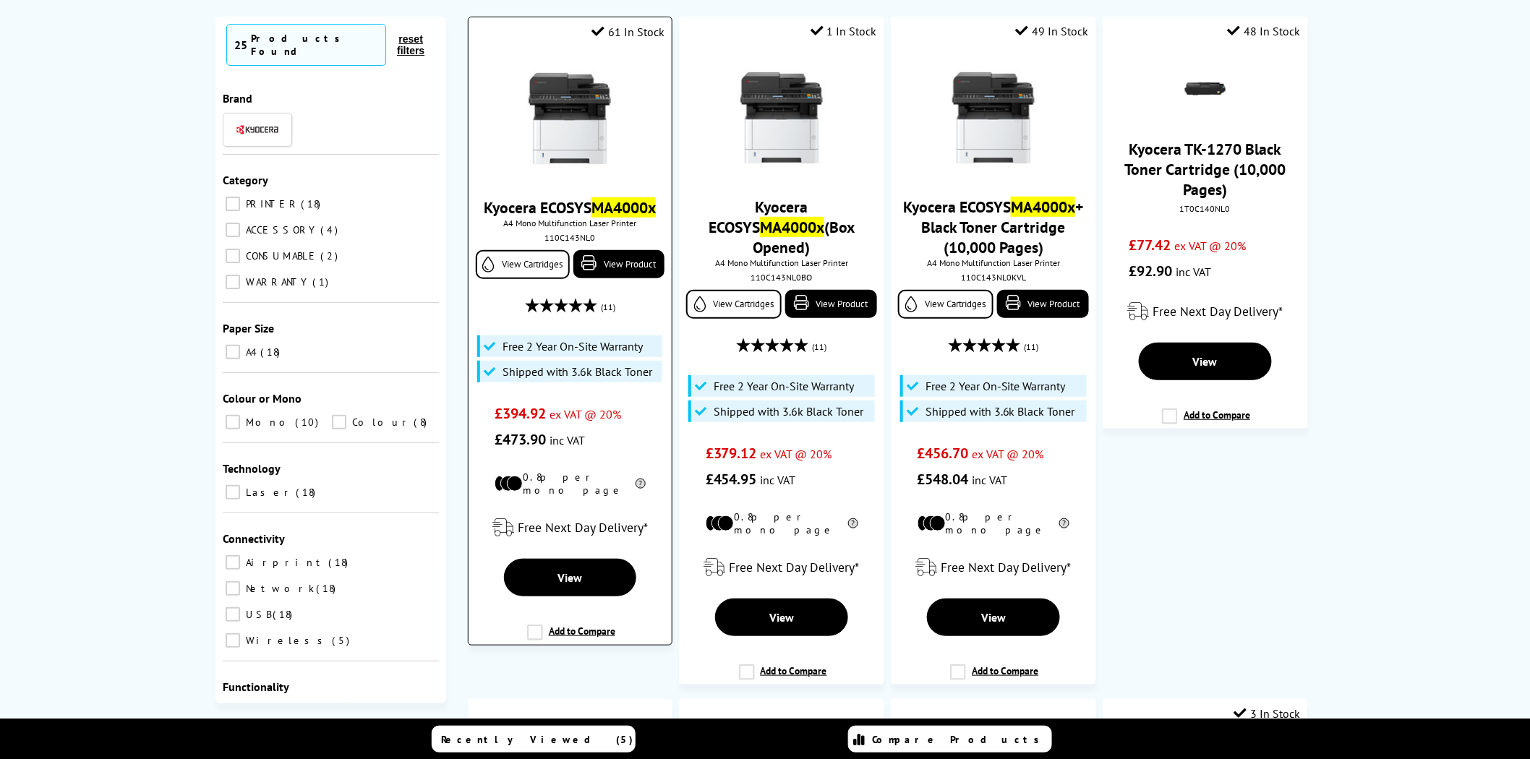
scroll to position [134, 0]
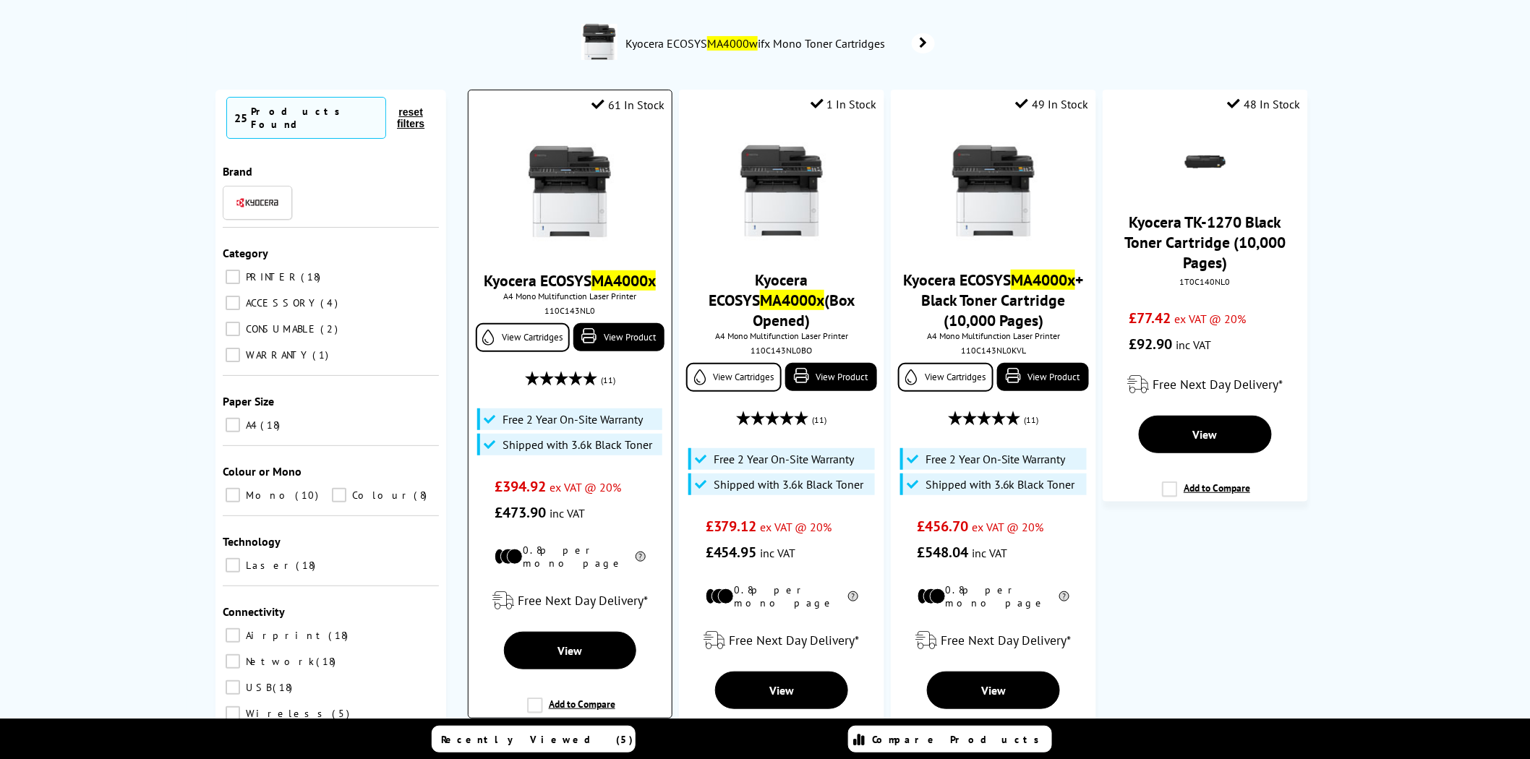
type input "ma4000x"
click at [588, 200] on img at bounding box center [569, 191] width 108 height 108
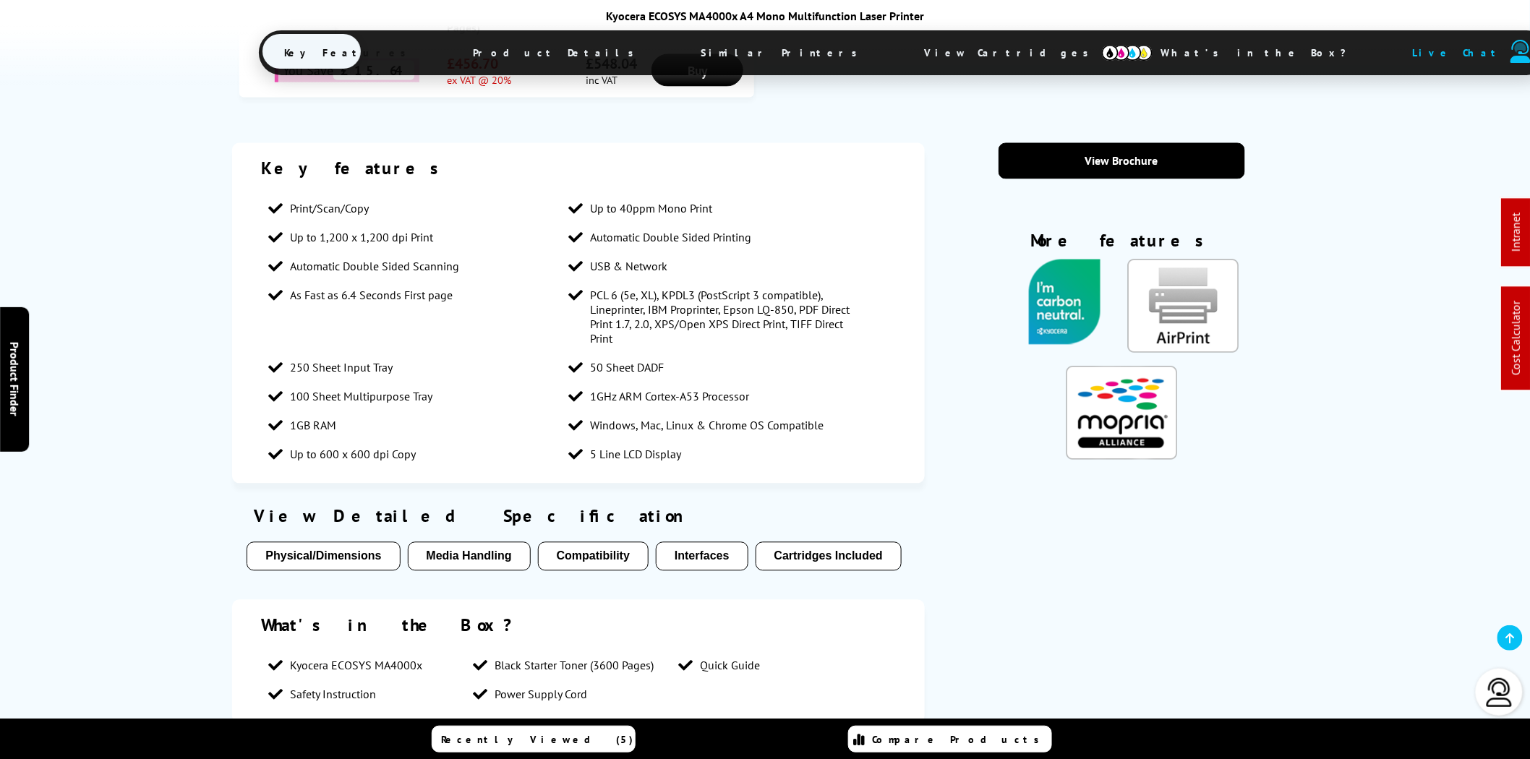
click at [902, 52] on span "View Cartridges" at bounding box center [1012, 53] width 221 height 38
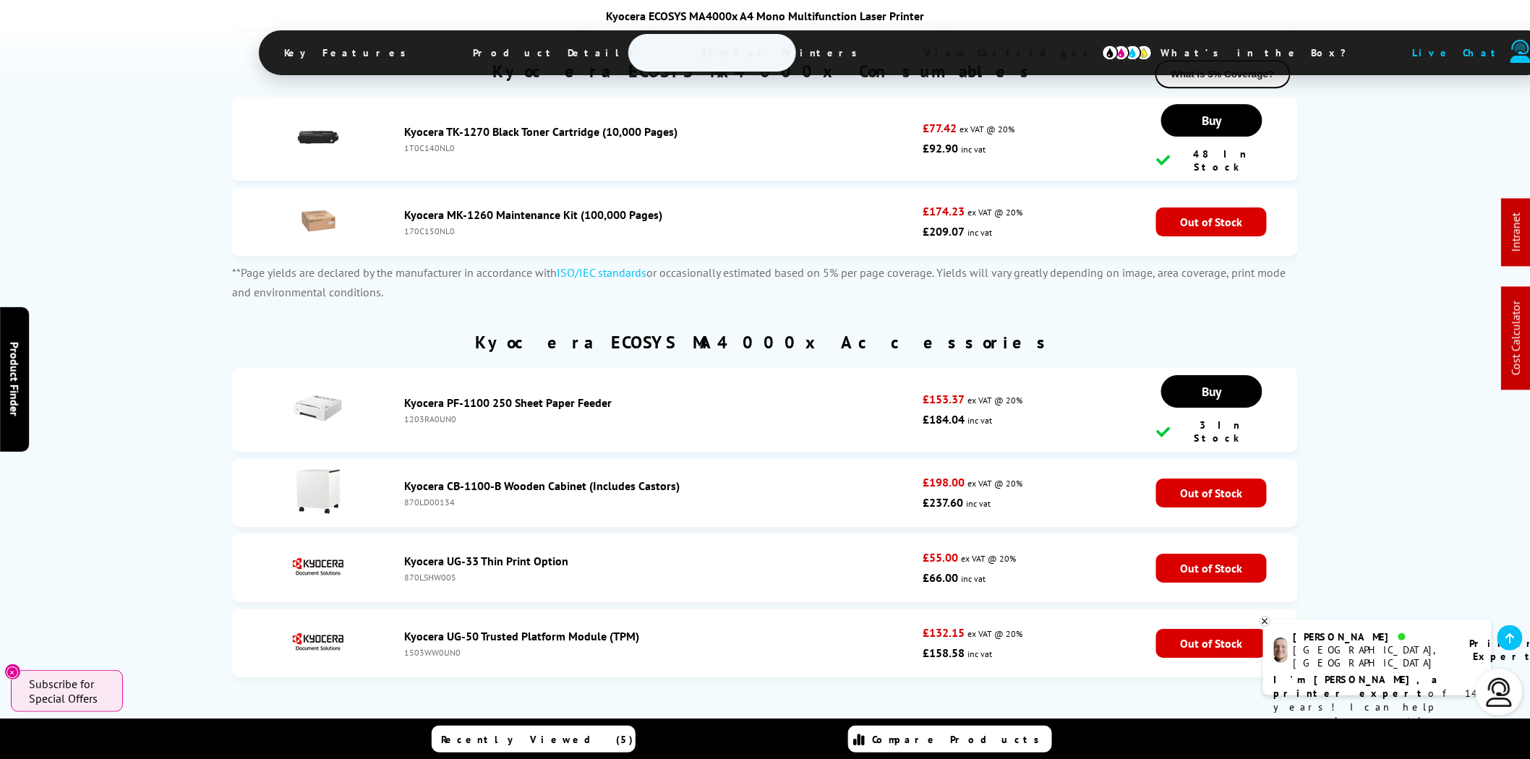
scroll to position [4229, 0]
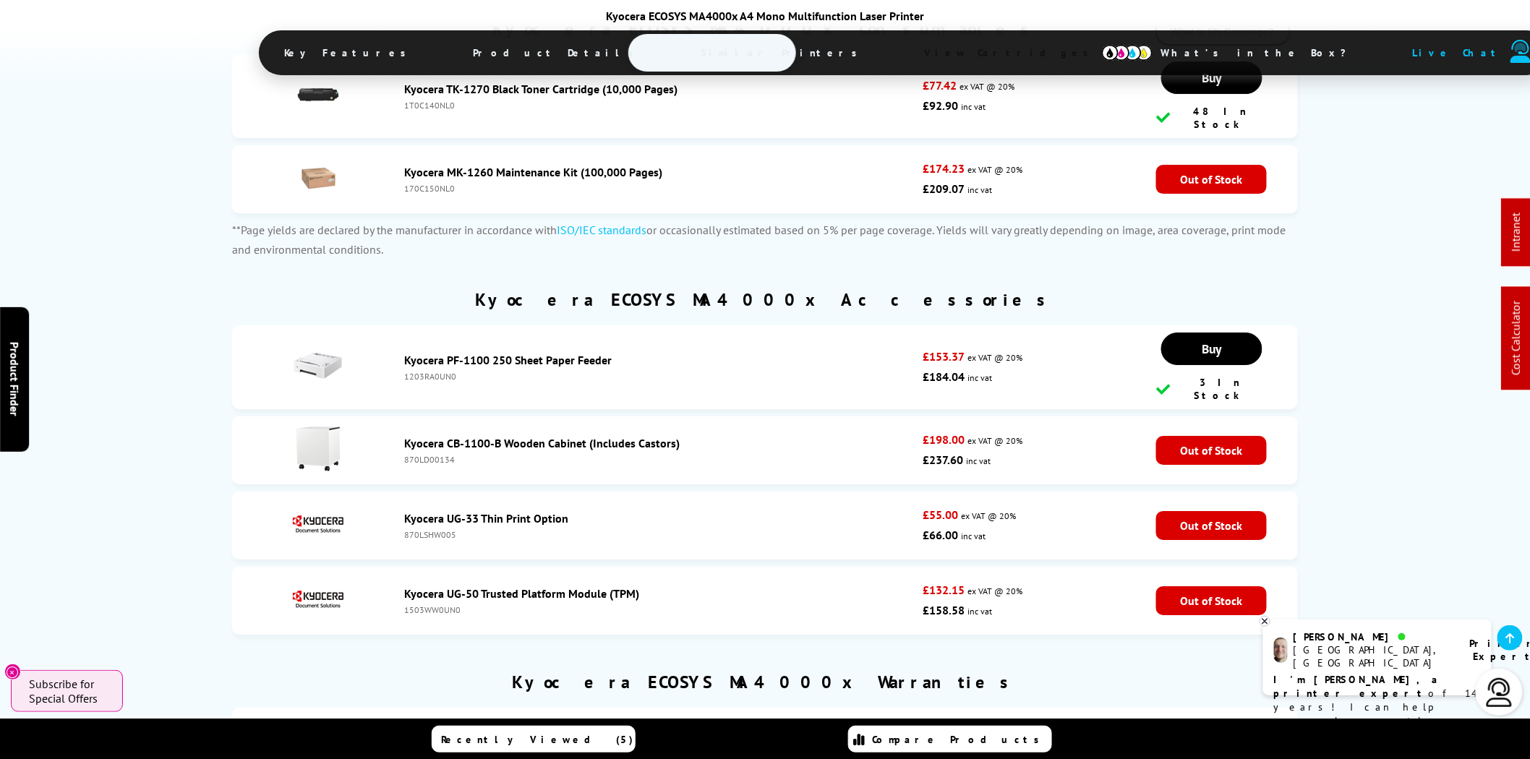
click at [434, 454] on div "870LD00134" at bounding box center [659, 459] width 511 height 11
copy div "870LD00134"
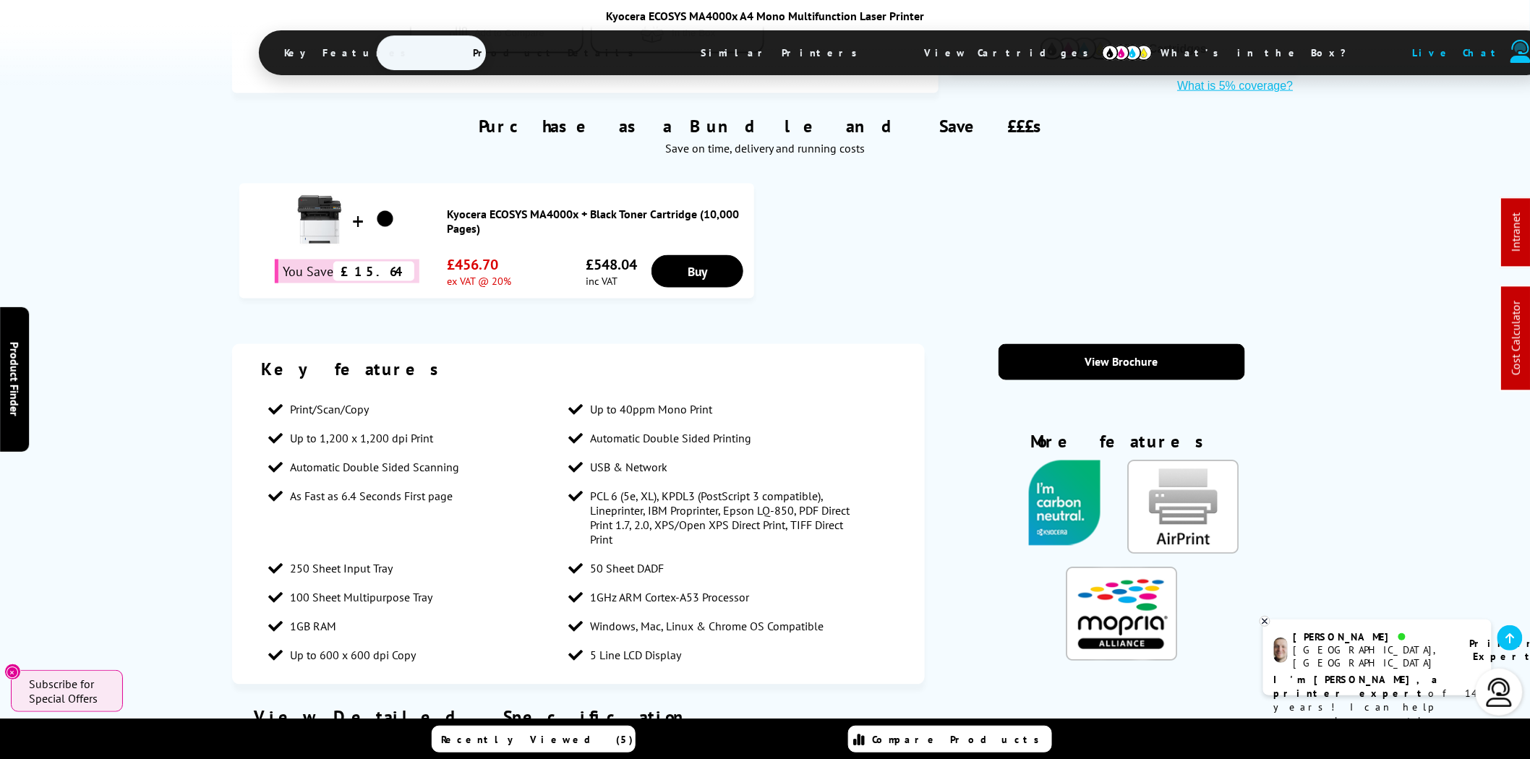
scroll to position [0, 0]
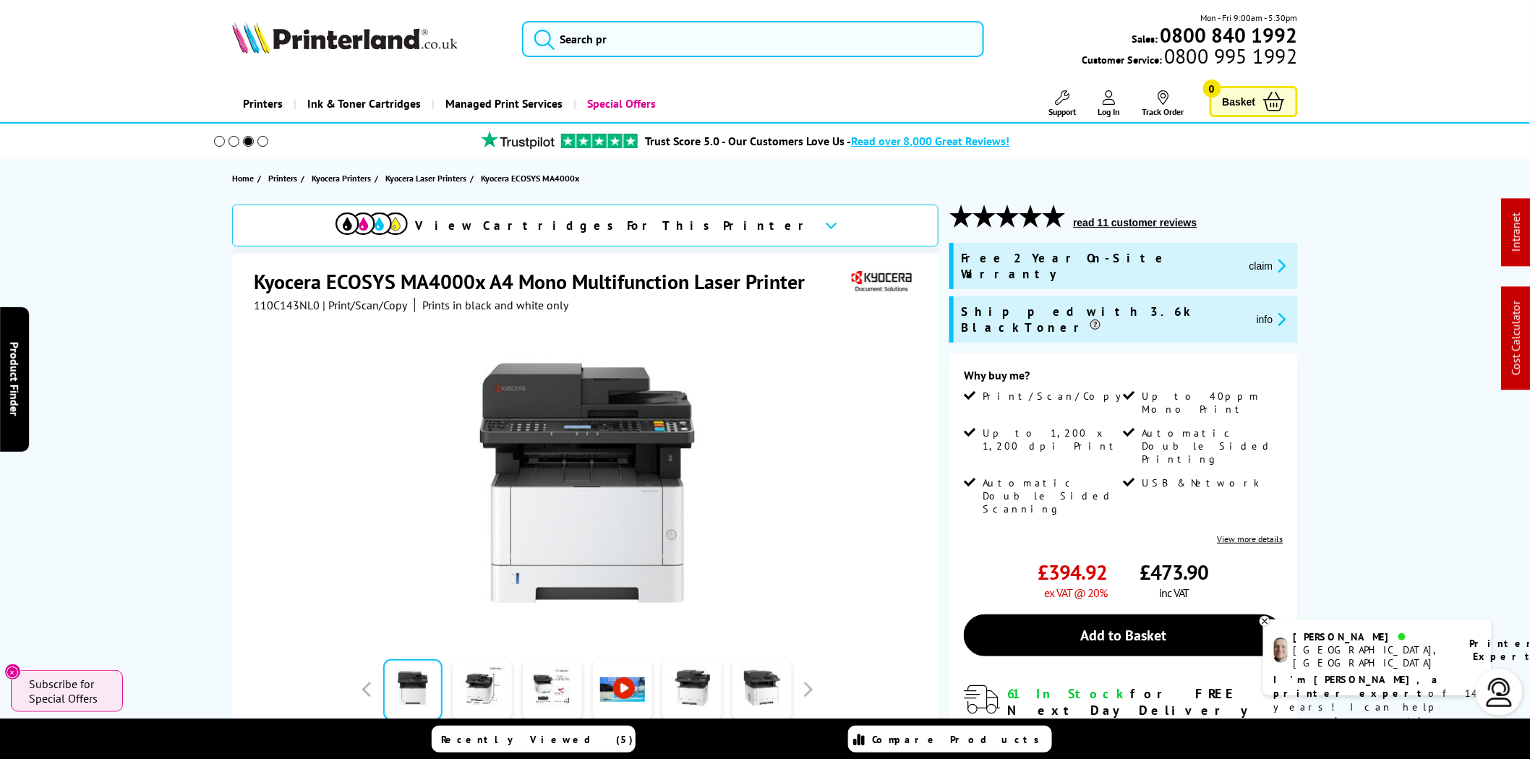
click at [297, 304] on span "110C143NL0" at bounding box center [287, 305] width 66 height 14
copy span "110C143NL0"
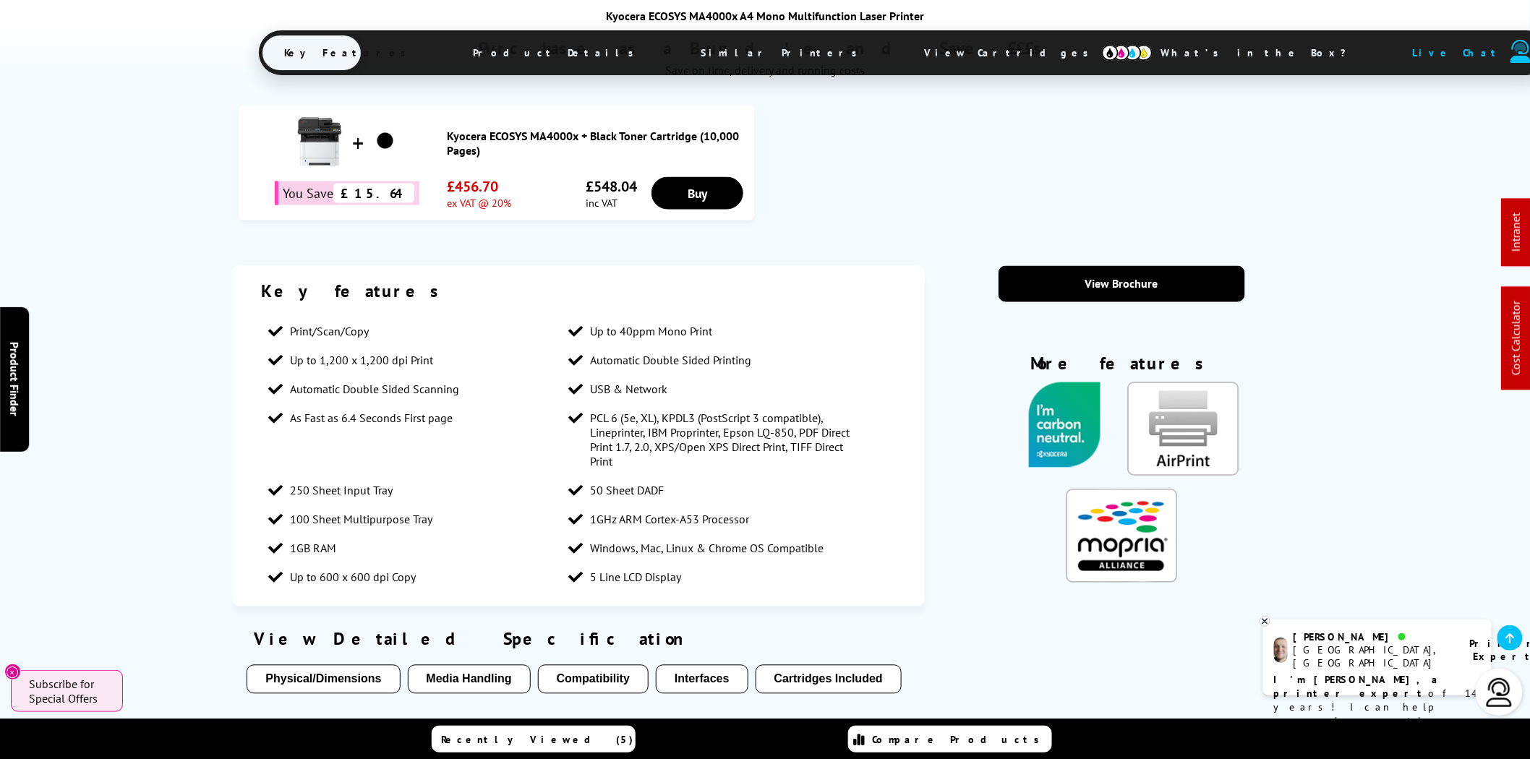
scroll to position [937, 0]
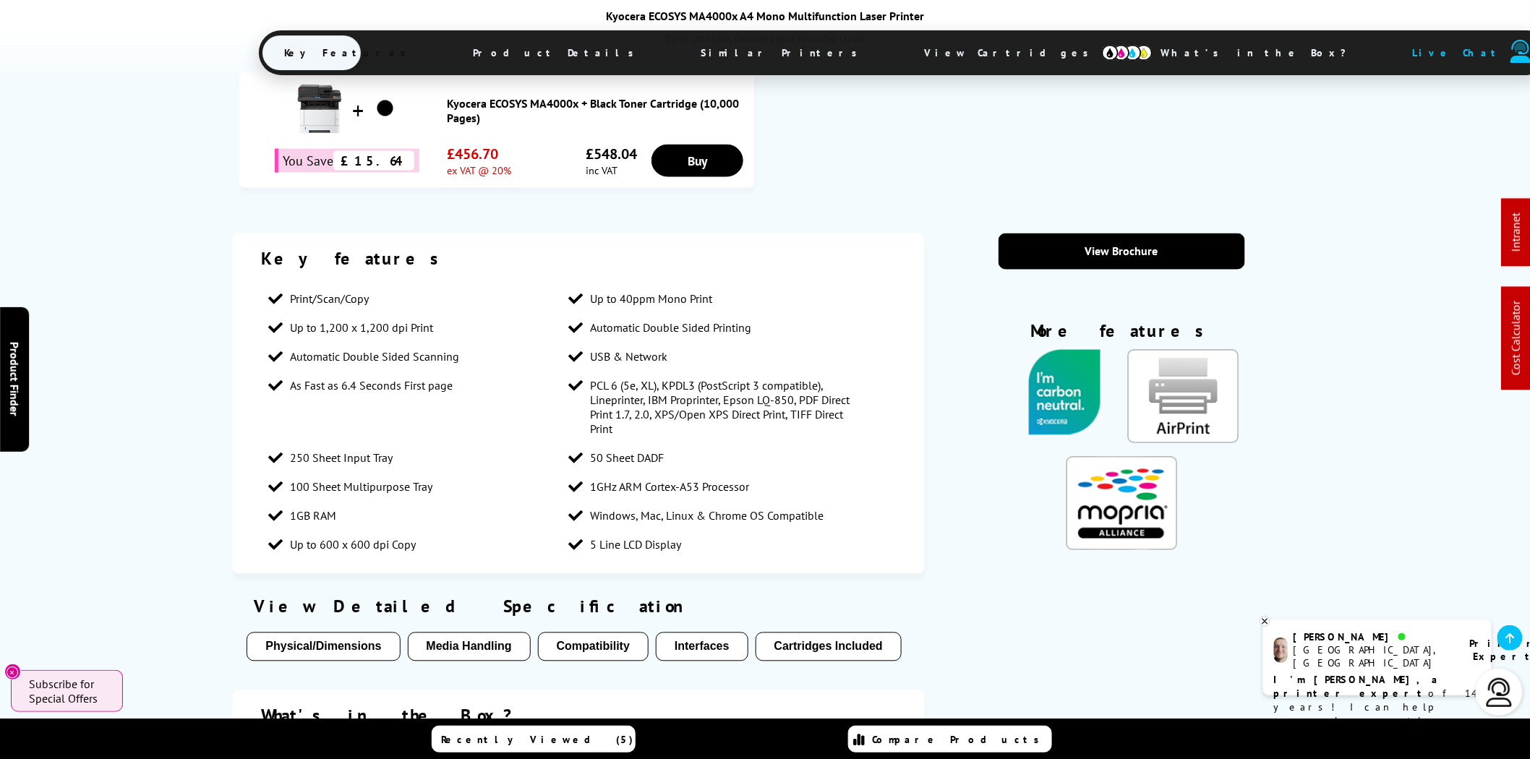
drag, startPoint x: 795, startPoint y: 51, endPoint x: 795, endPoint y: 81, distance: 30.4
click at [902, 51] on span "View Cartridges" at bounding box center [1012, 53] width 221 height 38
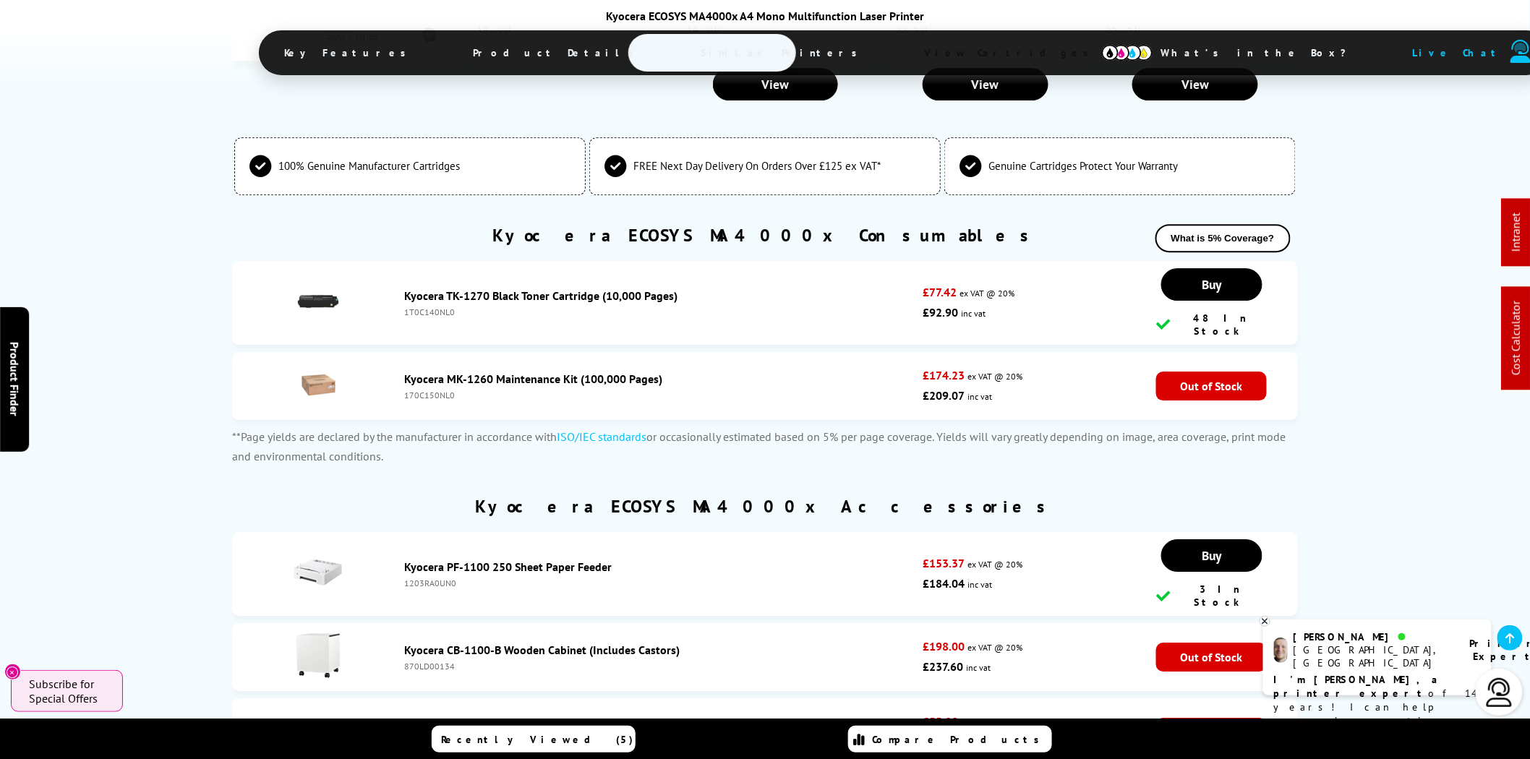
scroll to position [4023, 0]
click at [430, 577] on div "1203RA0UN0" at bounding box center [659, 582] width 511 height 11
copy div "1203RA0UN0"
click at [417, 660] on div "870LD00134" at bounding box center [659, 665] width 511 height 11
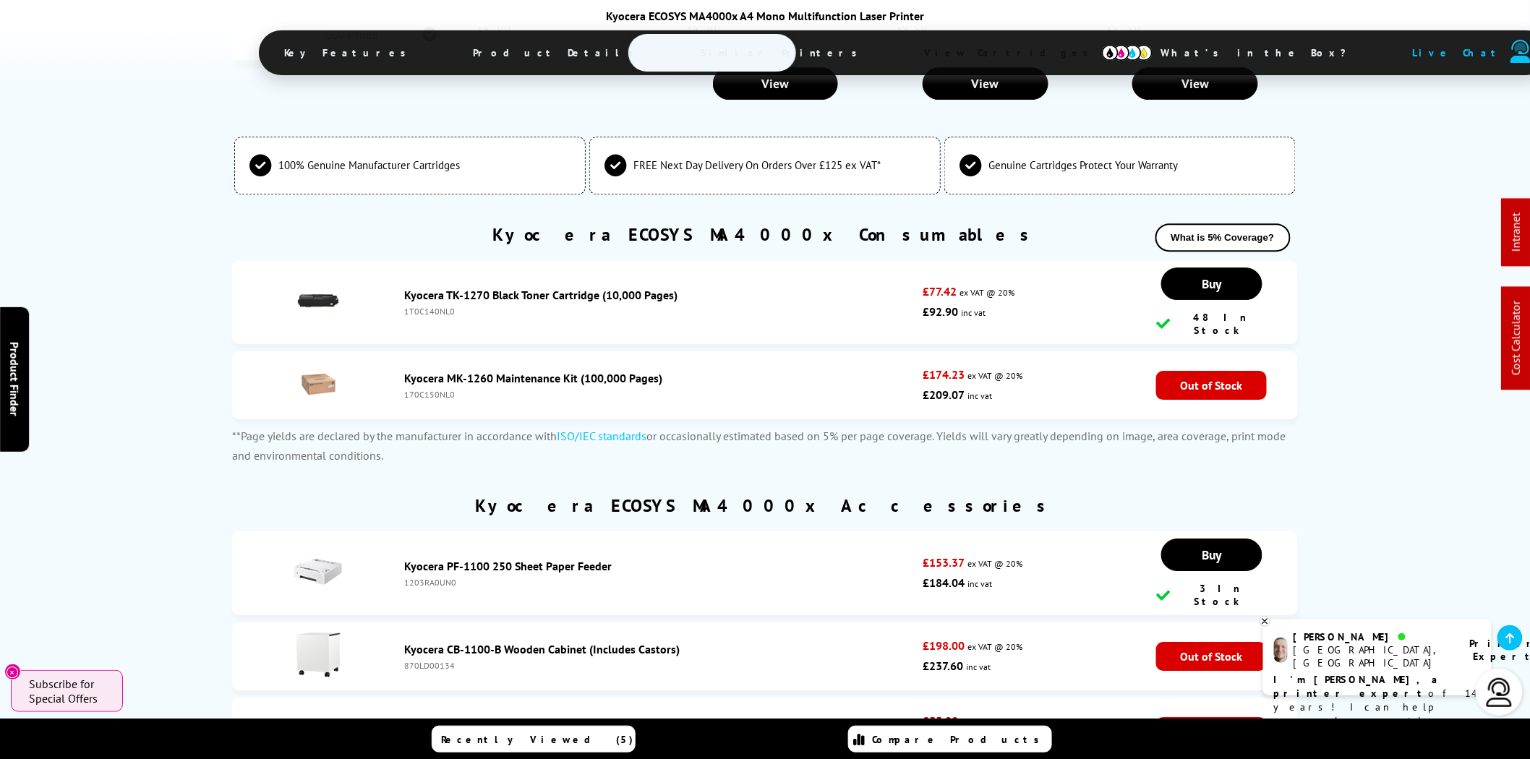
click at [417, 660] on div "870LD00134" at bounding box center [659, 665] width 511 height 11
copy div "870LD00134"
click at [468, 660] on div "870LD00134" at bounding box center [659, 665] width 511 height 11
drag, startPoint x: 473, startPoint y: 560, endPoint x: 400, endPoint y: 551, distance: 73.6
click at [398, 642] on div "Kyocera CB-1100-B Wooden Cabinet (Includes Castors) 870LD00134" at bounding box center [660, 656] width 526 height 29
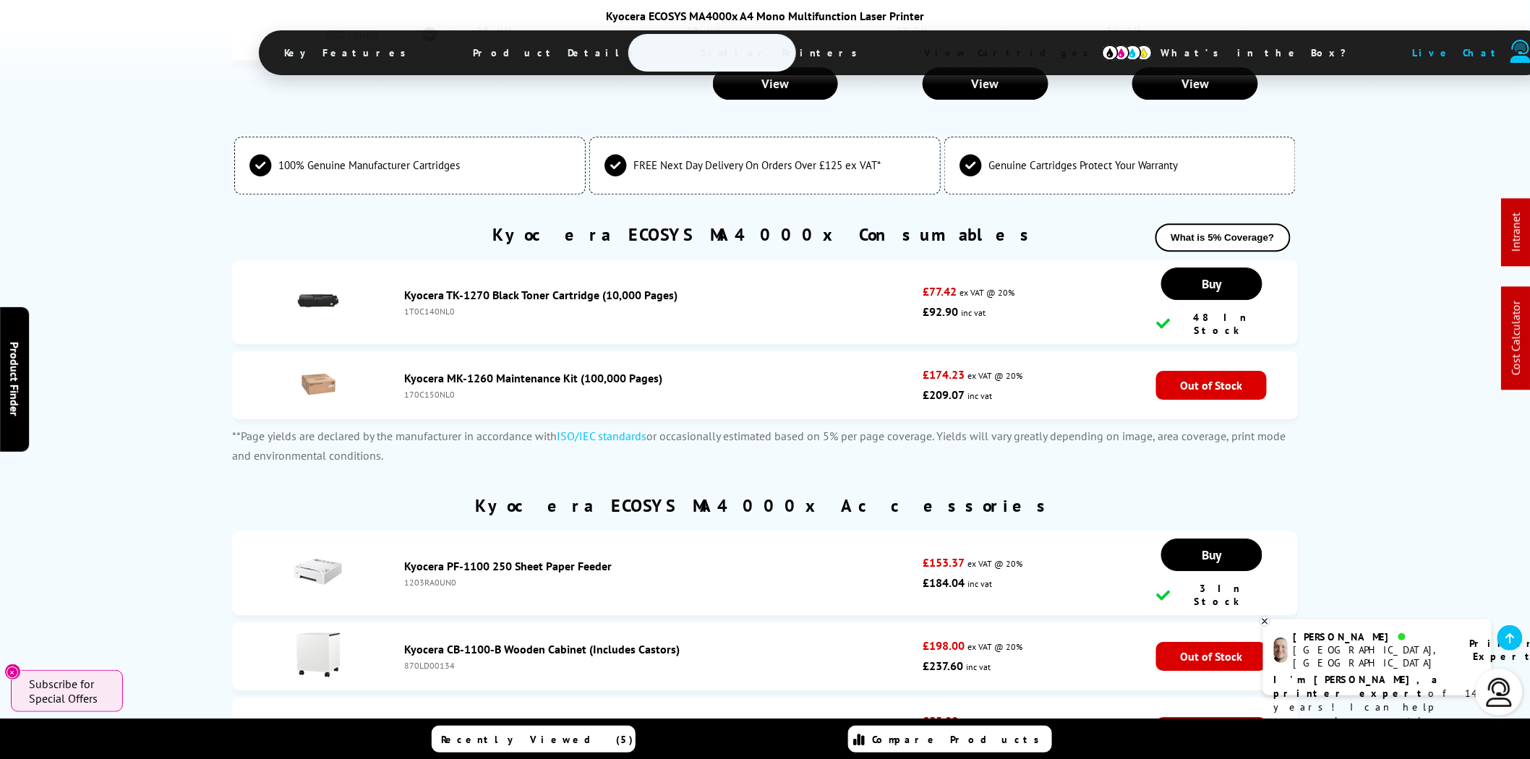
copy div "Kyocera CB-1100-B Wooden Cabinet (Includes Castors) 870LD00134"
click at [432, 660] on div "870LD00134" at bounding box center [659, 665] width 511 height 11
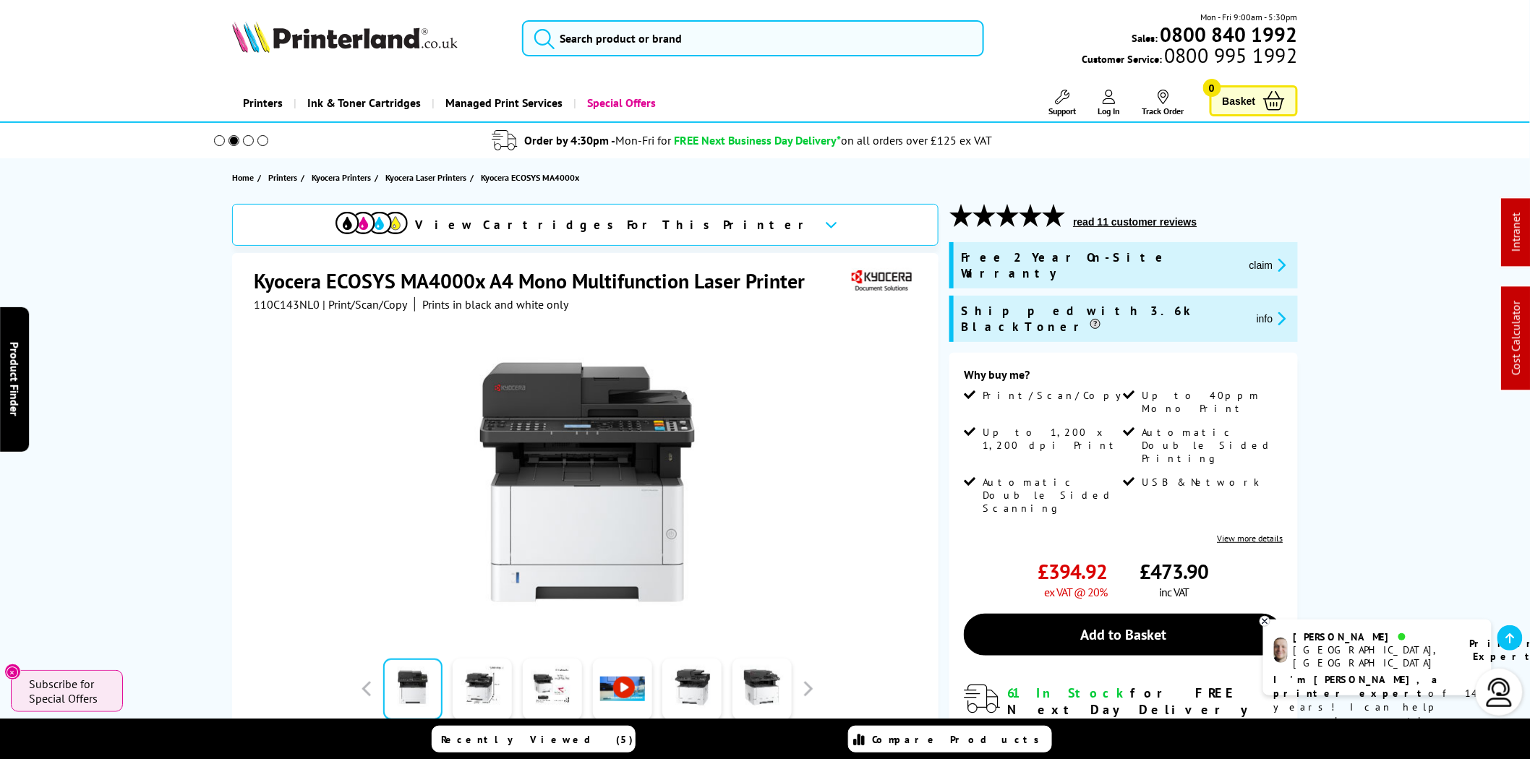
scroll to position [0, 0]
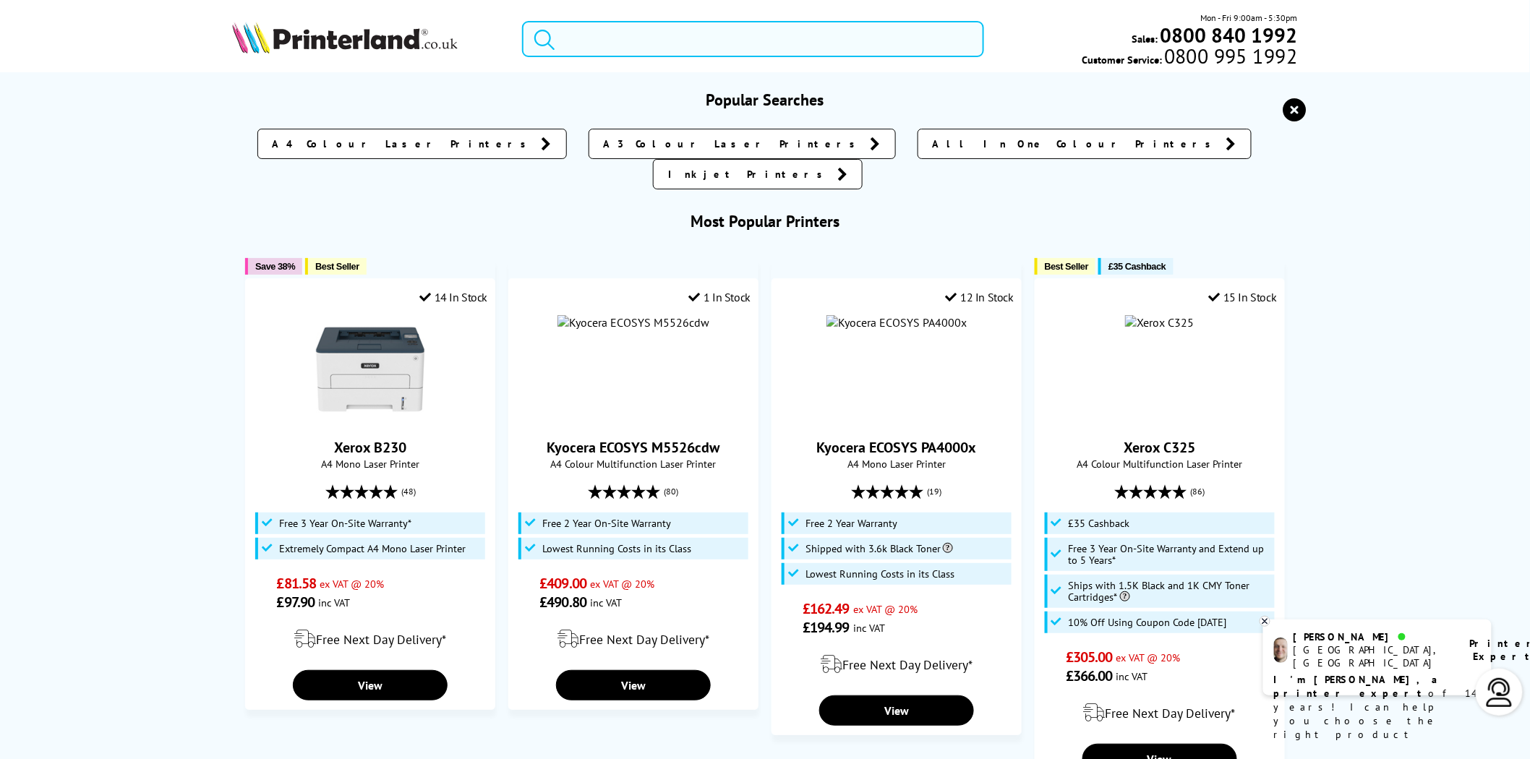
click at [609, 37] on input "search" at bounding box center [753, 39] width 462 height 36
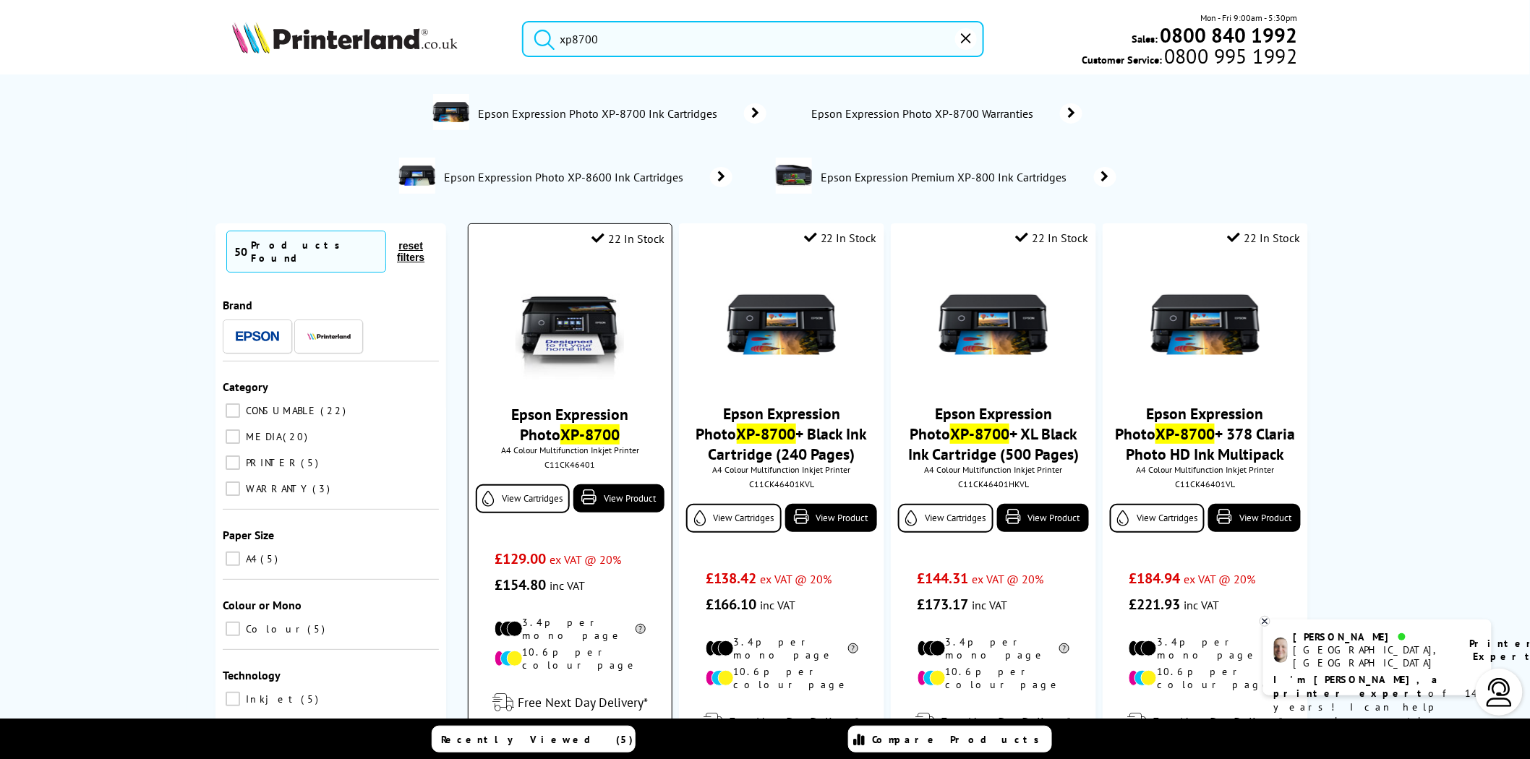
type input "xp8700"
click at [593, 312] on img at bounding box center [569, 325] width 108 height 108
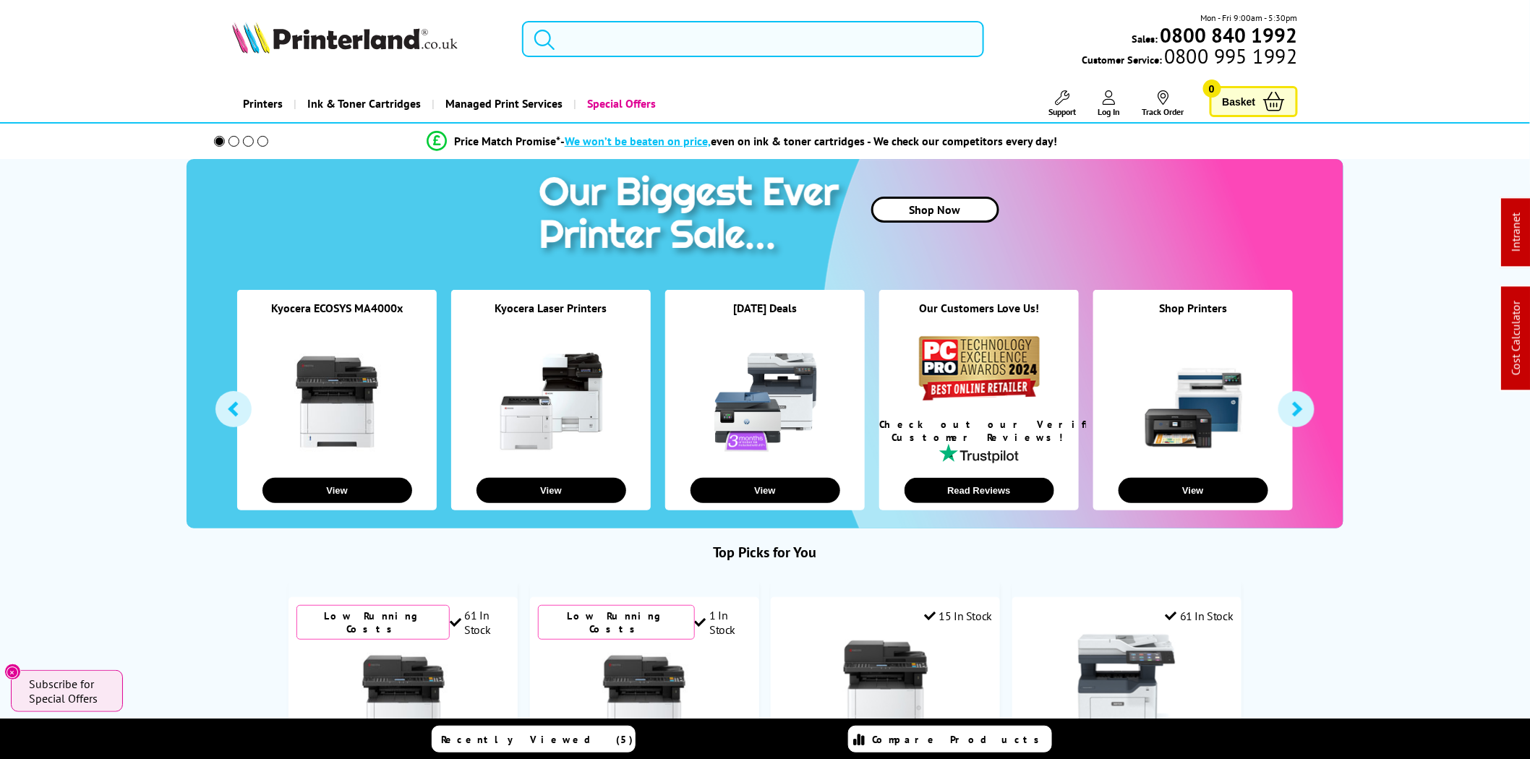
click at [619, 41] on input "search" at bounding box center [753, 39] width 462 height 36
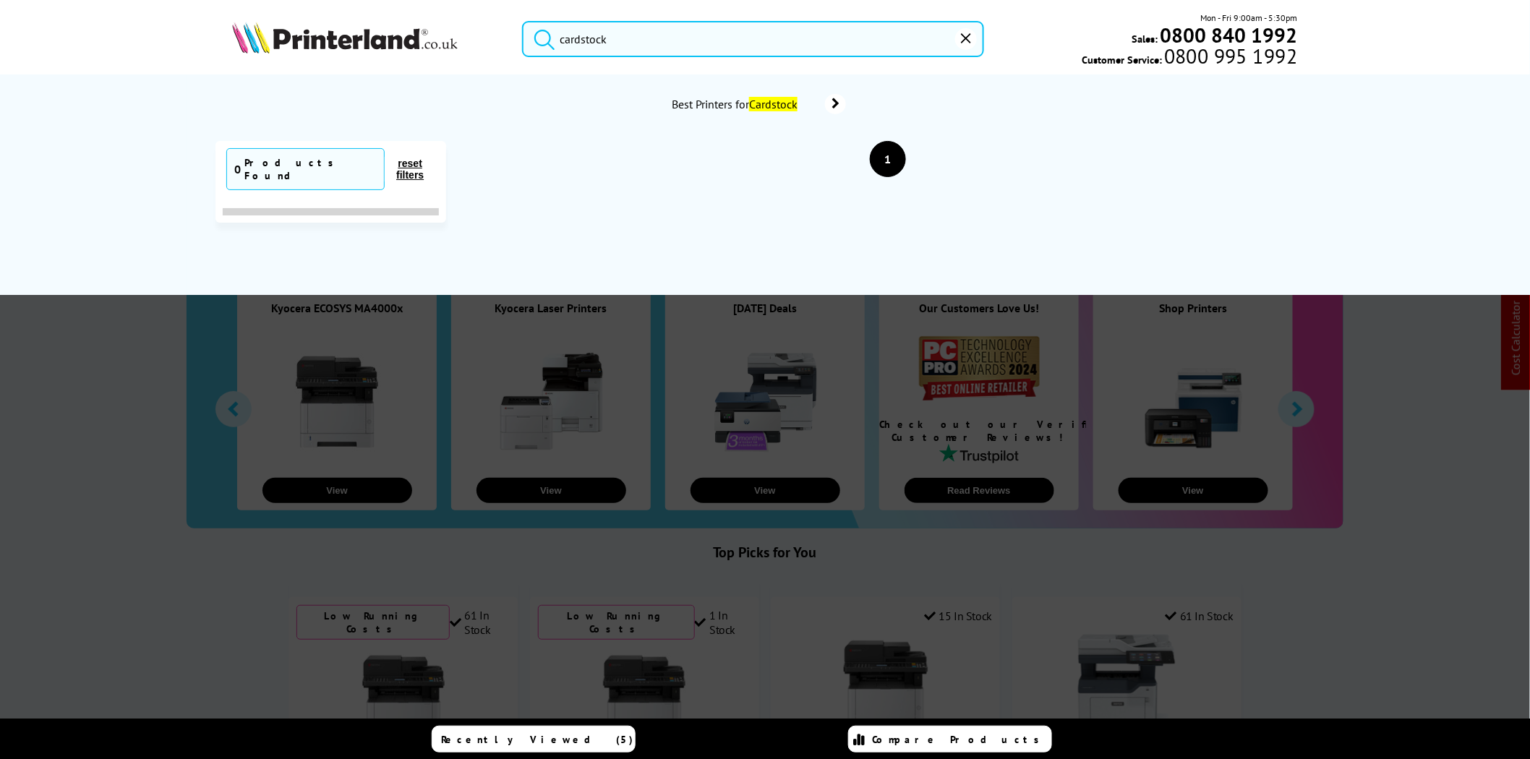
type input "cardstock"
click at [523, 21] on button "submit" at bounding box center [541, 37] width 36 height 32
click at [730, 107] on span "Best Printers for Cardstock" at bounding box center [736, 104] width 134 height 14
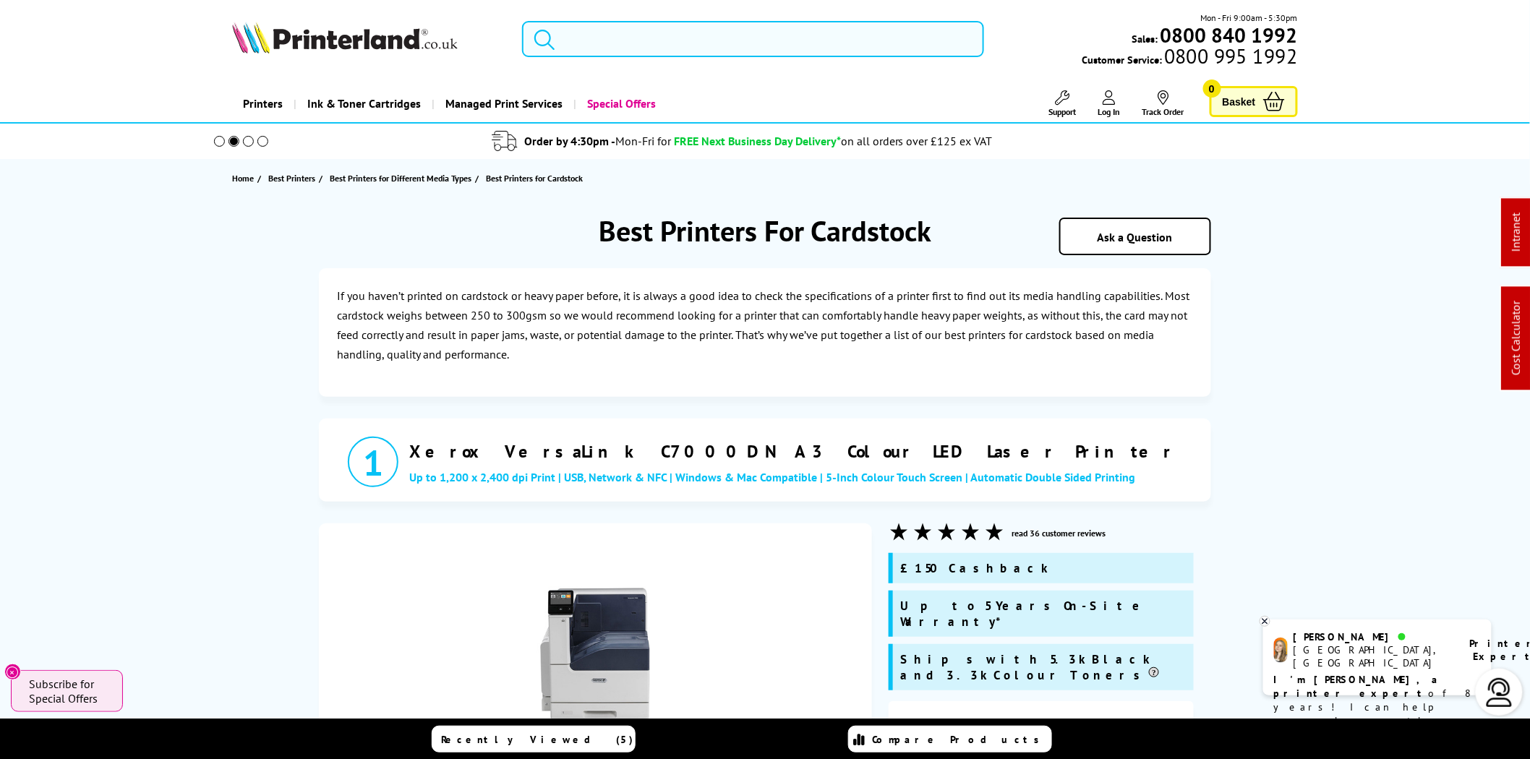
click at [665, 43] on input "search" at bounding box center [753, 39] width 462 height 36
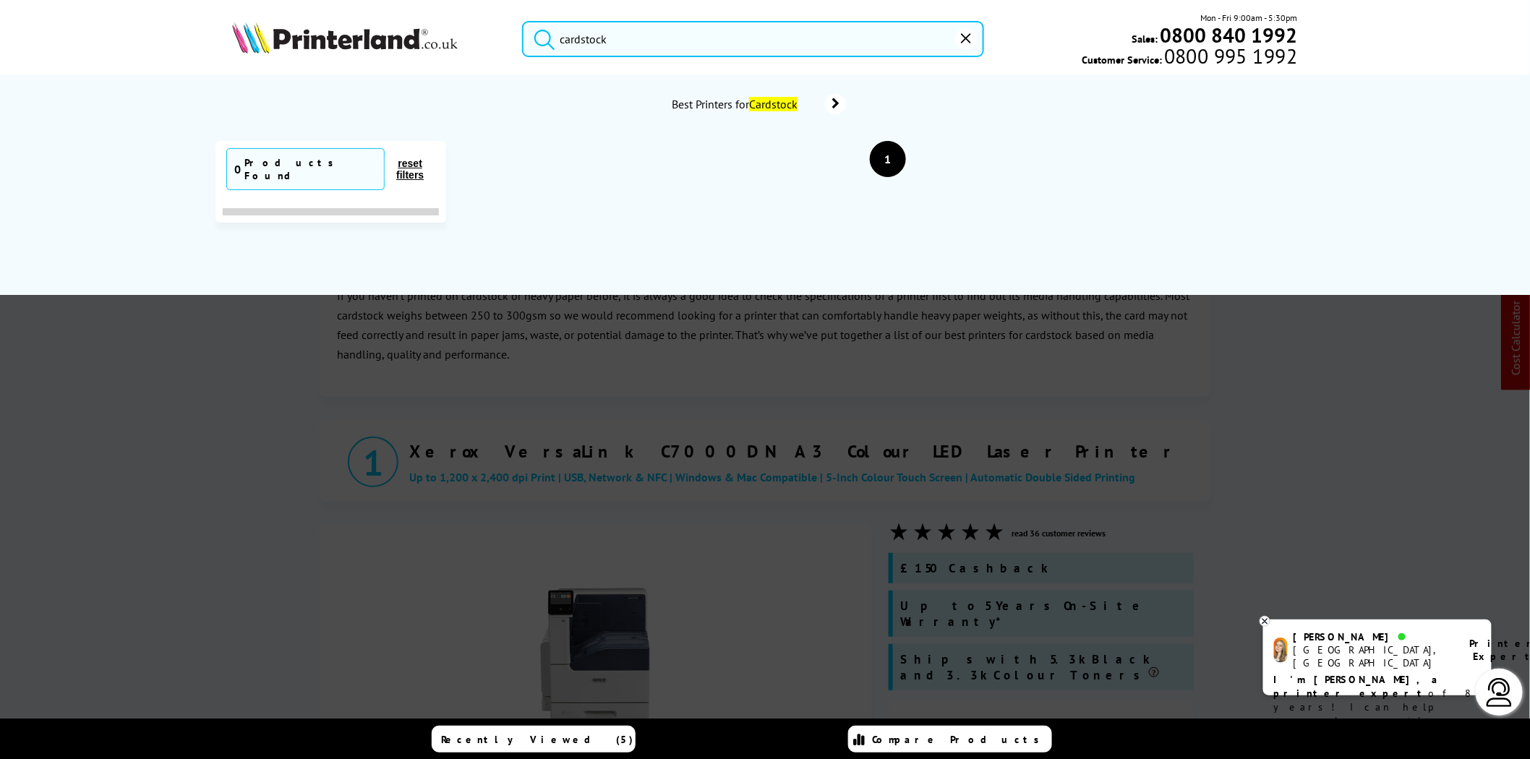
type input "cardstock"
click at [743, 98] on span "Best Printers for Cardstock" at bounding box center [736, 104] width 134 height 14
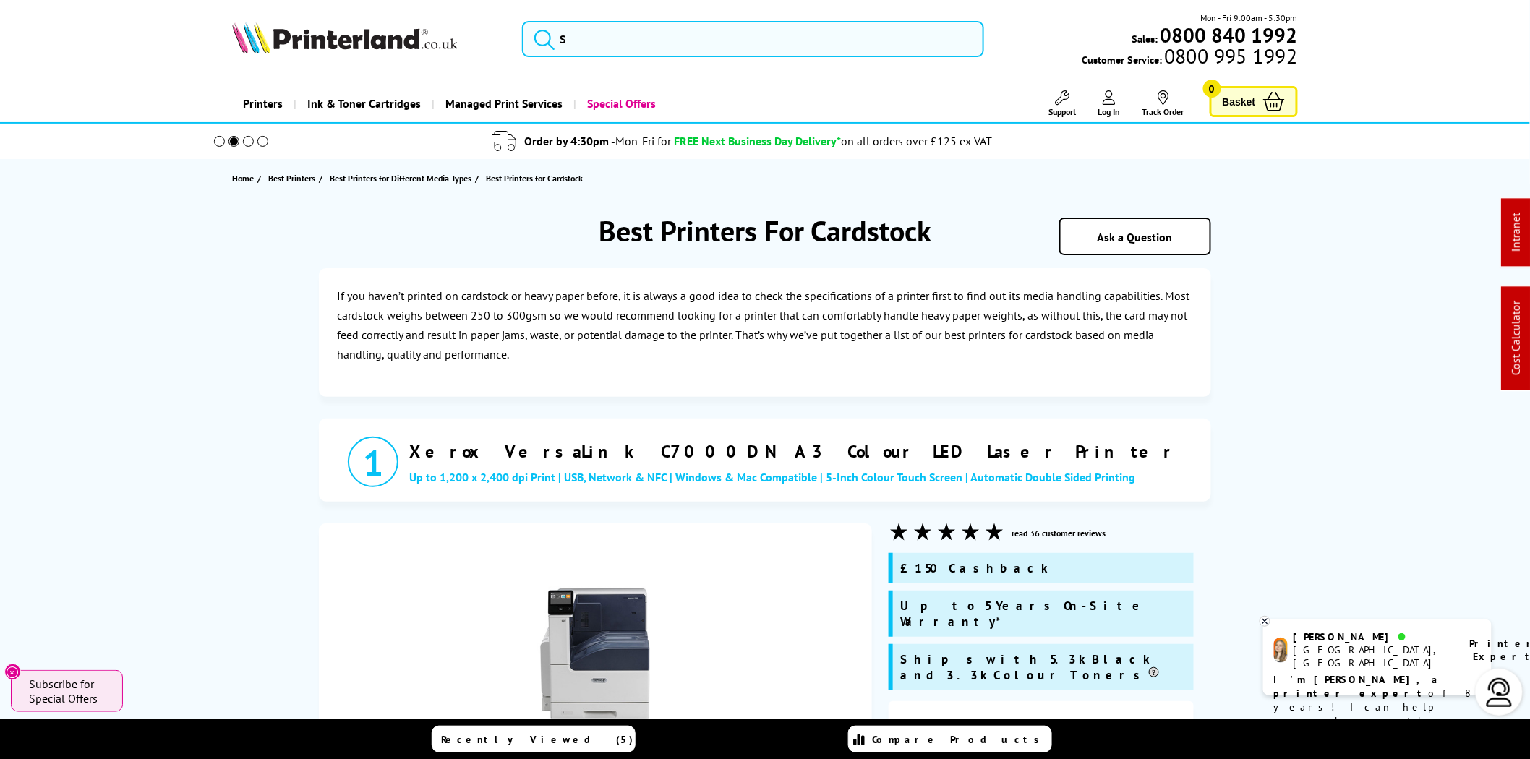
click at [393, 36] on img at bounding box center [345, 38] width 226 height 32
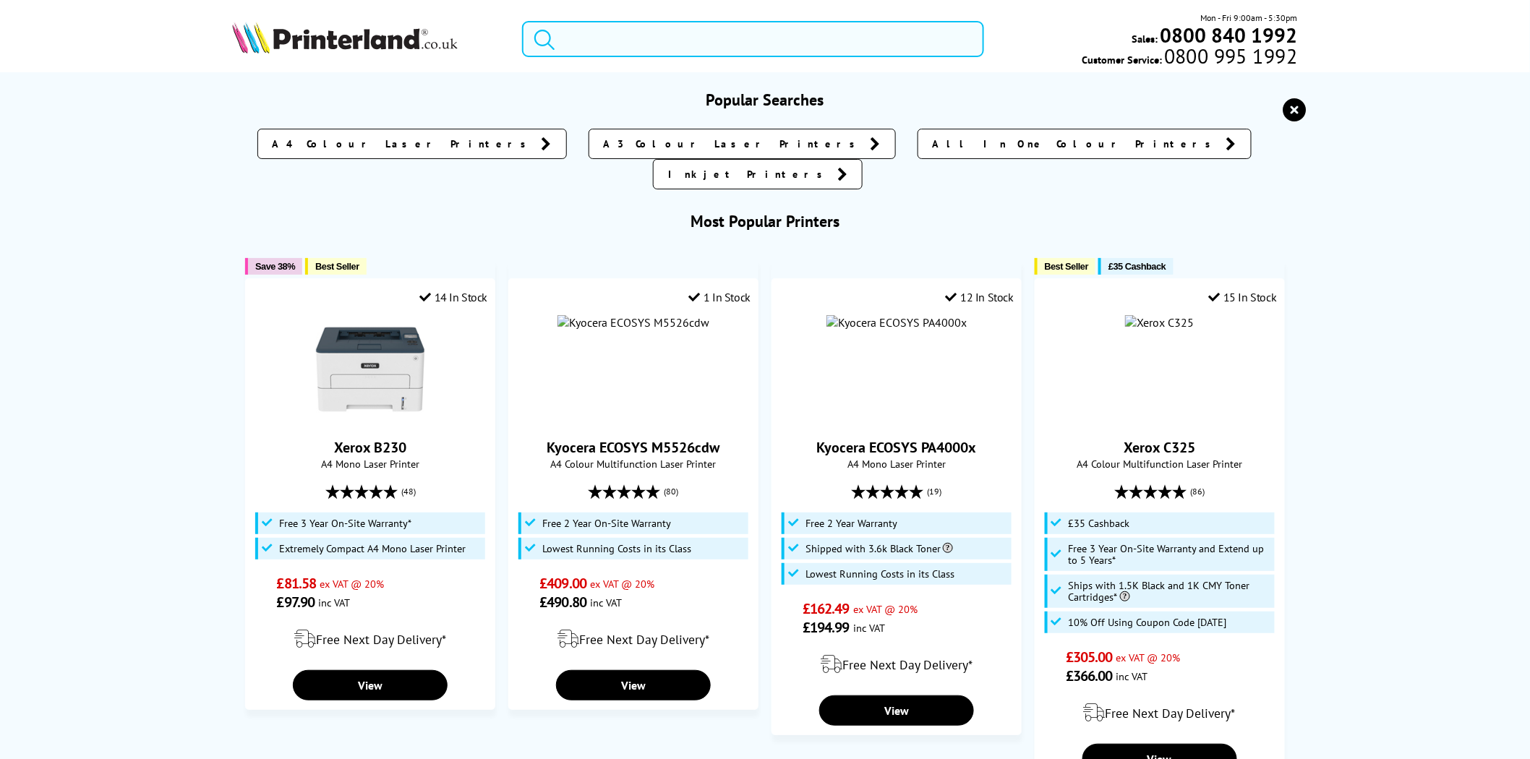
click at [587, 34] on input "search" at bounding box center [753, 39] width 462 height 36
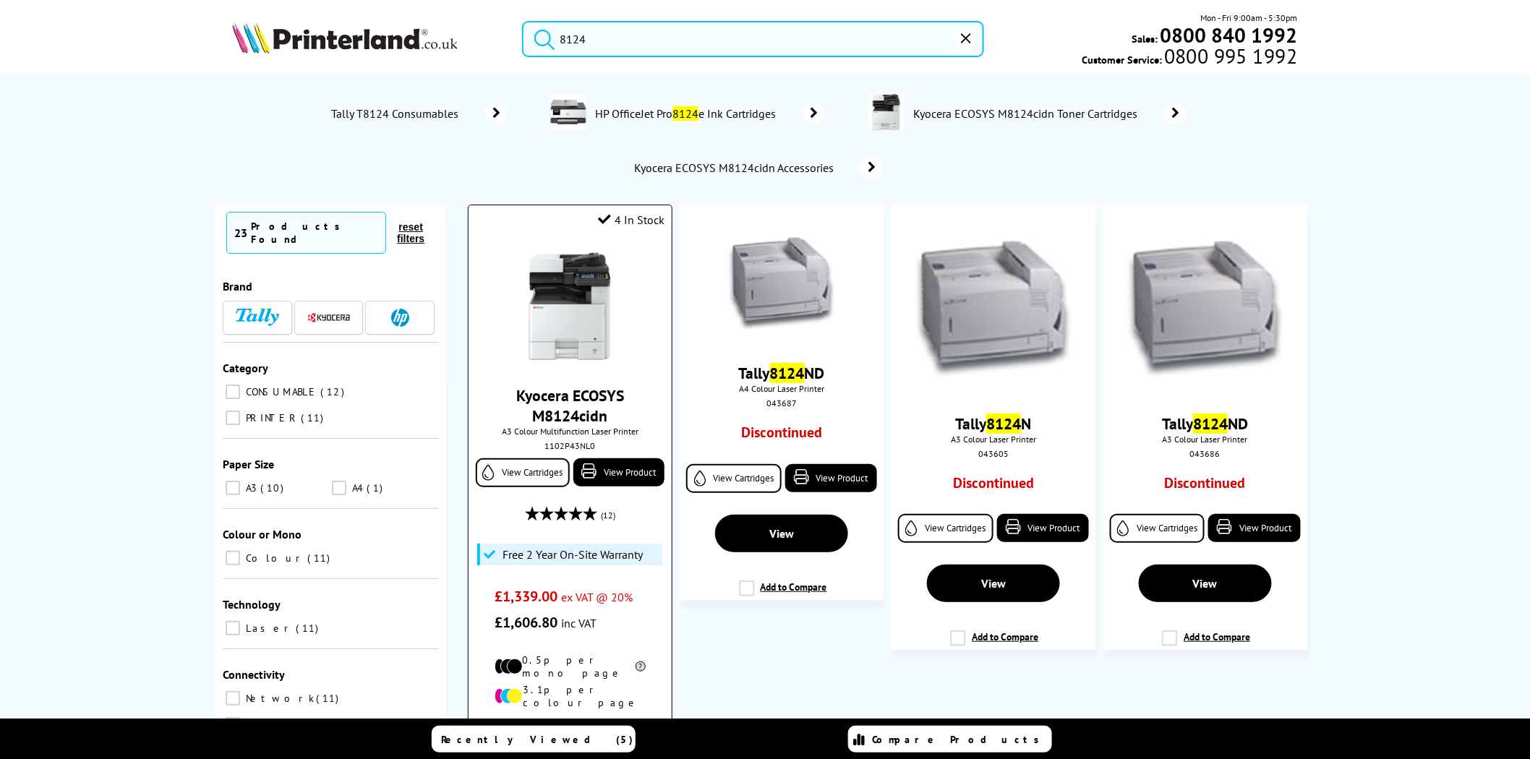
type input "8124"
click at [580, 282] on img at bounding box center [569, 306] width 108 height 108
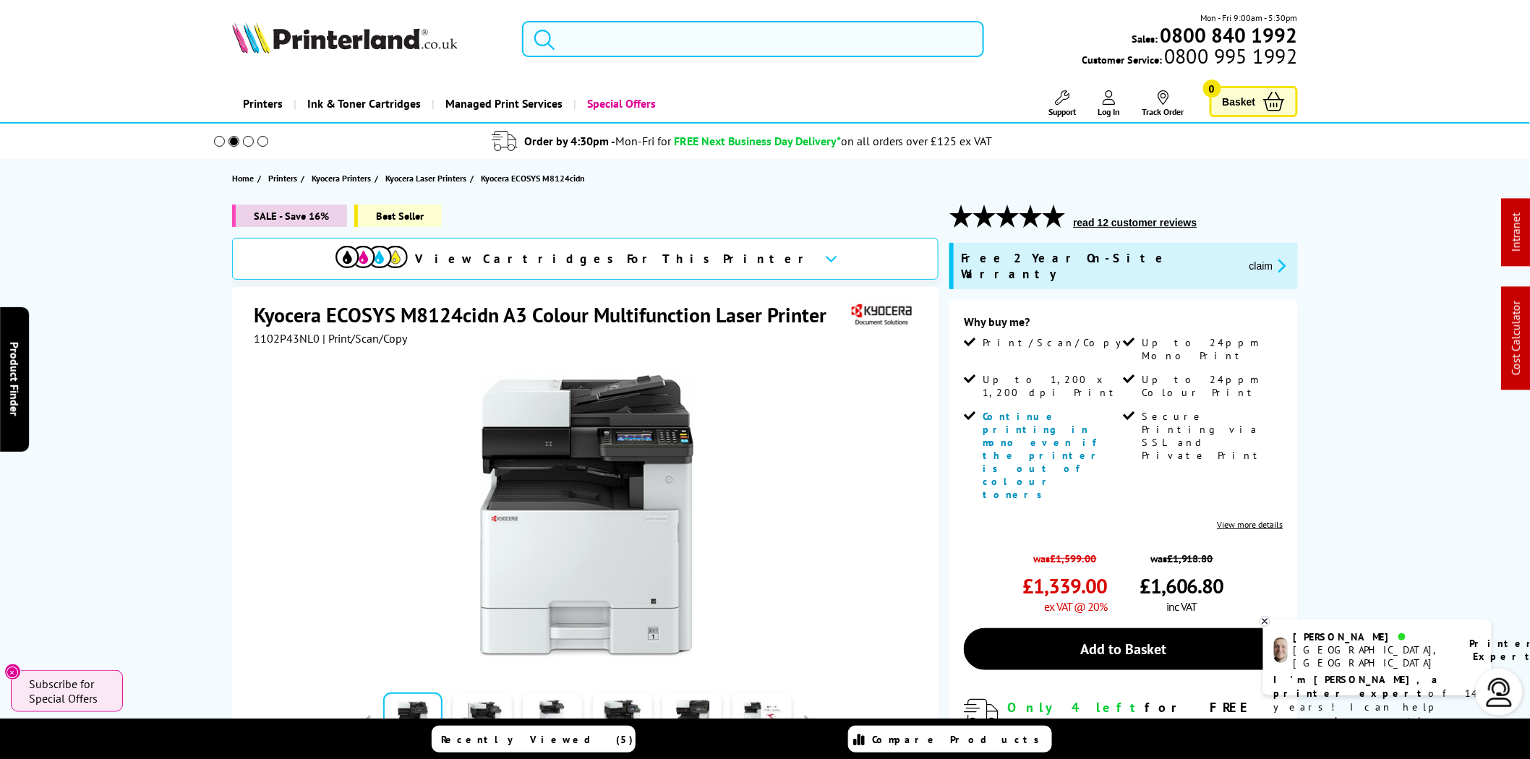
click at [748, 43] on input "search" at bounding box center [753, 39] width 462 height 36
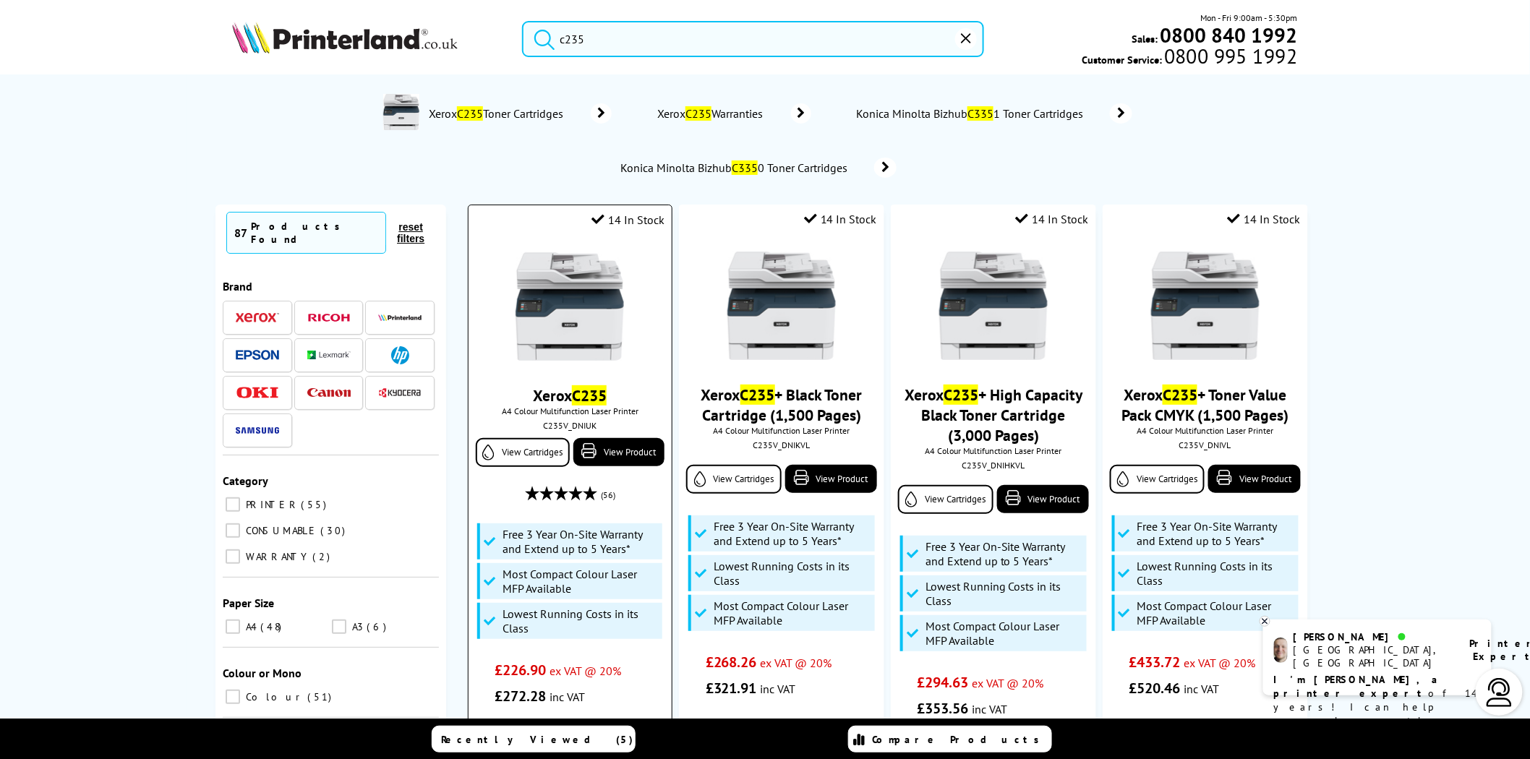
type input "c235"
click at [598, 329] on img at bounding box center [569, 306] width 108 height 108
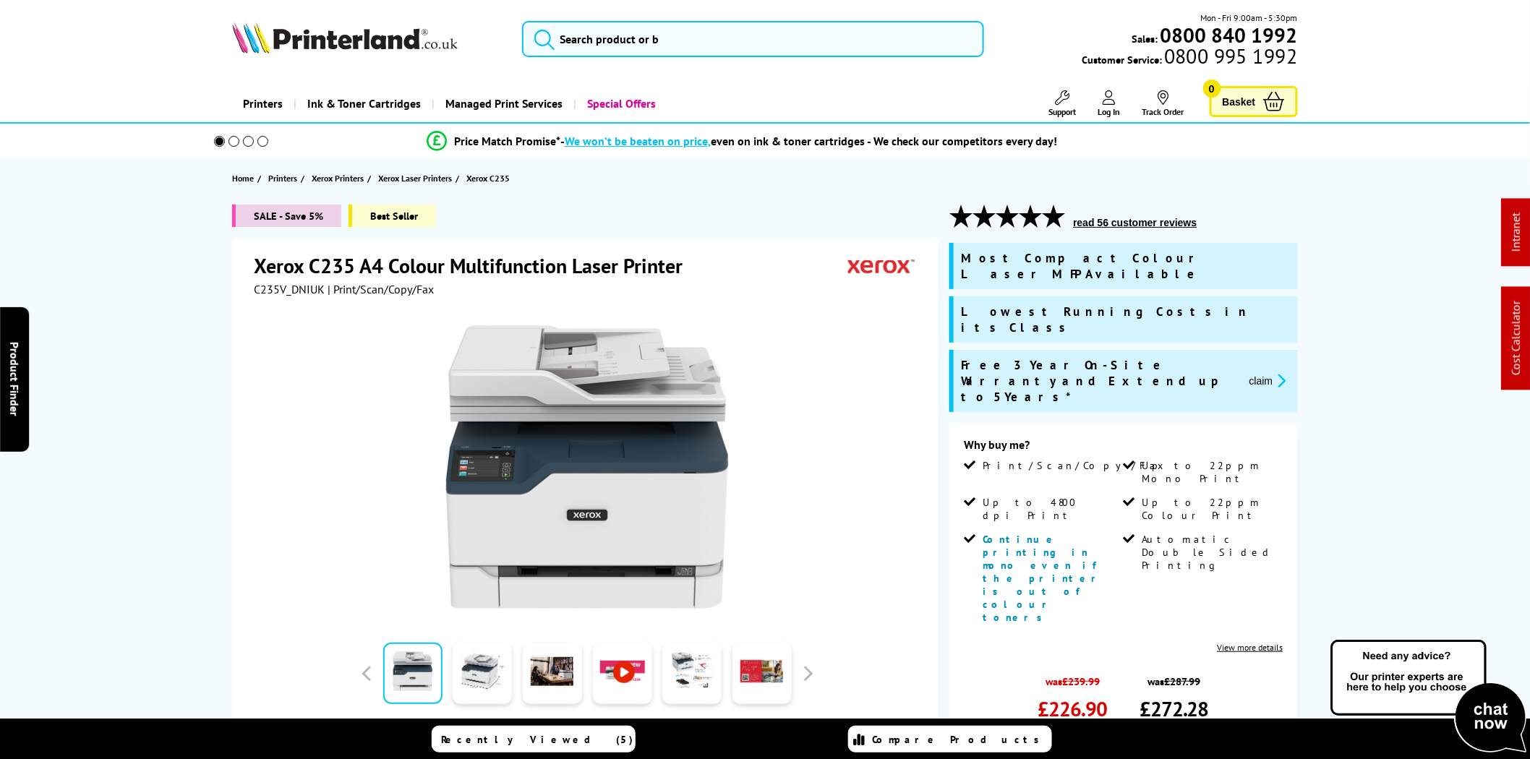
click at [1261, 372] on button "claim" at bounding box center [1268, 380] width 46 height 17
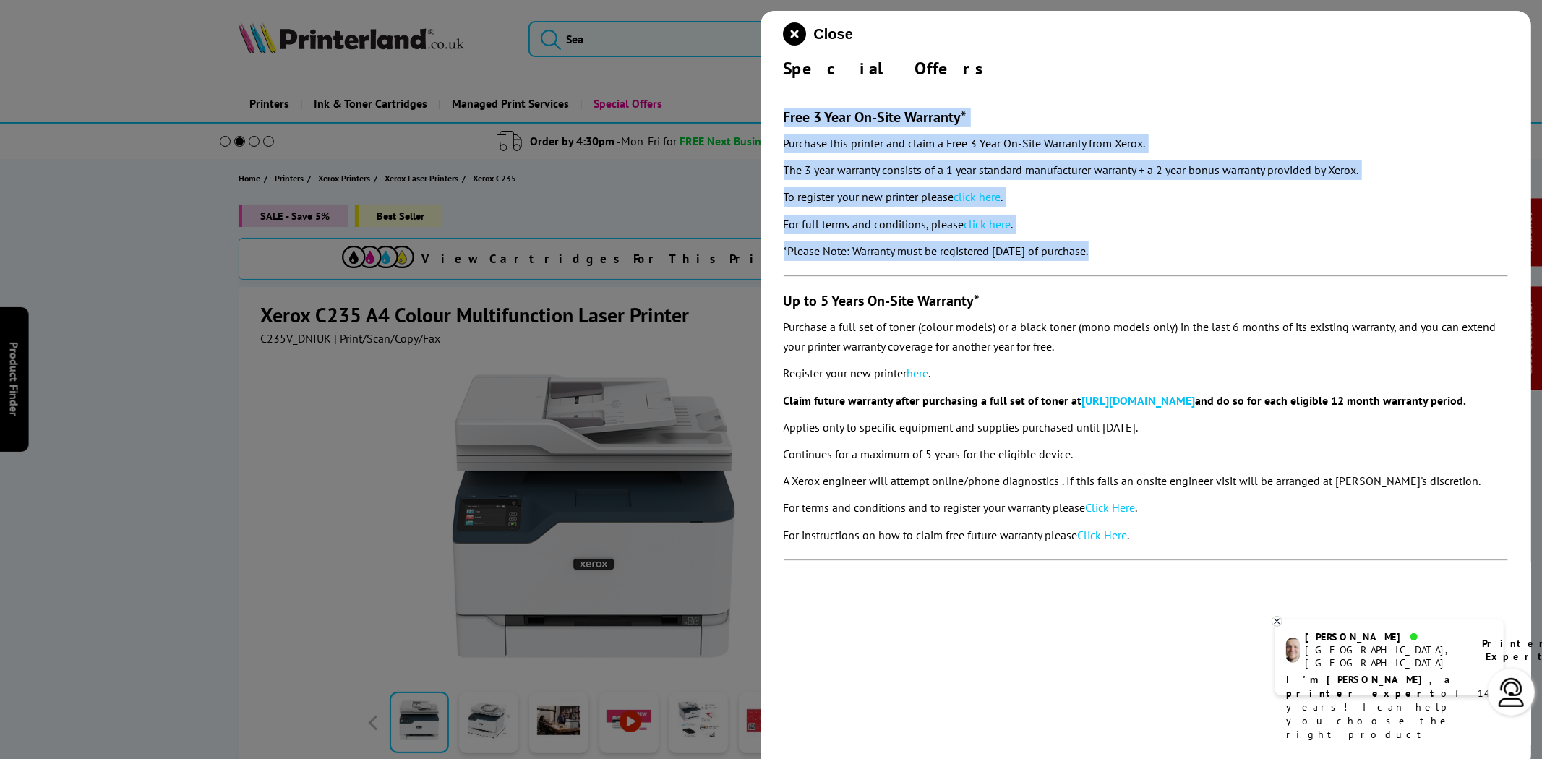
drag, startPoint x: 1162, startPoint y: 262, endPoint x: 771, endPoint y: 102, distance: 422.0
click at [771, 102] on div "Close Special Offers Free 3 Year On-Site Warranty* Purchase this printer and cl…" at bounding box center [1145, 390] width 771 height 759
copy section "Free 3 Year On-Site Warranty* Purchase this printer and claim a Free 3 Year On-…"
click at [993, 192] on link "click here" at bounding box center [977, 196] width 47 height 14
click at [795, 25] on icon "close modal" at bounding box center [795, 33] width 23 height 23
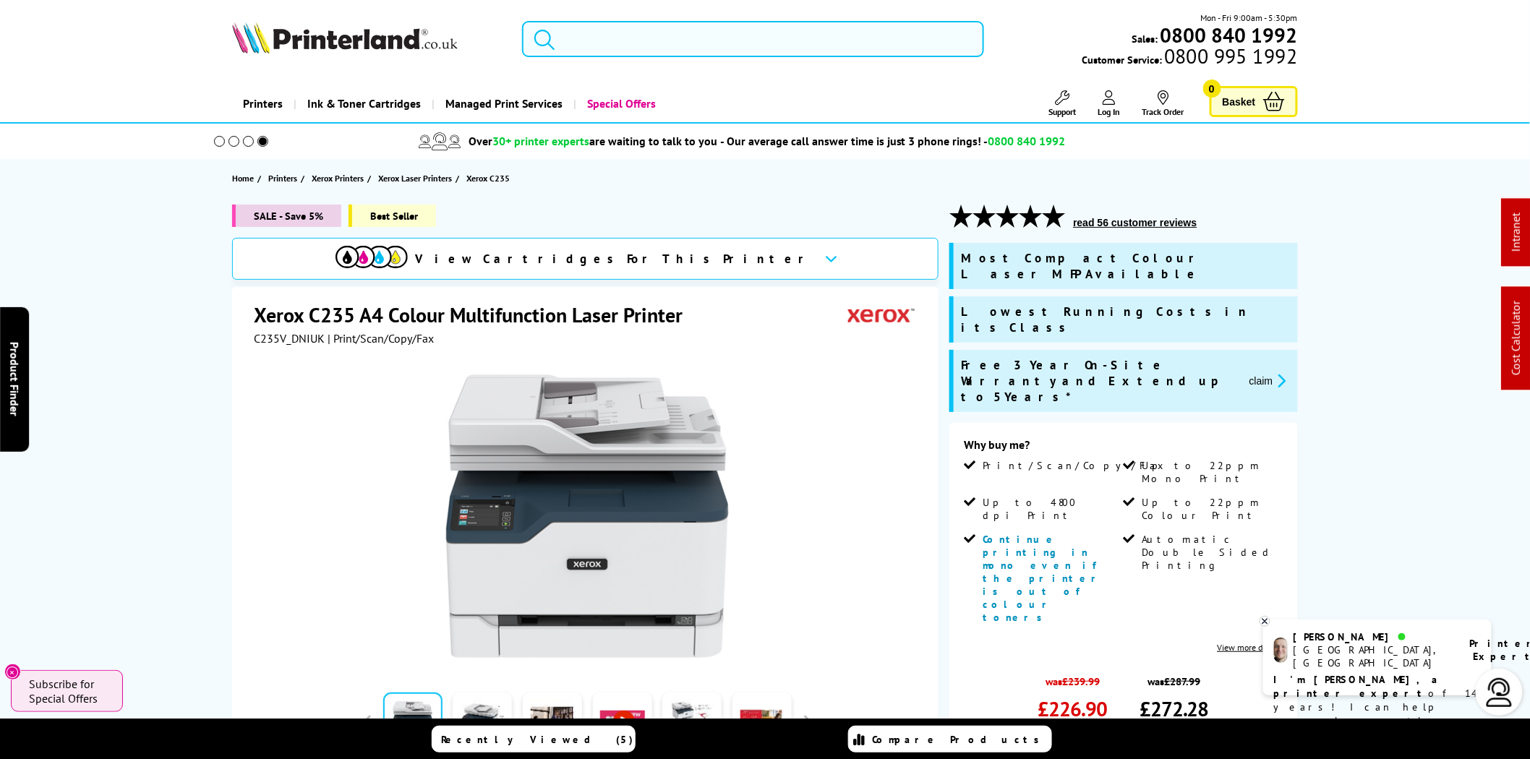
click at [575, 33] on input "search" at bounding box center [753, 39] width 462 height 36
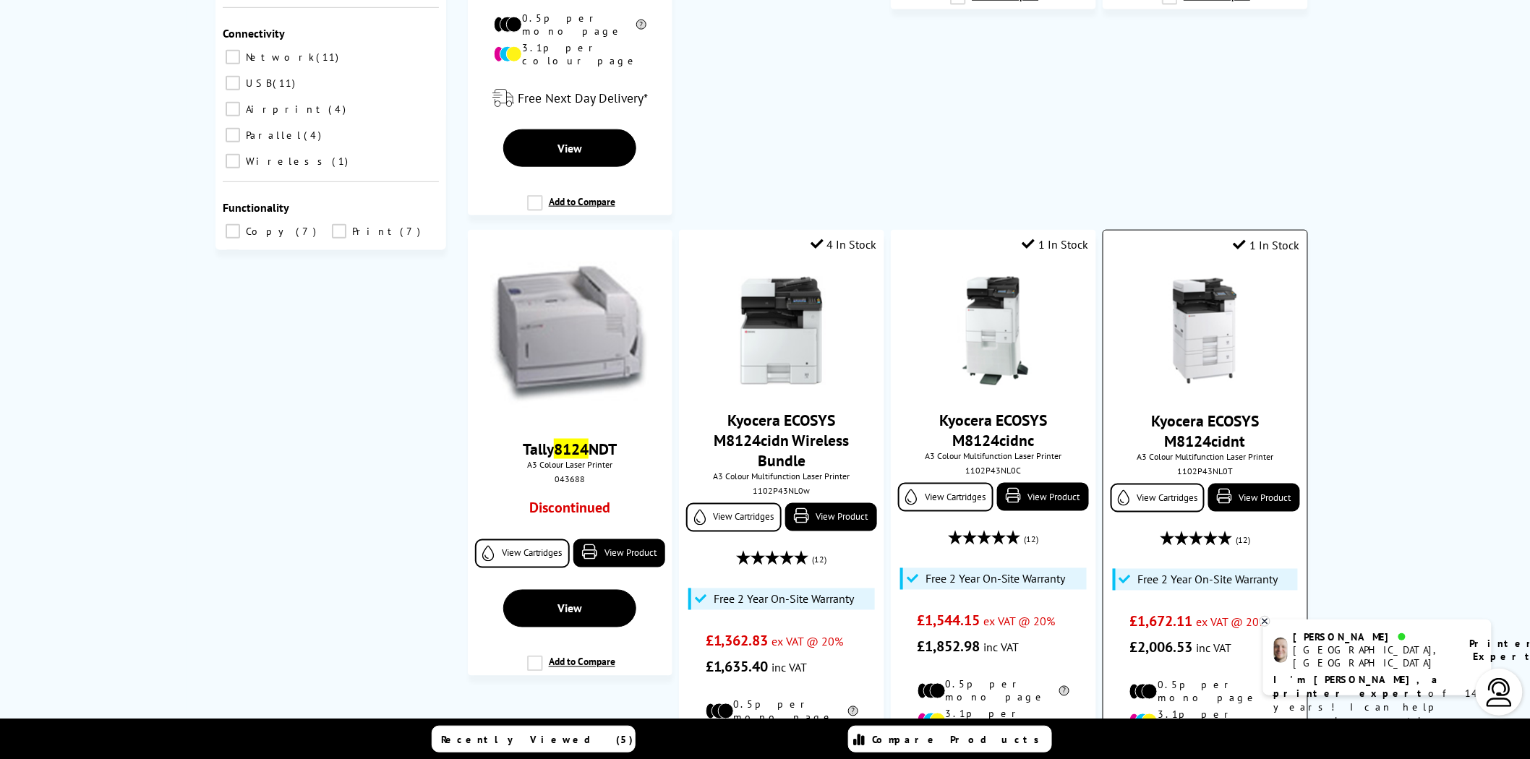
scroll to position [669, 0]
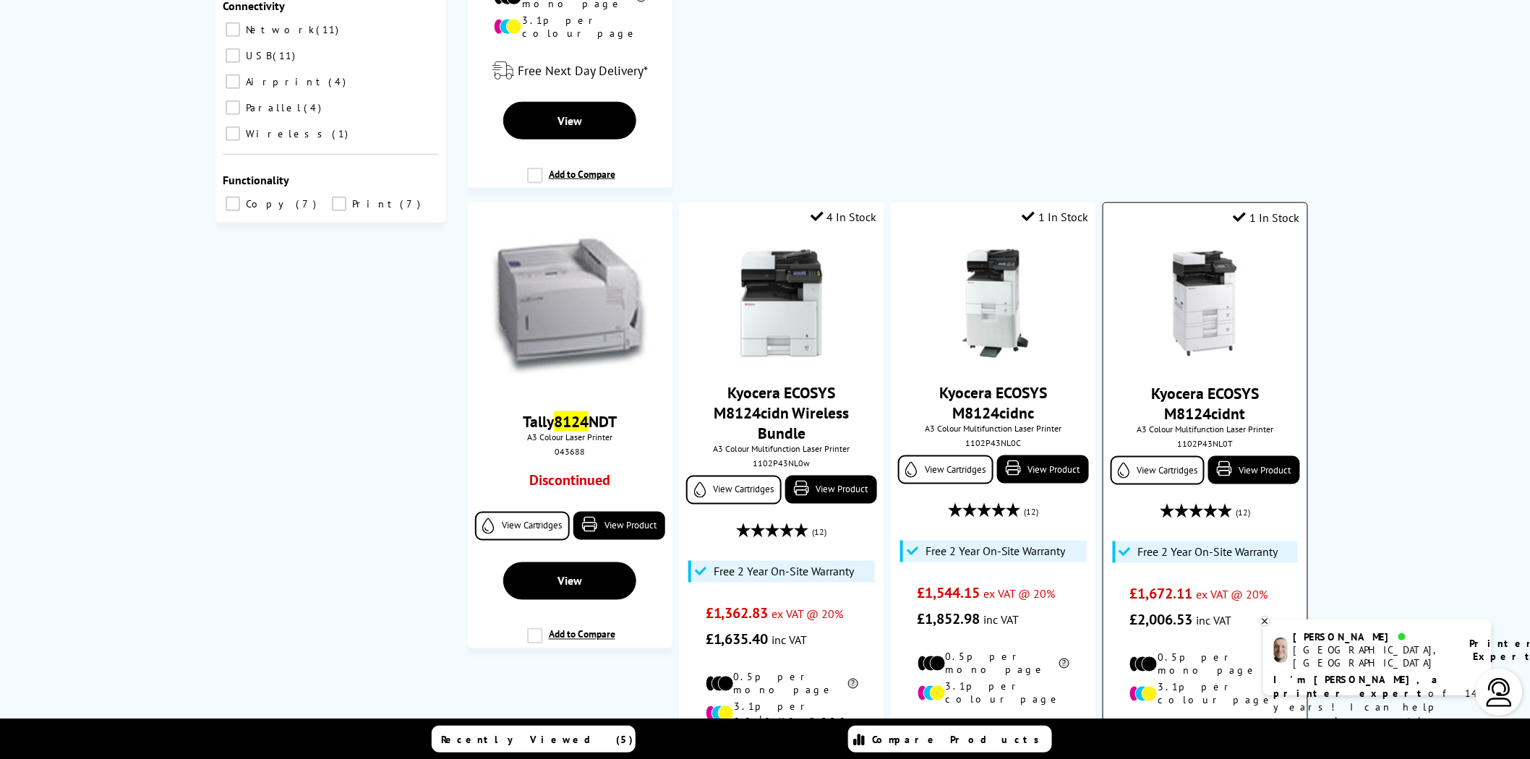
type input "8124"
click at [1247, 300] on img at bounding box center [1205, 304] width 108 height 108
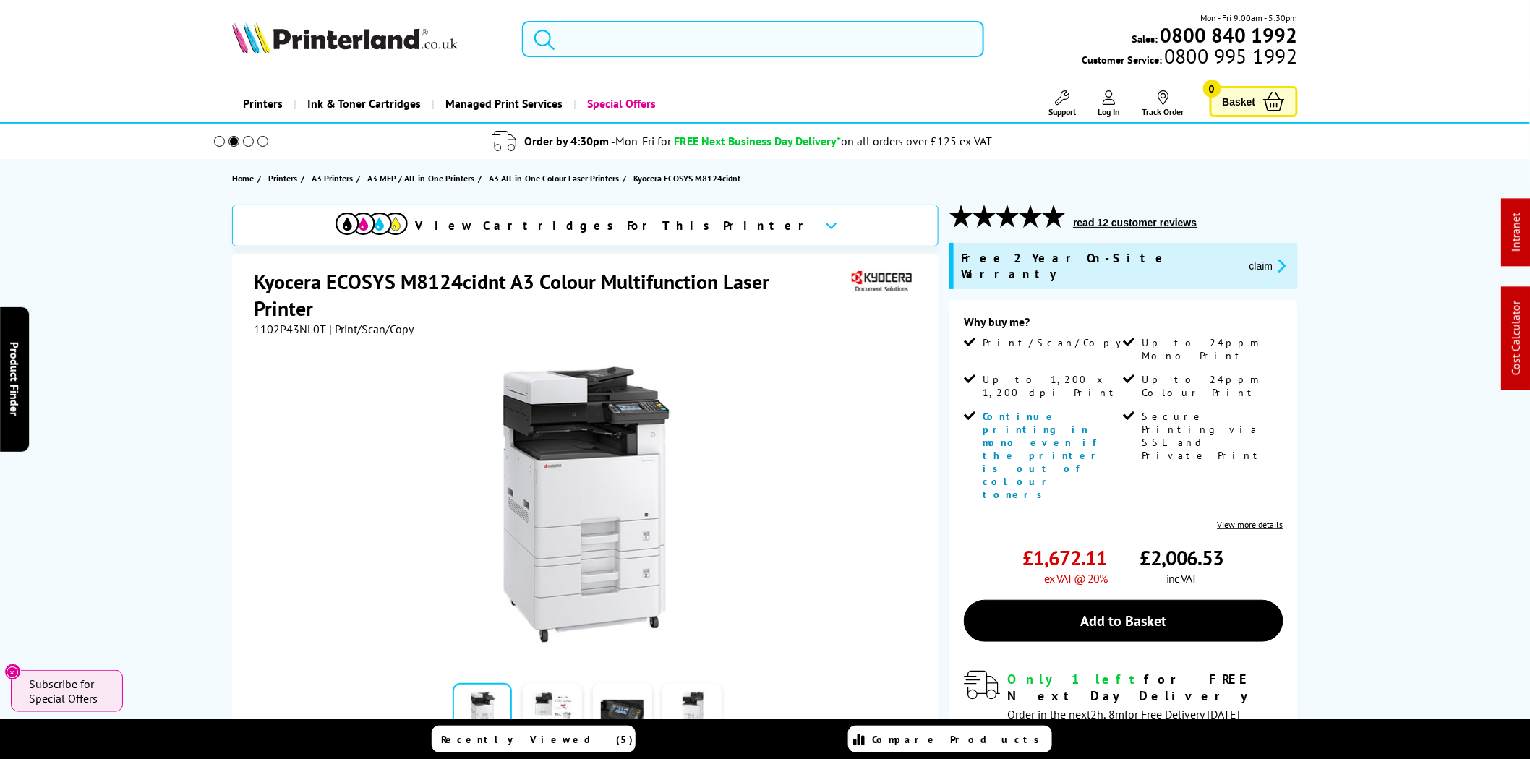
click at [651, 46] on input "search" at bounding box center [753, 39] width 462 height 36
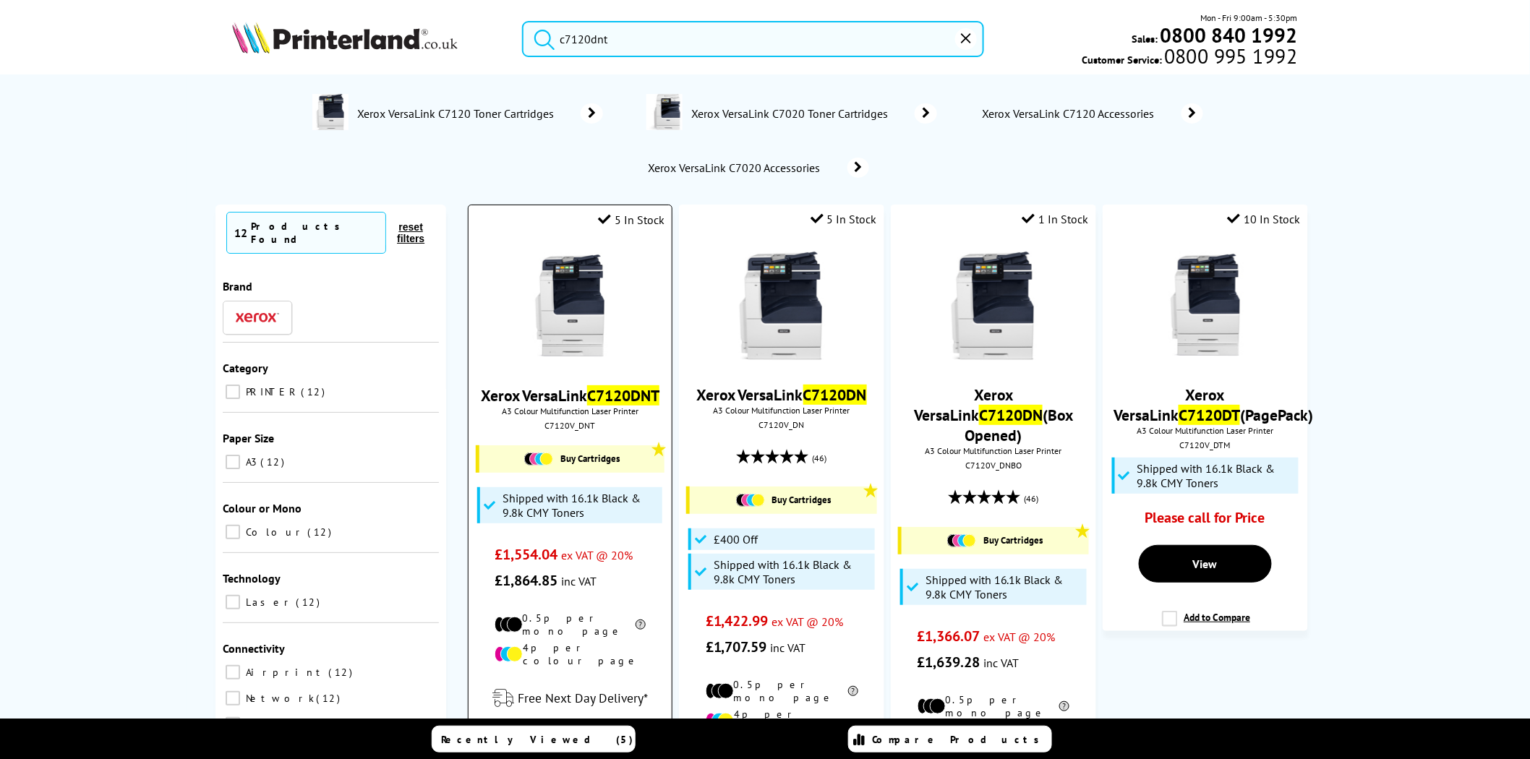
type input "c7120dnt"
click at [590, 282] on img at bounding box center [569, 306] width 108 height 108
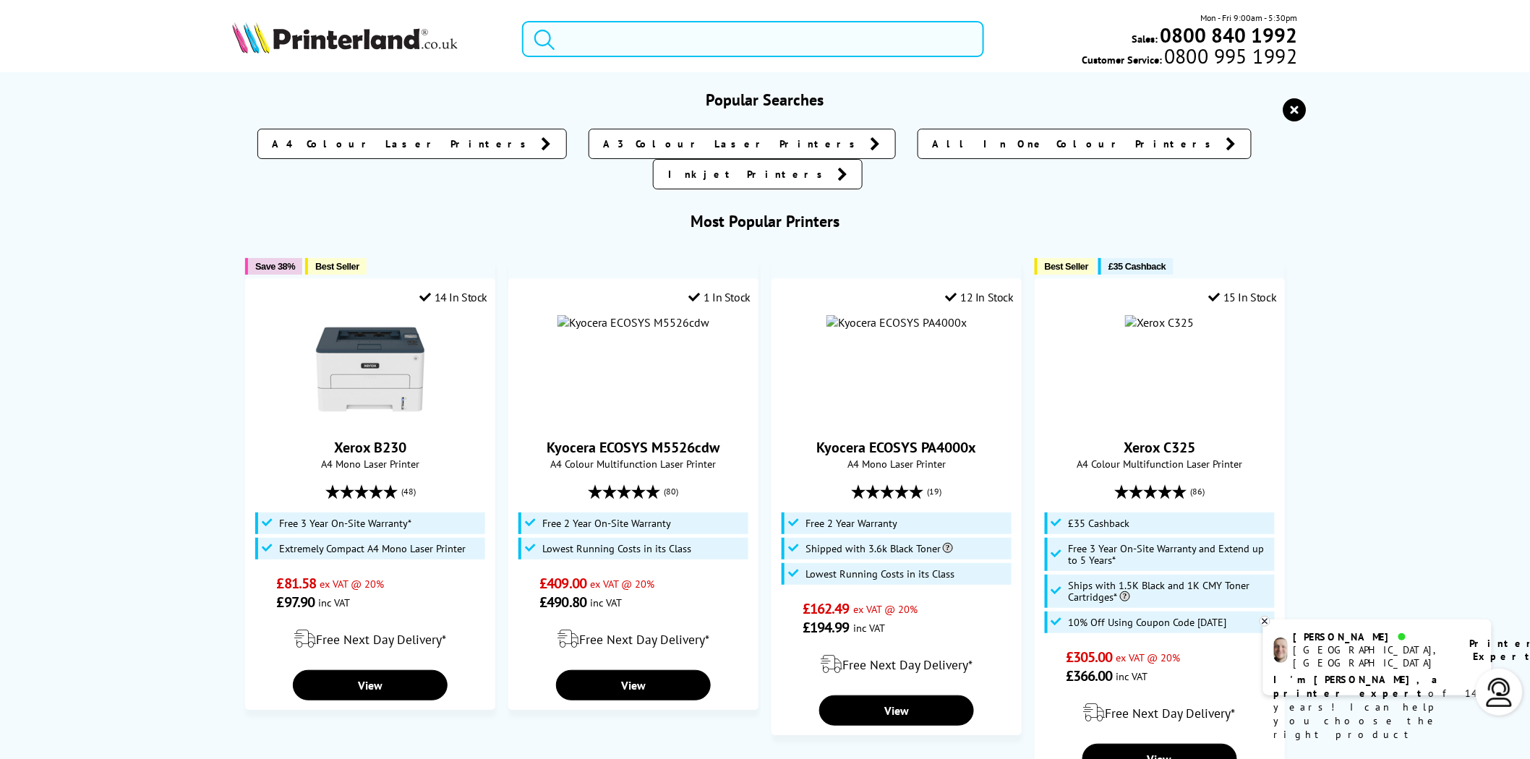
click at [626, 42] on input "search" at bounding box center [753, 39] width 462 height 36
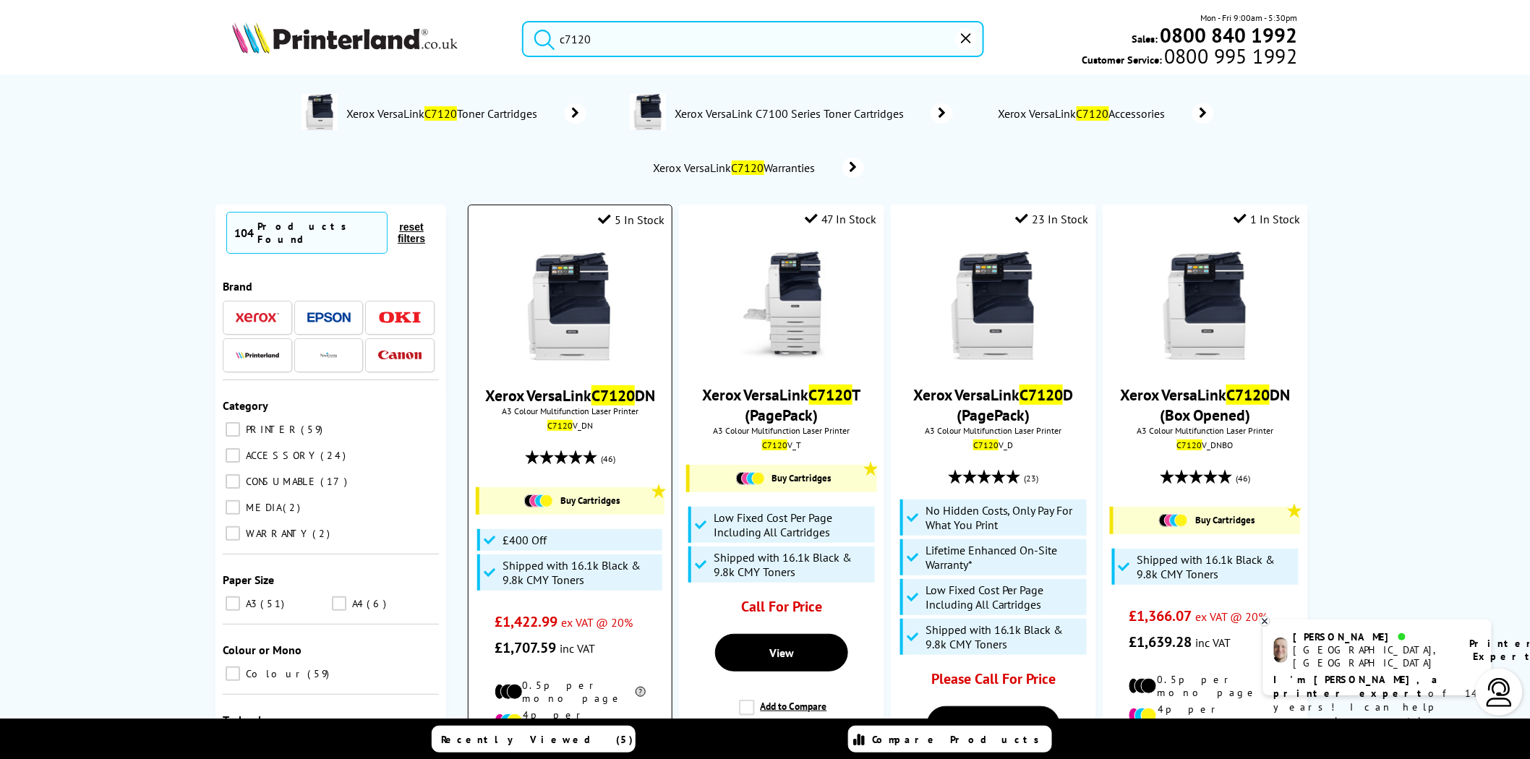
type input "c7120"
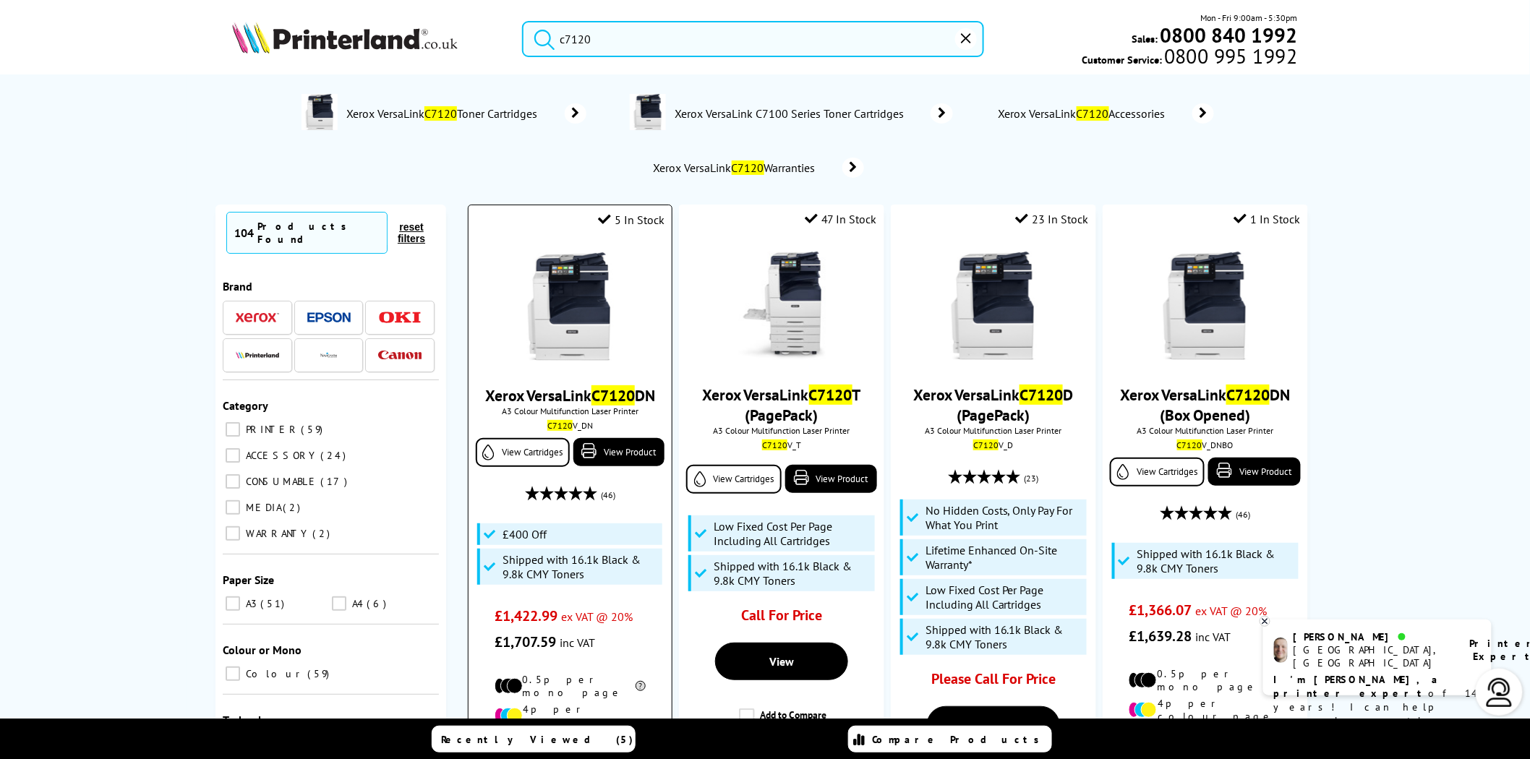
click at [576, 319] on img at bounding box center [569, 306] width 108 height 108
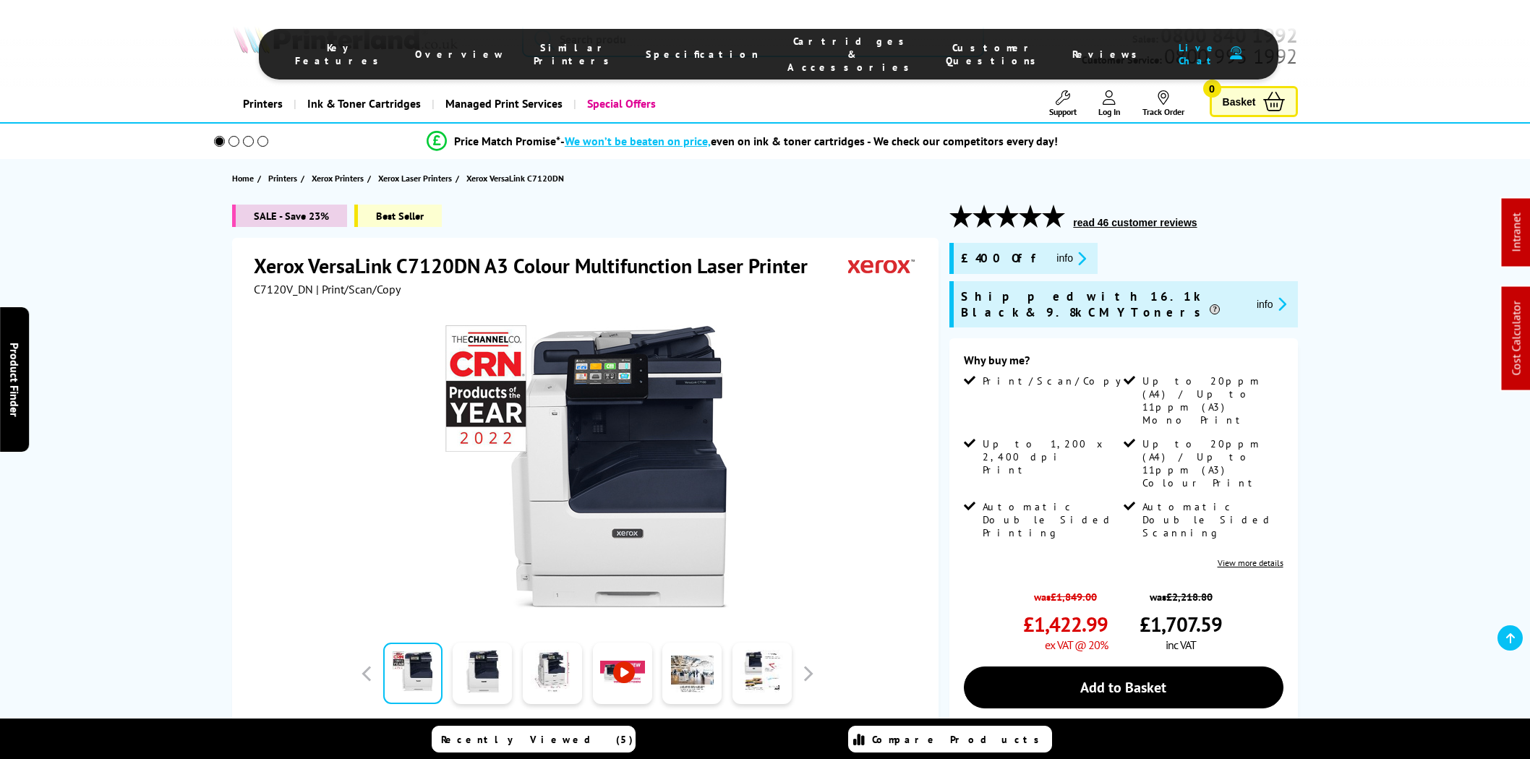
click at [791, 37] on li "Cartridges & Accessories" at bounding box center [852, 54] width 158 height 39
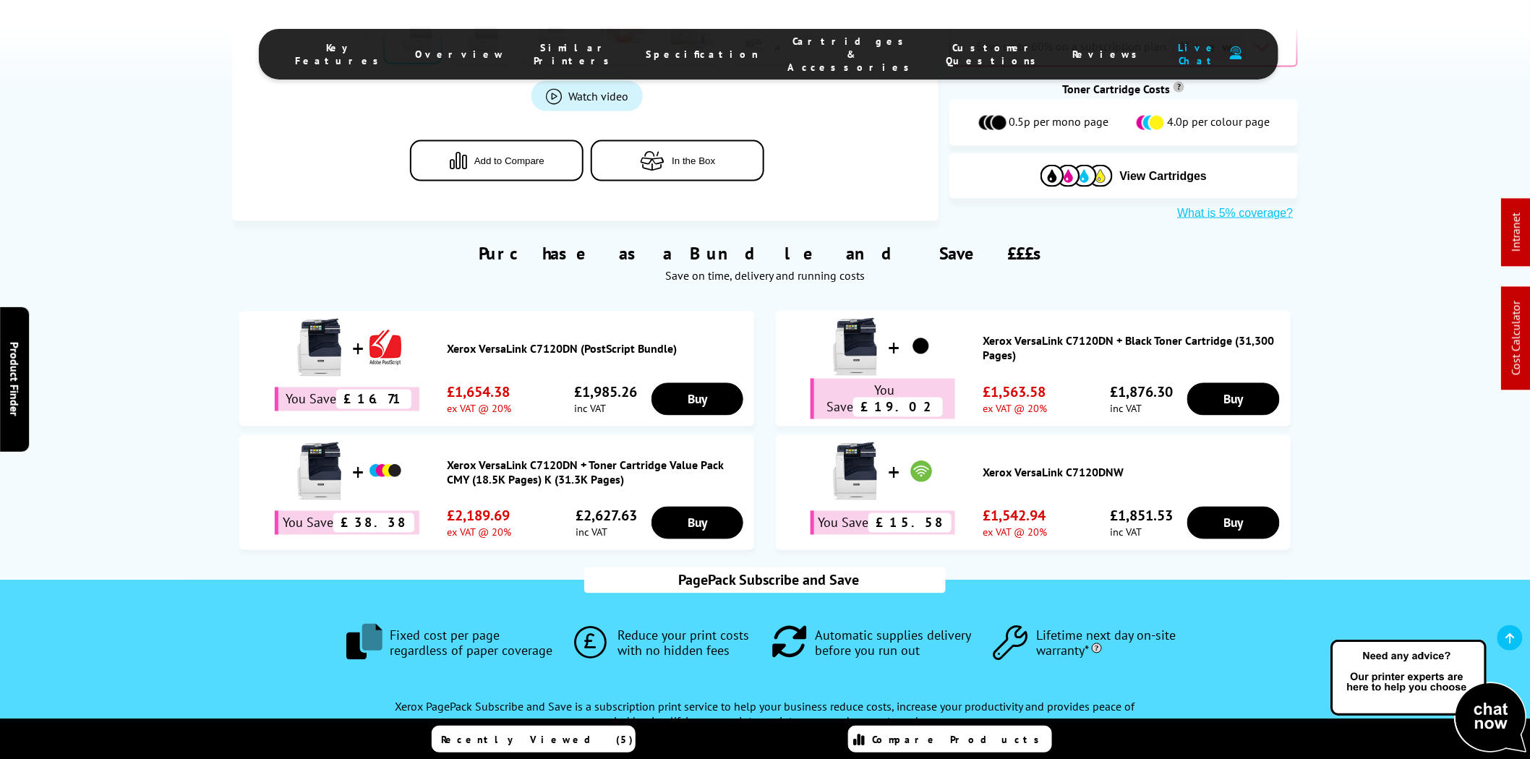
click at [791, 42] on span "Cartridges & Accessories" at bounding box center [851, 54] width 129 height 39
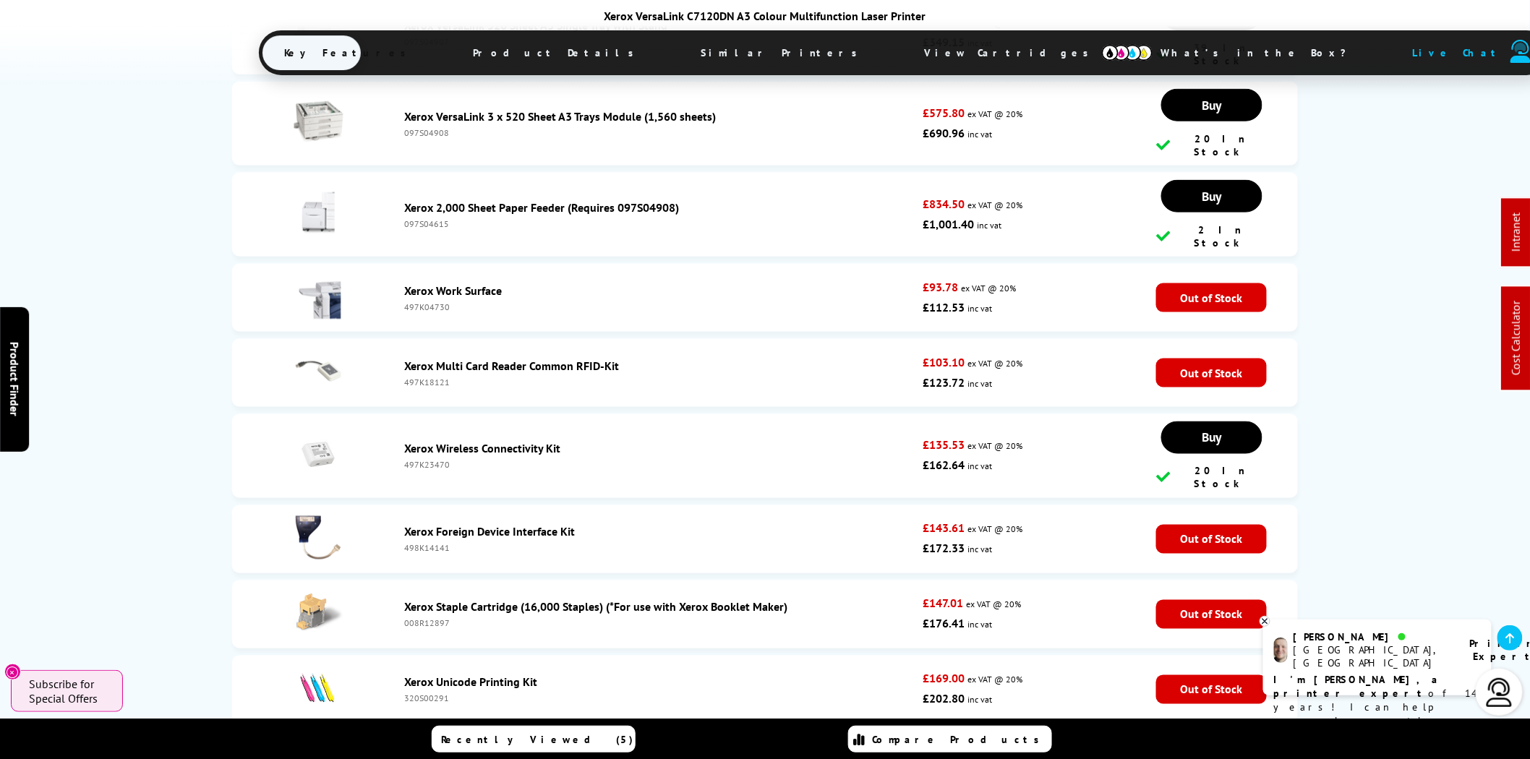
scroll to position [7583, 0]
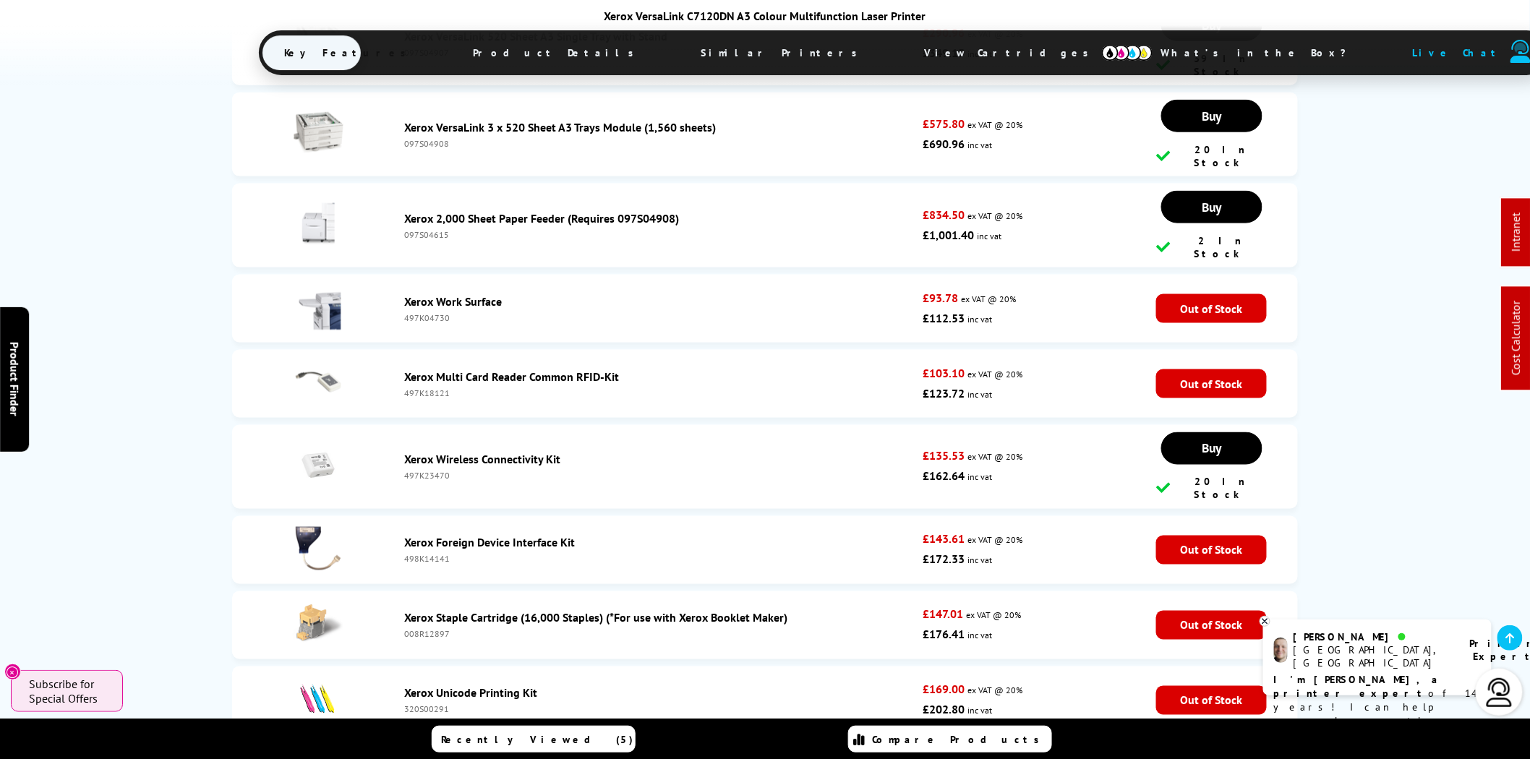
click at [507, 452] on link "Xerox Wireless Connectivity Kit" at bounding box center [482, 459] width 156 height 14
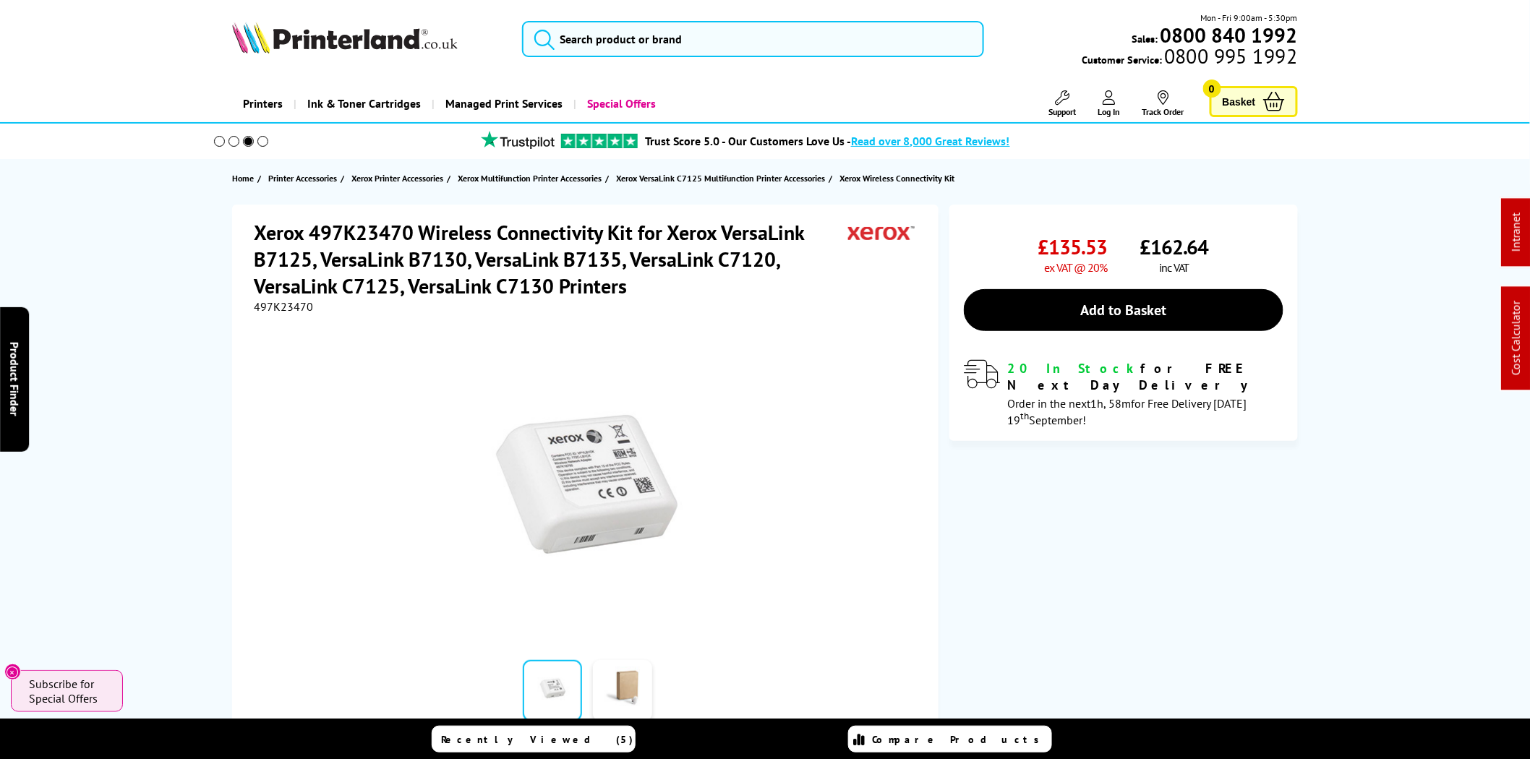
click at [304, 44] on img at bounding box center [345, 38] width 226 height 32
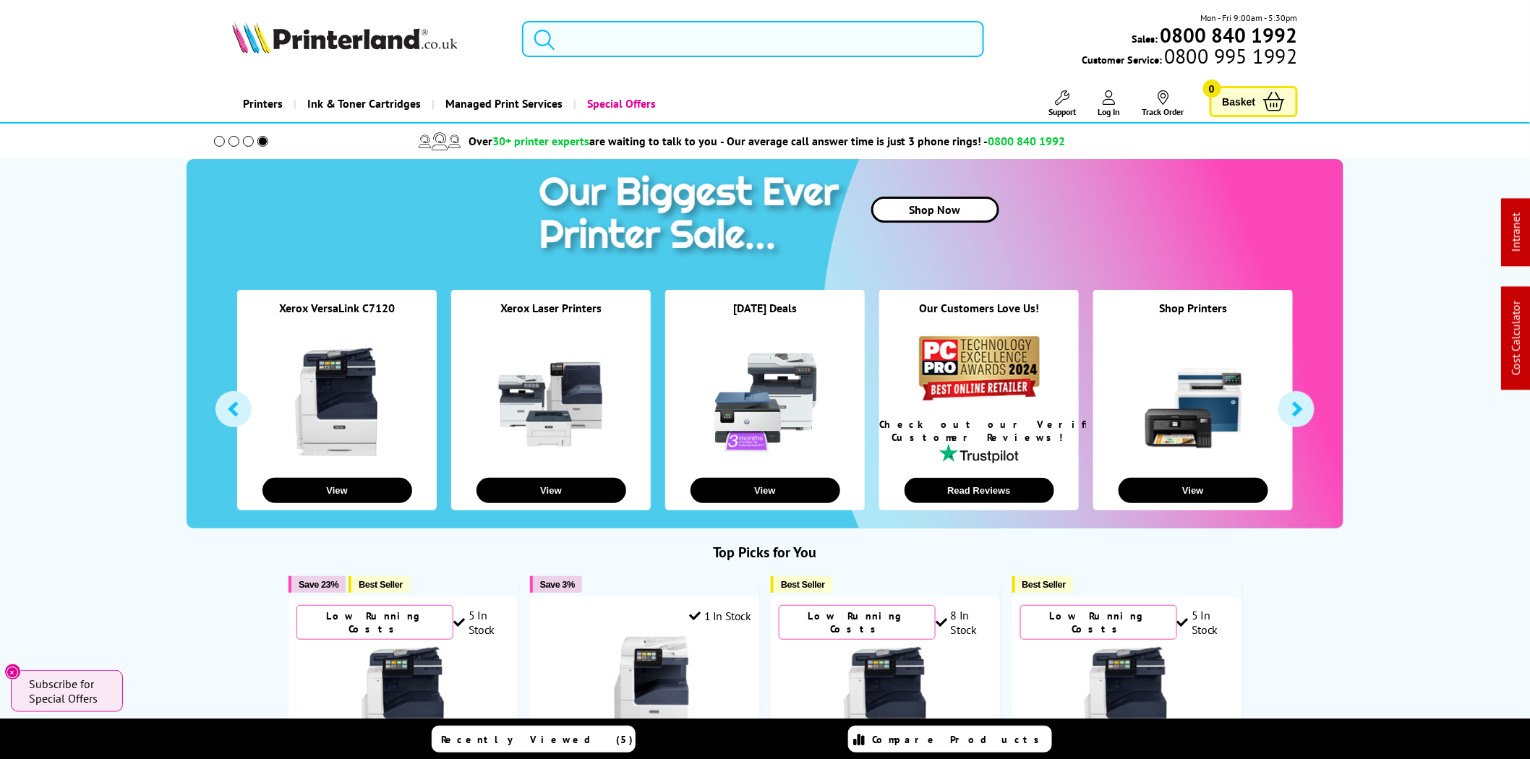
click at [679, 46] on input "search" at bounding box center [753, 39] width 462 height 36
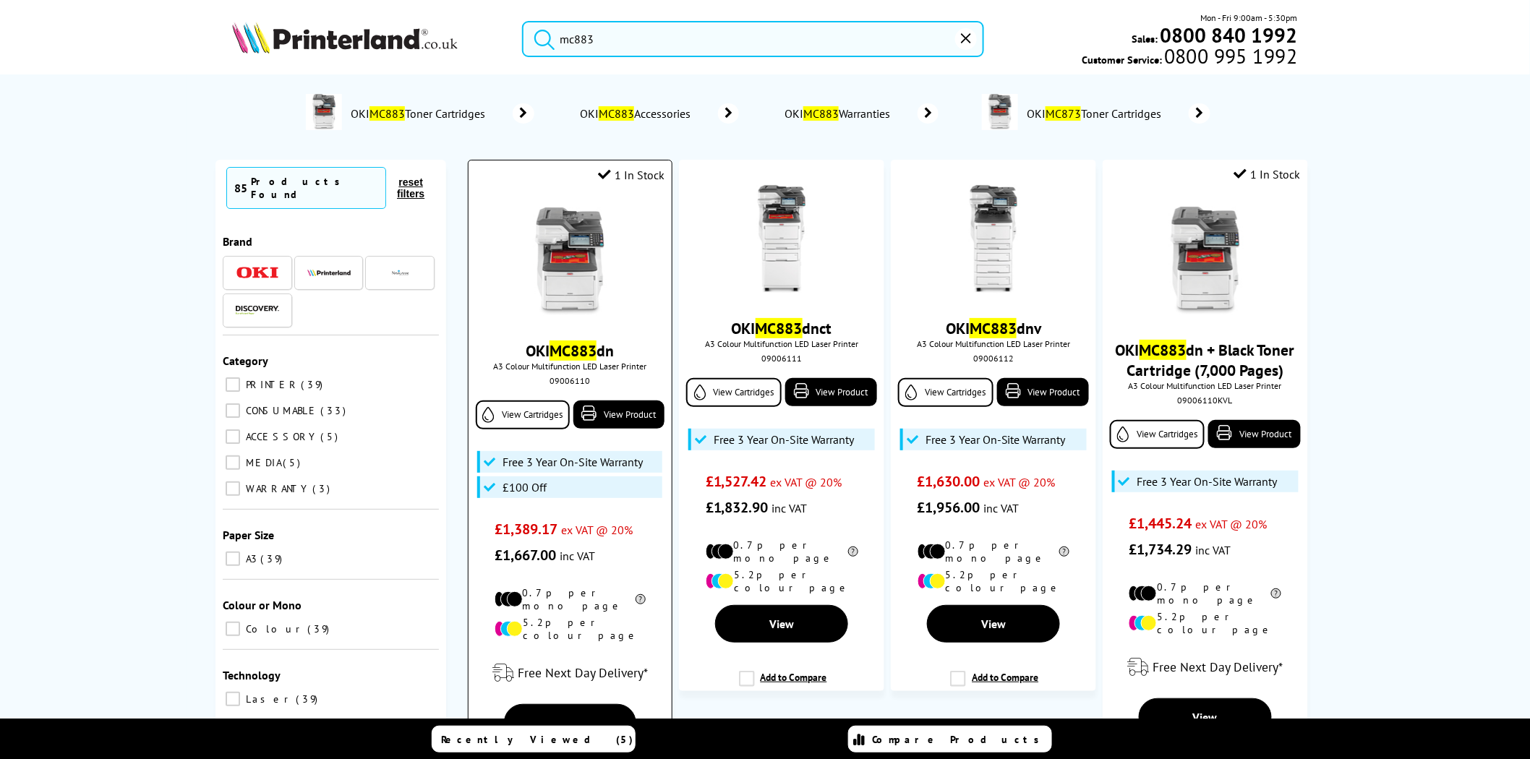
type input "mc883"
click at [565, 278] on img at bounding box center [569, 261] width 108 height 108
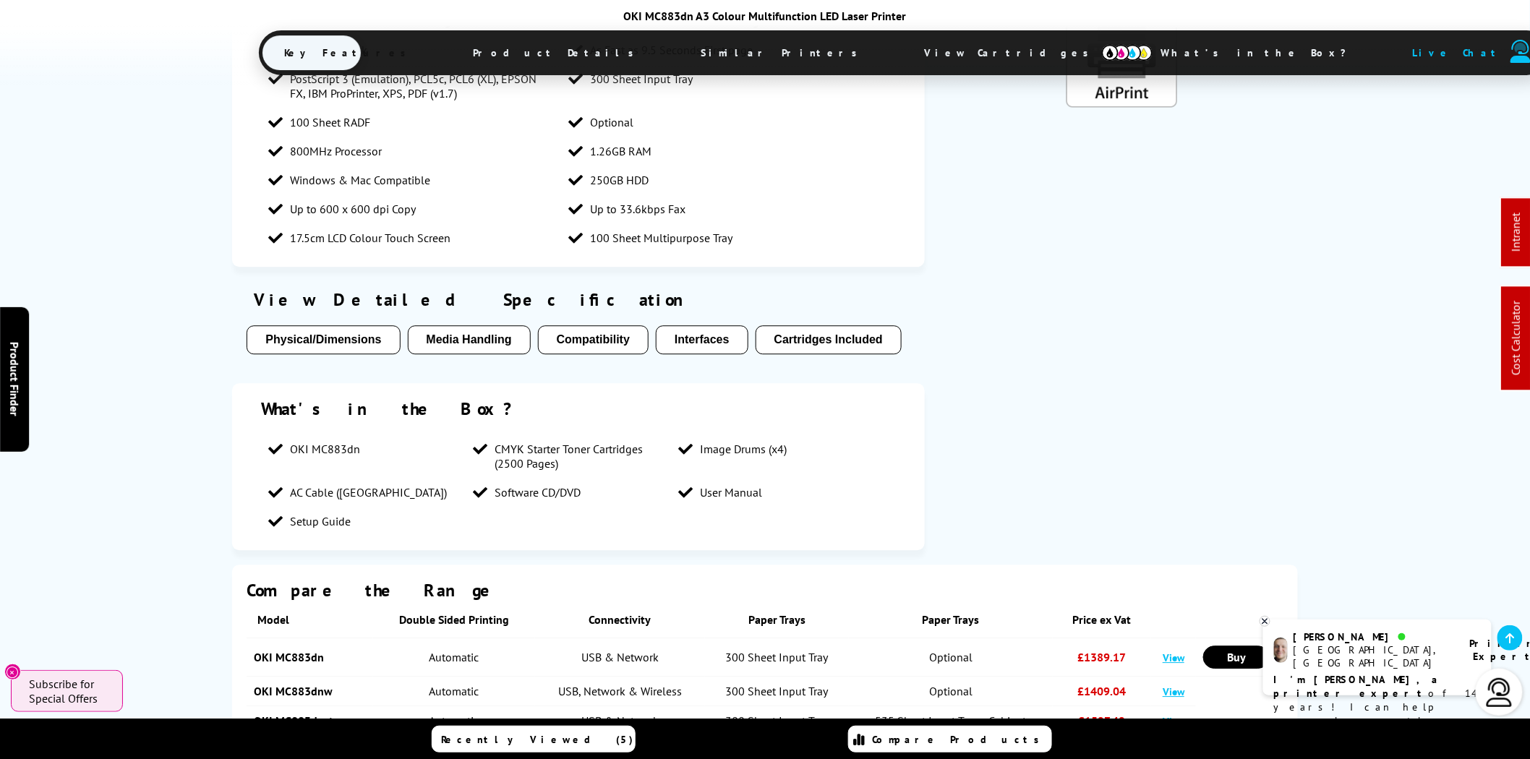
scroll to position [1472, 0]
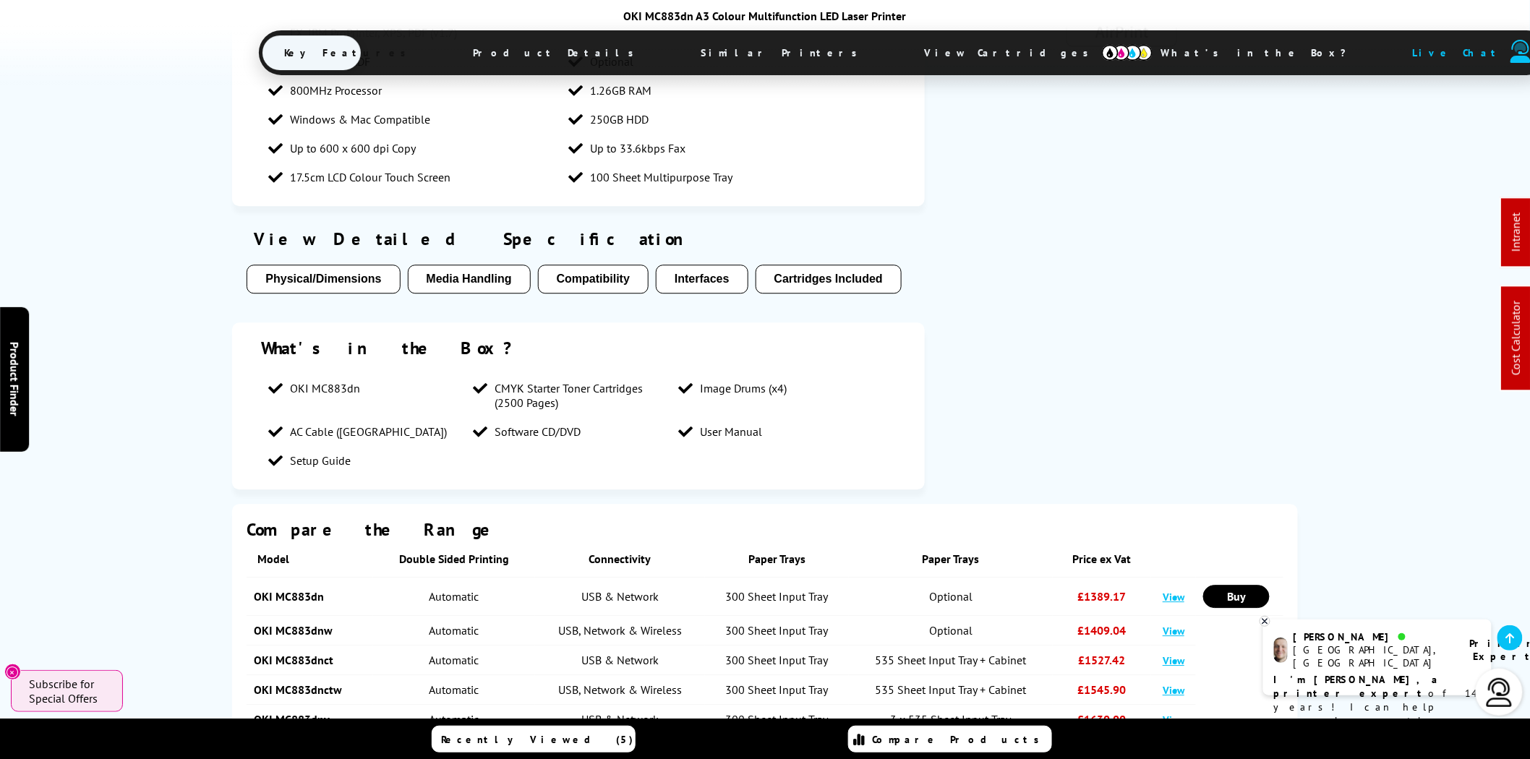
click at [902, 48] on span "View Cartridges" at bounding box center [1012, 53] width 221 height 38
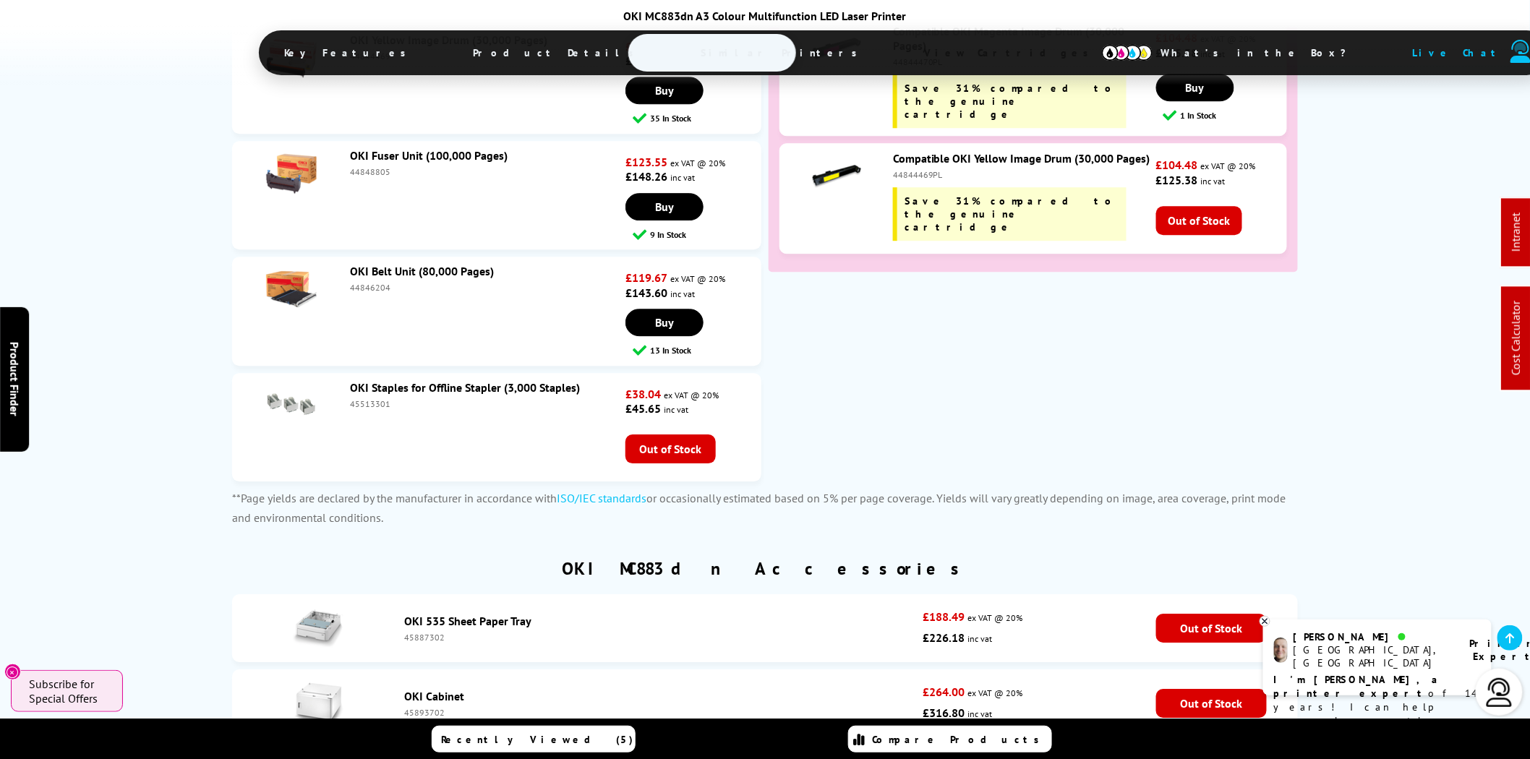
scroll to position [0, 0]
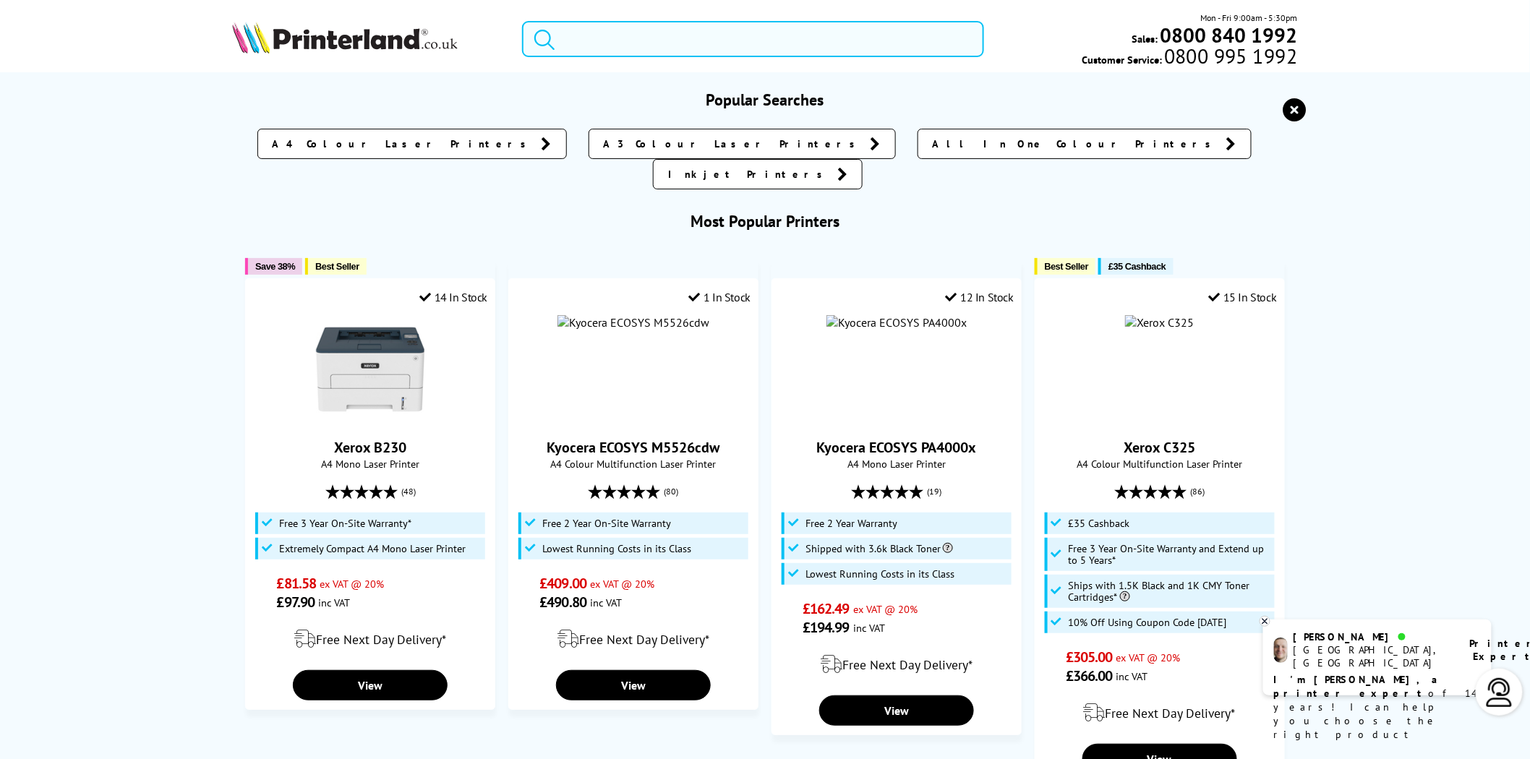
click at [885, 40] on input "search" at bounding box center [753, 39] width 462 height 36
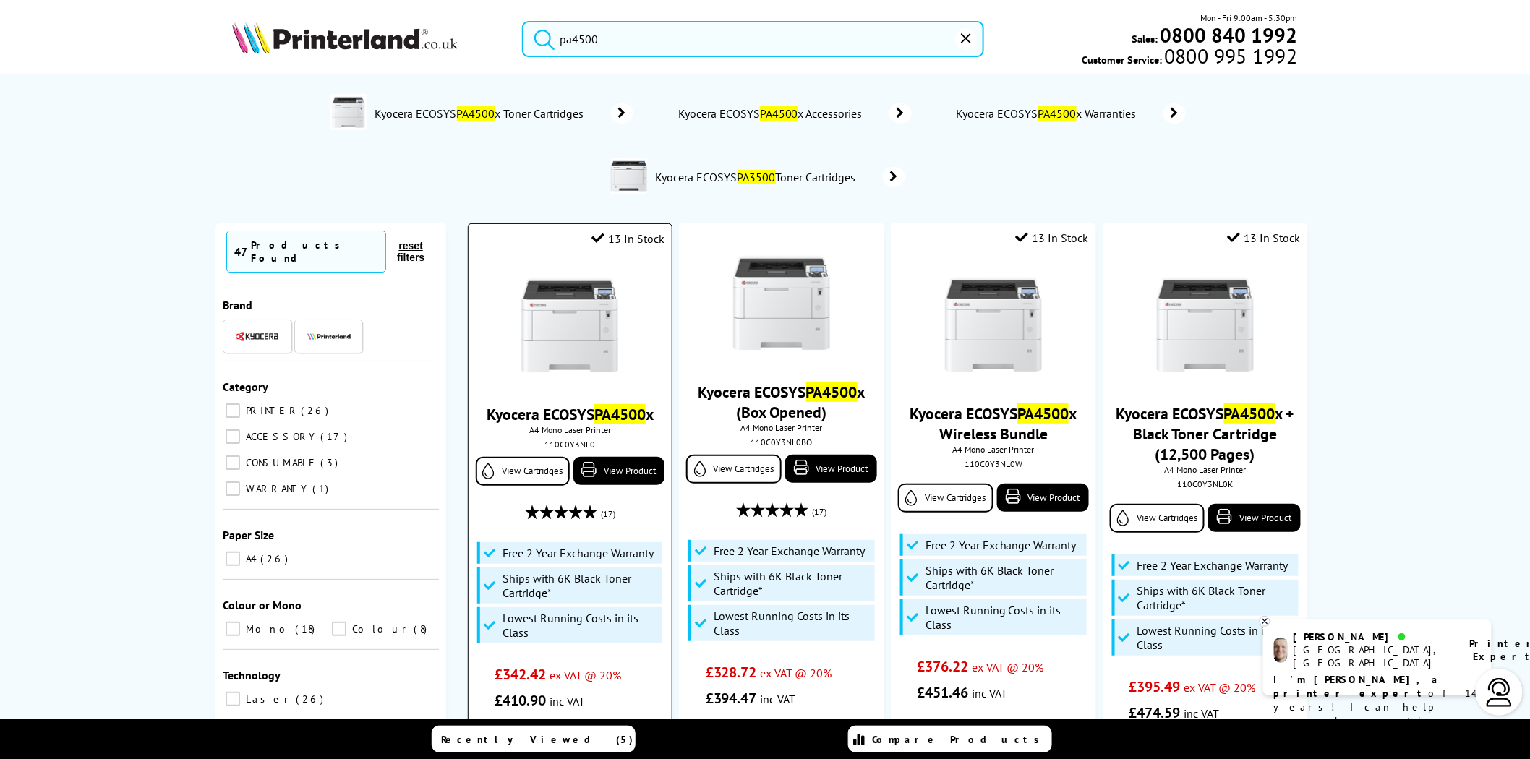
type input "pa4500"
click at [546, 284] on img at bounding box center [569, 325] width 108 height 108
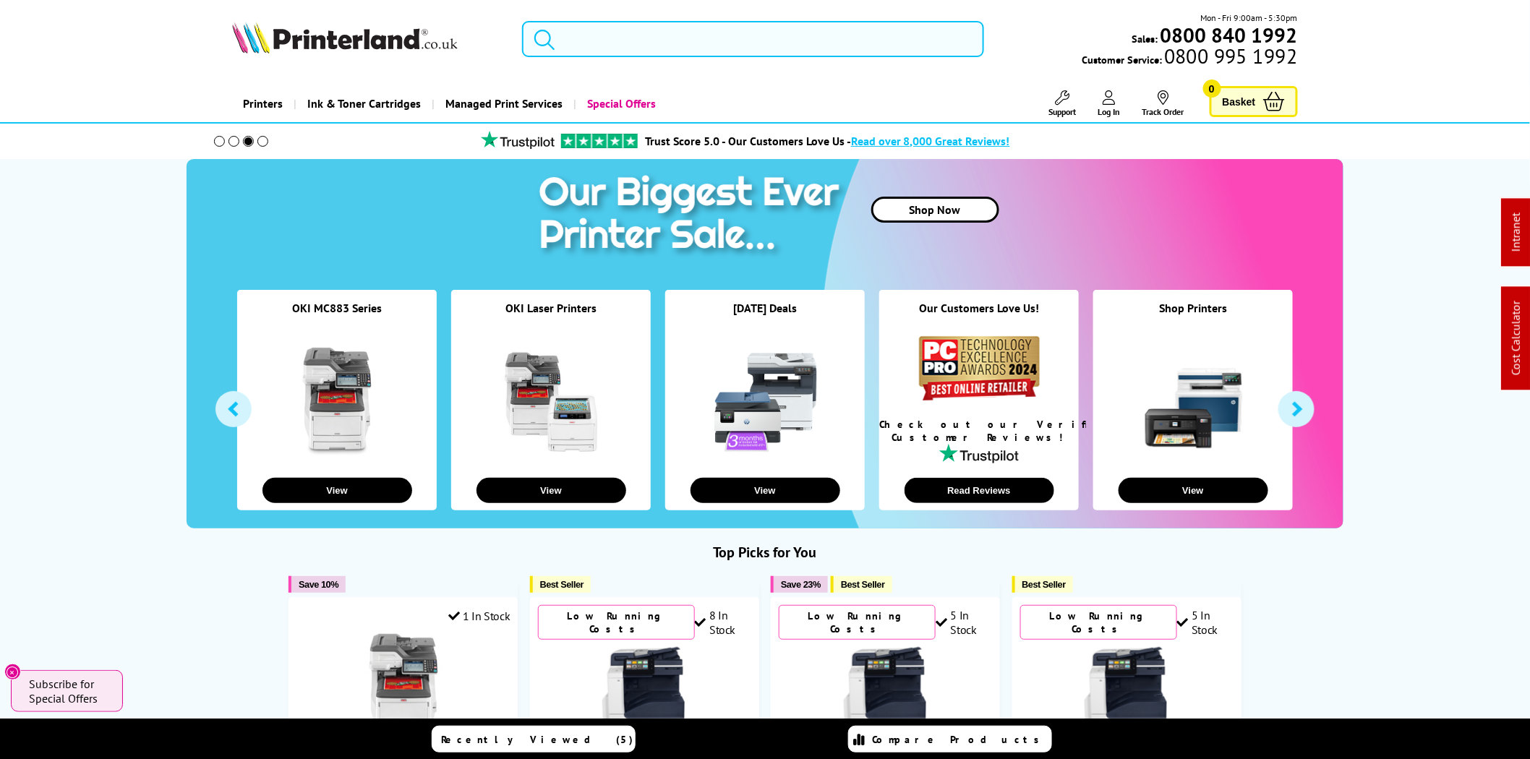
click at [616, 39] on input "search" at bounding box center [753, 39] width 462 height 36
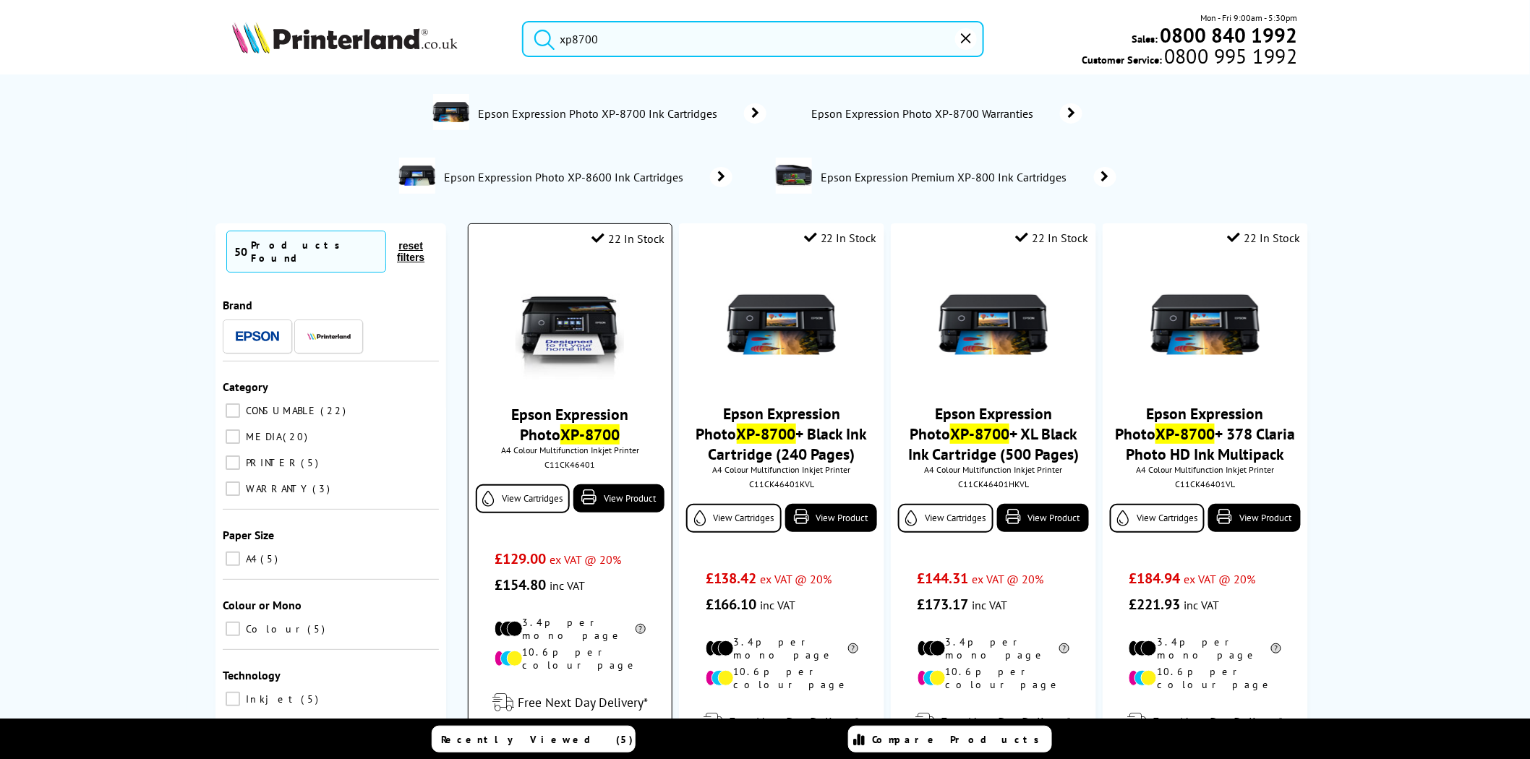
type input "xp8700"
click at [572, 343] on img at bounding box center [569, 325] width 108 height 108
drag, startPoint x: 622, startPoint y: 48, endPoint x: 501, endPoint y: 30, distance: 122.9
click at [501, 30] on div "xp8700 Mon - Fri 9:00am - 5:30pm Sales: 0800 840 1992 Customer Service: 0800 99…" at bounding box center [764, 43] width 1157 height 64
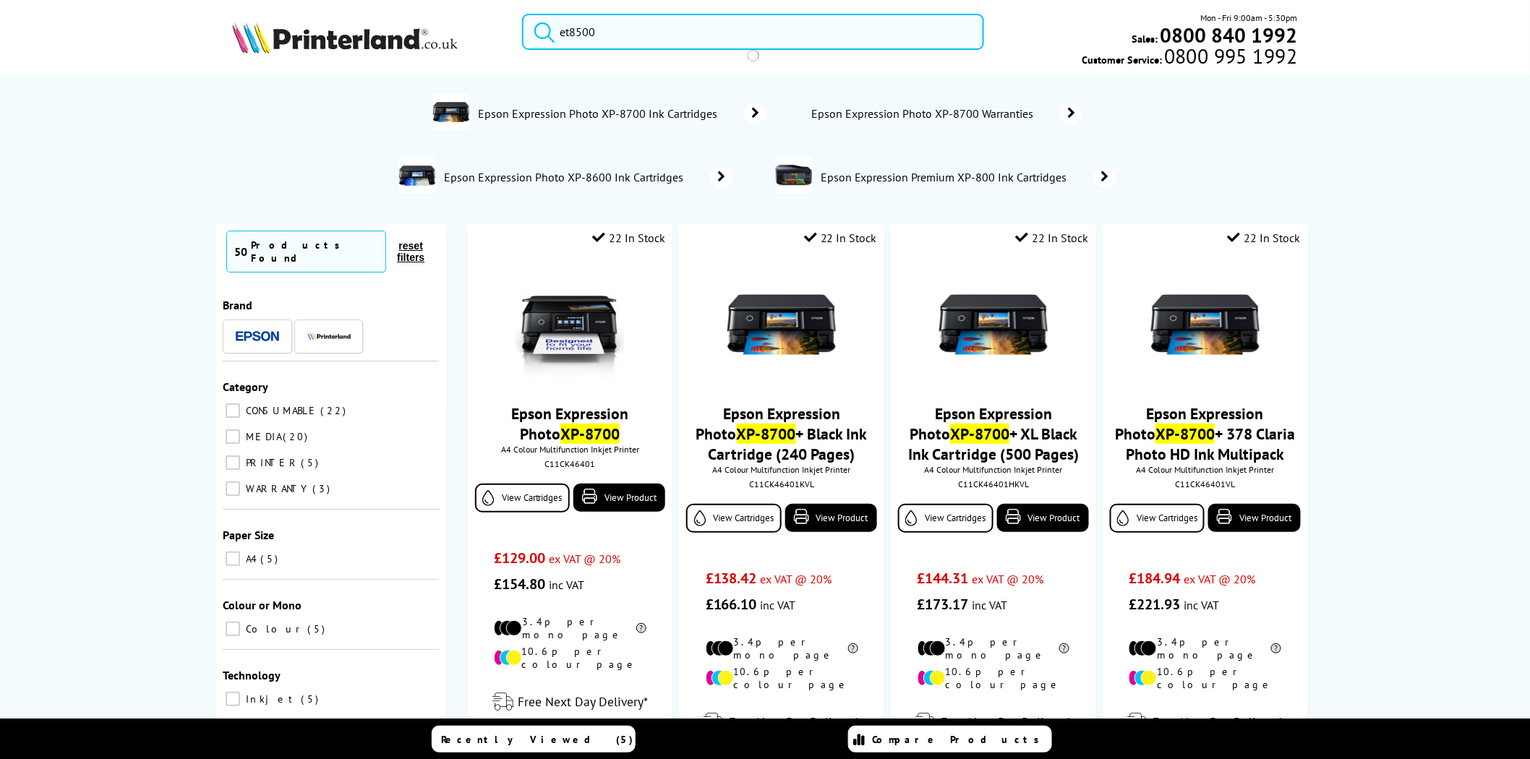
type input "et8500"
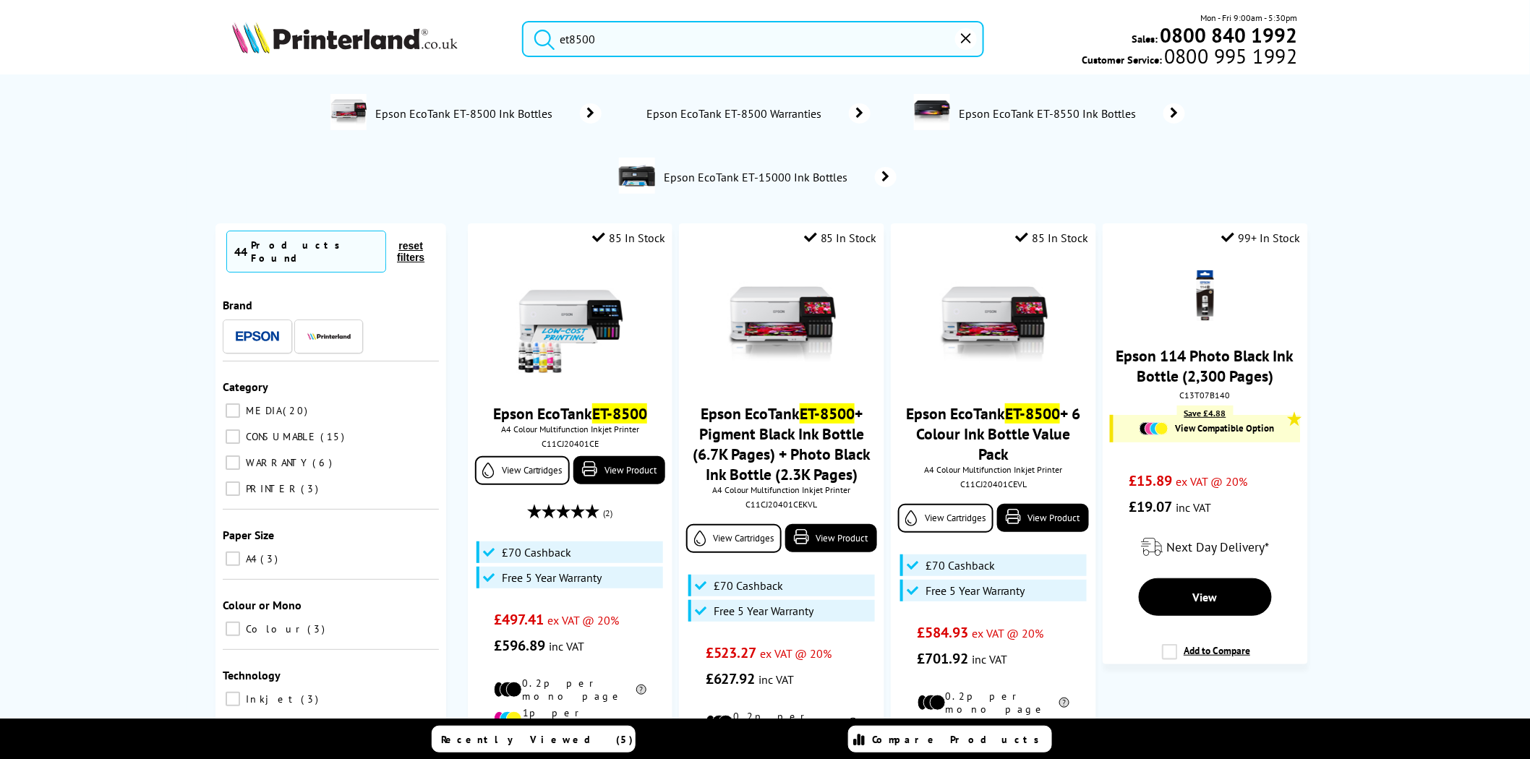
click at [613, 44] on input "et8500" at bounding box center [753, 39] width 462 height 36
drag, startPoint x: 644, startPoint y: 43, endPoint x: 434, endPoint y: 43, distance: 209.6
click at [434, 43] on div "et8500 Mon - Fri 9:00am - 5:30pm Sales: 0800 840 1992 Customer Service: 0800 99…" at bounding box center [764, 43] width 1157 height 64
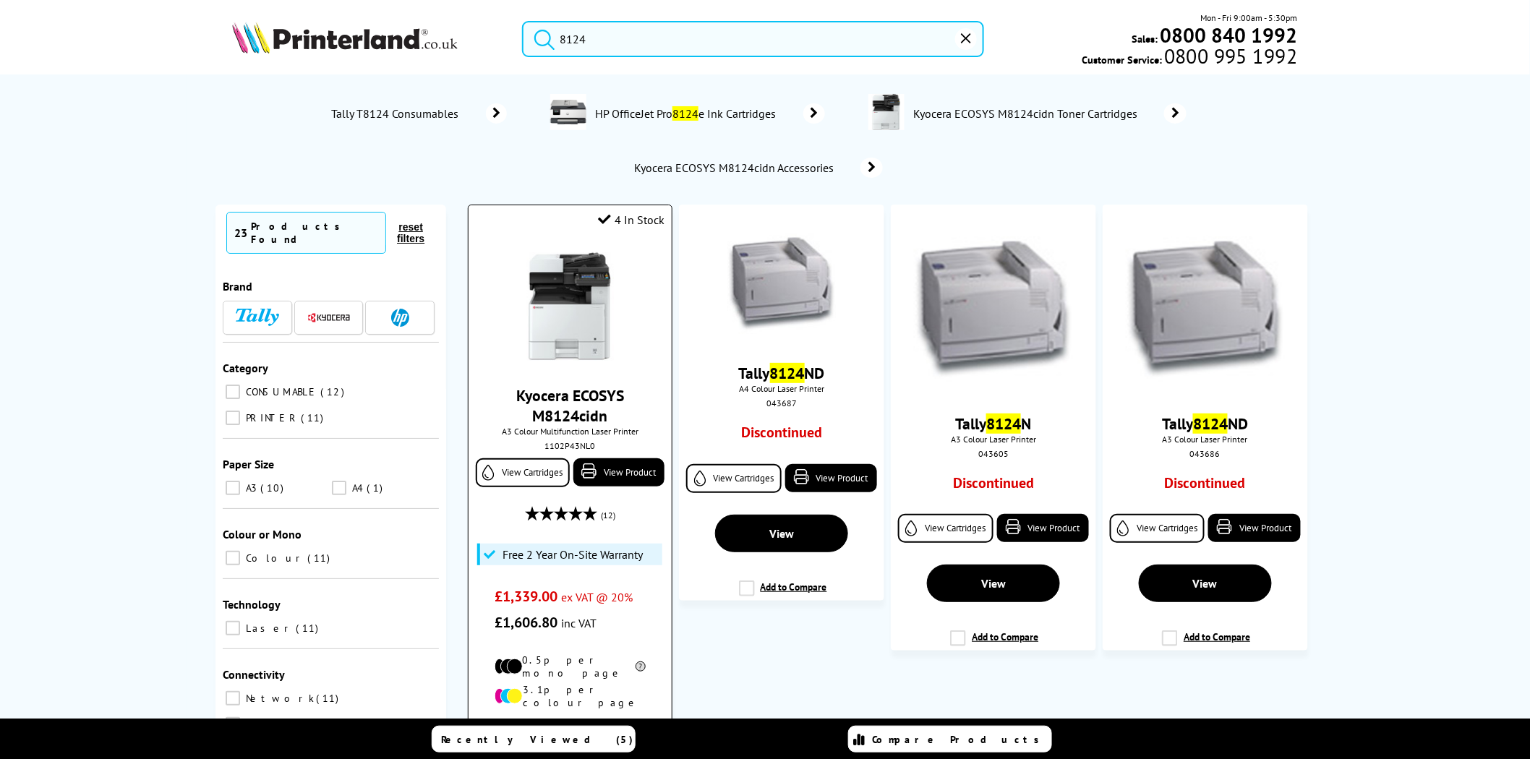
type input "8124"
click at [574, 447] on div "1102P43NL0" at bounding box center [569, 445] width 181 height 11
copy div "1102P43NL0"
click at [330, 23] on img at bounding box center [345, 38] width 226 height 32
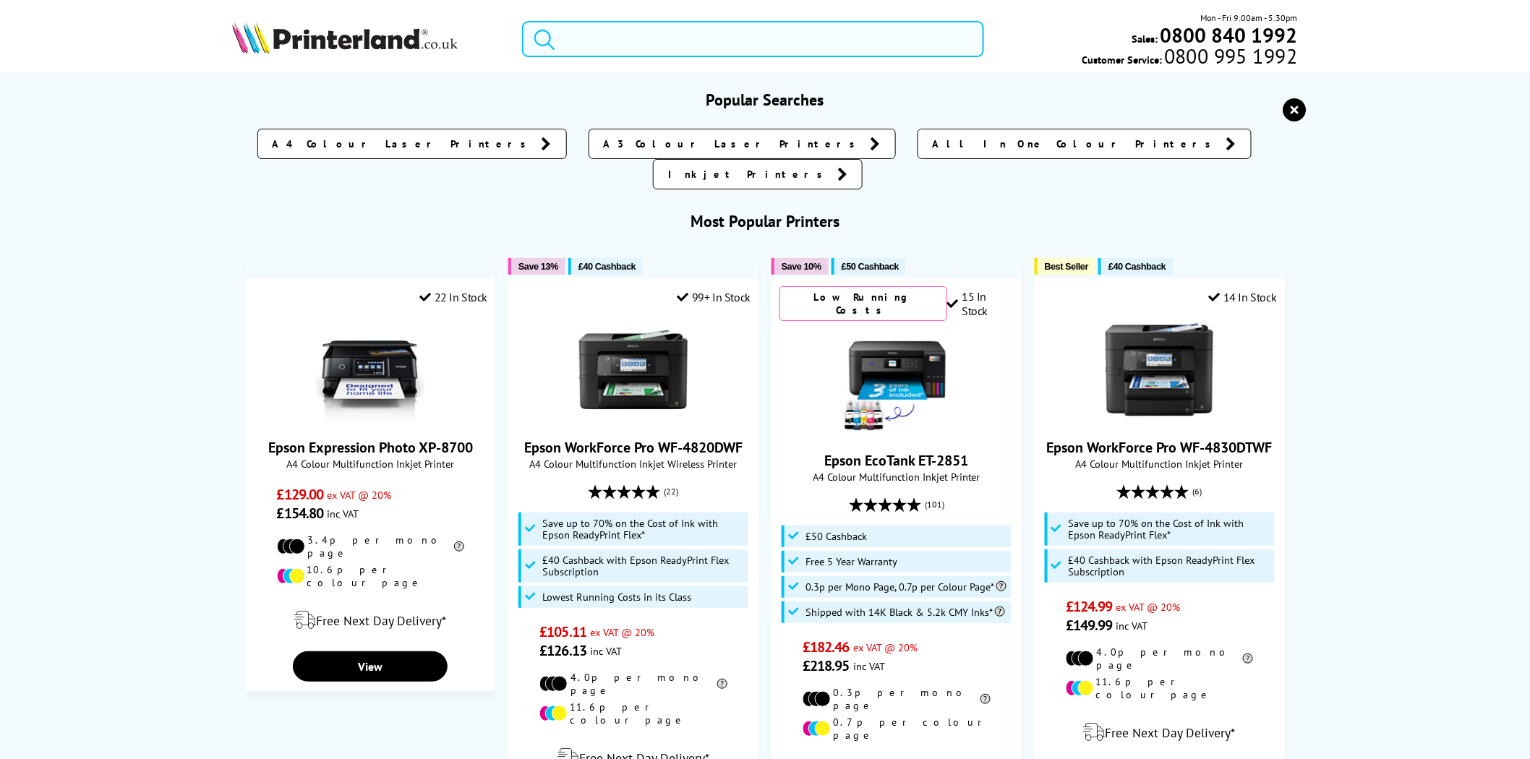
paste input "44844471"
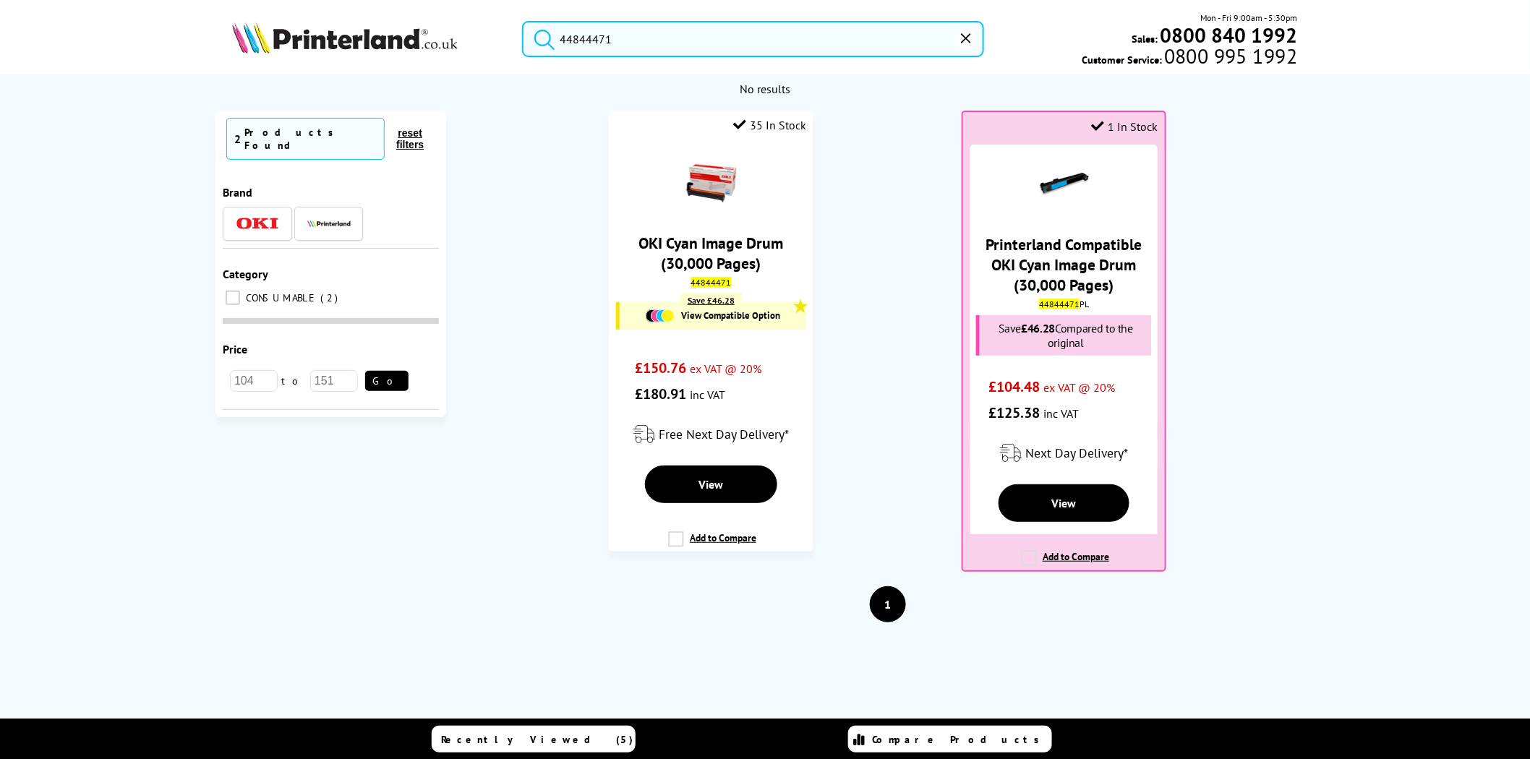
type input "44844471"
click at [523, 21] on button "submit" at bounding box center [541, 37] width 36 height 32
click at [690, 244] on link "OKI Cyan Image Drum (30,000 Pages)" at bounding box center [711, 253] width 145 height 40
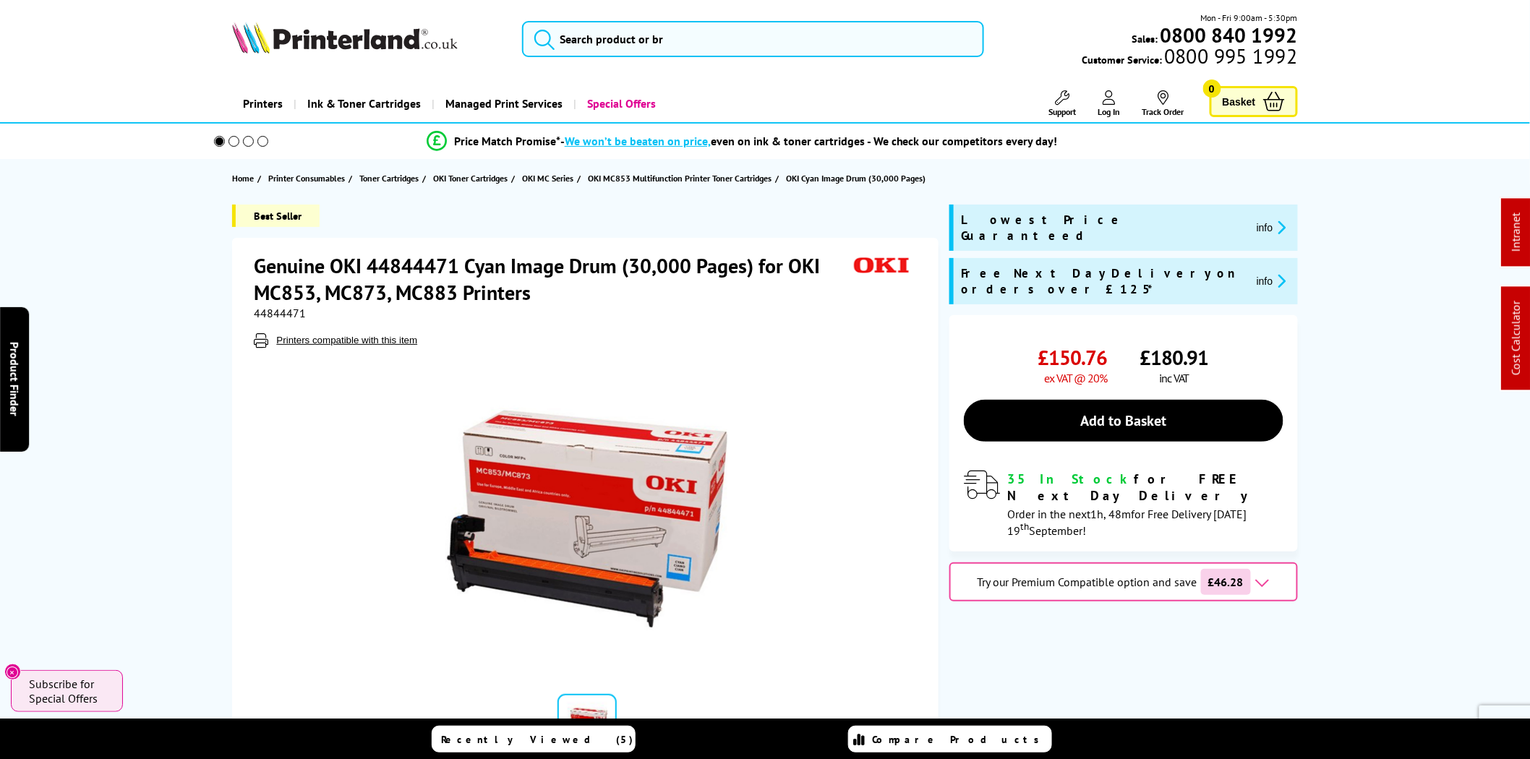
click at [341, 35] on img at bounding box center [345, 38] width 226 height 32
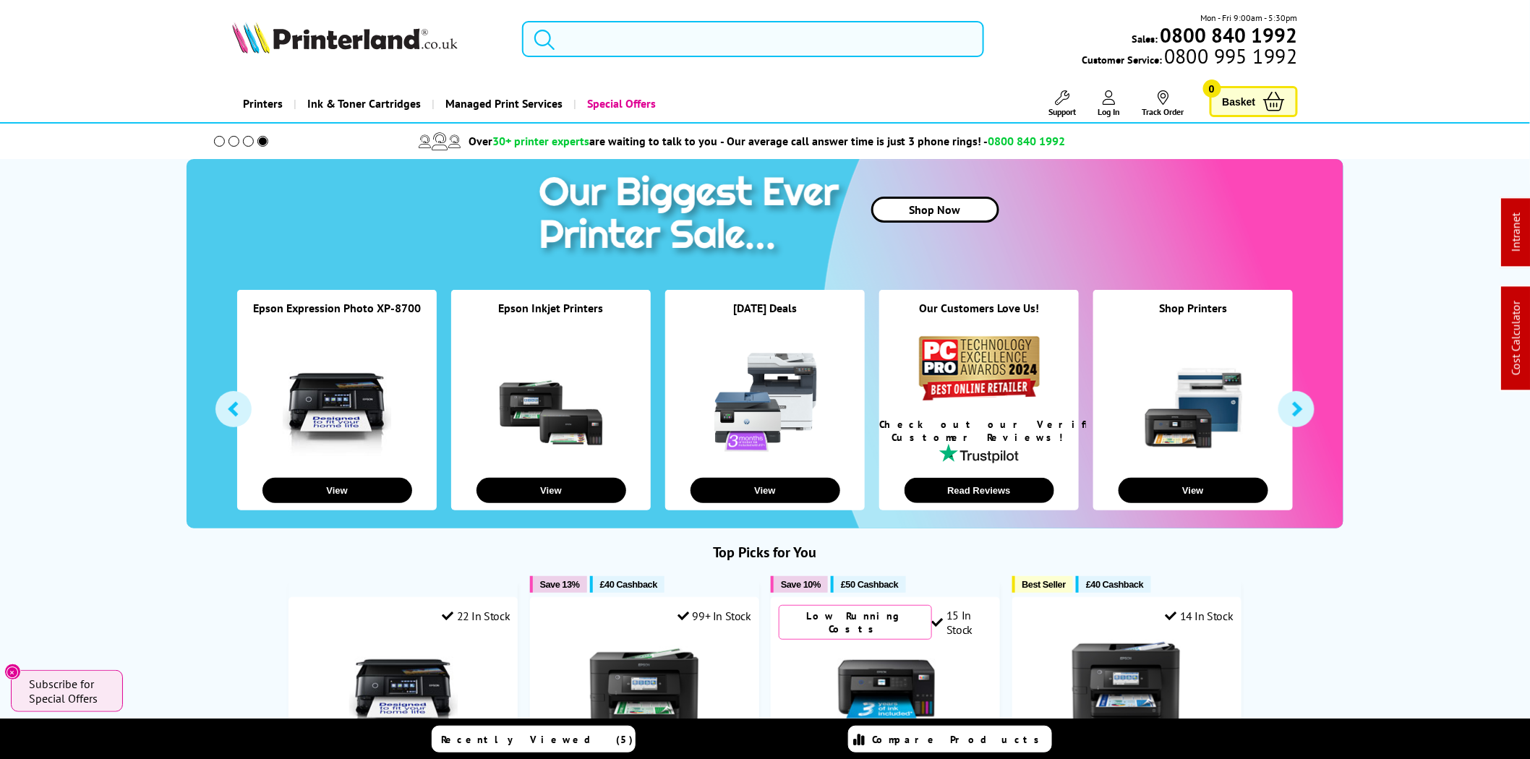
click at [637, 38] on input "search" at bounding box center [753, 39] width 462 height 36
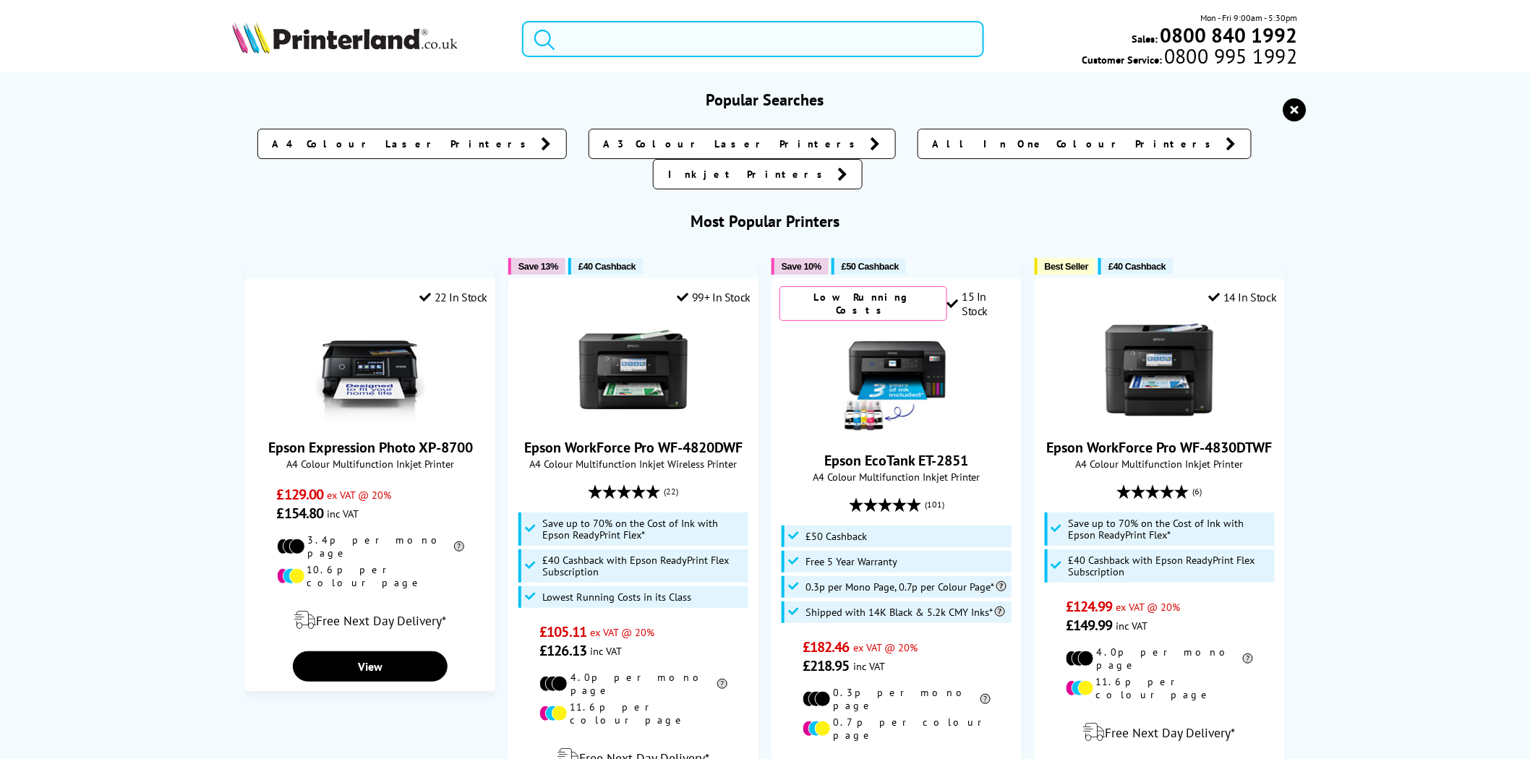
paste input "45862816"
type input "45862816"
click at [523, 21] on button "submit" at bounding box center [541, 37] width 36 height 32
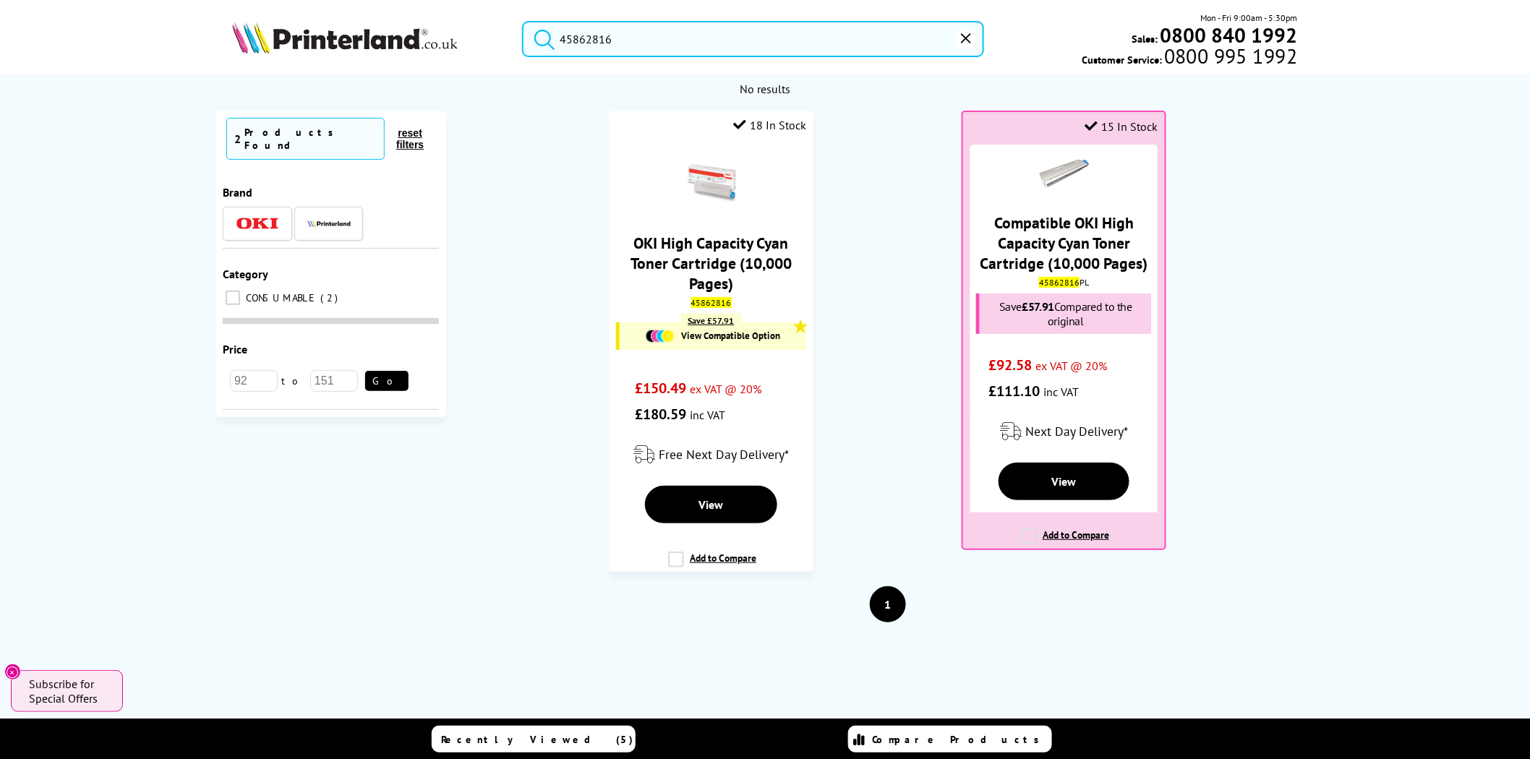
drag, startPoint x: 661, startPoint y: 49, endPoint x: 437, endPoint y: 25, distance: 225.3
click at [437, 25] on div "45862816 Mon - Fri 9:00am - 5:30pm Sales: 0800 840 1992 Customer Service: 0800 …" at bounding box center [764, 43] width 1157 height 64
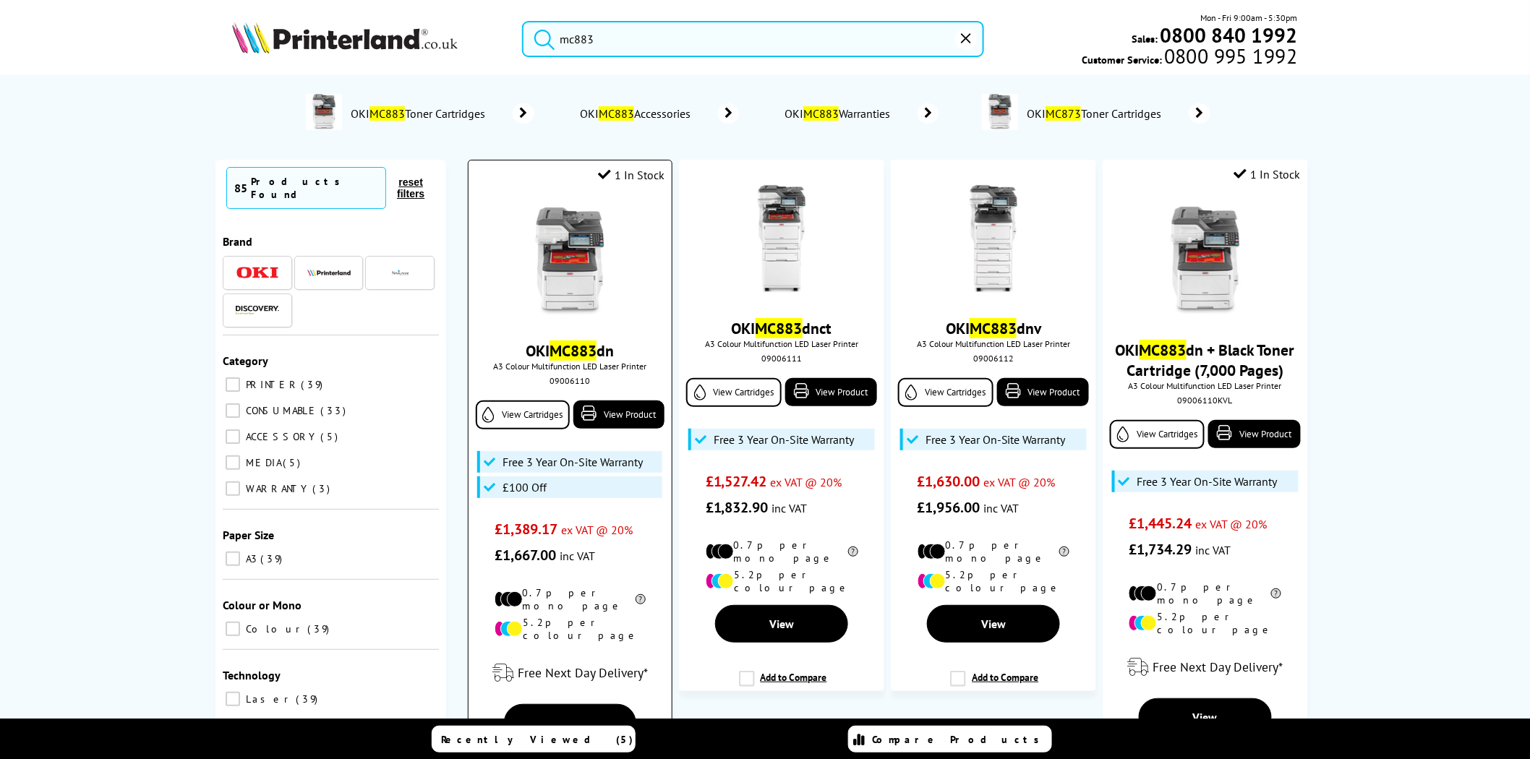
type input "mc883"
click at [574, 273] on img at bounding box center [569, 261] width 108 height 108
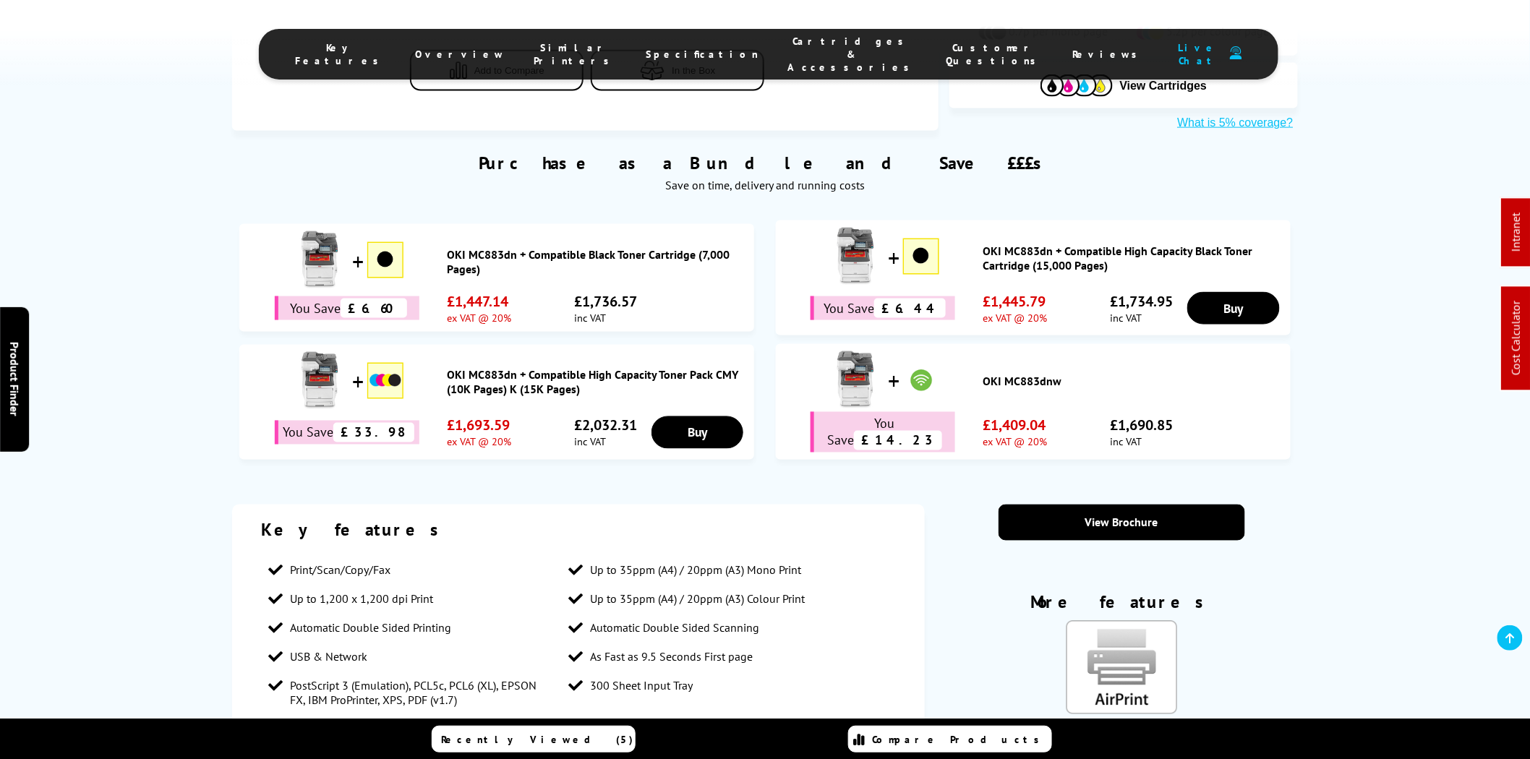
click at [818, 52] on span "Cartridges & Accessories" at bounding box center [851, 54] width 129 height 39
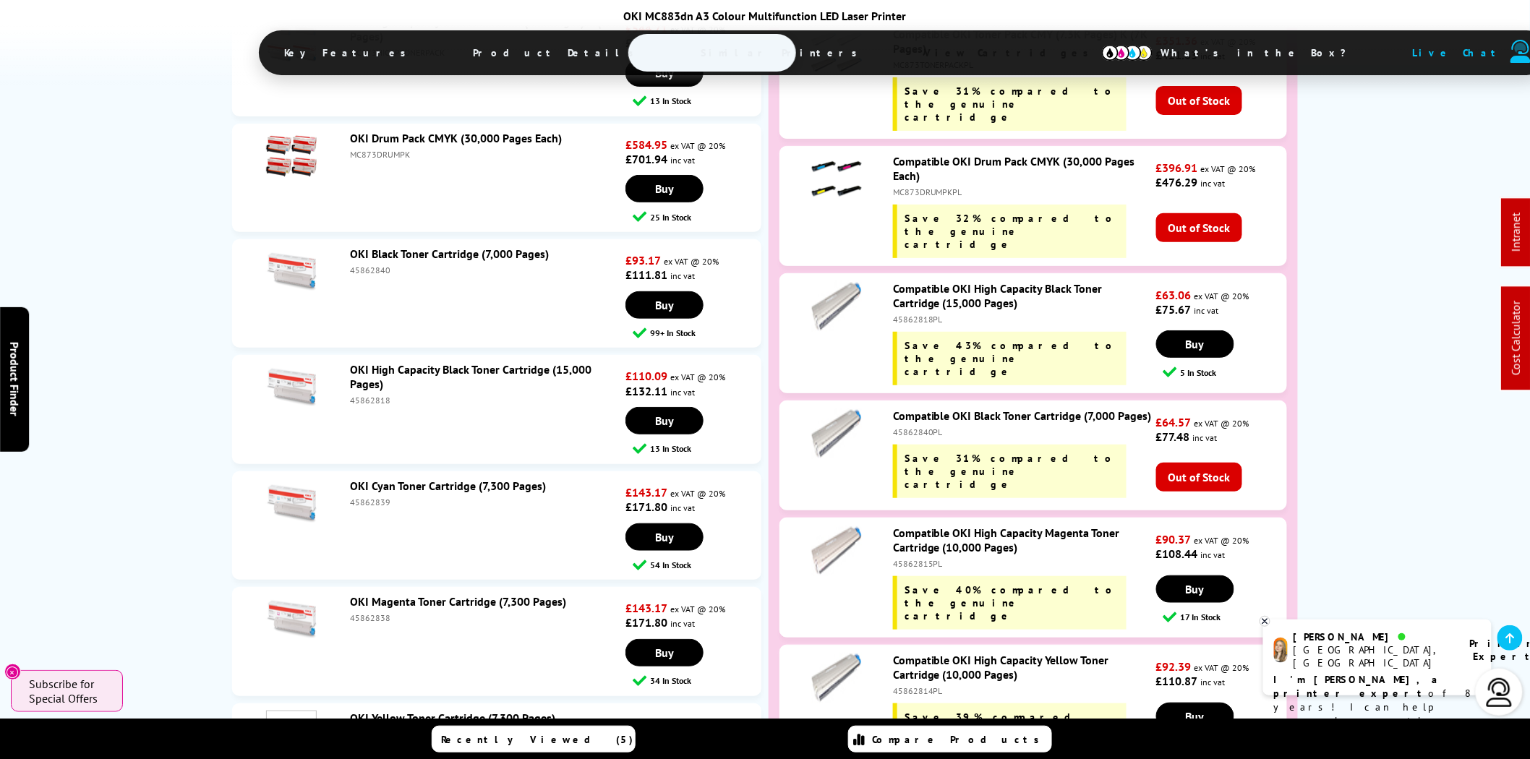
scroll to position [4727, 0]
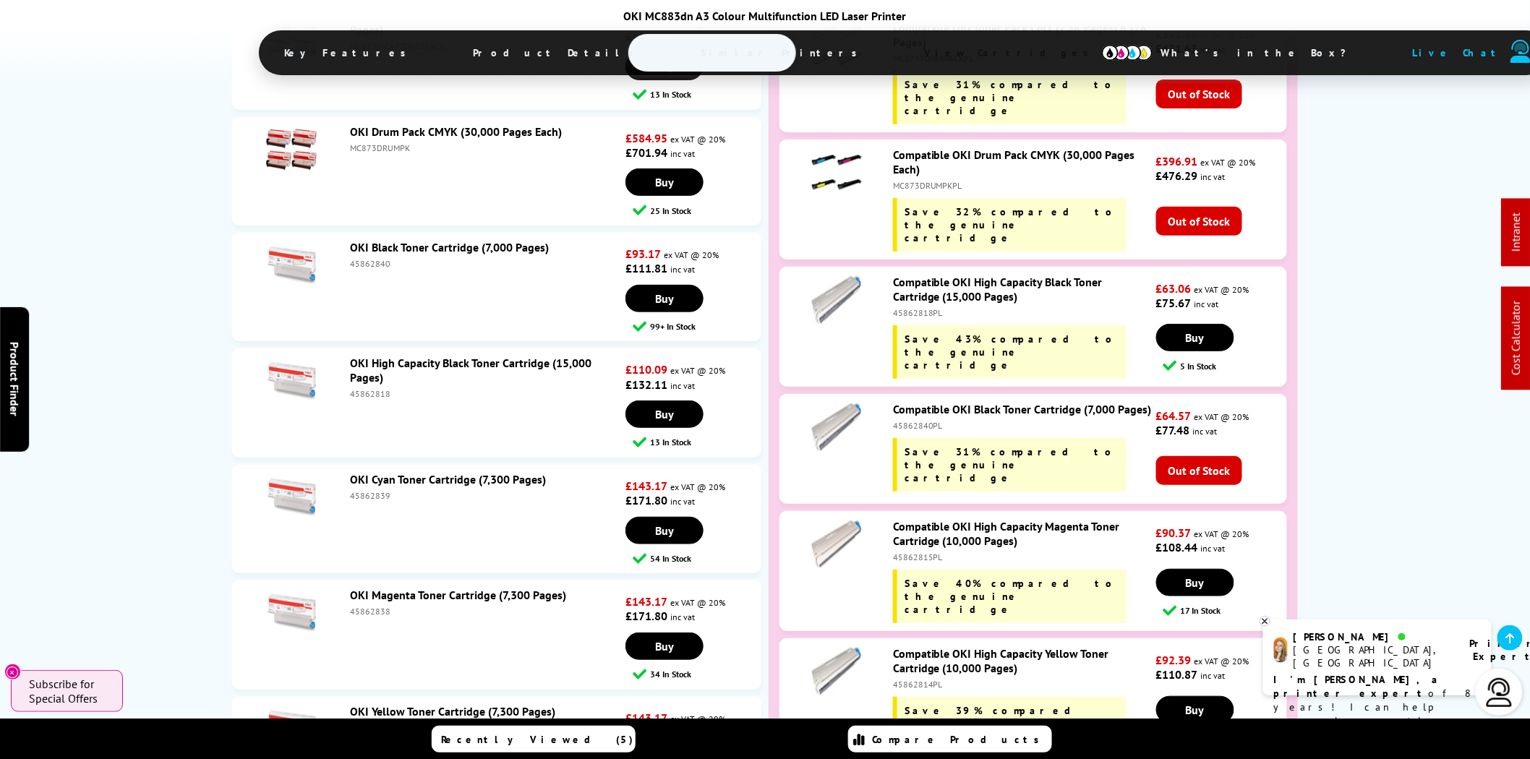
click at [369, 490] on div "45862839" at bounding box center [486, 495] width 272 height 11
copy div "45862839"
click at [373, 258] on div "45862840" at bounding box center [486, 263] width 272 height 11
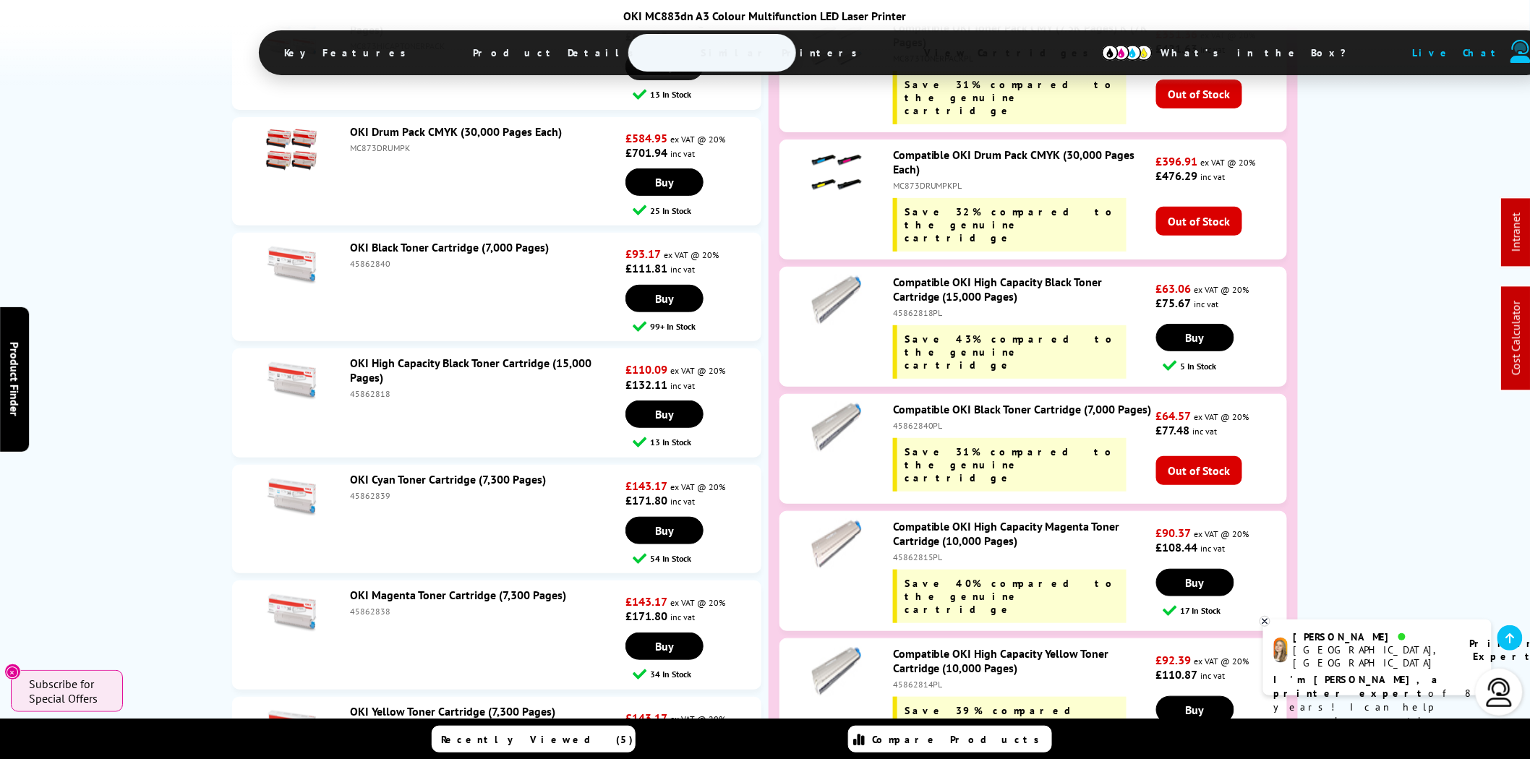
copy div "45862840"
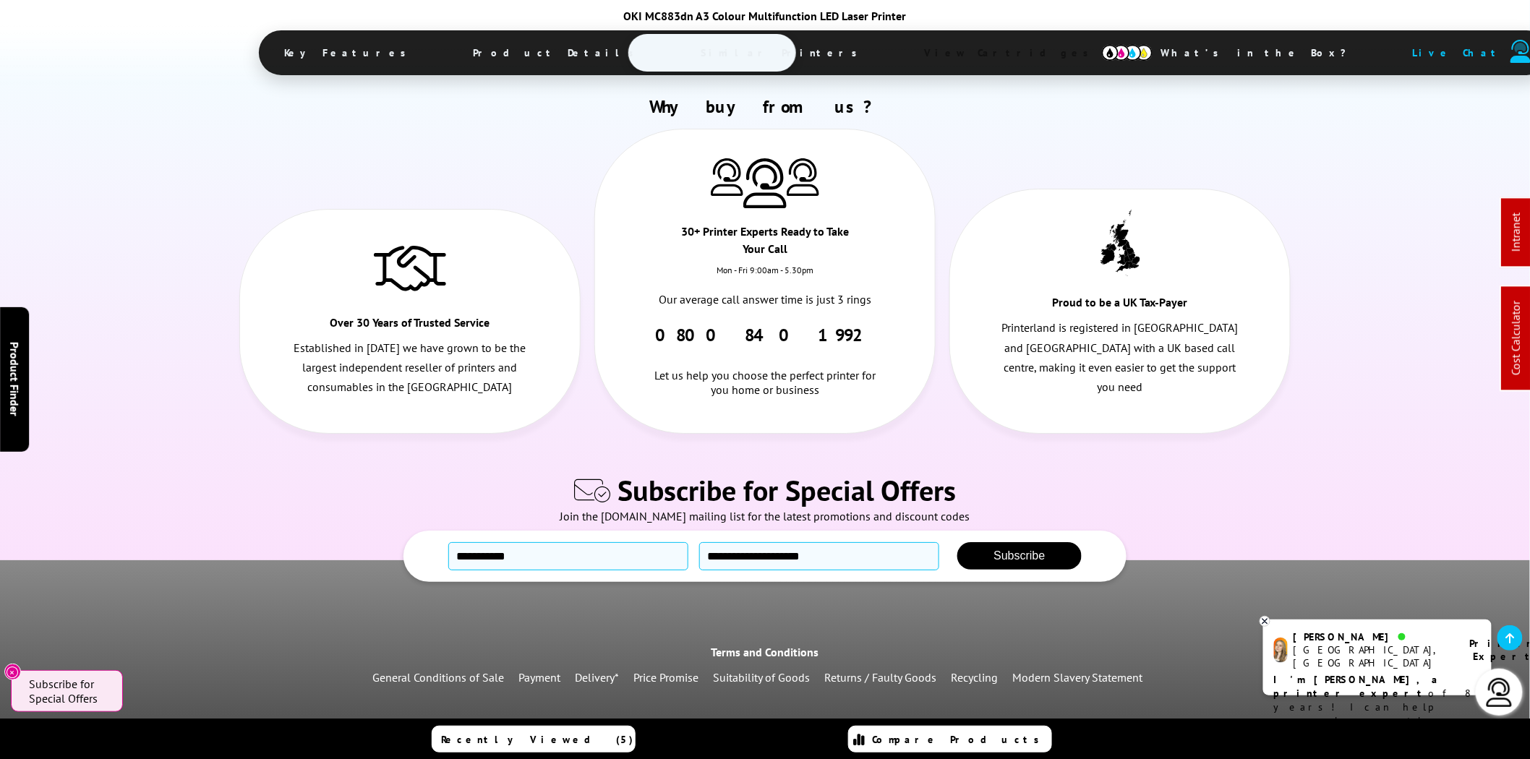
scroll to position [8921, 0]
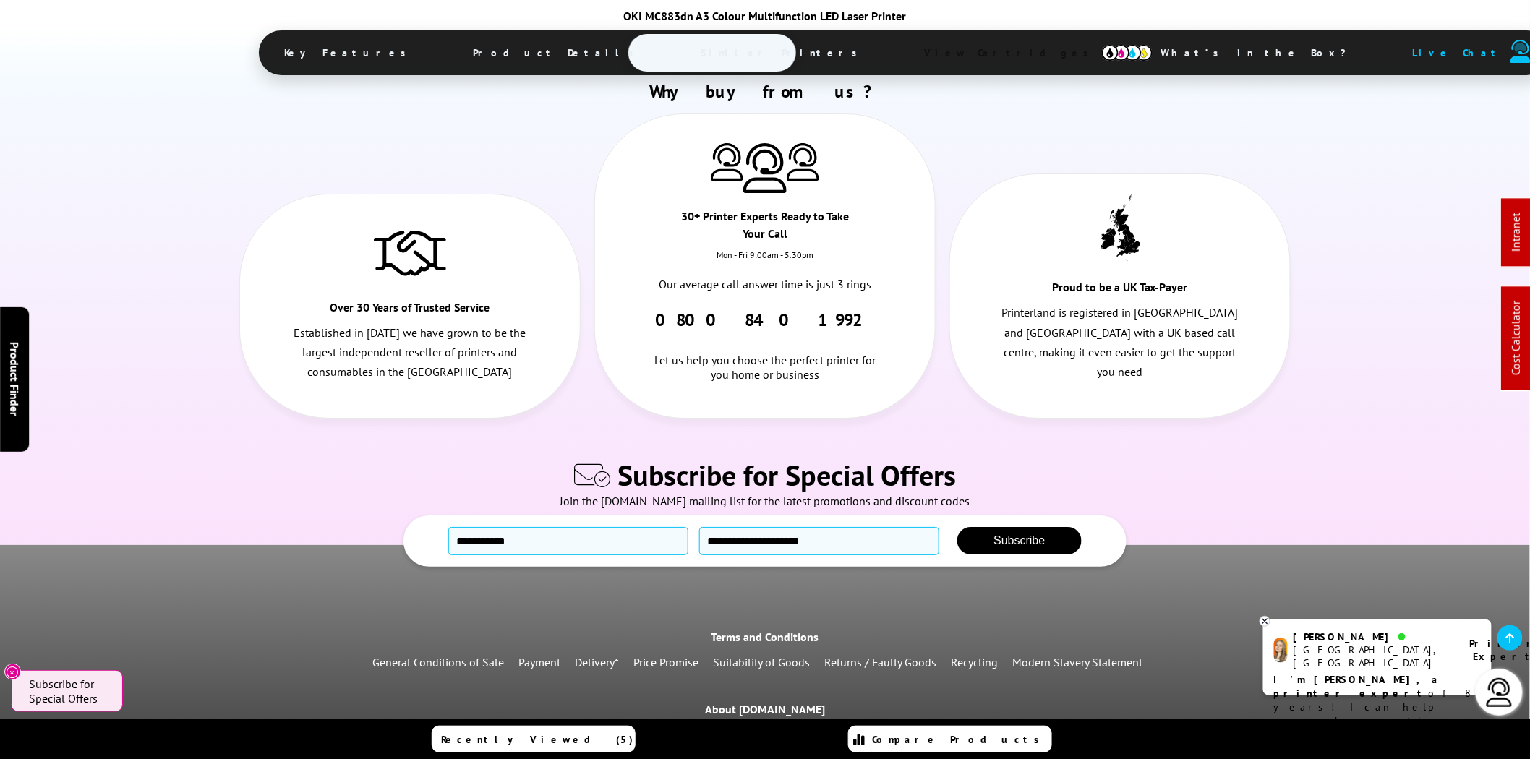
click at [1146, 727] on link "Blog" at bounding box center [1157, 734] width 23 height 14
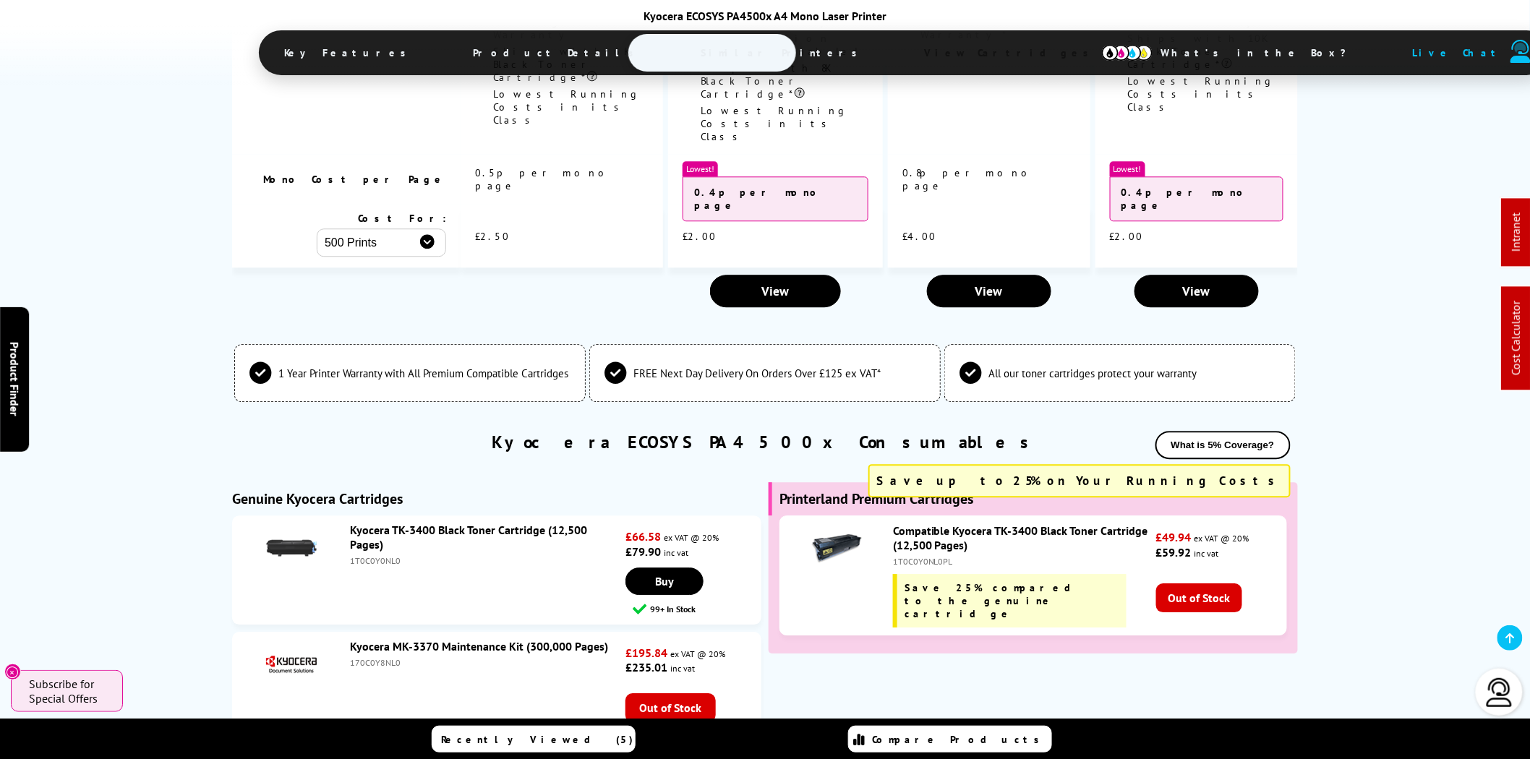
scroll to position [3786, 0]
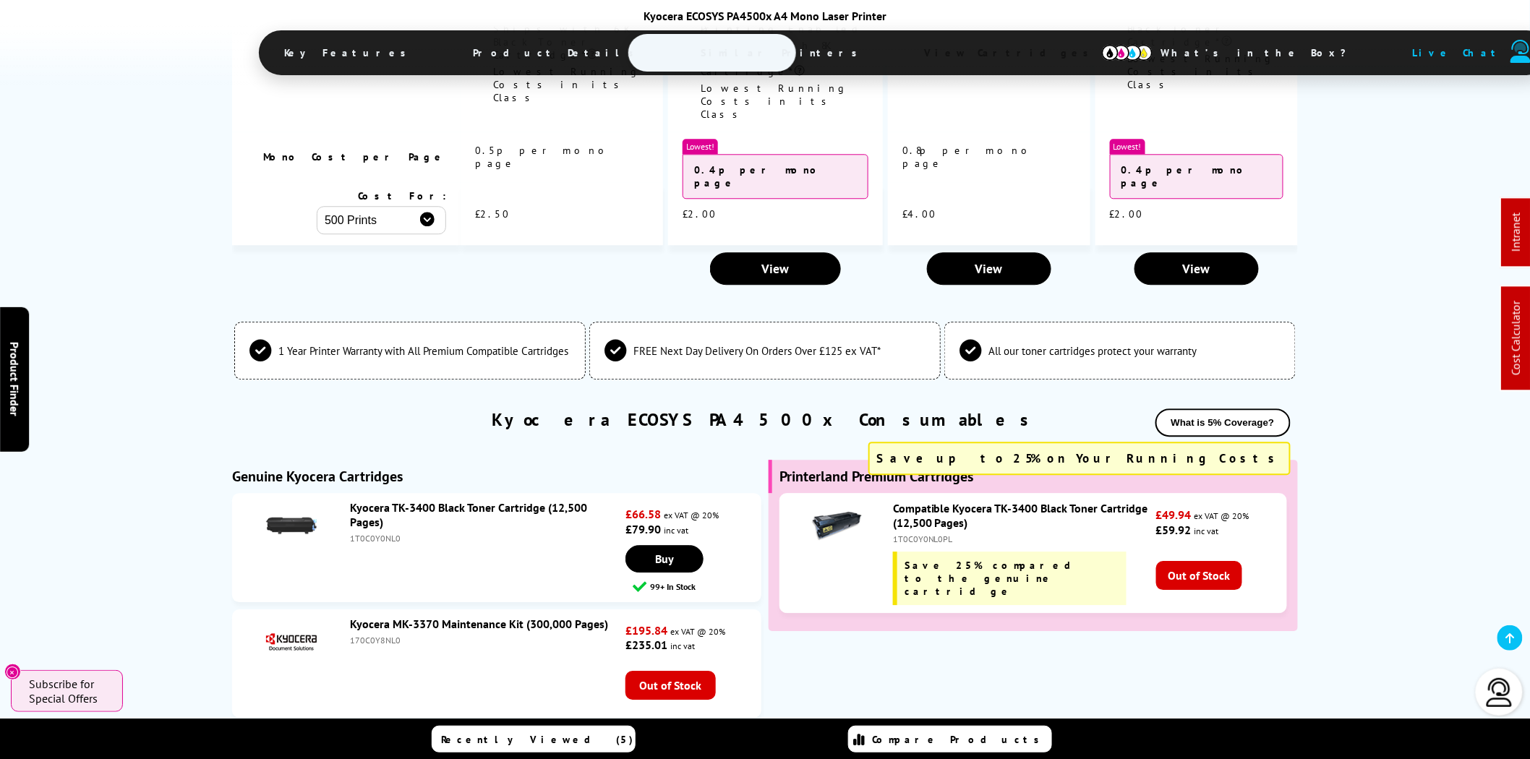
click at [438, 500] on link "Kyocera TK-3400 Black Toner Cartridge (12,500 Pages)" at bounding box center [468, 514] width 237 height 29
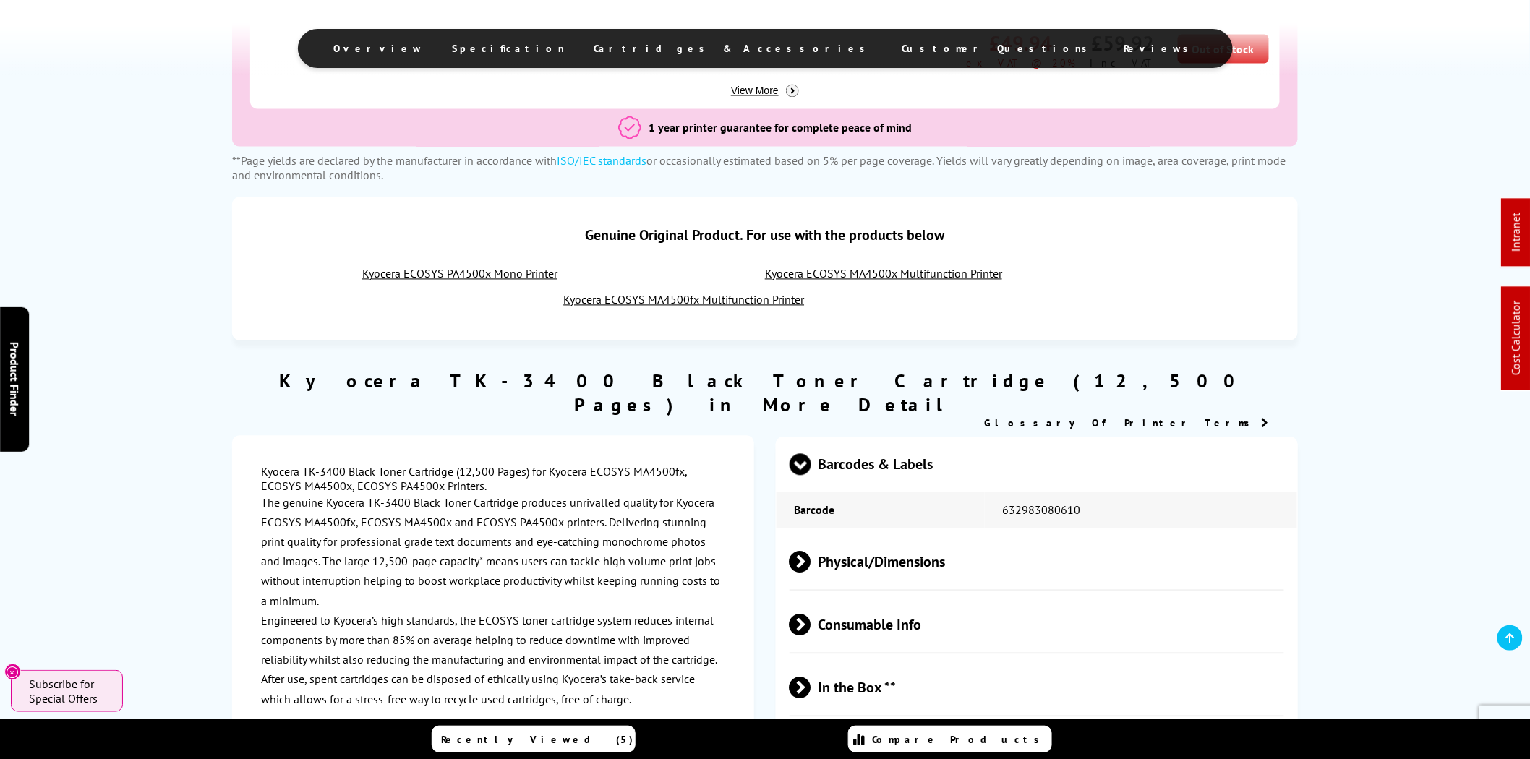
click at [857, 275] on link "Kyocera ECOSYS MA4500x Multifunction Printer" at bounding box center [883, 274] width 237 height 14
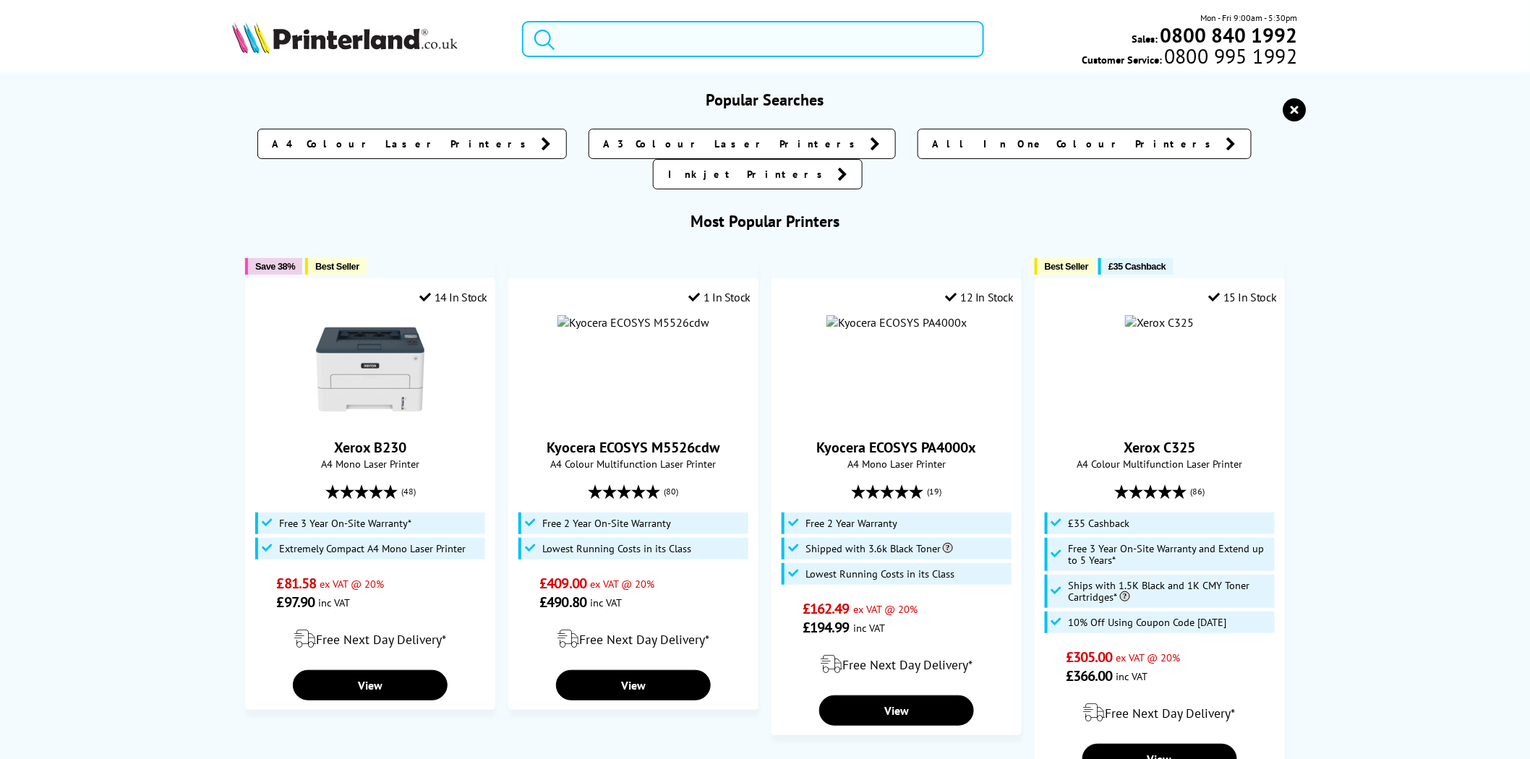
click at [648, 45] on input "search" at bounding box center [753, 39] width 462 height 36
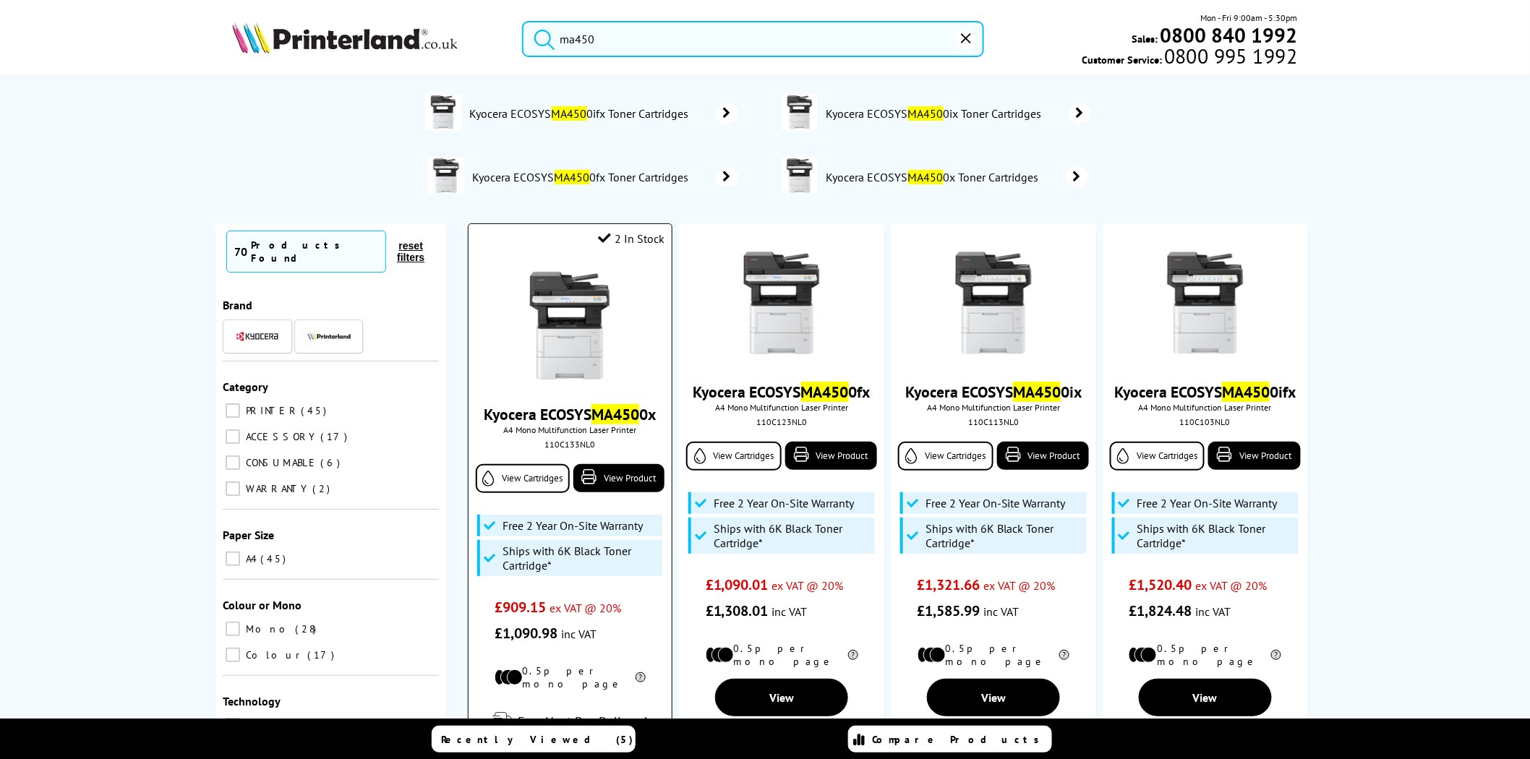
type input "ma450"
click at [564, 342] on img at bounding box center [569, 325] width 108 height 108
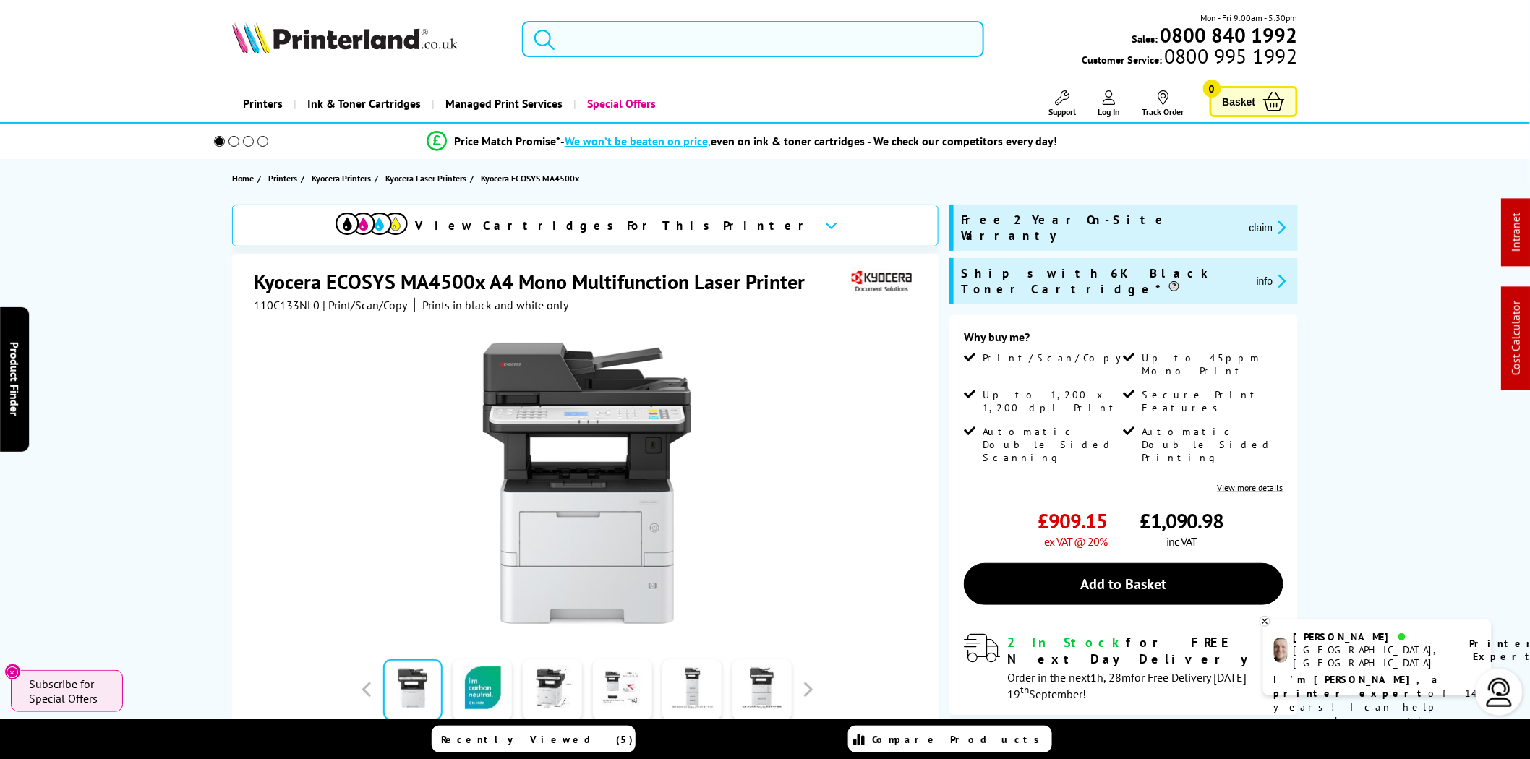
click at [634, 38] on input "search" at bounding box center [753, 39] width 462 height 36
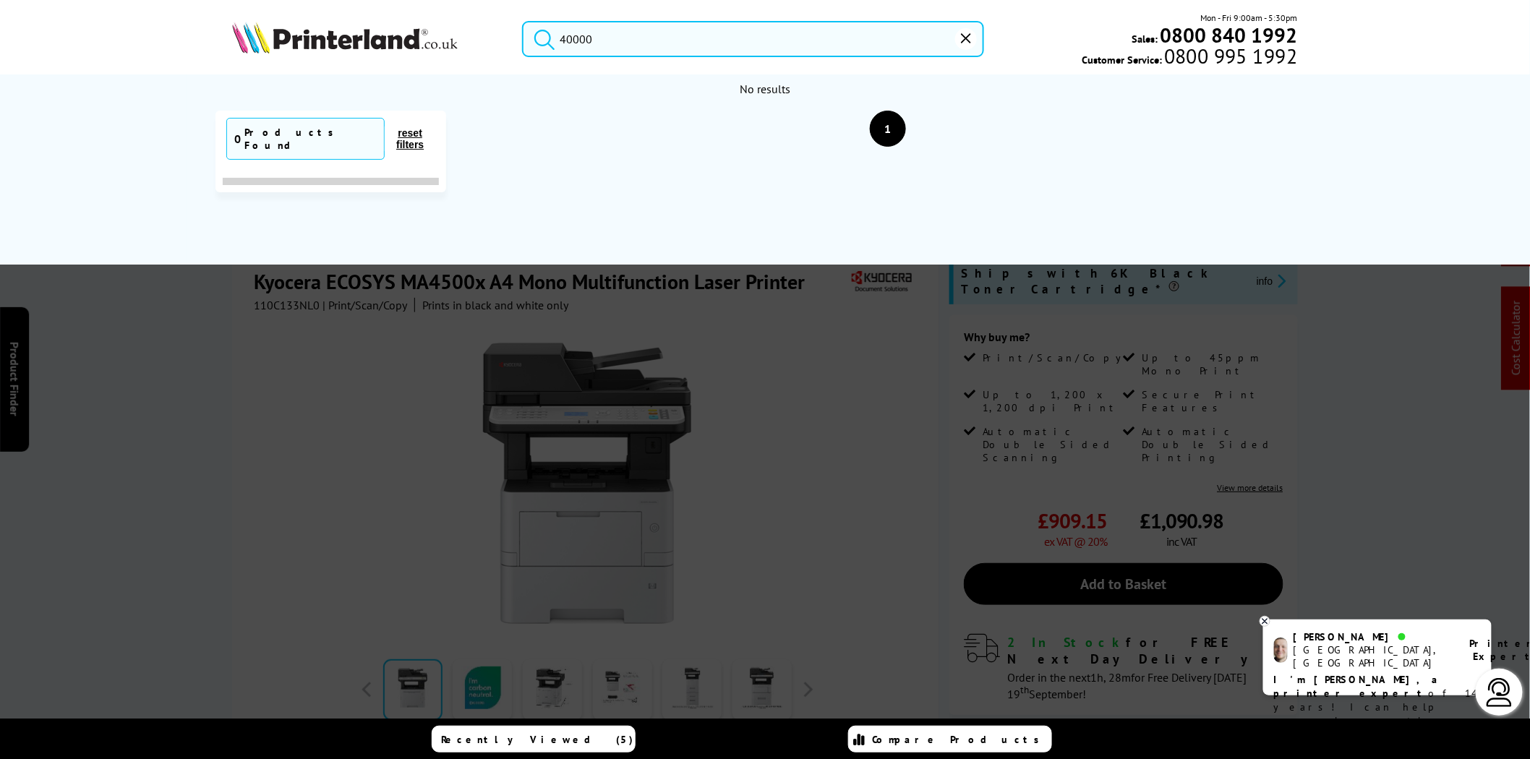
type input "4000"
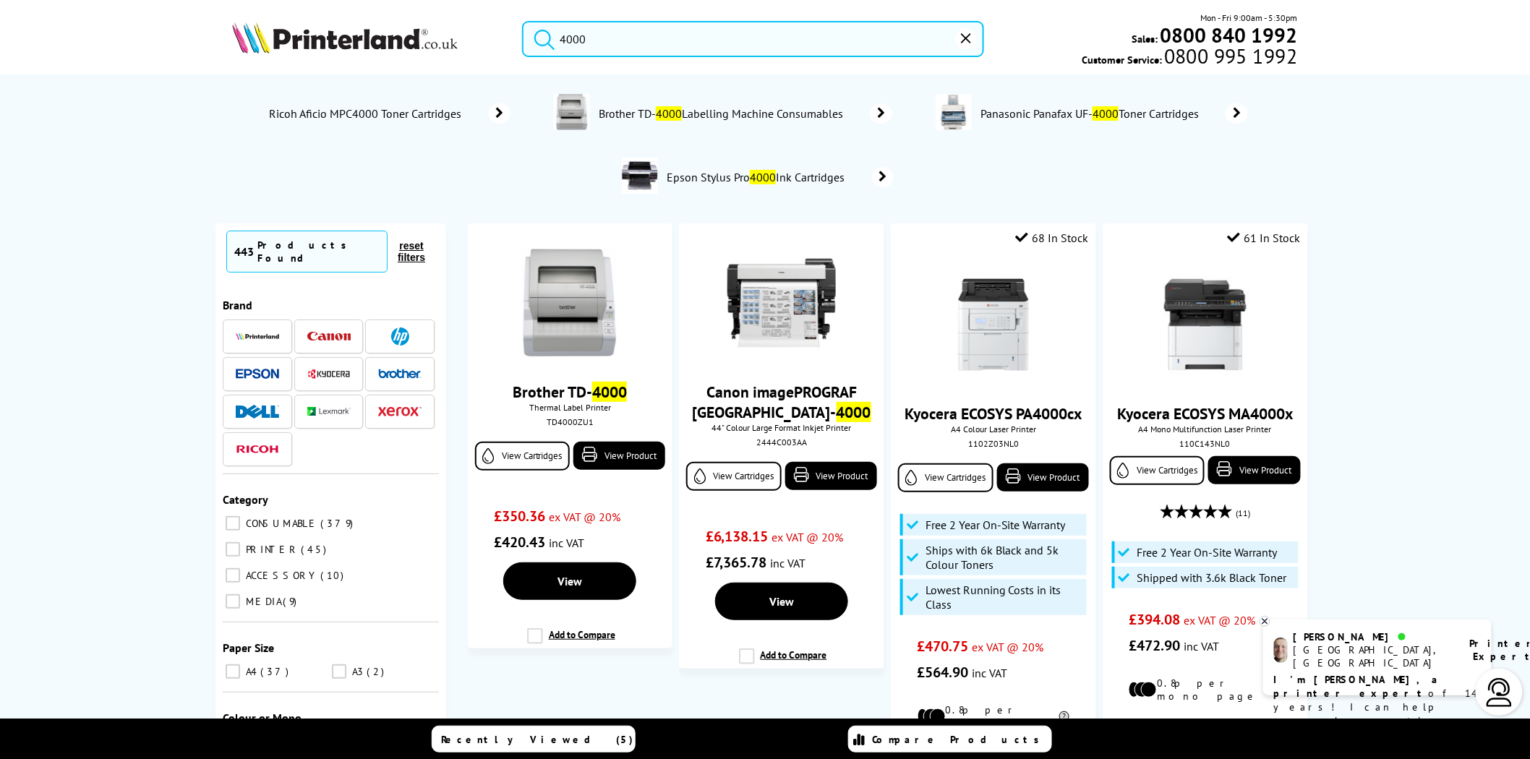
drag, startPoint x: 584, startPoint y: 37, endPoint x: 460, endPoint y: 37, distance: 124.3
click at [464, 37] on div "4000 Mon - Fri 9:00am - 5:30pm Sales: 0800 840 1992 Customer Service: 0800 995 …" at bounding box center [764, 43] width 1157 height 64
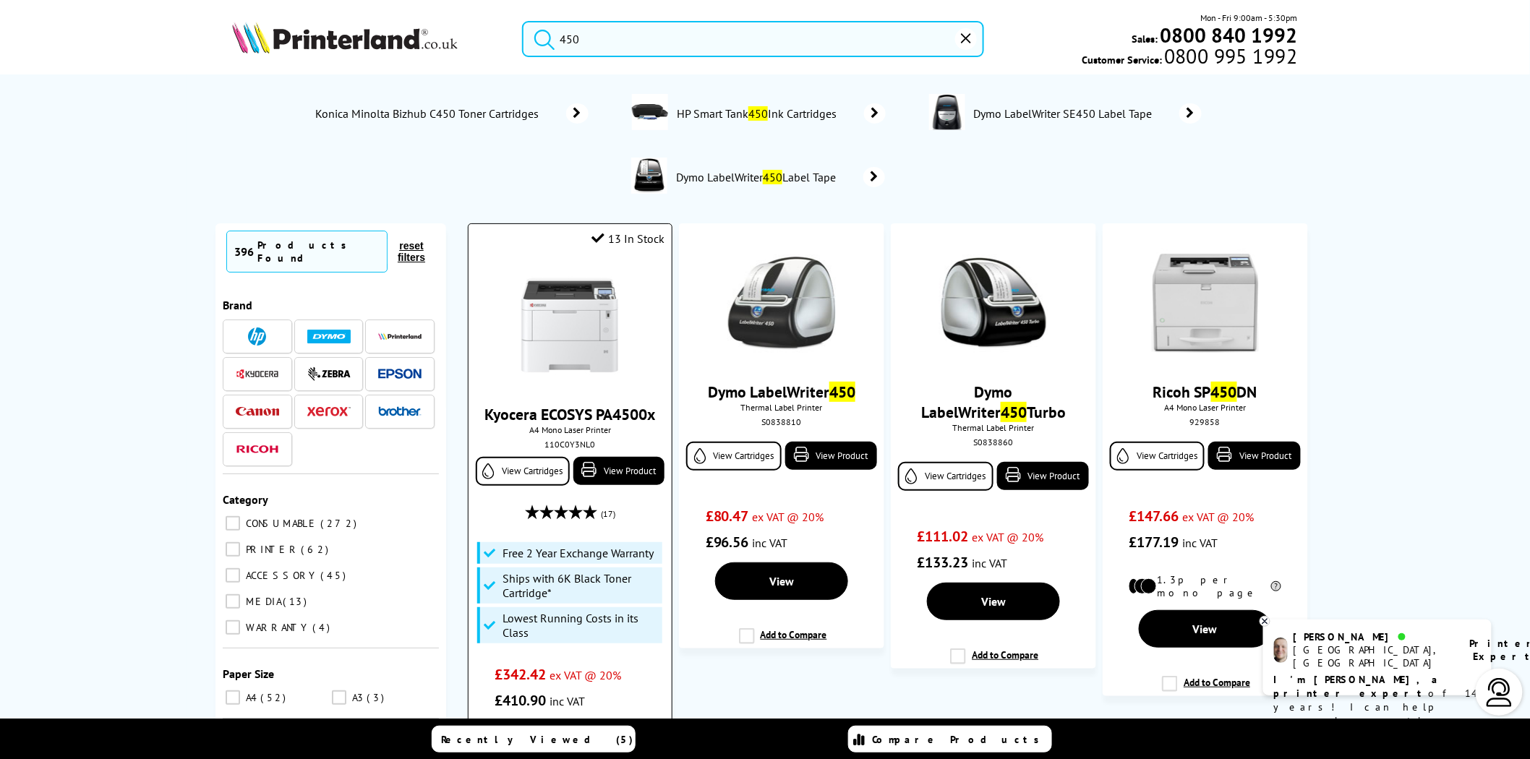
type input "450"
click at [575, 450] on div "110C0Y3NL0" at bounding box center [569, 444] width 181 height 11
copy div "110C0Y3NL0"
click at [566, 331] on img at bounding box center [569, 325] width 108 height 108
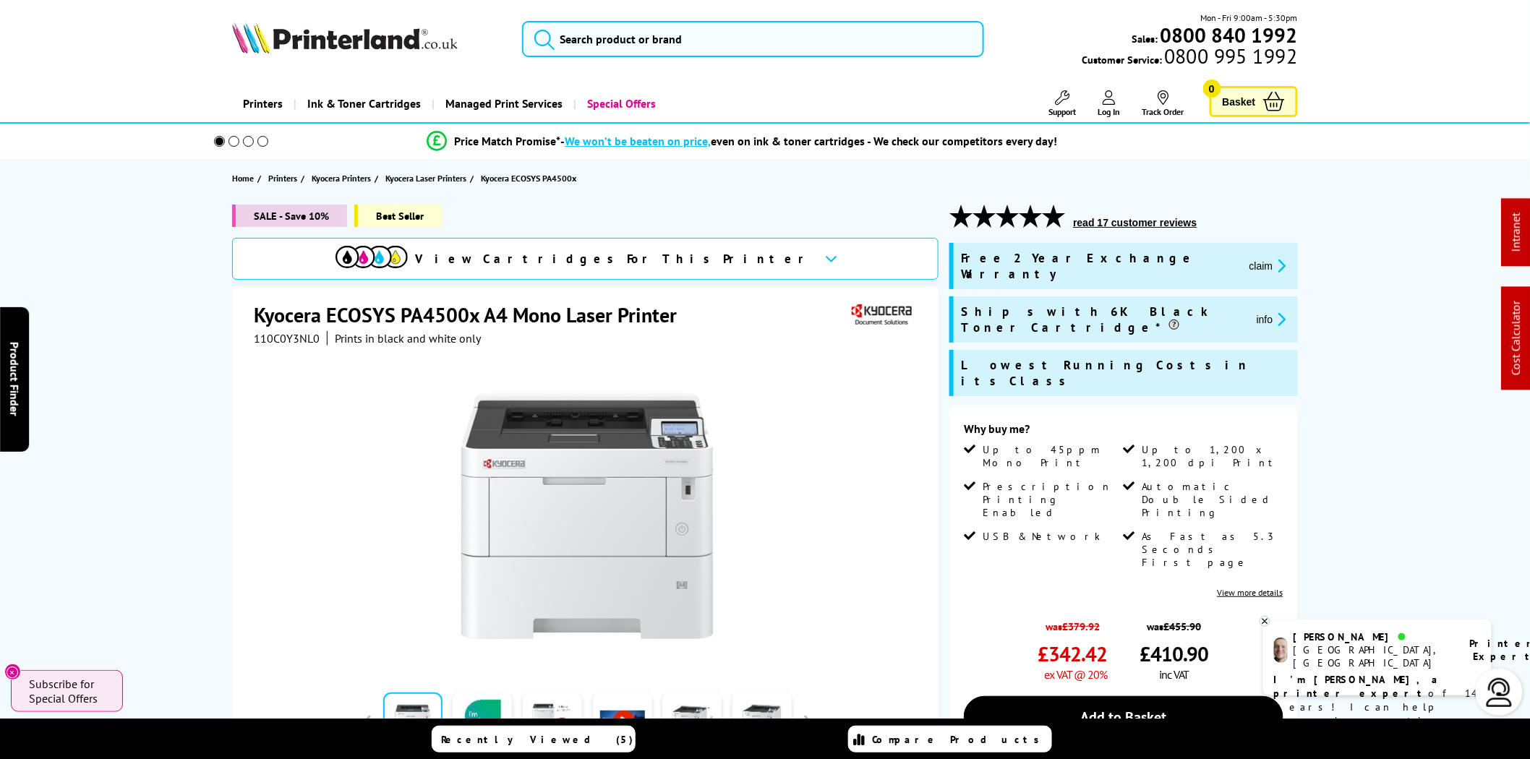
click at [280, 340] on span "110C0Y3NL0" at bounding box center [287, 338] width 66 height 14
copy span "110C0Y3NL0"
click at [600, 52] on input "search" at bounding box center [753, 39] width 462 height 36
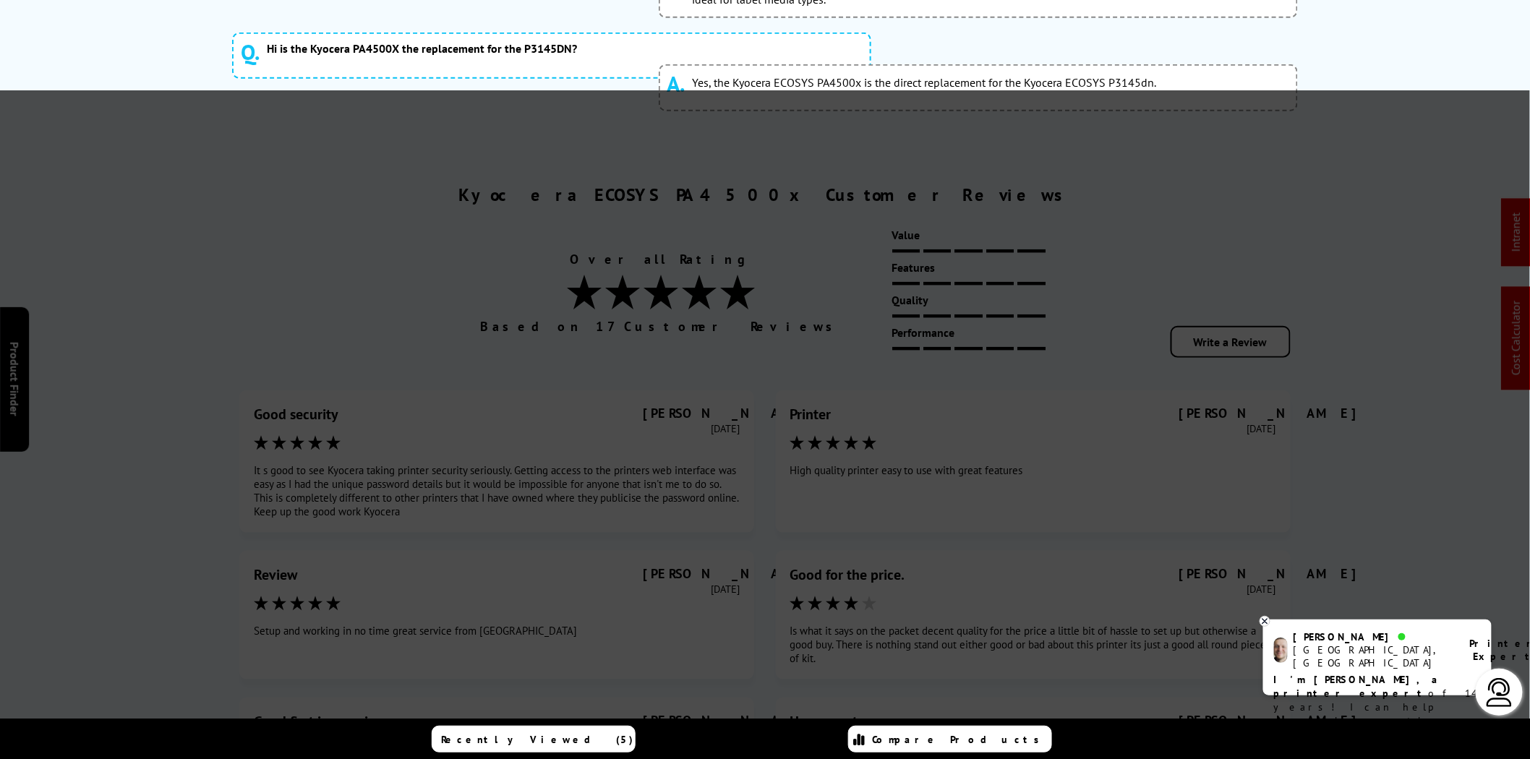
scroll to position [7872, 0]
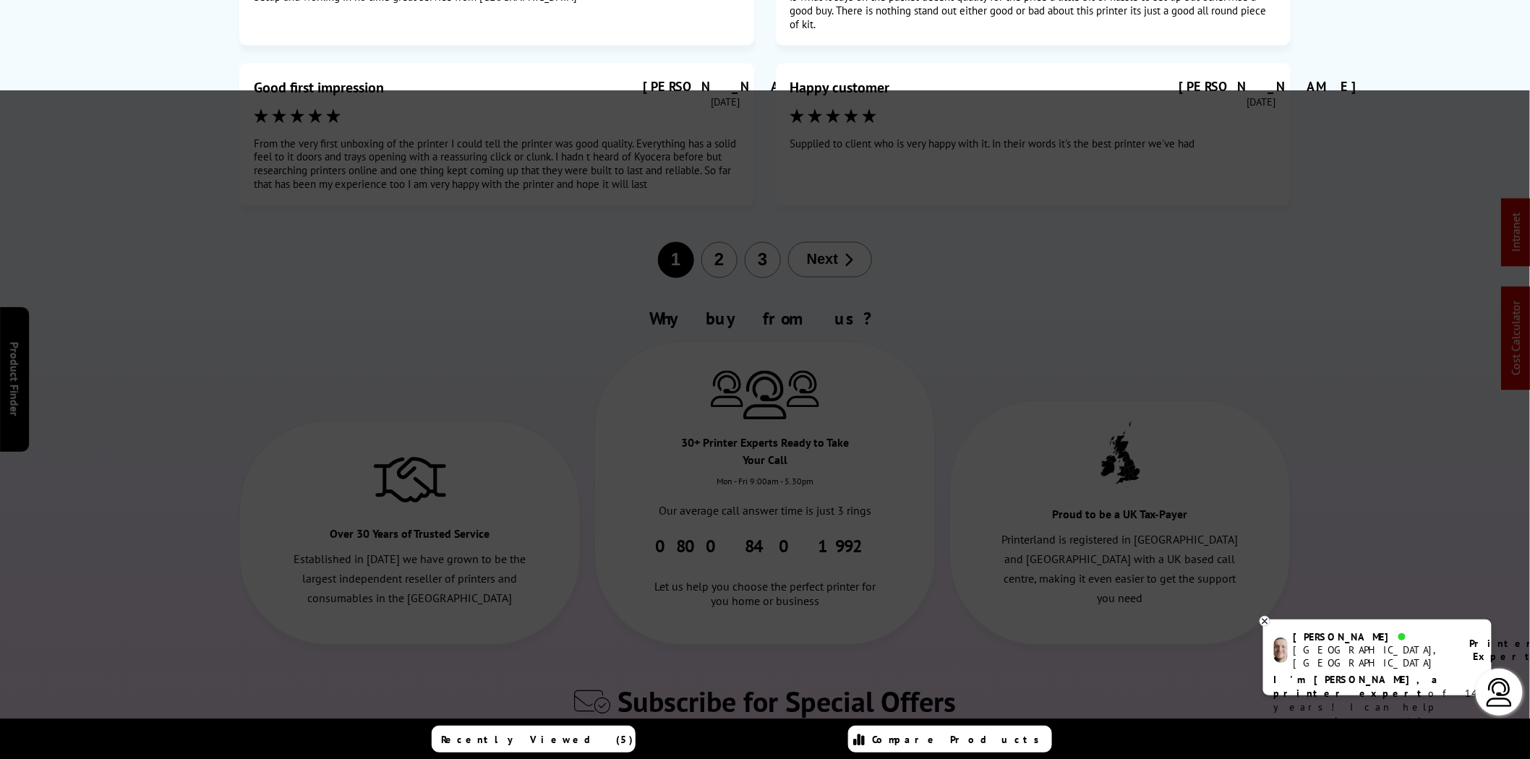
type input "compati"
click at [1068, 546] on div at bounding box center [765, 469] width 1530 height 759
click at [1267, 622] on icon at bounding box center [1264, 621] width 9 height 11
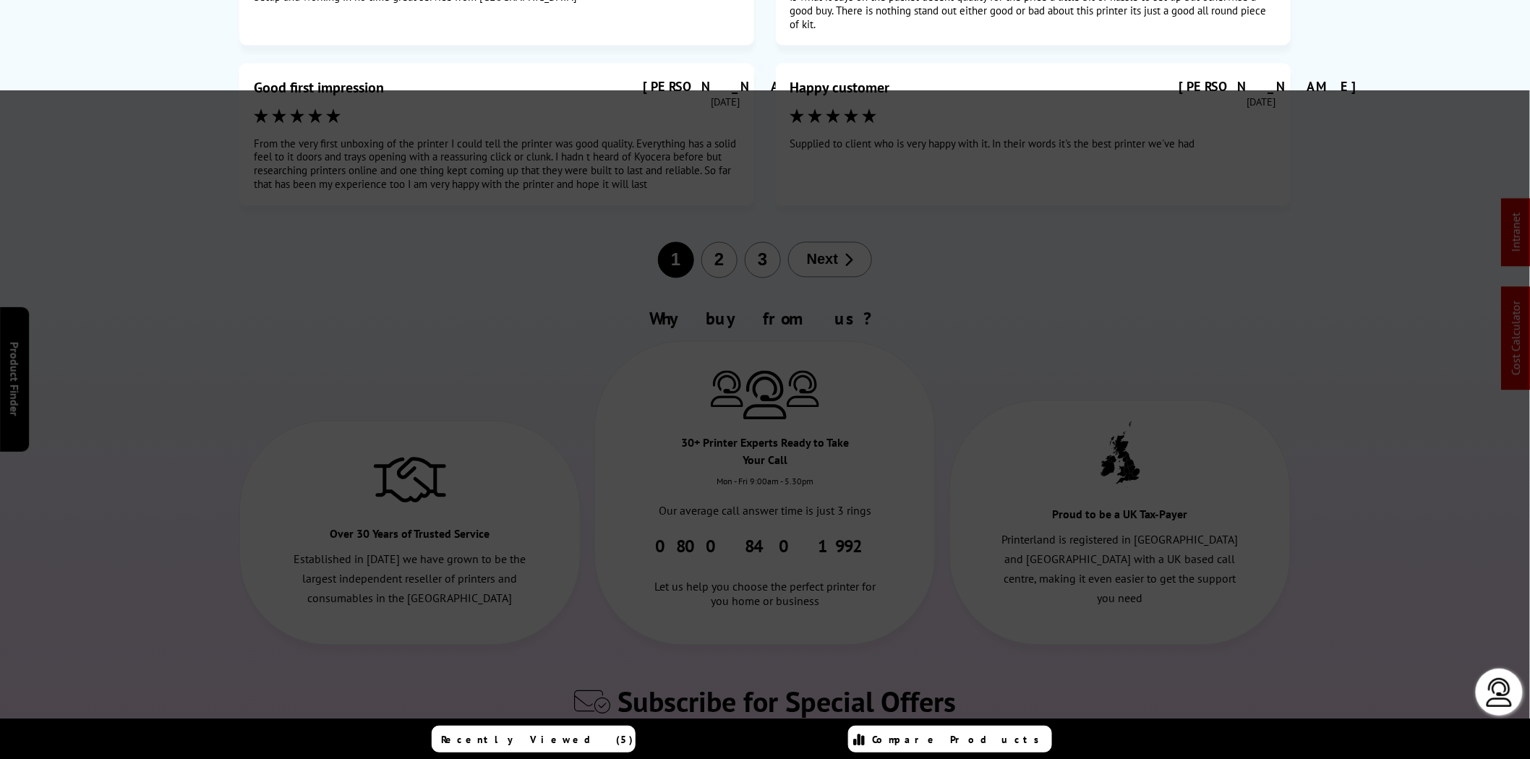
click at [982, 516] on div at bounding box center [765, 469] width 1530 height 759
click at [1114, 538] on div at bounding box center [765, 469] width 1530 height 759
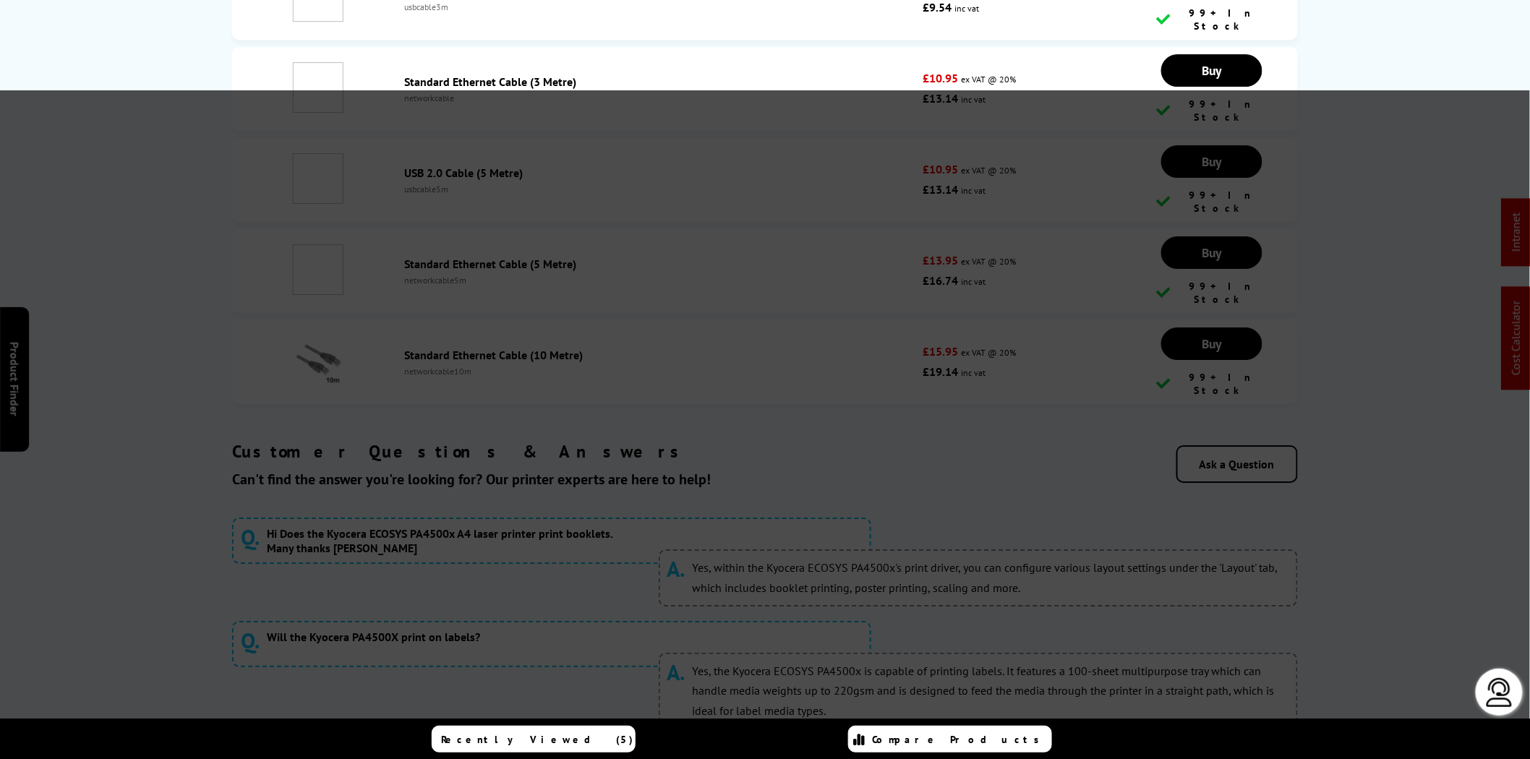
drag, startPoint x: 857, startPoint y: 195, endPoint x: 857, endPoint y: 175, distance: 20.3
click at [857, 184] on div at bounding box center [765, 469] width 1530 height 759
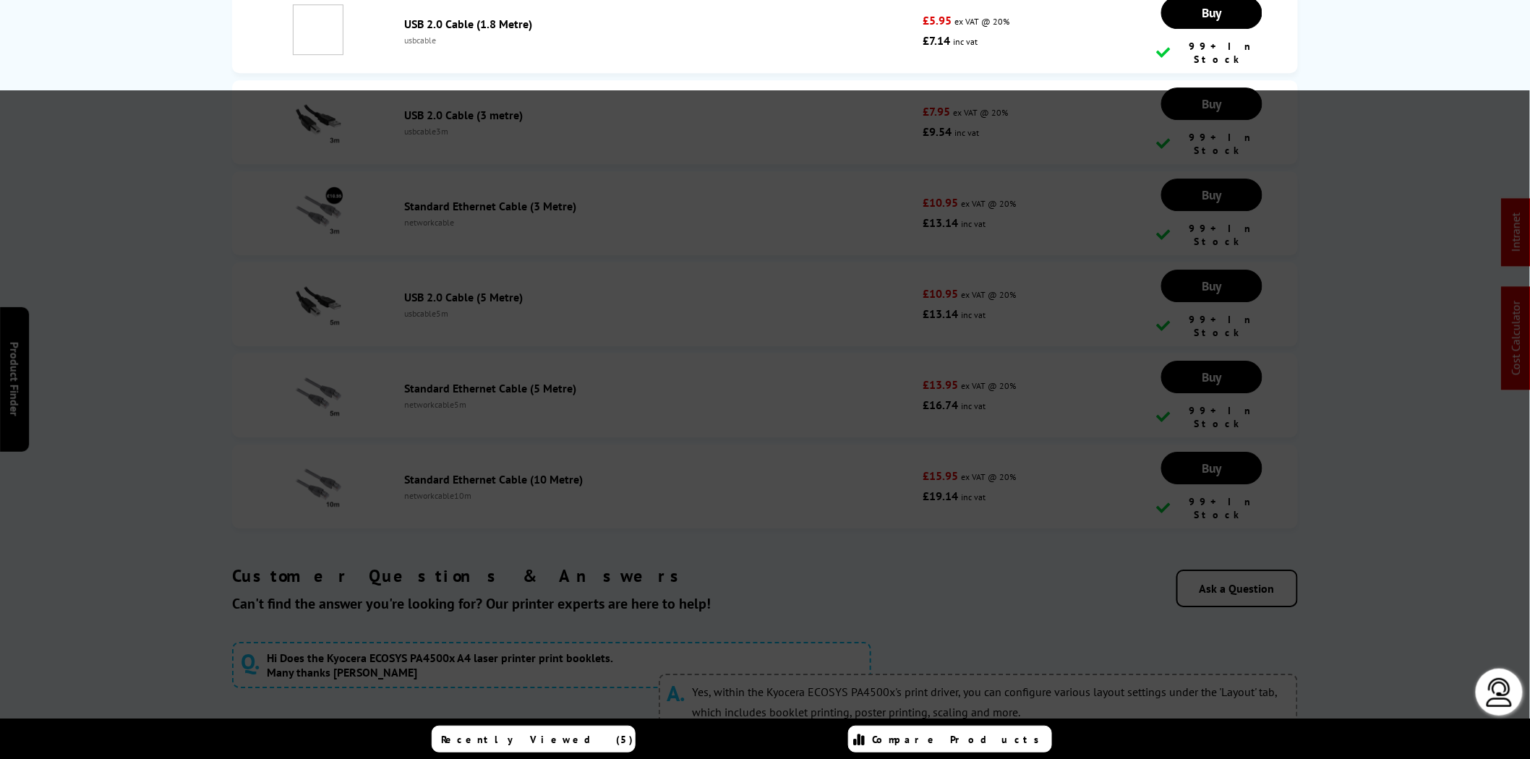
drag, startPoint x: 857, startPoint y: 149, endPoint x: 828, endPoint y: 108, distance: 49.3
click at [854, 137] on div at bounding box center [765, 469] width 1530 height 759
drag, startPoint x: 810, startPoint y: 95, endPoint x: 609, endPoint y: 63, distance: 203.5
click at [795, 95] on div at bounding box center [765, 469] width 1530 height 759
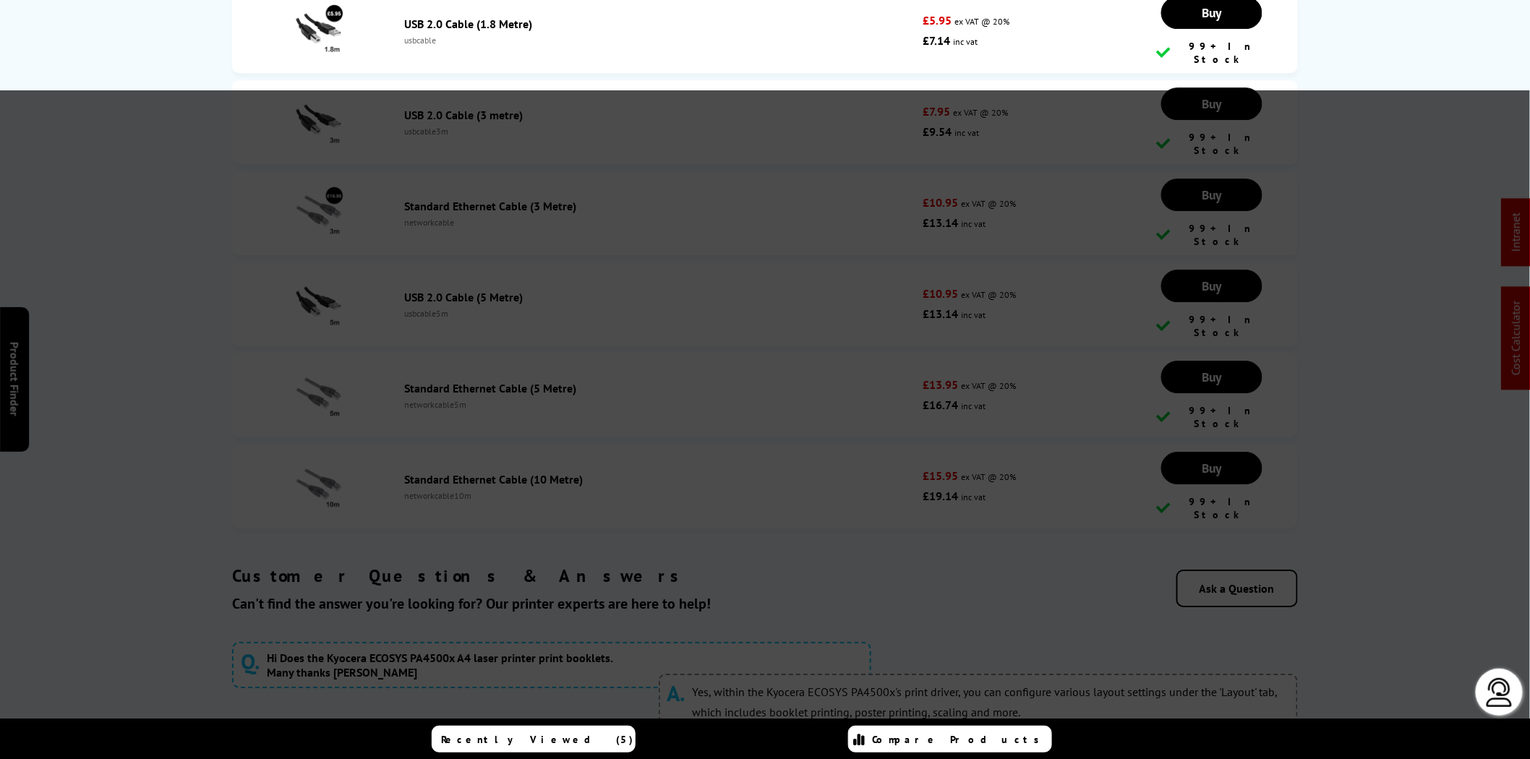
click at [552, 445] on li "Standard Ethernet Cable (10 Metre) networkcable10m £15.95 ex VAT @ 20% £19.14 i…" at bounding box center [764, 487] width 1065 height 84
click at [550, 490] on div "networkcable10m" at bounding box center [659, 495] width 511 height 11
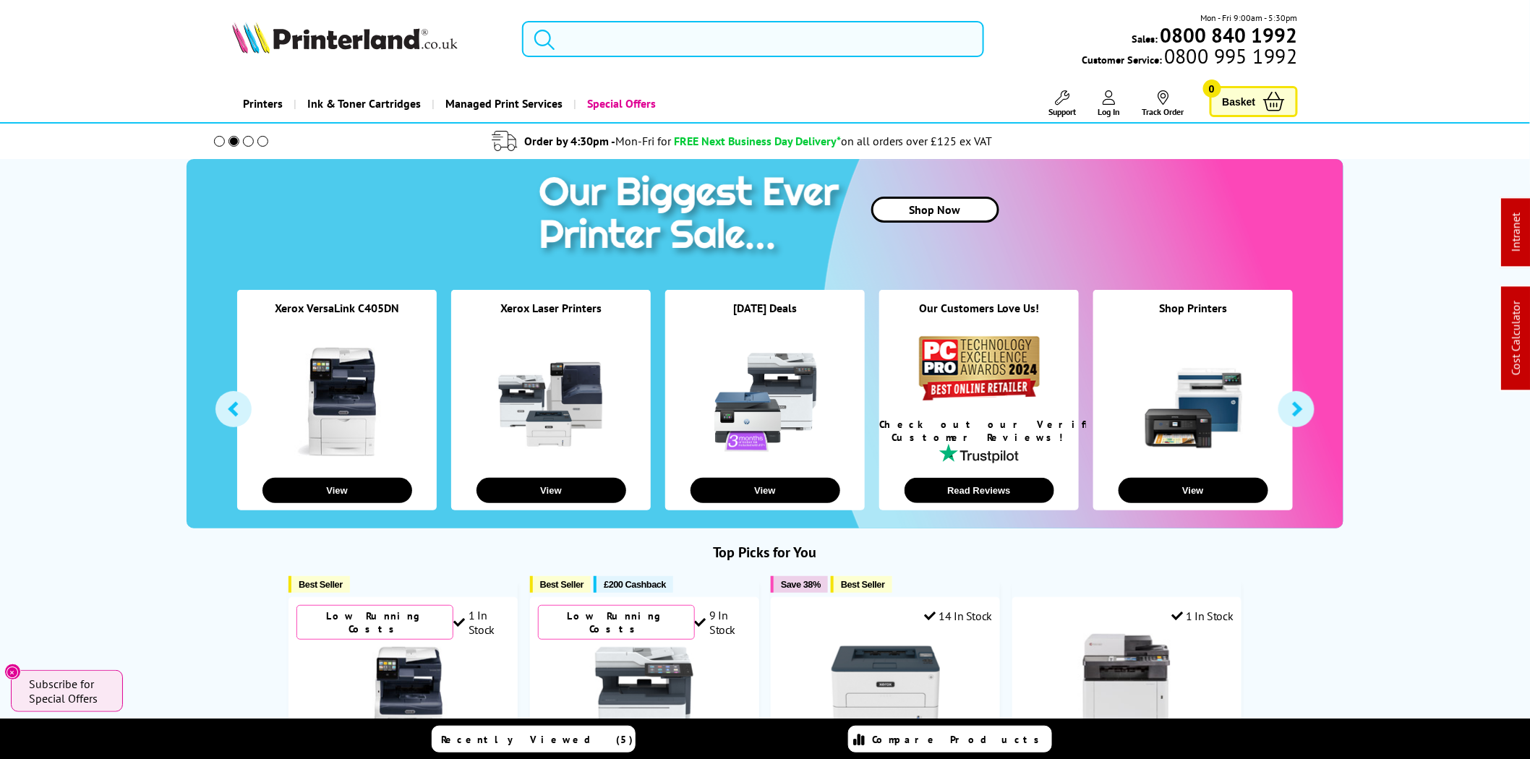
click at [716, 39] on input "search" at bounding box center [753, 39] width 462 height 36
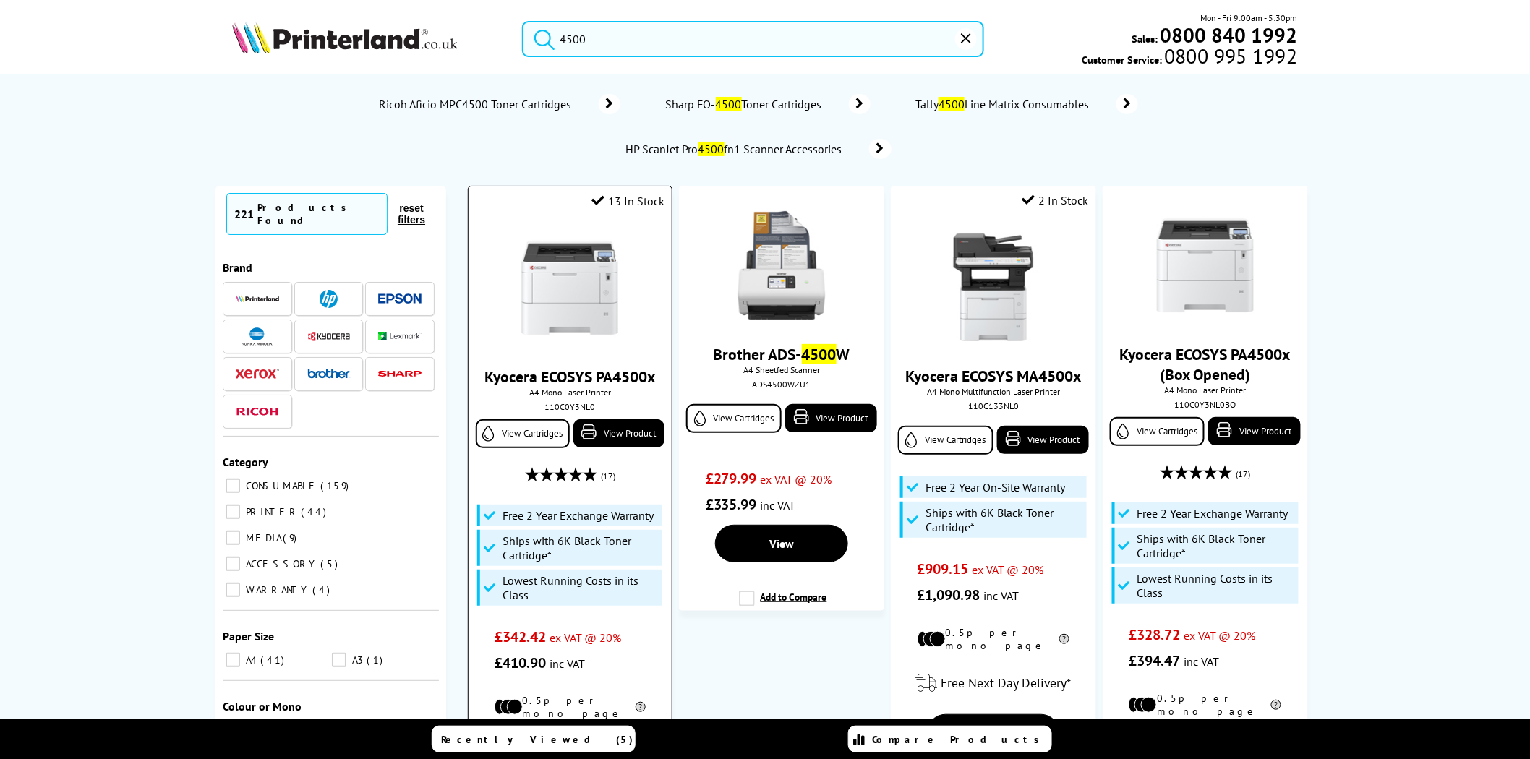
type input "4500"
click at [577, 407] on div "110C0Y3NL0" at bounding box center [569, 406] width 181 height 11
copy div "110C0Y3NL0"
drag, startPoint x: 685, startPoint y: 47, endPoint x: 437, endPoint y: 47, distance: 247.9
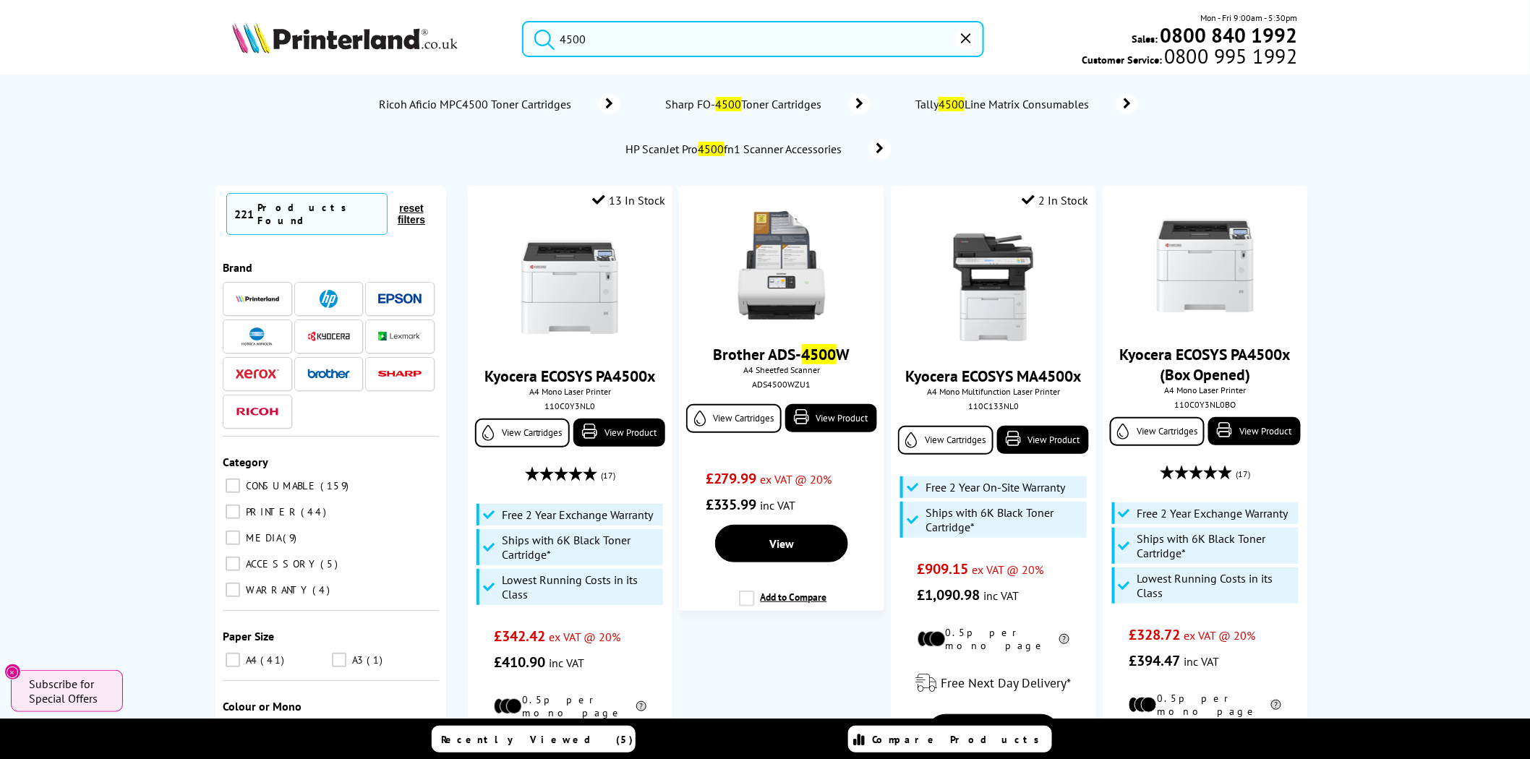
click at [437, 47] on div "4500 Mon - Fri 9:00am - 5:30pm Sales: 0800 840 1992 Customer Service: 0800 995 …" at bounding box center [764, 43] width 1157 height 64
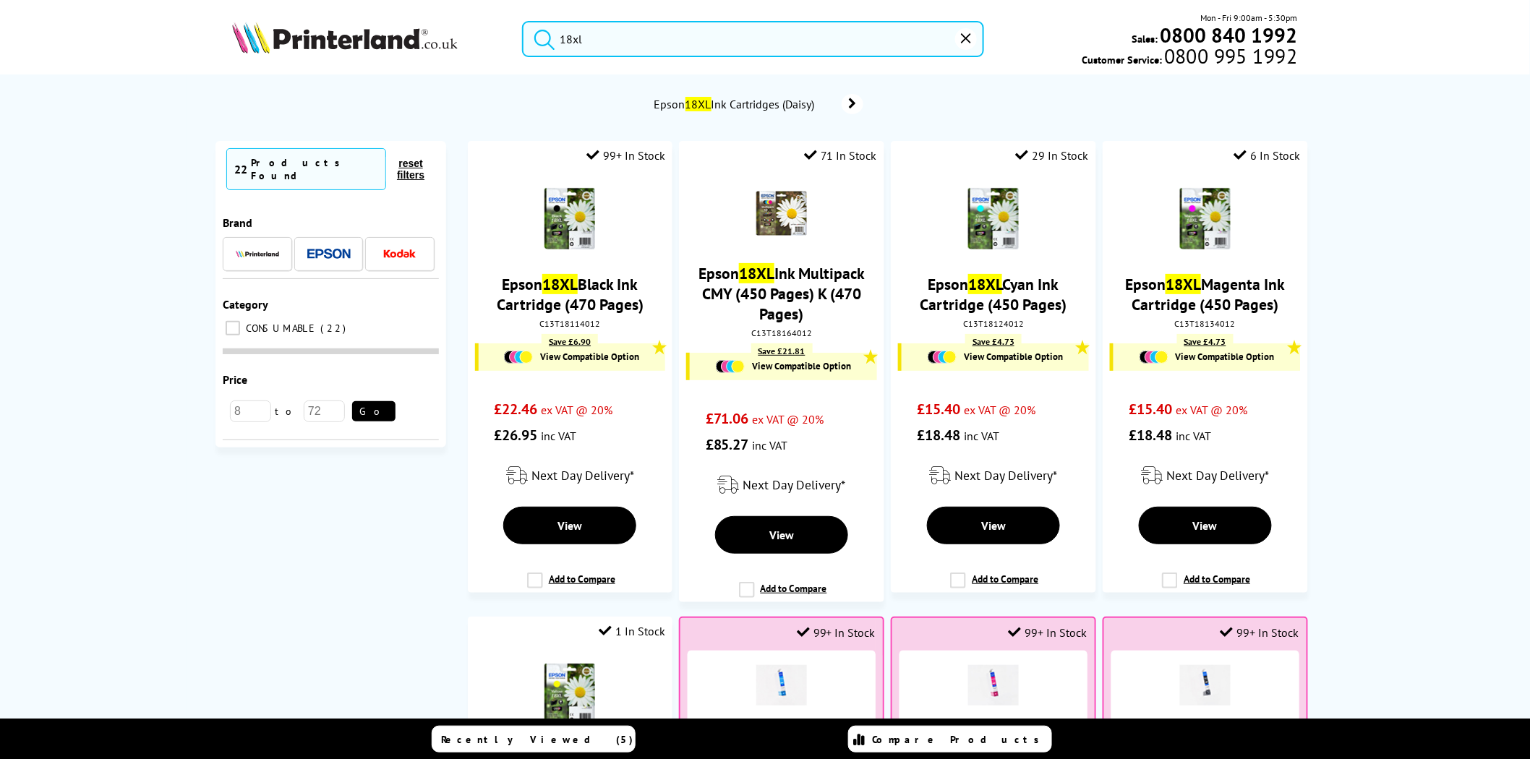
type input "18xl"
click at [369, 38] on img at bounding box center [345, 38] width 226 height 32
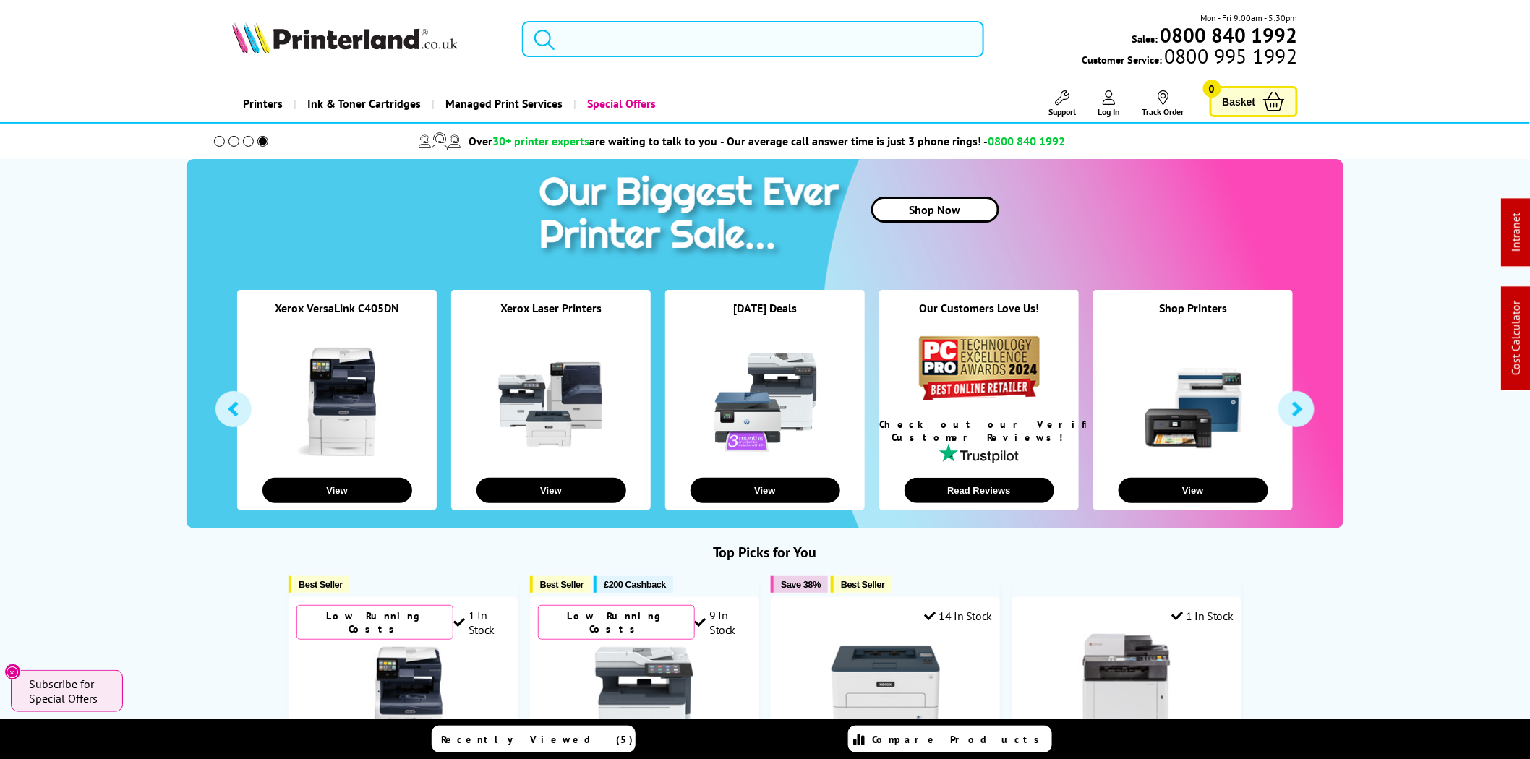
drag, startPoint x: 627, startPoint y: 51, endPoint x: 619, endPoint y: 48, distance: 8.2
click at [627, 51] on input "search" at bounding box center [753, 39] width 462 height 36
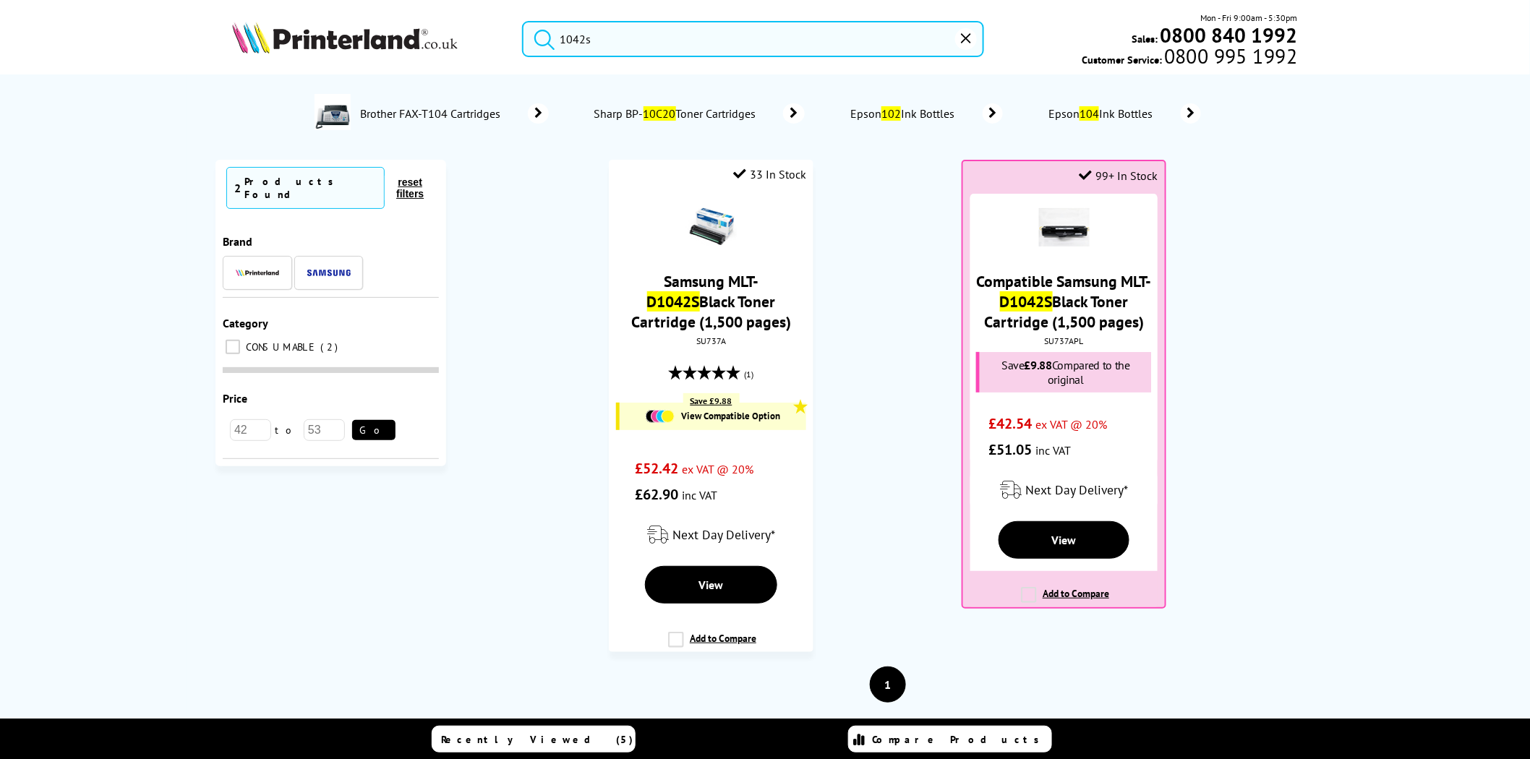
type input "1042s"
click at [714, 345] on div "SU737A" at bounding box center [710, 341] width 181 height 11
copy div "SU737A"
drag, startPoint x: 414, startPoint y: 29, endPoint x: 398, endPoint y: 27, distance: 16.7
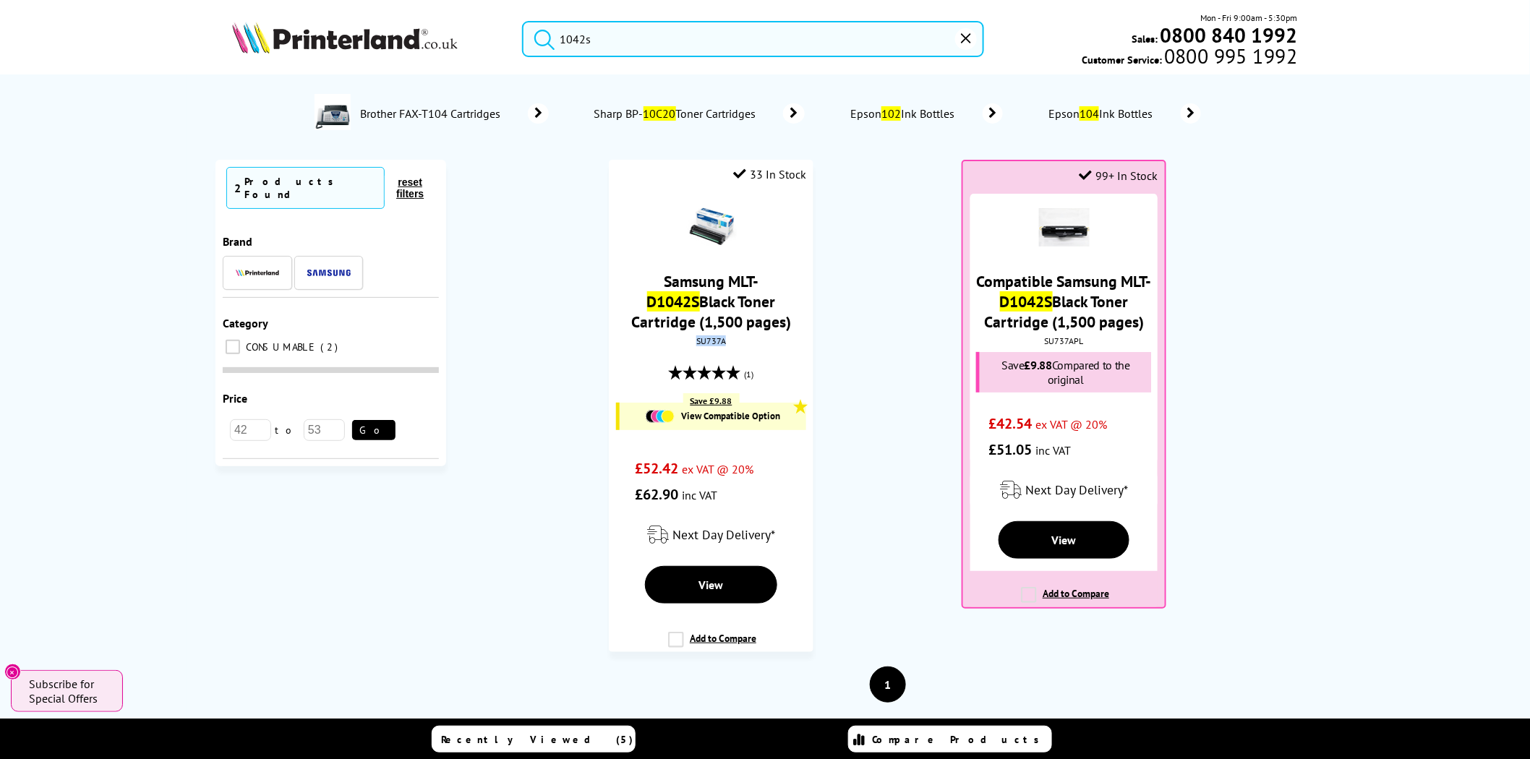
click at [414, 29] on img at bounding box center [345, 38] width 226 height 32
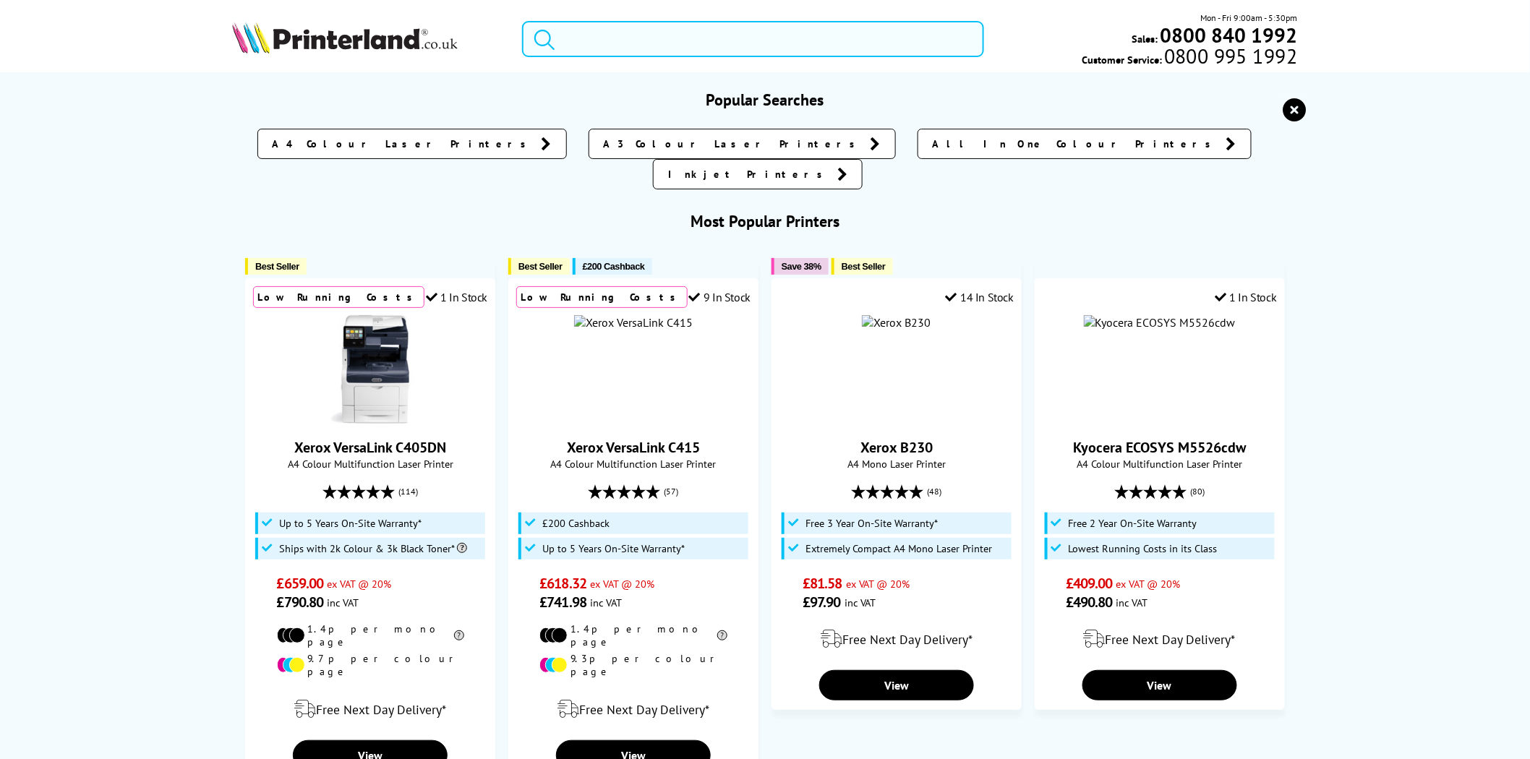
click at [622, 46] on input "search" at bounding box center [753, 39] width 462 height 36
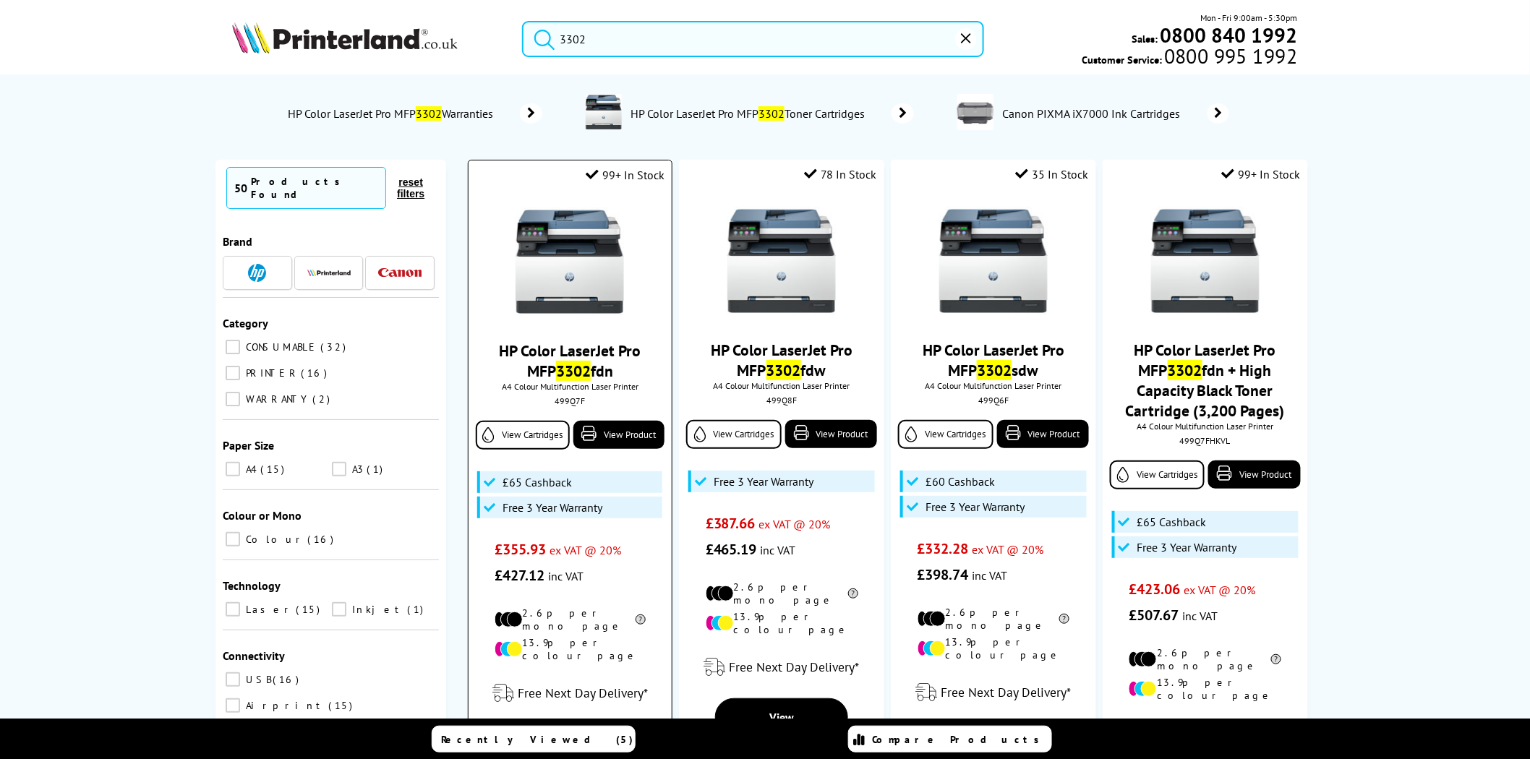
type input "3302"
drag, startPoint x: 579, startPoint y: 280, endPoint x: 555, endPoint y: 260, distance: 30.8
click at [579, 280] on img at bounding box center [569, 261] width 108 height 108
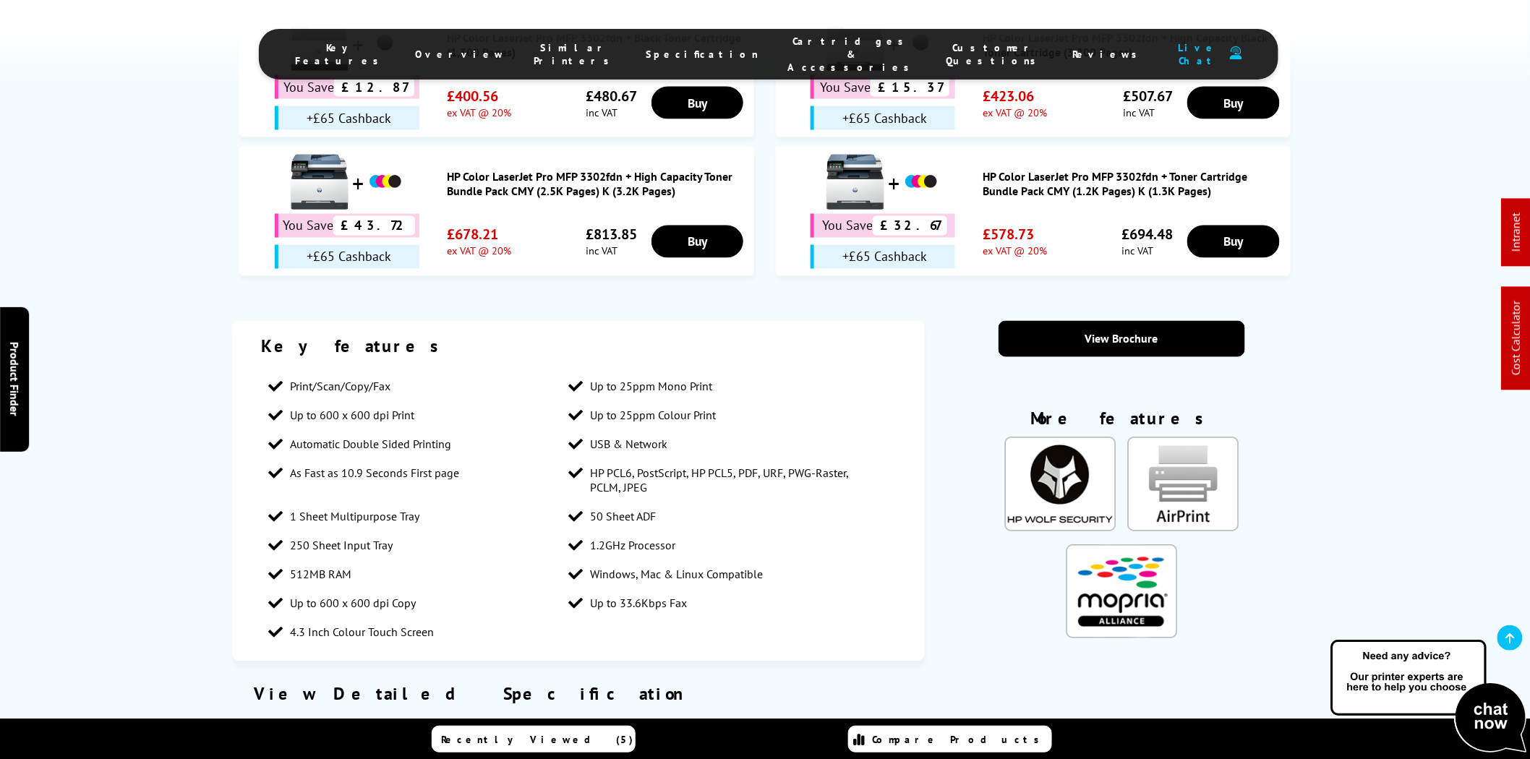
click at [815, 56] on li "Cartridges & Accessories" at bounding box center [852, 54] width 158 height 39
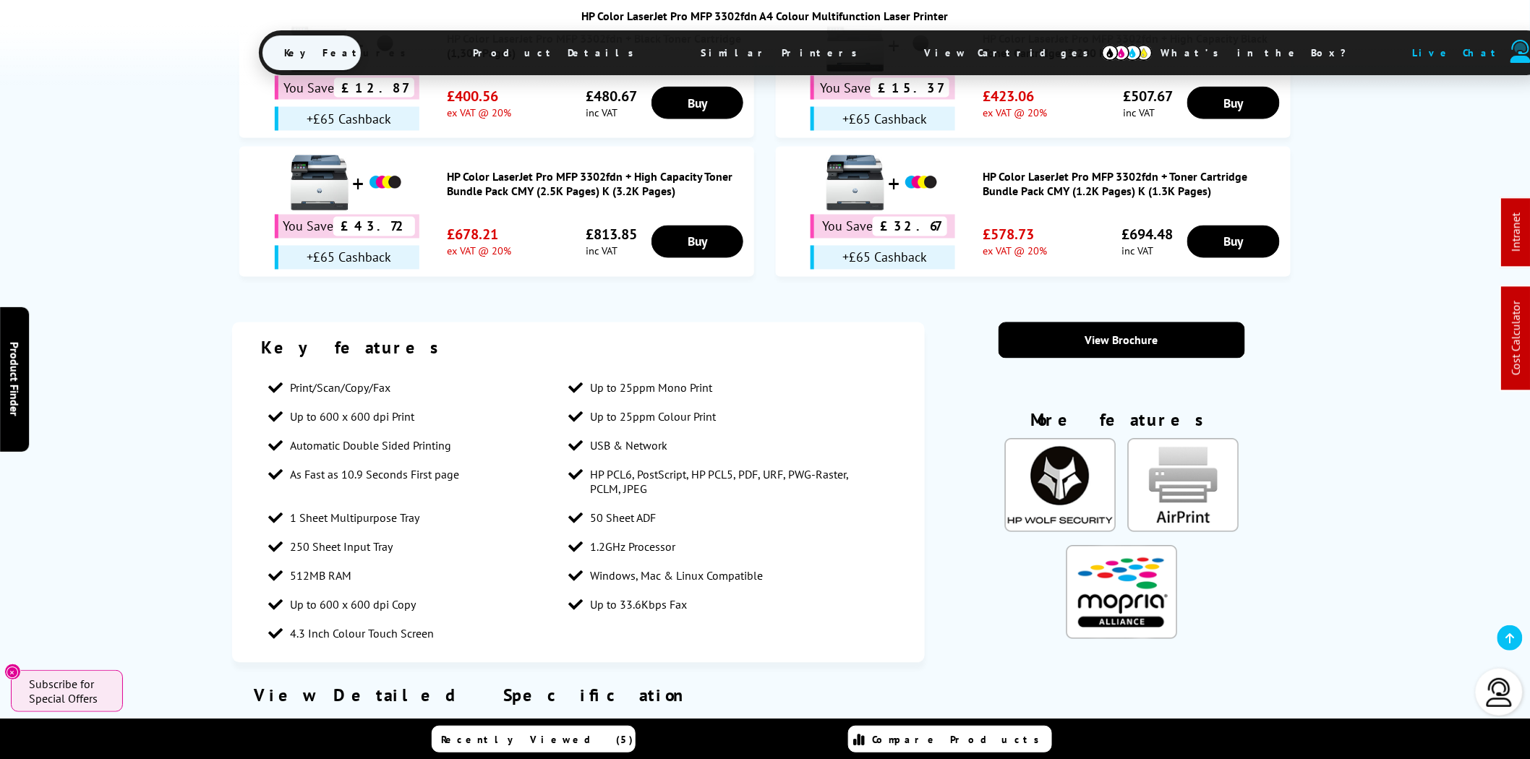
click at [902, 53] on span "View Cartridges" at bounding box center [1012, 53] width 221 height 38
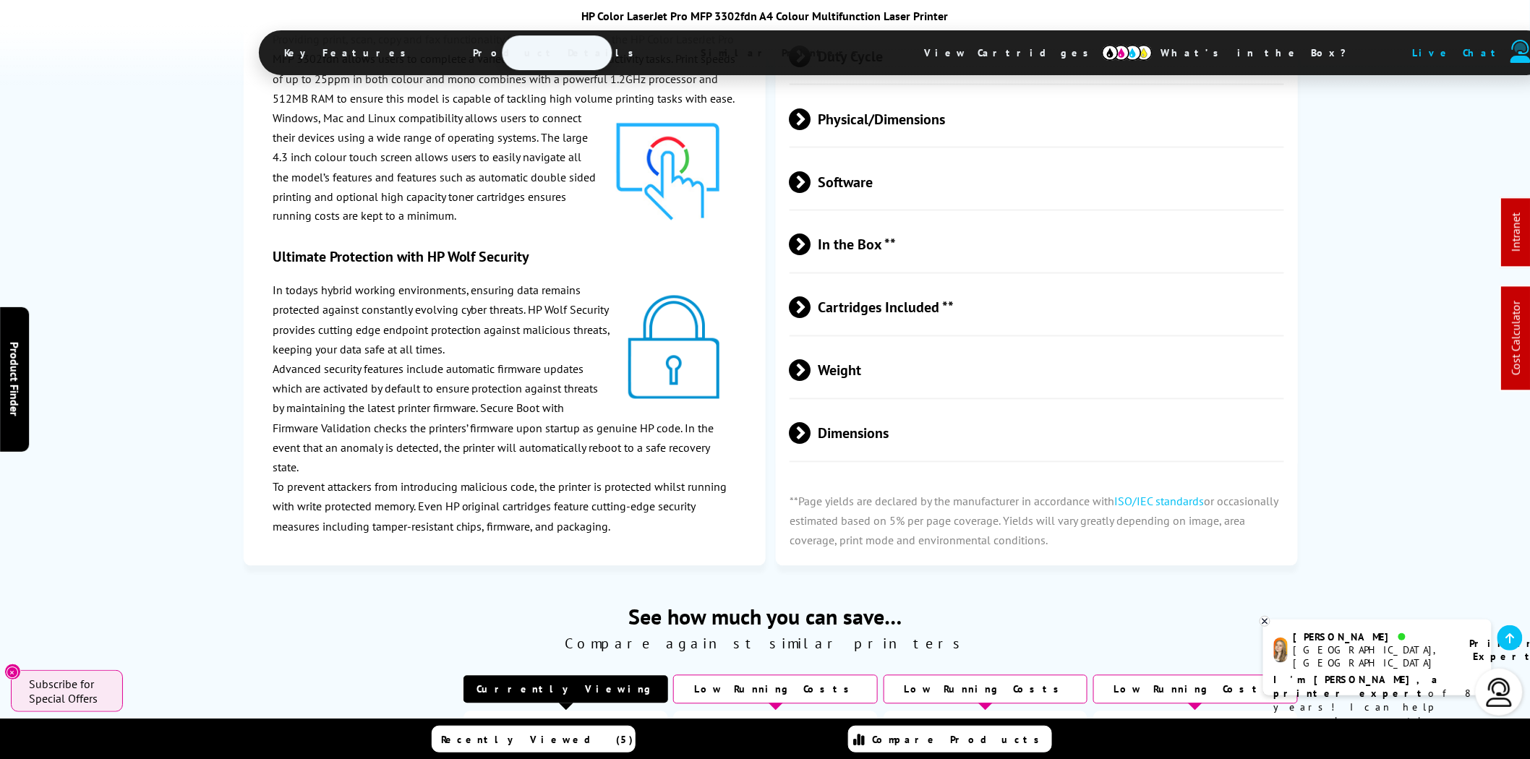
scroll to position [3184, 0]
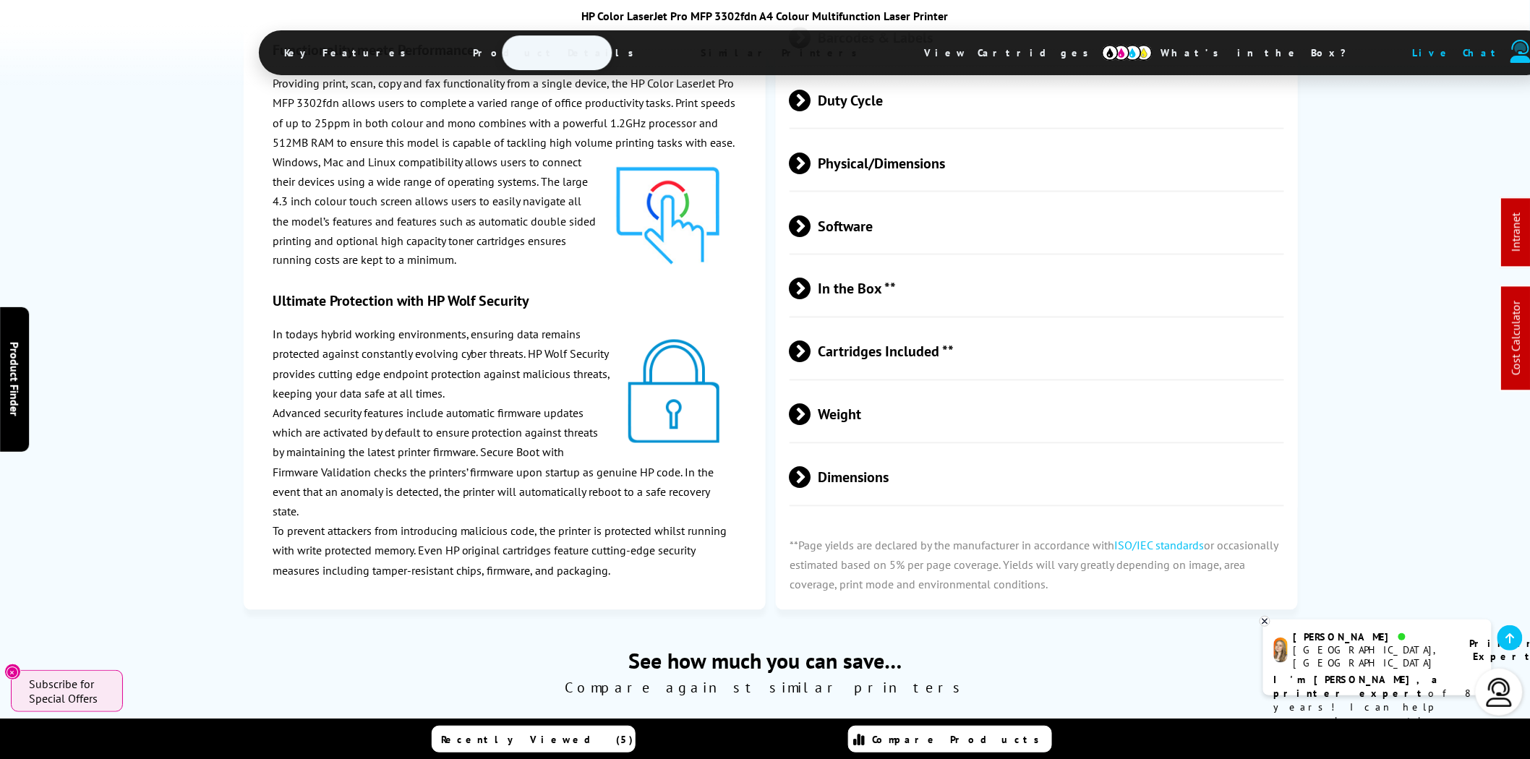
click at [930, 379] on span "Cartridges Included **" at bounding box center [1036, 352] width 494 height 54
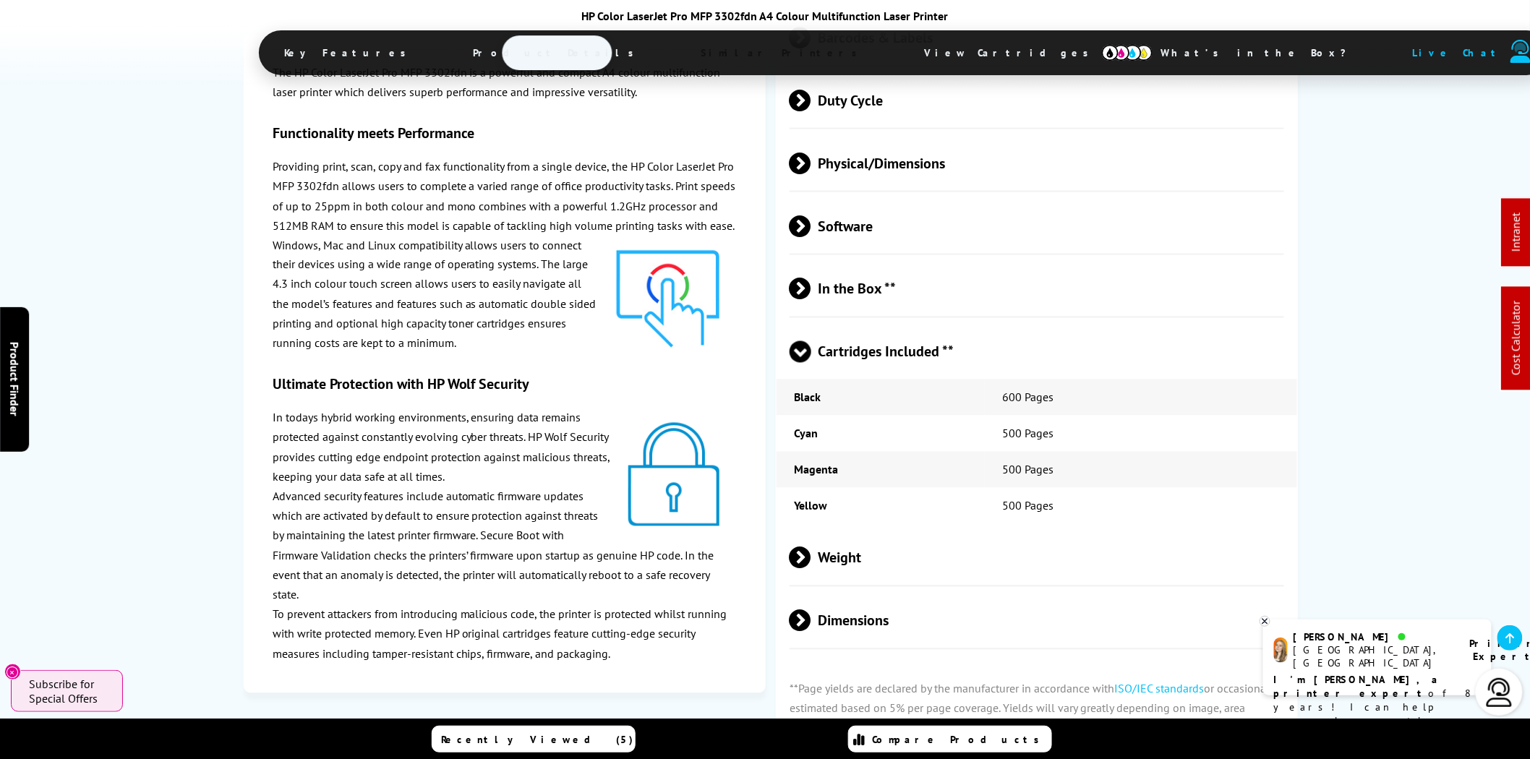
click at [930, 371] on span "Cartridges Included **" at bounding box center [1036, 352] width 494 height 54
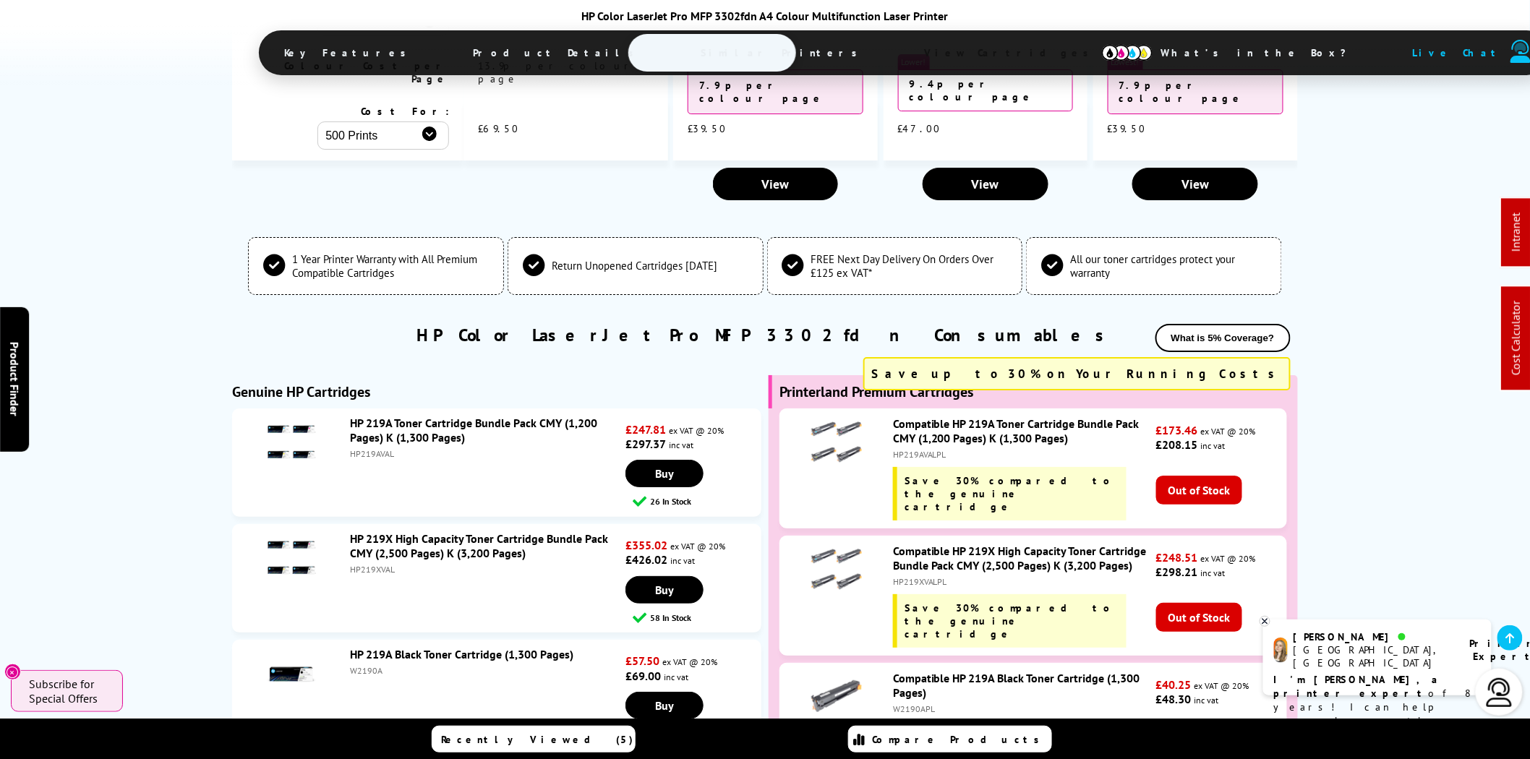
scroll to position [4389, 0]
